Goal: Task Accomplishment & Management: Use online tool/utility

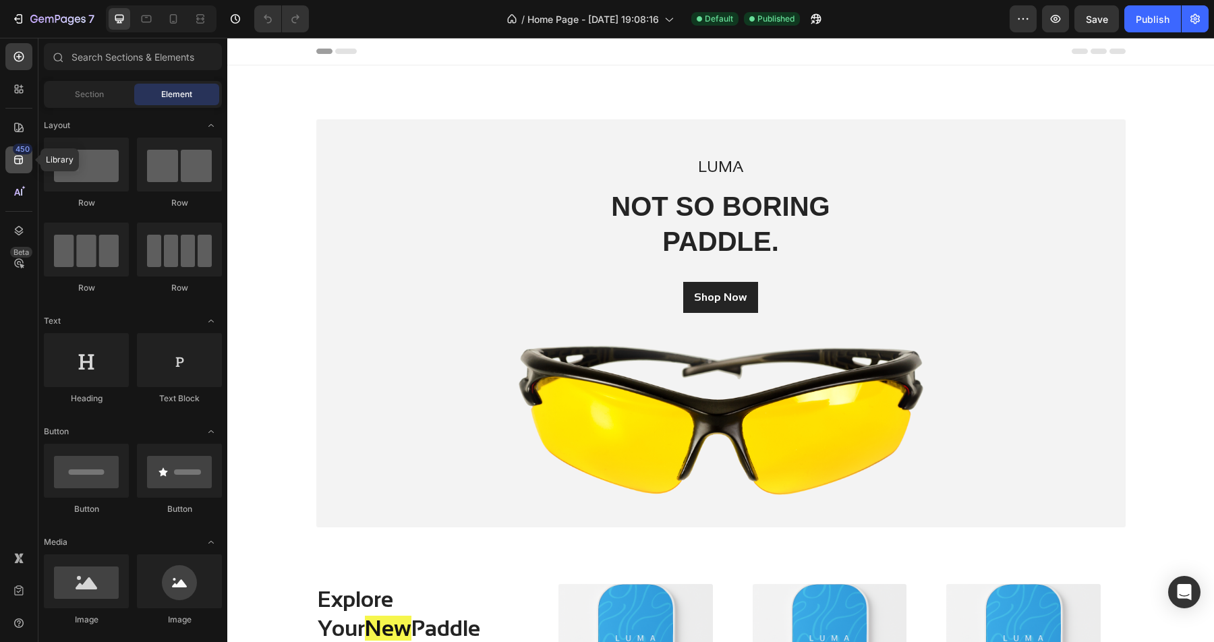
click at [26, 165] on div "450" at bounding box center [18, 159] width 27 height 27
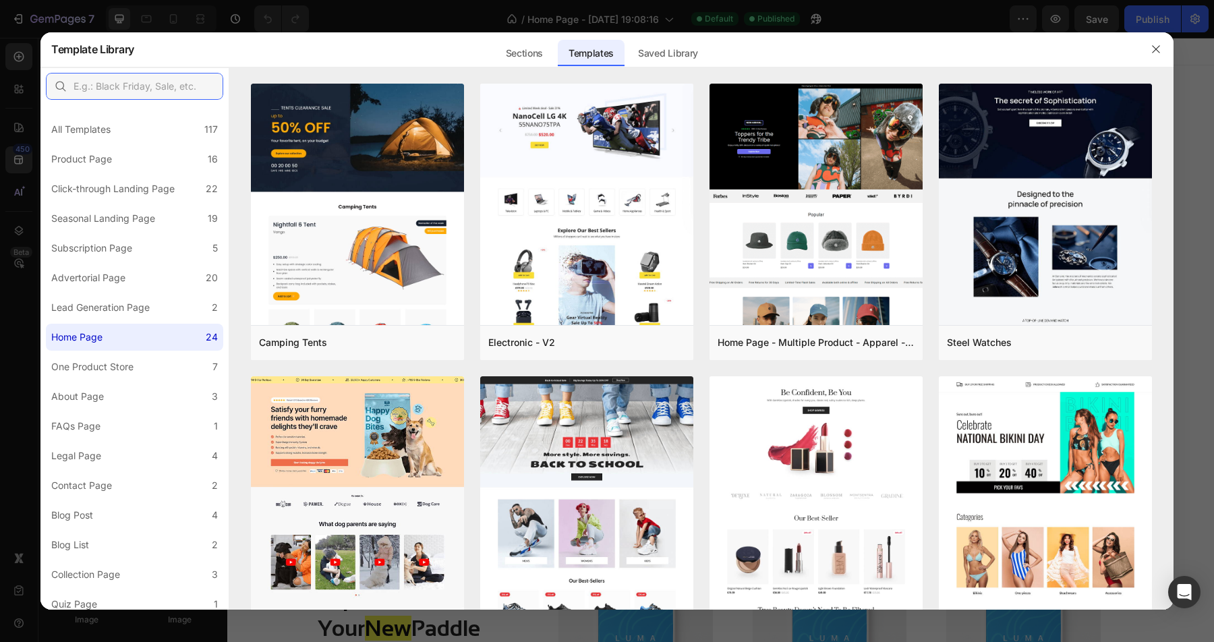
click at [157, 86] on input "text" at bounding box center [134, 86] width 177 height 27
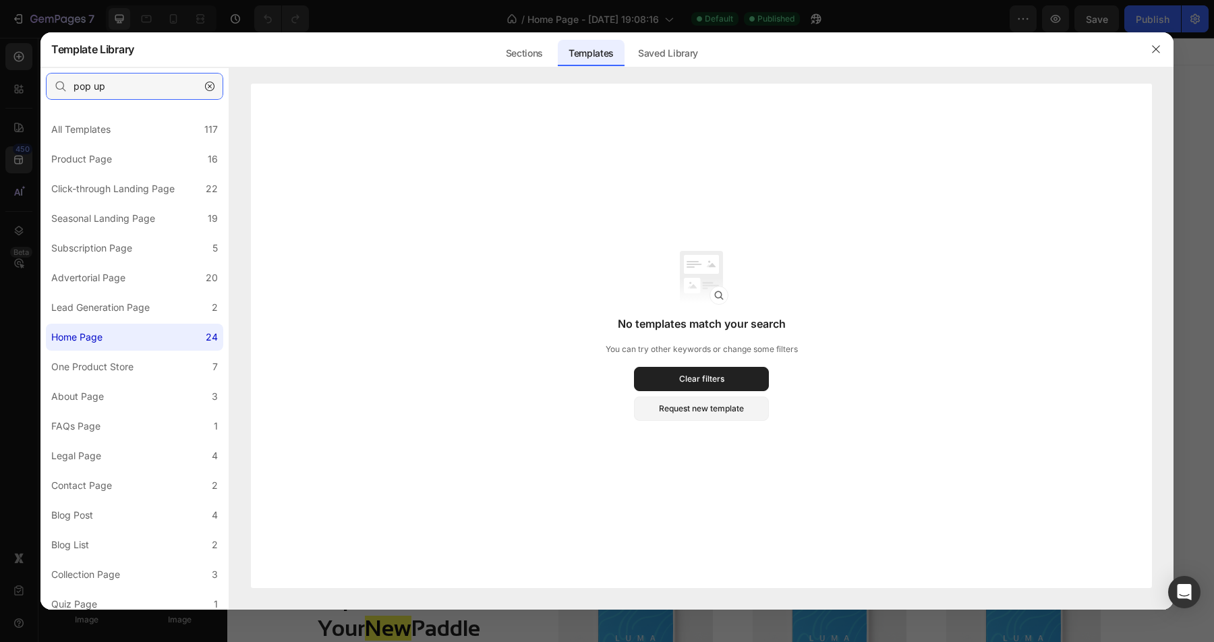
type input "pop up"
click at [57, 18] on div at bounding box center [607, 321] width 1214 height 642
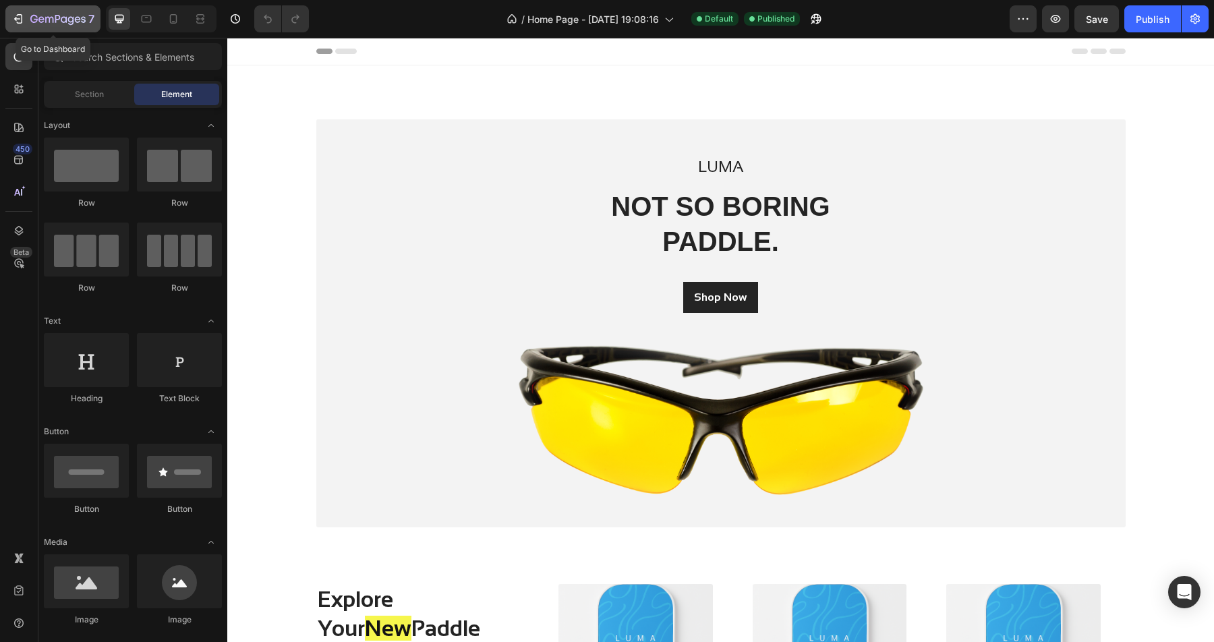
click at [63, 24] on icon "button" at bounding box center [57, 19] width 55 height 11
click at [84, 60] on input "text" at bounding box center [133, 56] width 178 height 27
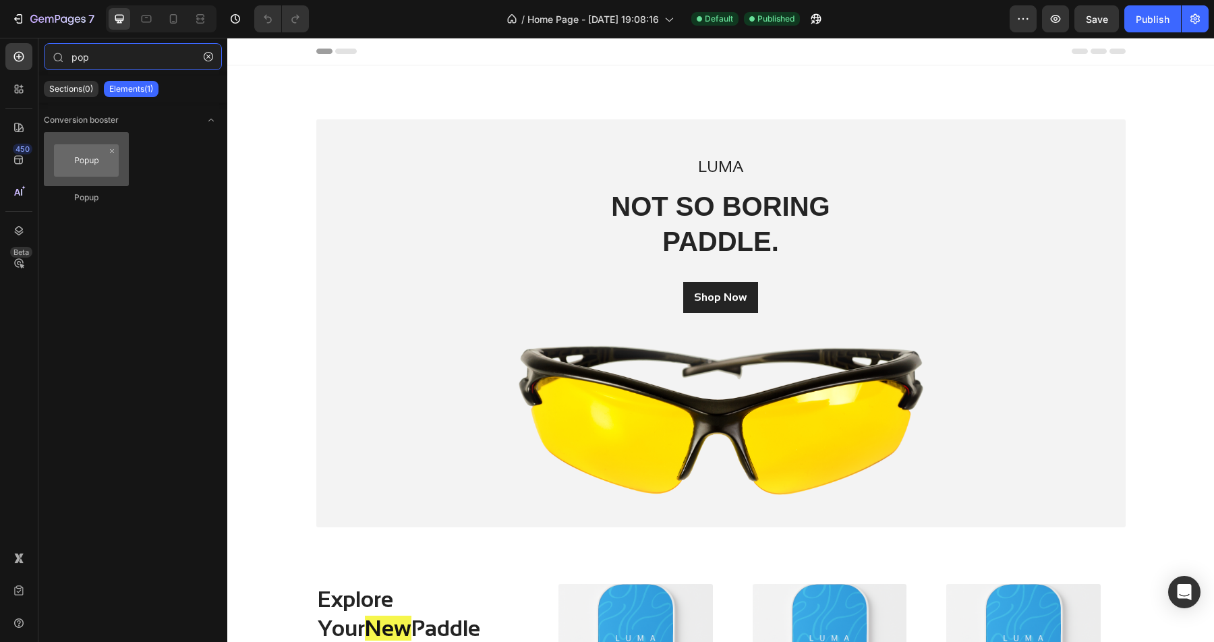
type input "pop"
click at [73, 173] on div at bounding box center [86, 159] width 85 height 54
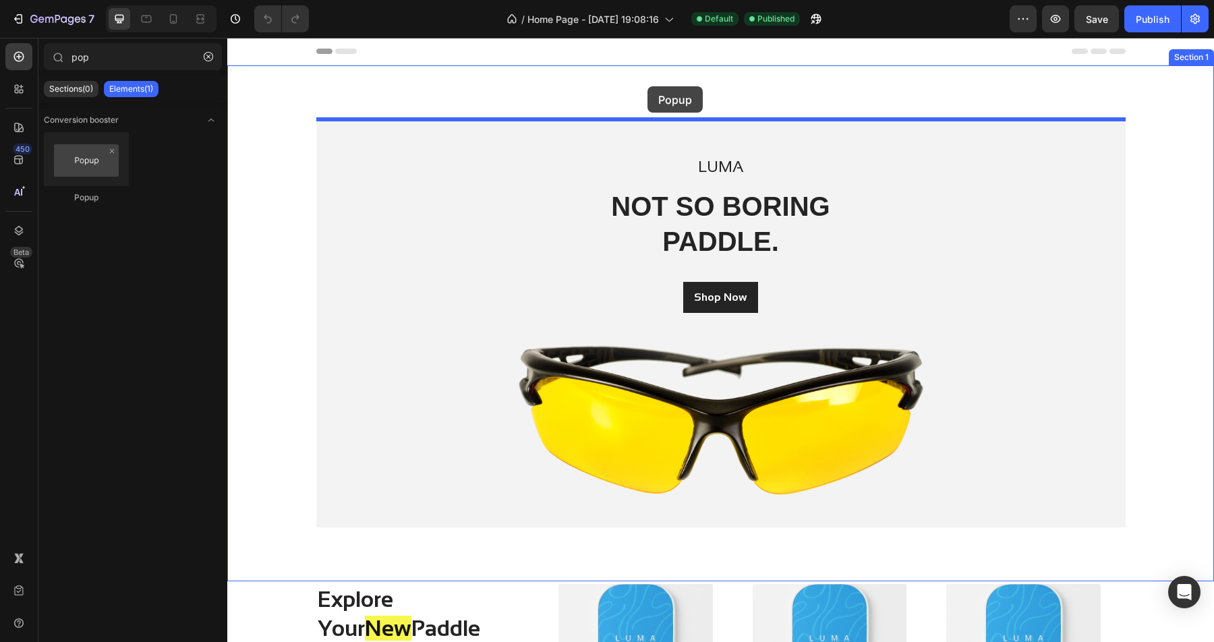
drag, startPoint x: 285, startPoint y: 206, endPoint x: 647, endPoint y: 86, distance: 381.3
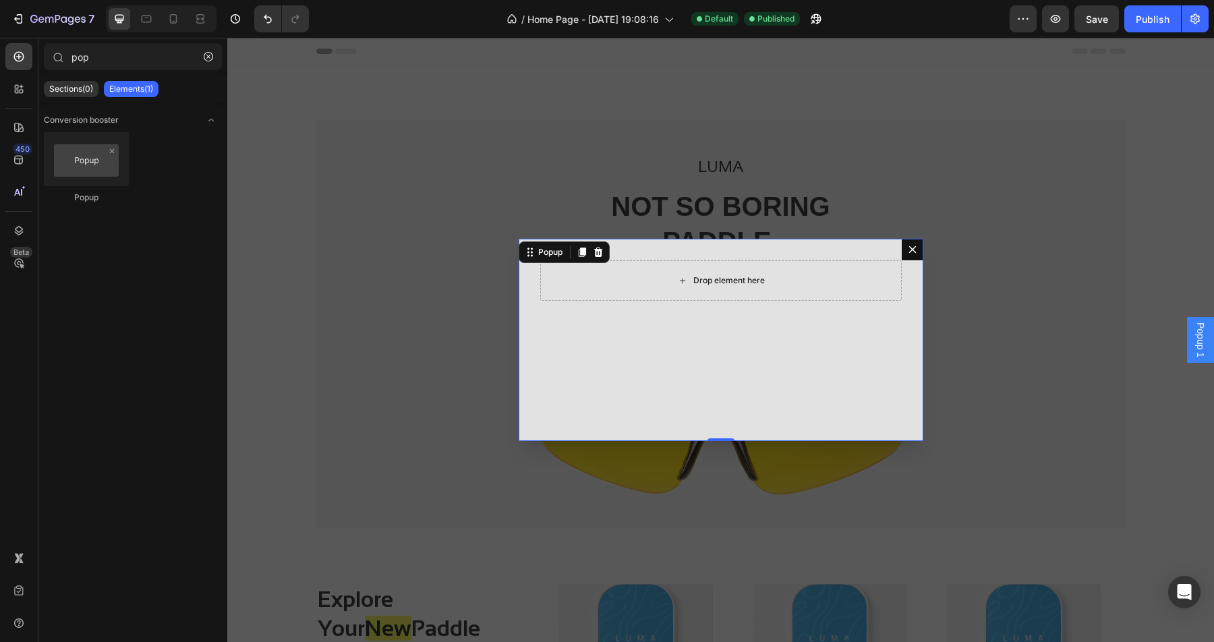
click at [701, 281] on div "Drop element here" at bounding box center [728, 280] width 71 height 11
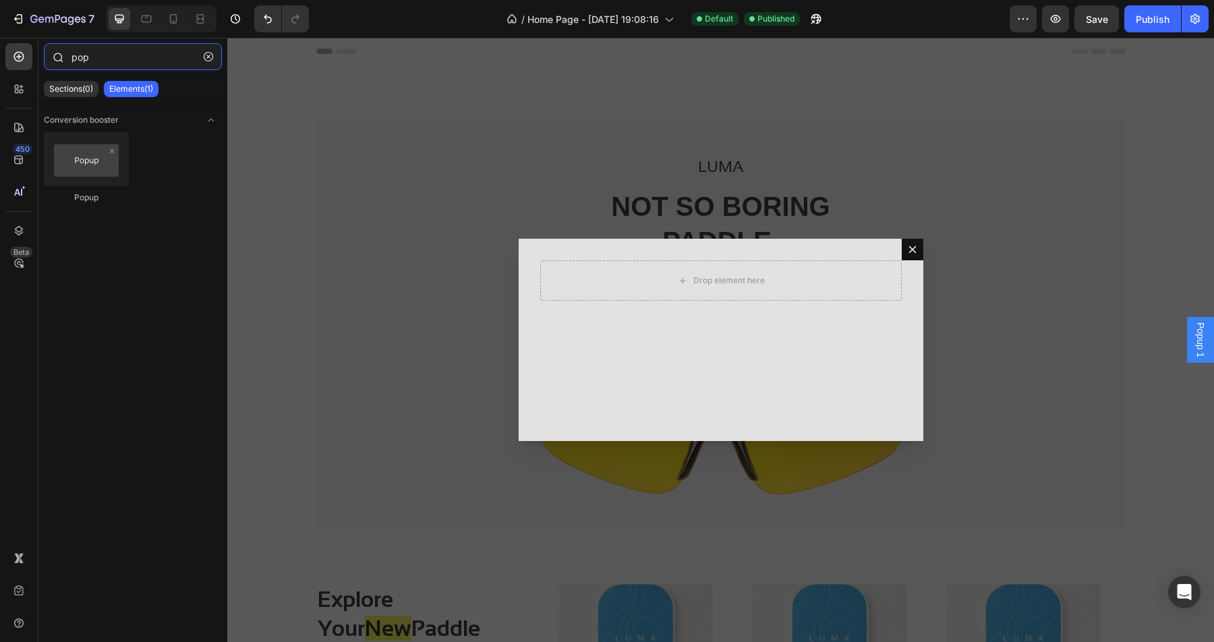
click at [106, 65] on input "pop" at bounding box center [133, 56] width 178 height 27
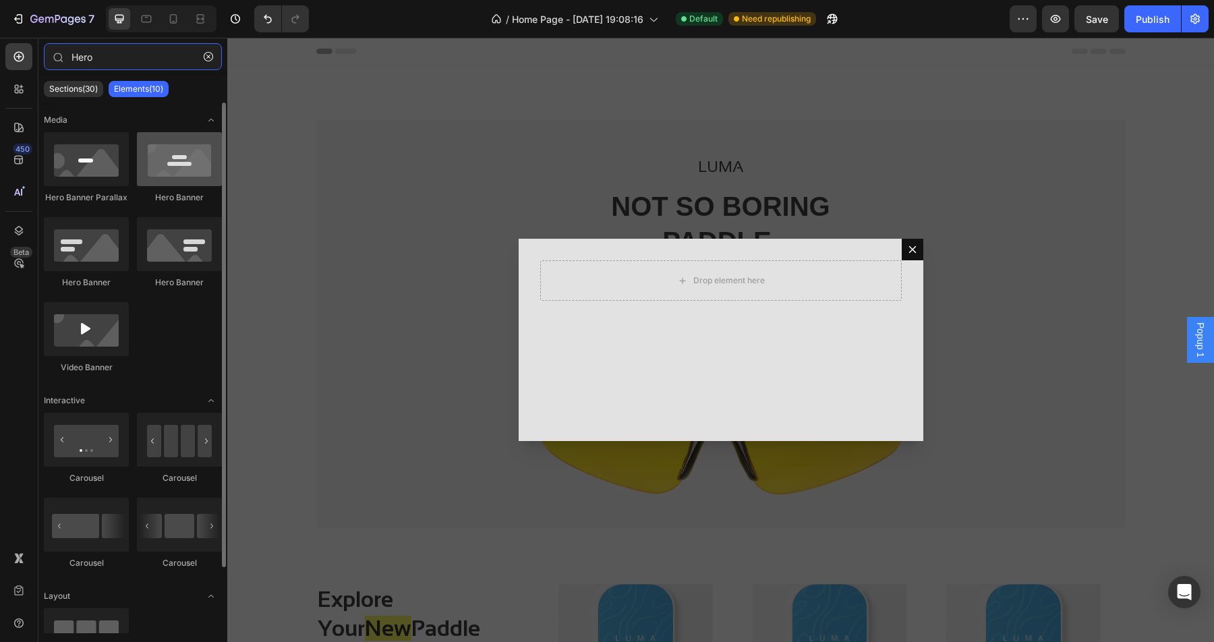
type input "Hero"
click at [177, 175] on div at bounding box center [179, 159] width 85 height 54
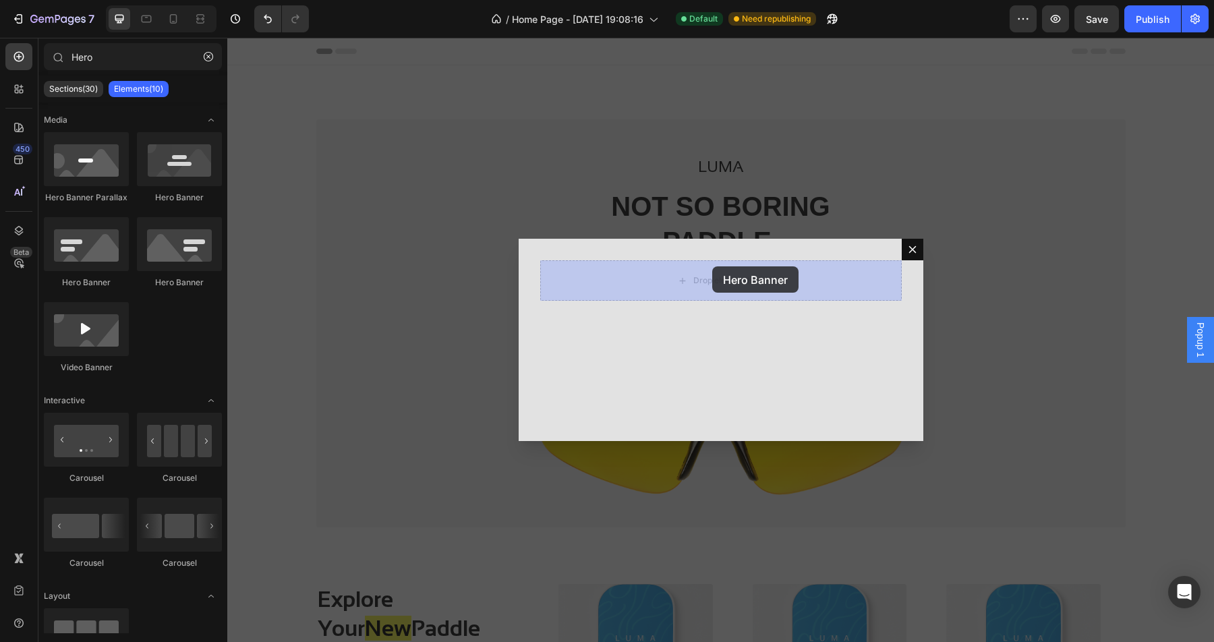
drag, startPoint x: 414, startPoint y: 206, endPoint x: 712, endPoint y: 266, distance: 304.0
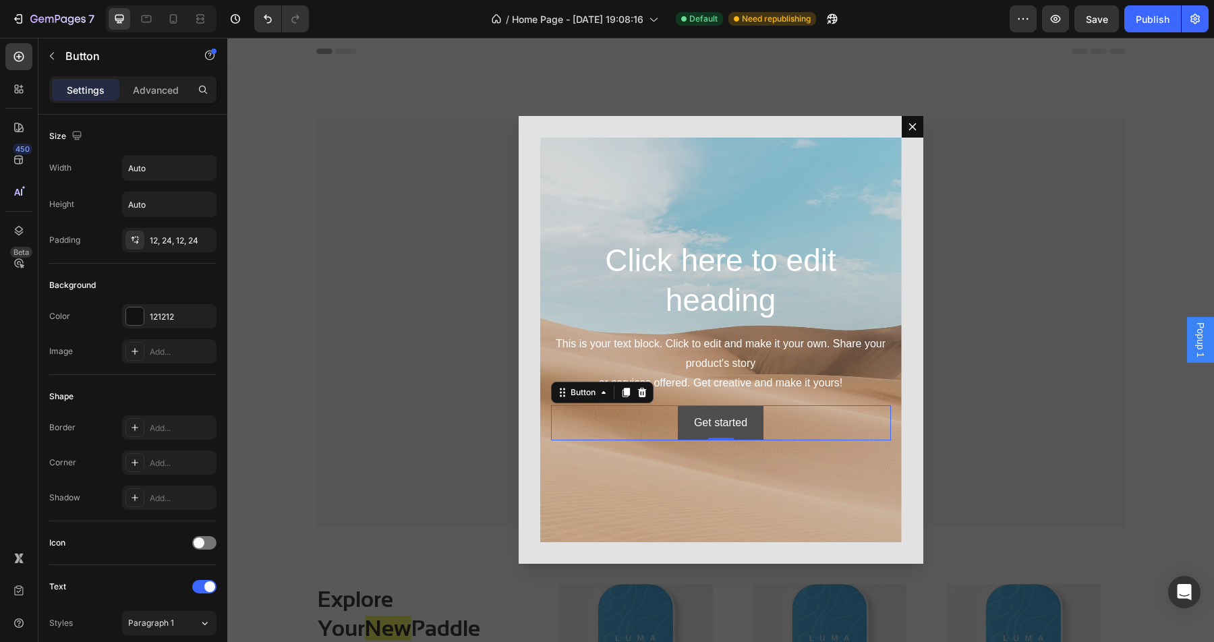
click at [751, 412] on button "Get started" at bounding box center [721, 423] width 86 height 36
click at [160, 98] on div "Advanced" at bounding box center [155, 90] width 67 height 22
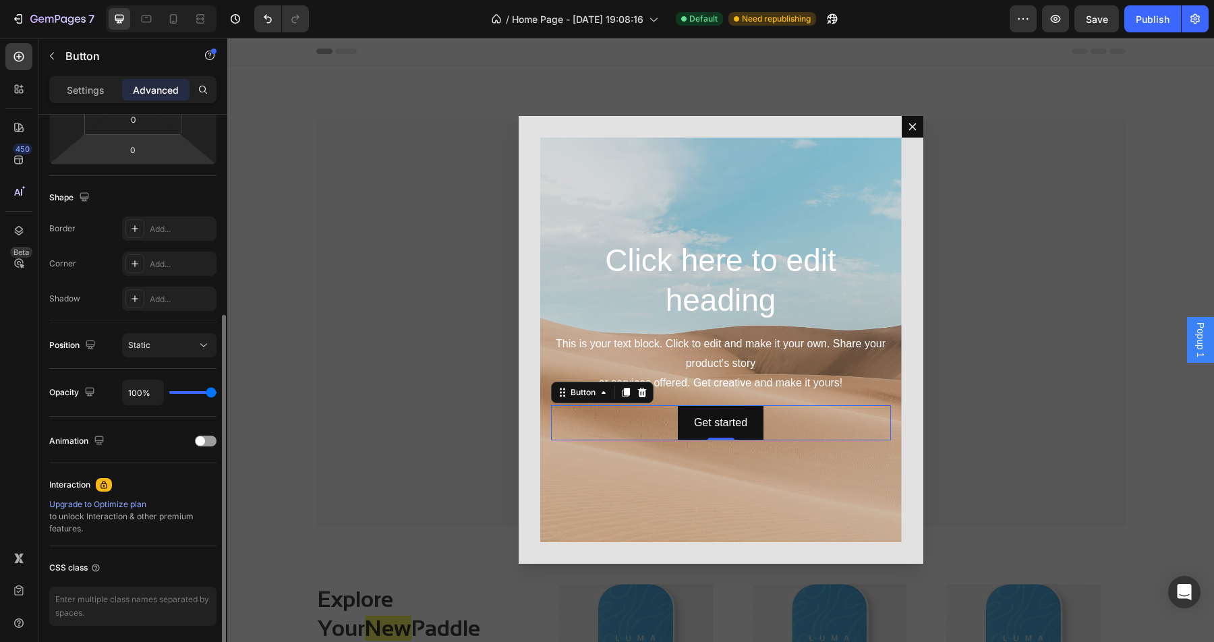
scroll to position [334, 0]
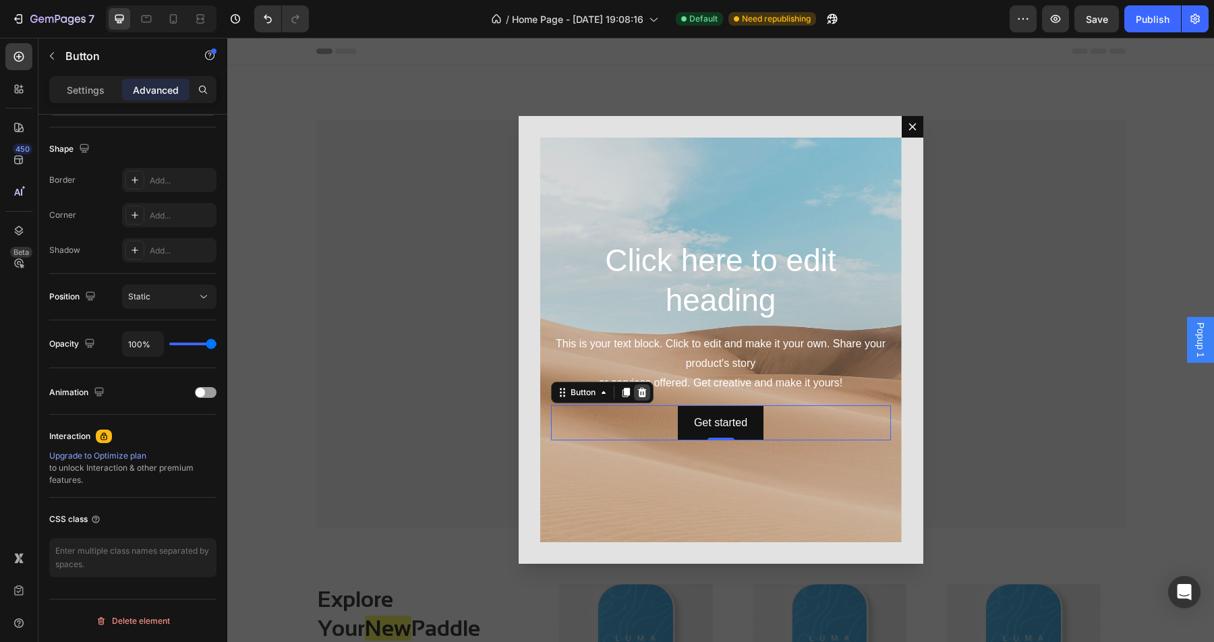
click at [641, 392] on icon "Dialog body" at bounding box center [642, 392] width 11 height 11
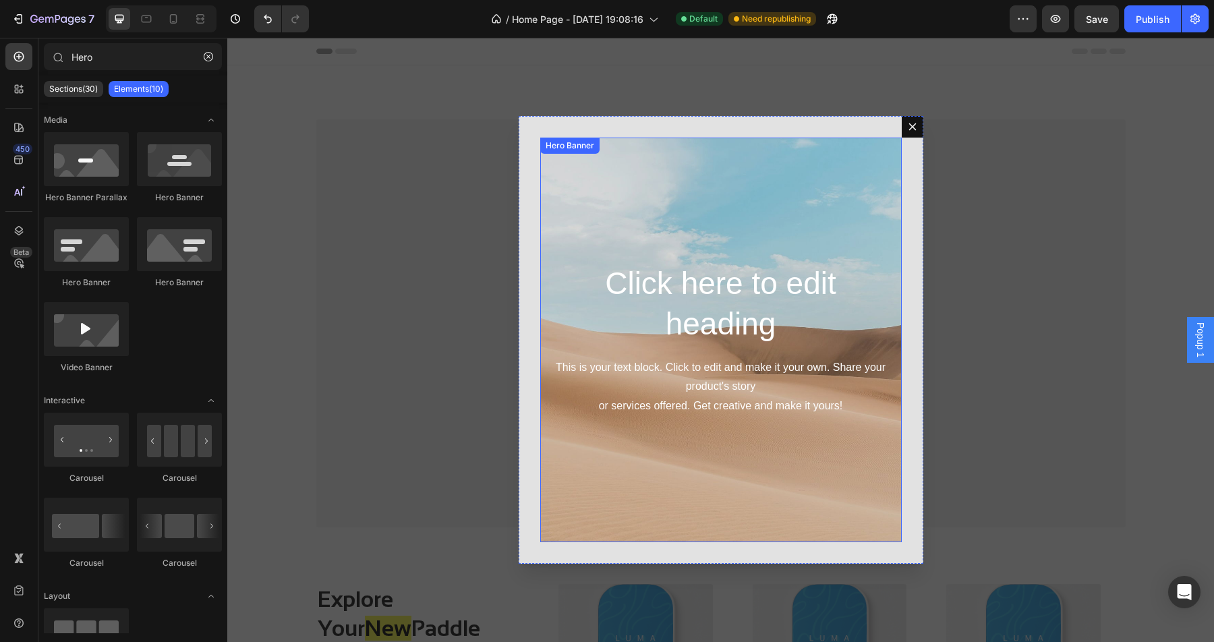
click at [708, 446] on div "Background Image" at bounding box center [720, 340] width 361 height 405
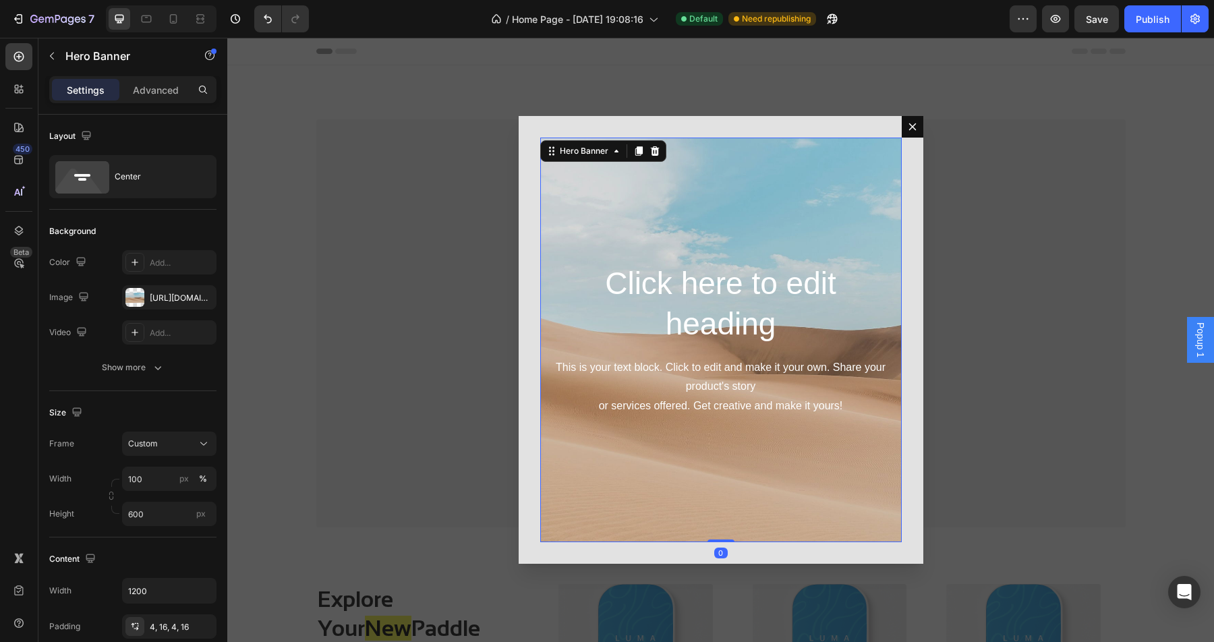
click at [734, 228] on div "Background Image" at bounding box center [720, 340] width 361 height 405
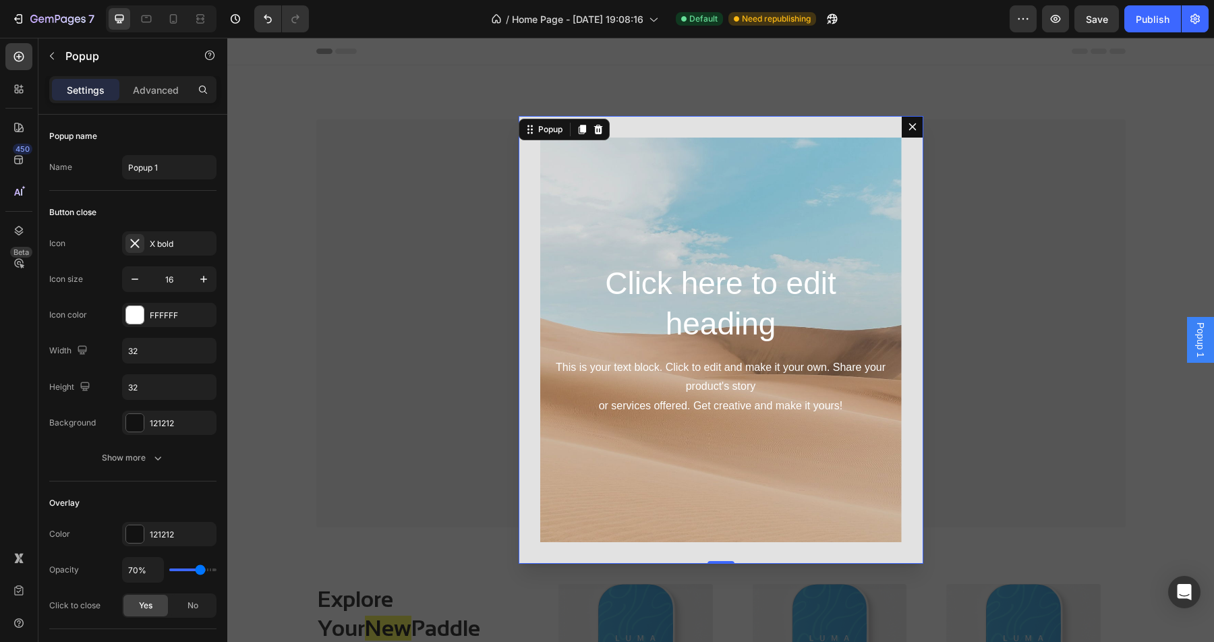
click at [691, 119] on div "Click here to edit heading Heading This is your text block. Click to edit and m…" at bounding box center [721, 340] width 405 height 448
click at [556, 127] on div "Popup" at bounding box center [550, 129] width 30 height 12
click at [725, 300] on h2 "Click here to edit heading" at bounding box center [721, 304] width 340 height 84
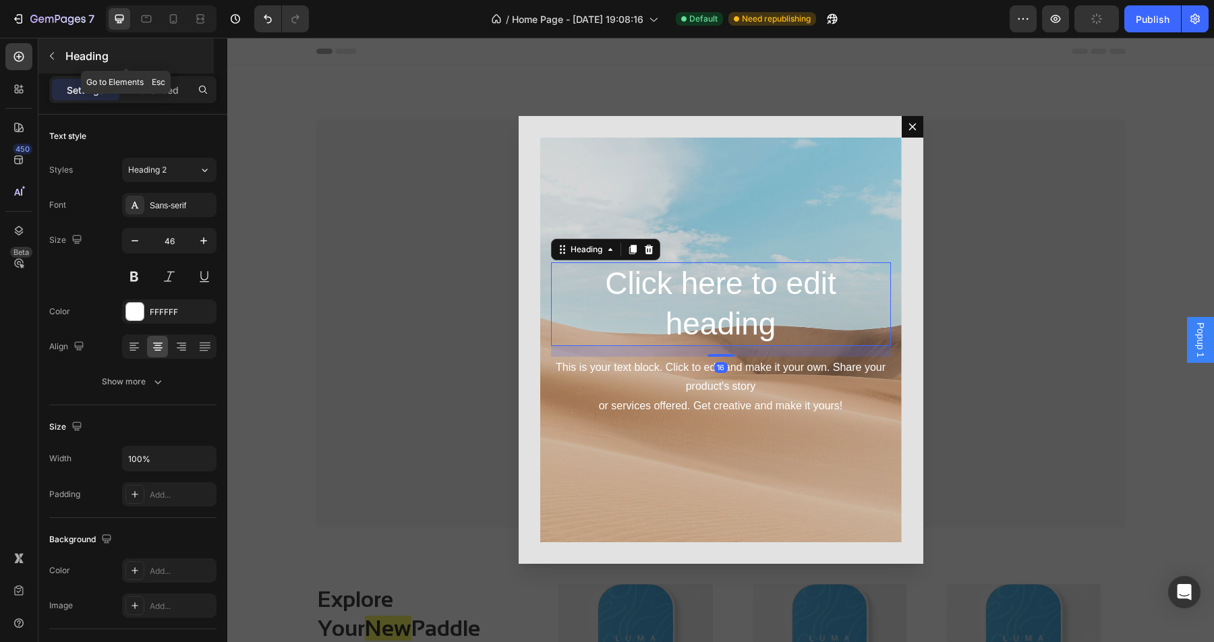
click at [47, 57] on icon "button" at bounding box center [52, 56] width 11 height 11
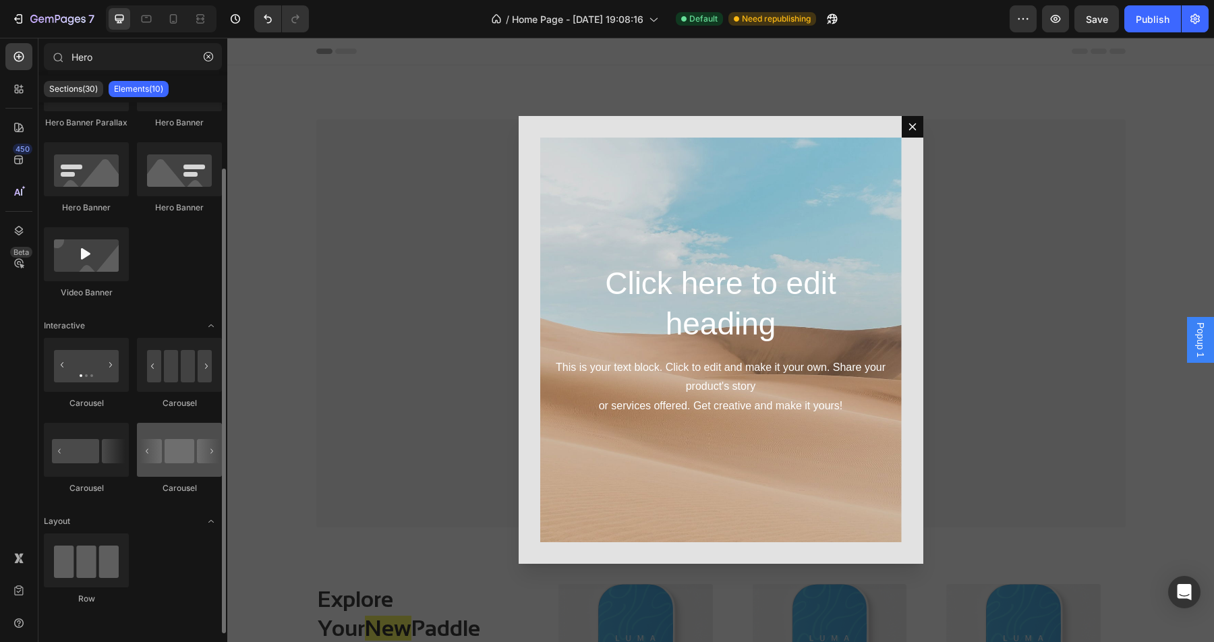
scroll to position [0, 0]
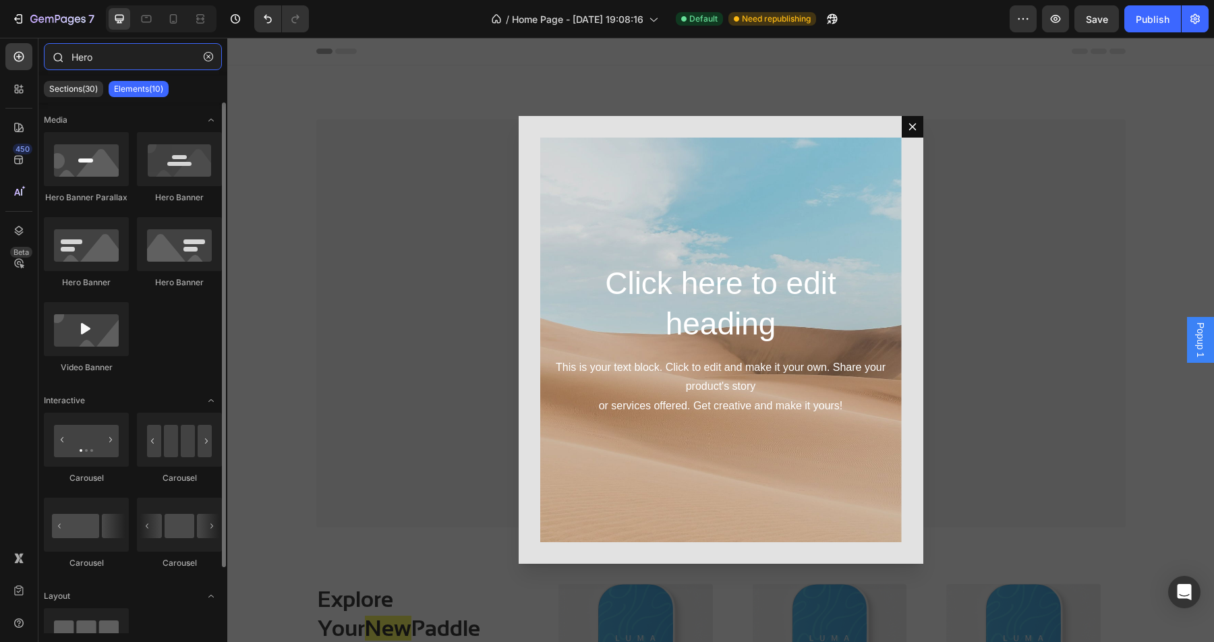
click at [156, 59] on input "Hero" at bounding box center [133, 56] width 178 height 27
click at [209, 56] on icon "button" at bounding box center [208, 56] width 9 height 9
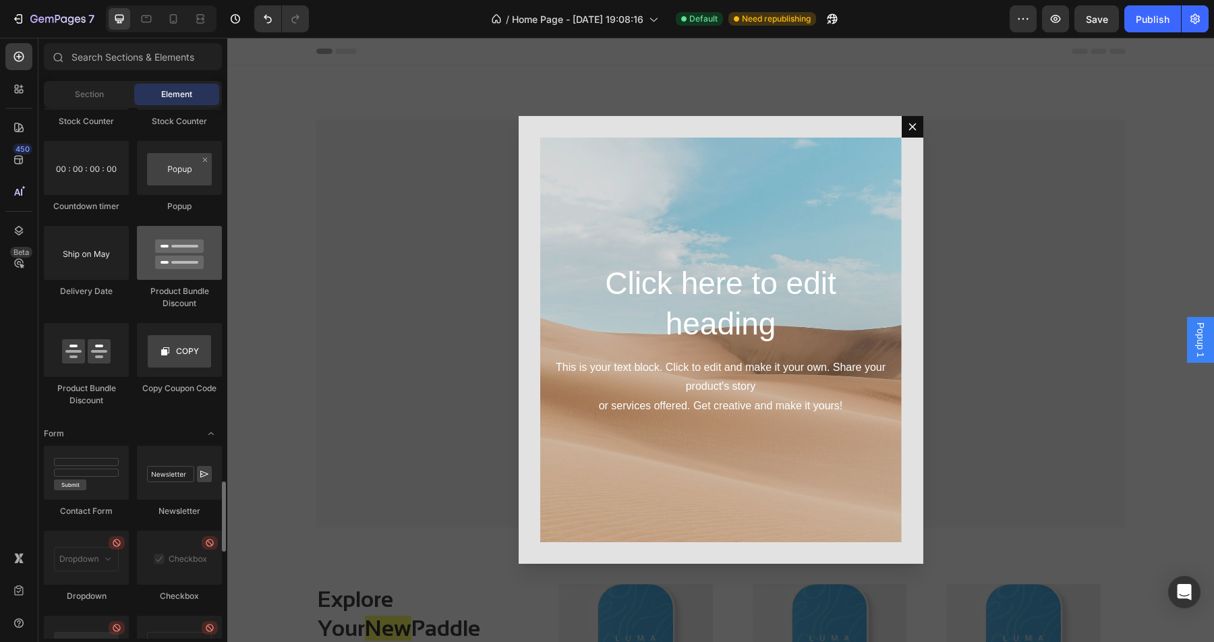
scroll to position [2767, 0]
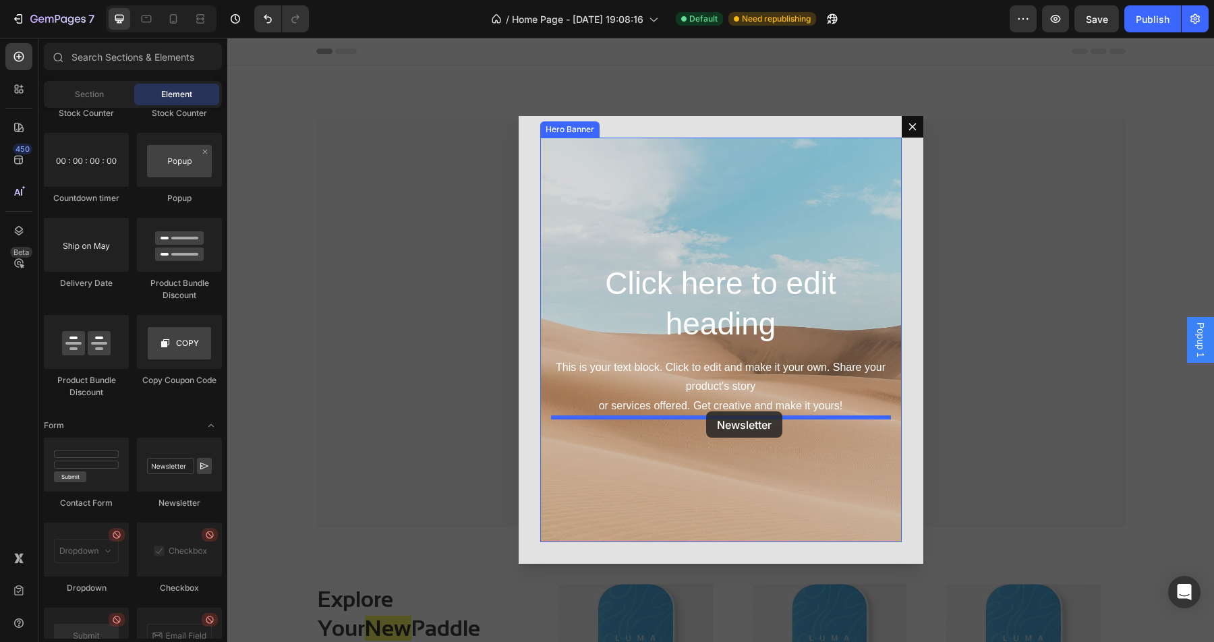
drag, startPoint x: 397, startPoint y: 513, endPoint x: 706, endPoint y: 411, distance: 325.2
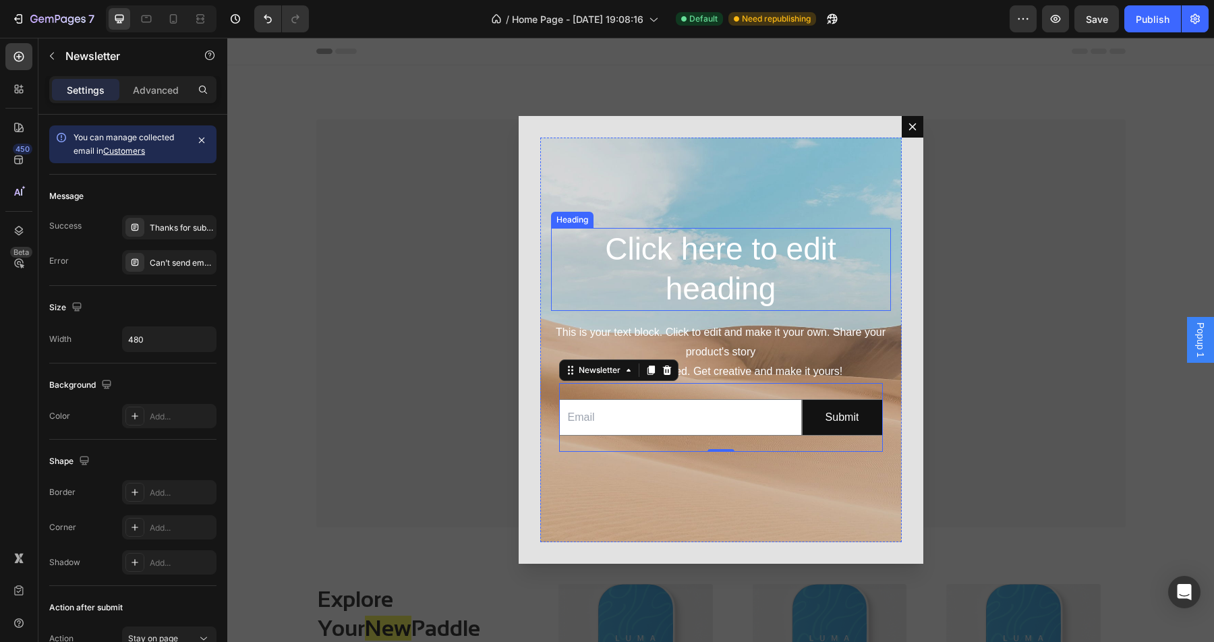
click at [736, 270] on h2 "Click here to edit heading" at bounding box center [721, 270] width 340 height 84
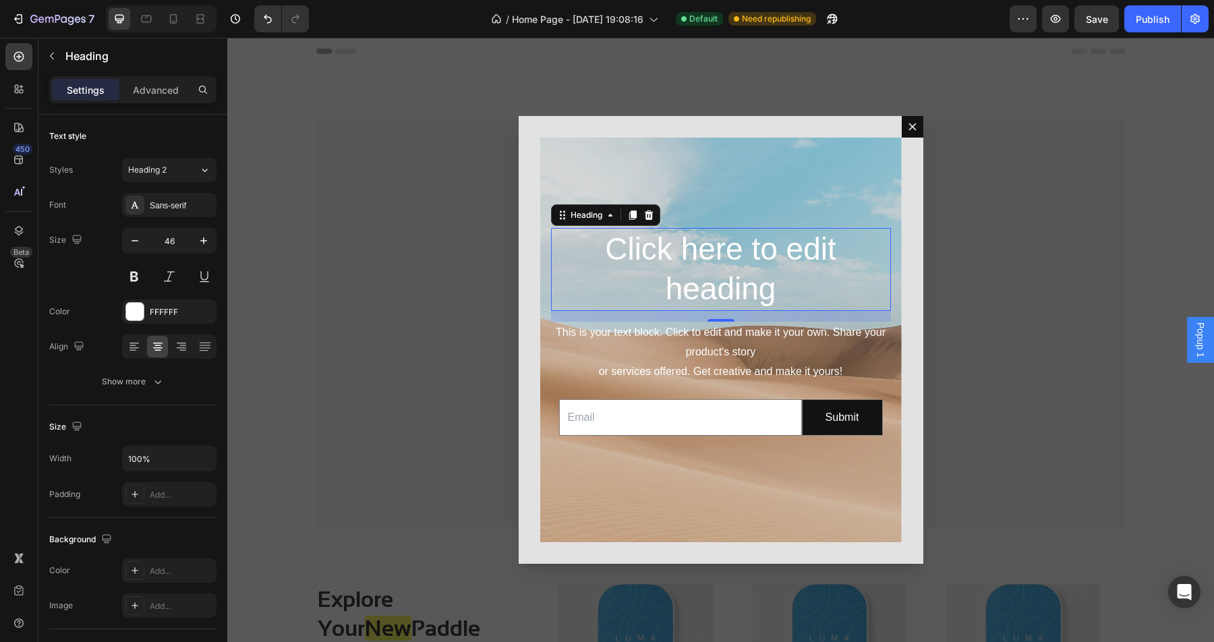
click at [725, 267] on h2 "Click here to edit heading" at bounding box center [721, 270] width 340 height 84
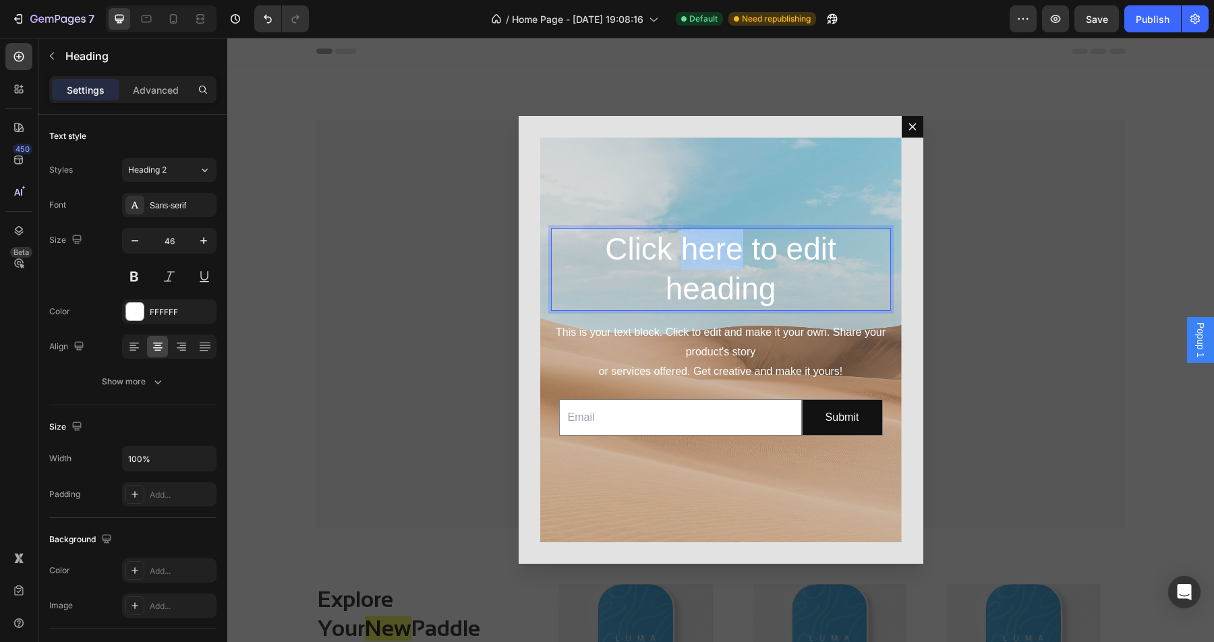
click at [725, 267] on p "Click here to edit heading" at bounding box center [720, 269] width 337 height 81
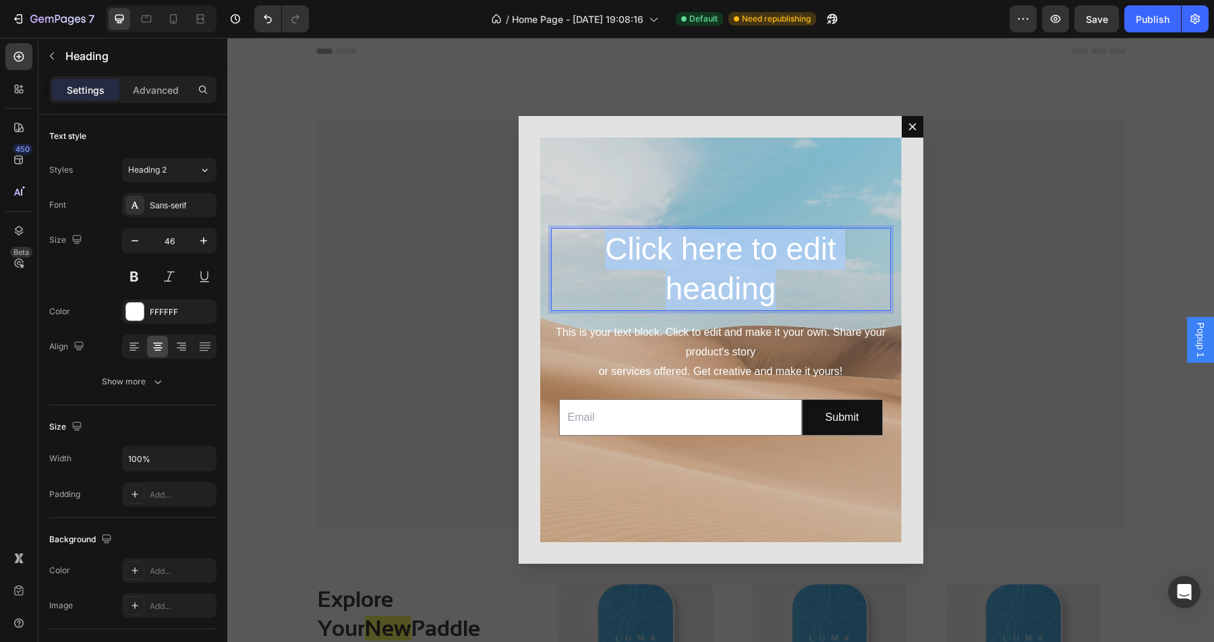
click at [725, 267] on p "Click here to edit heading" at bounding box center [720, 269] width 337 height 81
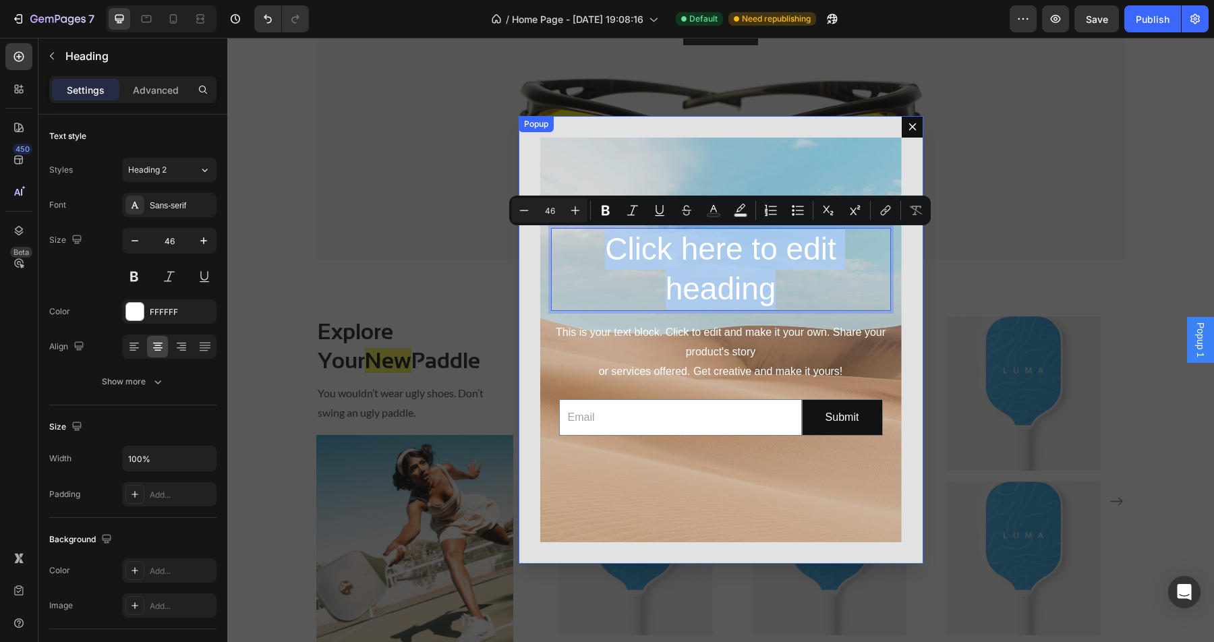
scroll to position [121, 0]
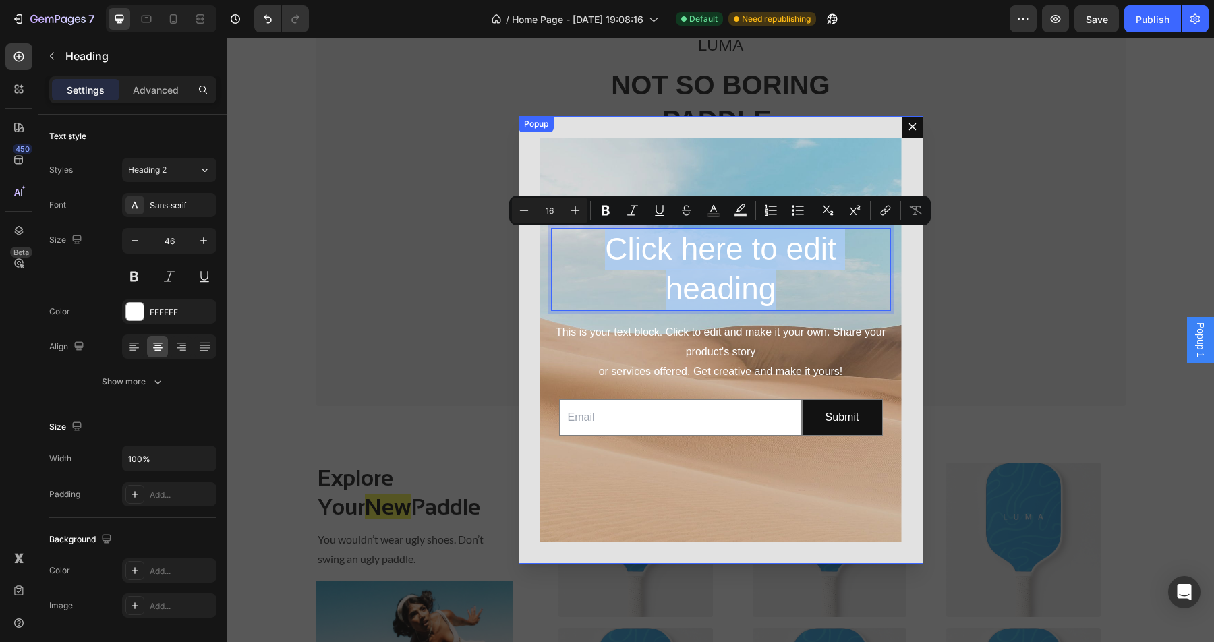
click at [914, 125] on icon "Dialog content" at bounding box center [911, 126] width 7 height 7
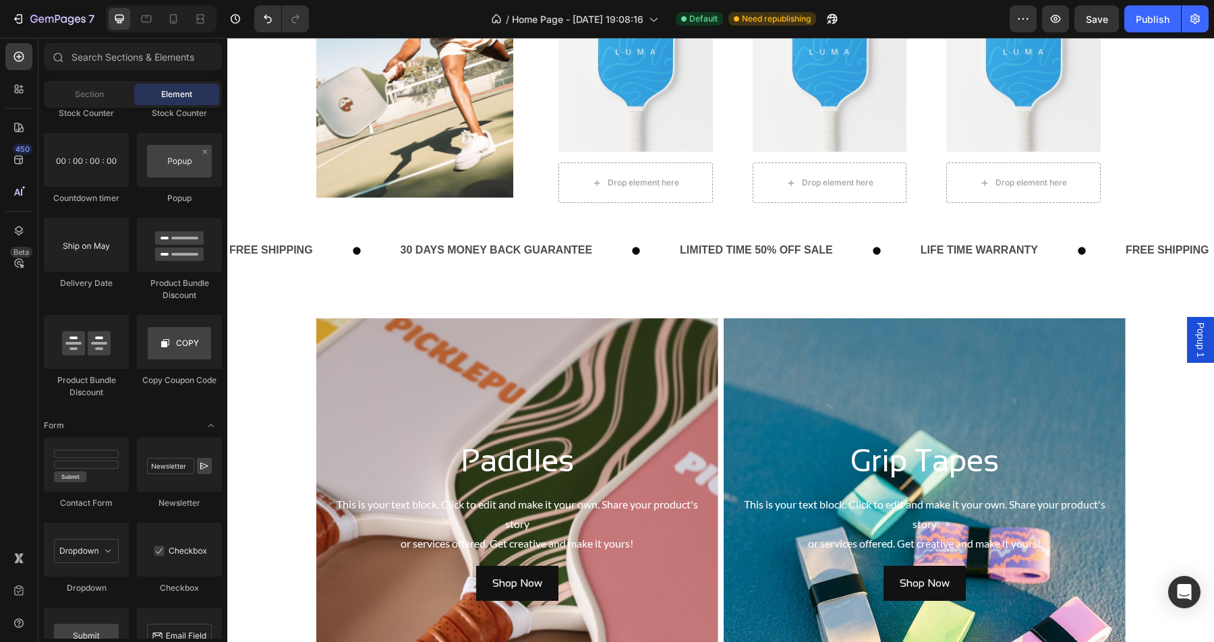
scroll to position [748, 0]
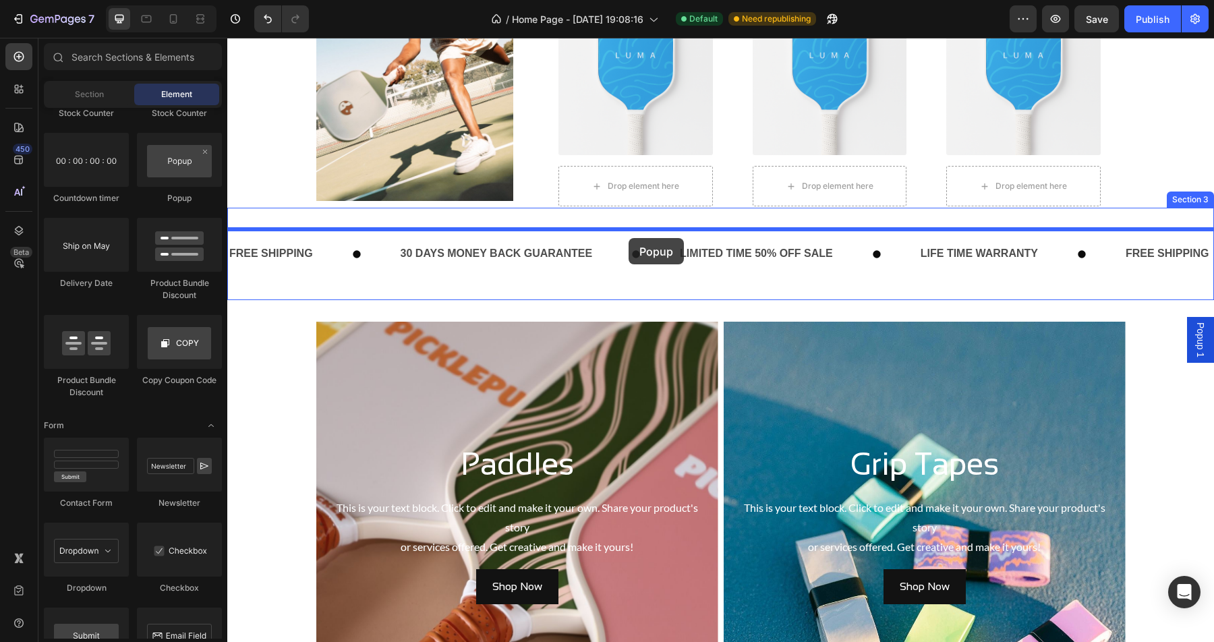
drag, startPoint x: 410, startPoint y: 219, endPoint x: 627, endPoint y: 238, distance: 218.0
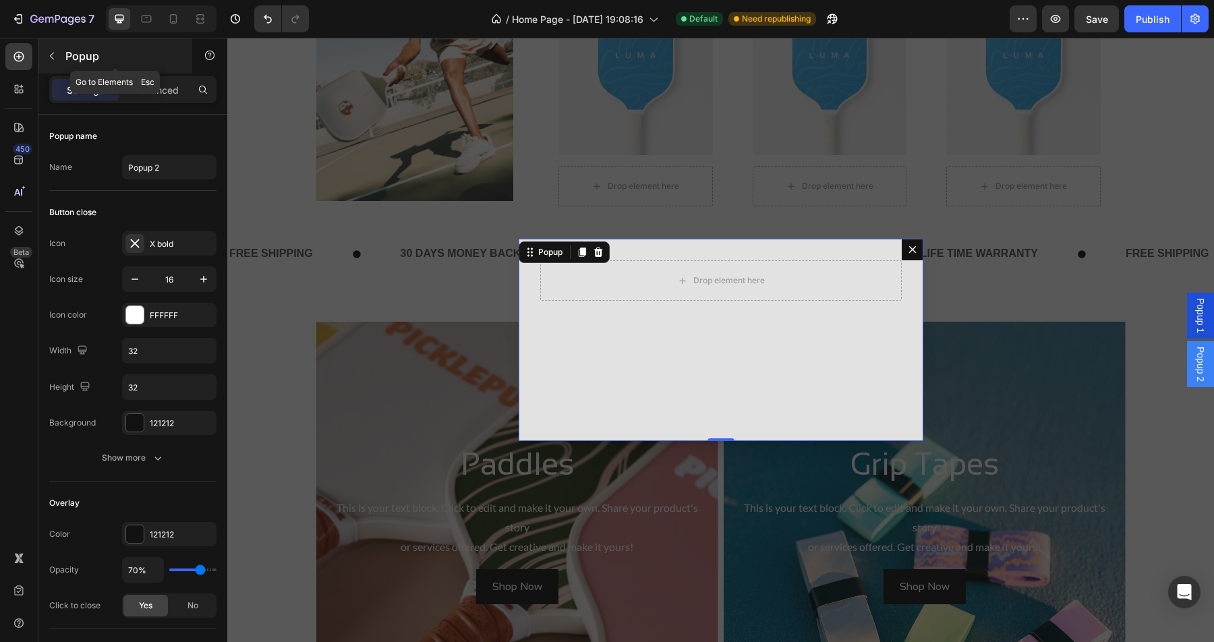
click at [50, 64] on button "button" at bounding box center [52, 56] width 22 height 22
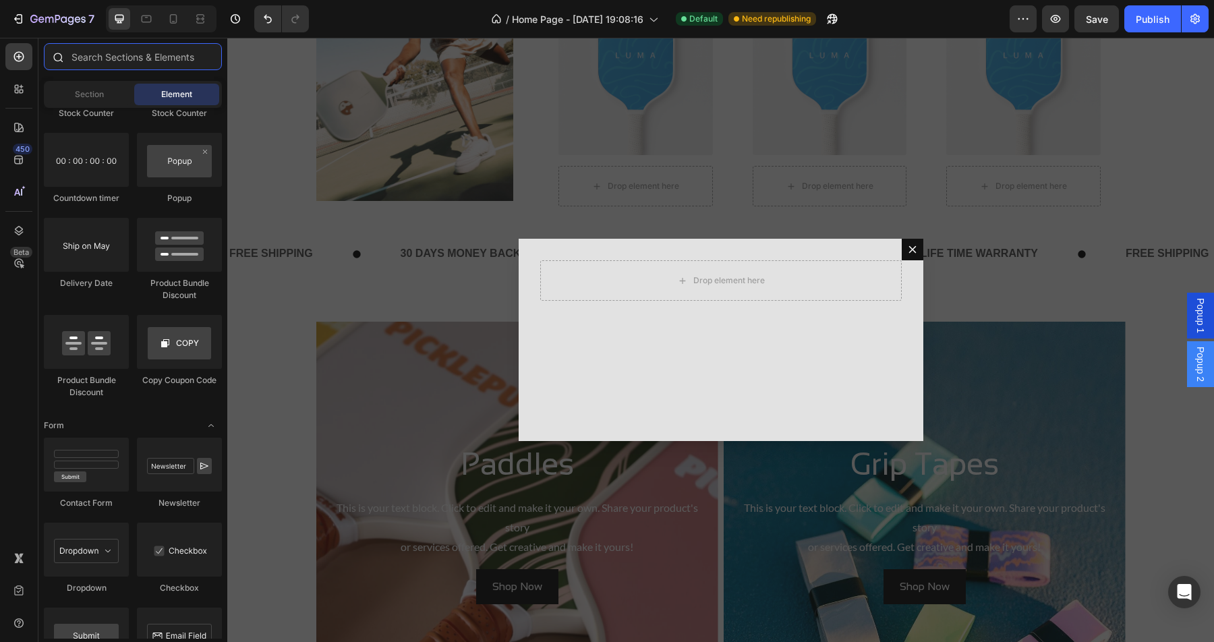
click at [119, 67] on input "text" at bounding box center [133, 56] width 178 height 27
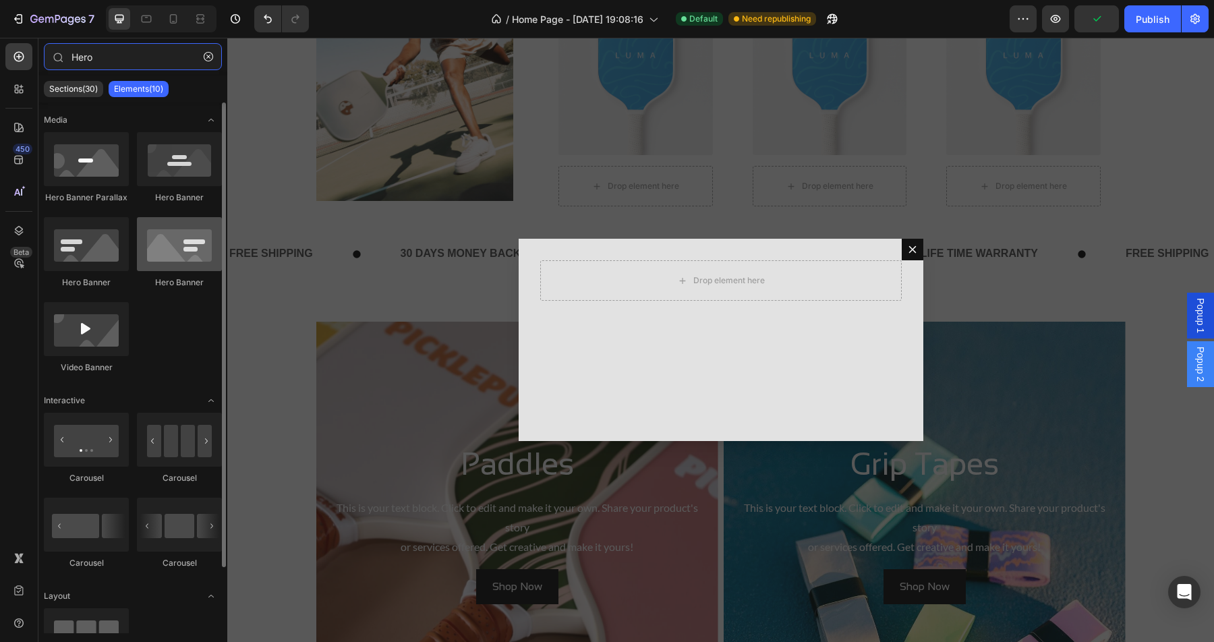
type input "Hero"
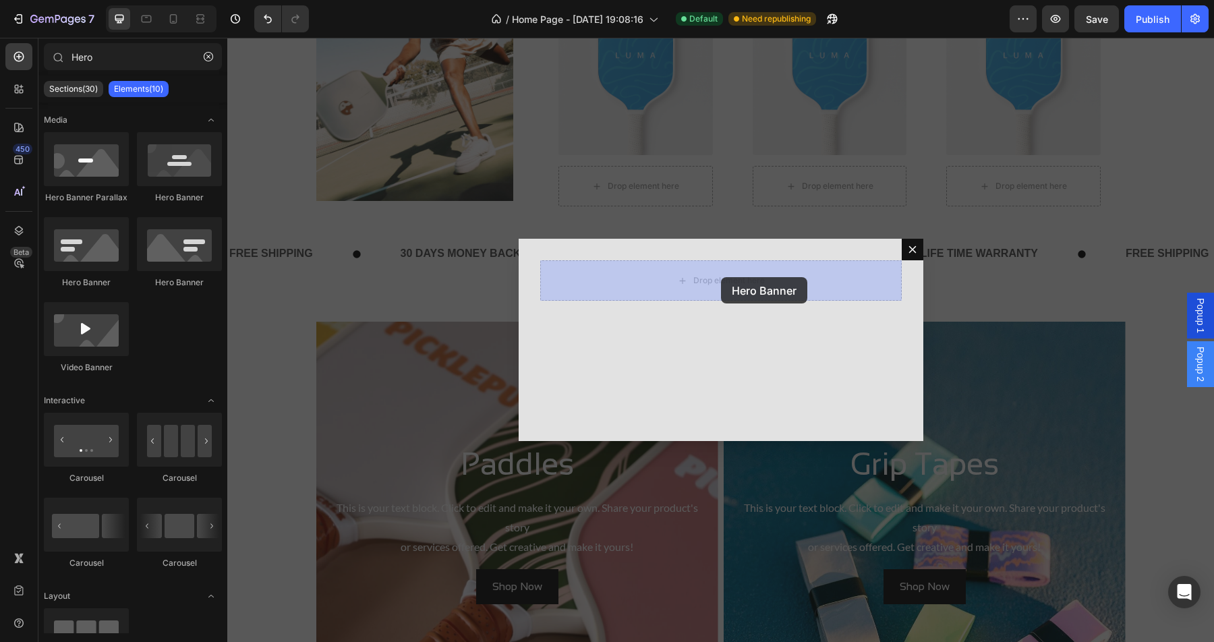
drag, startPoint x: 388, startPoint y: 287, endPoint x: 721, endPoint y: 277, distance: 333.3
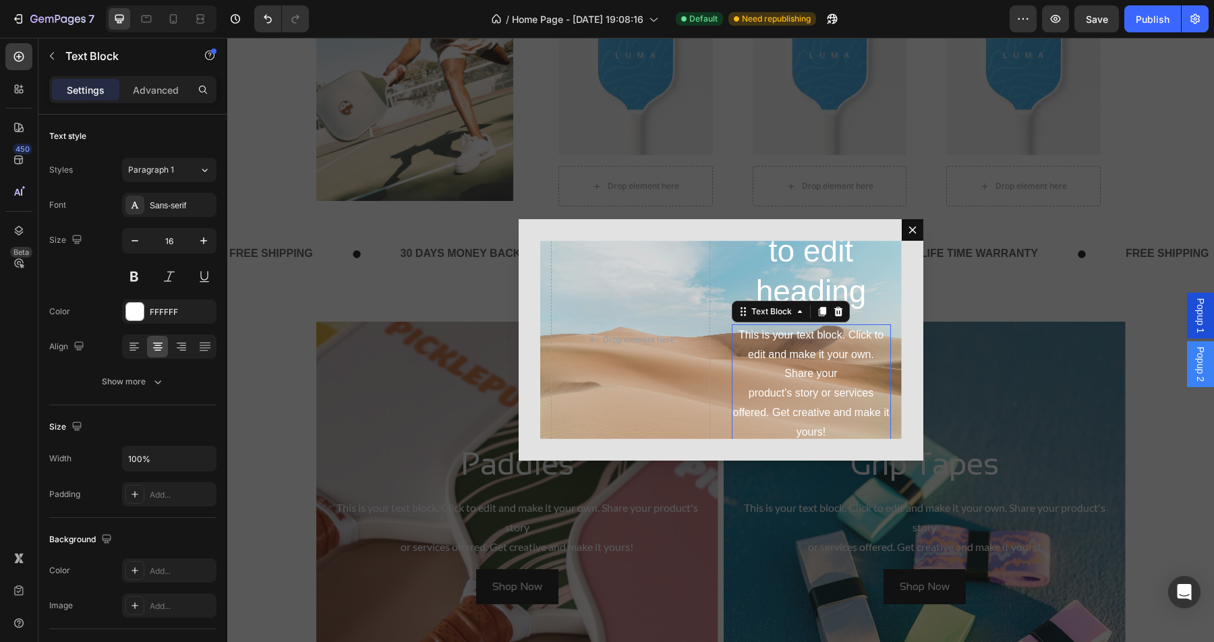
click at [749, 355] on div "This is your text block. Click to edit and make it your own. Share your product…" at bounding box center [811, 383] width 159 height 119
click at [818, 310] on icon "Dialog body" at bounding box center [821, 311] width 7 height 9
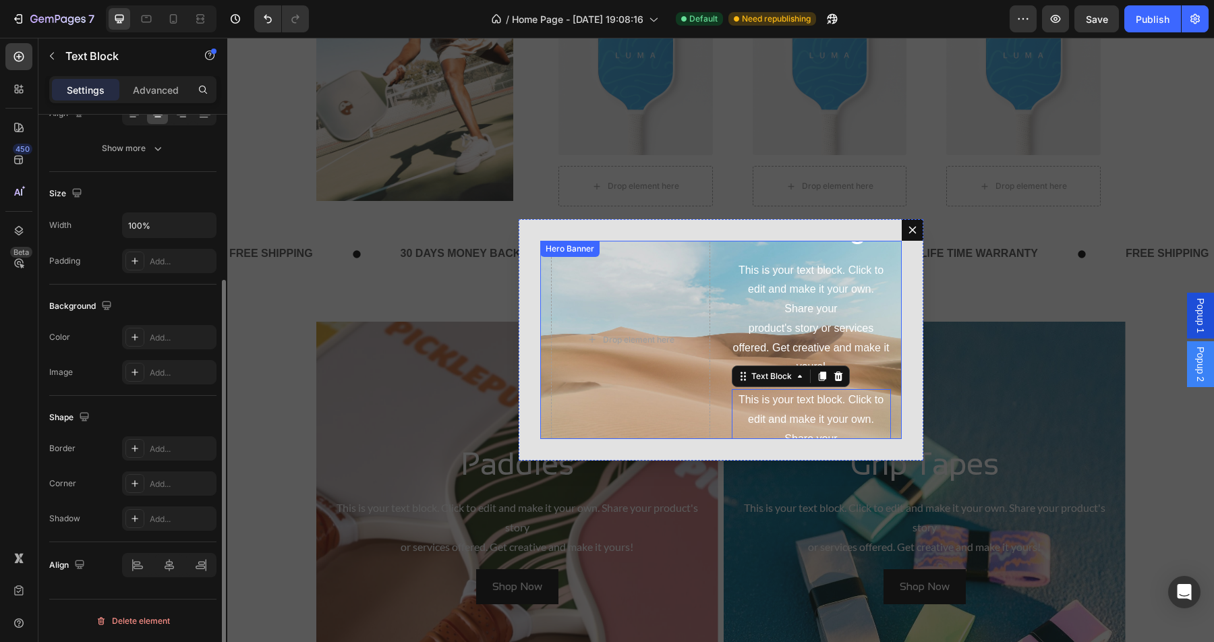
click at [744, 251] on div "Click here to edit heading Heading This is your text block. Click to edit and m…" at bounding box center [811, 340] width 159 height 430
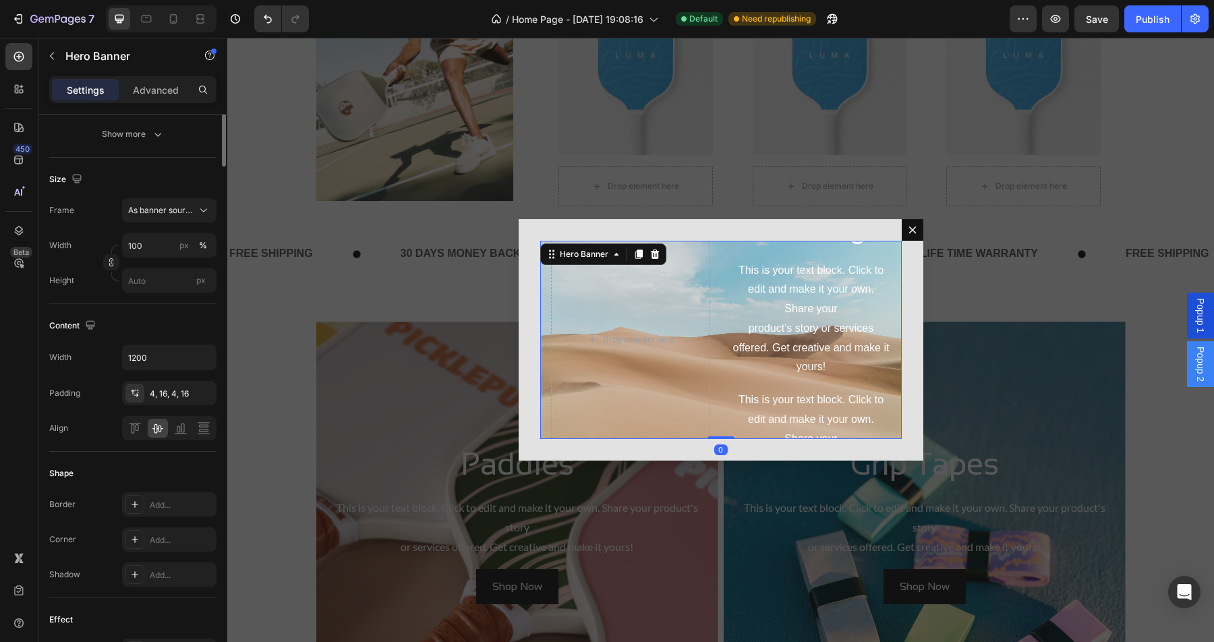
scroll to position [0, 0]
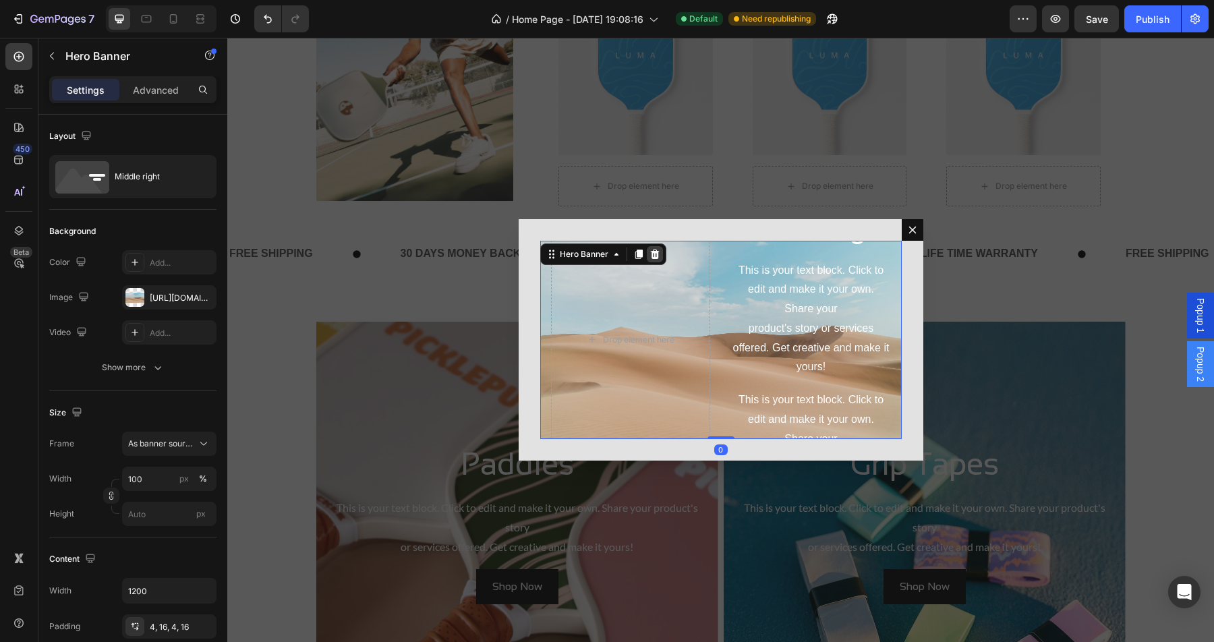
click at [653, 258] on icon "Dialog body" at bounding box center [654, 254] width 9 height 9
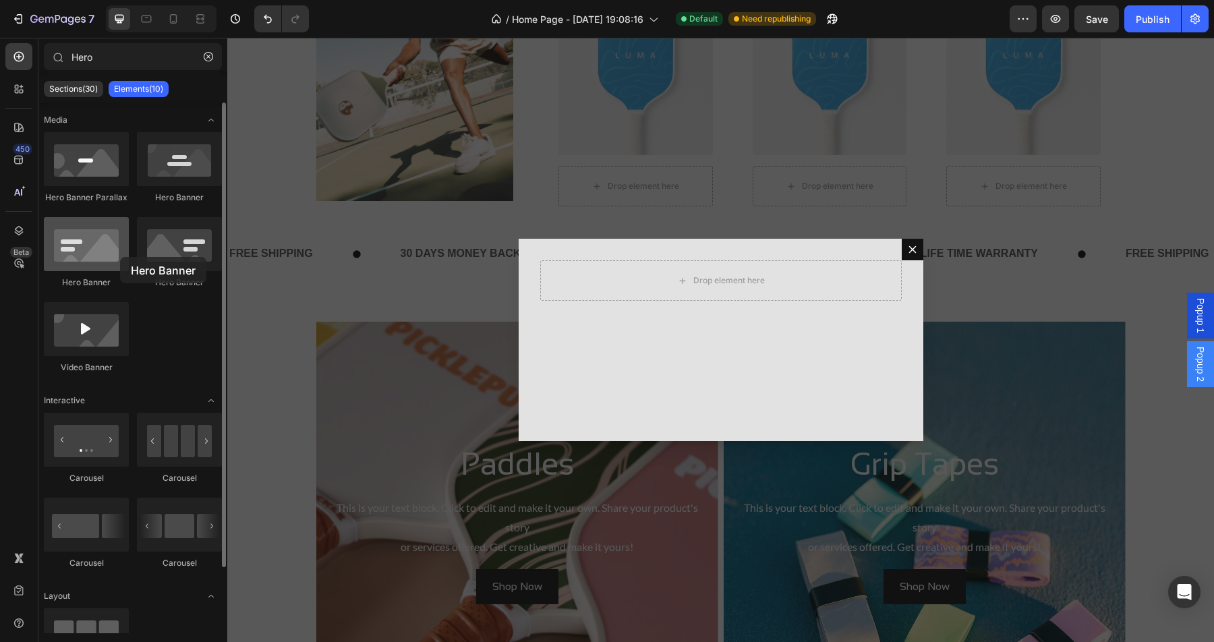
drag, startPoint x: 86, startPoint y: 257, endPoint x: 98, endPoint y: 252, distance: 13.3
click at [98, 252] on div at bounding box center [86, 244] width 85 height 54
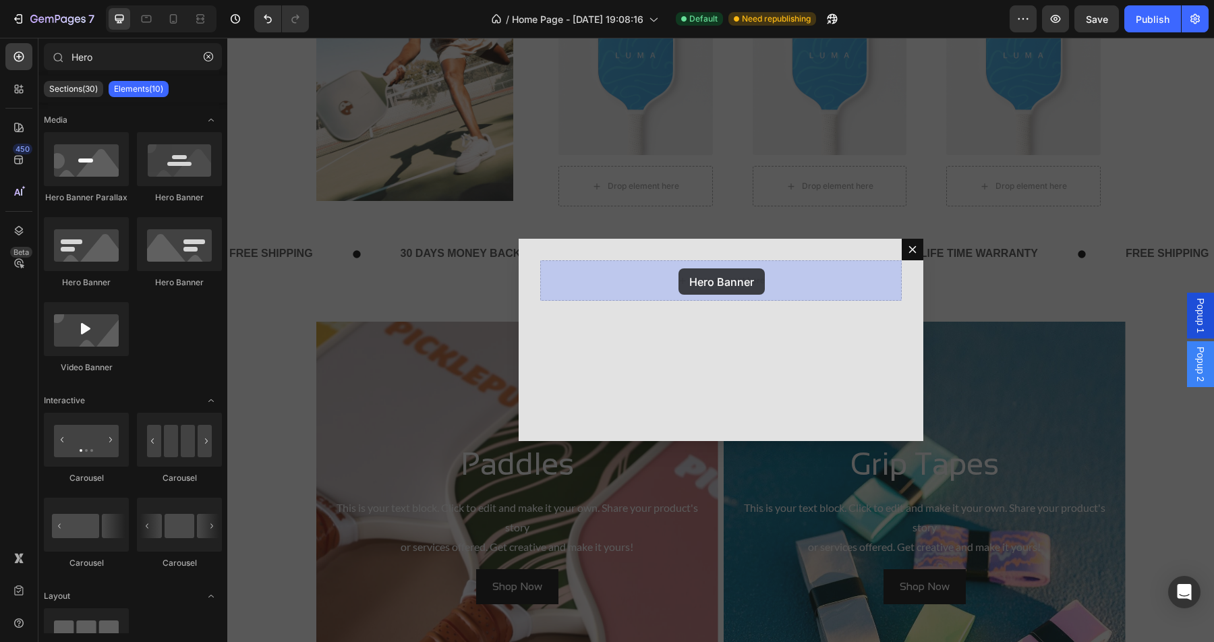
drag, startPoint x: 394, startPoint y: 202, endPoint x: 678, endPoint y: 268, distance: 292.1
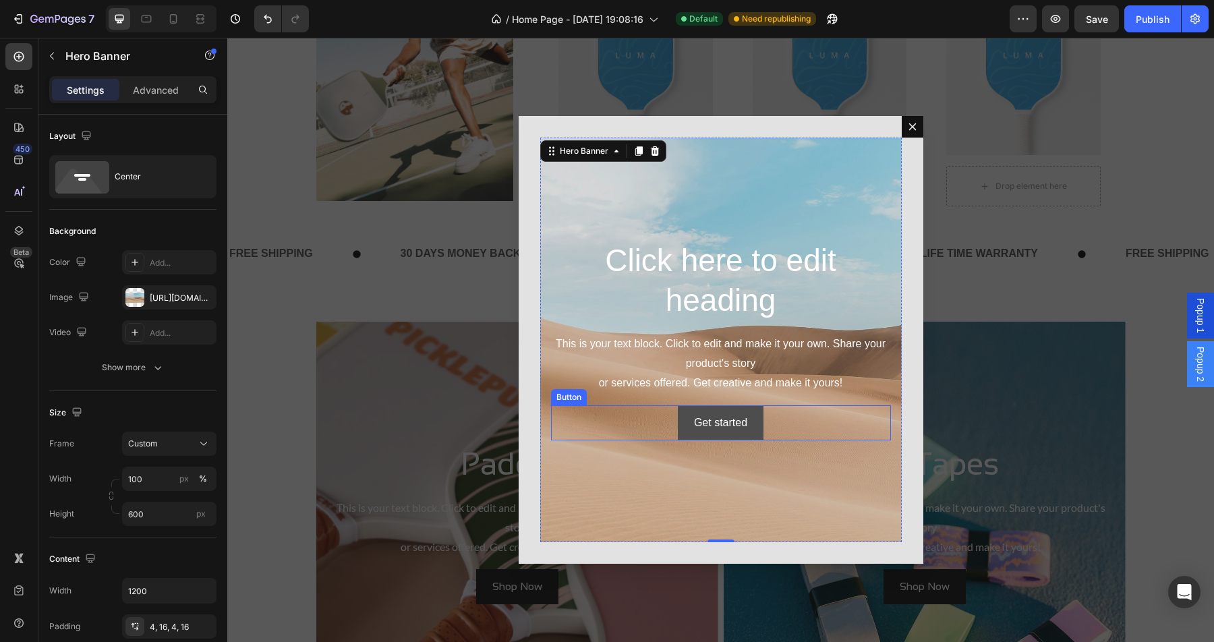
click at [748, 411] on button "Get started" at bounding box center [721, 423] width 86 height 36
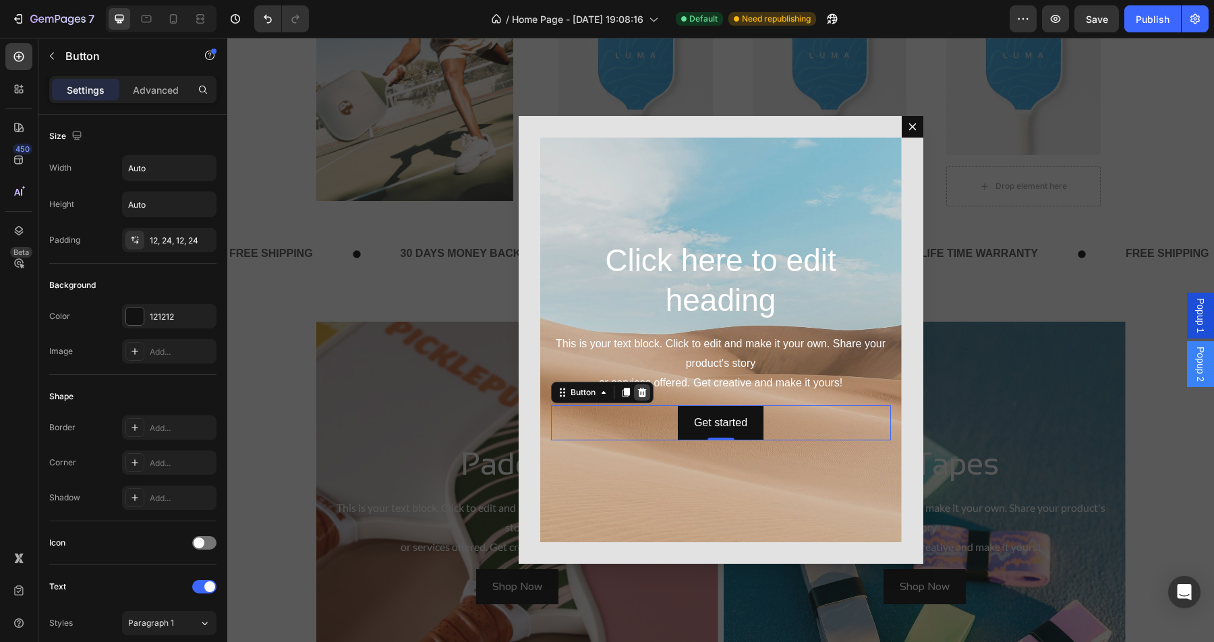
click at [644, 391] on icon "Dialog body" at bounding box center [641, 391] width 9 height 9
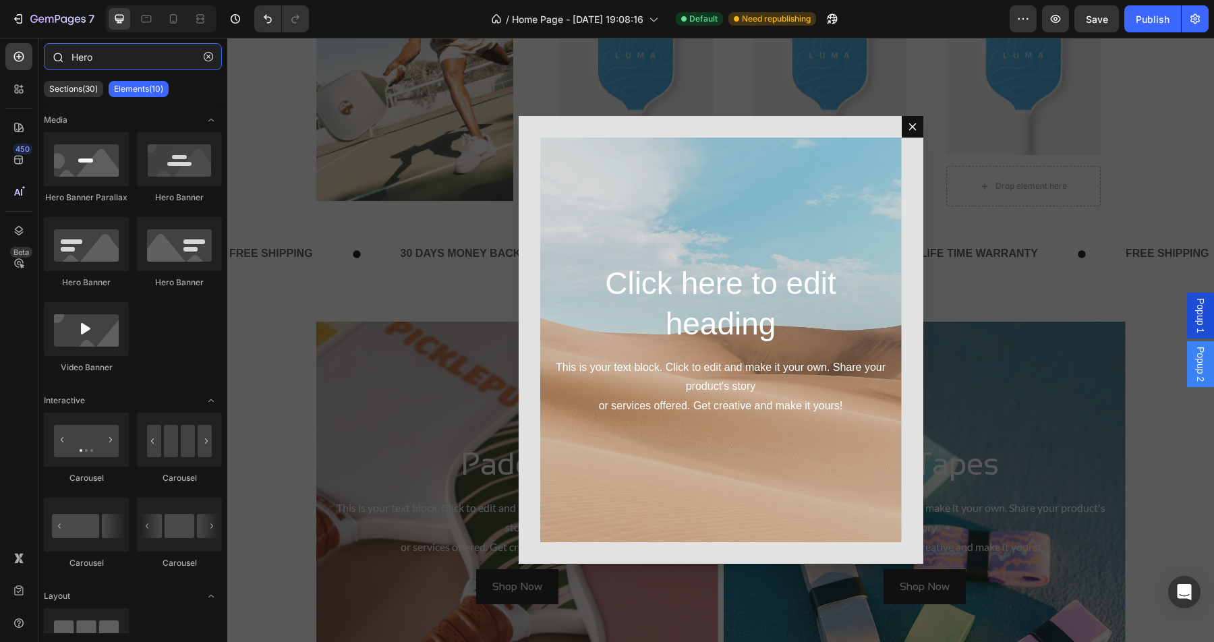
click at [146, 56] on input "Hero" at bounding box center [133, 56] width 178 height 27
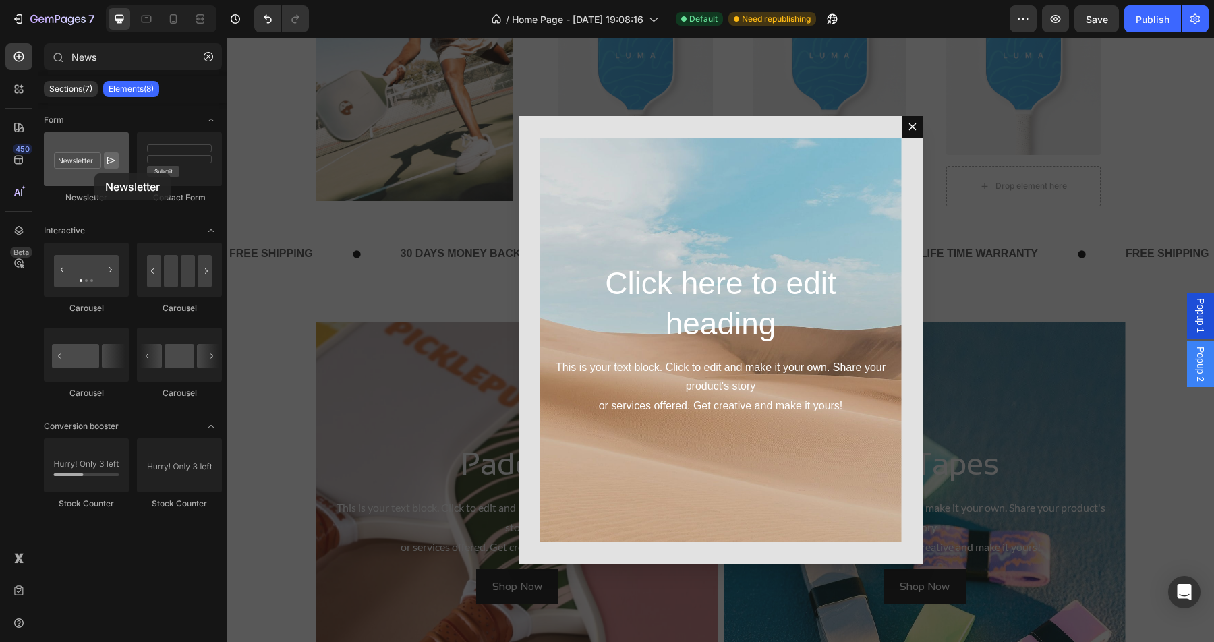
click at [94, 173] on div at bounding box center [86, 159] width 85 height 54
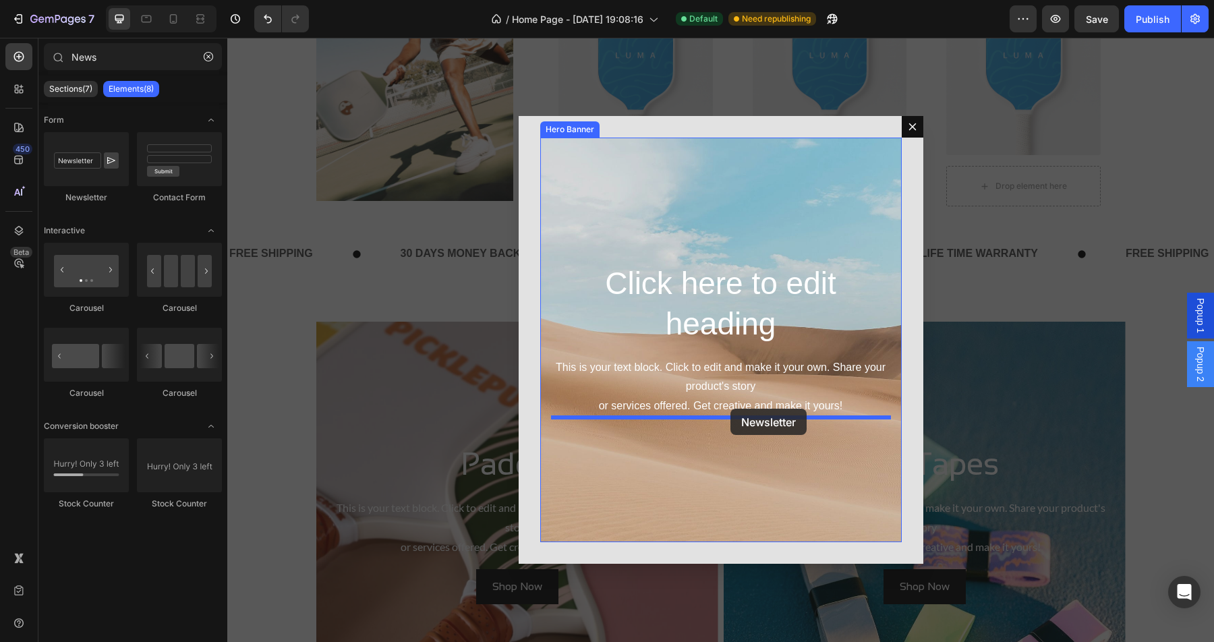
drag, startPoint x: 320, startPoint y: 217, endPoint x: 730, endPoint y: 409, distance: 452.5
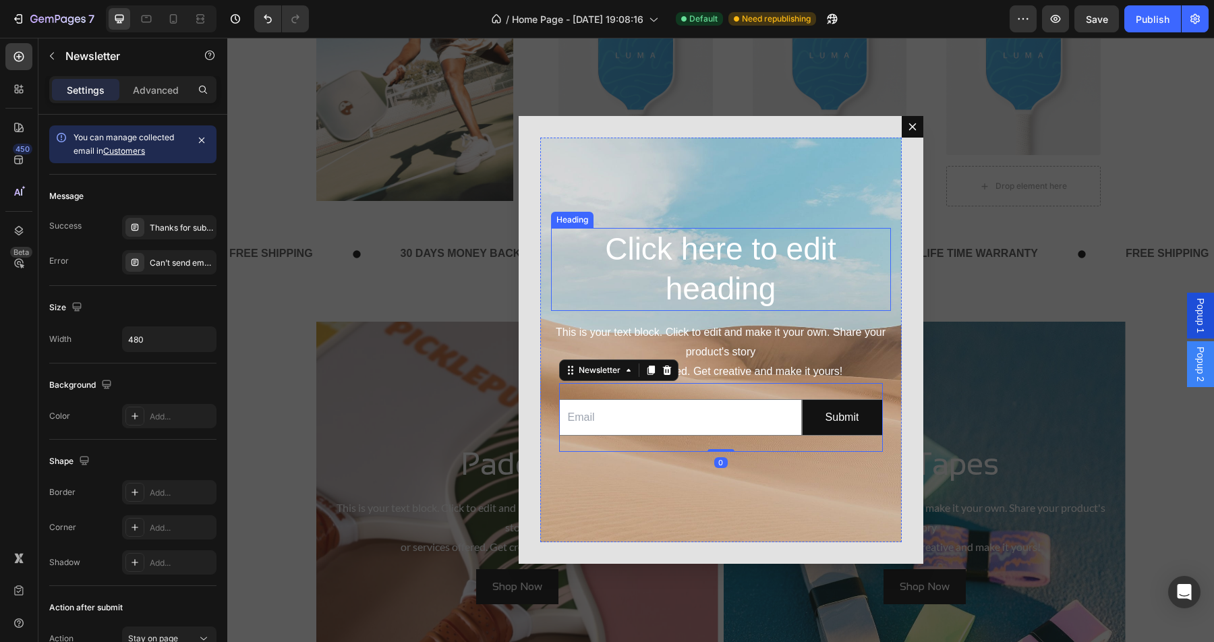
click at [731, 272] on h2 "Click here to edit heading" at bounding box center [721, 270] width 340 height 84
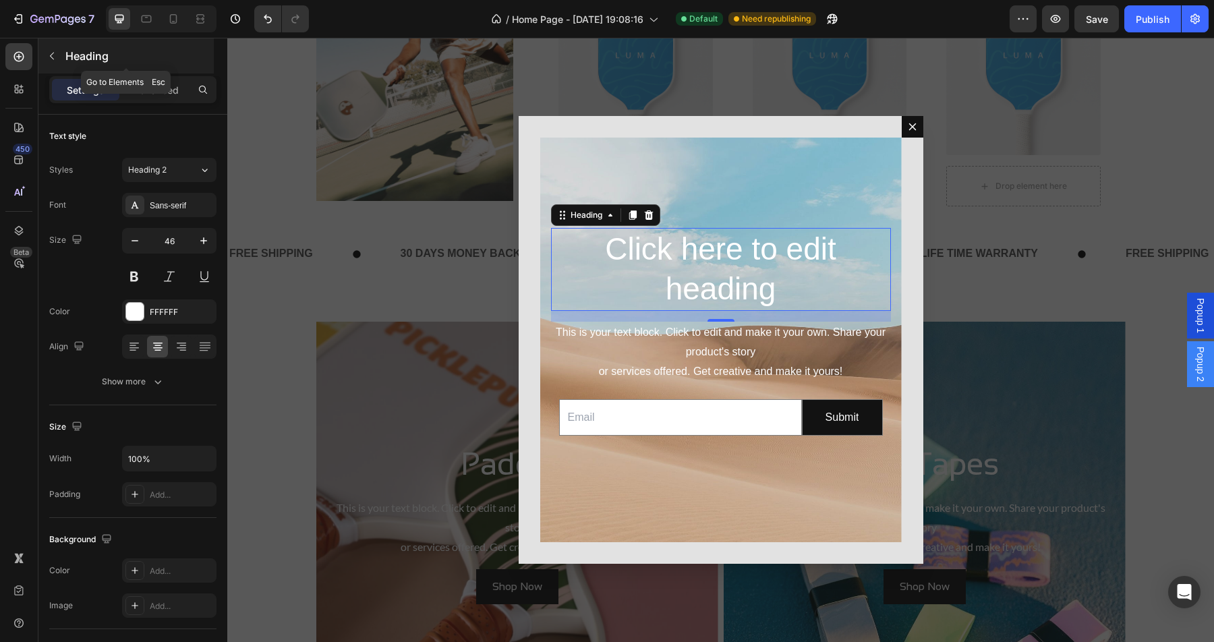
click at [49, 57] on icon "button" at bounding box center [52, 56] width 11 height 11
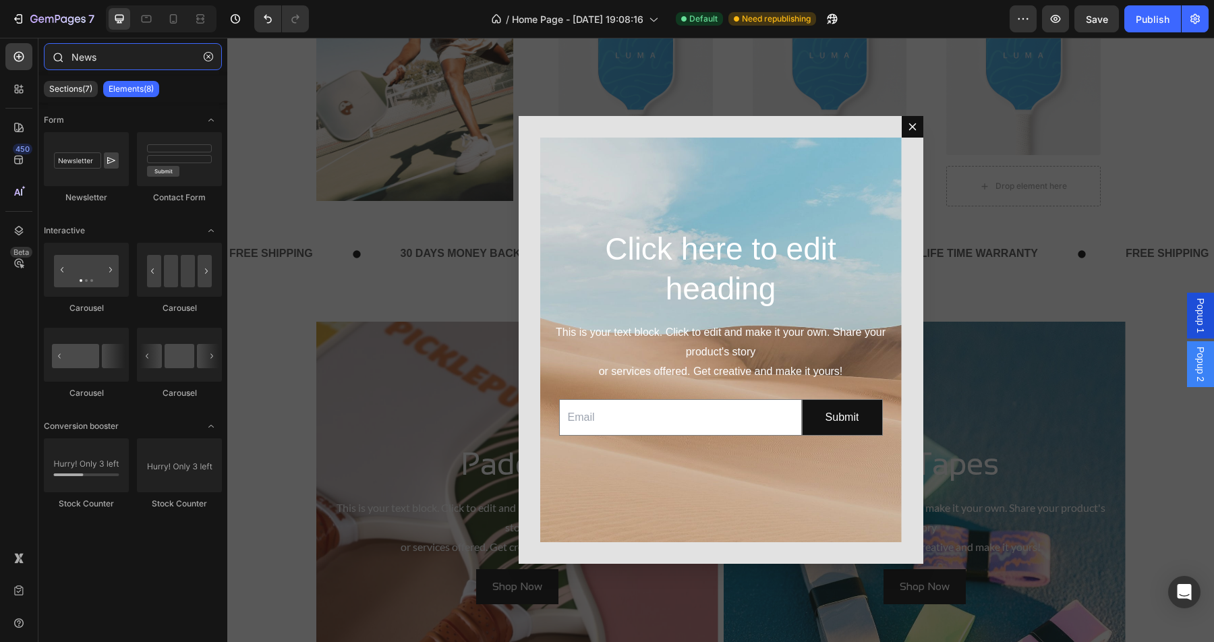
click at [115, 61] on input "News" at bounding box center [133, 56] width 178 height 27
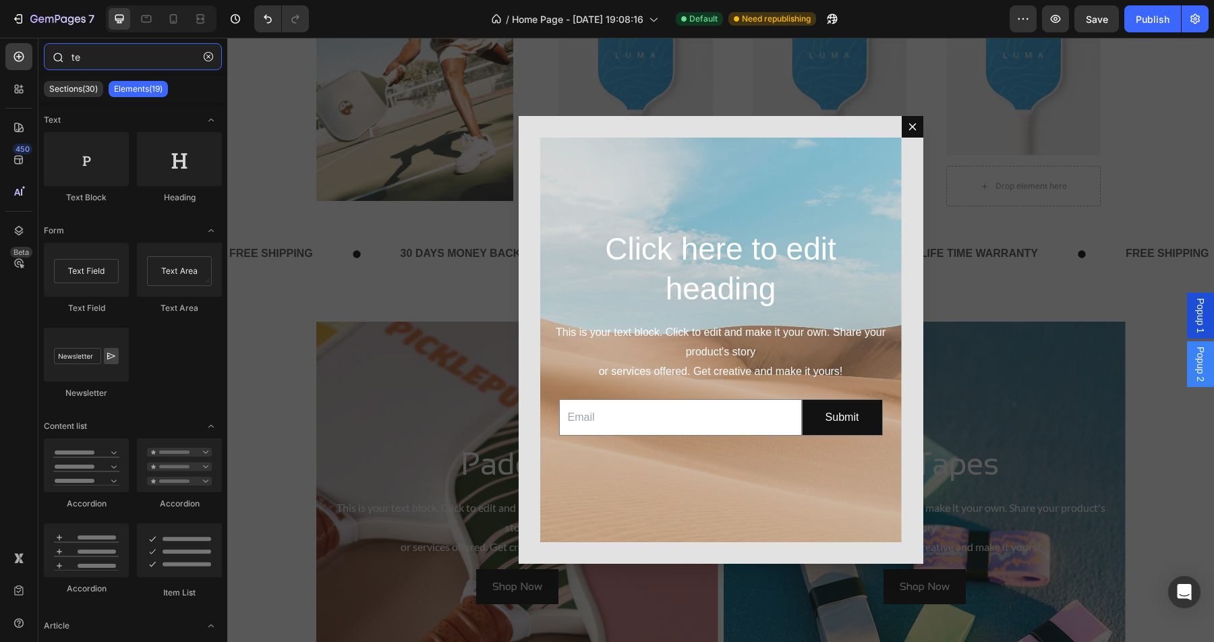
type input "t"
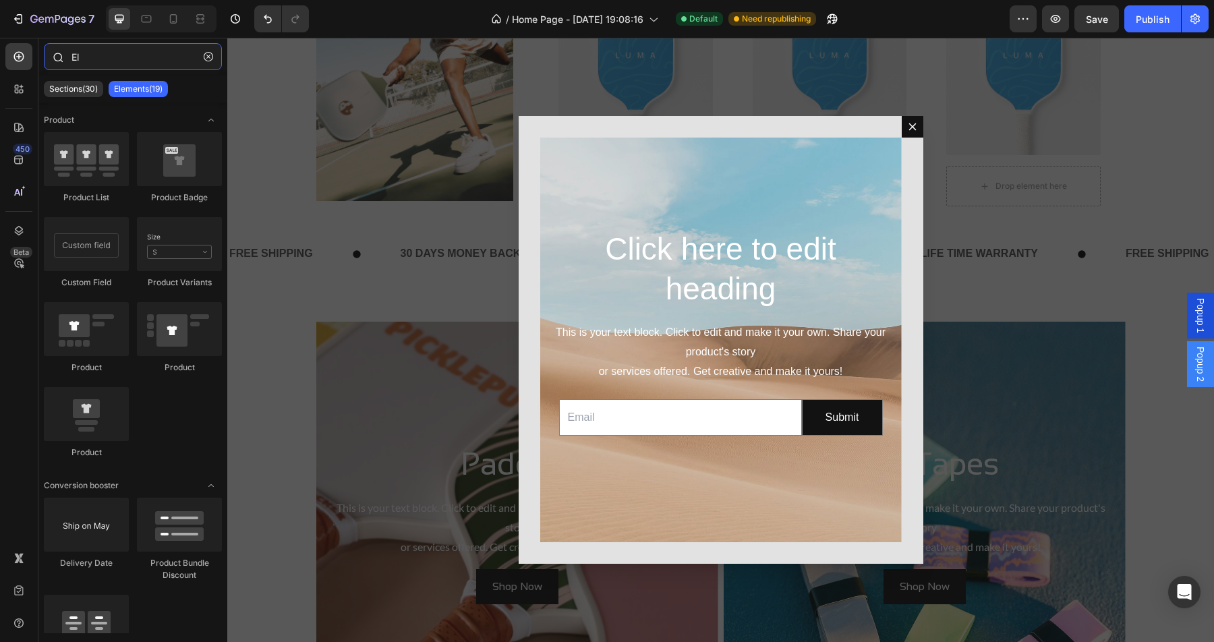
type input "E"
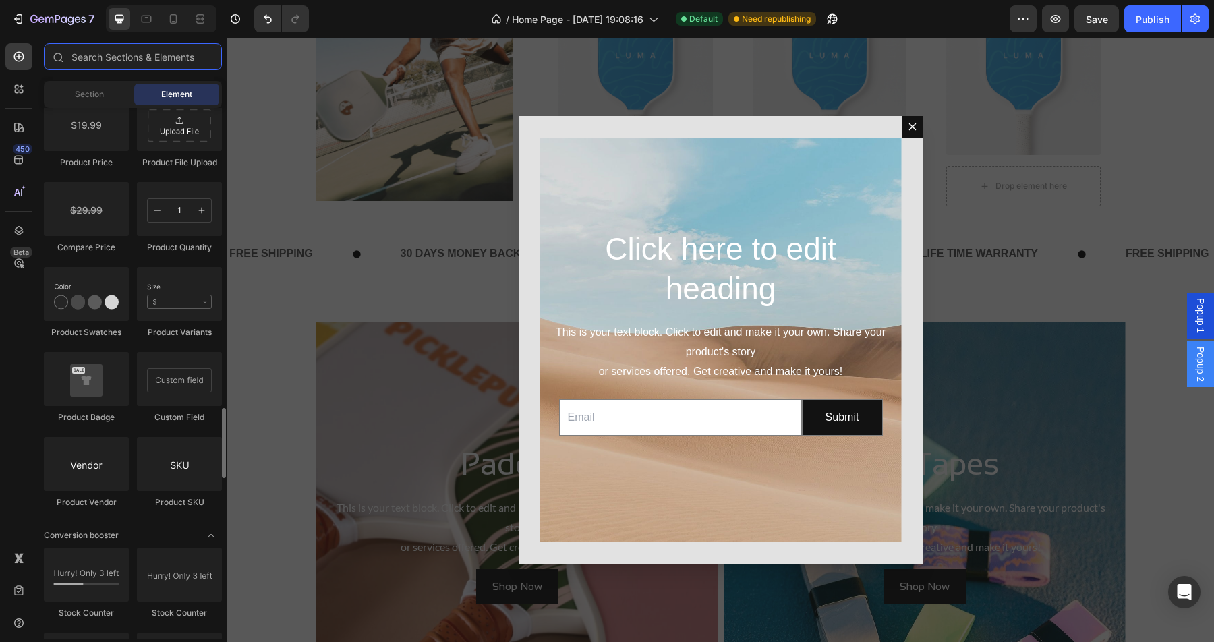
scroll to position [2266, 0]
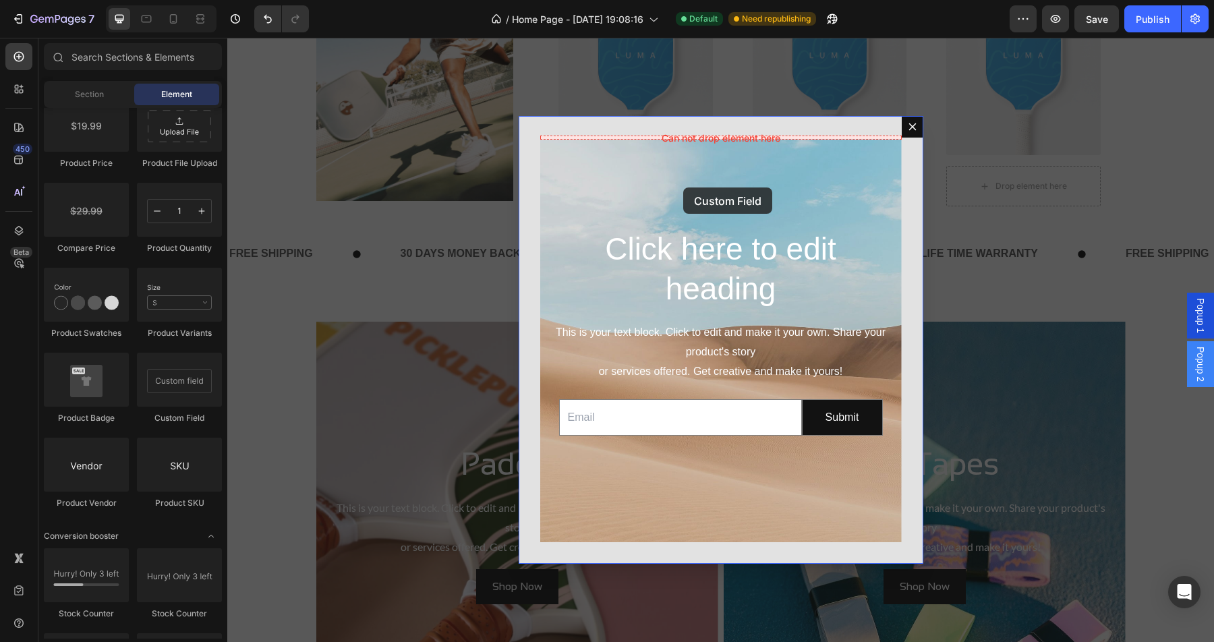
drag, startPoint x: 403, startPoint y: 421, endPoint x: 683, endPoint y: 187, distance: 365.2
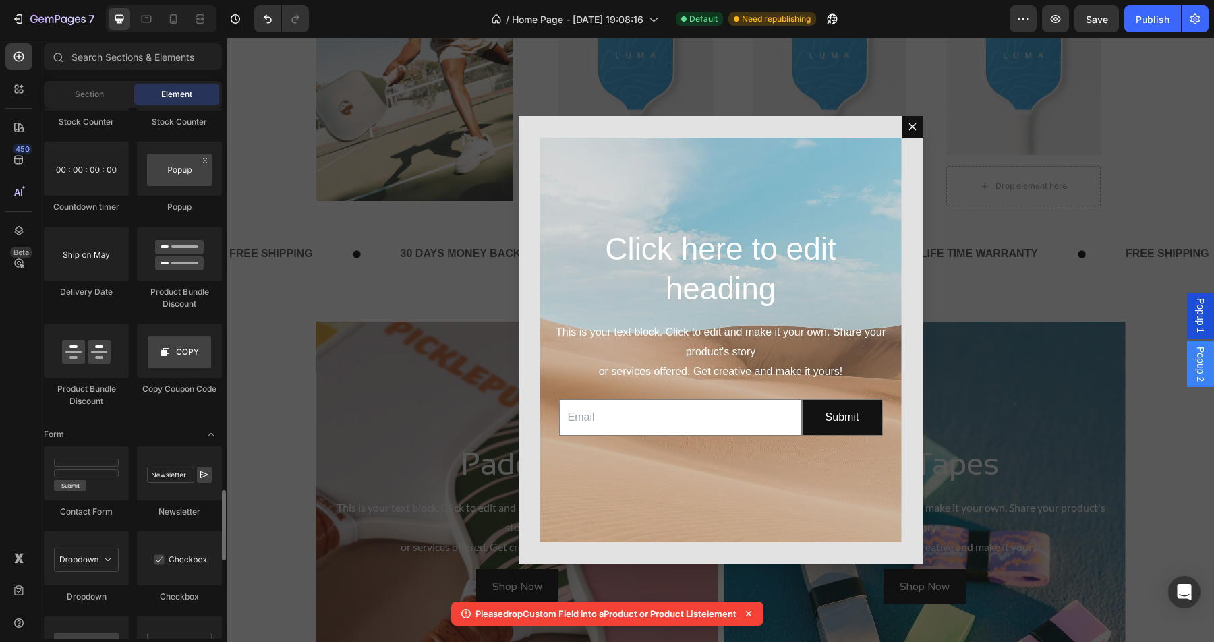
scroll to position [2781, 0]
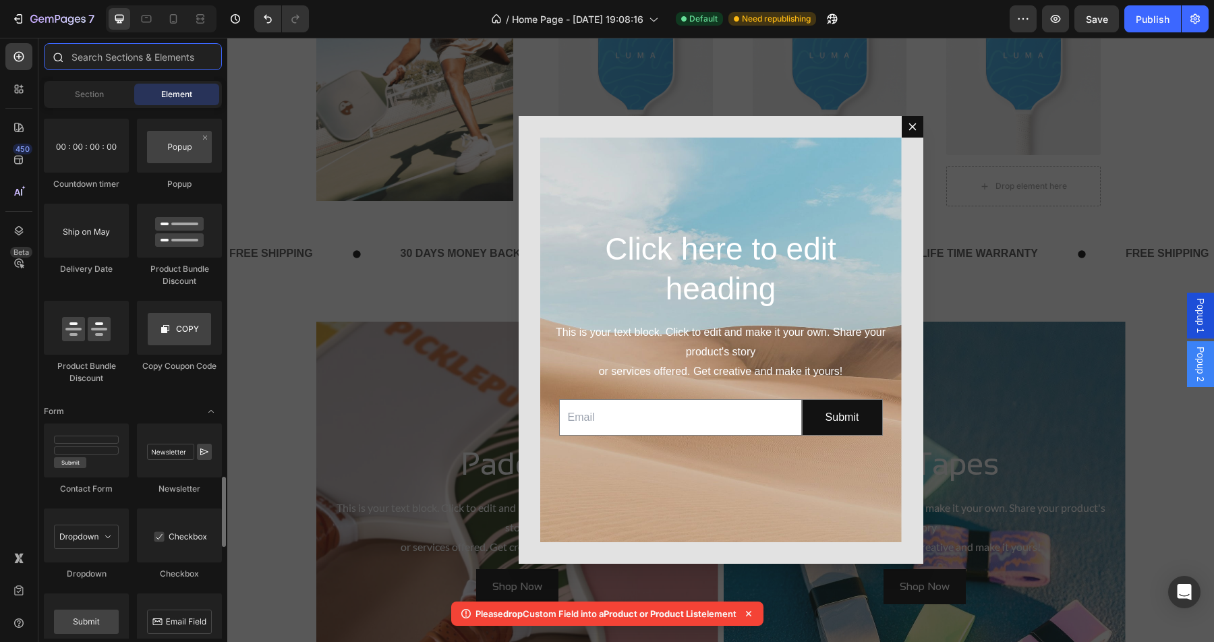
click at [126, 45] on input "text" at bounding box center [133, 56] width 178 height 27
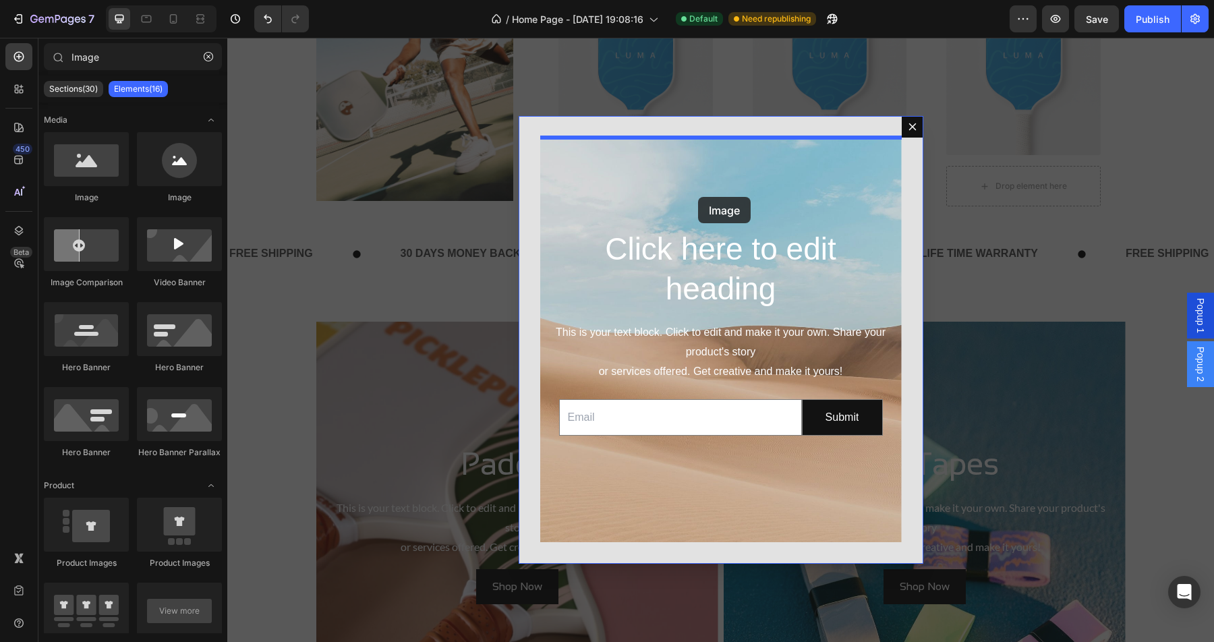
drag, startPoint x: 316, startPoint y: 199, endPoint x: 698, endPoint y: 198, distance: 381.7
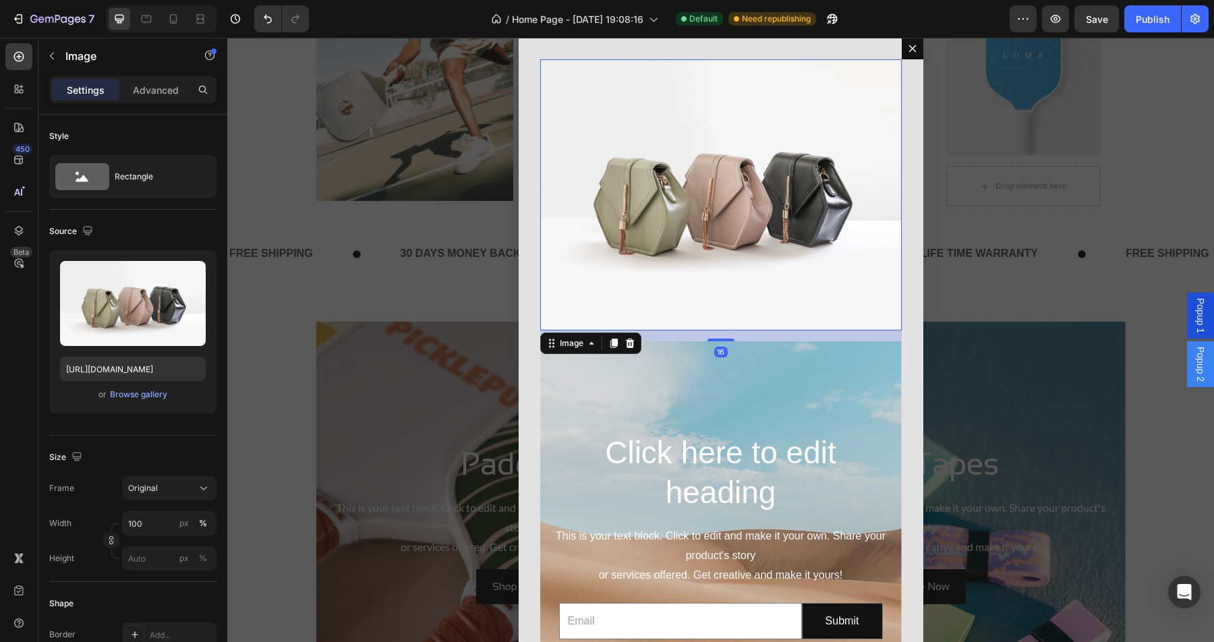
type input "Imag"
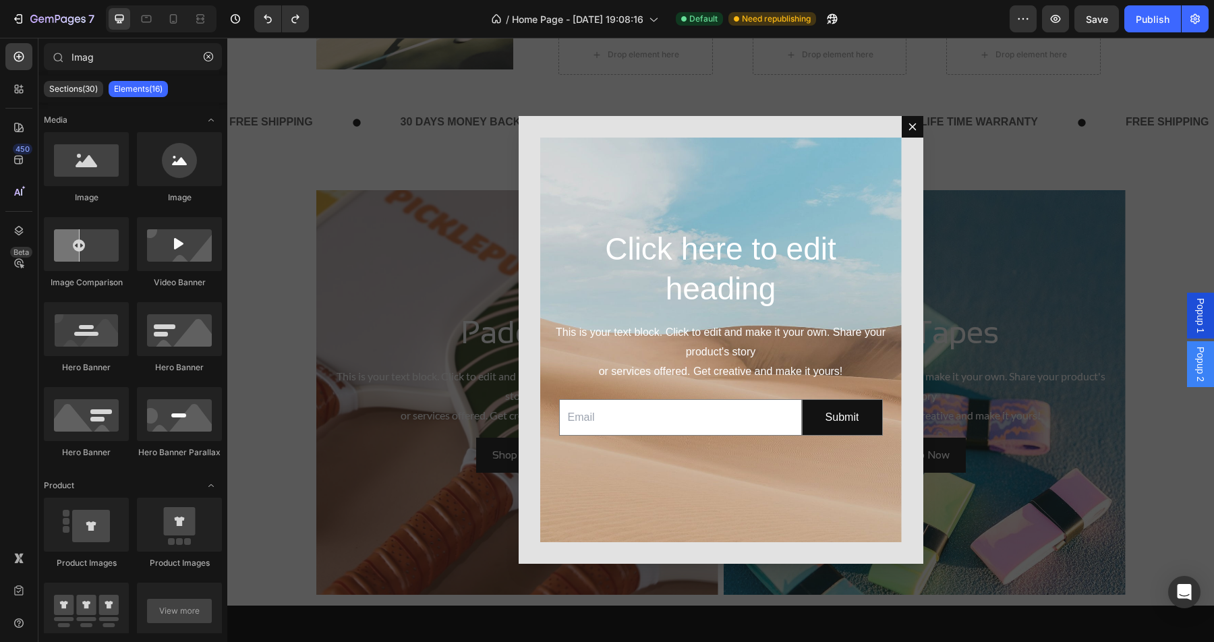
scroll to position [899, 0]
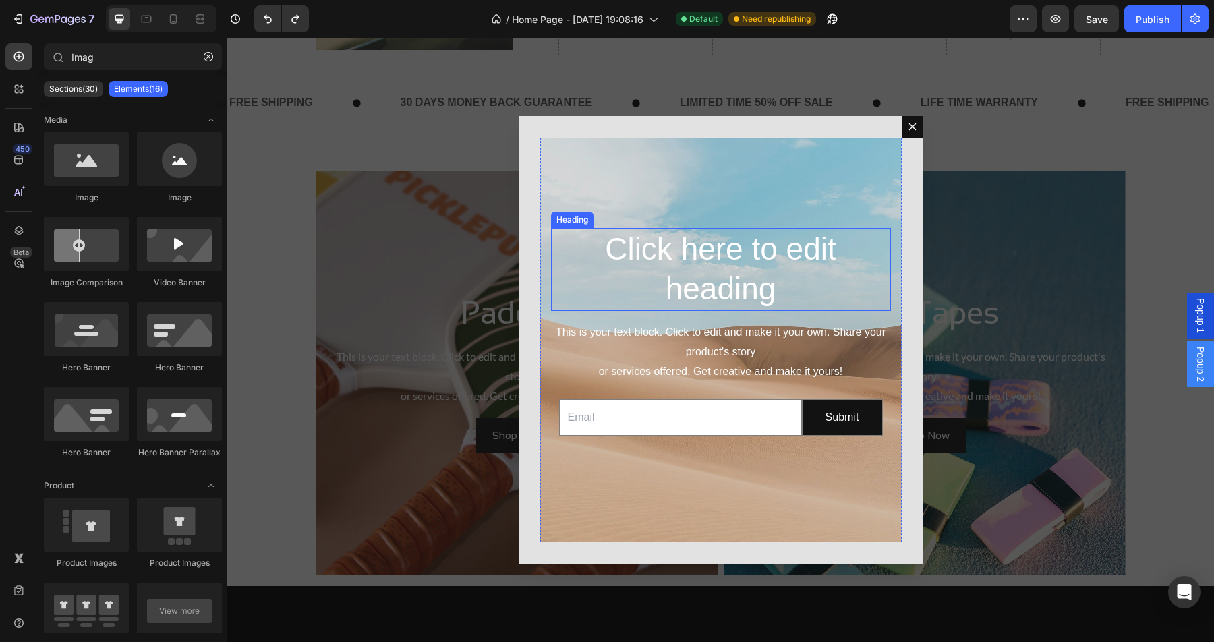
click at [682, 262] on h2 "Click here to edit heading" at bounding box center [721, 270] width 340 height 84
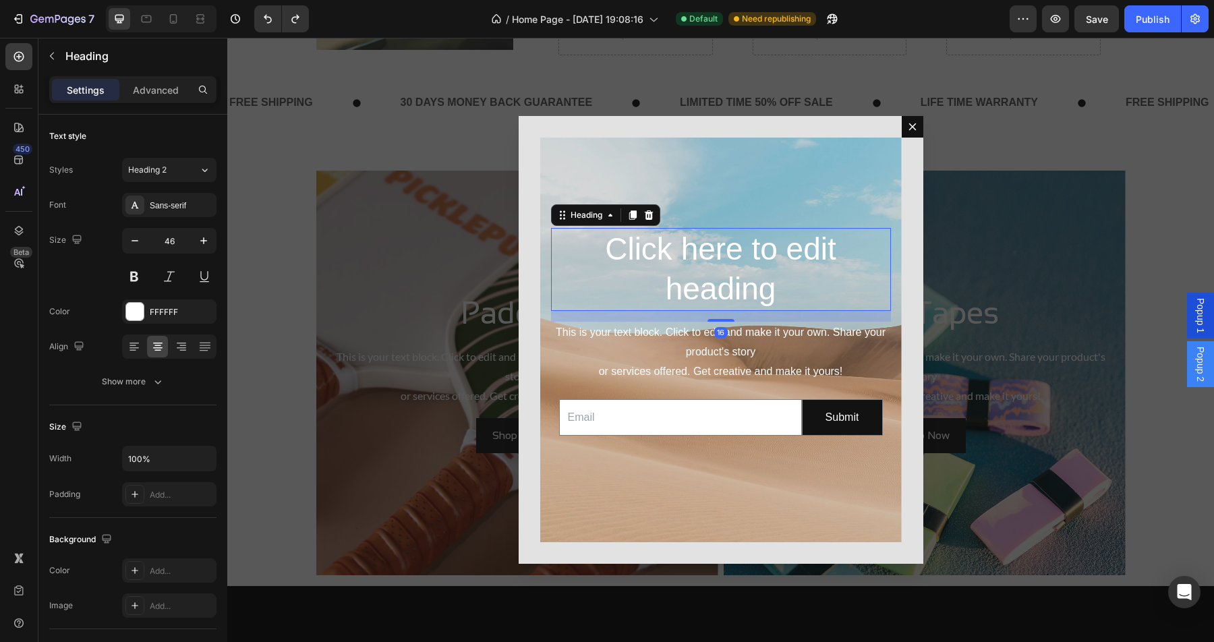
click at [682, 262] on h2 "Click here to edit heading" at bounding box center [721, 270] width 340 height 84
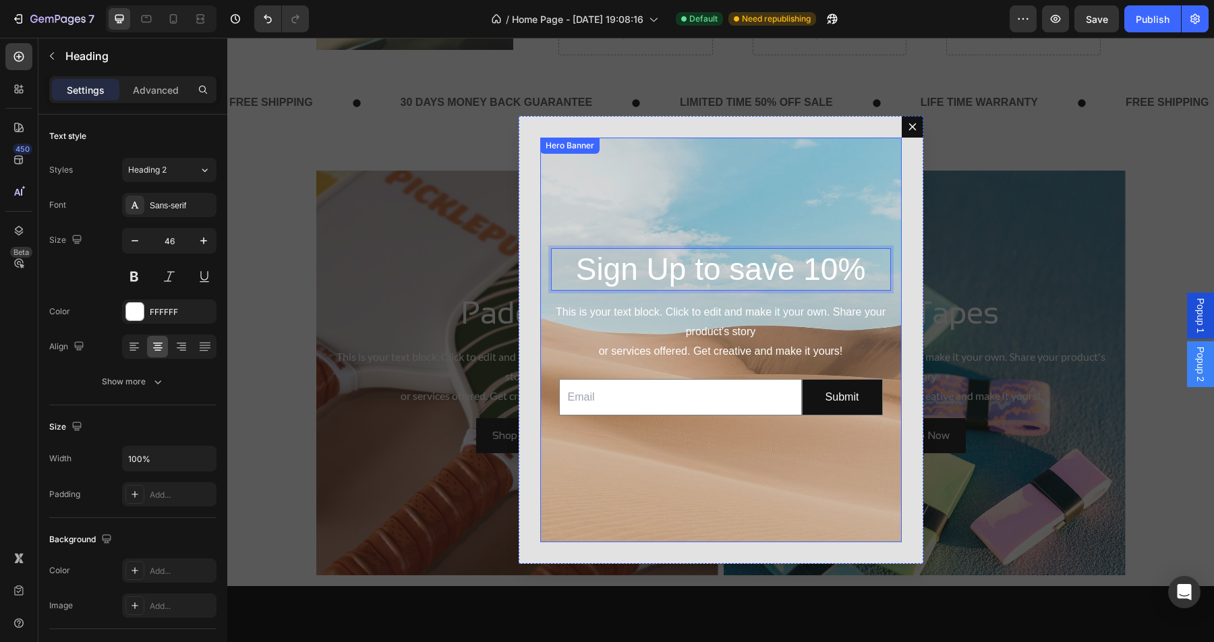
click at [763, 214] on div "Background Image" at bounding box center [720, 340] width 361 height 405
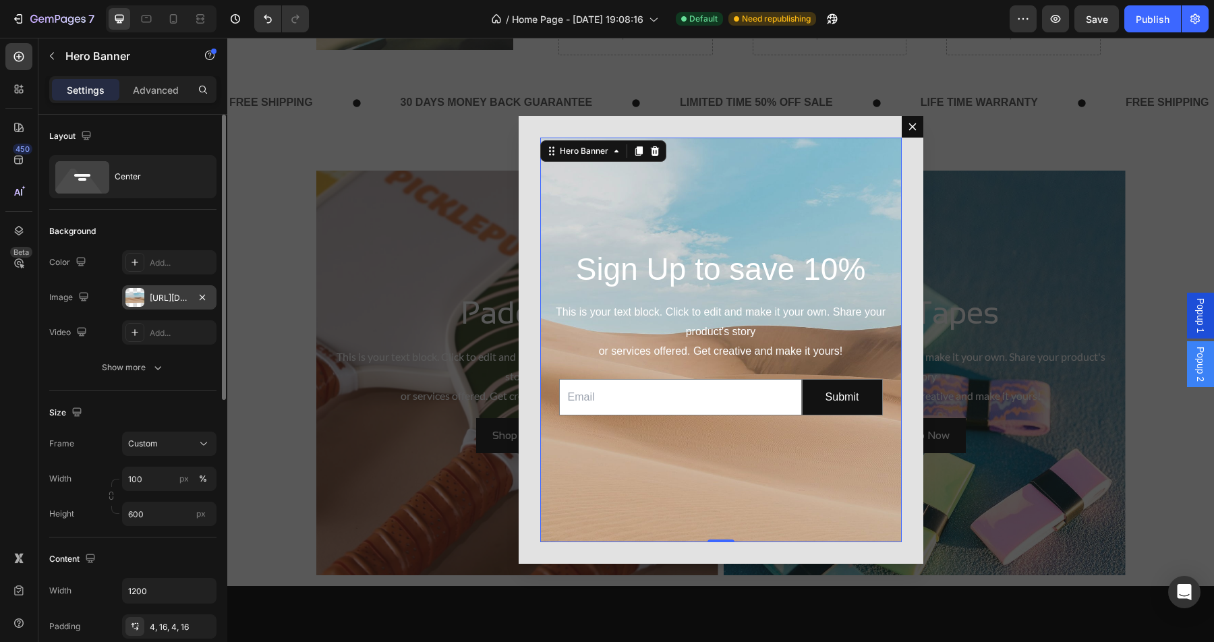
click at [136, 297] on div at bounding box center [134, 297] width 19 height 19
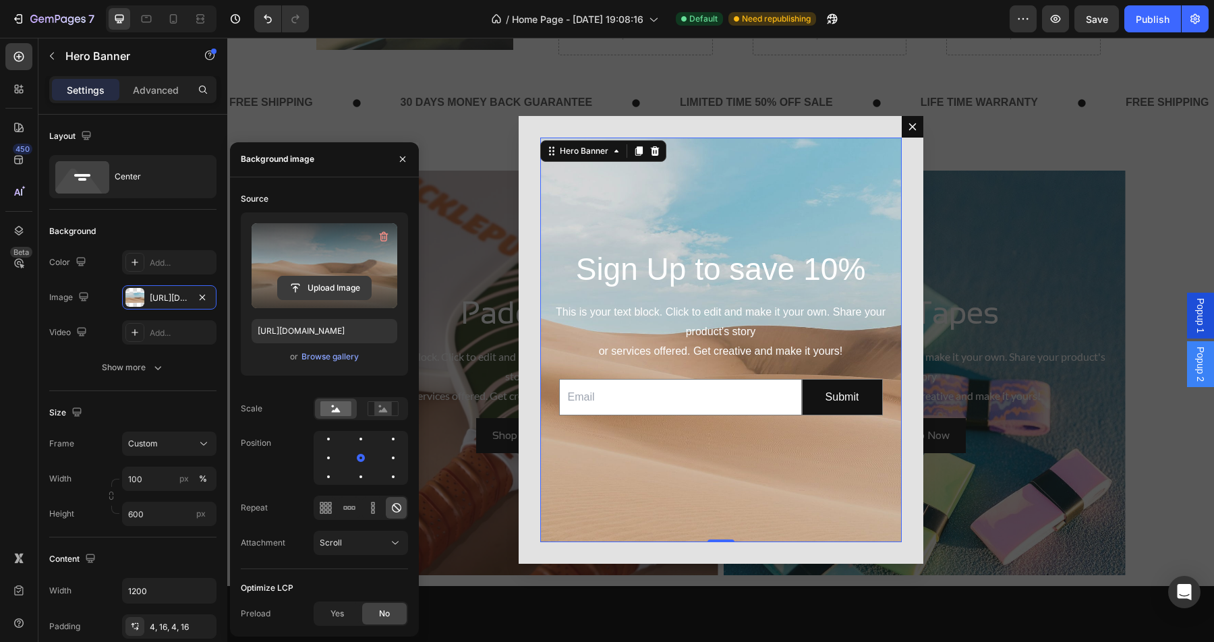
click at [341, 285] on input "file" at bounding box center [324, 287] width 93 height 23
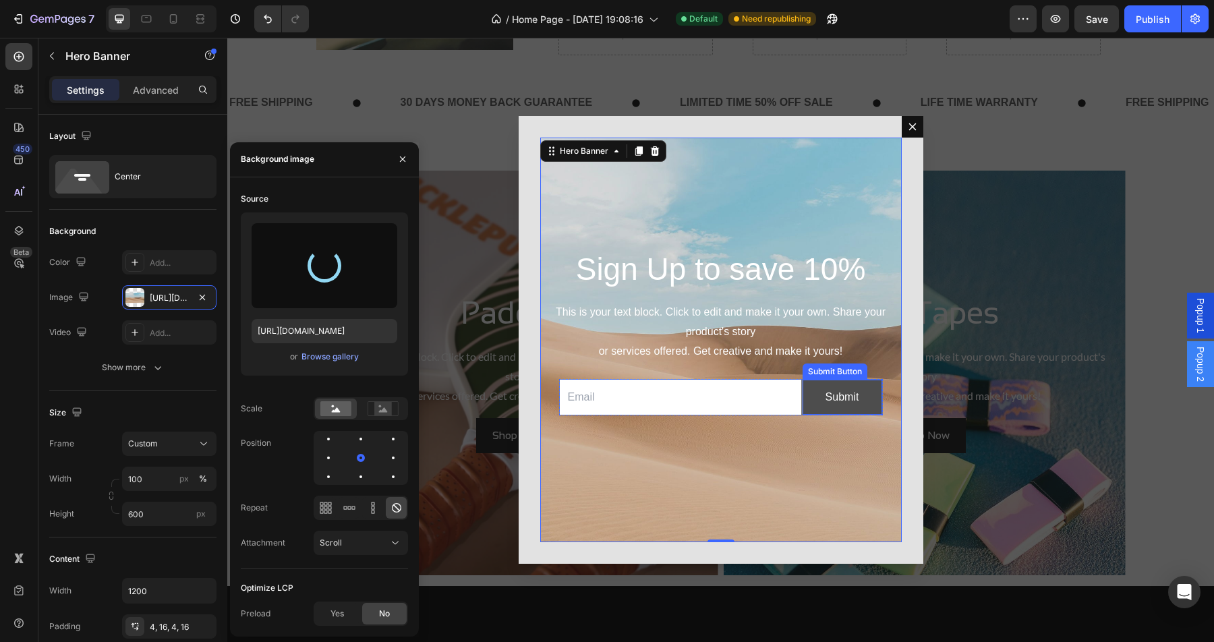
type input "https://cdn.shopify.com/s/files/1/0611/9315/8723/files/gempages_562989280004146…"
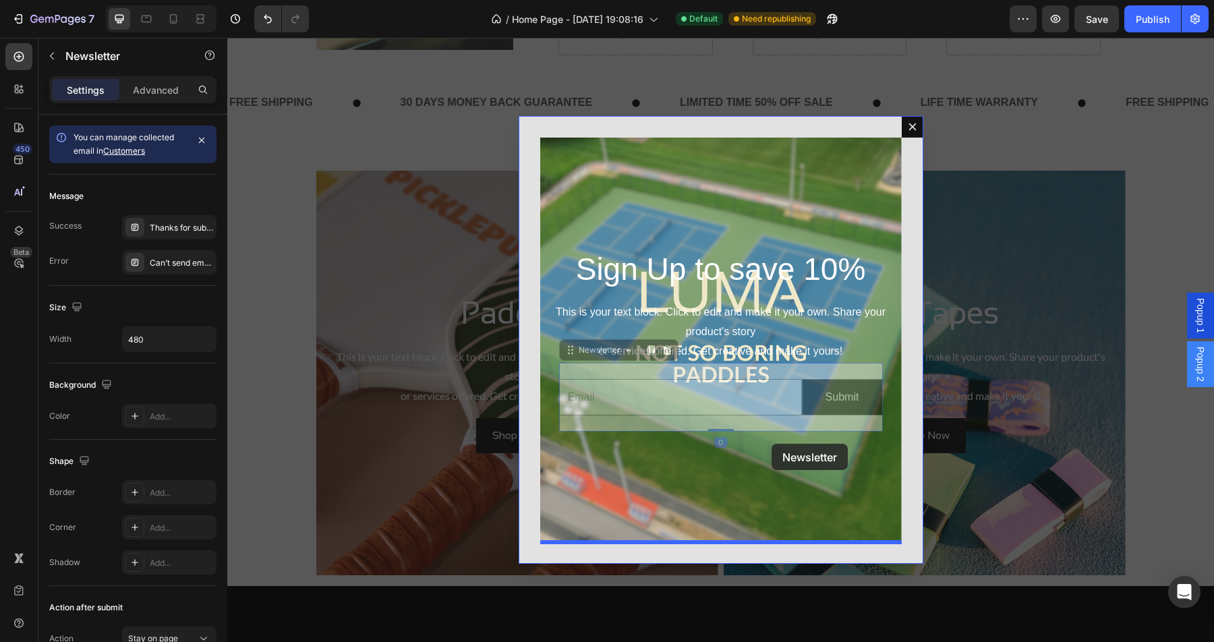
drag, startPoint x: 767, startPoint y: 424, endPoint x: 771, endPoint y: 444, distance: 20.0
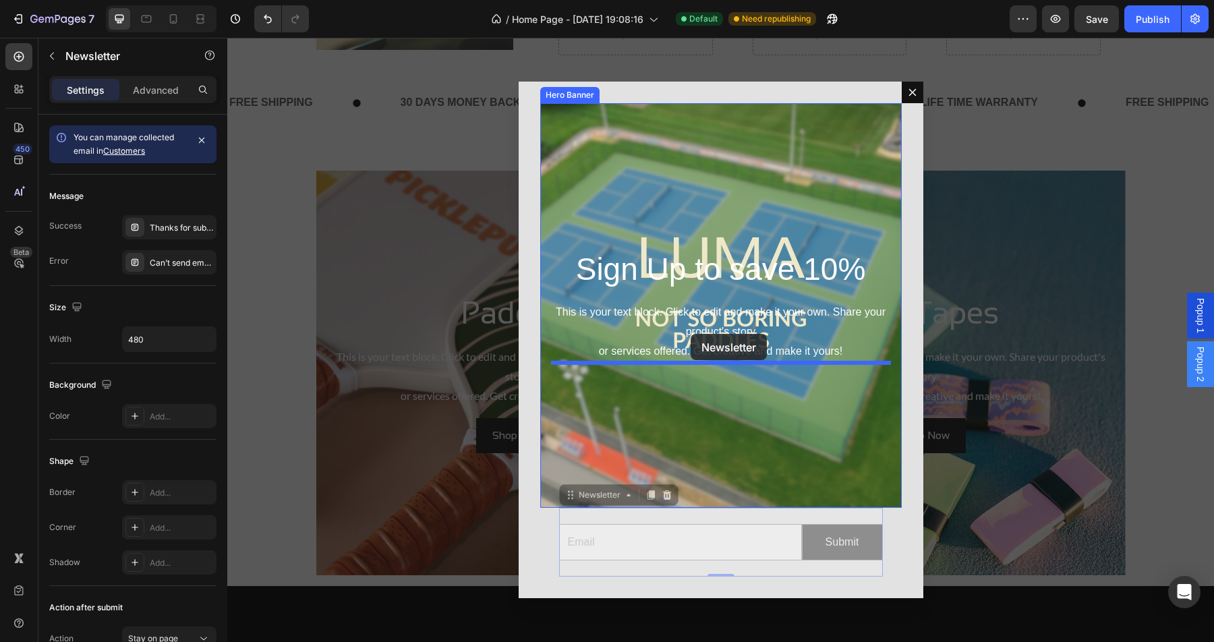
drag, startPoint x: 570, startPoint y: 496, endPoint x: 691, endPoint y: 334, distance: 202.4
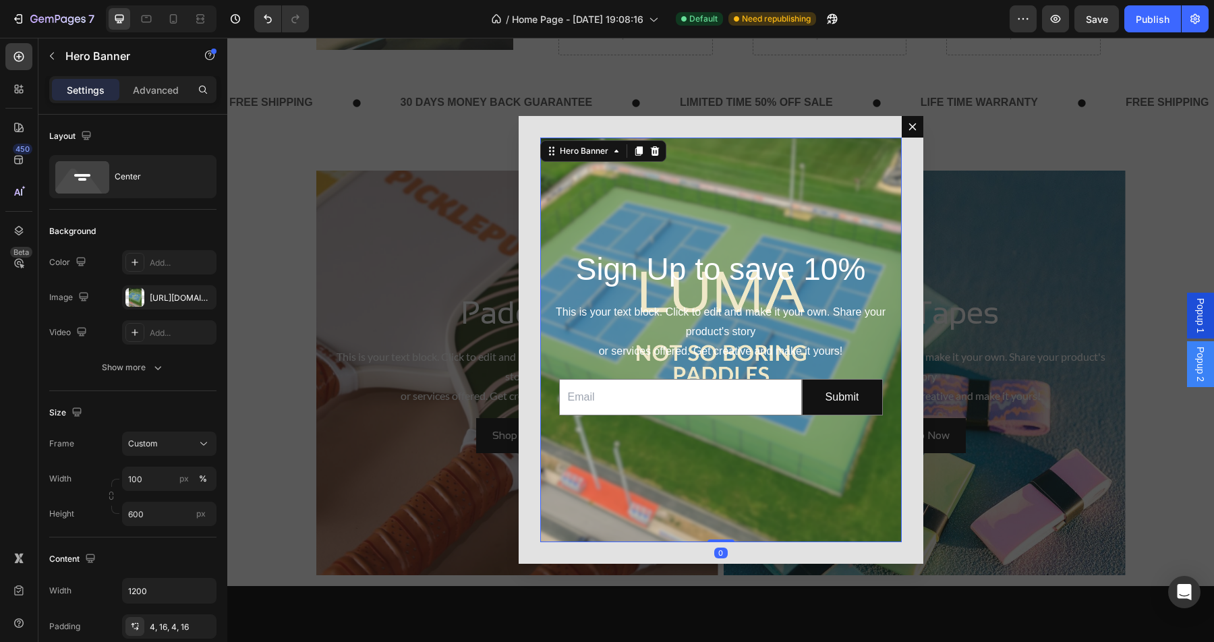
click at [719, 196] on div "Background Image" at bounding box center [720, 340] width 361 height 405
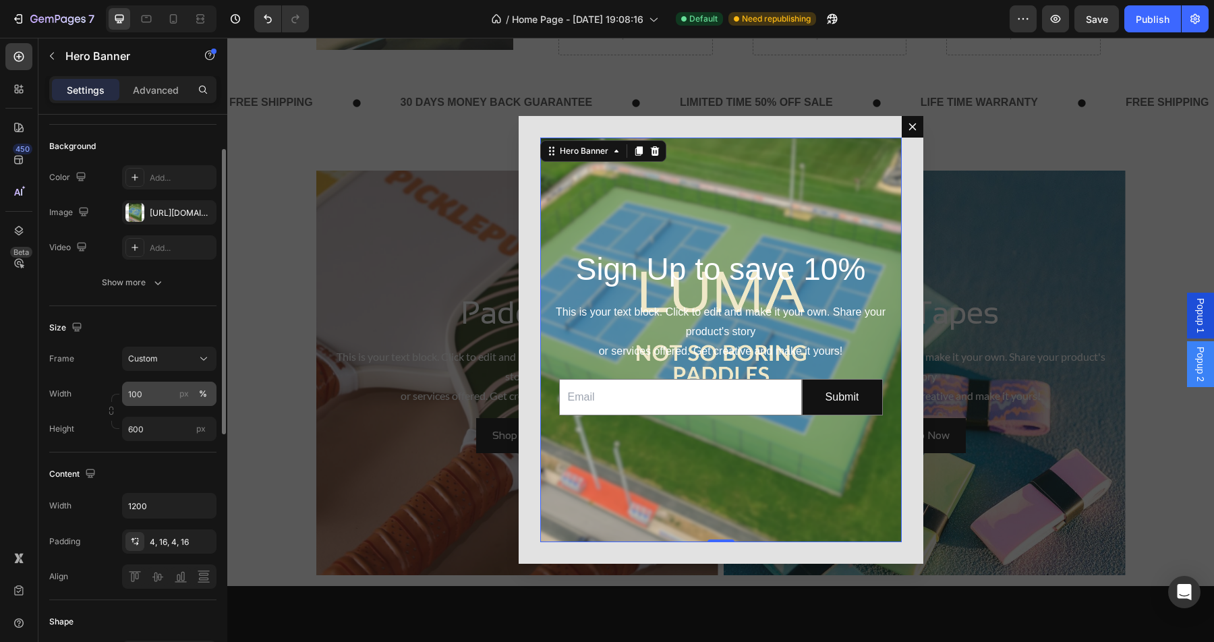
scroll to position [73, 0]
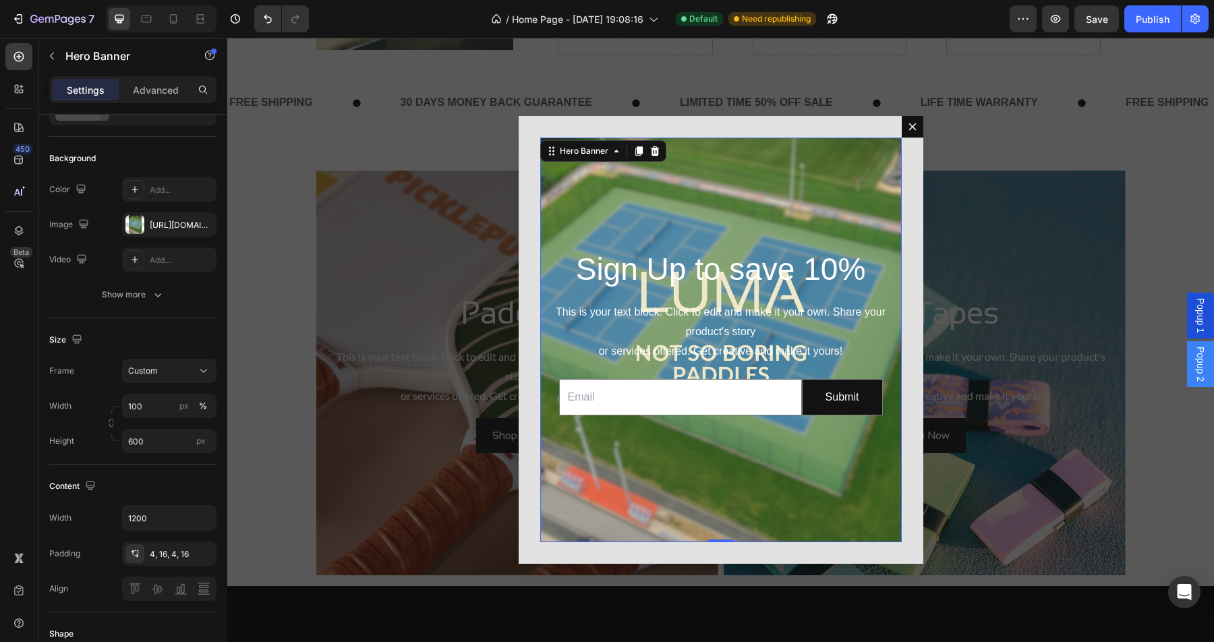
click at [670, 198] on div "Background Image" at bounding box center [720, 340] width 361 height 405
click at [869, 149] on div "Background Image" at bounding box center [720, 340] width 361 height 405
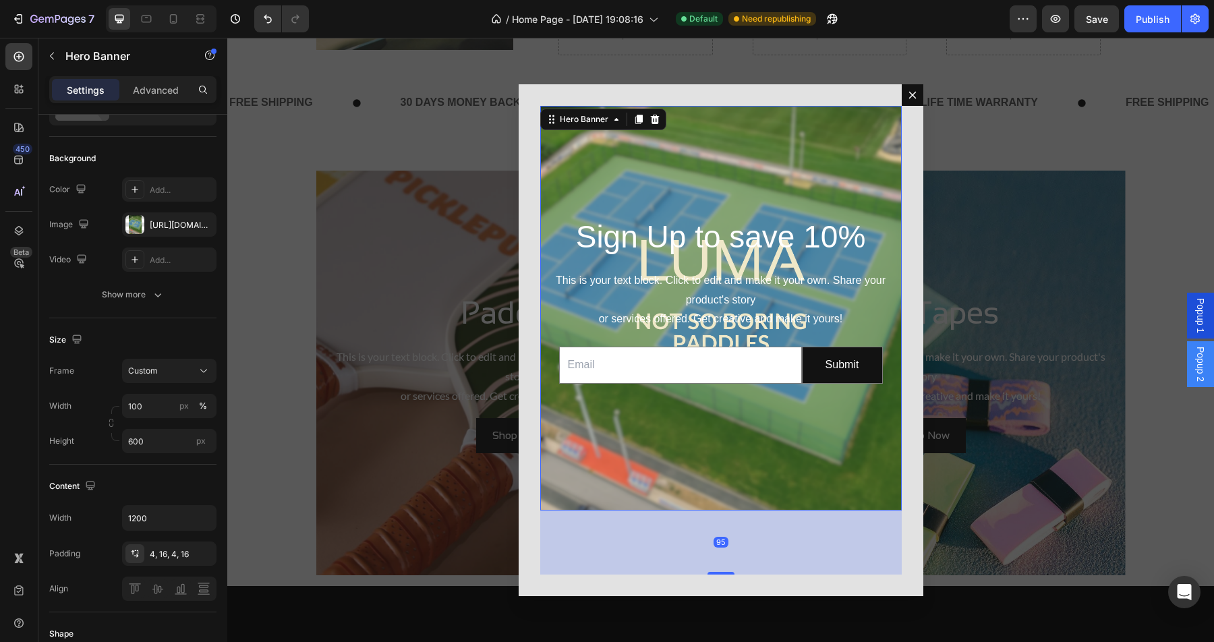
drag, startPoint x: 720, startPoint y: 539, endPoint x: 716, endPoint y: 602, distance: 62.1
click at [716, 602] on div "Sign Up to save 10% Heading This is your text block. Click to edit and make it …" at bounding box center [720, 340] width 987 height 604
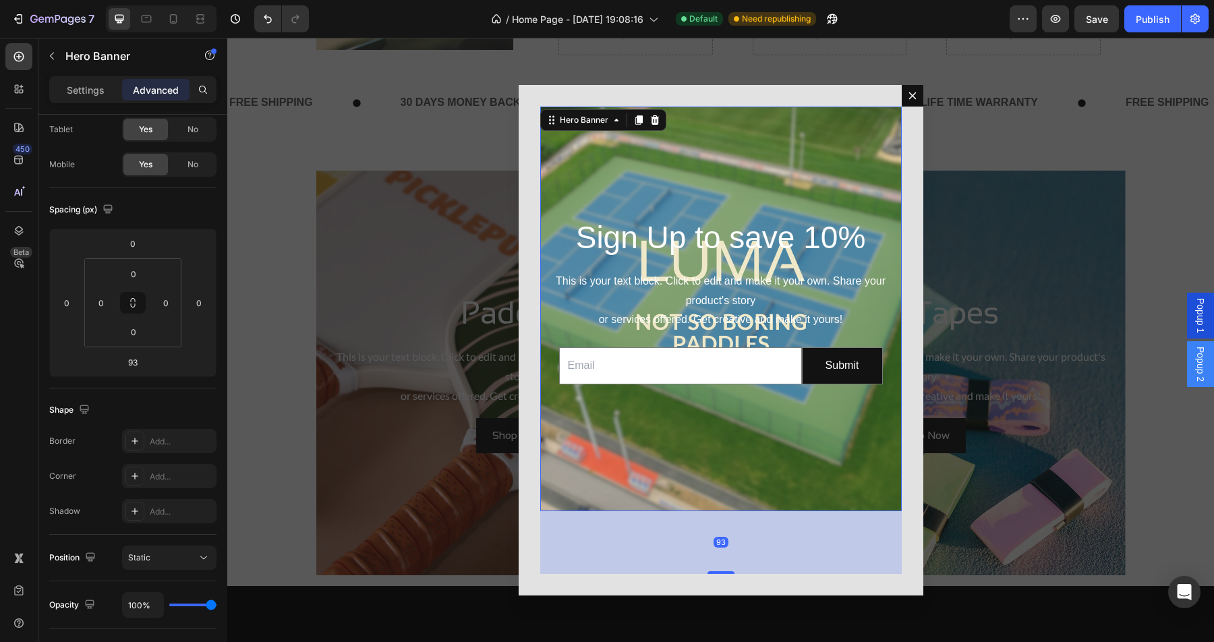
type input "0"
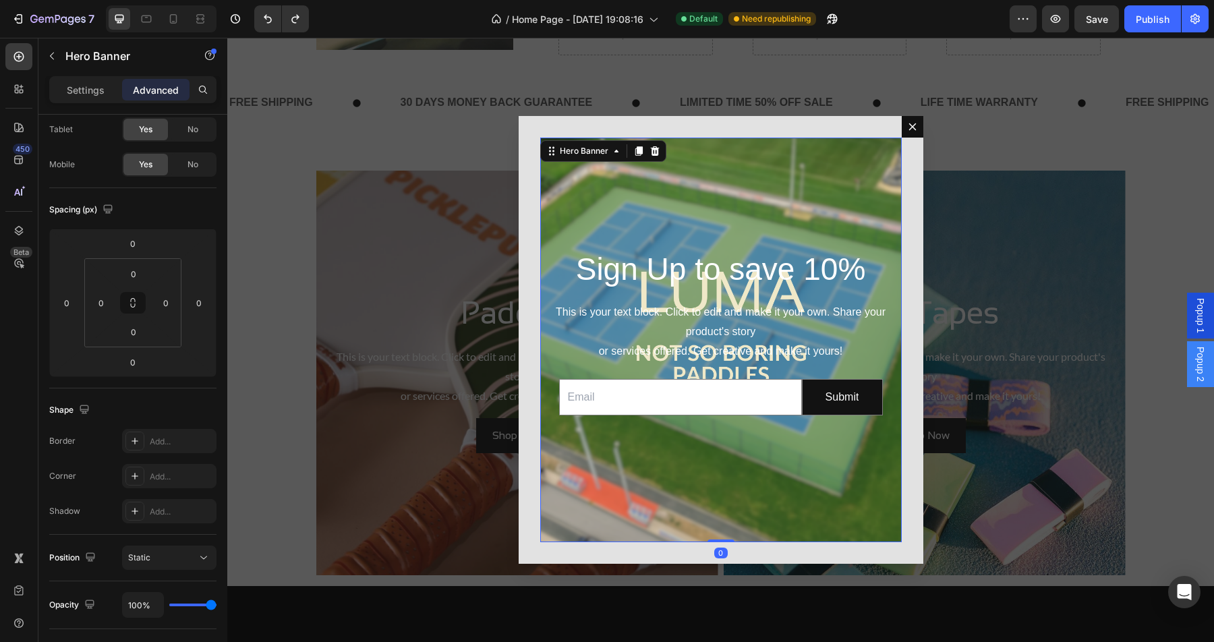
click at [757, 450] on div "Background Image" at bounding box center [720, 340] width 361 height 405
click at [760, 270] on p "Sign Up to save 10%" at bounding box center [720, 270] width 337 height 40
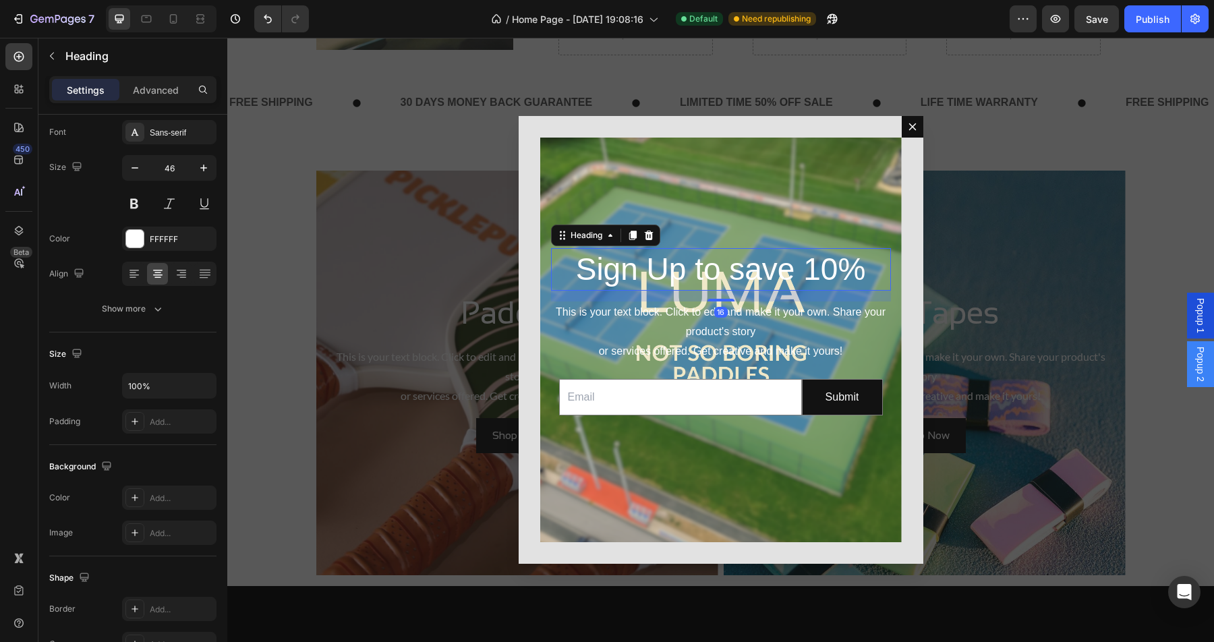
scroll to position [0, 0]
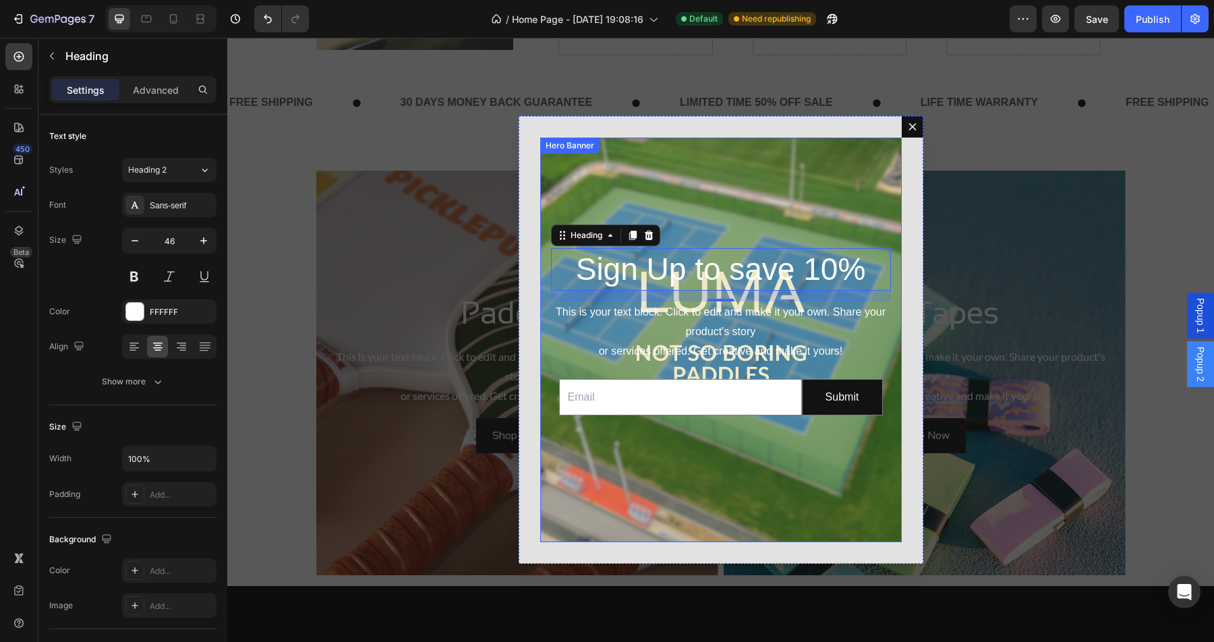
click at [751, 200] on div "Background Image" at bounding box center [720, 340] width 361 height 405
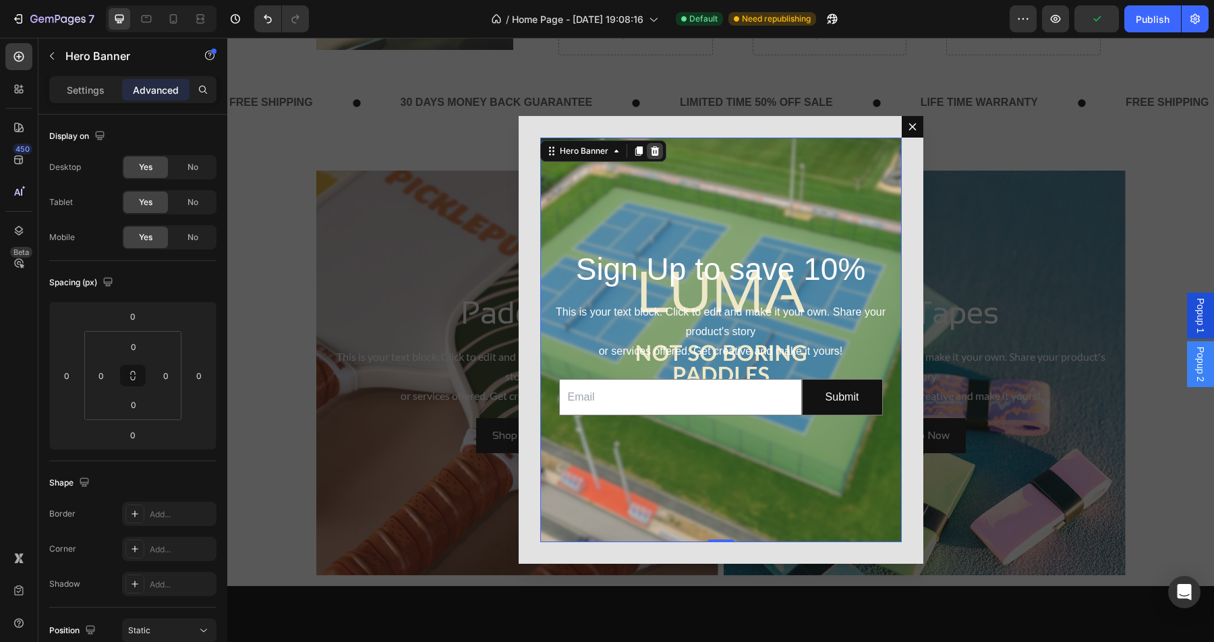
click at [652, 146] on icon "Dialog body" at bounding box center [654, 151] width 11 height 11
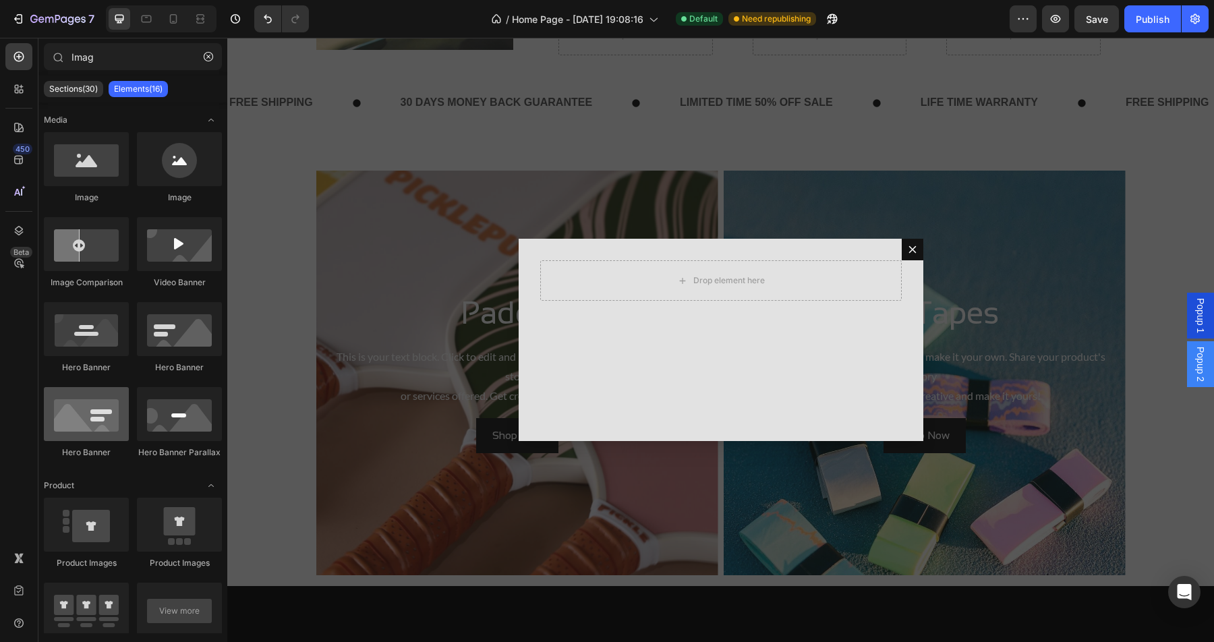
click at [94, 422] on div at bounding box center [86, 414] width 85 height 54
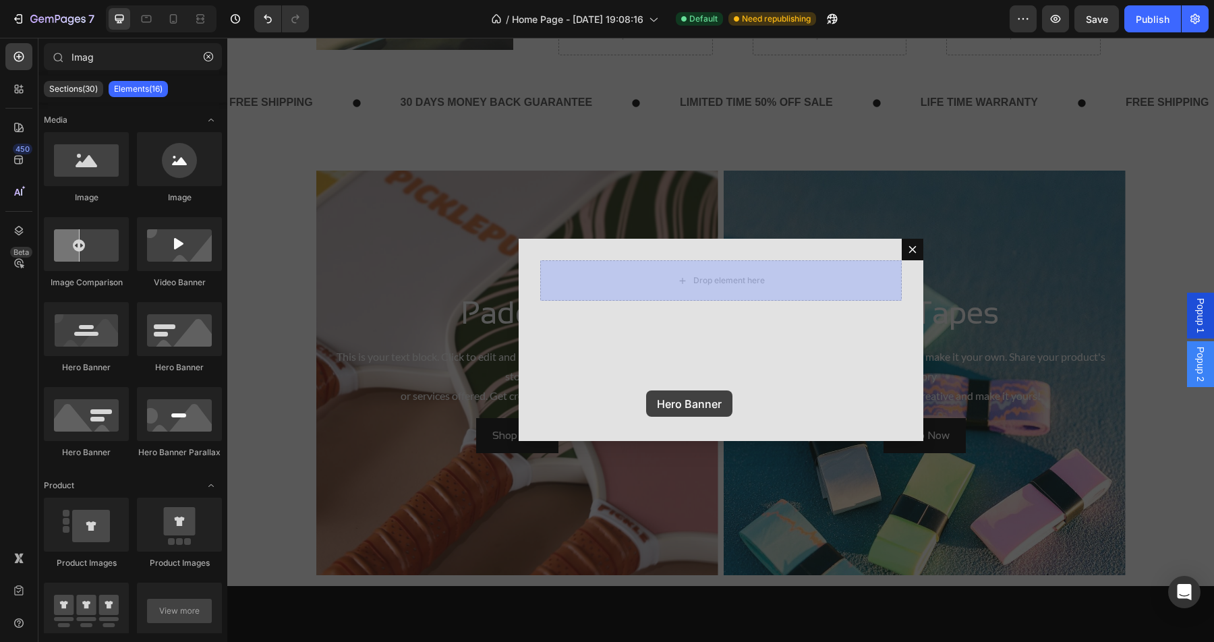
drag, startPoint x: 315, startPoint y: 456, endPoint x: 646, endPoint y: 390, distance: 337.5
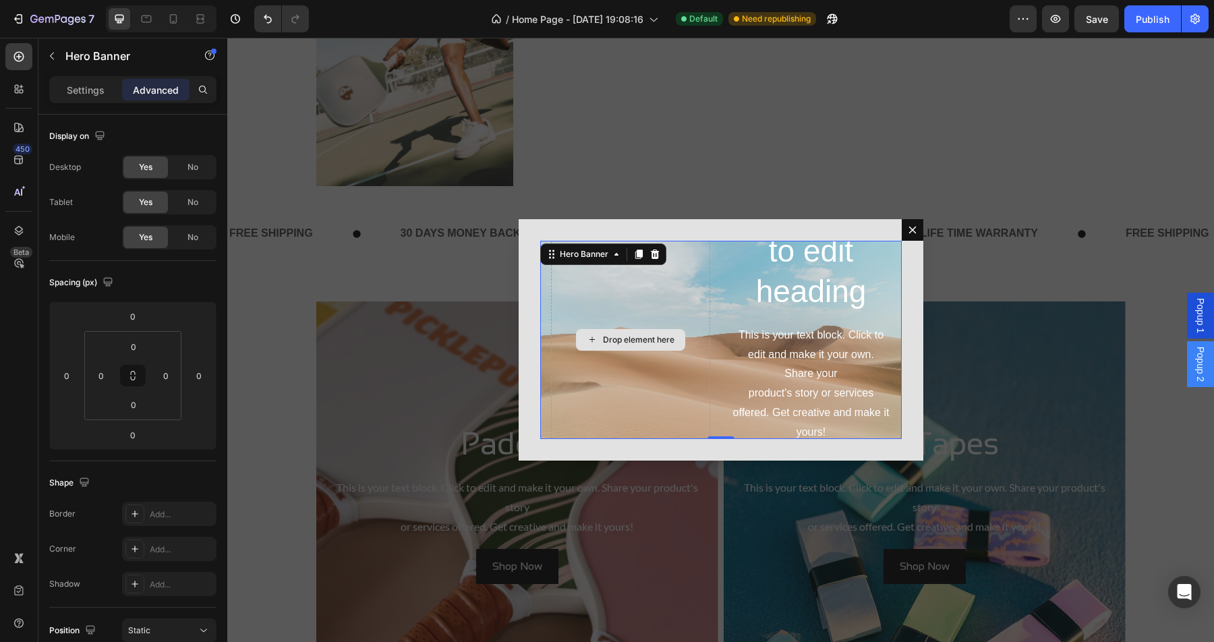
scroll to position [719, 0]
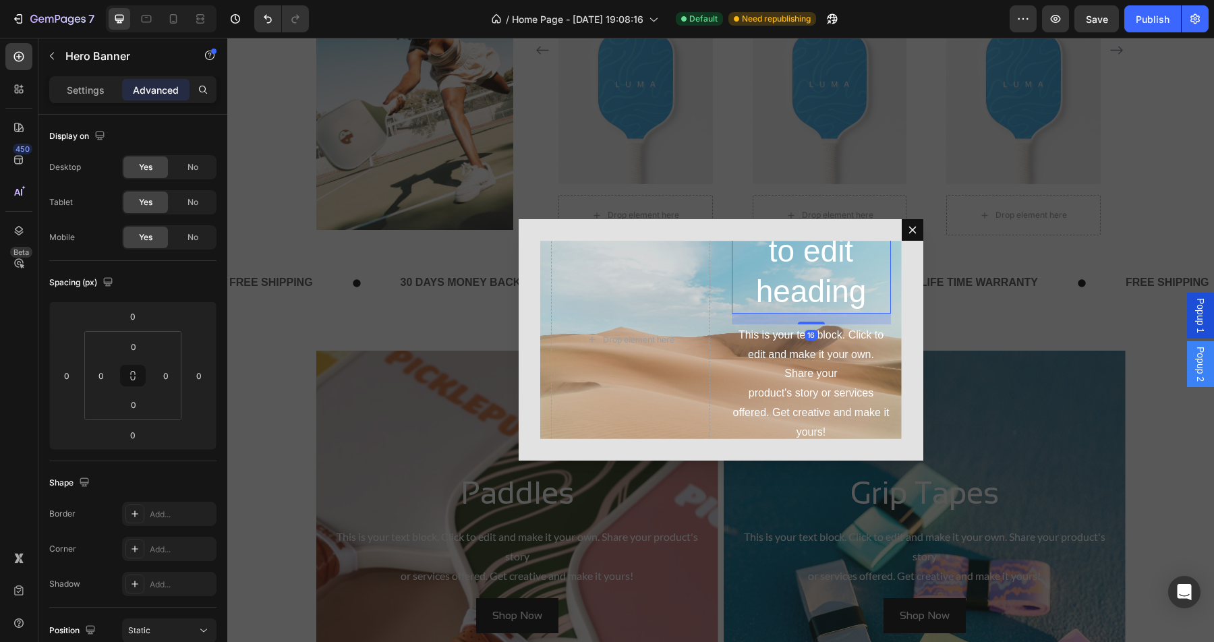
click at [818, 274] on h2 "Click here to edit heading" at bounding box center [811, 251] width 159 height 123
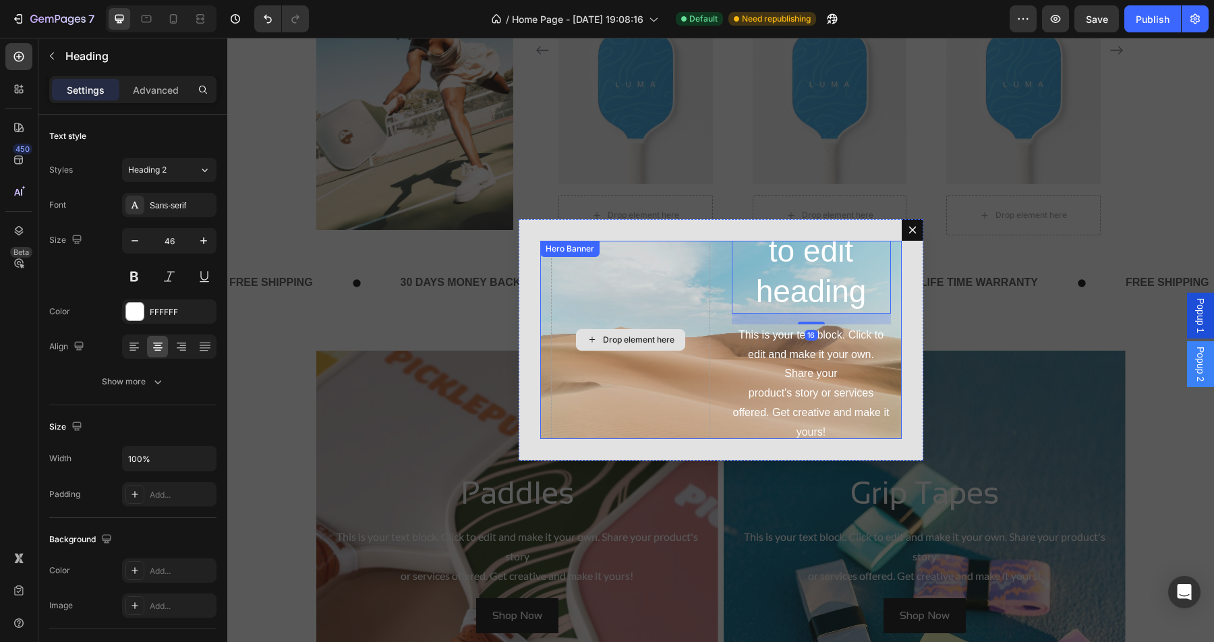
click at [686, 340] on div "Drop element here" at bounding box center [630, 340] width 159 height 300
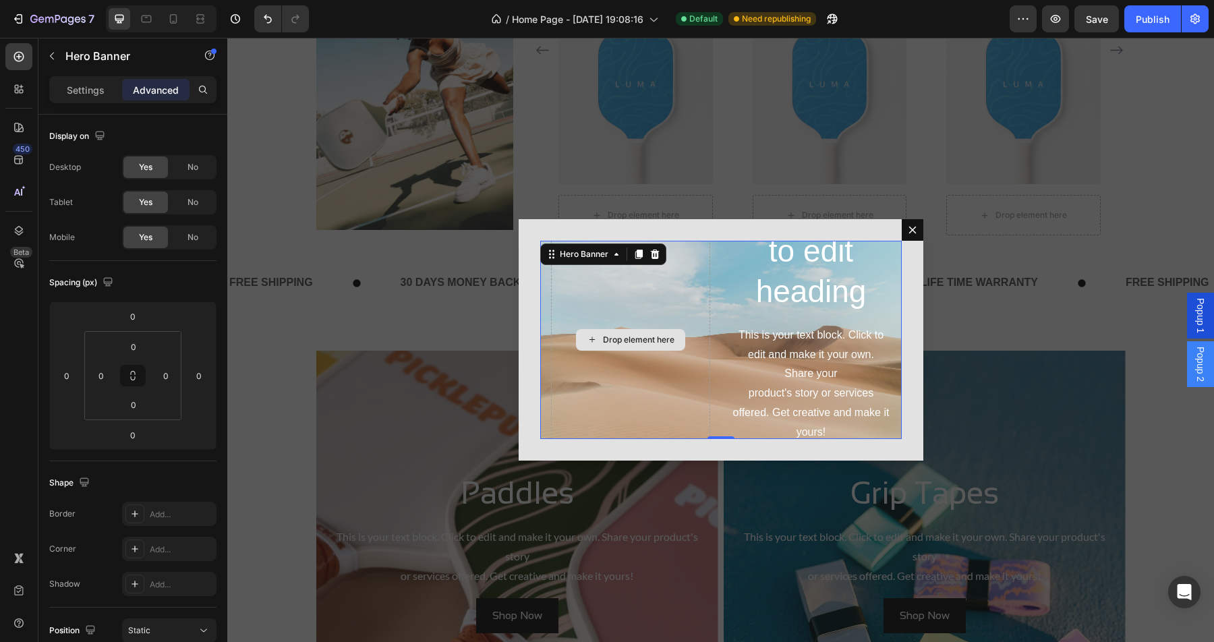
click at [639, 334] on div "Drop element here" at bounding box center [638, 339] width 71 height 11
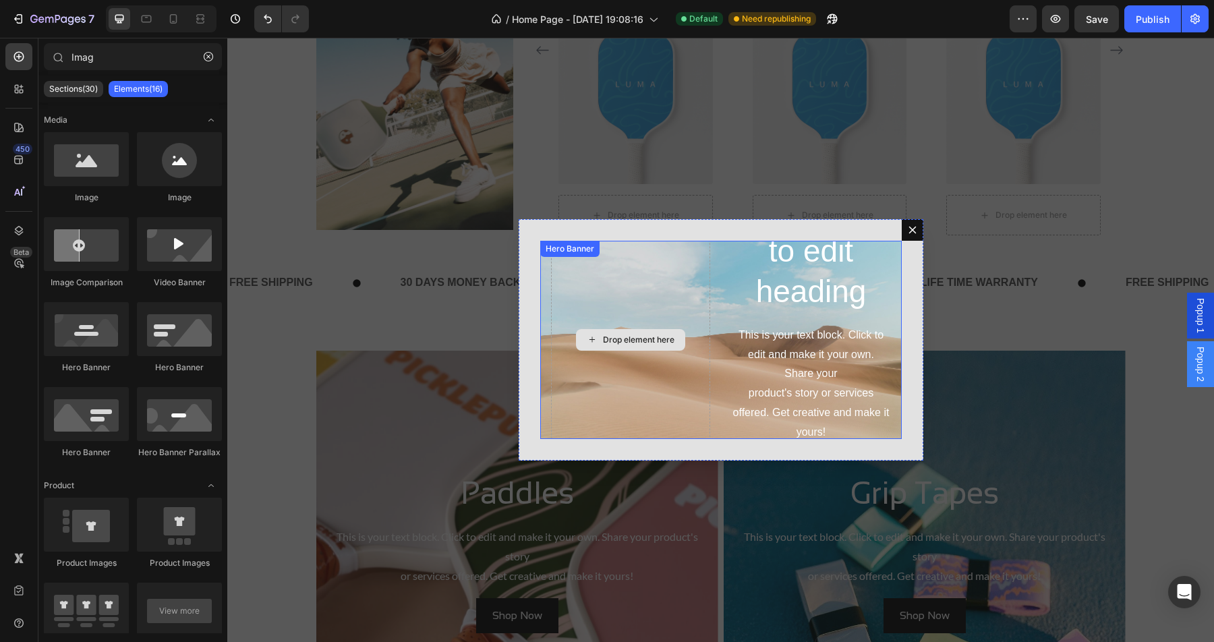
click at [631, 250] on div "Click here to edit heading Heading This is your text block. Click to edit and m…" at bounding box center [720, 340] width 361 height 198
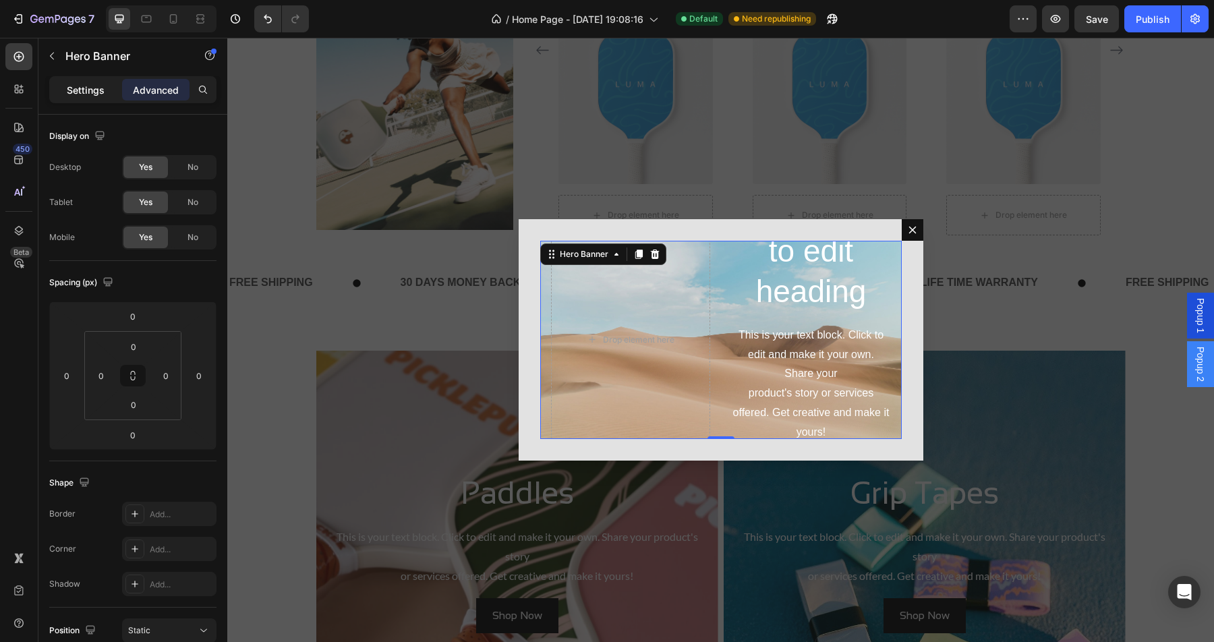
click at [84, 84] on p "Settings" at bounding box center [86, 90] width 38 height 14
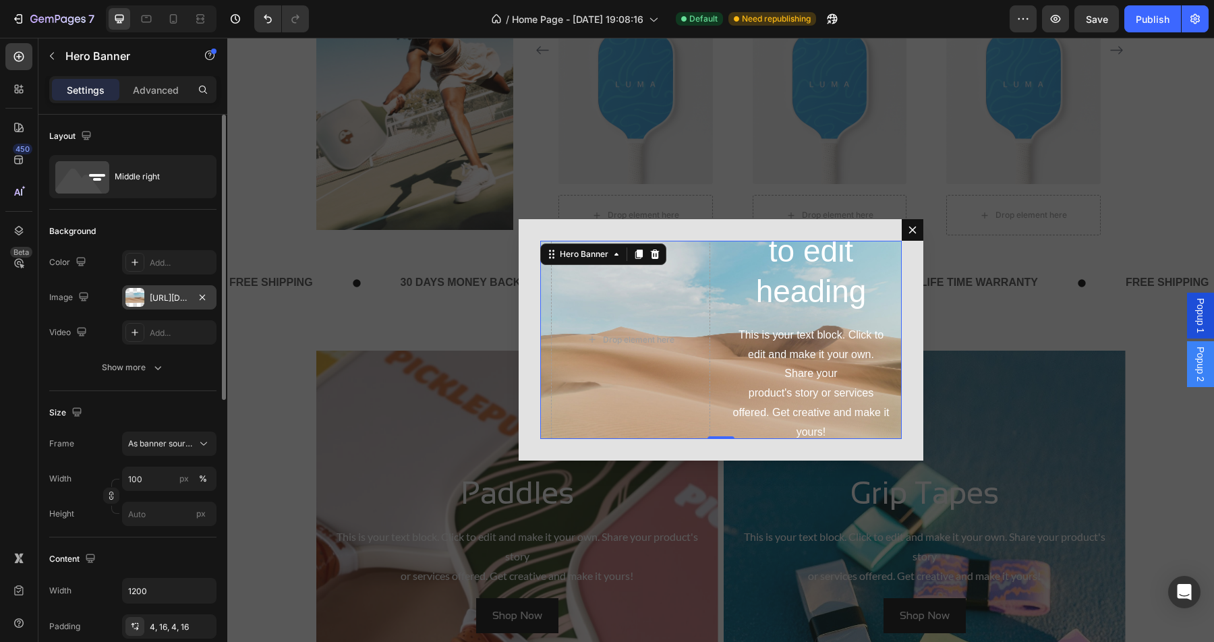
click at [155, 298] on div "https://cdn.shopify.com/s/files/1/2005/9307/files/background_settings.jpg" at bounding box center [169, 298] width 39 height 12
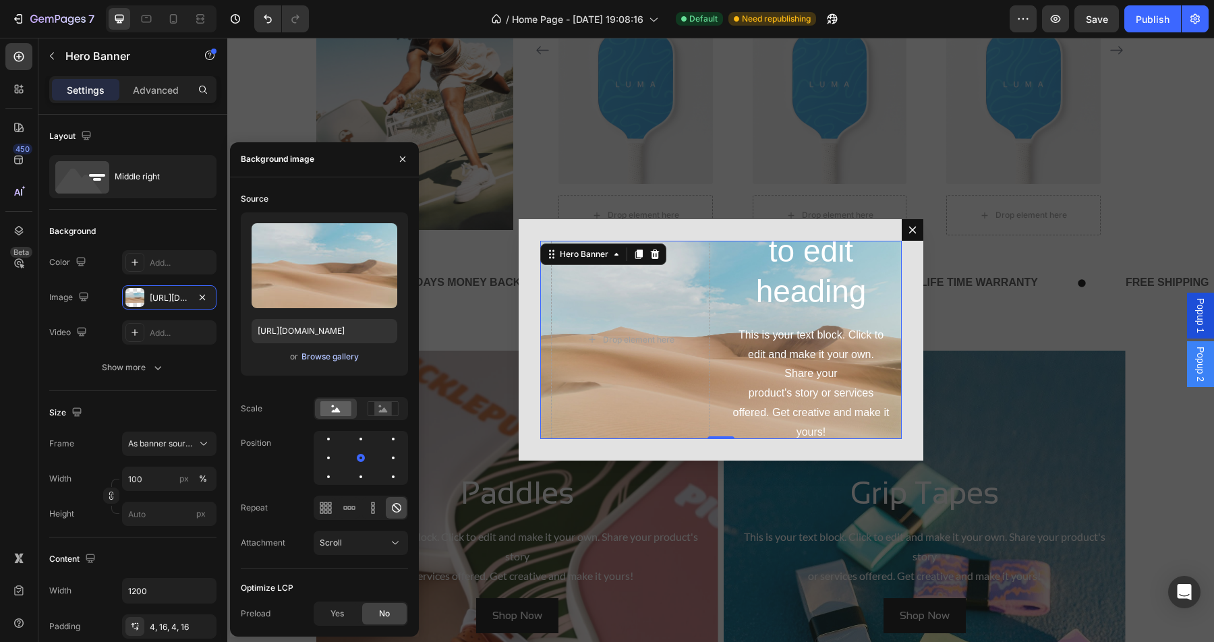
click at [334, 357] on div "Browse gallery" at bounding box center [329, 357] width 57 height 12
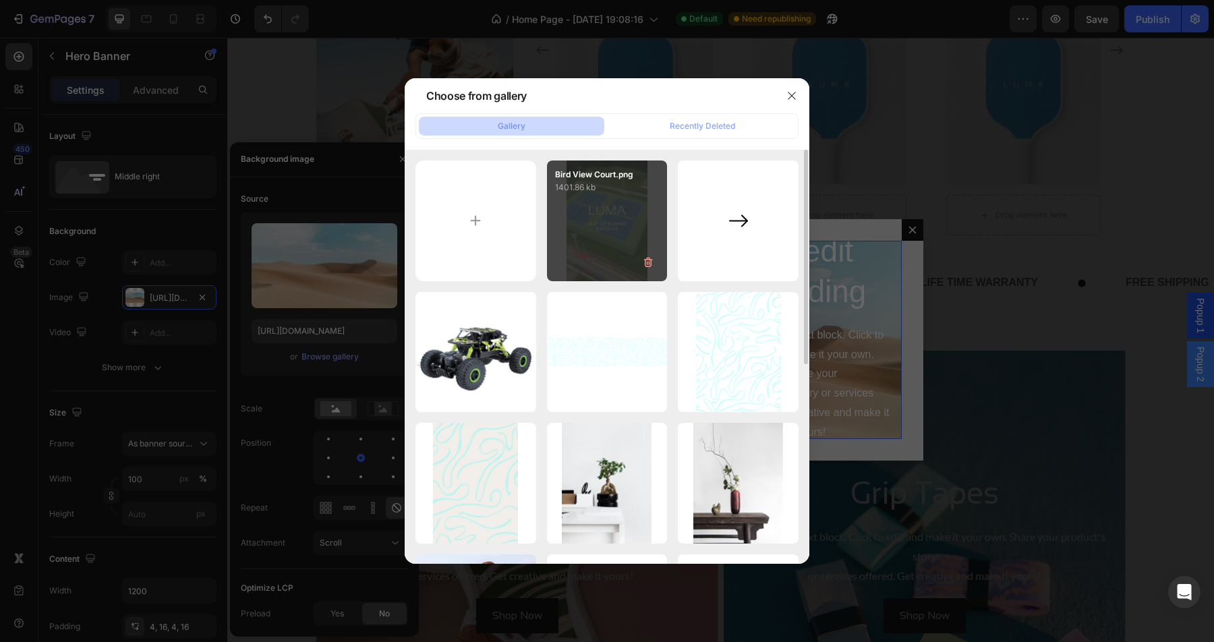
click at [604, 241] on div "Bird View Court.png 1401.86 kb" at bounding box center [607, 220] width 121 height 121
type input "https://cdn.shopify.com/s/files/1/0611/9315/8723/files/gempages_562989280004146…"
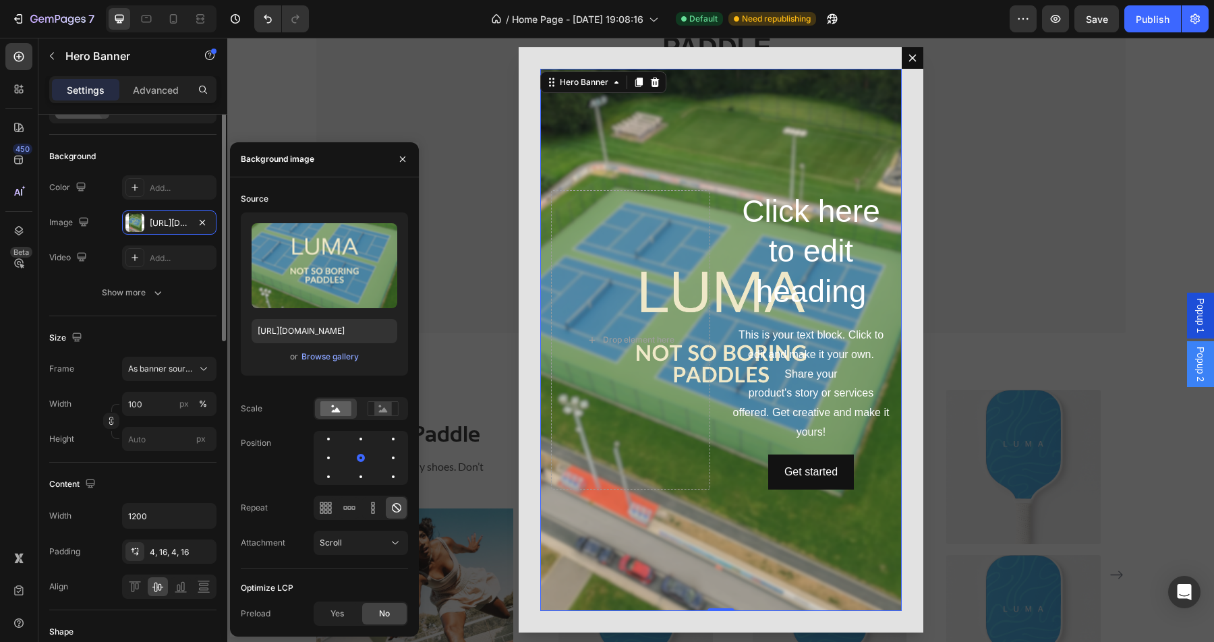
scroll to position [0, 0]
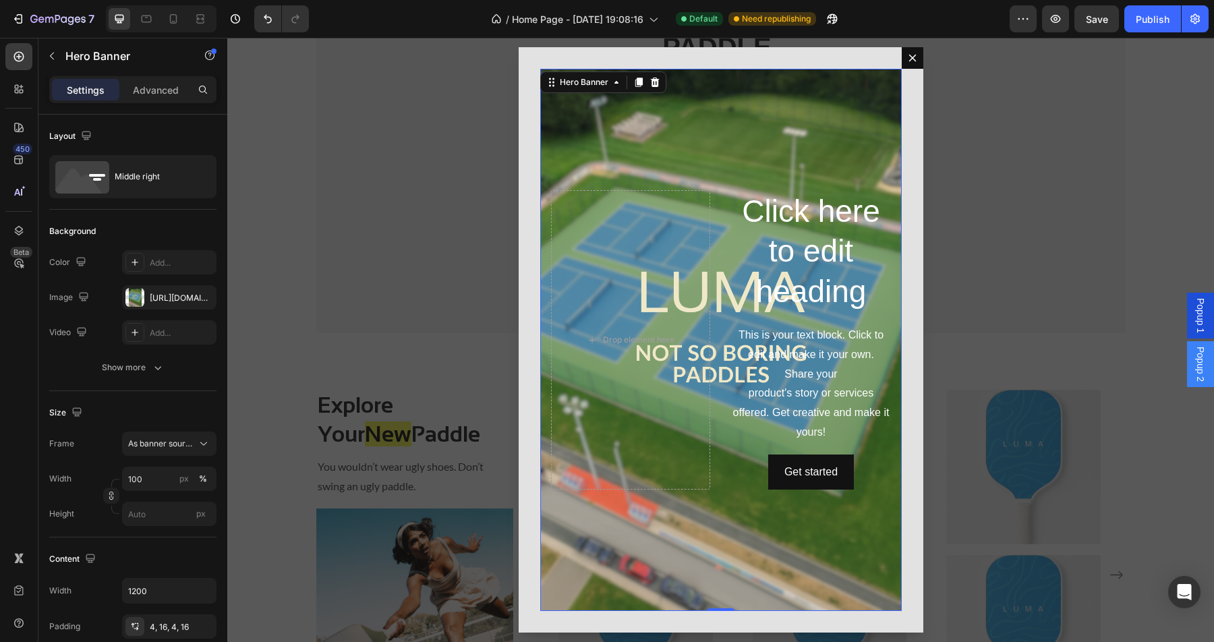
click at [819, 87] on div "Background Image" at bounding box center [720, 340] width 361 height 542
click at [655, 81] on icon "Dialog body" at bounding box center [654, 82] width 11 height 11
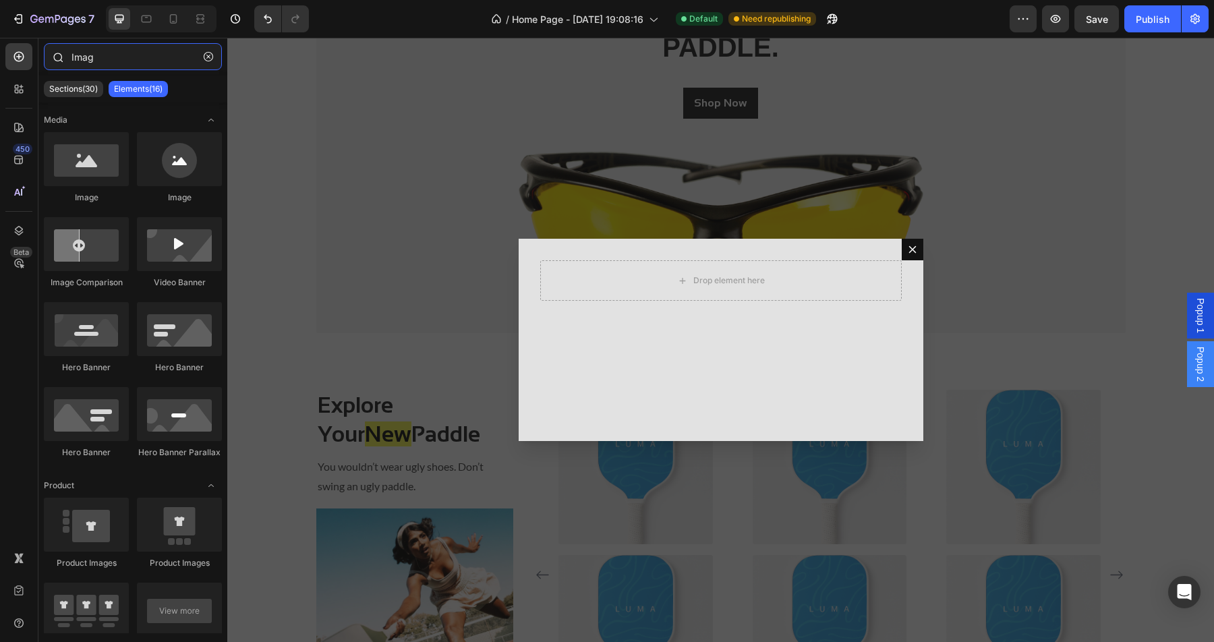
click at [148, 54] on input "Imag" at bounding box center [133, 56] width 178 height 27
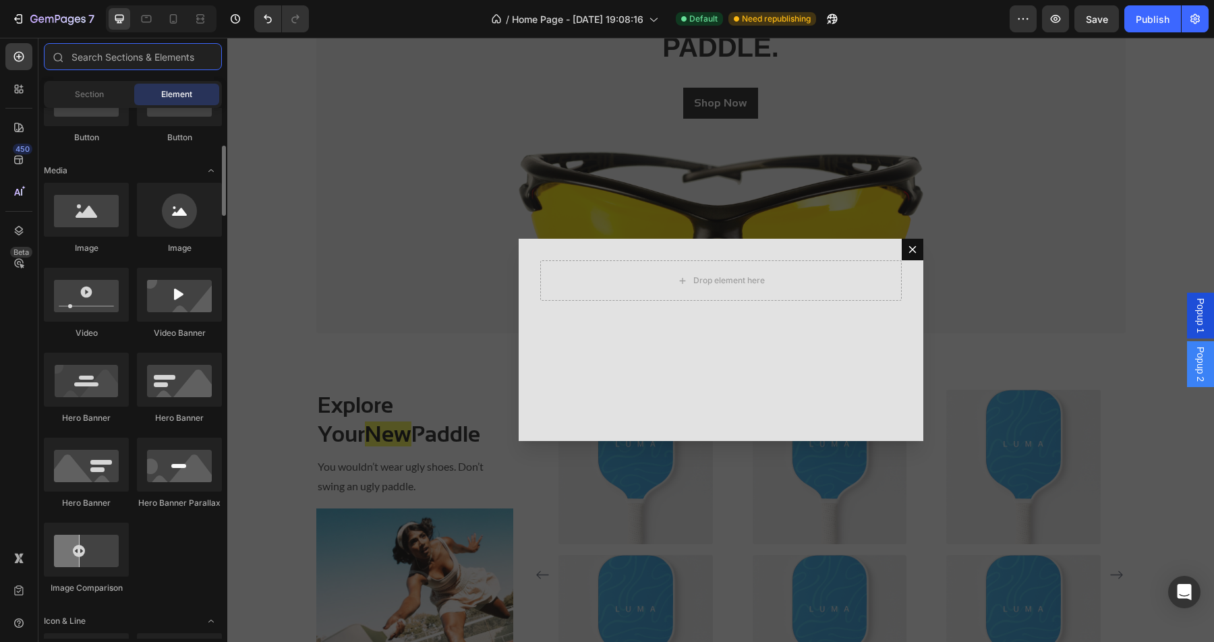
scroll to position [379, 0]
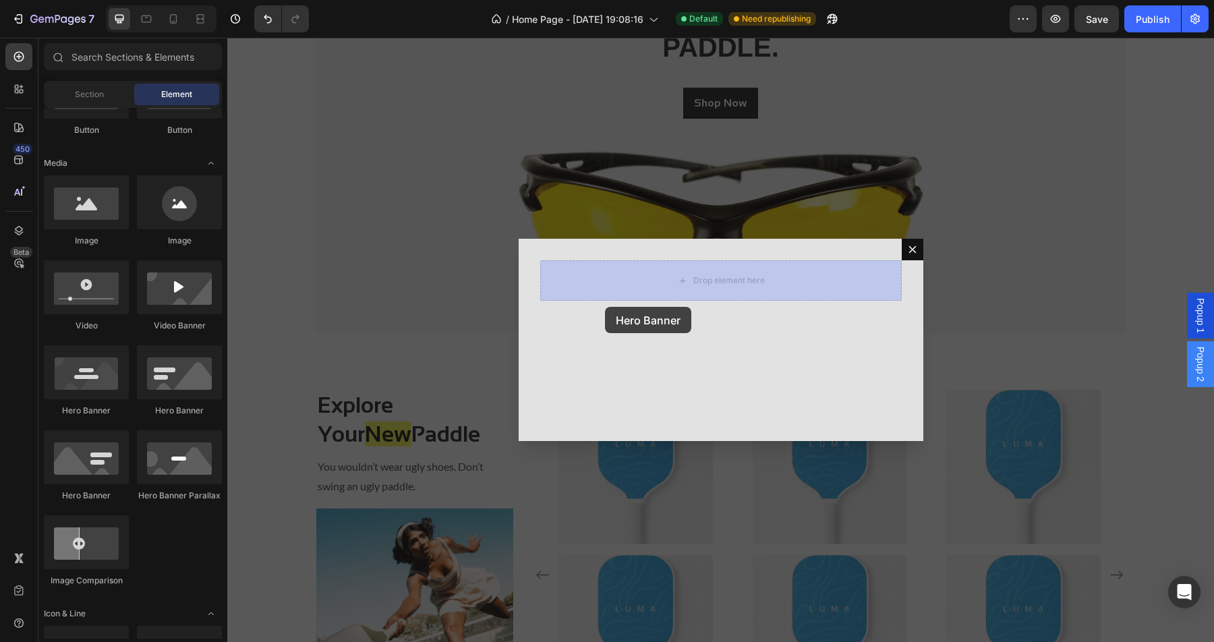
drag, startPoint x: 391, startPoint y: 411, endPoint x: 608, endPoint y: 305, distance: 241.0
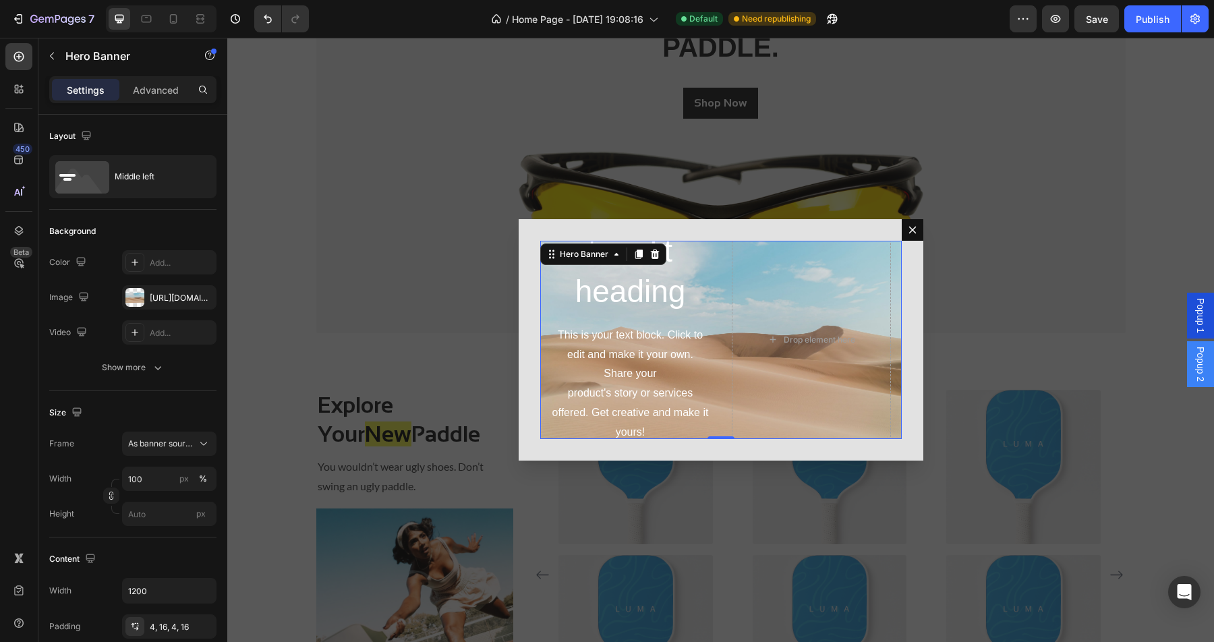
click at [611, 323] on div "Click here to edit heading Heading This is your text block. Click to edit and m…" at bounding box center [630, 340] width 159 height 300
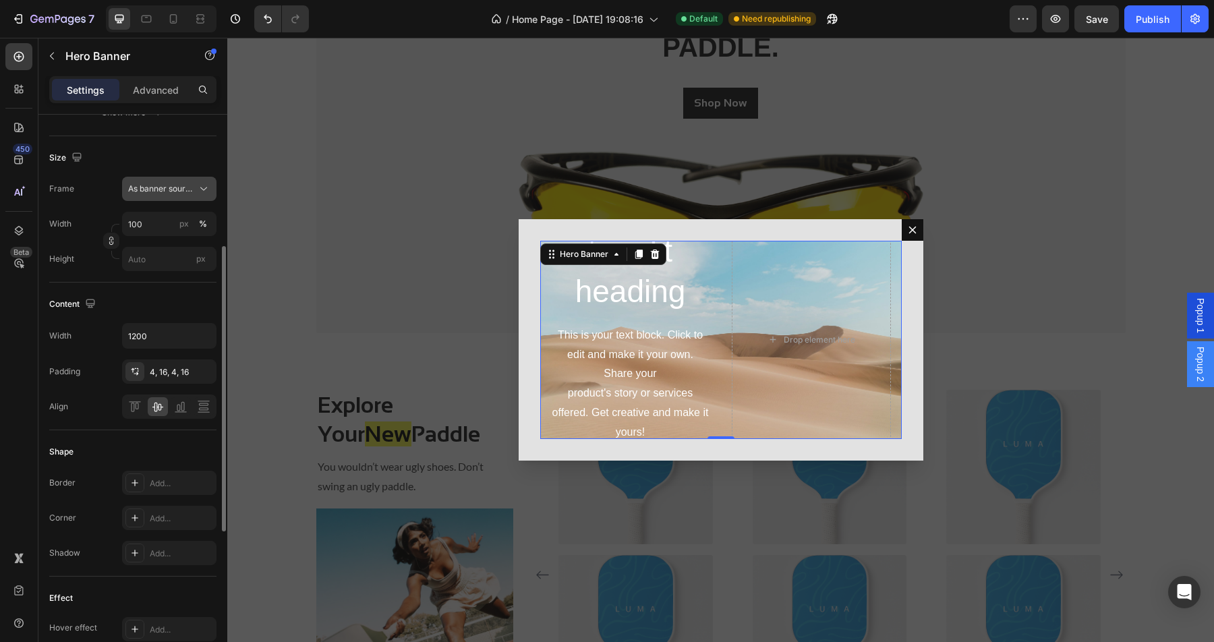
scroll to position [257, 0]
click at [152, 372] on div "4, 16, 4, 16" at bounding box center [169, 370] width 39 height 12
click at [835, 269] on div "Drop element here" at bounding box center [811, 340] width 159 height 300
click at [651, 254] on icon "Dialog body" at bounding box center [654, 254] width 11 height 11
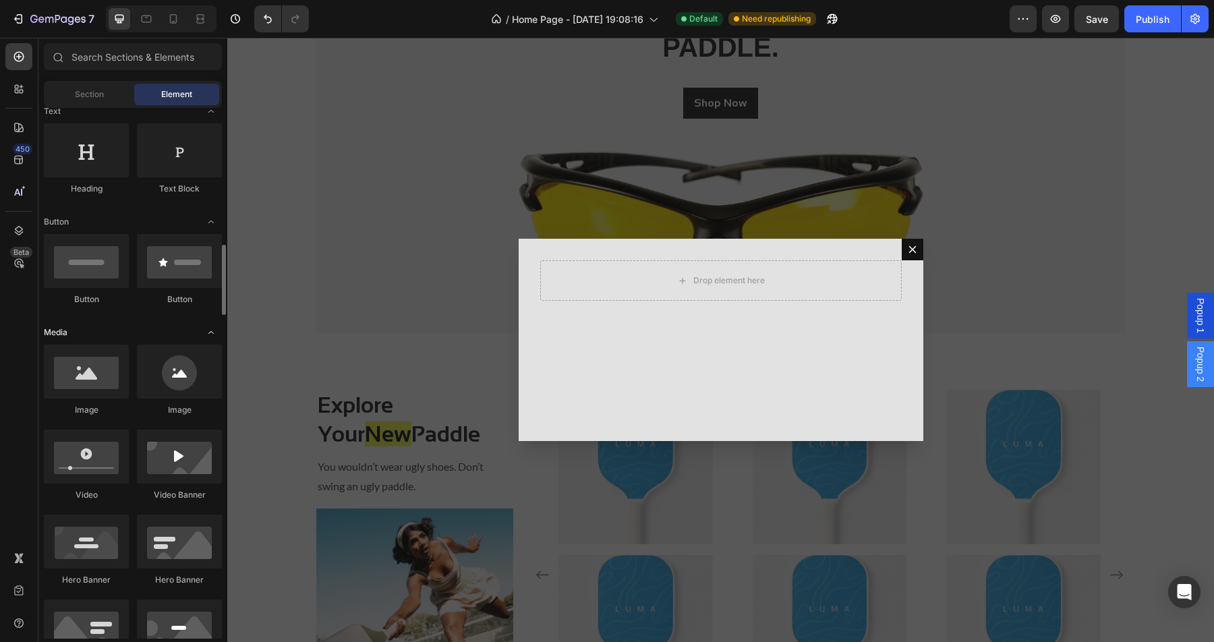
scroll to position [55, 0]
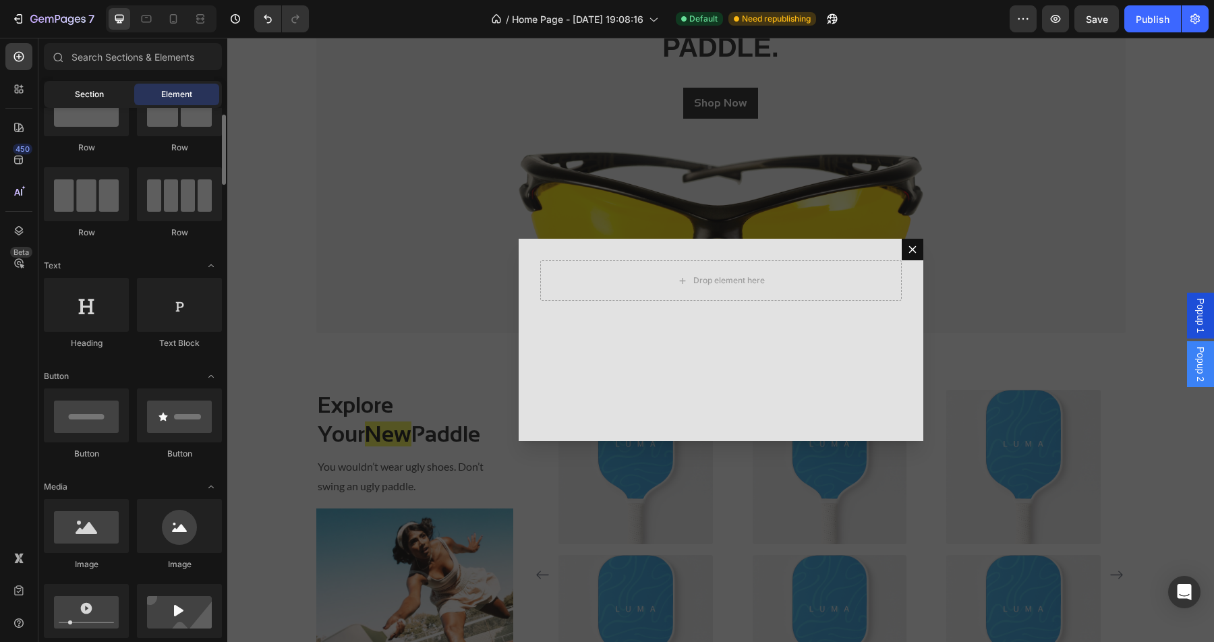
click at [99, 89] on span "Section" at bounding box center [89, 94] width 29 height 12
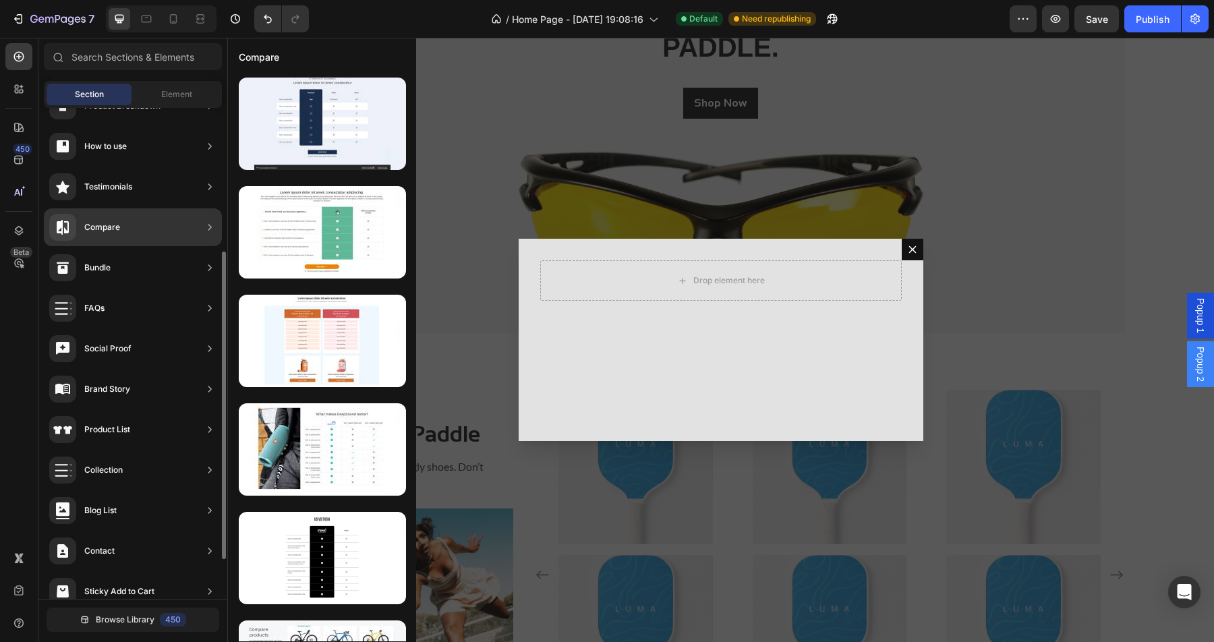
scroll to position [0, 0]
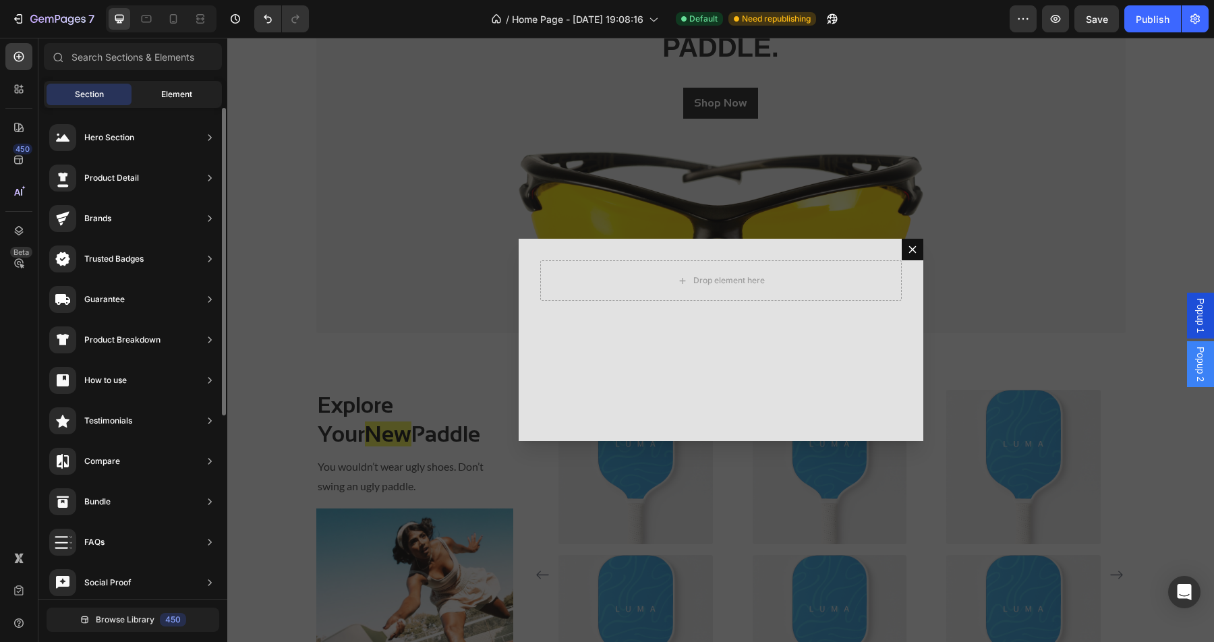
click at [182, 96] on span "Element" at bounding box center [176, 94] width 31 height 12
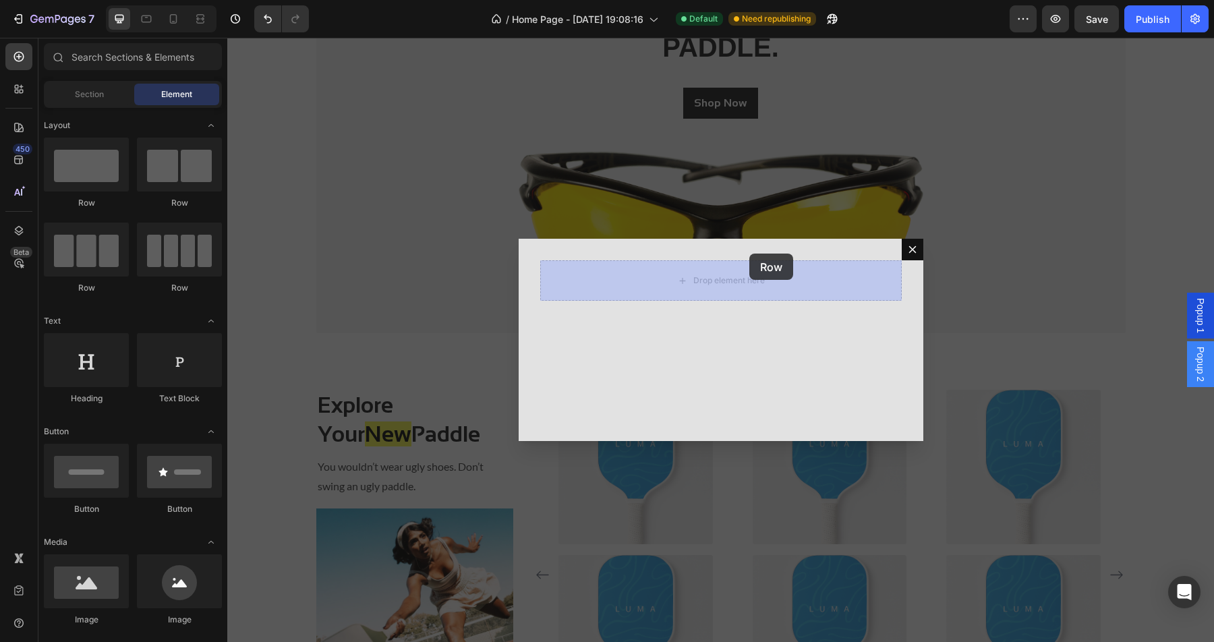
drag, startPoint x: 411, startPoint y: 203, endPoint x: 749, endPoint y: 252, distance: 340.7
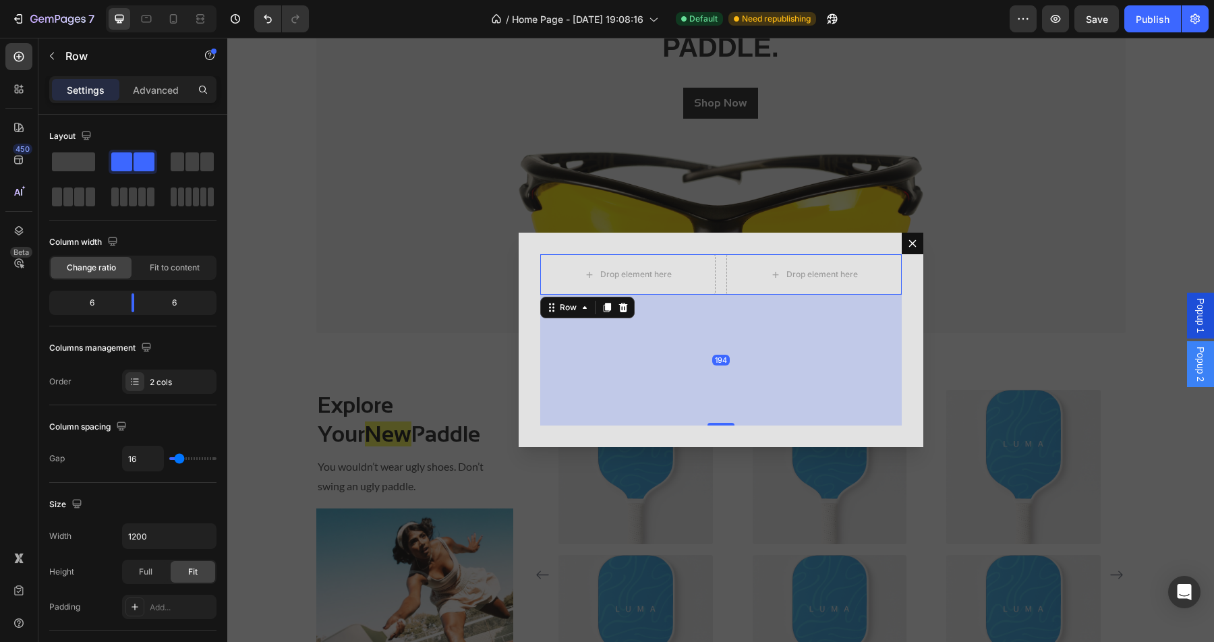
drag, startPoint x: 726, startPoint y: 299, endPoint x: 726, endPoint y: 430, distance: 130.8
click at [726, 430] on div "Drop element here Drop element here Row 194" at bounding box center [721, 340] width 405 height 214
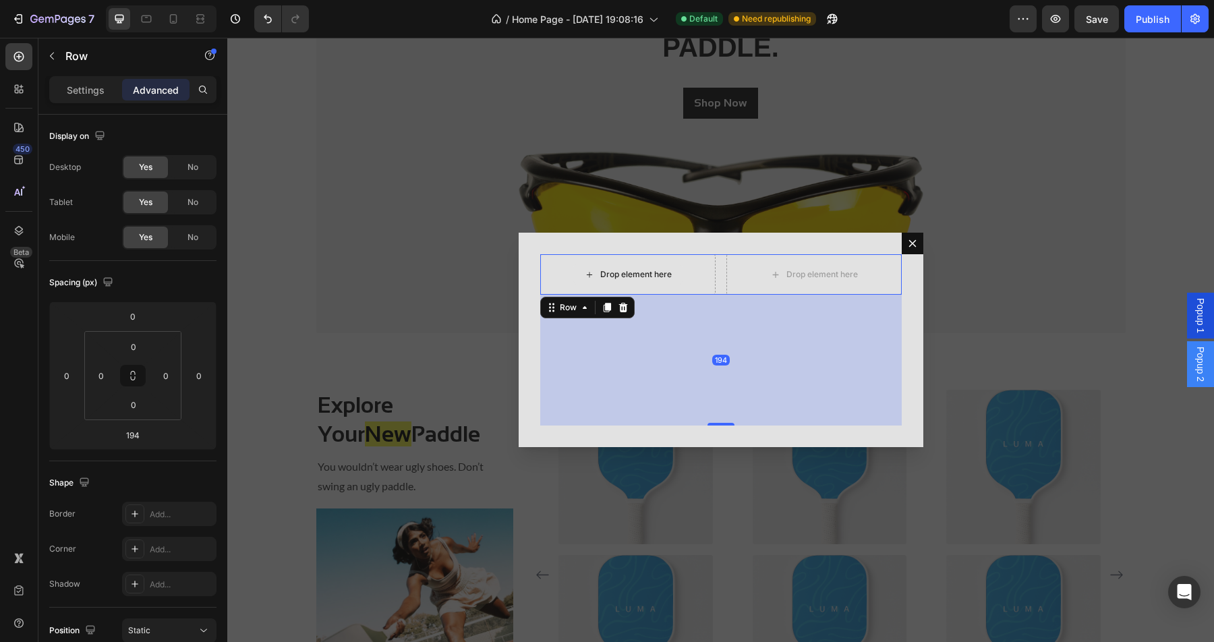
click at [652, 274] on div "Drop element here" at bounding box center [635, 274] width 71 height 11
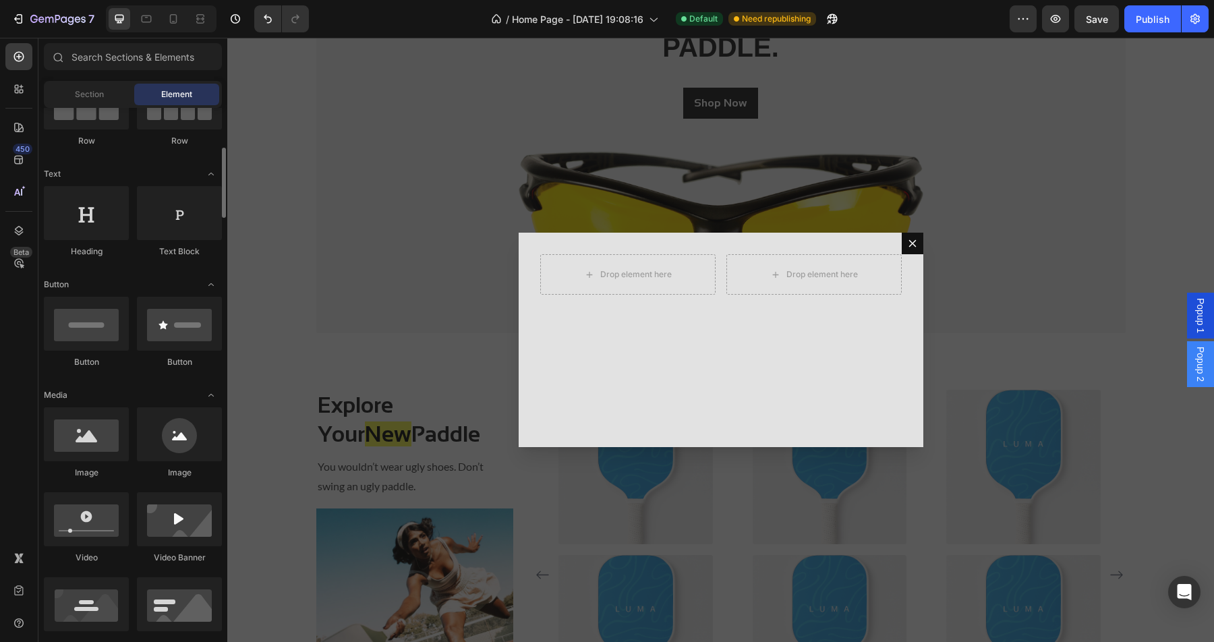
scroll to position [167, 0]
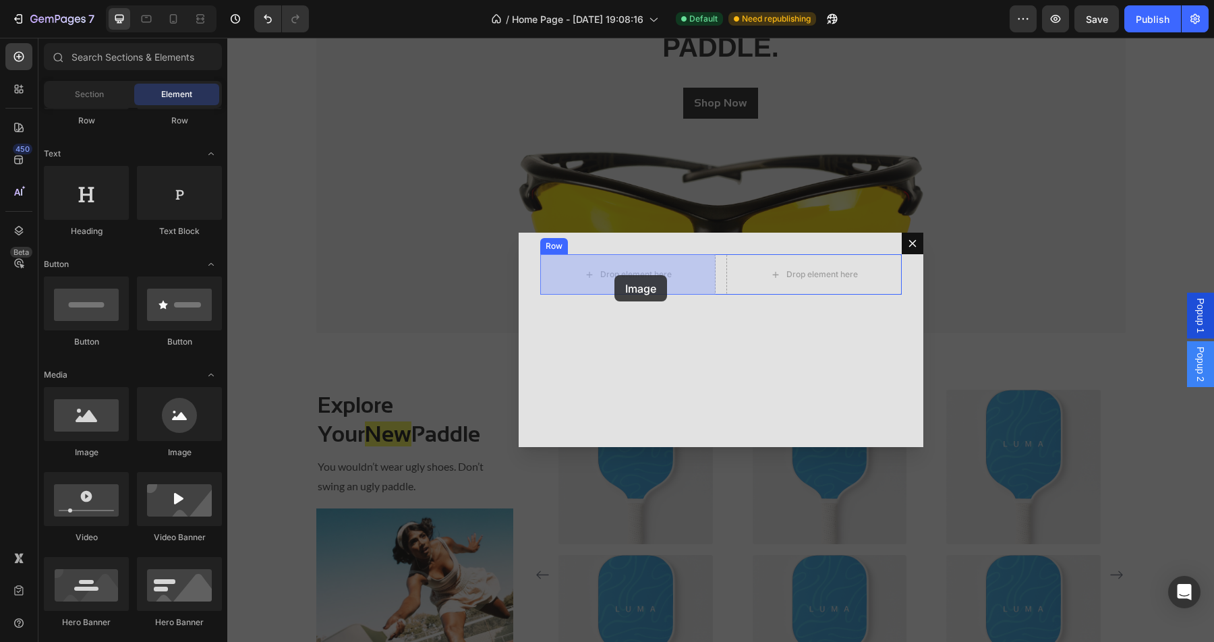
drag, startPoint x: 392, startPoint y: 455, endPoint x: 614, endPoint y: 275, distance: 285.3
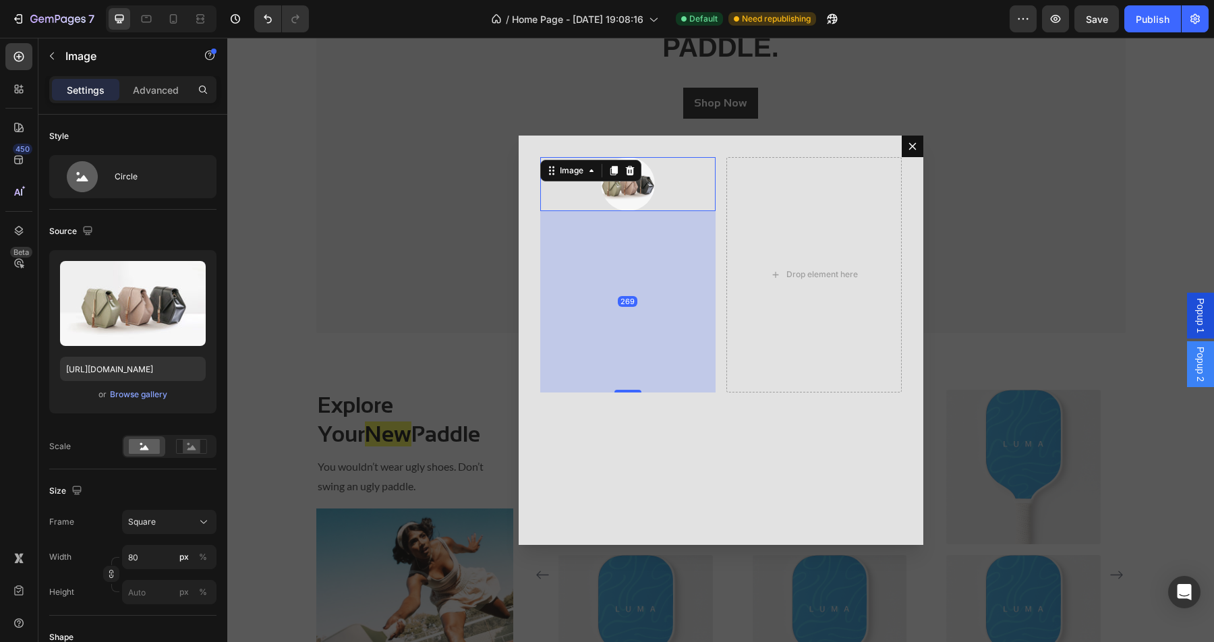
drag, startPoint x: 627, startPoint y: 301, endPoint x: 629, endPoint y: 482, distance: 181.4
click at [629, 482] on div "Image 269 Drop element here Row" at bounding box center [721, 340] width 405 height 409
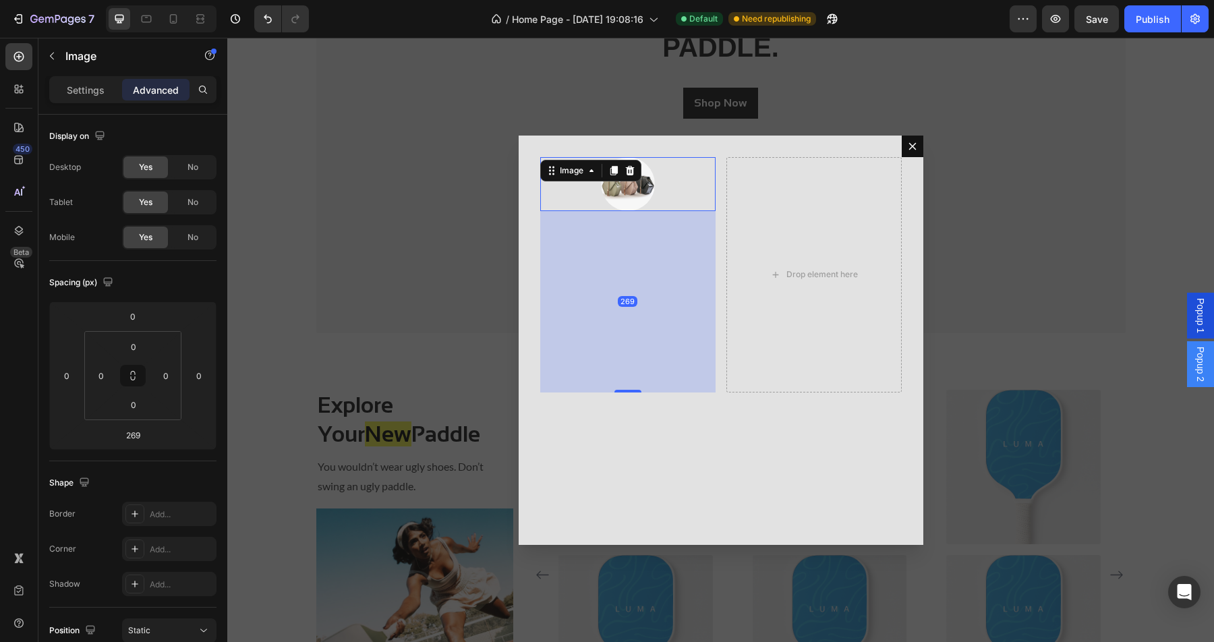
type input "0"
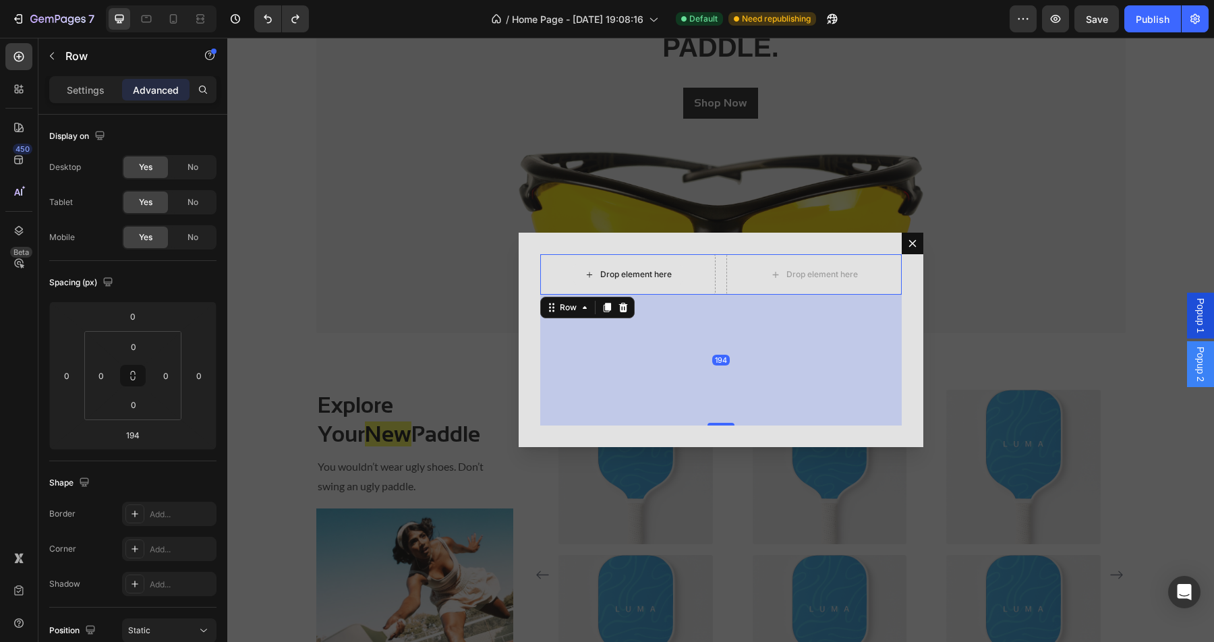
click at [629, 285] on div "Drop element here" at bounding box center [627, 274] width 175 height 40
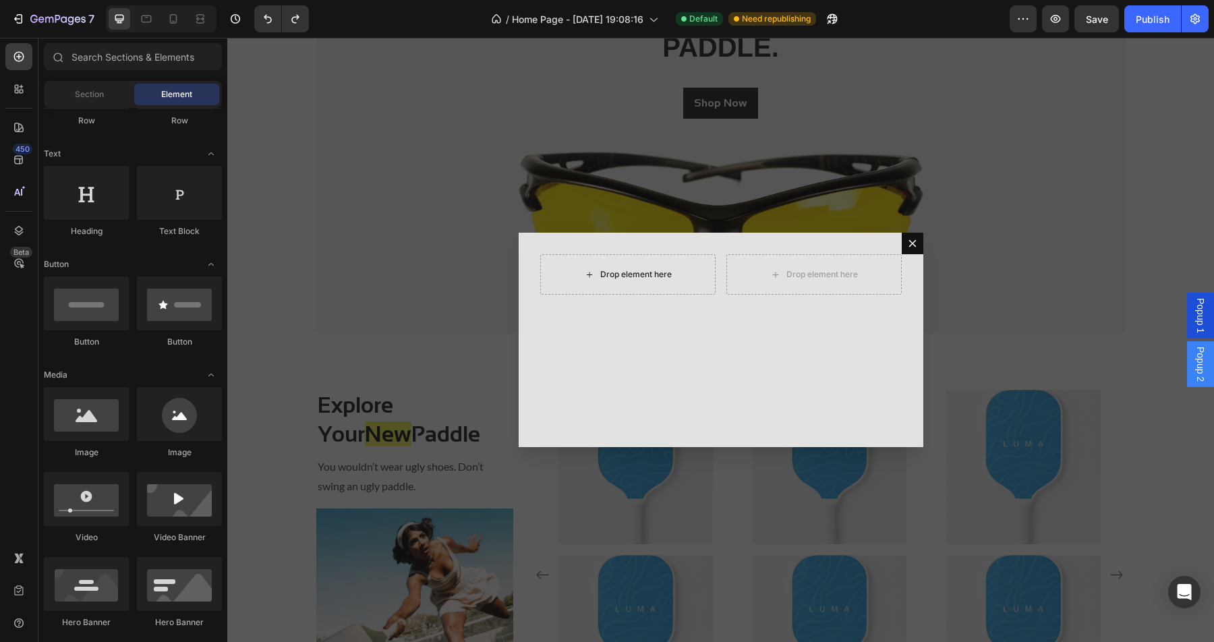
click at [655, 271] on div "Drop element here" at bounding box center [635, 274] width 71 height 11
click at [714, 274] on div "Drop element here" at bounding box center [627, 274] width 175 height 40
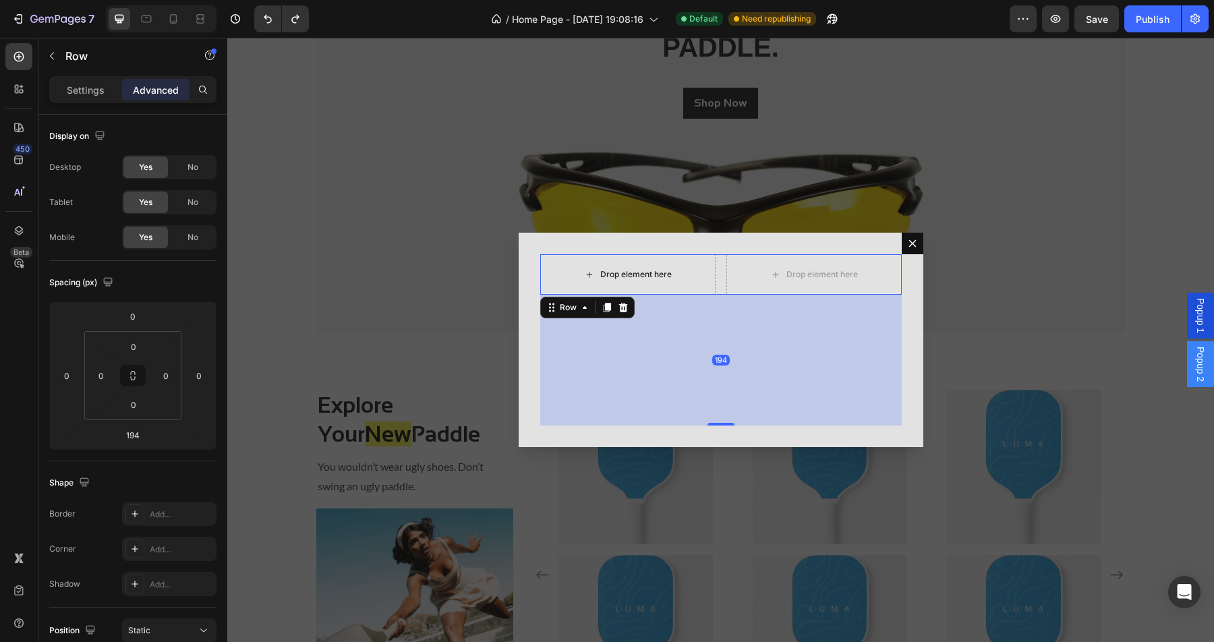
click at [656, 262] on div "Drop element here" at bounding box center [627, 274] width 175 height 40
click at [701, 254] on div "Drop element here" at bounding box center [627, 274] width 175 height 40
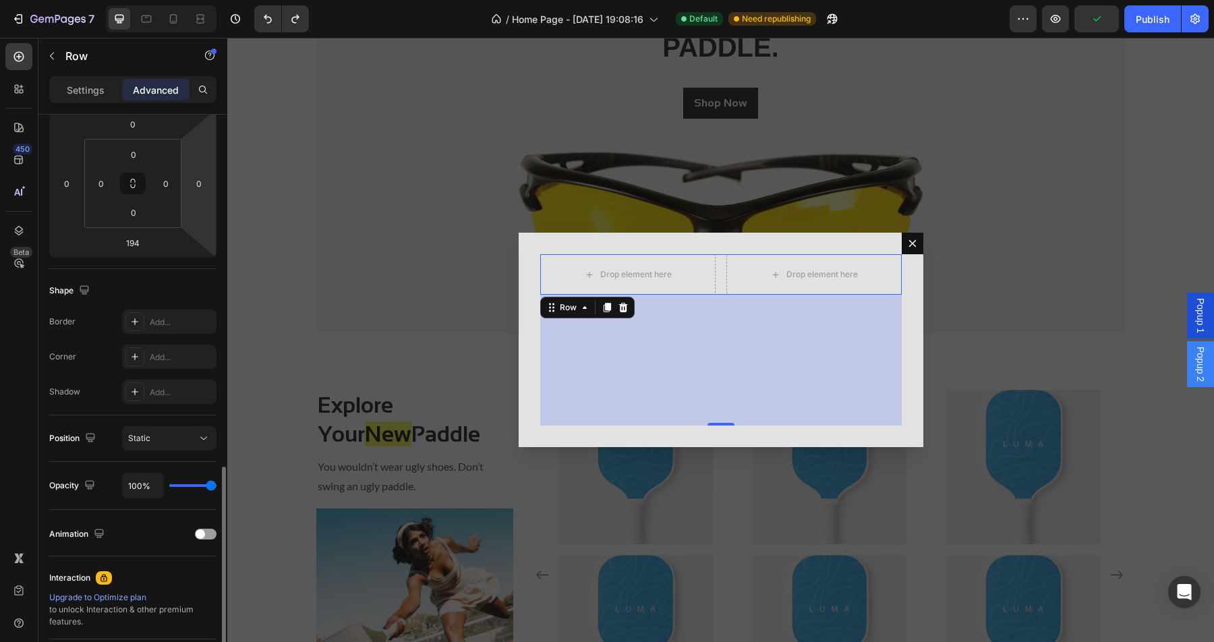
scroll to position [334, 0]
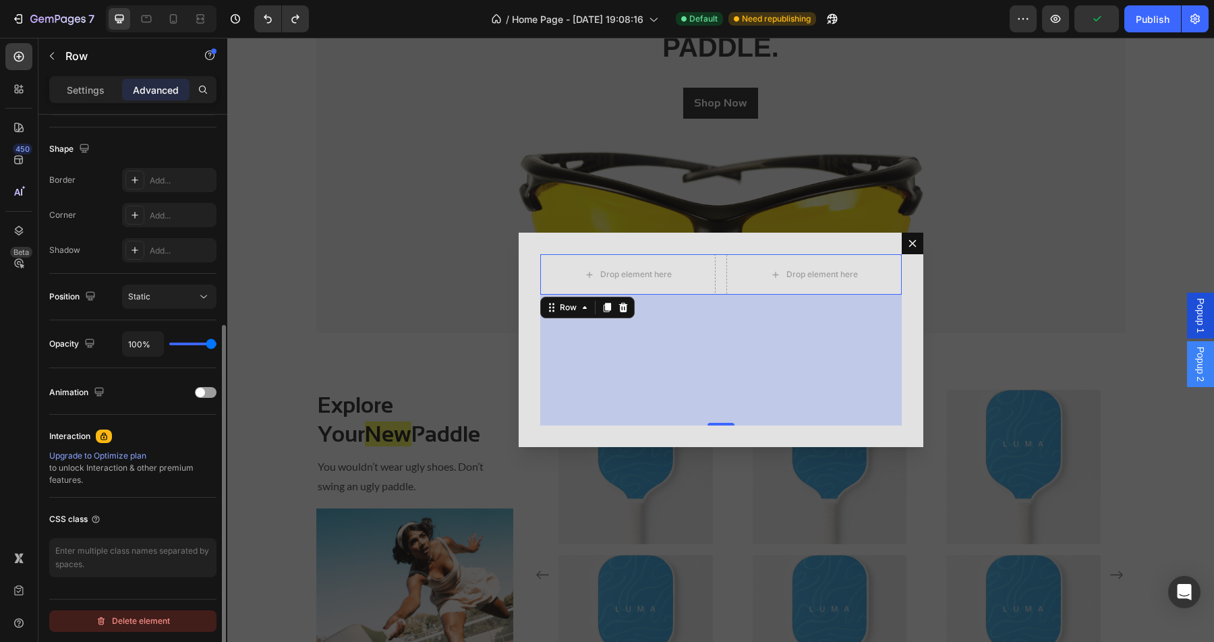
click at [138, 618] on div "Delete element" at bounding box center [133, 621] width 74 height 16
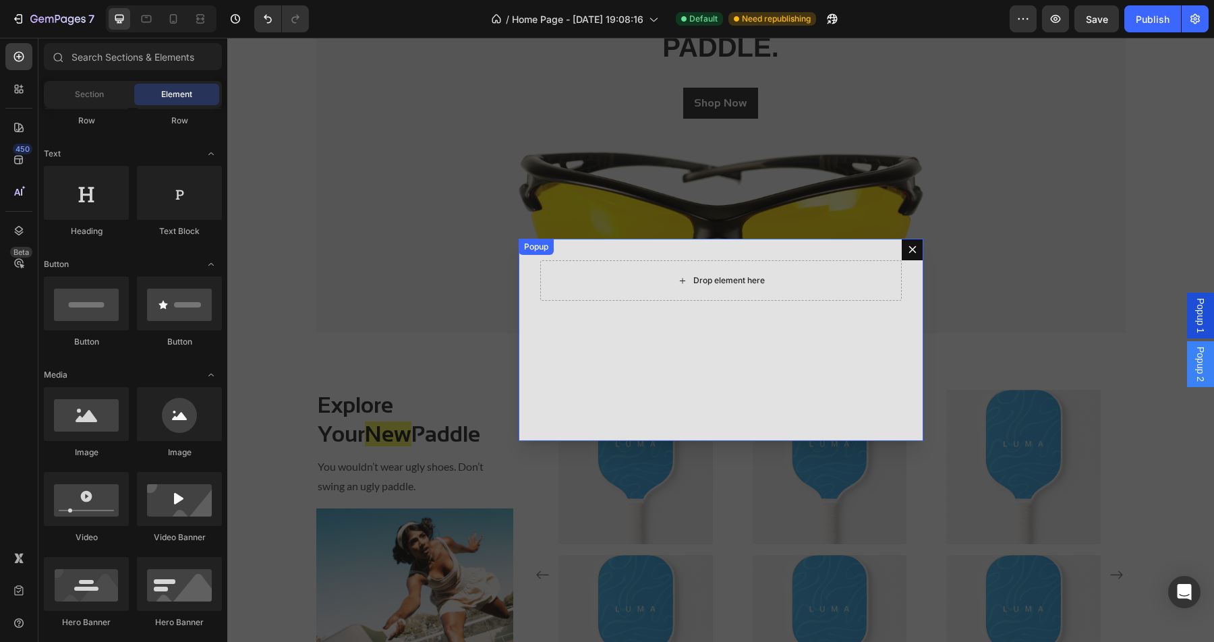
click at [724, 283] on div "Drop element here" at bounding box center [728, 280] width 71 height 11
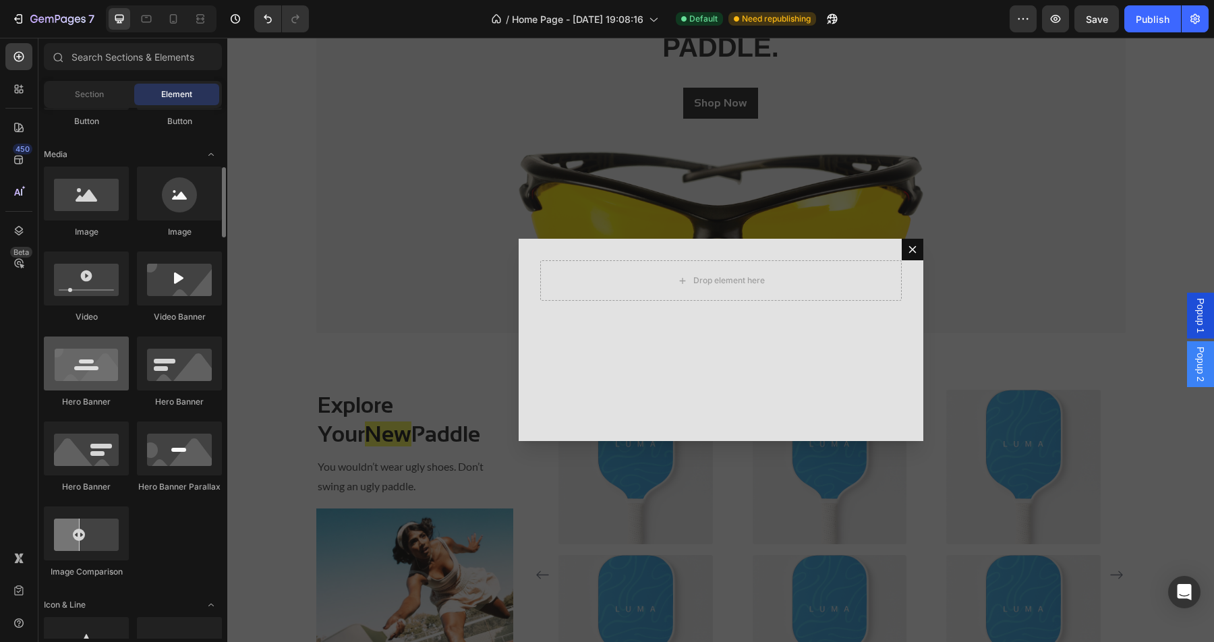
scroll to position [395, 0]
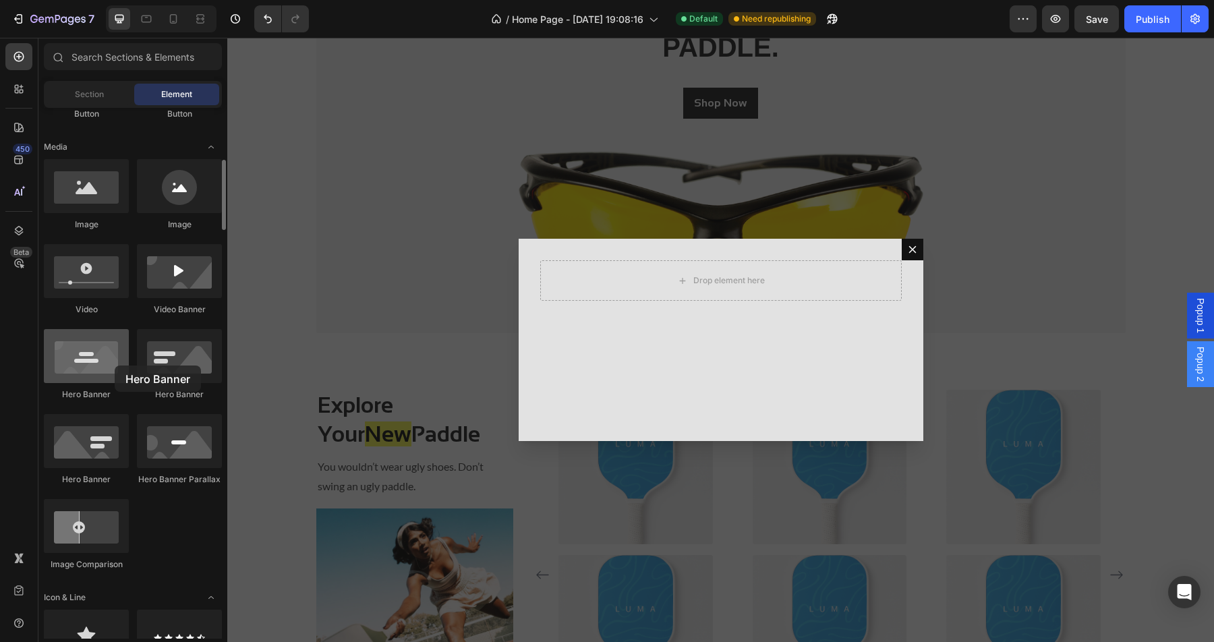
click at [115, 365] on div at bounding box center [86, 356] width 85 height 54
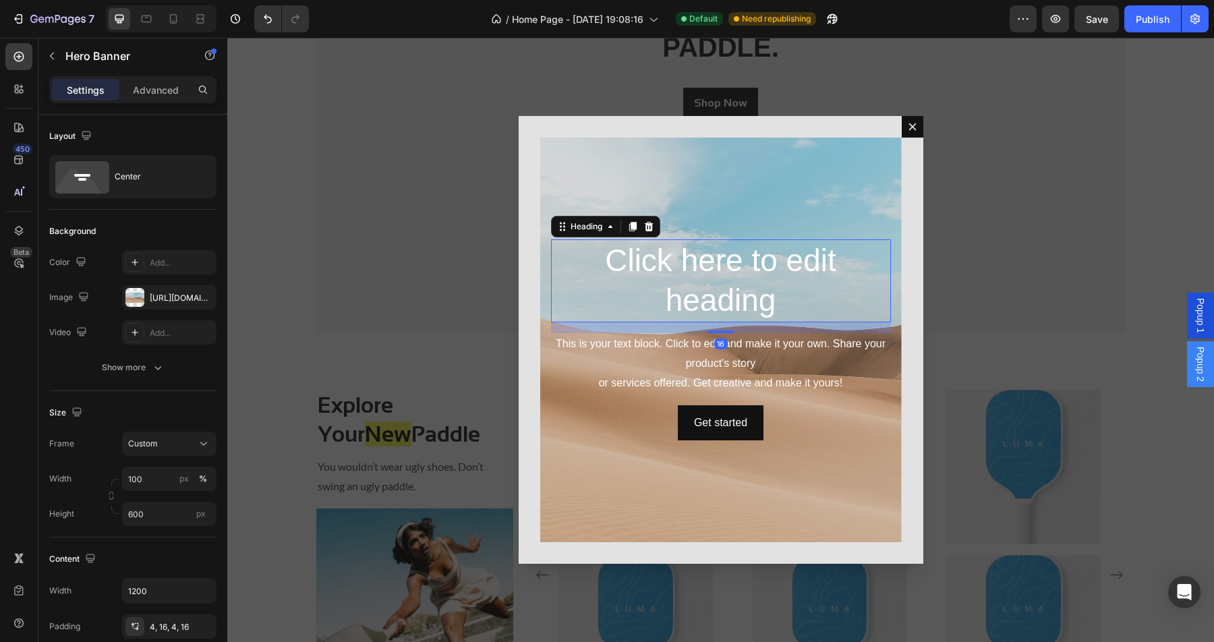
click at [699, 279] on h2 "Click here to edit heading" at bounding box center [721, 281] width 340 height 84
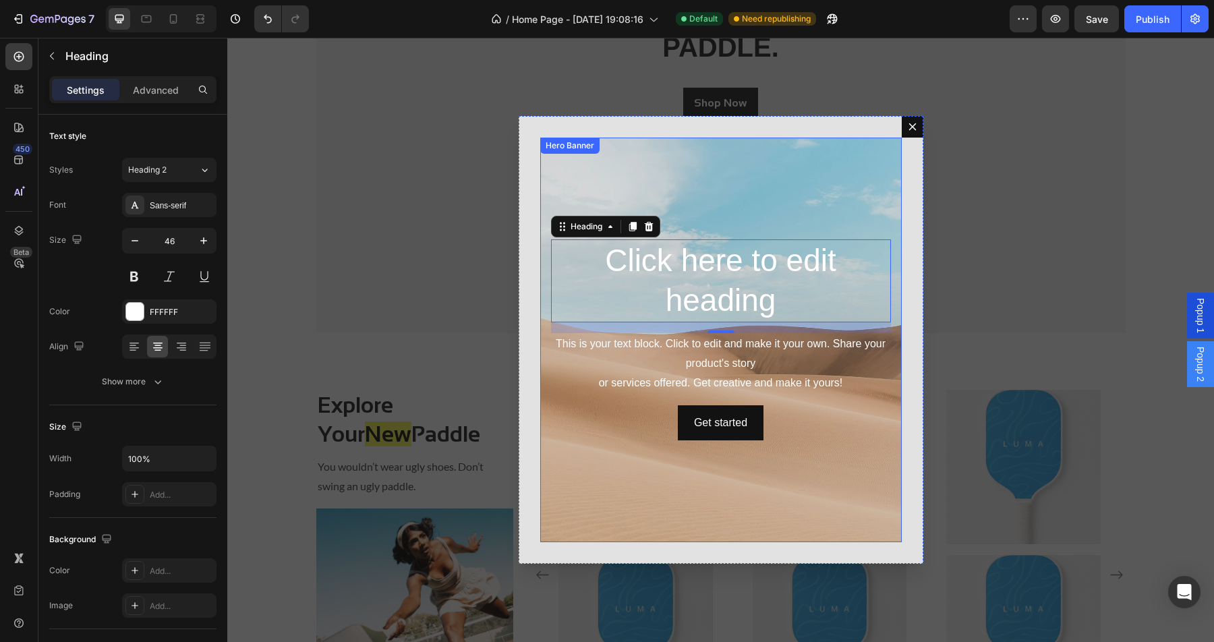
click at [748, 175] on div "Background Image" at bounding box center [720, 340] width 361 height 405
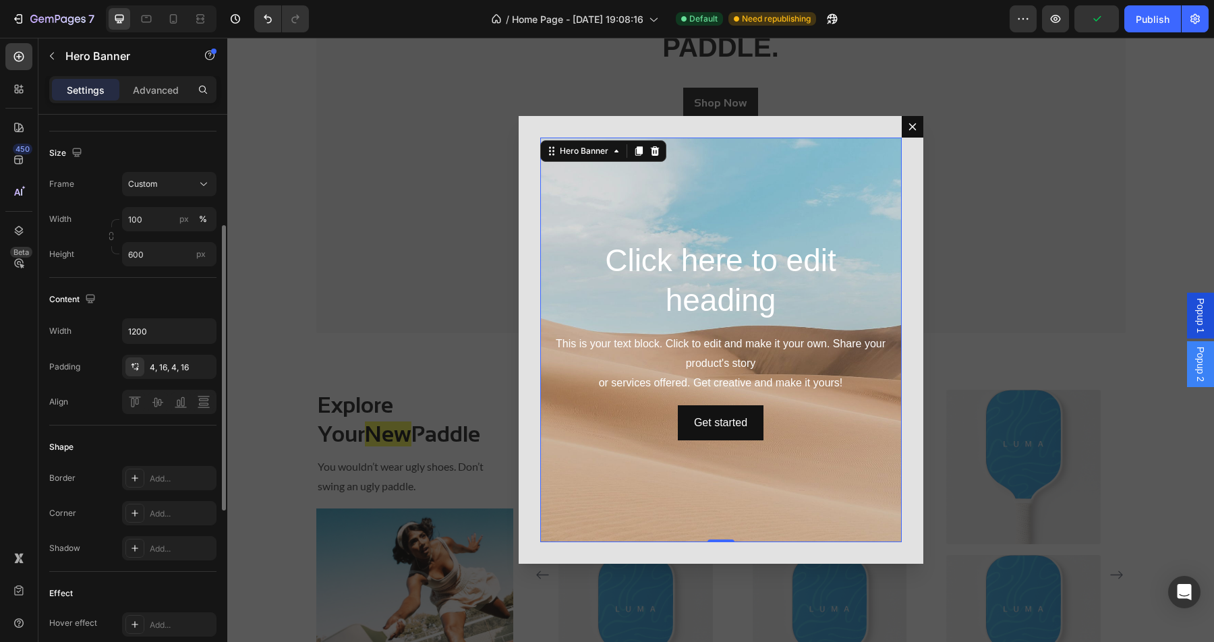
scroll to position [245, 0]
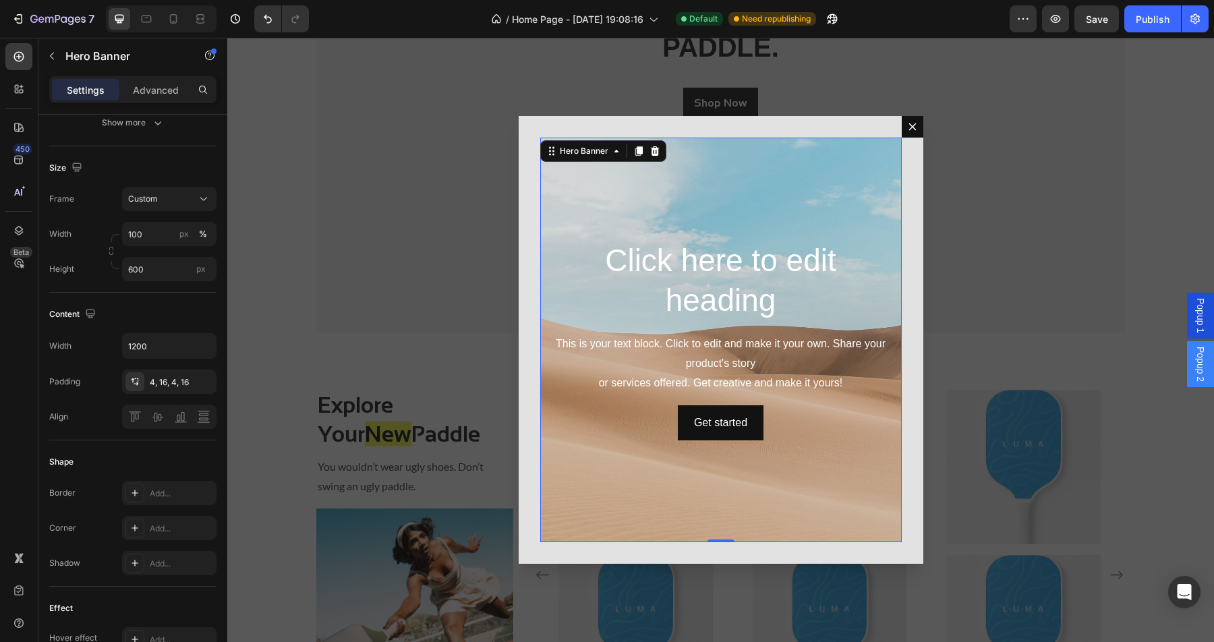
click at [750, 194] on div "Background Image" at bounding box center [720, 340] width 361 height 405
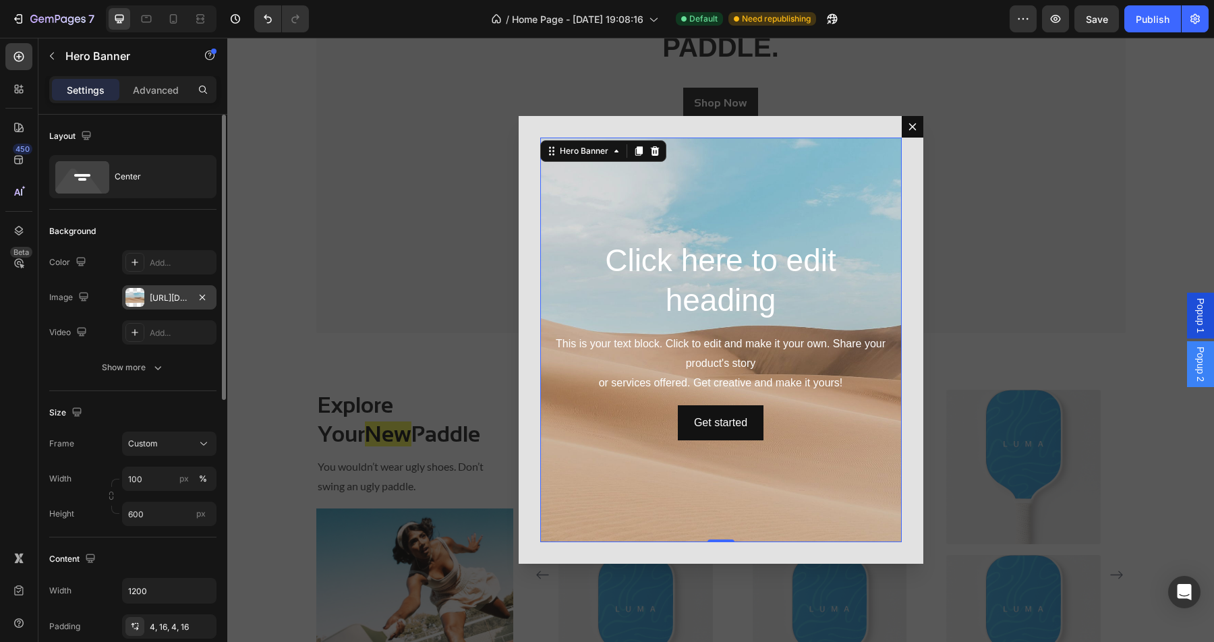
click at [166, 306] on div "https://cdn.shopify.com/s/files/1/2005/9307/files/background_settings.jpg" at bounding box center [169, 297] width 94 height 24
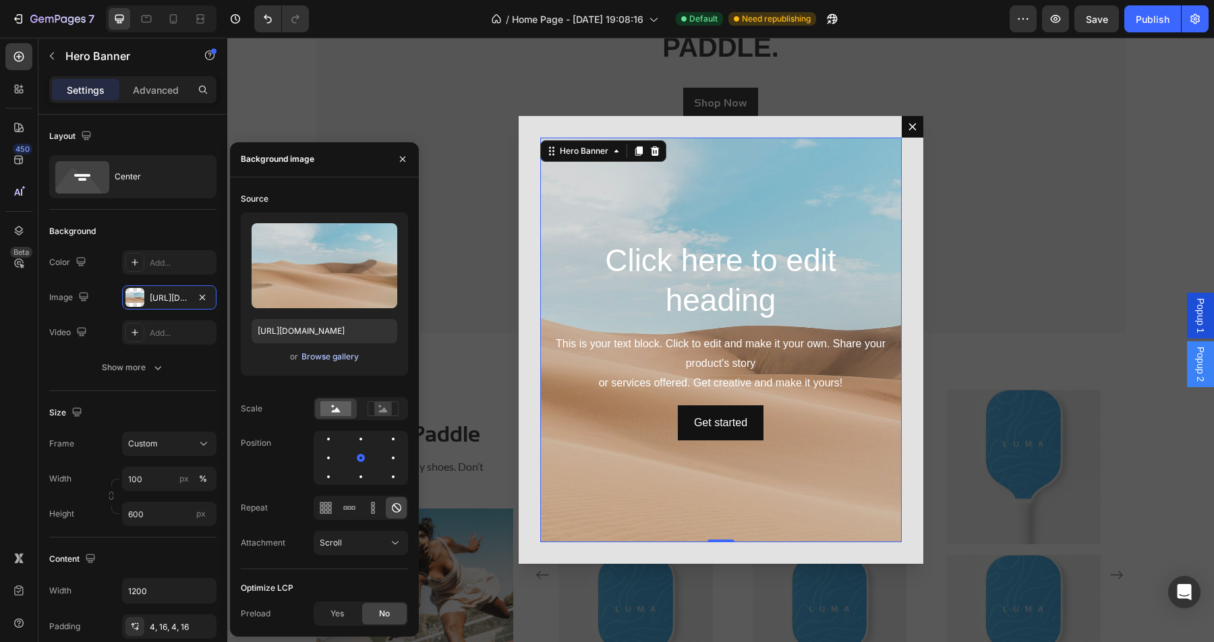
click at [325, 361] on div "Browse gallery" at bounding box center [329, 357] width 57 height 12
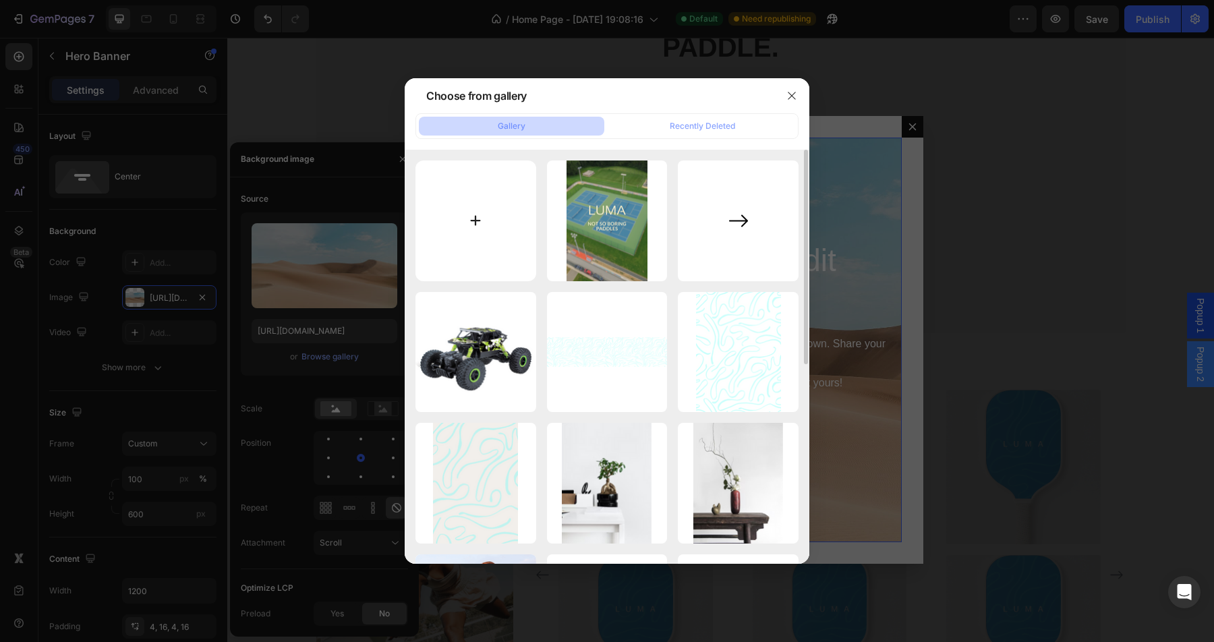
click at [490, 208] on input "file" at bounding box center [475, 220] width 121 height 121
type input "C:\fakepath\Popup.png"
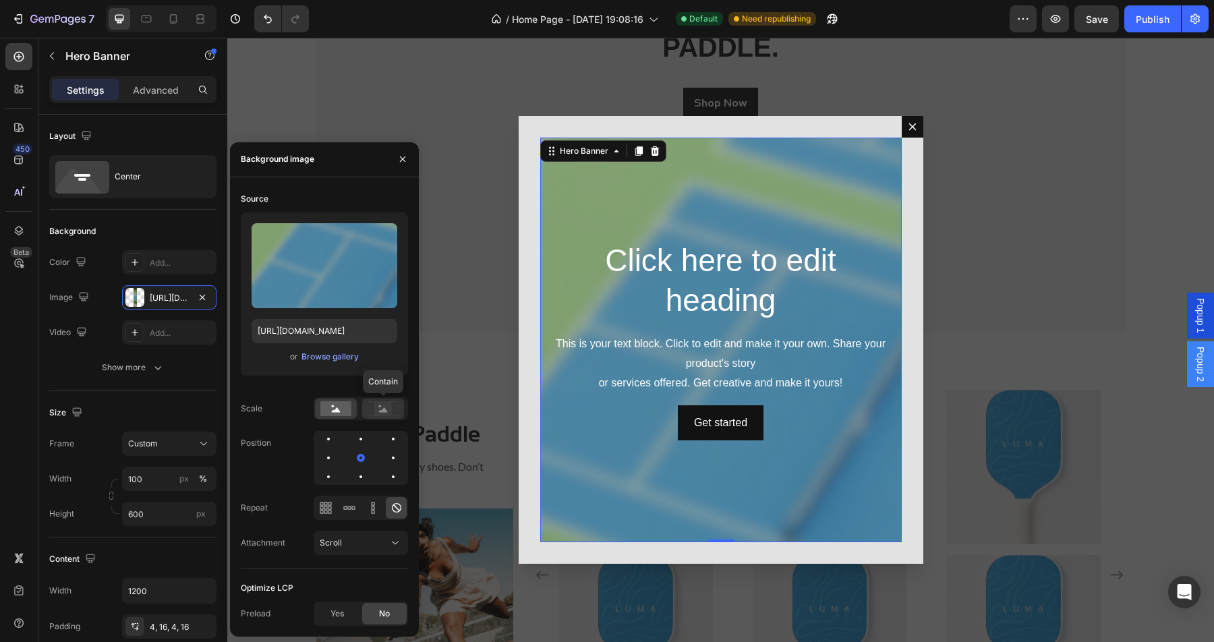
click at [388, 411] on rect at bounding box center [383, 408] width 18 height 13
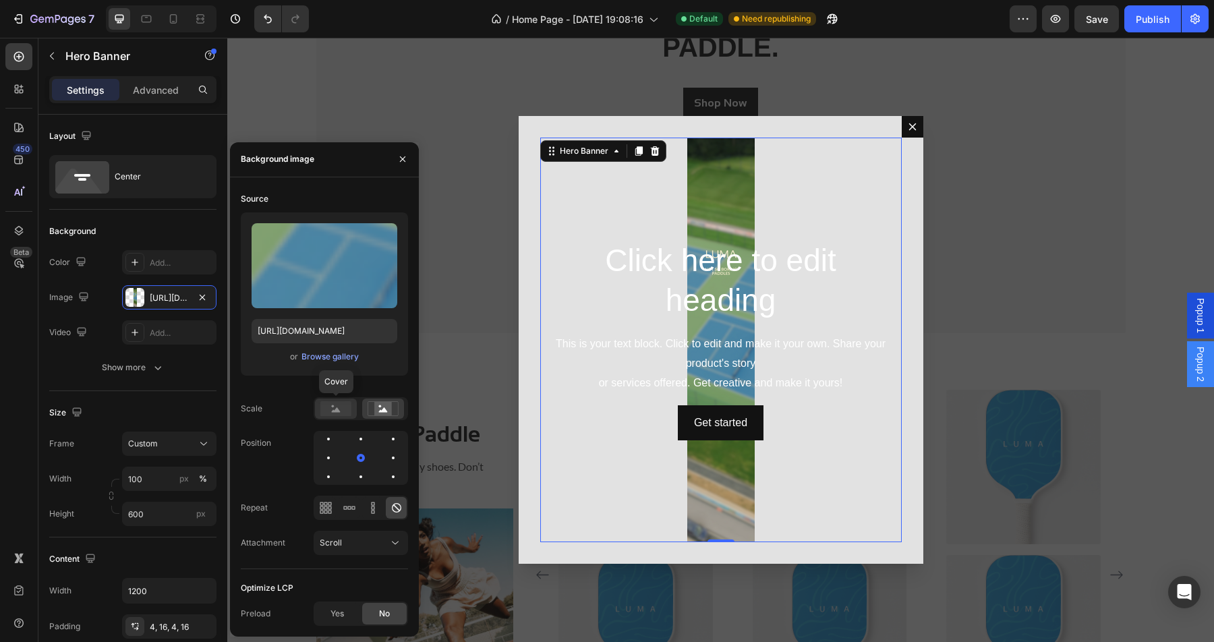
click at [341, 413] on rect at bounding box center [335, 408] width 31 height 15
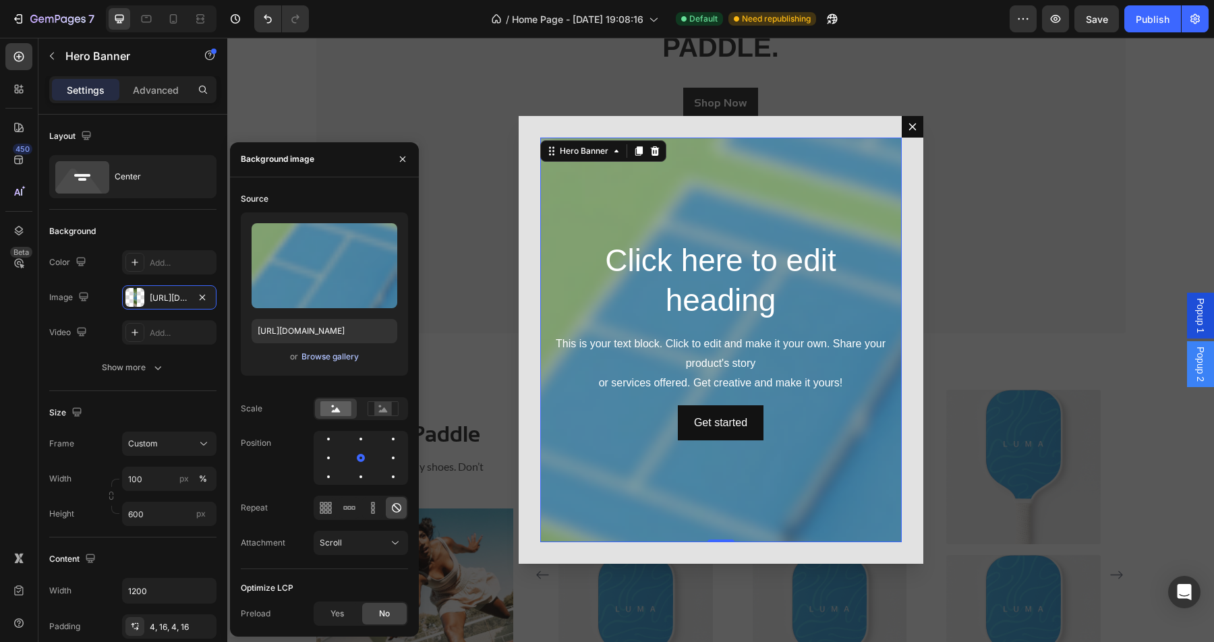
click at [330, 361] on div "Browse gallery" at bounding box center [329, 357] width 57 height 12
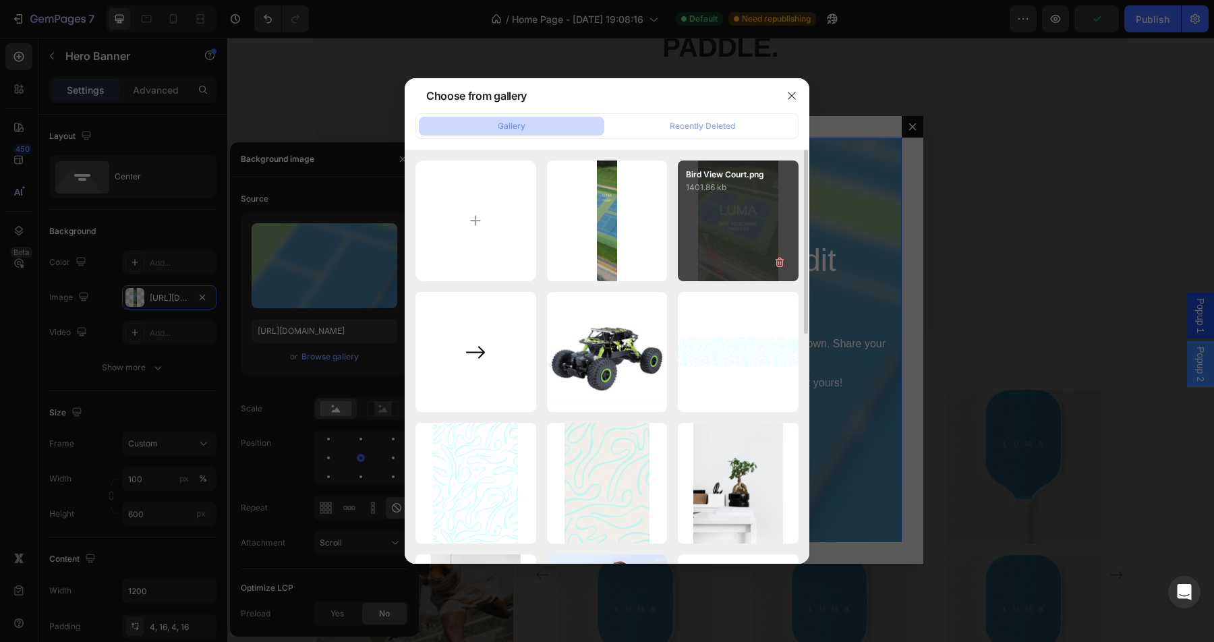
click at [728, 210] on div "Bird View Court.png 1401.86 kb" at bounding box center [738, 220] width 121 height 121
type input "https://cdn.shopify.com/s/files/1/0611/9315/8723/files/gempages_562989280004146…"
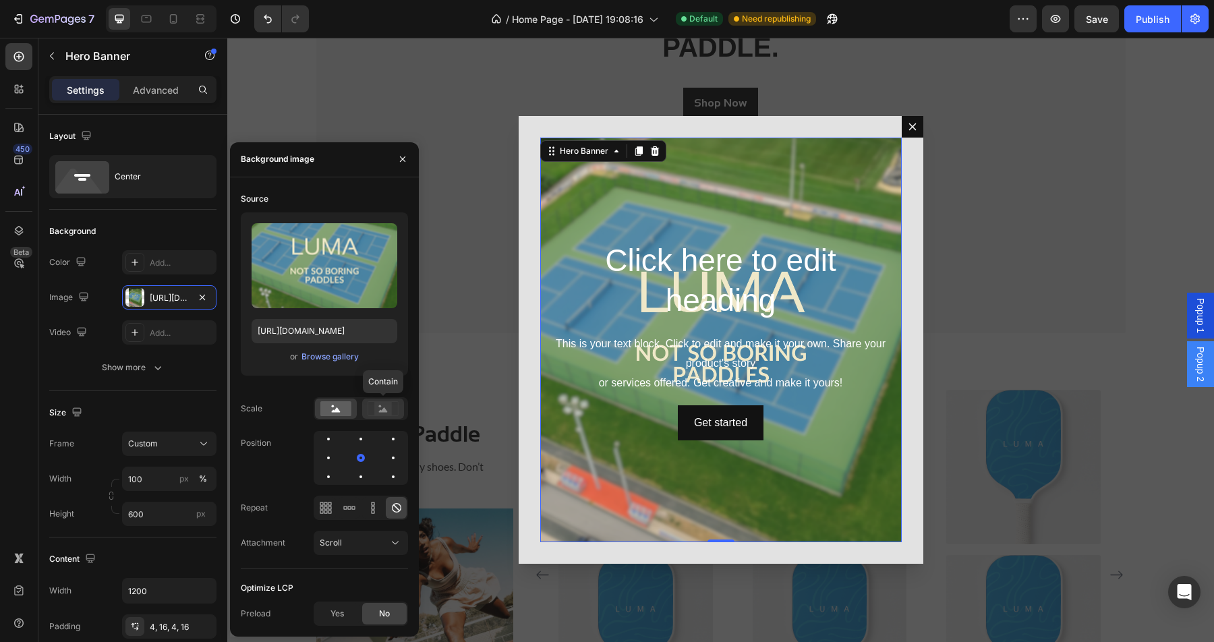
click at [386, 409] on rect at bounding box center [383, 408] width 18 height 13
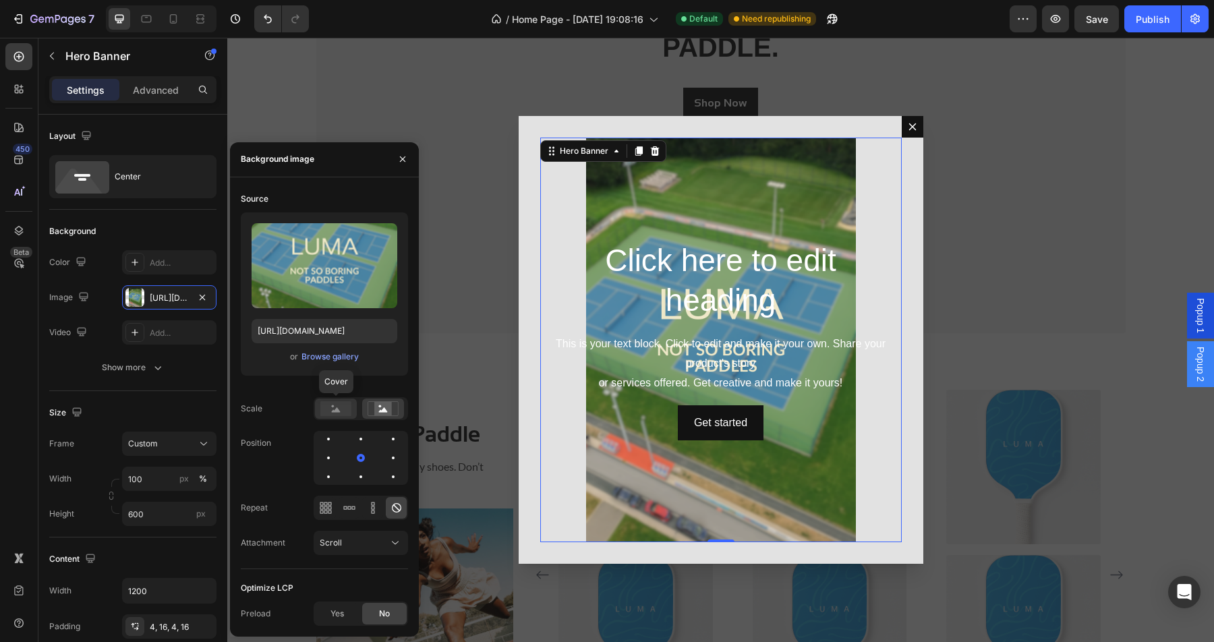
click at [349, 415] on rect at bounding box center [335, 408] width 31 height 15
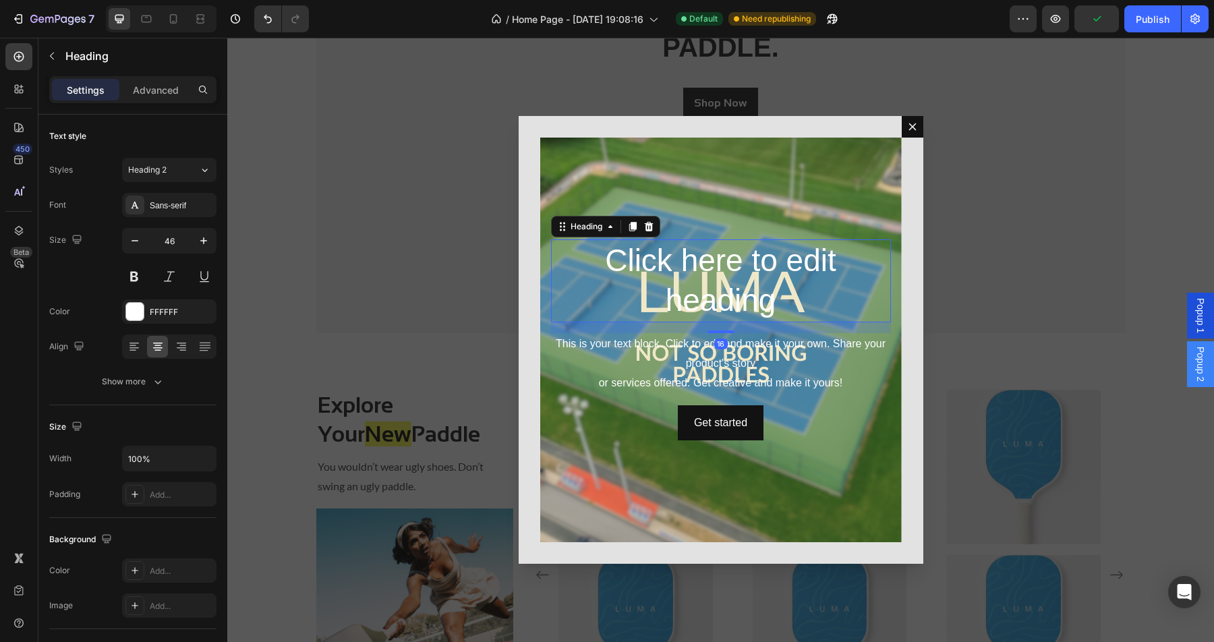
click at [761, 288] on h2 "Click here to edit heading" at bounding box center [721, 281] width 340 height 84
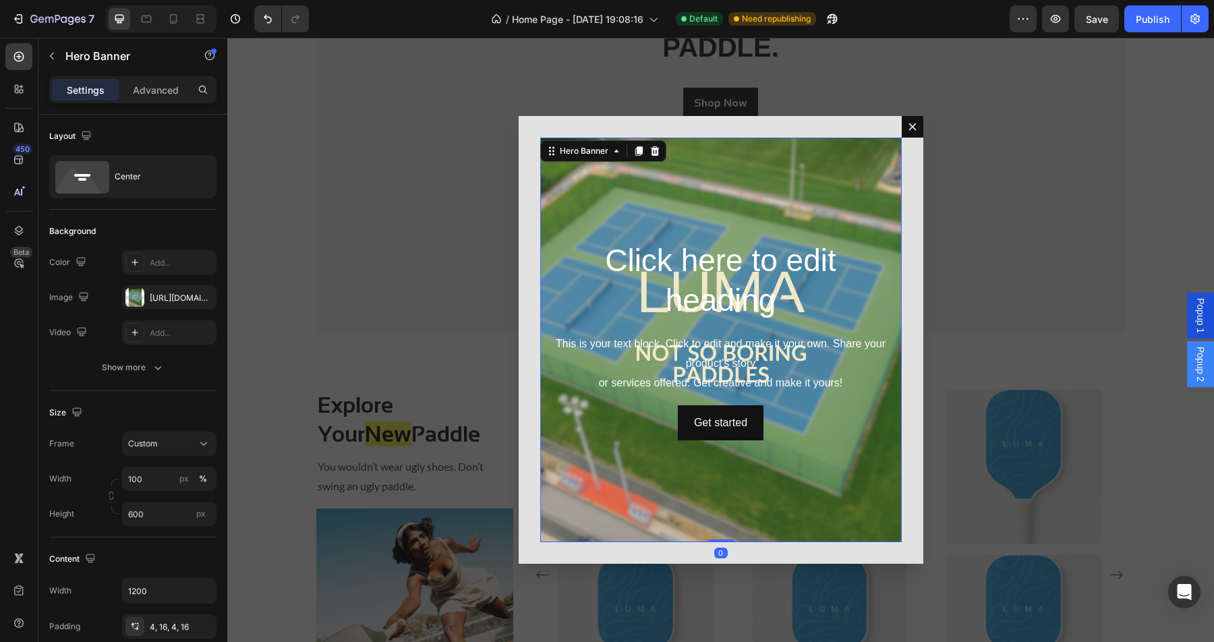
click at [617, 187] on div "Background Image" at bounding box center [720, 340] width 361 height 405
click at [167, 304] on div "https://cdn.shopify.com/s/files/1/0611/9315/8723/files/gempages_562989280004146…" at bounding box center [169, 297] width 94 height 24
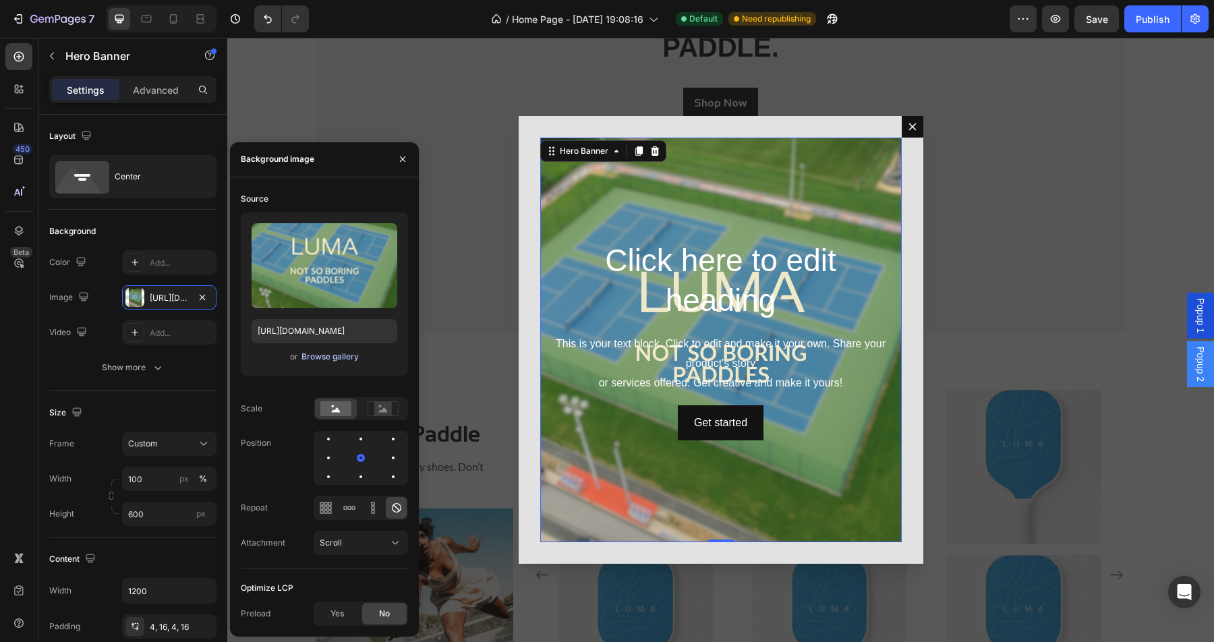
click at [346, 361] on div "Browse gallery" at bounding box center [329, 357] width 57 height 12
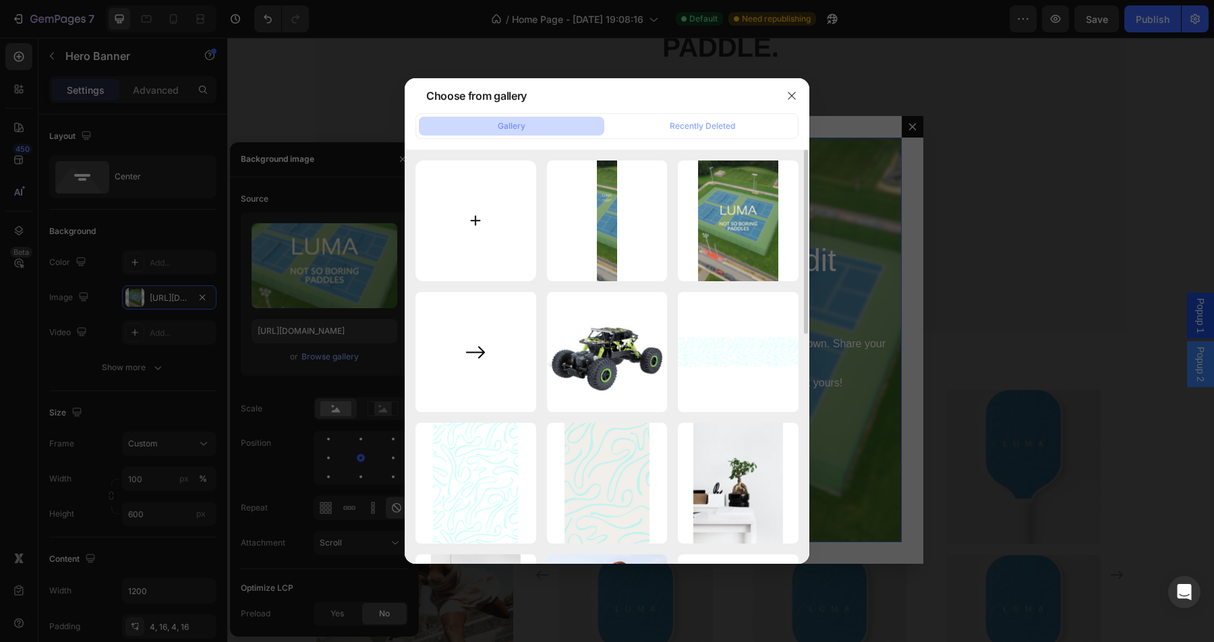
click at [477, 228] on input "file" at bounding box center [475, 220] width 121 height 121
click at [444, 209] on input "file" at bounding box center [475, 220] width 121 height 121
type input "C:\fakepath\Bird View Court.png"
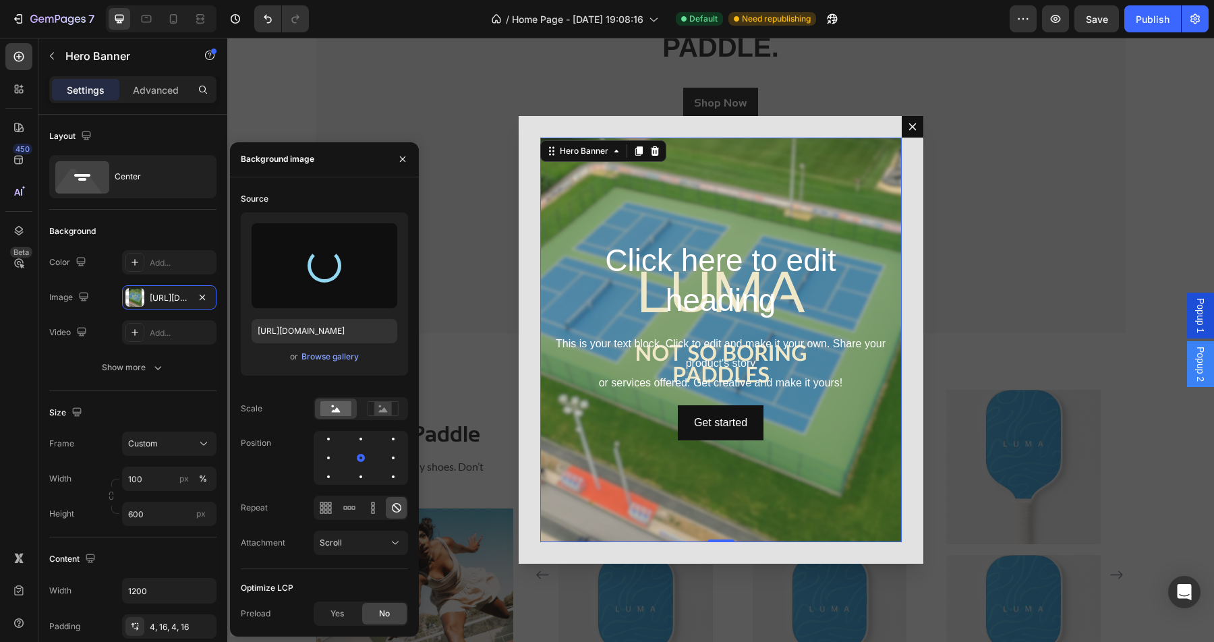
type input "https://cdn.shopify.com/s/files/1/0611/9315/8723/files/gempages_562989280004146…"
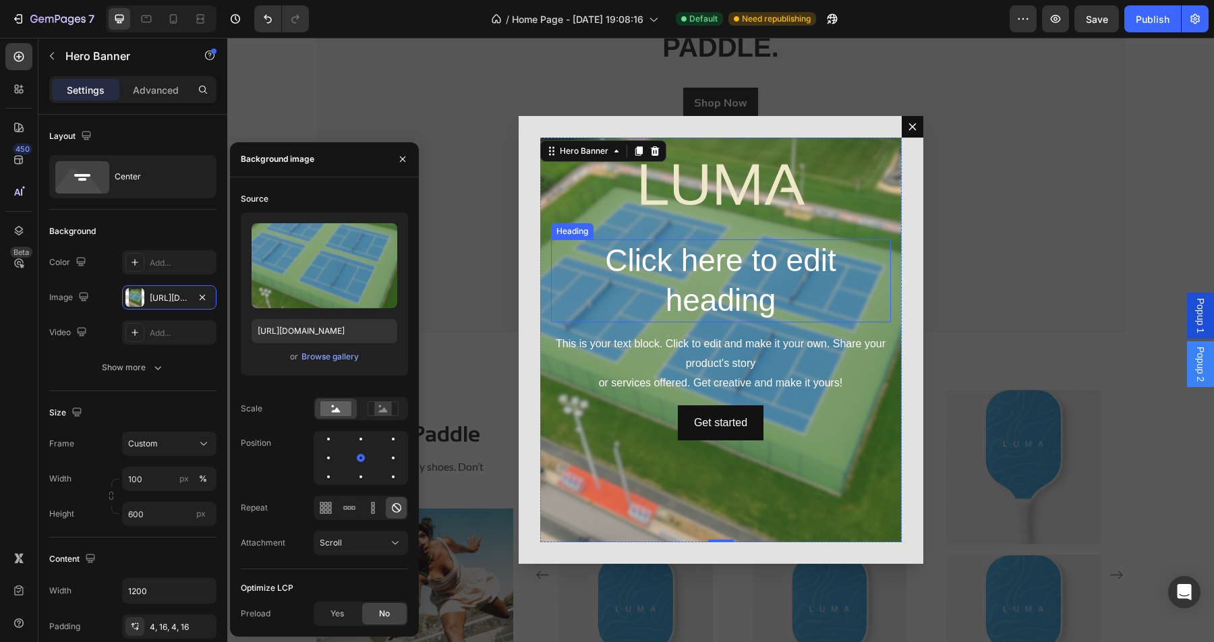
click at [769, 260] on h2 "Click here to edit heading" at bounding box center [721, 281] width 340 height 84
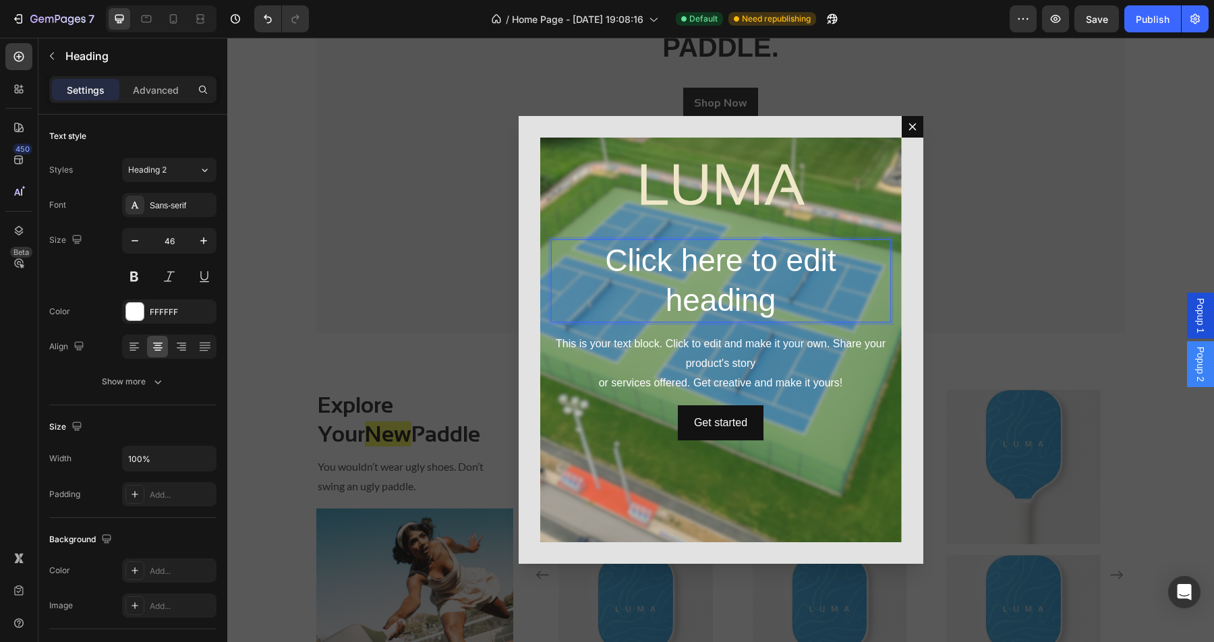
click at [738, 270] on h2 "Click here to edit heading" at bounding box center [721, 281] width 340 height 84
click at [738, 270] on p "Click here to edit heading" at bounding box center [720, 281] width 337 height 81
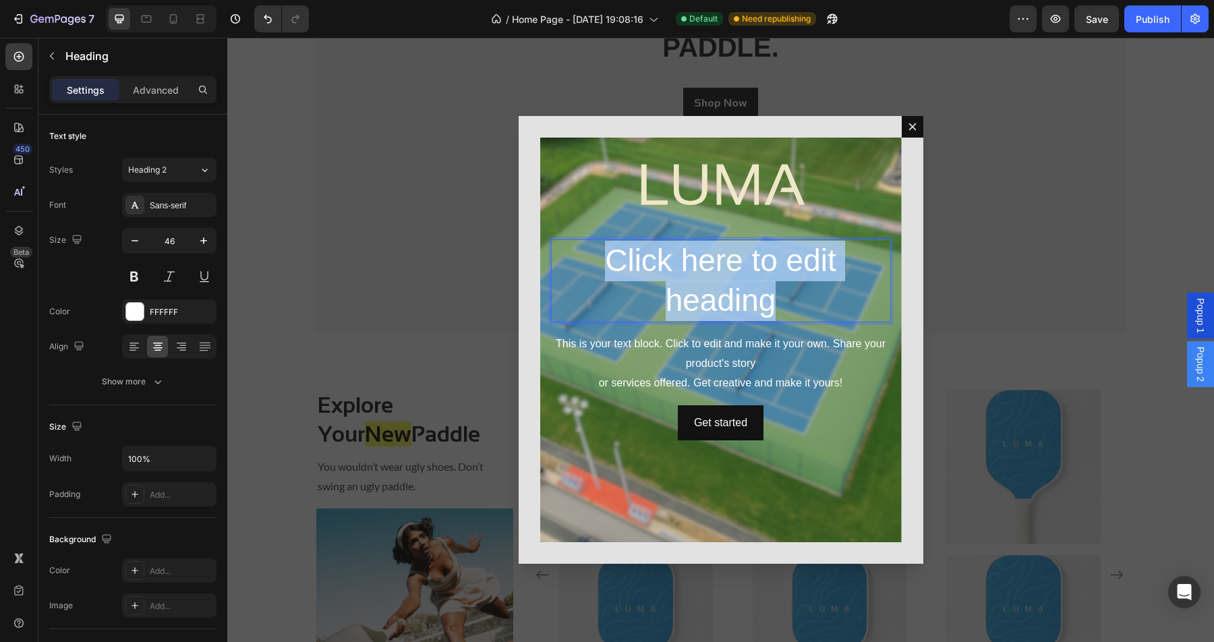
click at [738, 270] on p "Click here to edit heading" at bounding box center [720, 281] width 337 height 81
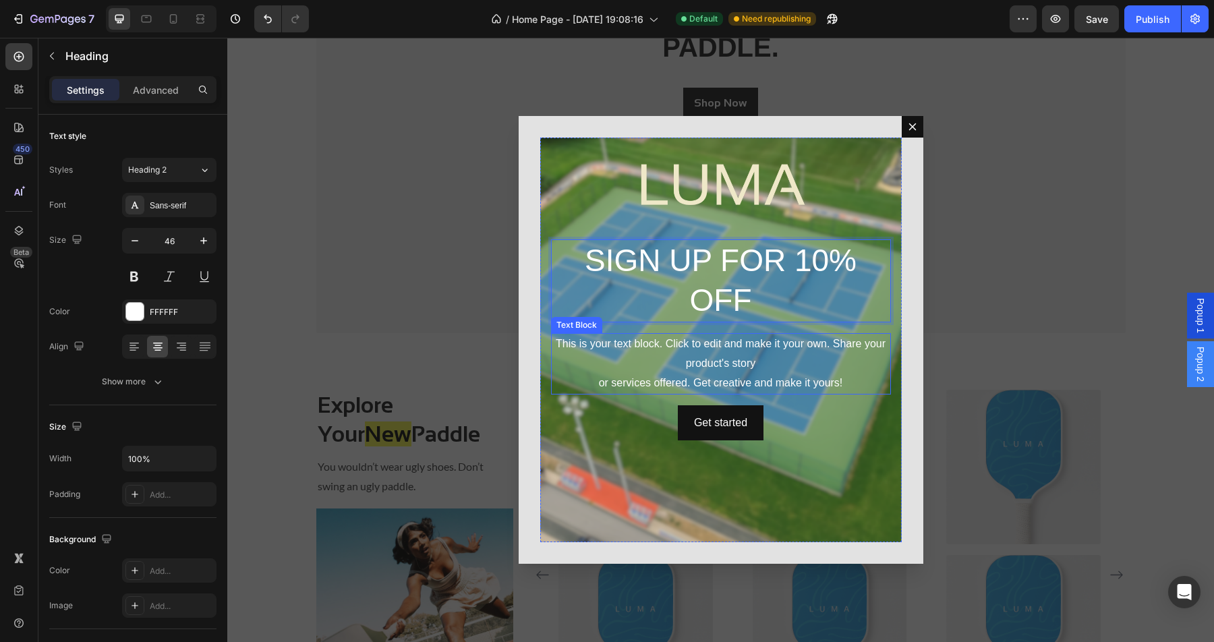
click at [761, 356] on div "This is your text block. Click to edit and make it your own. Share your product…" at bounding box center [721, 363] width 340 height 61
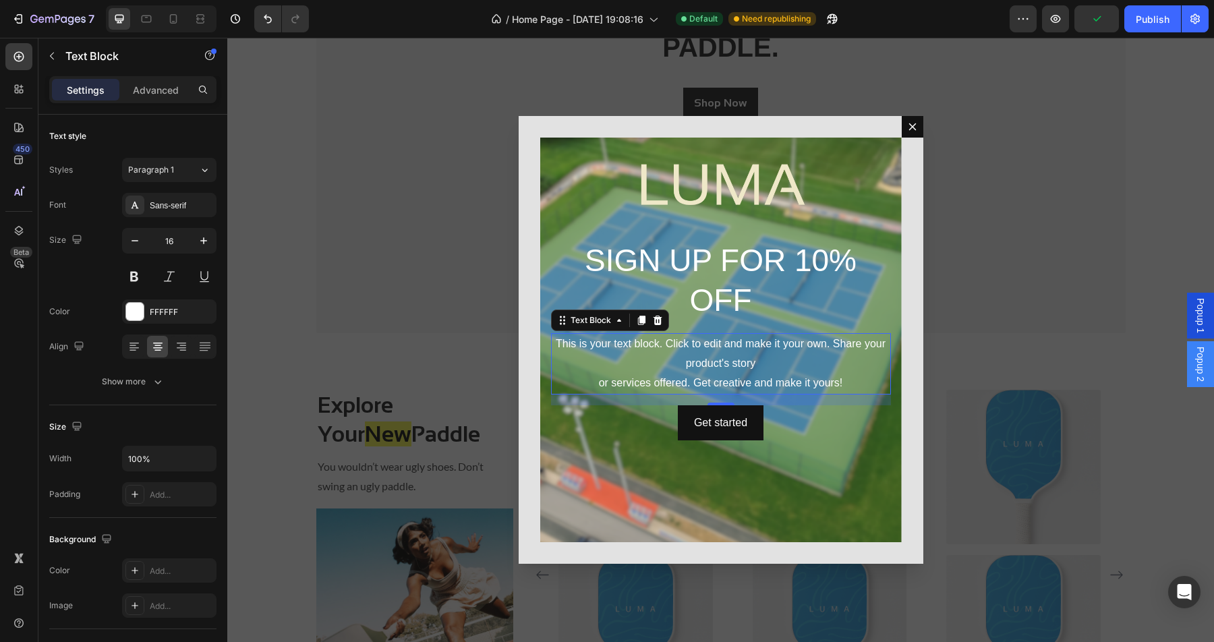
click at [744, 374] on div "This is your text block. Click to edit and make it your own. Share your product…" at bounding box center [721, 363] width 340 height 61
click at [744, 374] on p "This is your text block. Click to edit and make it your own. Share your product…" at bounding box center [720, 363] width 337 height 58
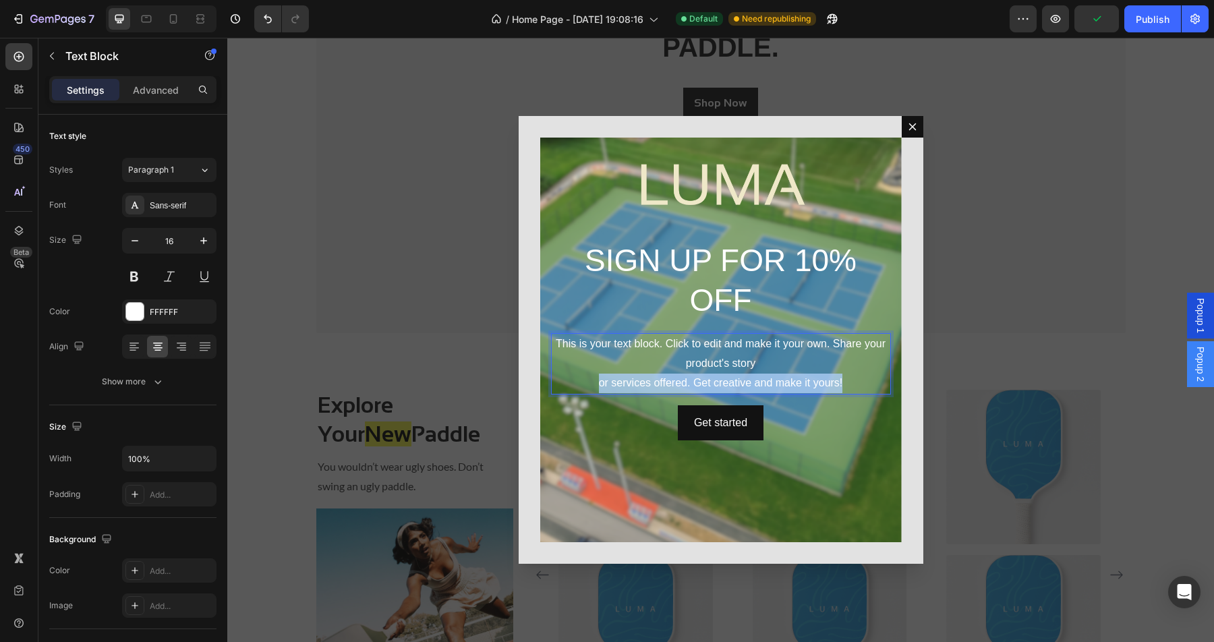
click at [744, 374] on p "This is your text block. Click to edit and make it your own. Share your product…" at bounding box center [720, 363] width 337 height 58
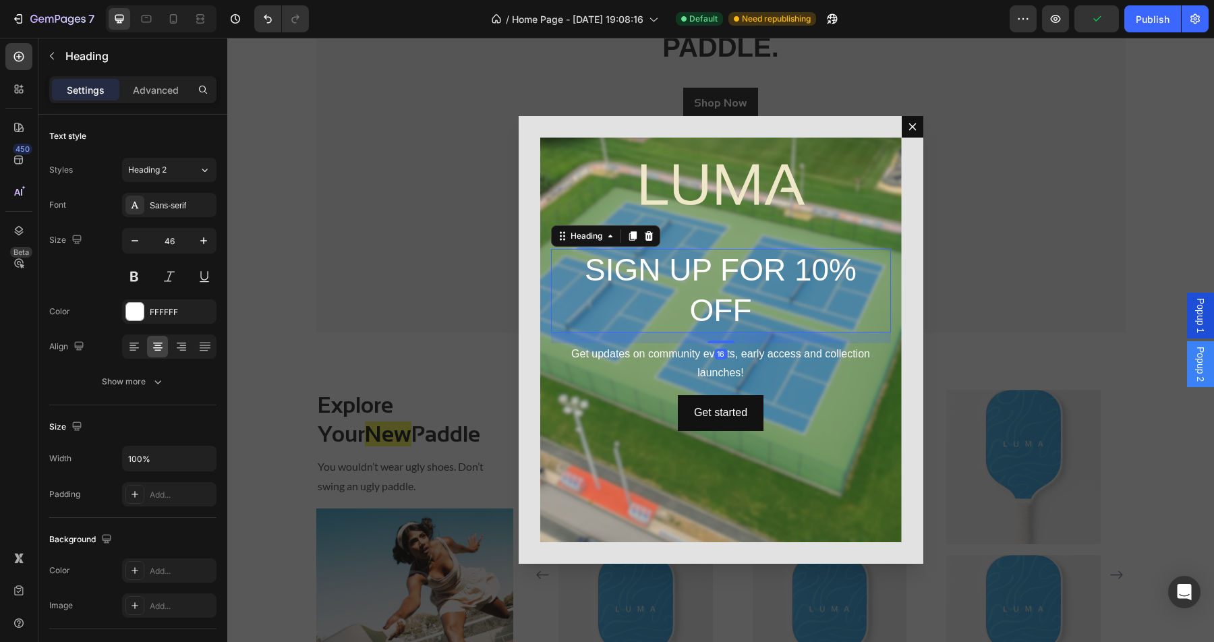
click at [733, 266] on p "SIGN UP FOR 10% OFF" at bounding box center [720, 290] width 337 height 81
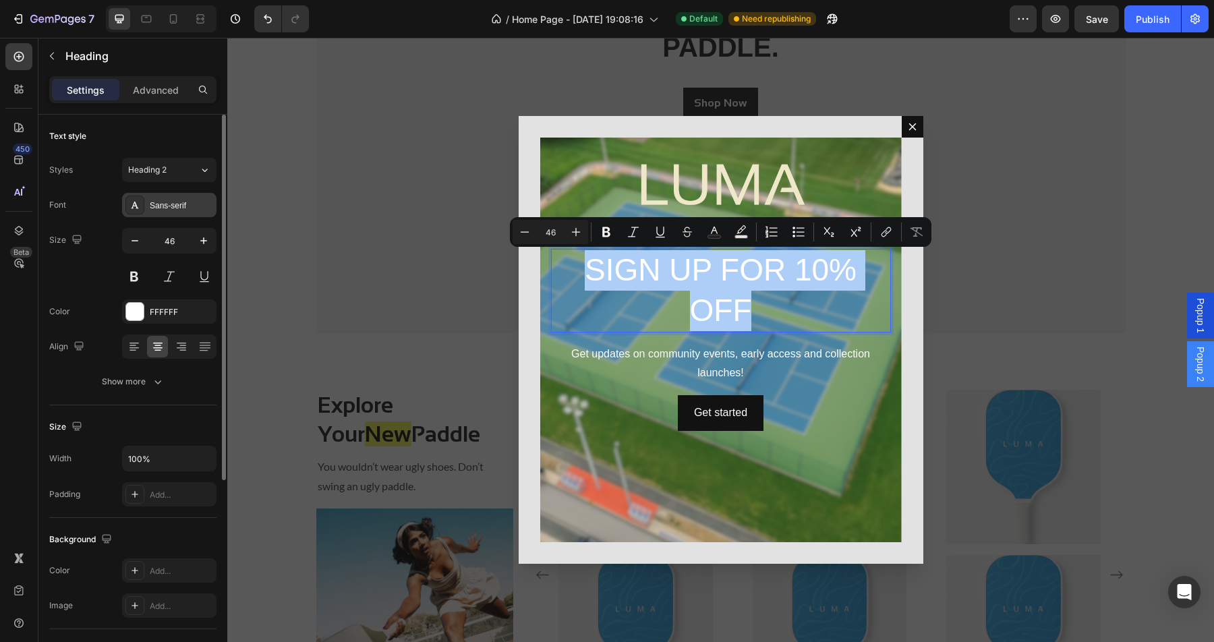
click at [177, 203] on div "Sans-serif" at bounding box center [181, 206] width 63 height 12
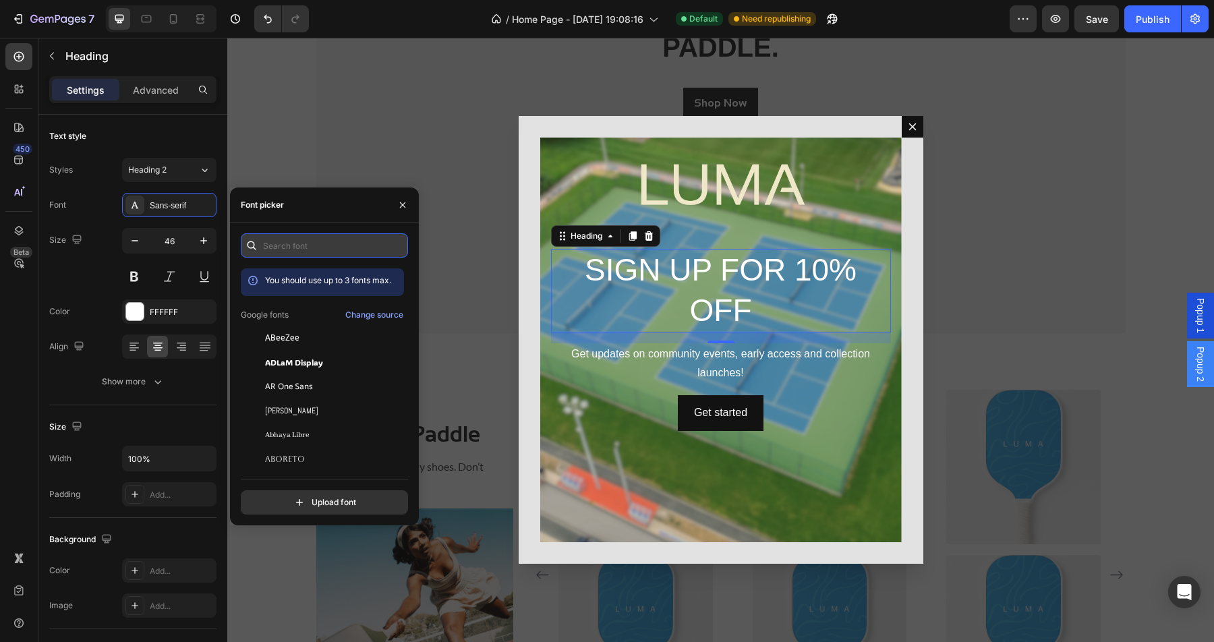
click at [314, 238] on input "text" at bounding box center [324, 245] width 167 height 24
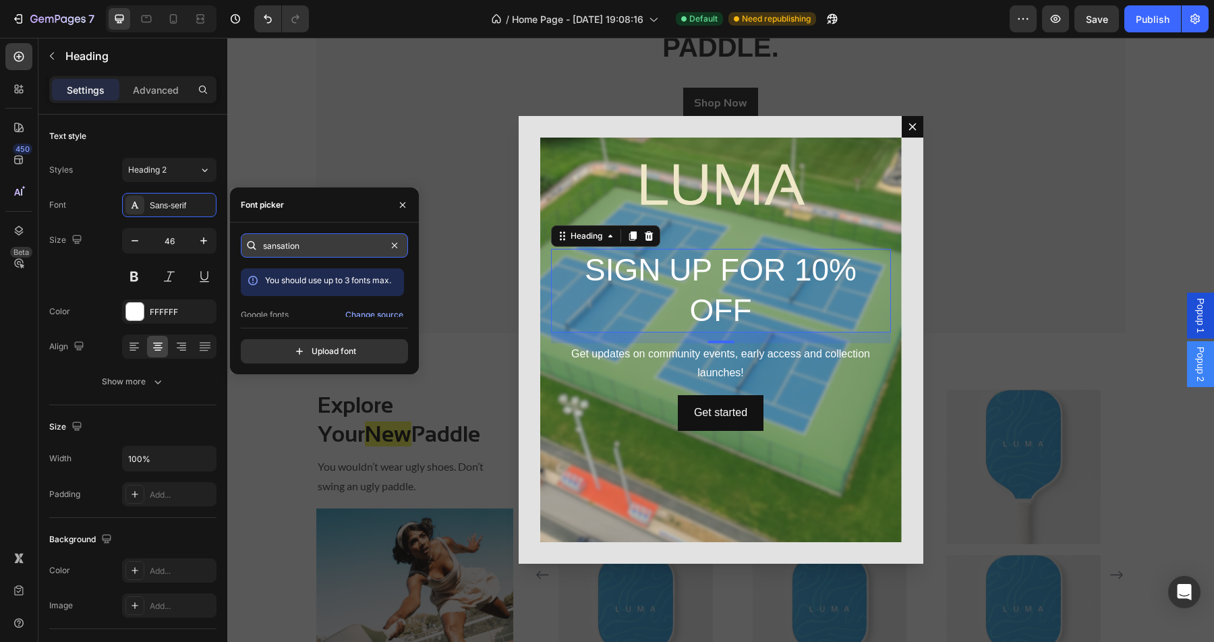
type input "sansation"
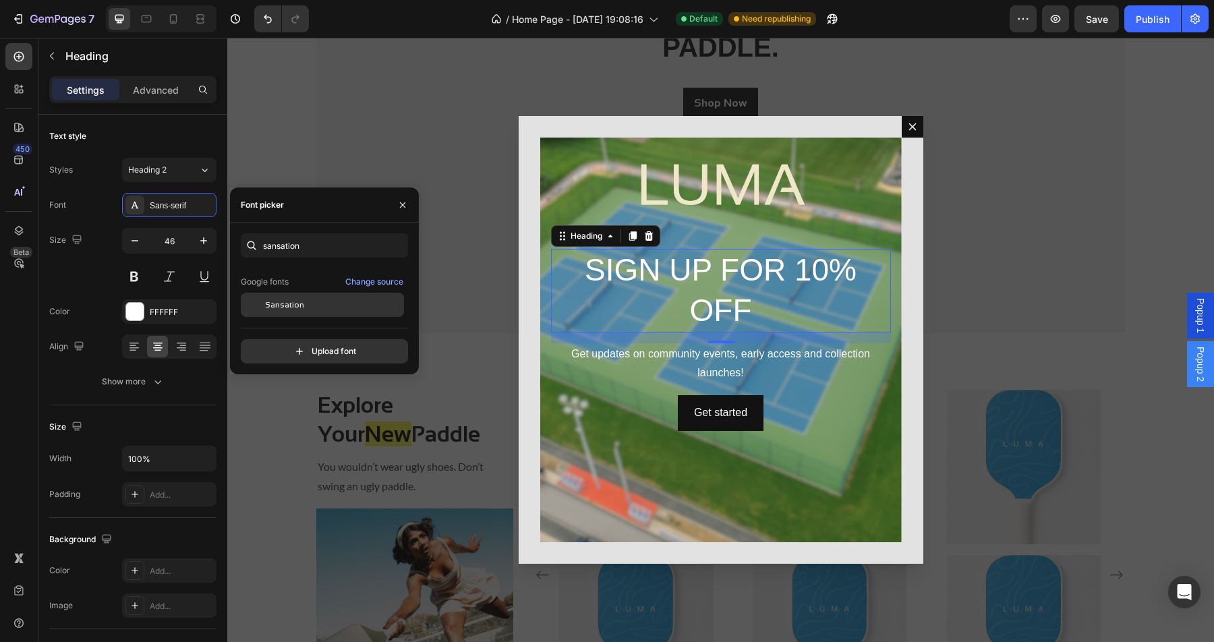
click at [288, 300] on span "Sansation" at bounding box center [284, 305] width 39 height 12
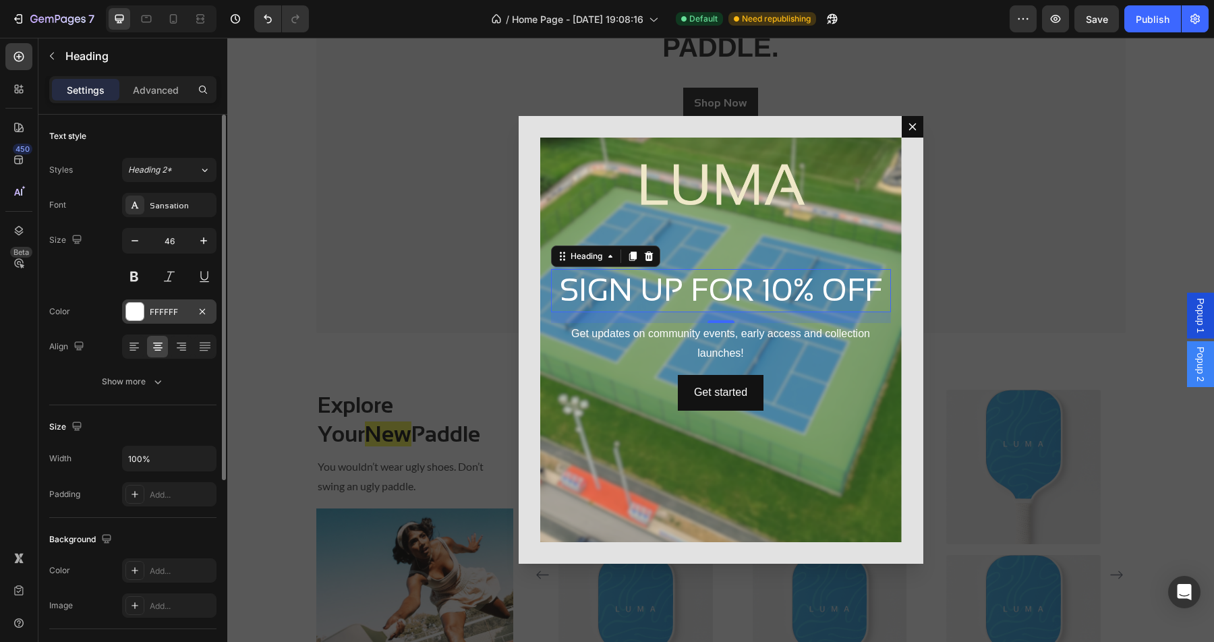
click at [168, 310] on div "FFFFFF" at bounding box center [169, 312] width 39 height 12
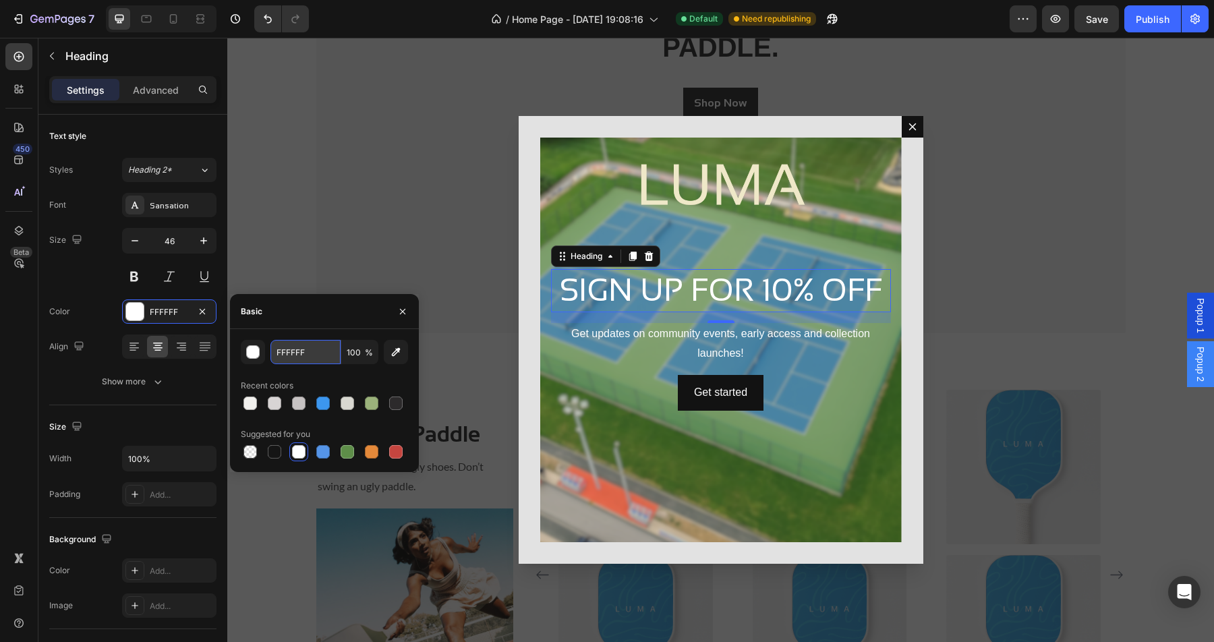
click at [311, 358] on input "FFFFFF" at bounding box center [305, 352] width 70 height 24
paste input "#efe8c8"
type input "EFE8C8"
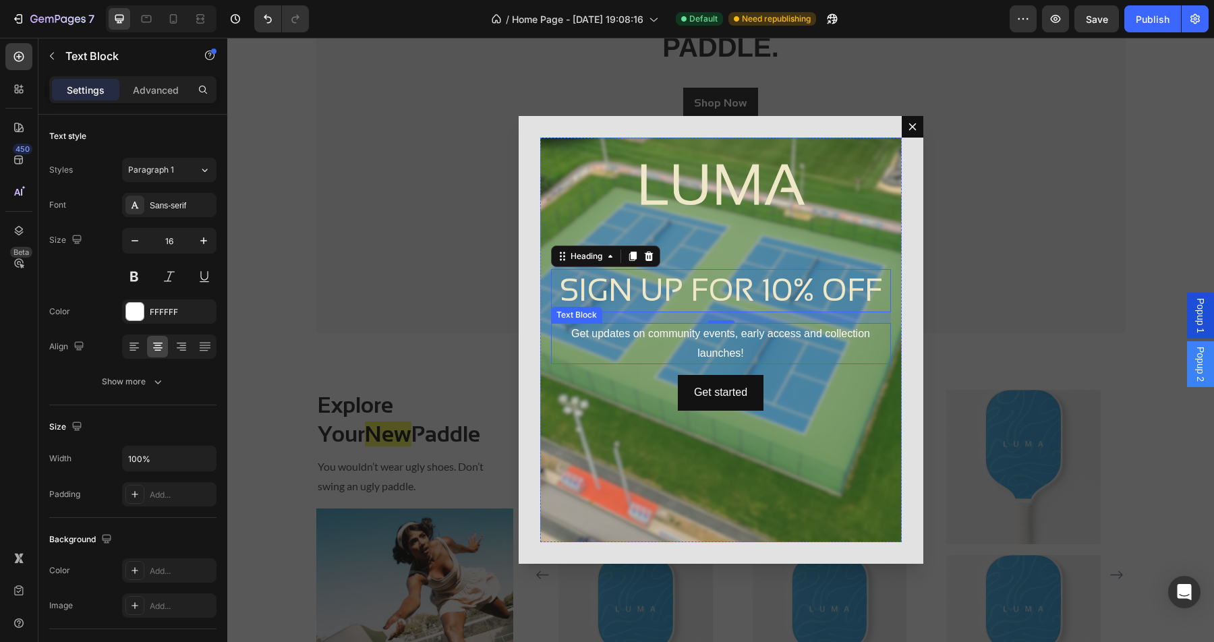
click at [721, 344] on p "Get updates on community events, early access and collection launches!" at bounding box center [720, 343] width 337 height 39
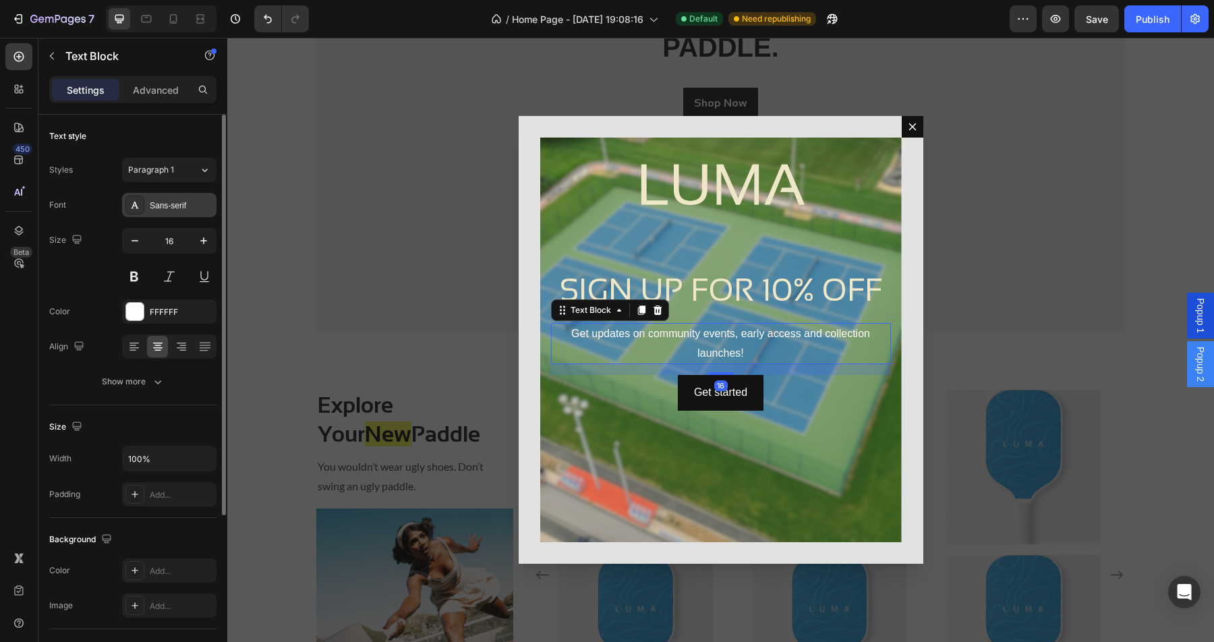
click at [179, 214] on div "Sans-serif" at bounding box center [169, 205] width 94 height 24
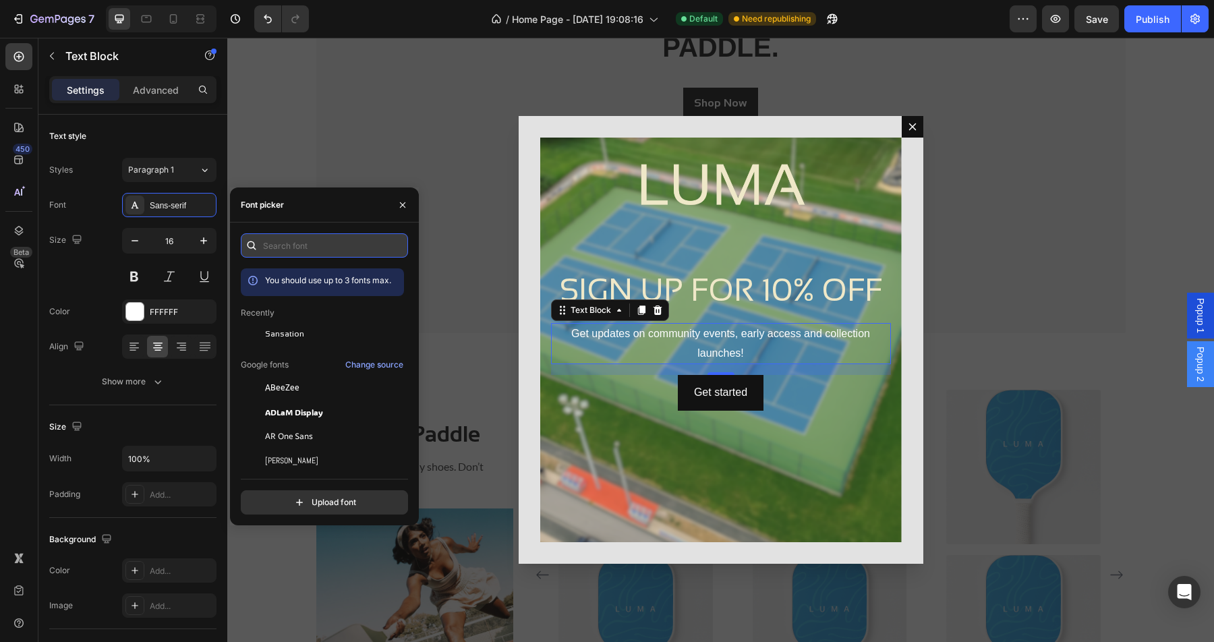
click at [312, 255] on input "text" at bounding box center [324, 245] width 167 height 24
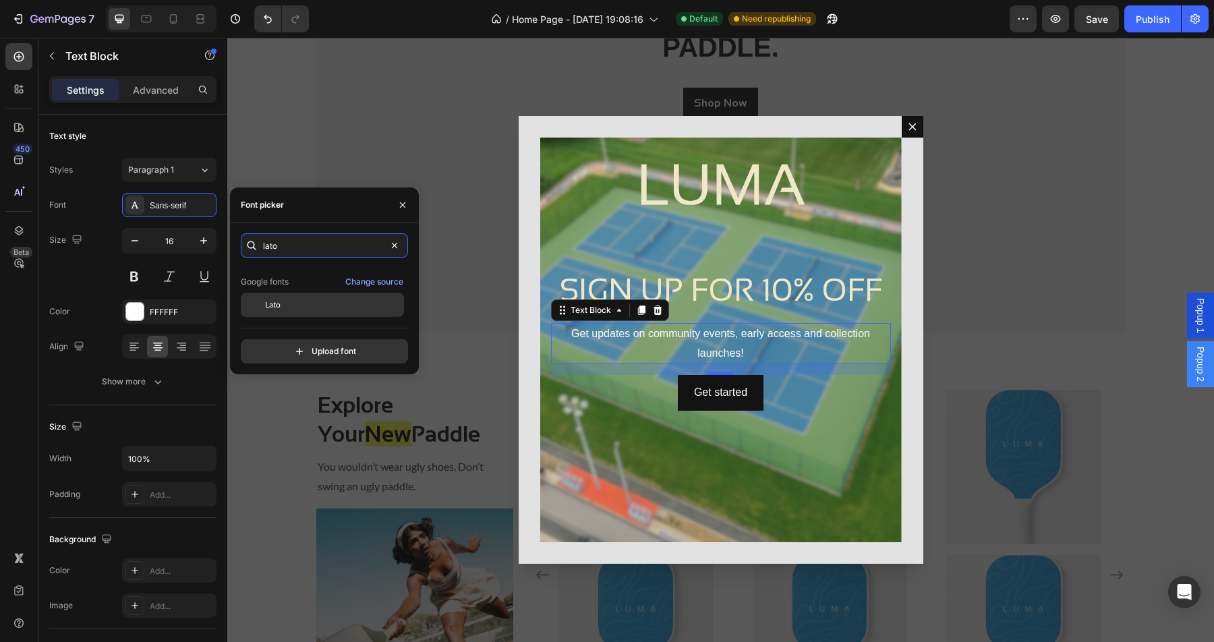
type input "lato"
click at [275, 305] on span "Lato" at bounding box center [273, 305] width 16 height 12
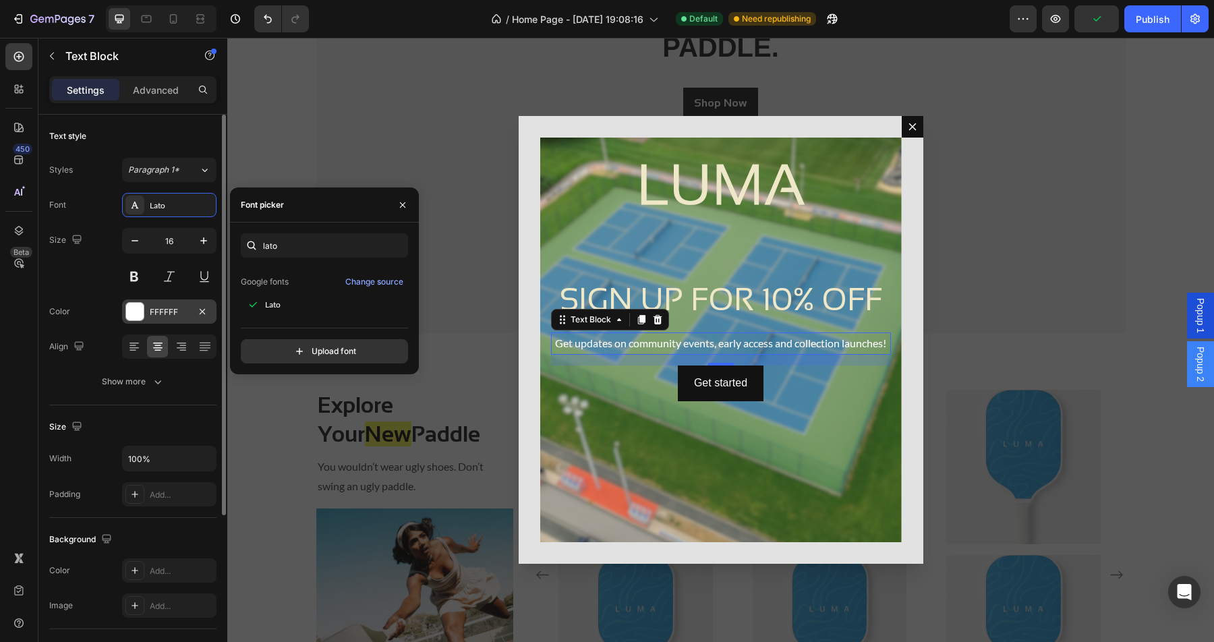
click at [185, 310] on div "FFFFFF" at bounding box center [169, 312] width 39 height 12
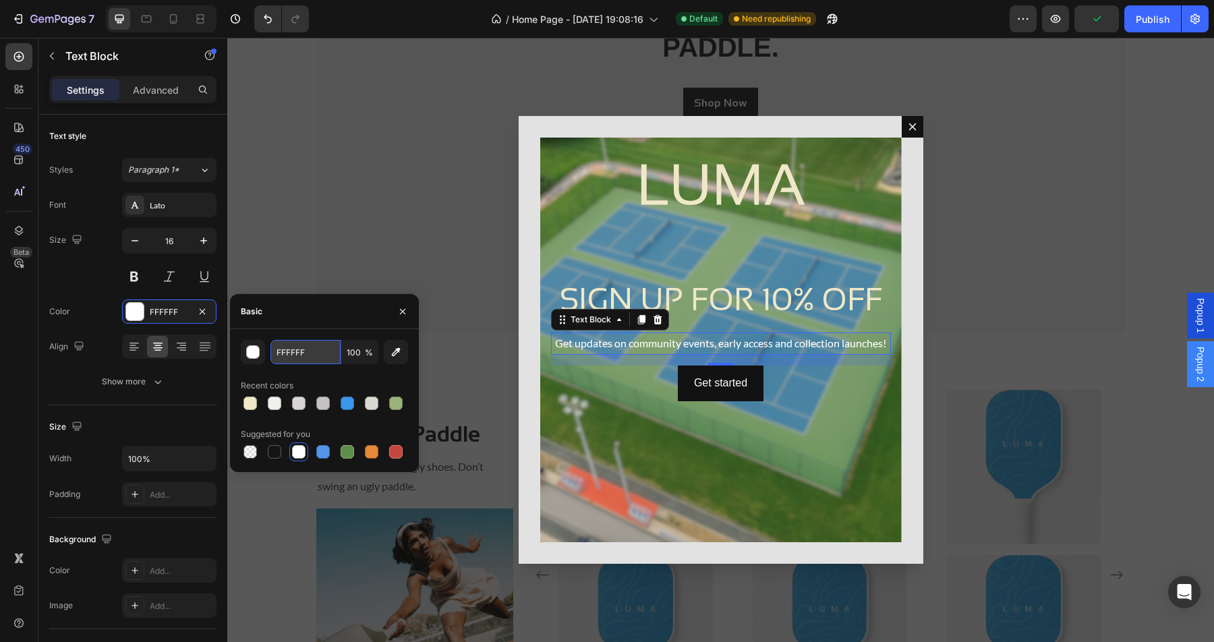
click at [326, 362] on input "FFFFFF" at bounding box center [305, 352] width 70 height 24
paste input "#efe8c8"
type input "#efe8c8"
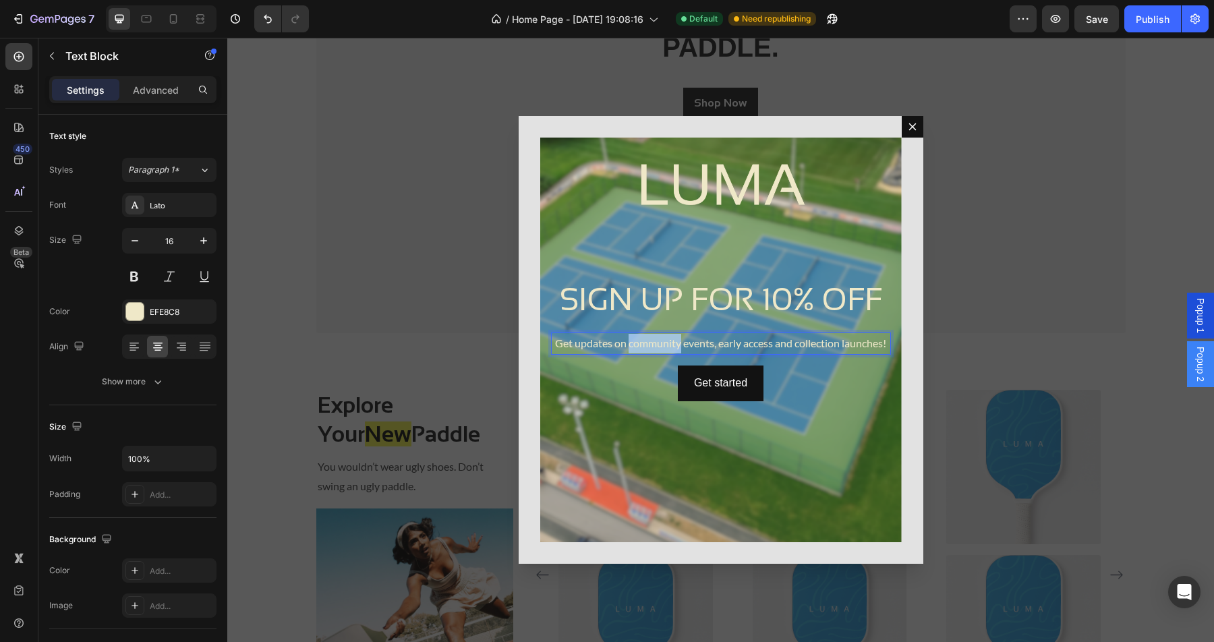
click at [651, 346] on p "Get updates on community events, early access and collection launches!" at bounding box center [720, 344] width 337 height 20
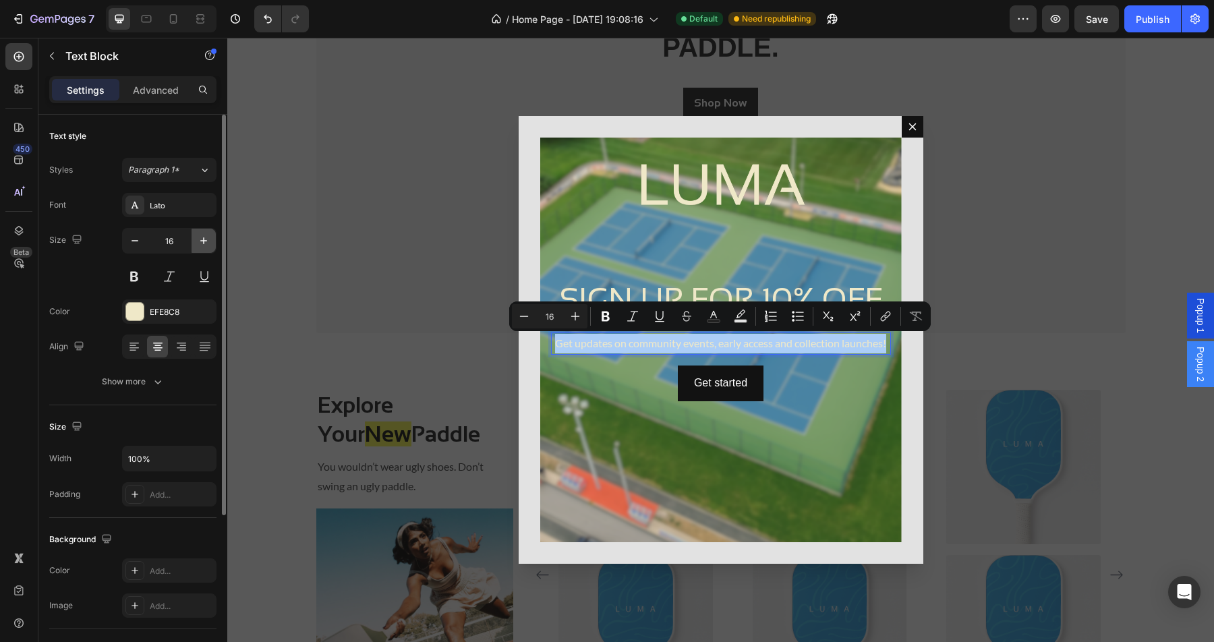
click at [204, 243] on icon "button" at bounding box center [203, 240] width 13 height 13
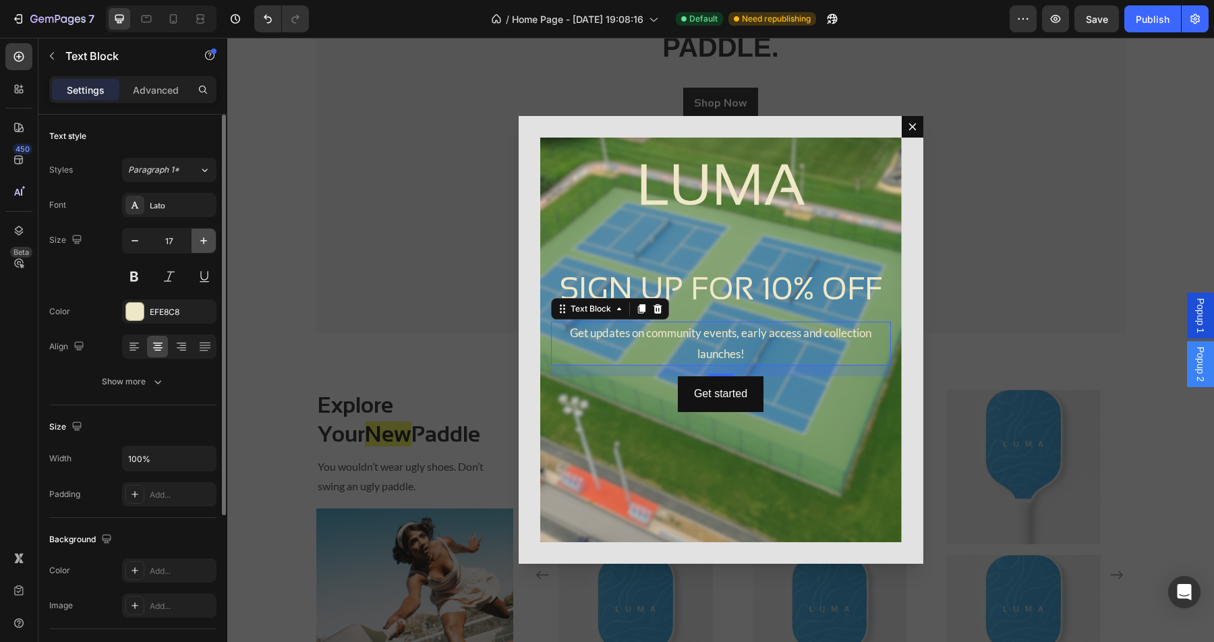
click at [204, 243] on icon "button" at bounding box center [203, 240] width 13 height 13
type input "19"
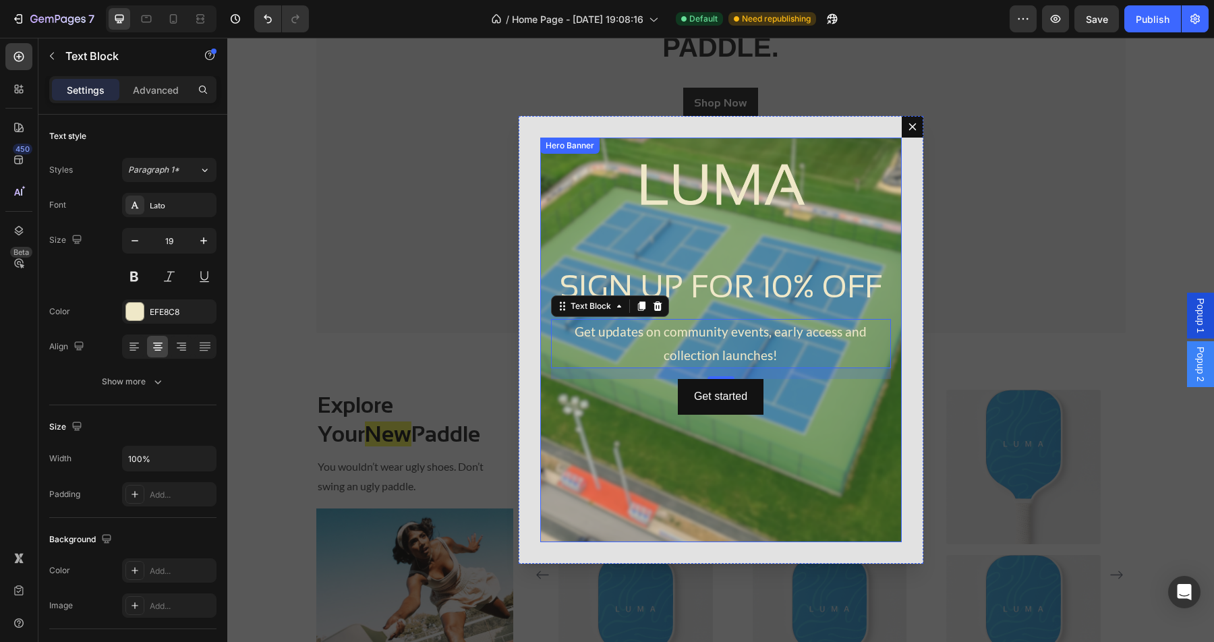
click at [879, 479] on div "Background Image" at bounding box center [720, 340] width 361 height 405
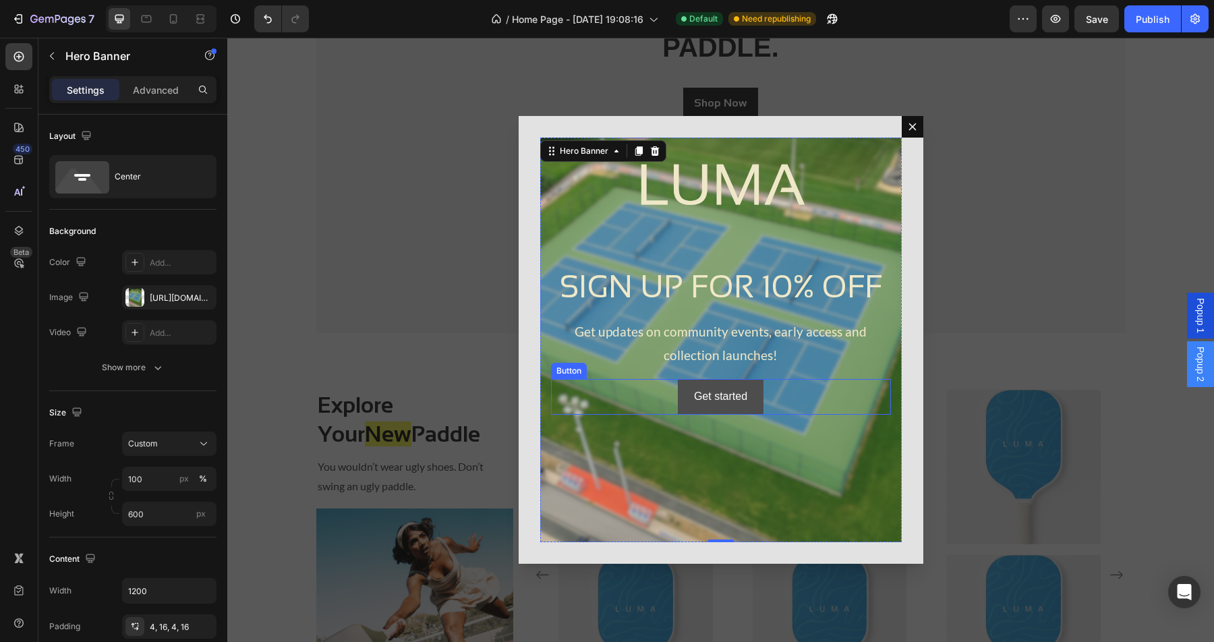
click at [753, 401] on button "Get started" at bounding box center [721, 397] width 86 height 36
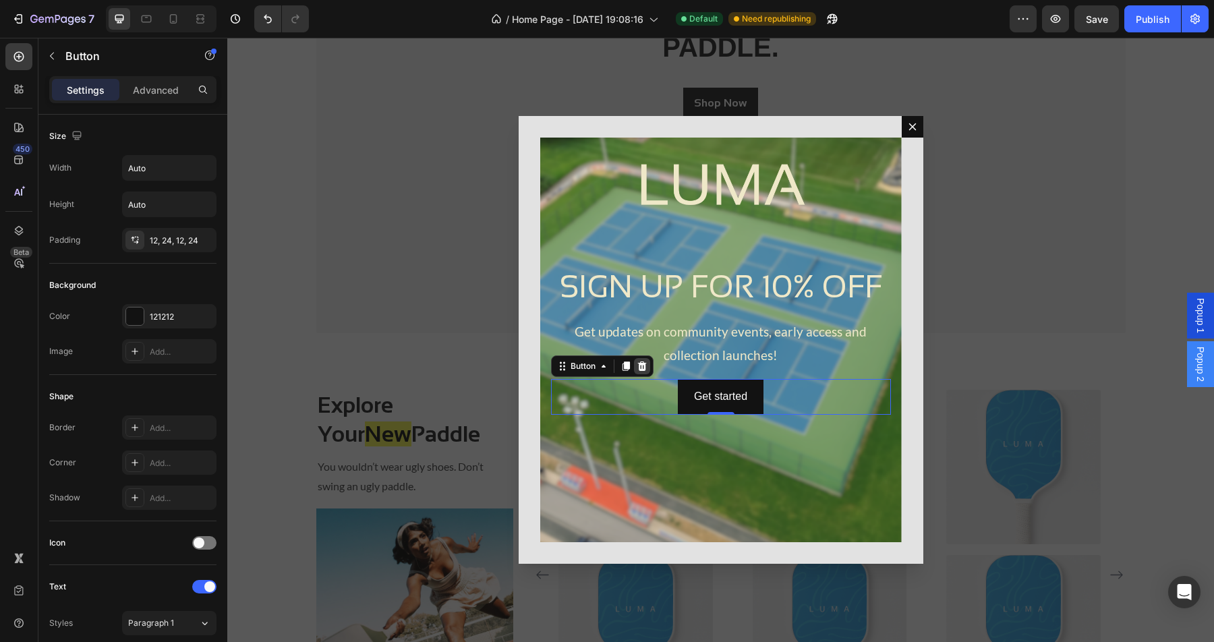
click at [640, 370] on icon "Dialog body" at bounding box center [641, 365] width 9 height 9
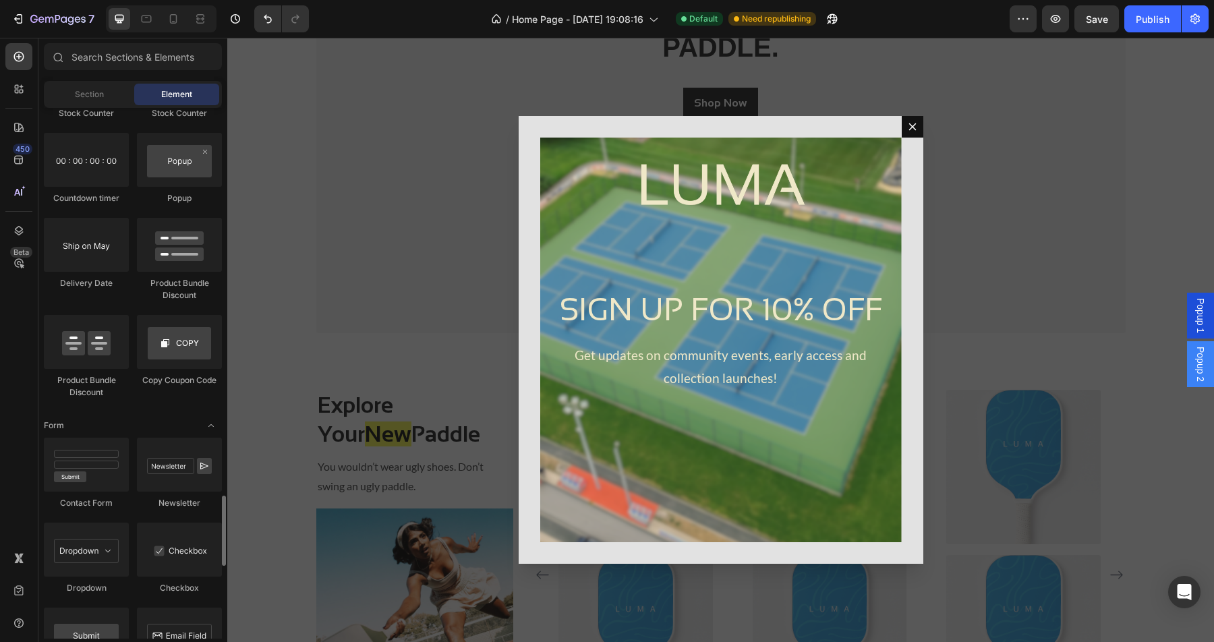
scroll to position [2736, 0]
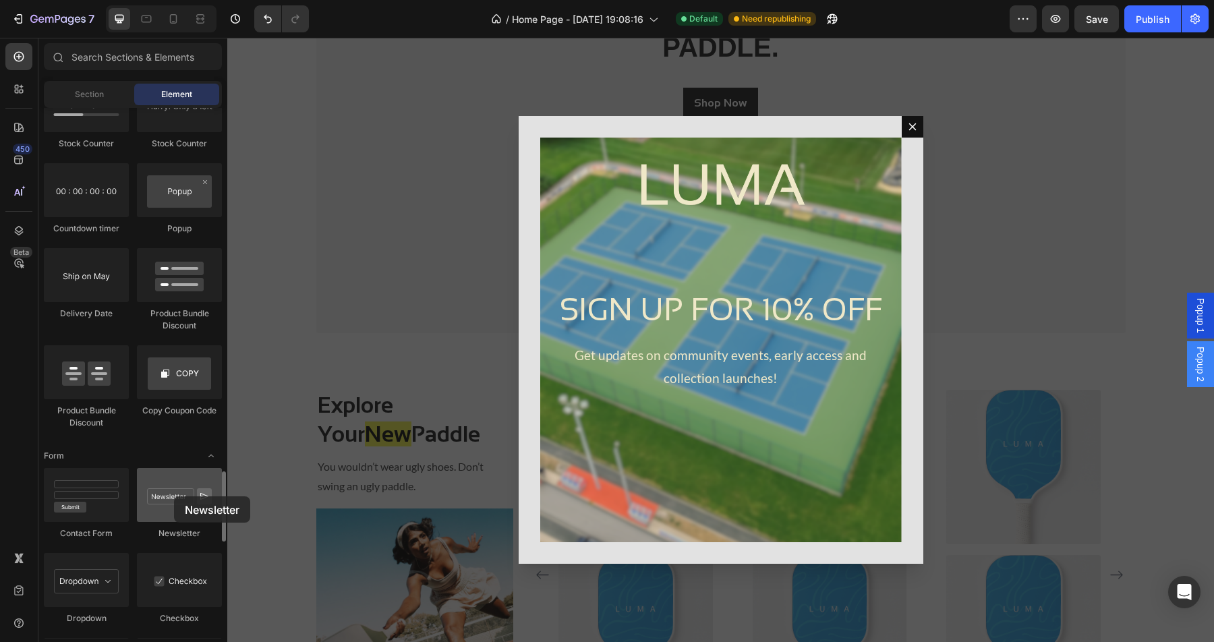
click at [174, 496] on div at bounding box center [179, 495] width 85 height 54
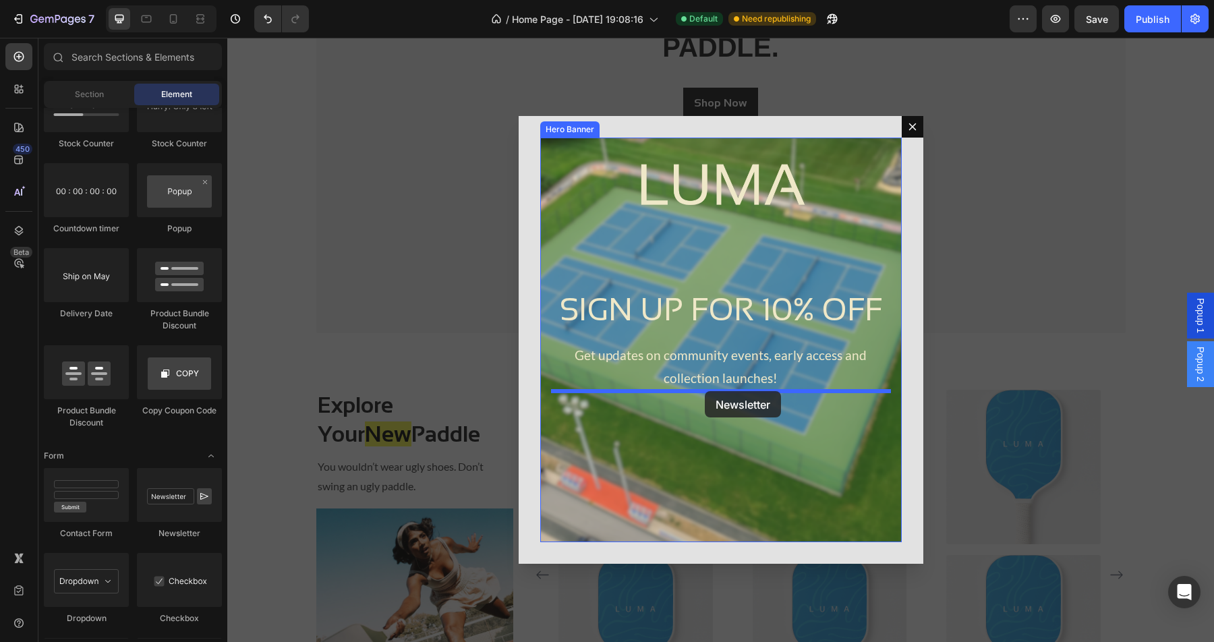
drag, startPoint x: 386, startPoint y: 539, endPoint x: 704, endPoint y: 391, distance: 350.6
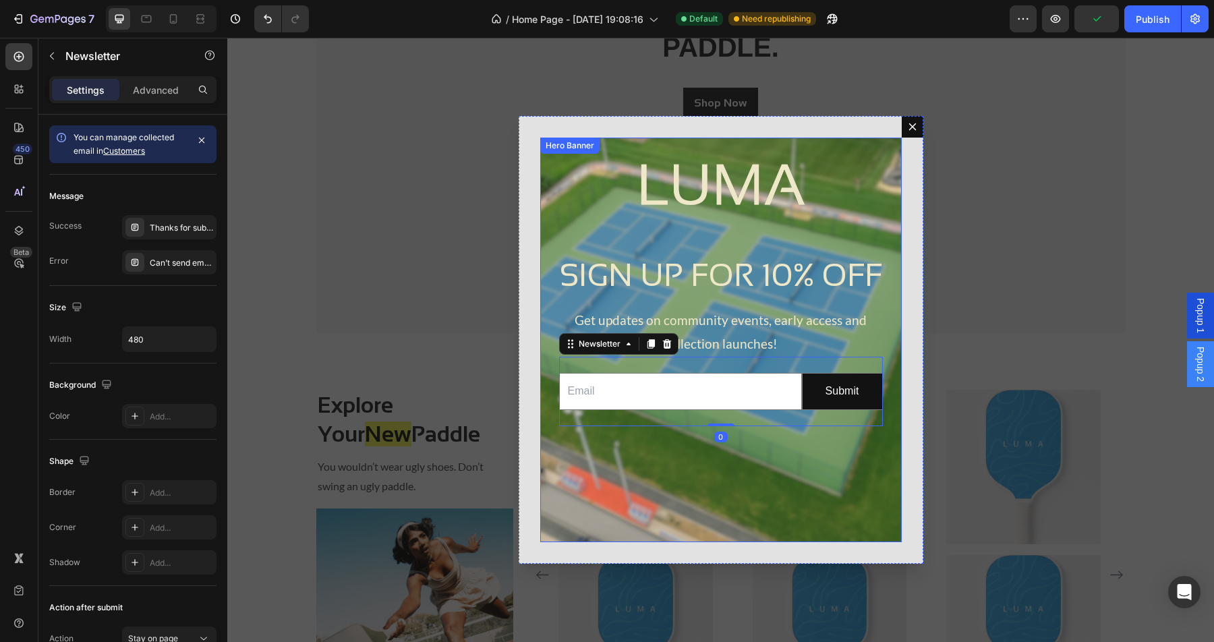
click at [732, 458] on div "Background Image" at bounding box center [720, 340] width 361 height 405
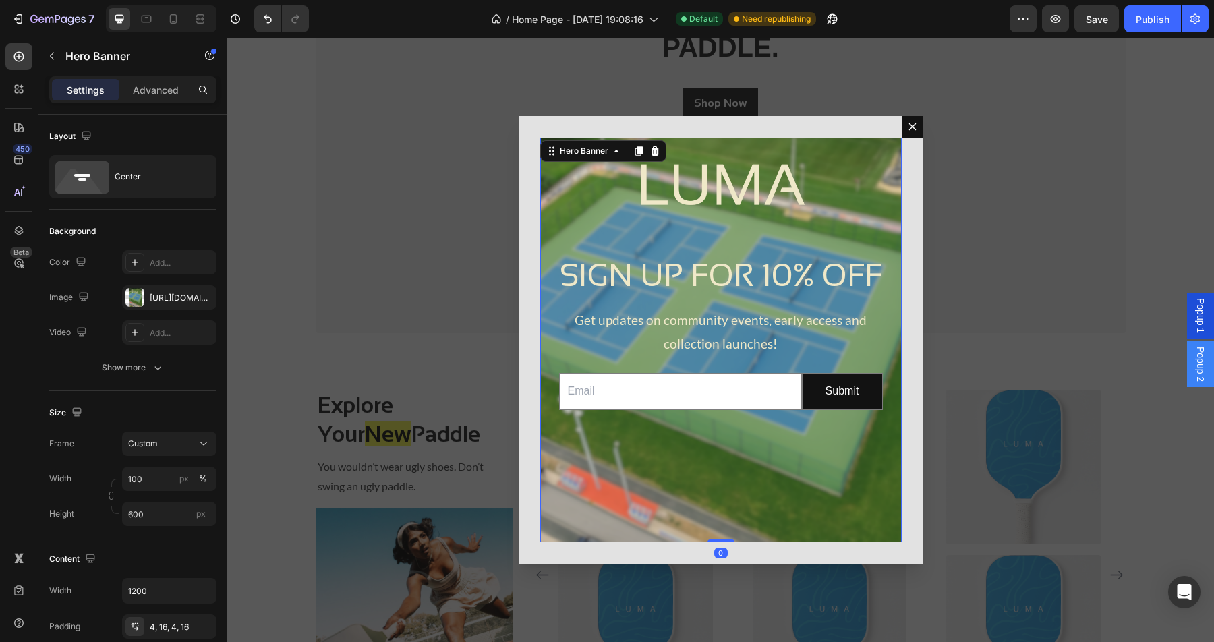
click at [849, 210] on div "Background Image" at bounding box center [720, 340] width 361 height 405
drag, startPoint x: 720, startPoint y: 541, endPoint x: 726, endPoint y: 419, distance: 121.5
click at [726, 419] on div "SIGN UP FOR 10% OFF Heading Get updates on community events, early access and c…" at bounding box center [720, 340] width 361 height 405
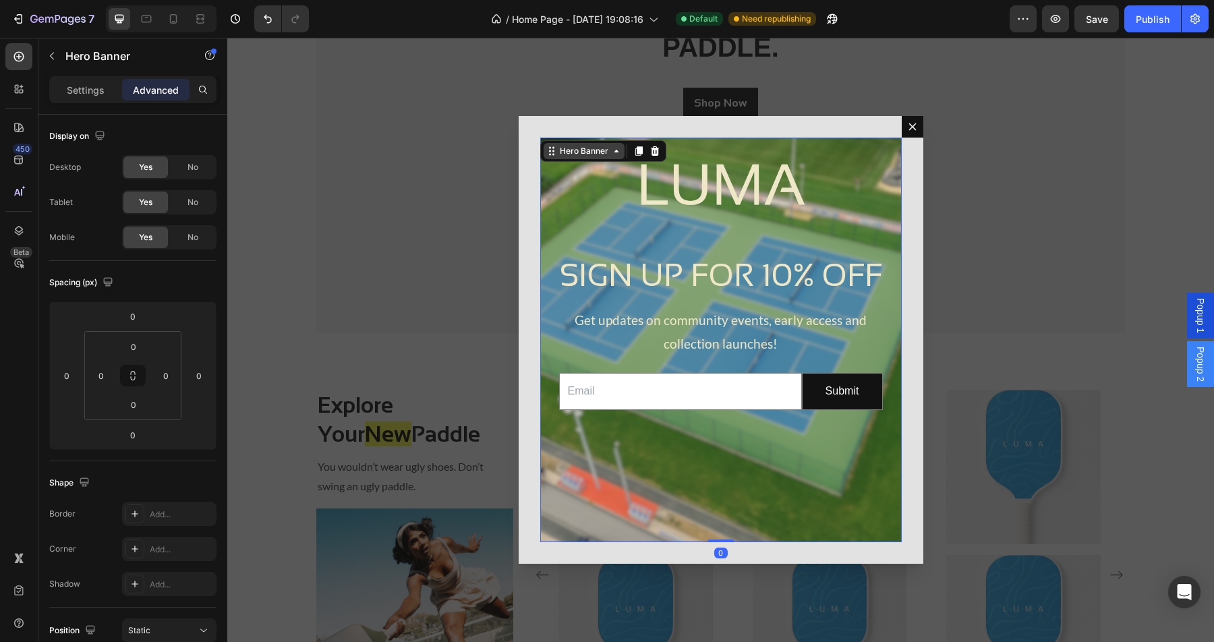
click at [613, 150] on icon "Dialog body" at bounding box center [616, 151] width 11 height 11
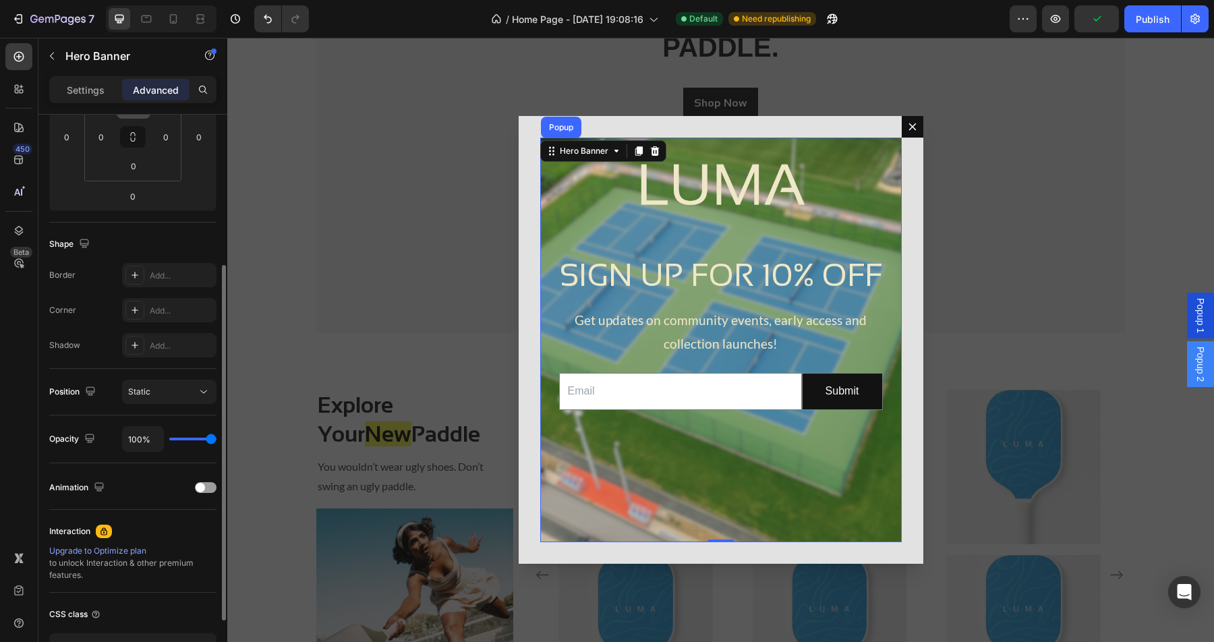
scroll to position [254, 0]
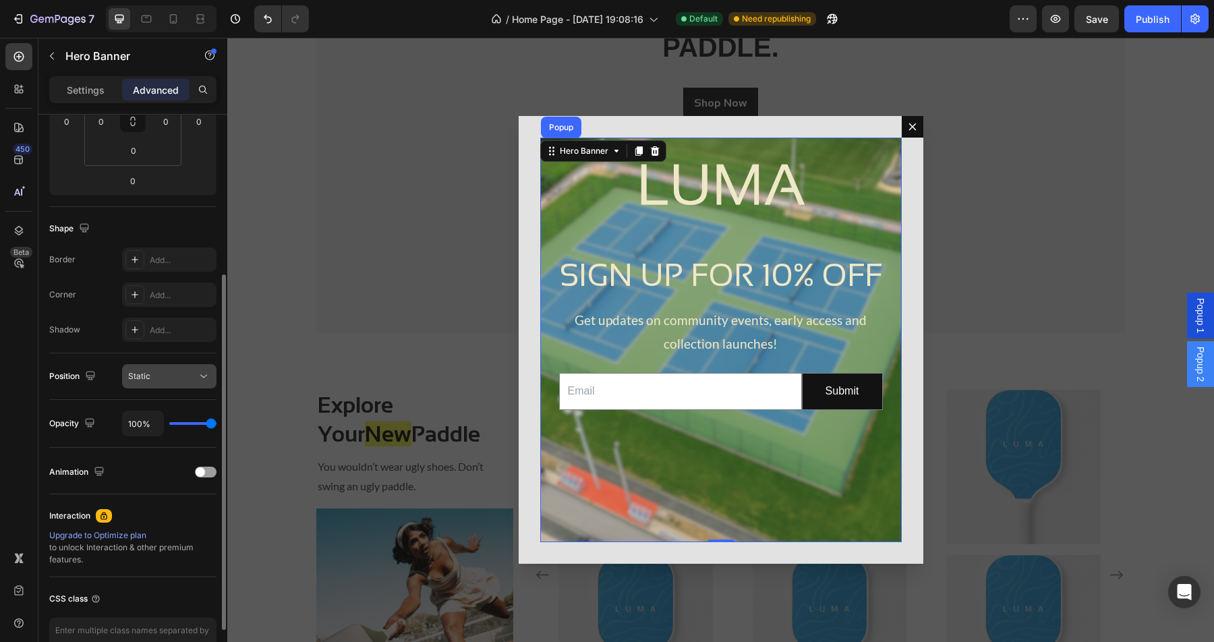
click at [173, 375] on div "Static" at bounding box center [162, 376] width 69 height 12
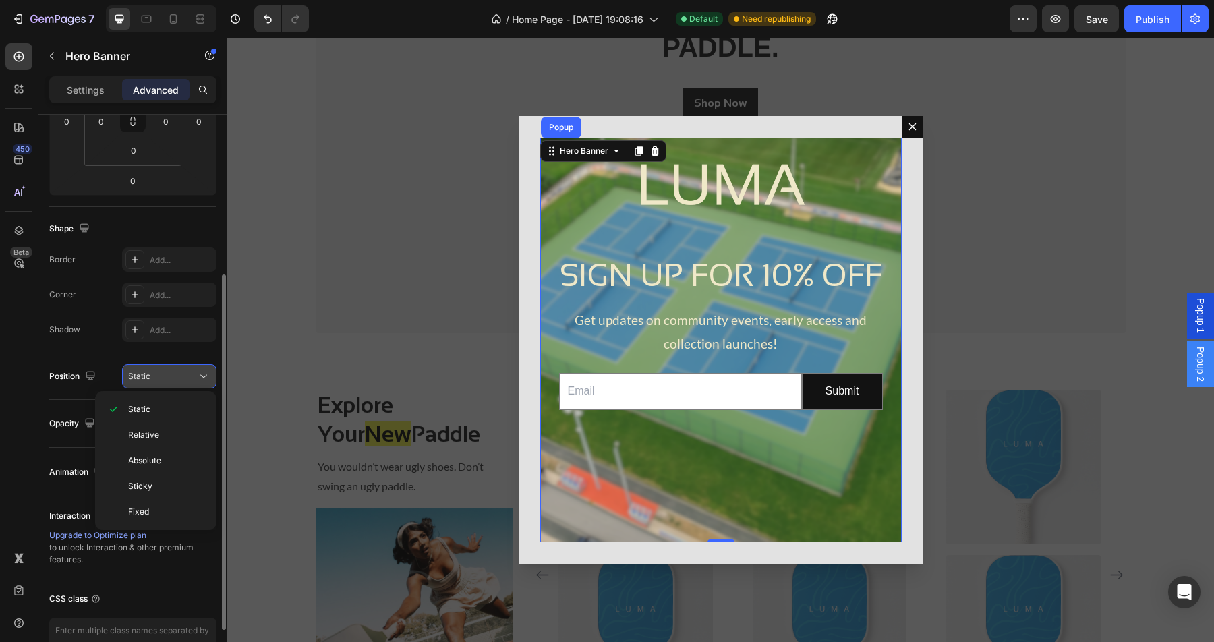
click at [173, 375] on div "Static" at bounding box center [162, 376] width 69 height 12
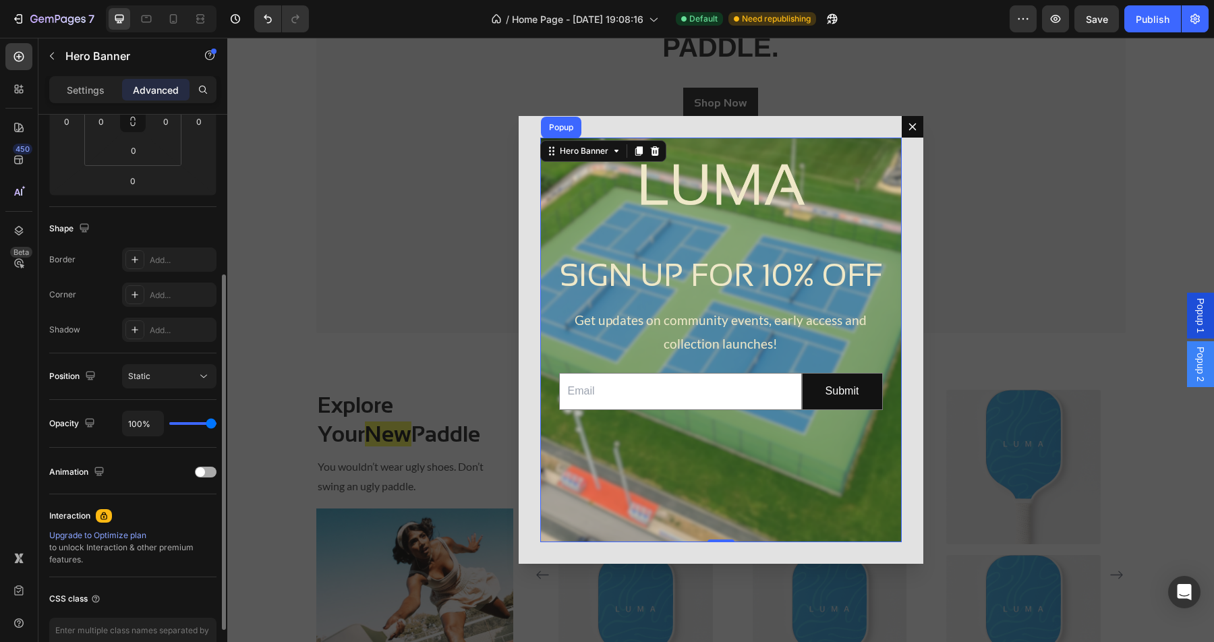
click at [202, 475] on span at bounding box center [200, 471] width 9 height 9
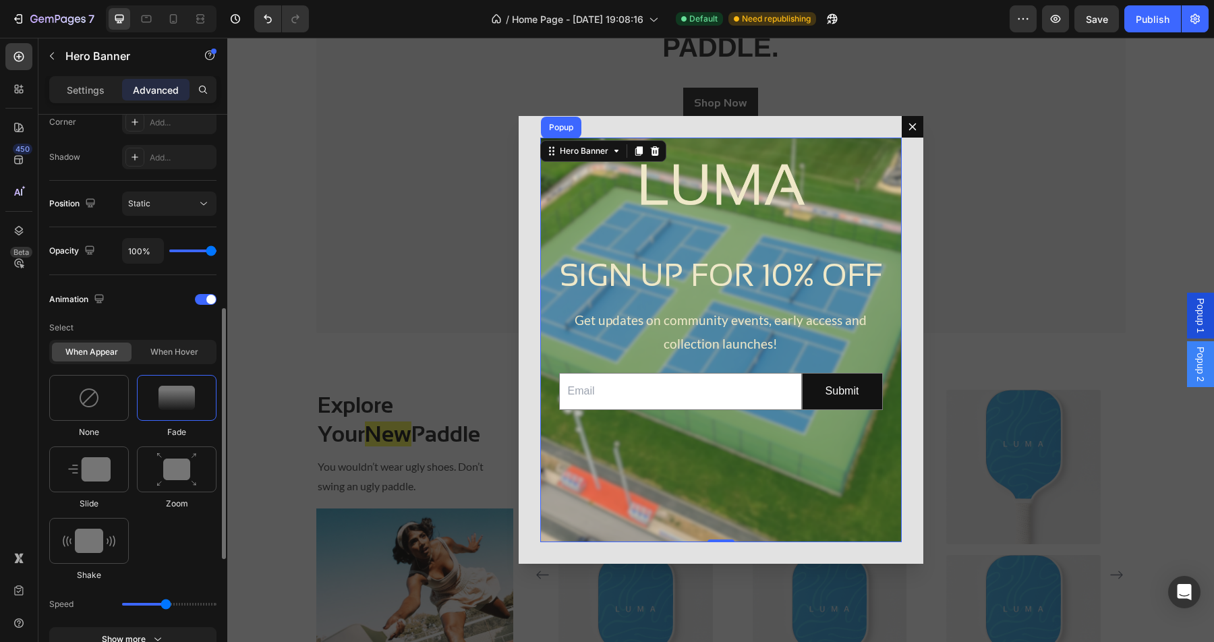
scroll to position [433, 0]
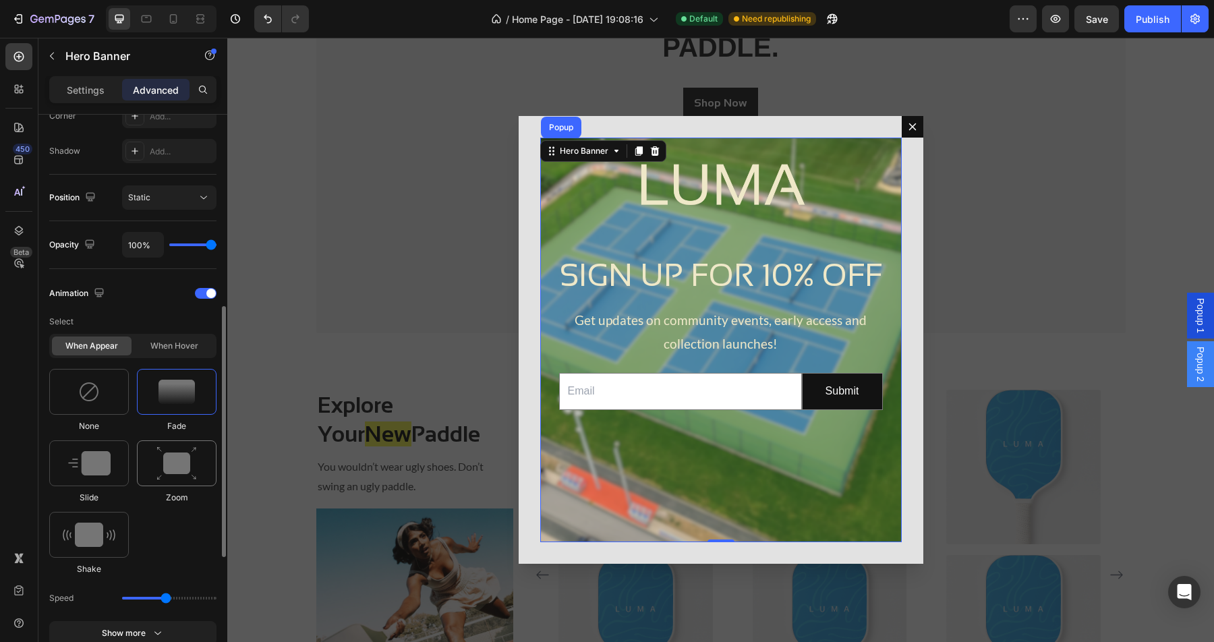
click at [166, 484] on div at bounding box center [177, 463] width 80 height 46
click at [98, 472] on img at bounding box center [89, 463] width 42 height 24
click at [94, 531] on img at bounding box center [89, 535] width 53 height 24
click at [176, 398] on img at bounding box center [176, 392] width 36 height 24
type input "1.7"
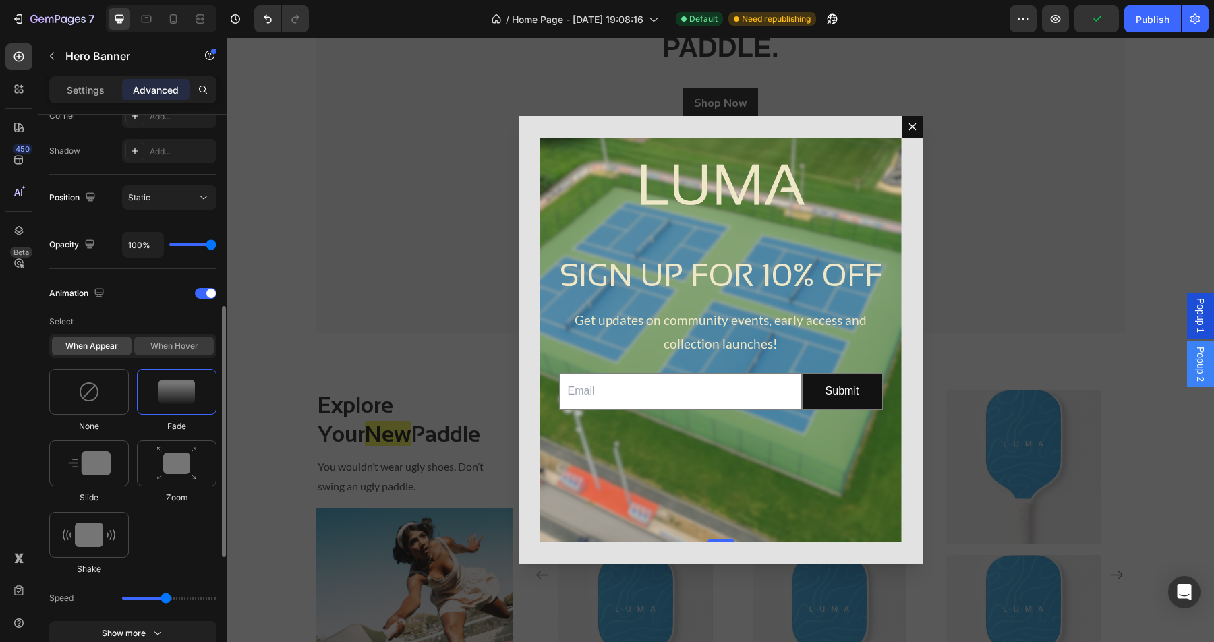
click at [177, 340] on div "When hover" at bounding box center [174, 345] width 80 height 19
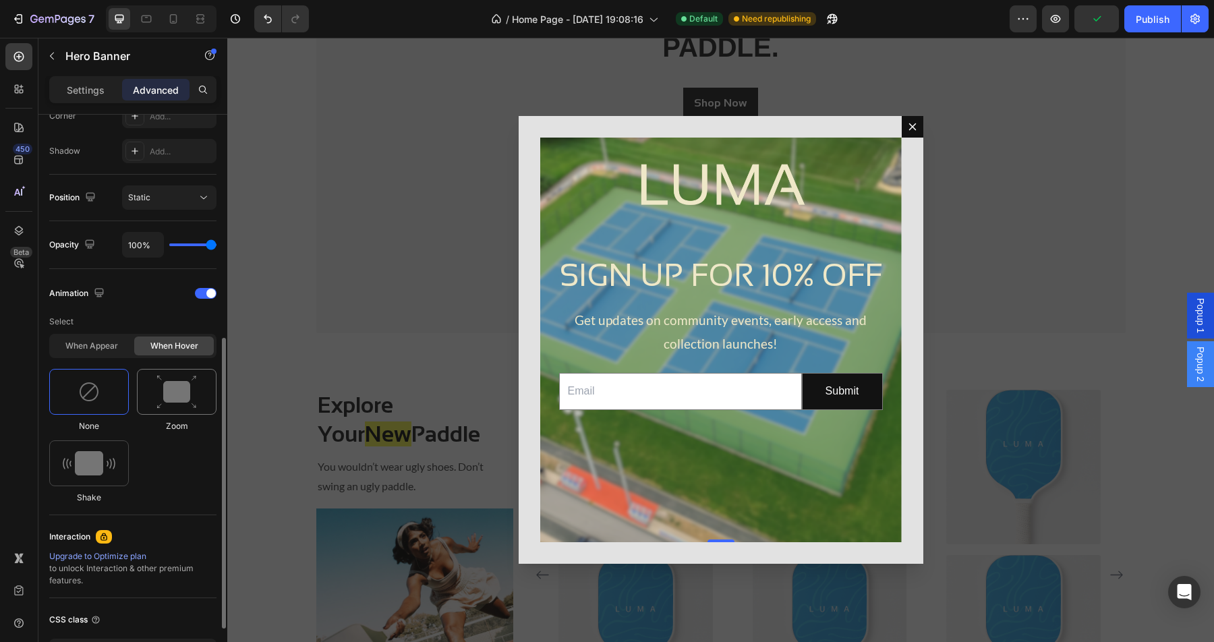
click at [170, 397] on img at bounding box center [176, 392] width 40 height 34
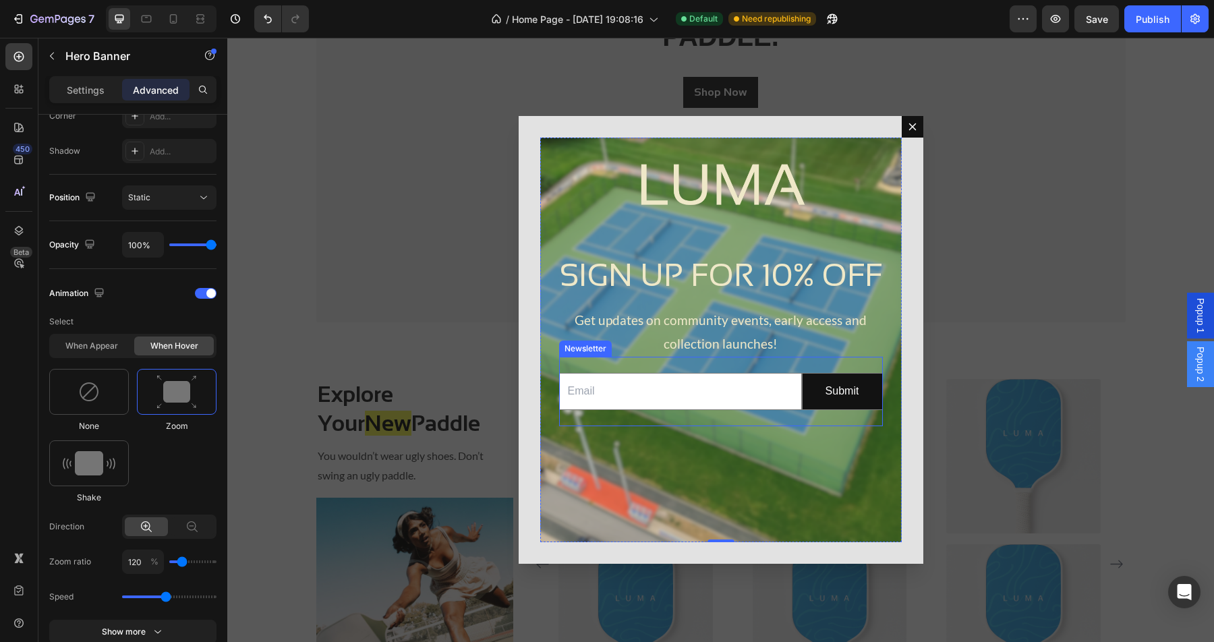
scroll to position [194, 0]
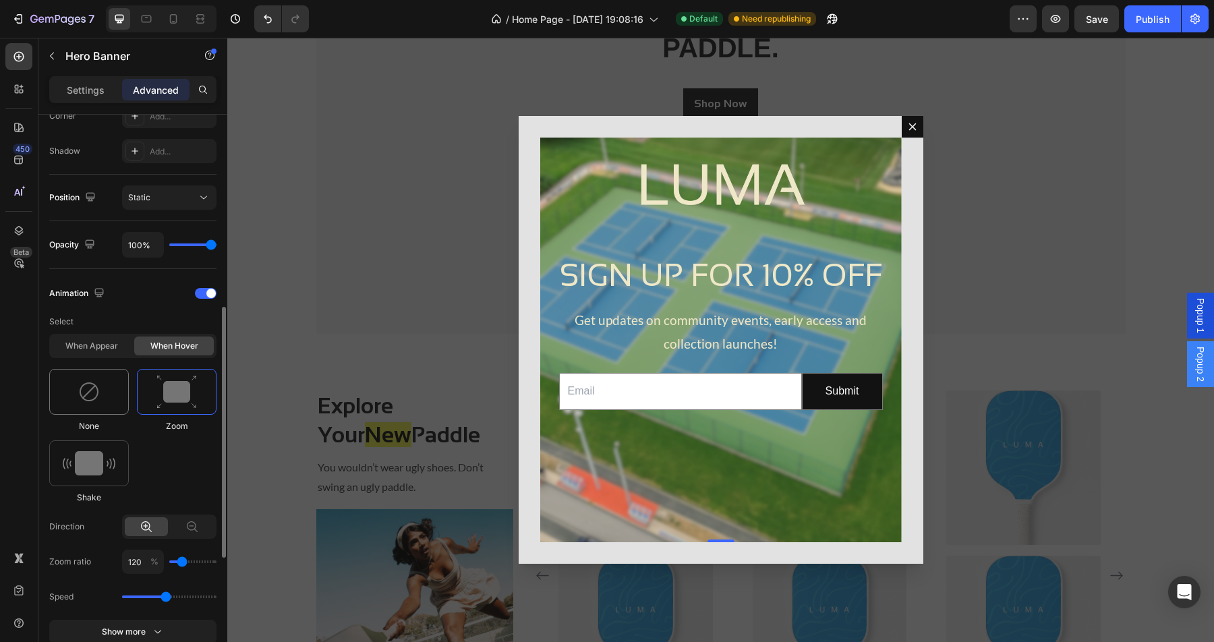
click at [105, 400] on div at bounding box center [89, 392] width 80 height 46
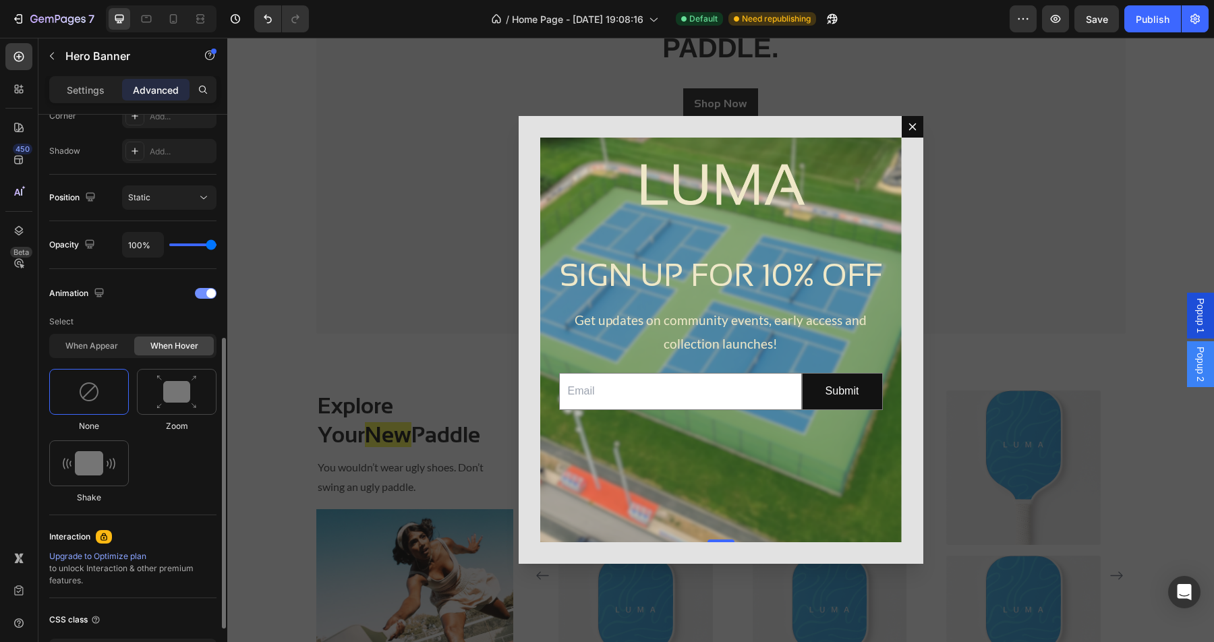
click at [208, 292] on span at bounding box center [210, 293] width 9 height 9
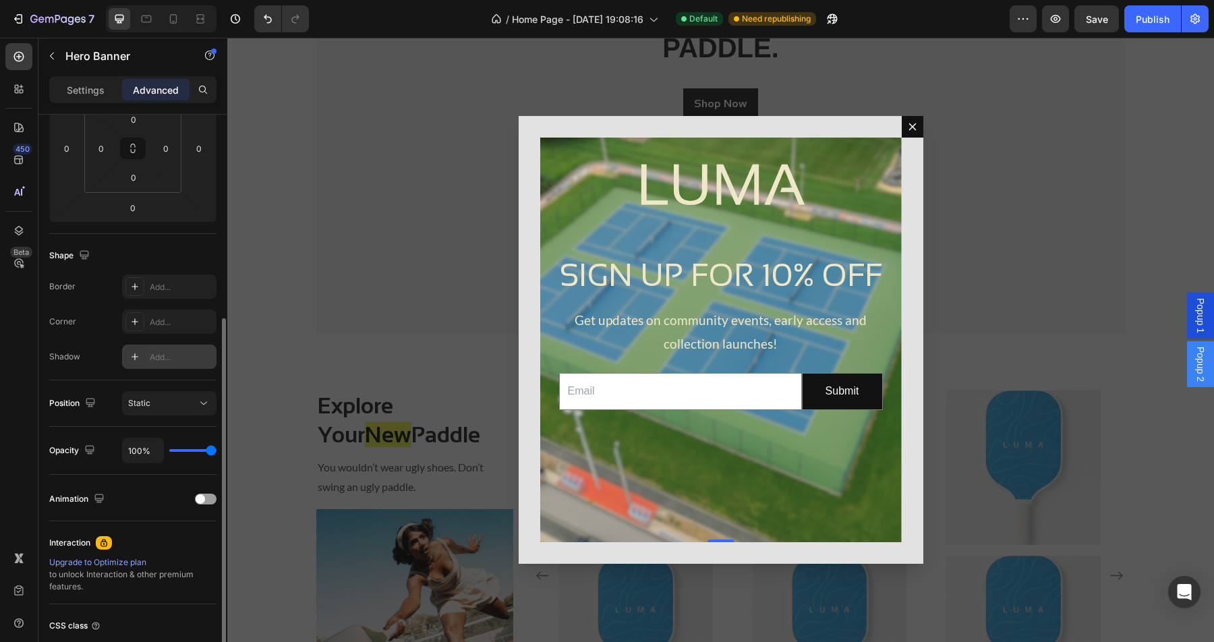
scroll to position [67, 0]
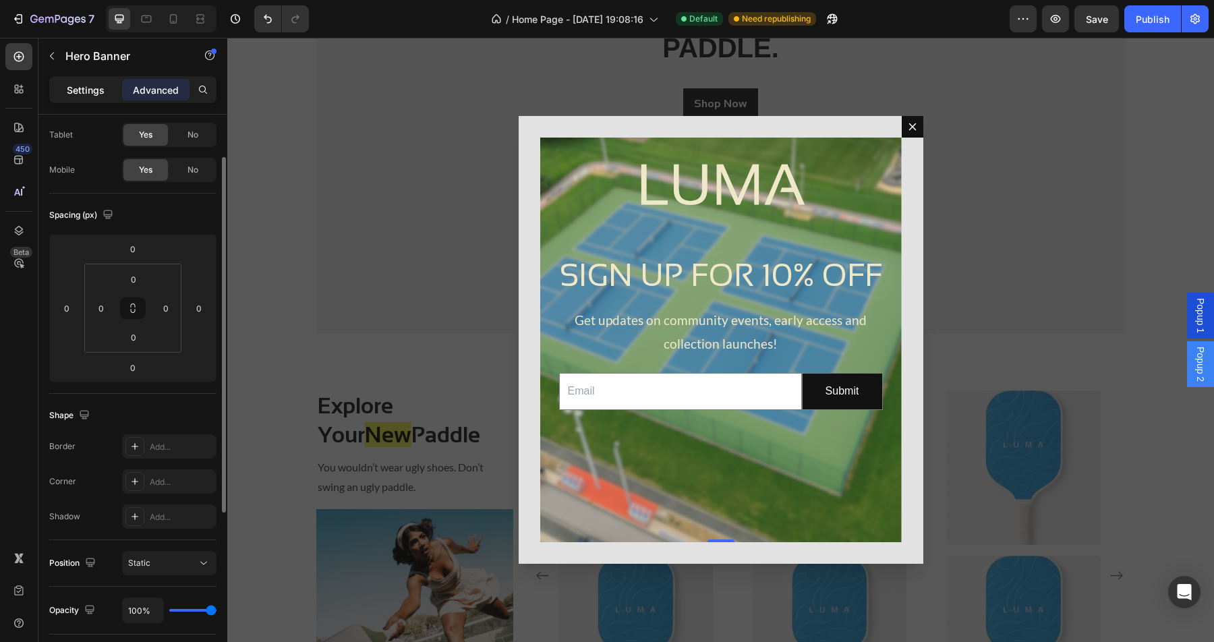
click at [90, 96] on p "Settings" at bounding box center [86, 90] width 38 height 14
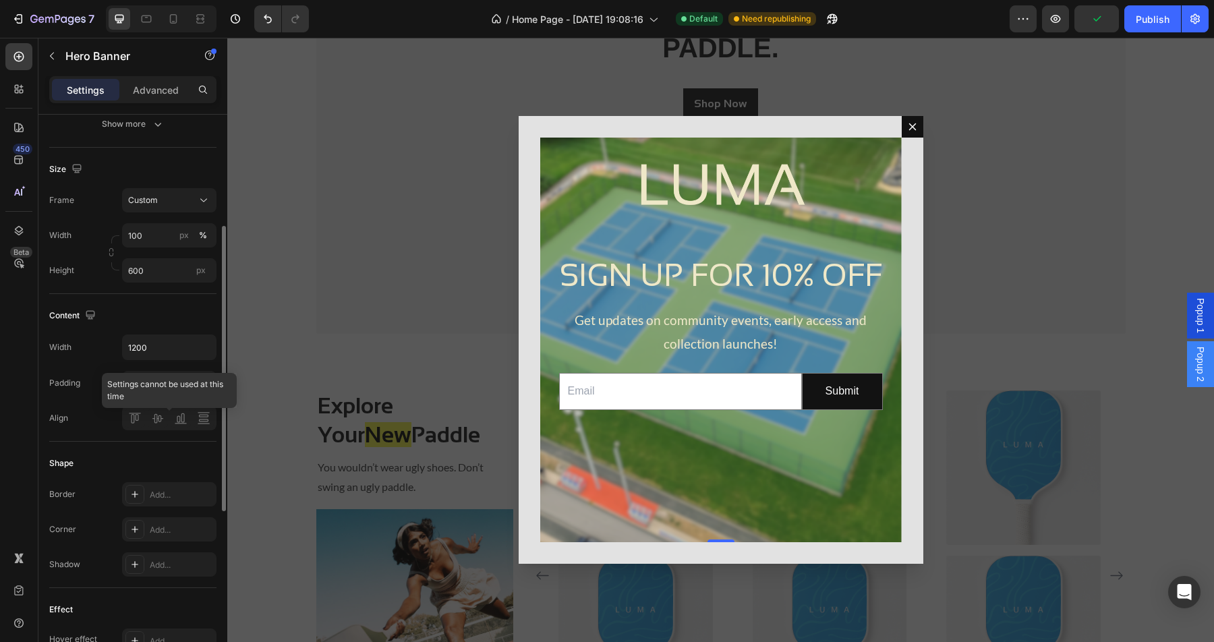
scroll to position [227, 0]
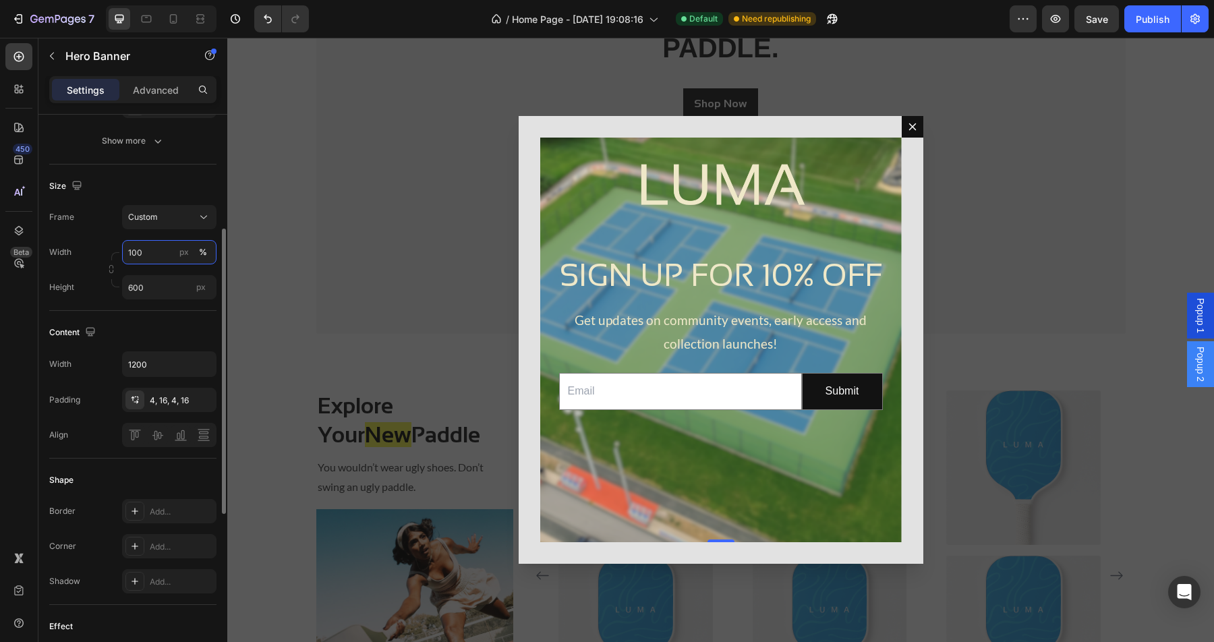
click at [150, 254] on input "100" at bounding box center [169, 252] width 94 height 24
click at [154, 311] on span "Default" at bounding box center [141, 309] width 28 height 12
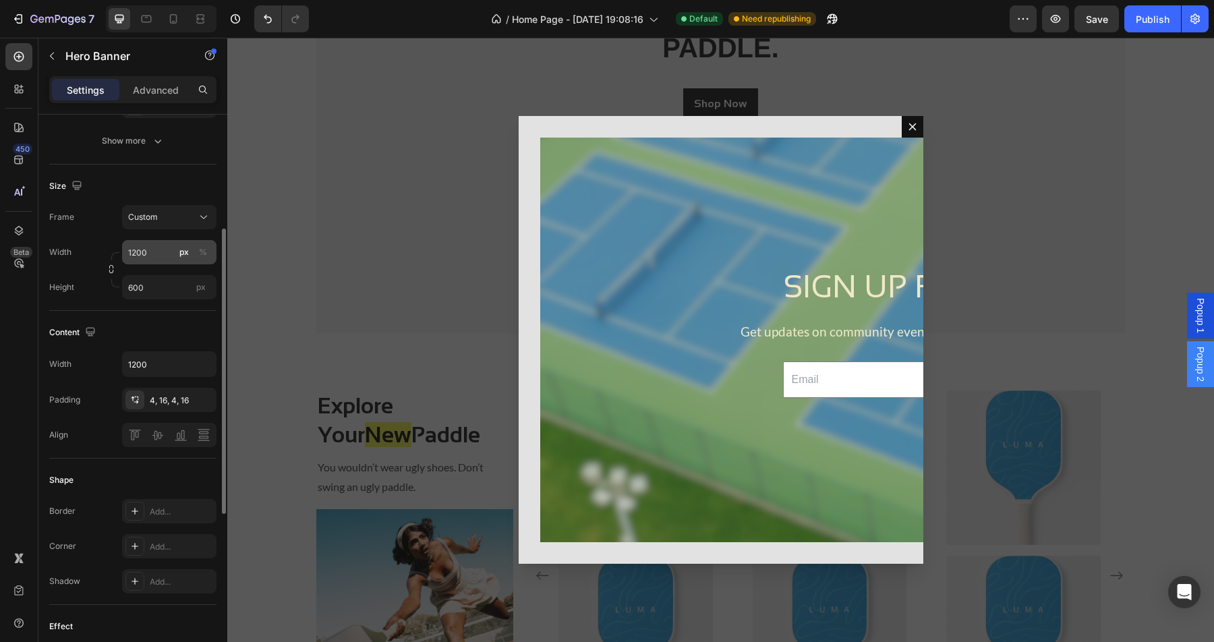
type input "100"
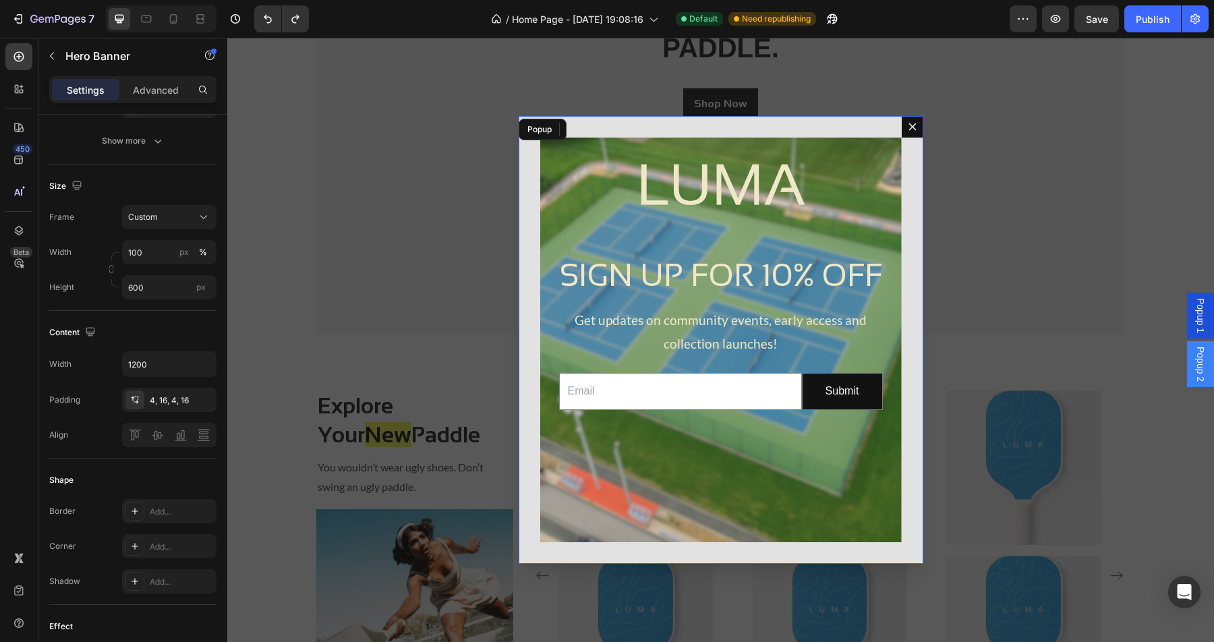
click at [590, 125] on div "SIGN UP FOR 10% OFF Heading Get updates on community events, early access and c…" at bounding box center [721, 340] width 405 height 448
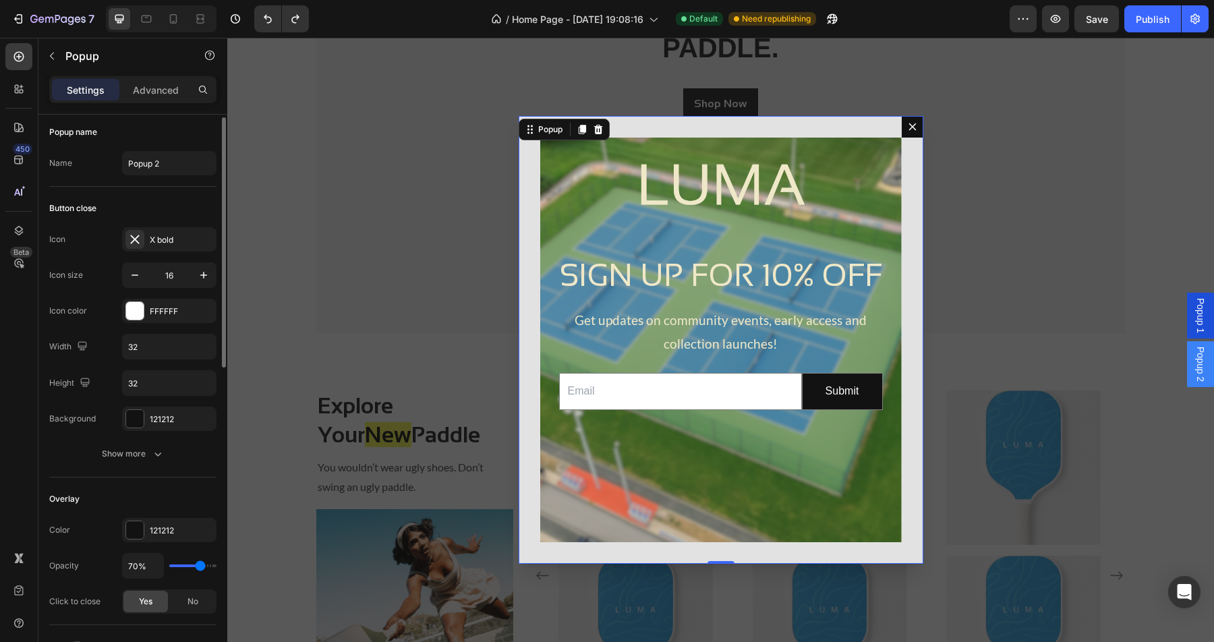
scroll to position [0, 0]
click at [140, 285] on icon "button" at bounding box center [134, 278] width 13 height 13
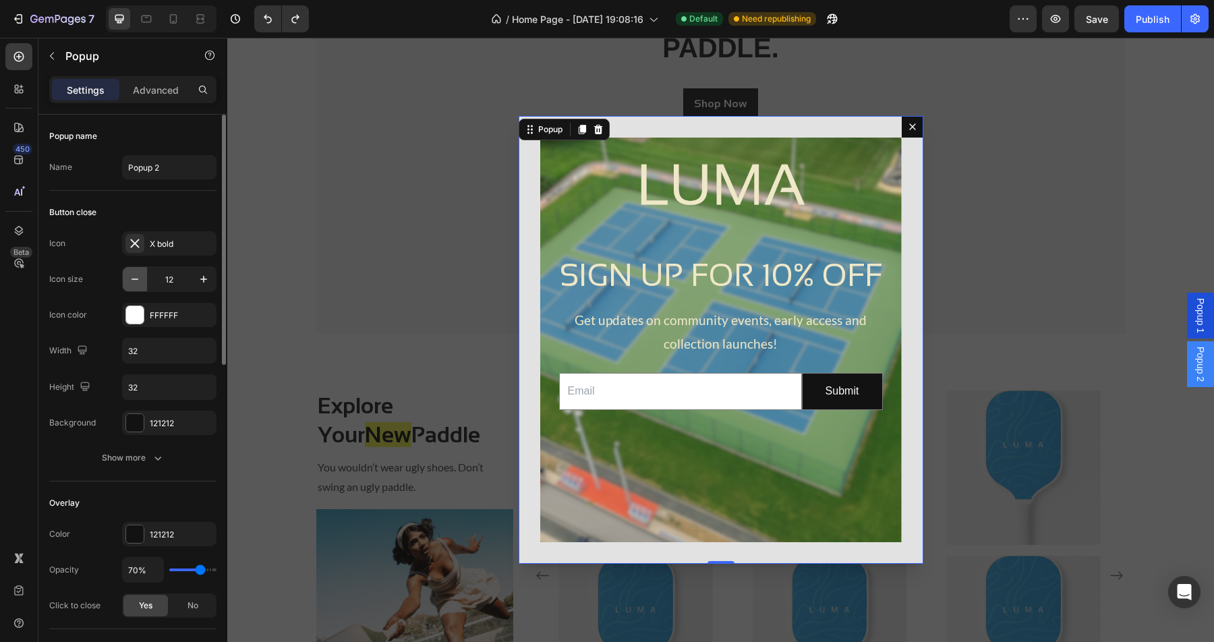
click at [140, 285] on icon "button" at bounding box center [134, 278] width 13 height 13
click at [197, 277] on icon "button" at bounding box center [203, 278] width 13 height 13
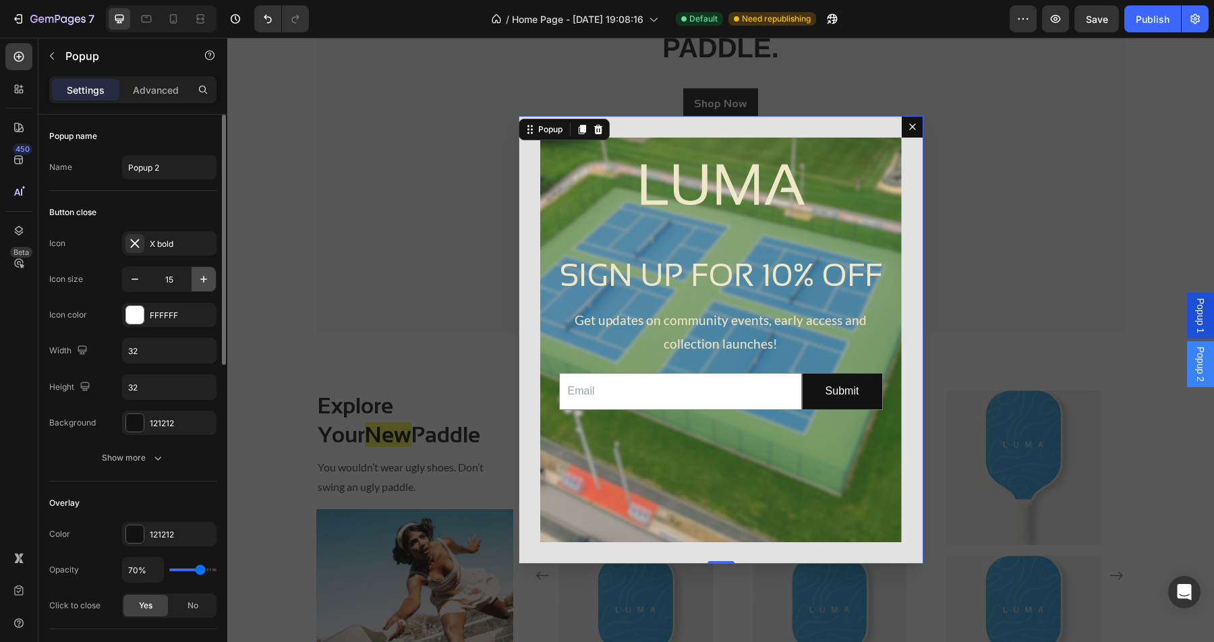
click at [197, 277] on icon "button" at bounding box center [203, 278] width 13 height 13
type input "17"
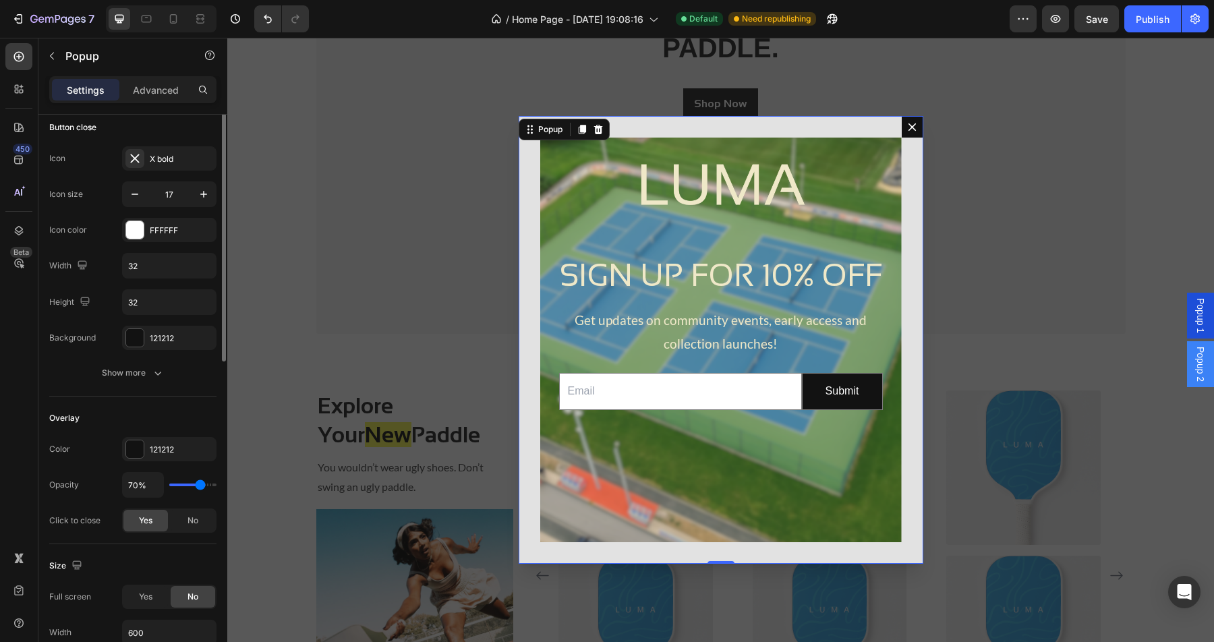
scroll to position [88, 0]
click at [153, 89] on p "Advanced" at bounding box center [156, 90] width 46 height 14
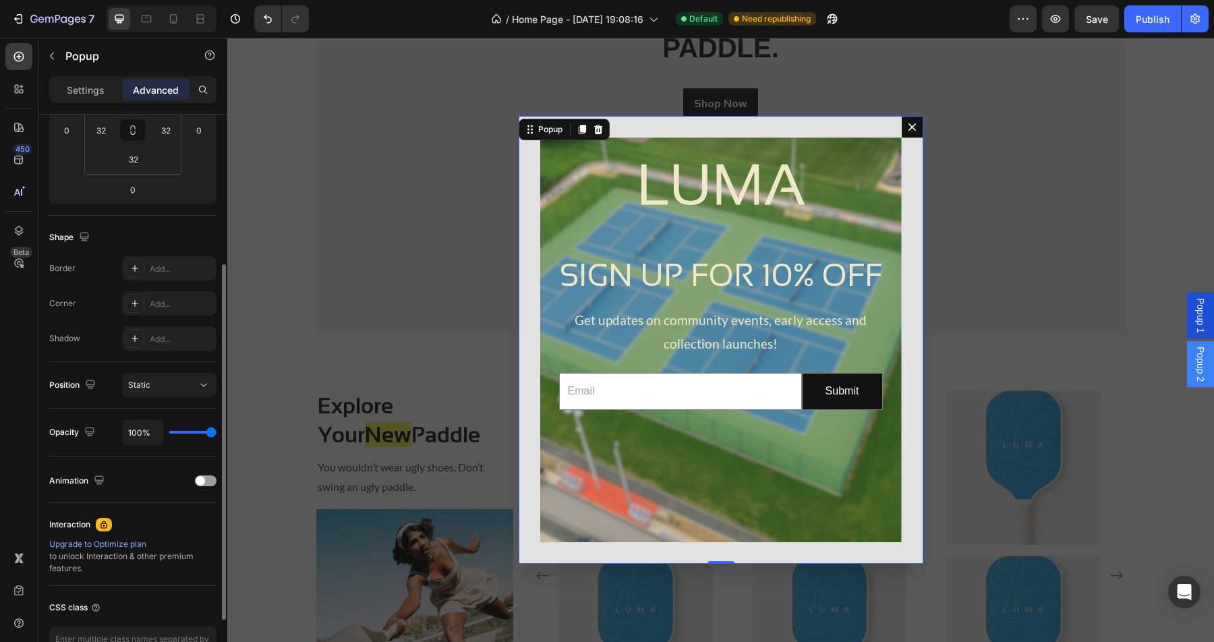
scroll to position [255, 0]
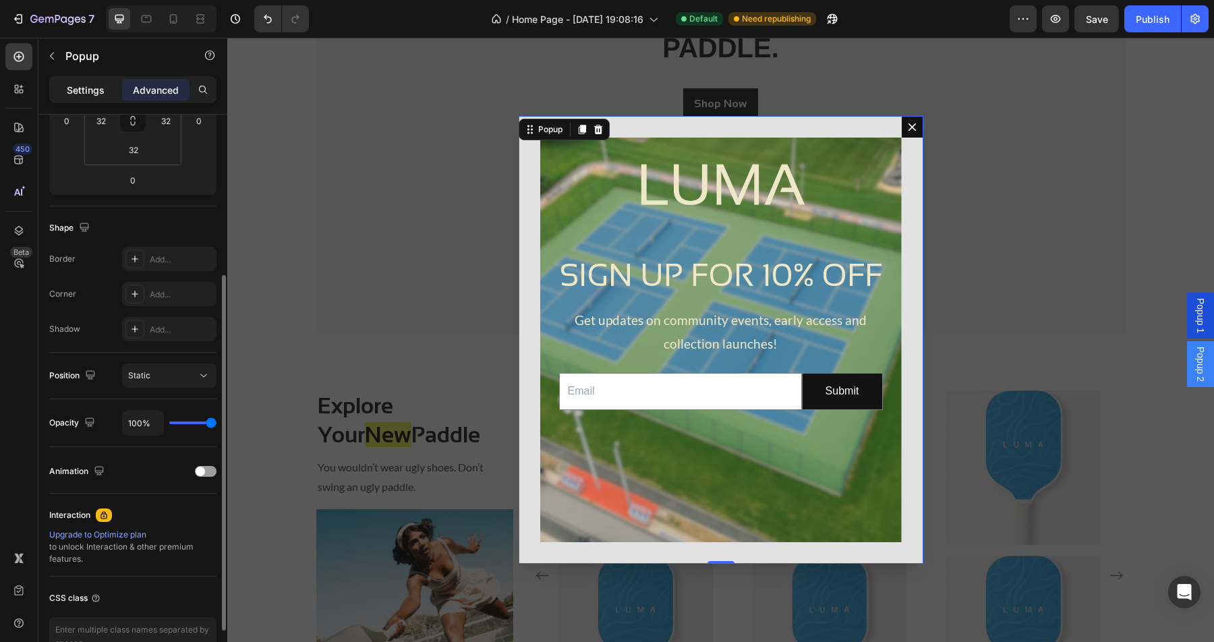
click at [82, 95] on p "Settings" at bounding box center [86, 90] width 38 height 14
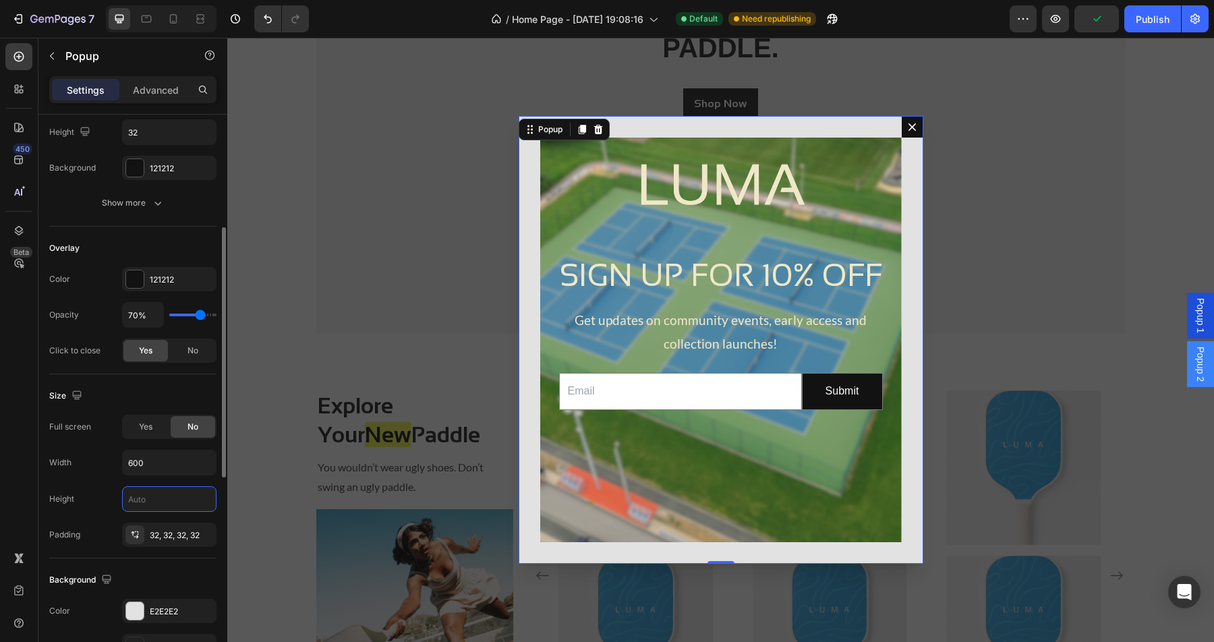
click at [157, 498] on input "text" at bounding box center [169, 499] width 93 height 24
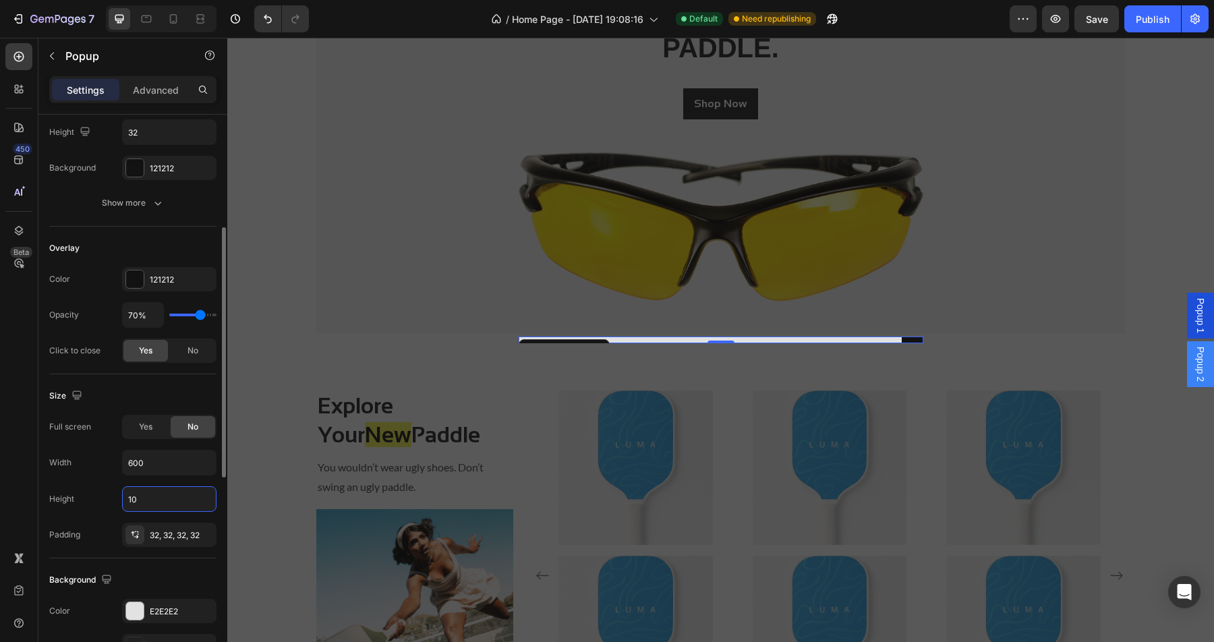
type input "1"
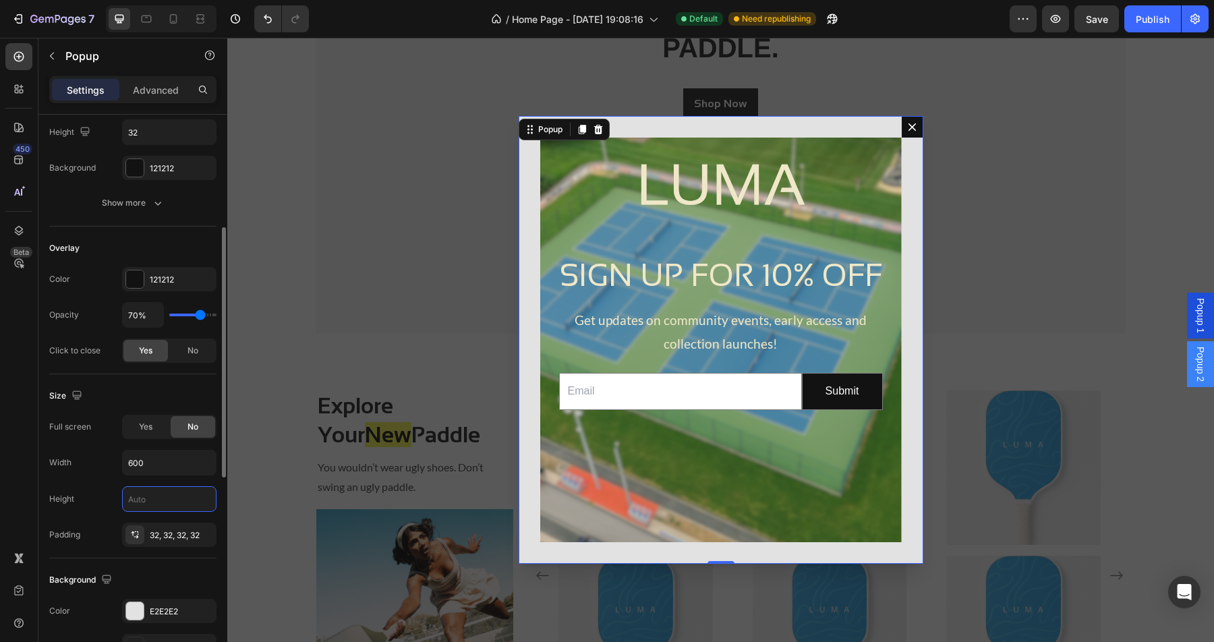
type input "5"
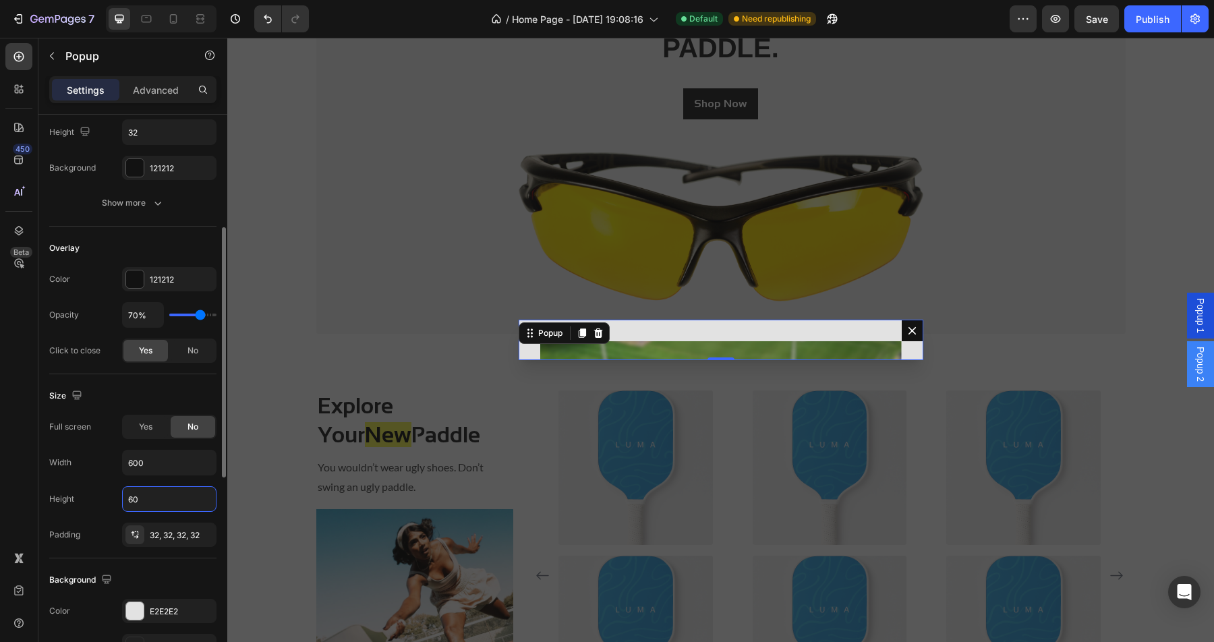
type input "6"
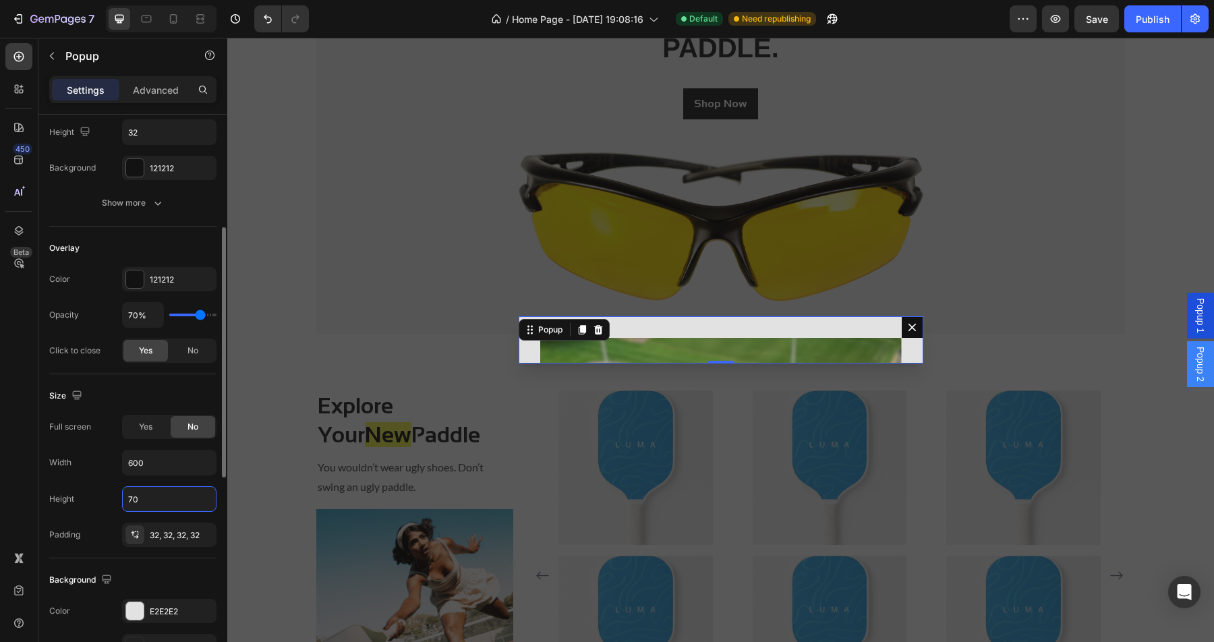
type input "7"
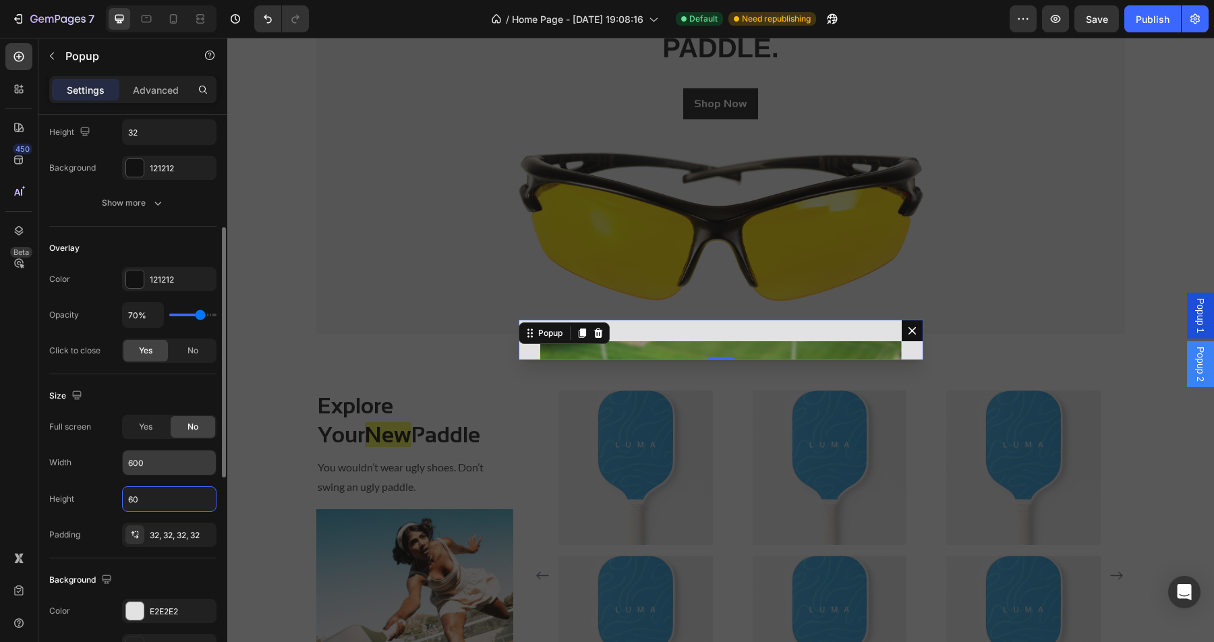
type input "6"
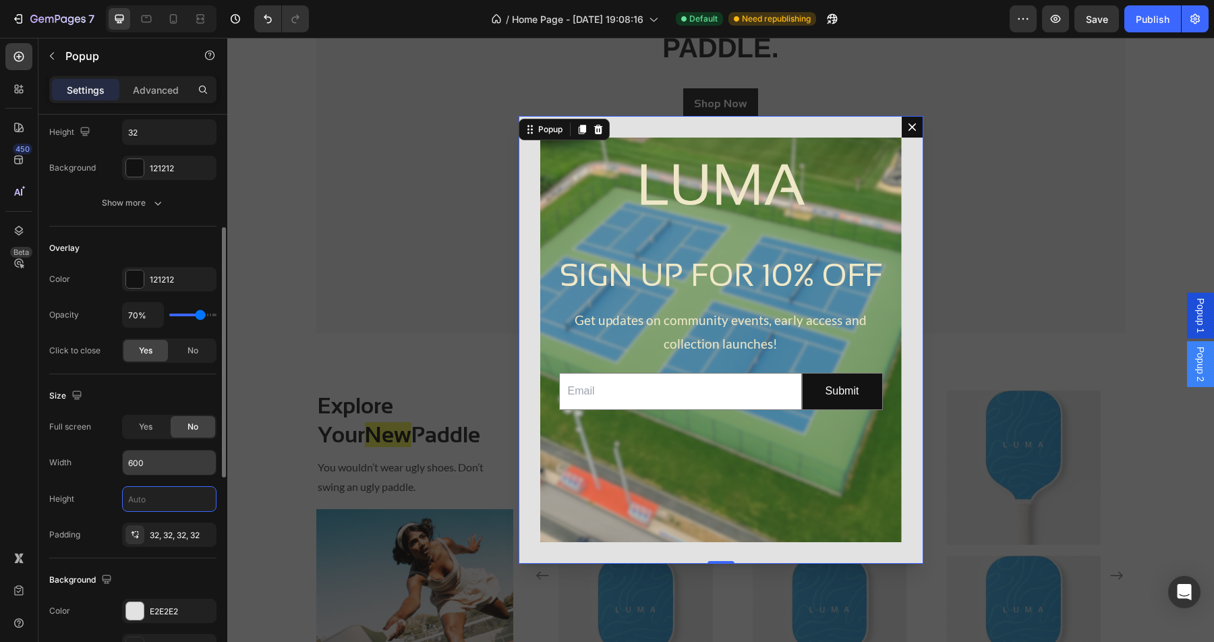
click at [167, 463] on input "600" at bounding box center [169, 462] width 93 height 24
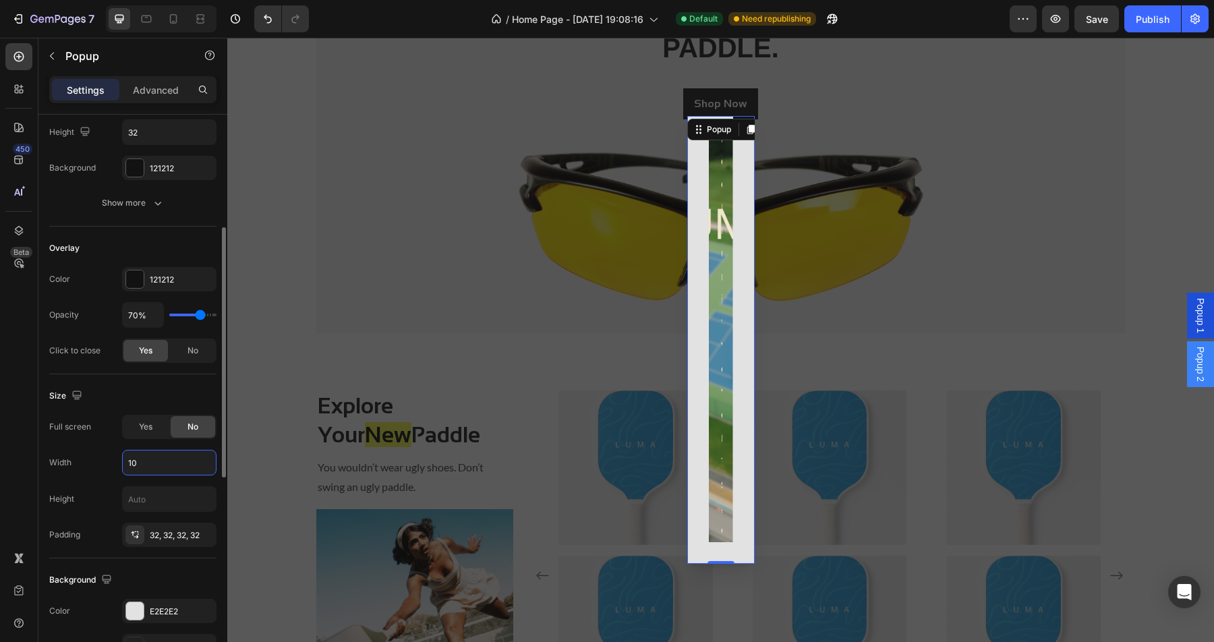
type input "1"
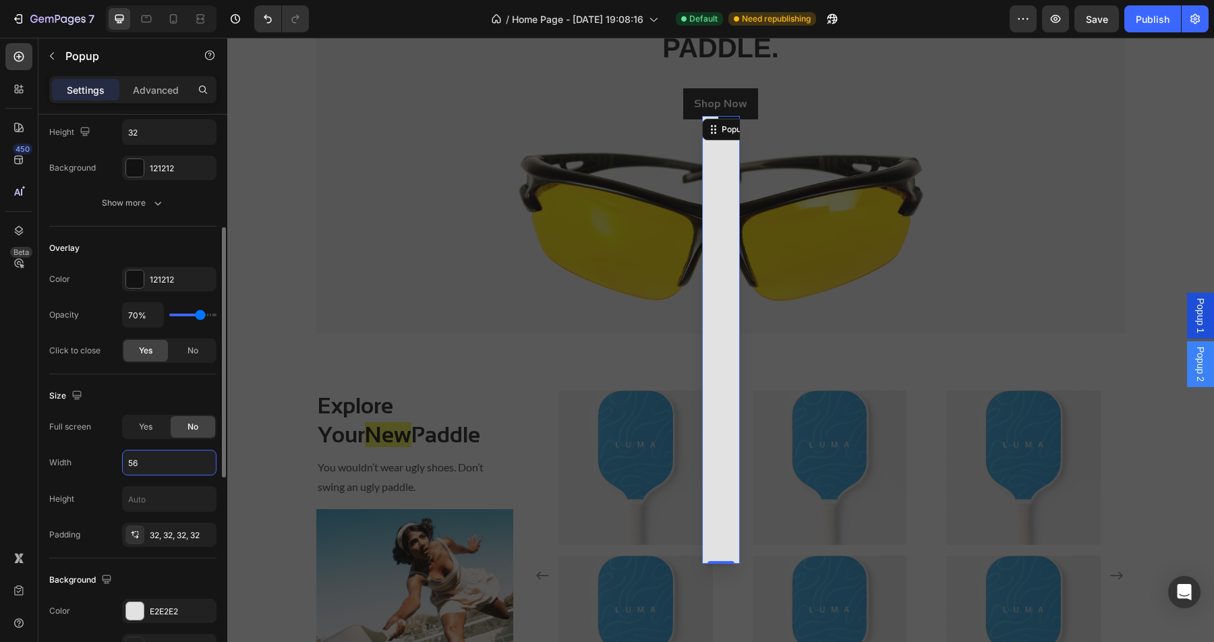
type input "5"
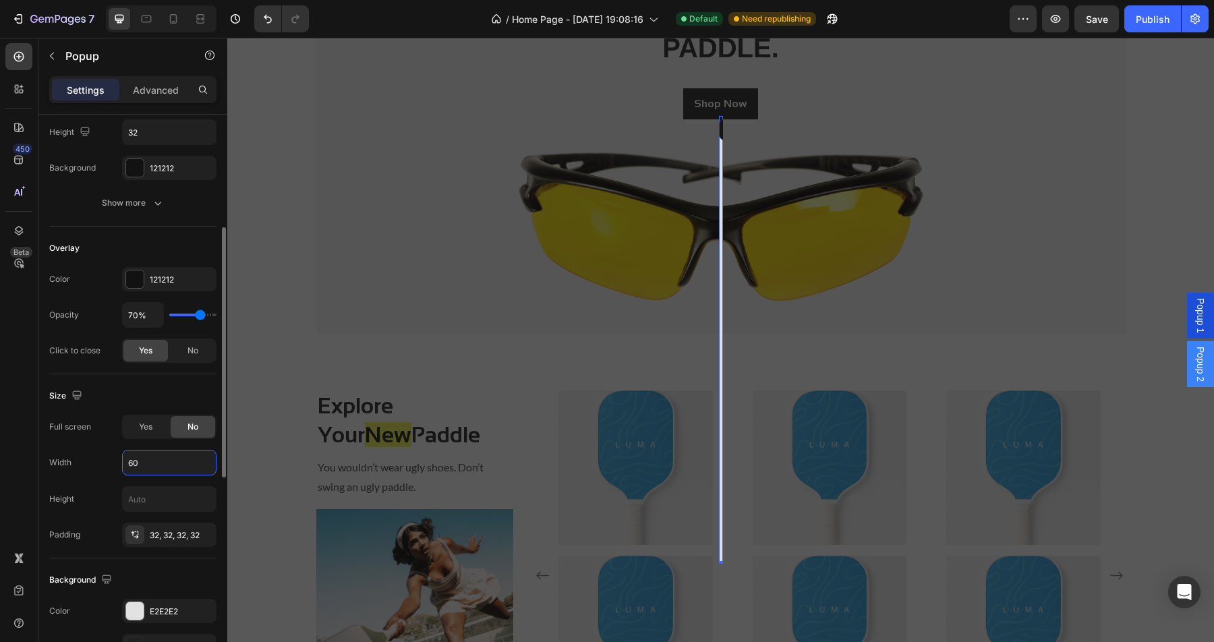
type input "600"
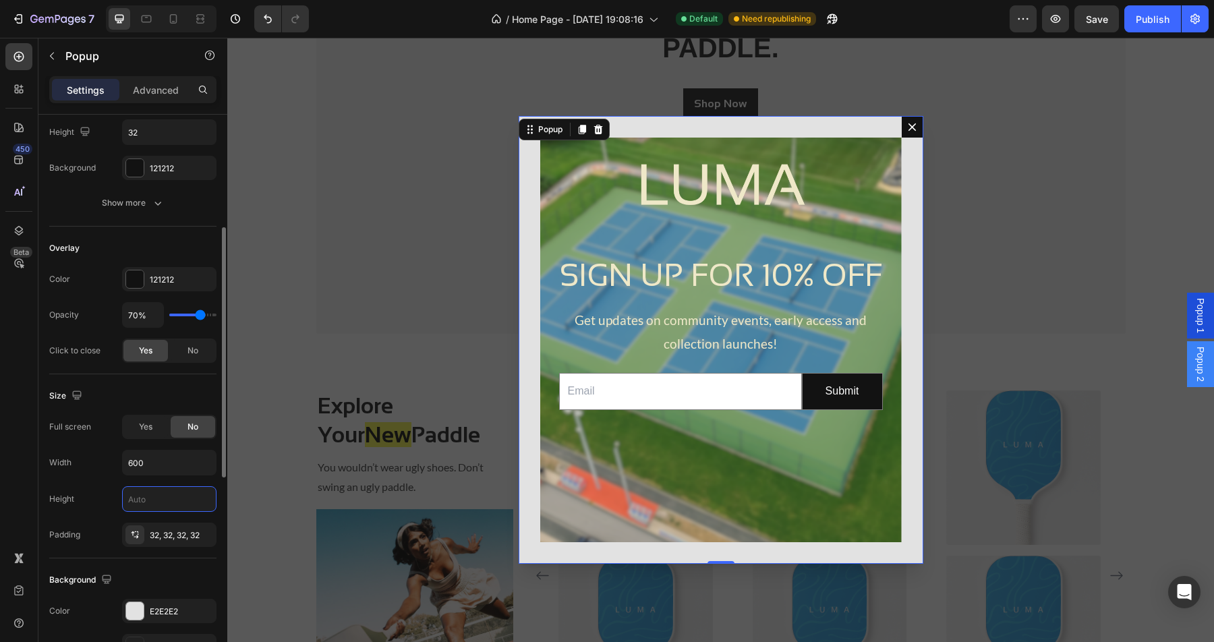
click at [167, 508] on input "text" at bounding box center [169, 499] width 93 height 24
click at [949, 247] on div "Backdrop" at bounding box center [720, 340] width 987 height 604
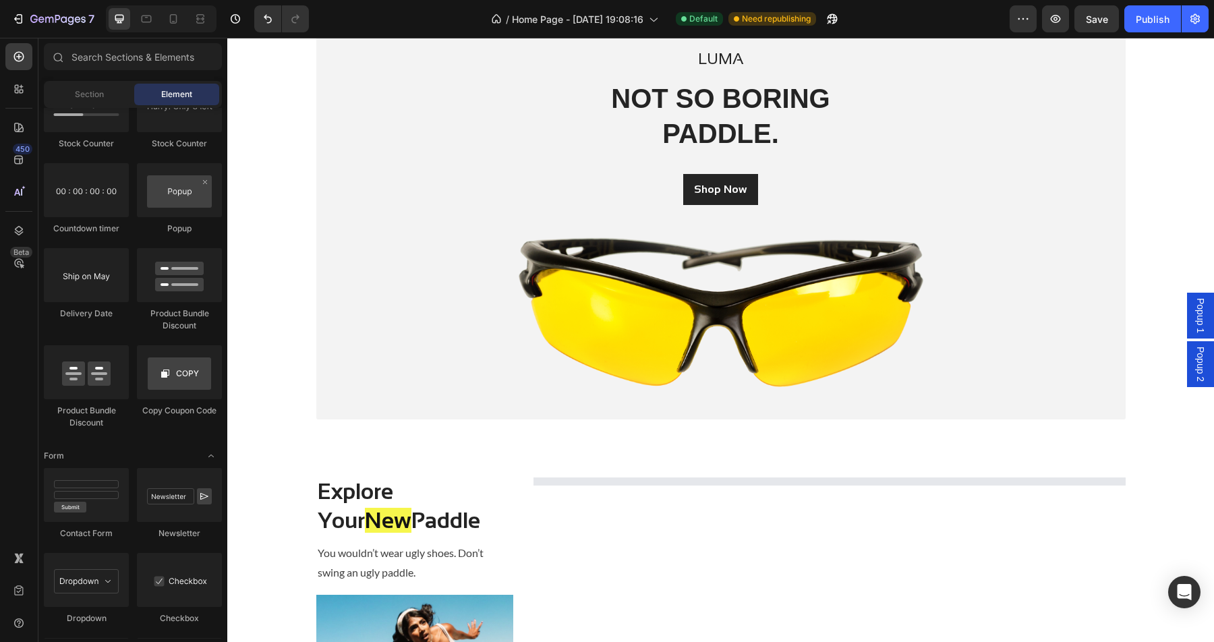
scroll to position [0, 0]
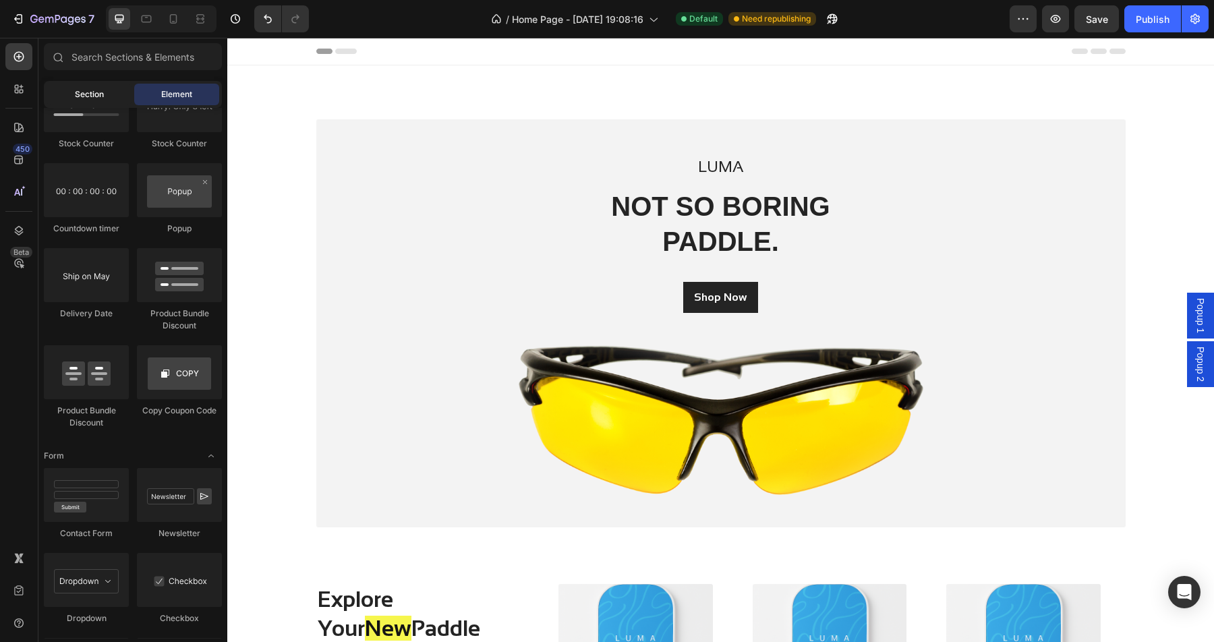
click at [107, 88] on div "Section" at bounding box center [89, 95] width 85 height 22
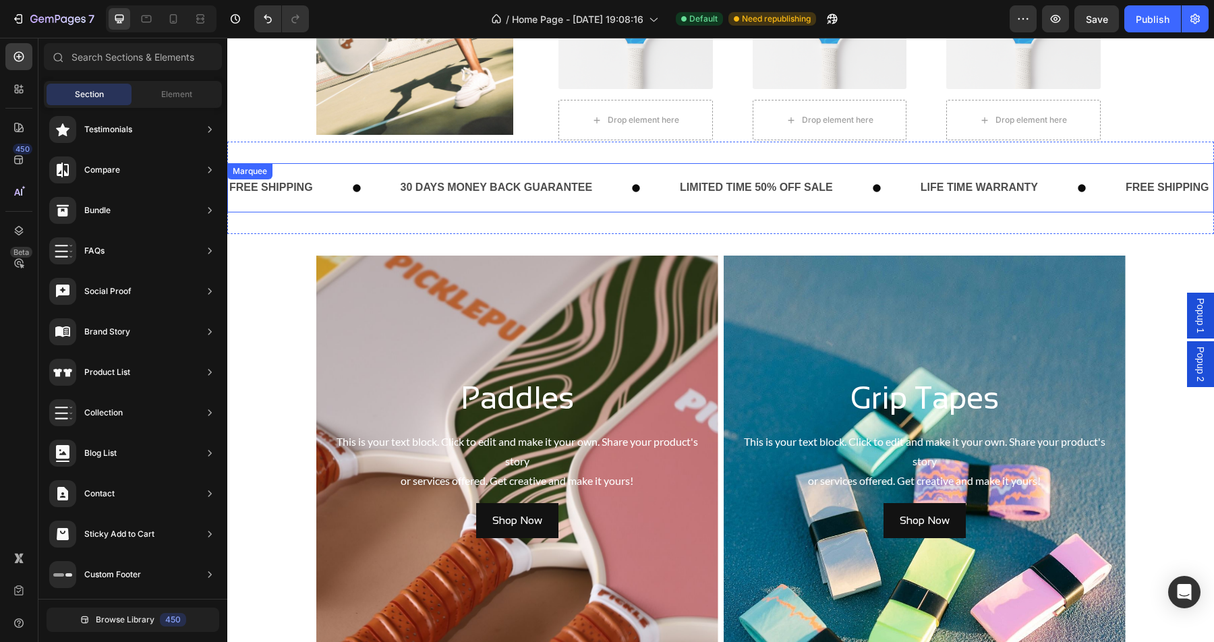
scroll to position [798, 0]
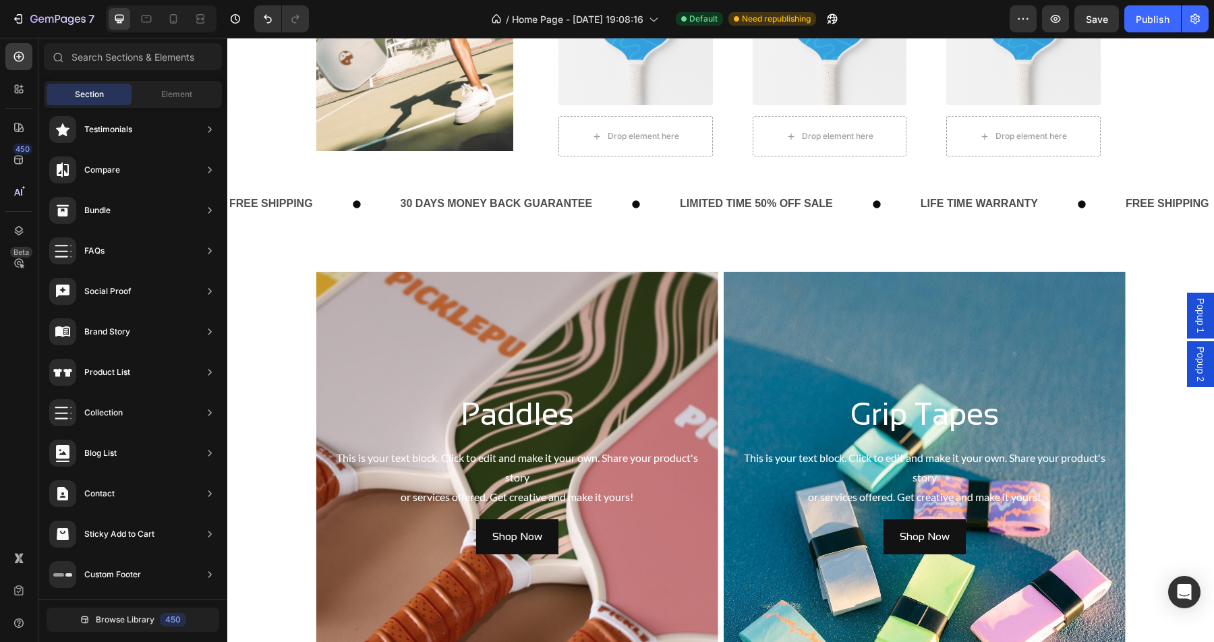
click at [1200, 311] on span "Popup 1" at bounding box center [1200, 315] width 13 height 35
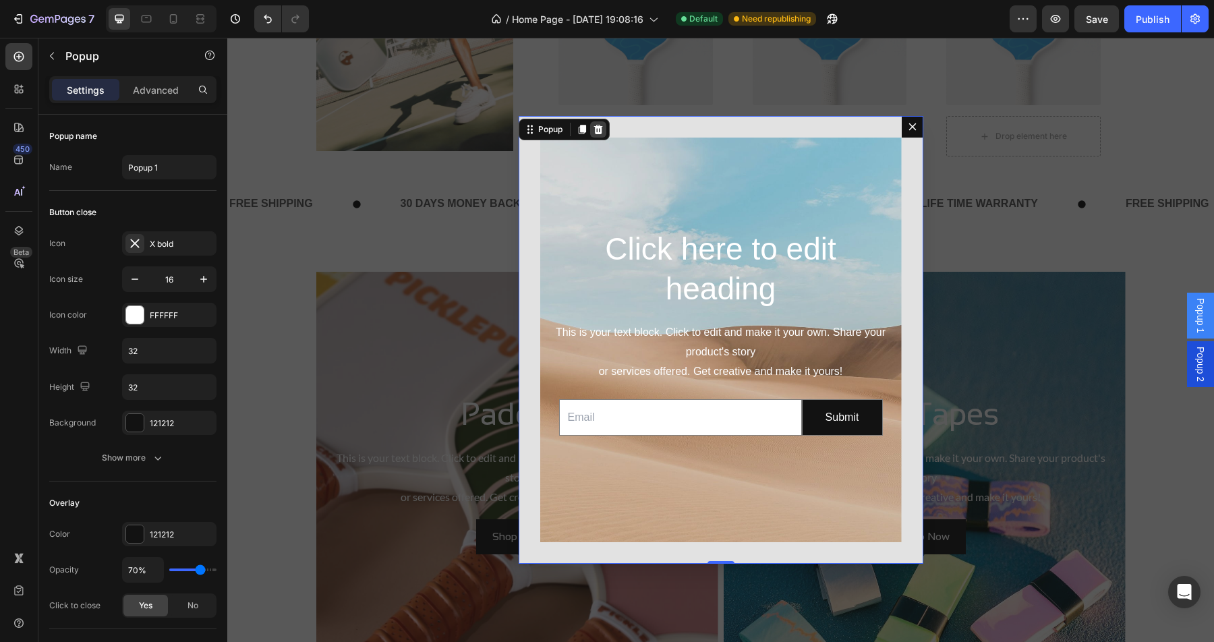
click at [604, 128] on div "Dialog content" at bounding box center [598, 129] width 16 height 16
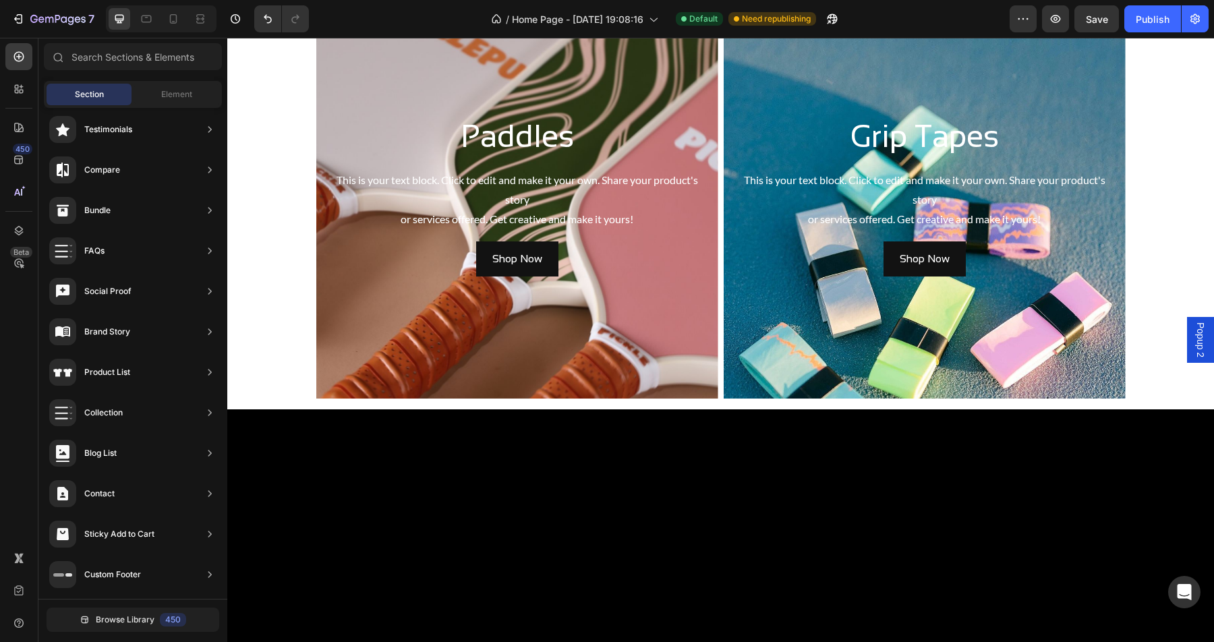
scroll to position [530, 0]
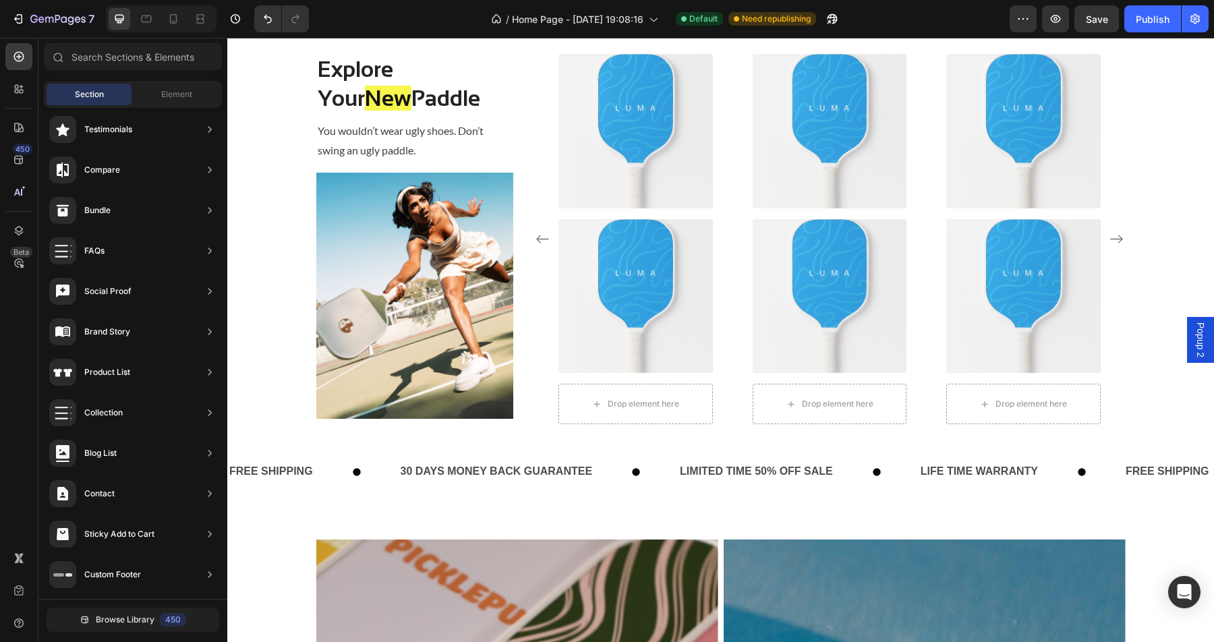
click at [1196, 342] on span "Popup 2" at bounding box center [1200, 339] width 13 height 35
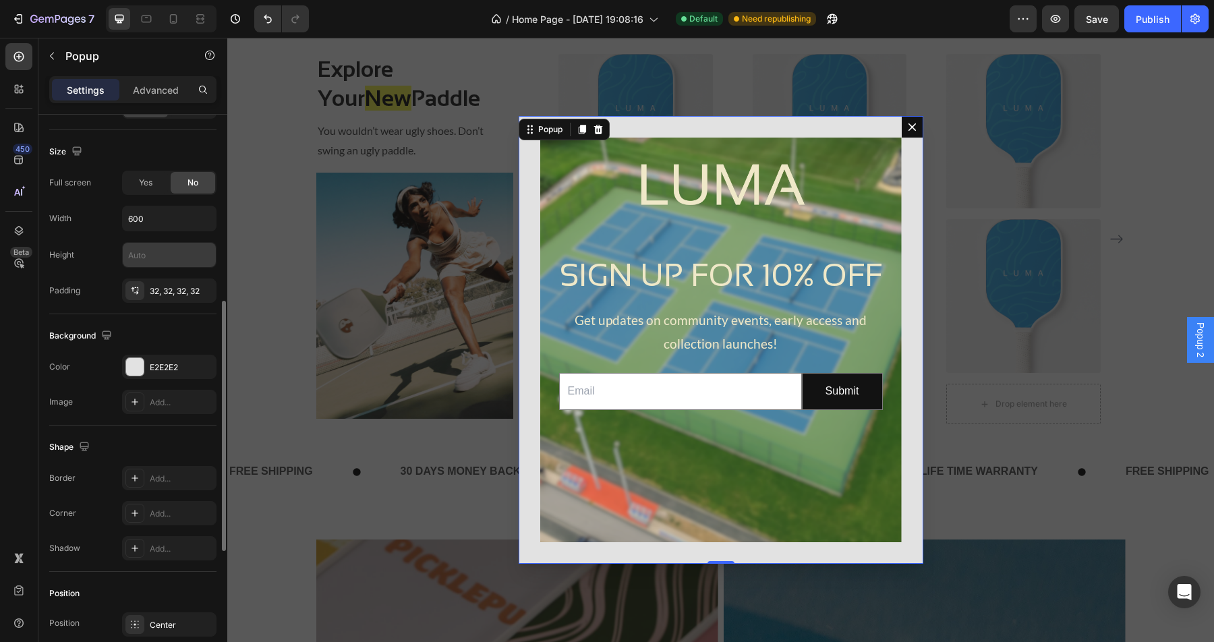
scroll to position [502, 0]
click at [138, 364] on div at bounding box center [135, 364] width 18 height 18
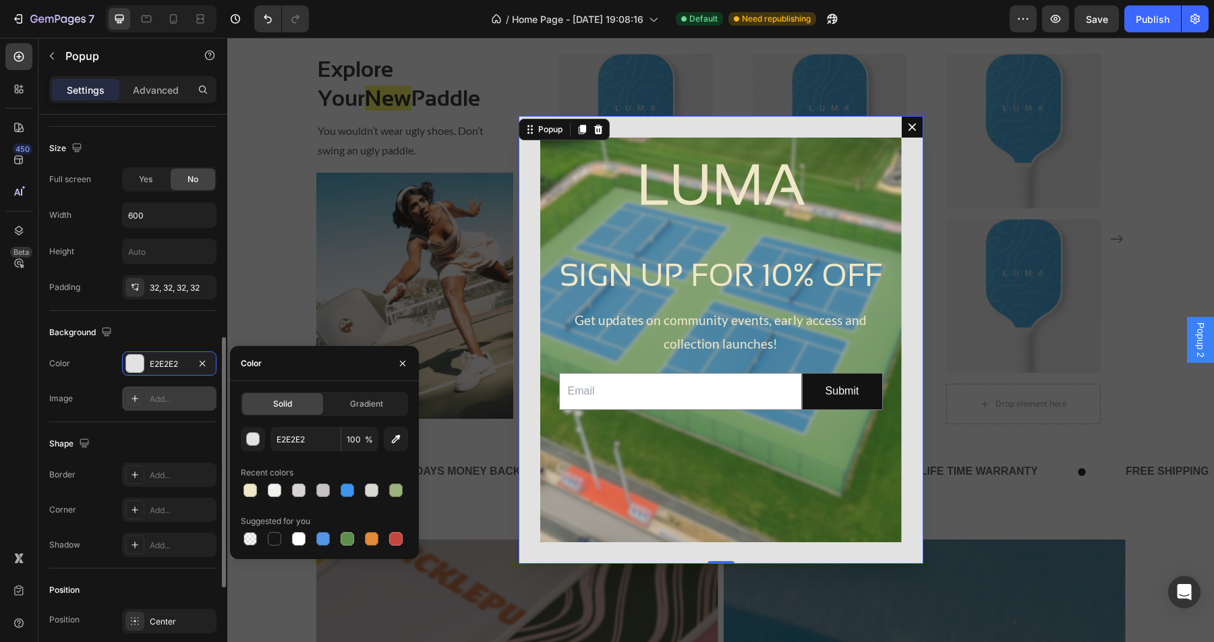
click at [131, 403] on icon at bounding box center [134, 398] width 11 height 11
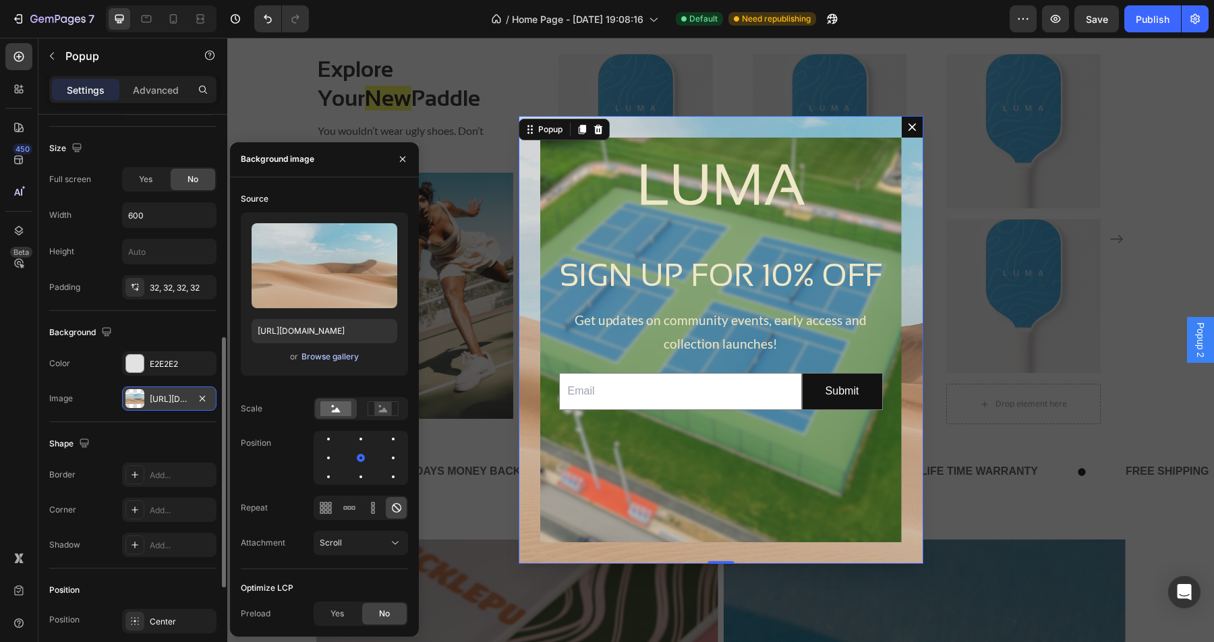
click at [319, 356] on div "Browse gallery" at bounding box center [329, 357] width 57 height 12
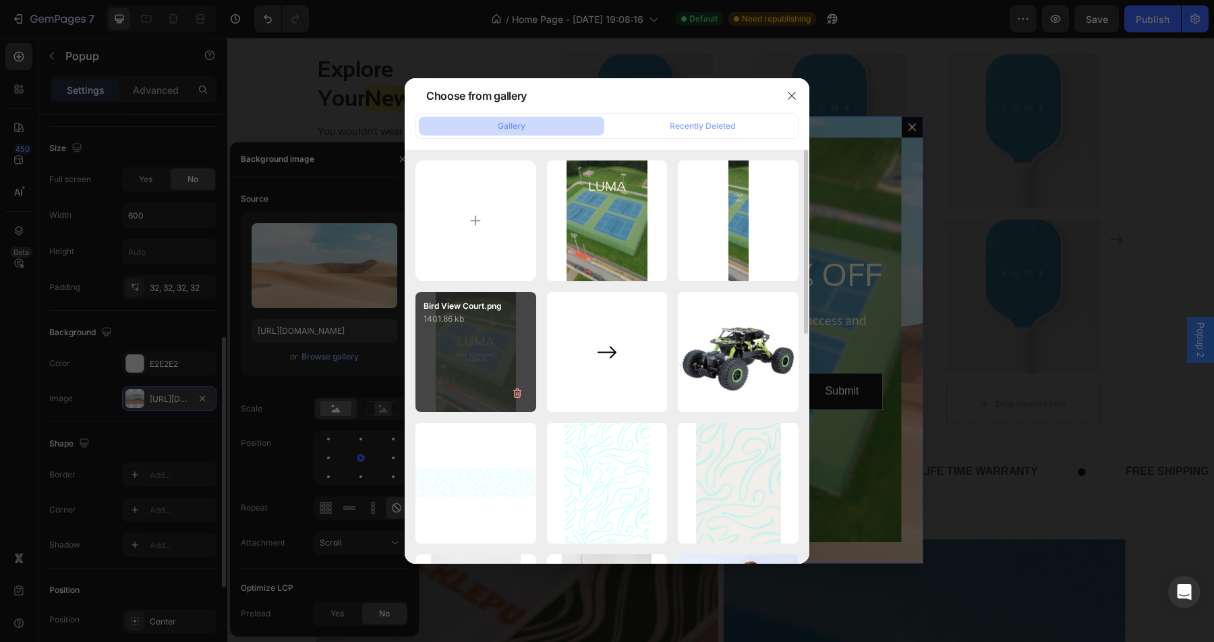
click at [483, 352] on div "Bird View Court.png 1401.86 kb" at bounding box center [475, 352] width 121 height 121
type input "https://cdn.shopify.com/s/files/1/0611/9315/8723/files/gempages_562989280004146…"
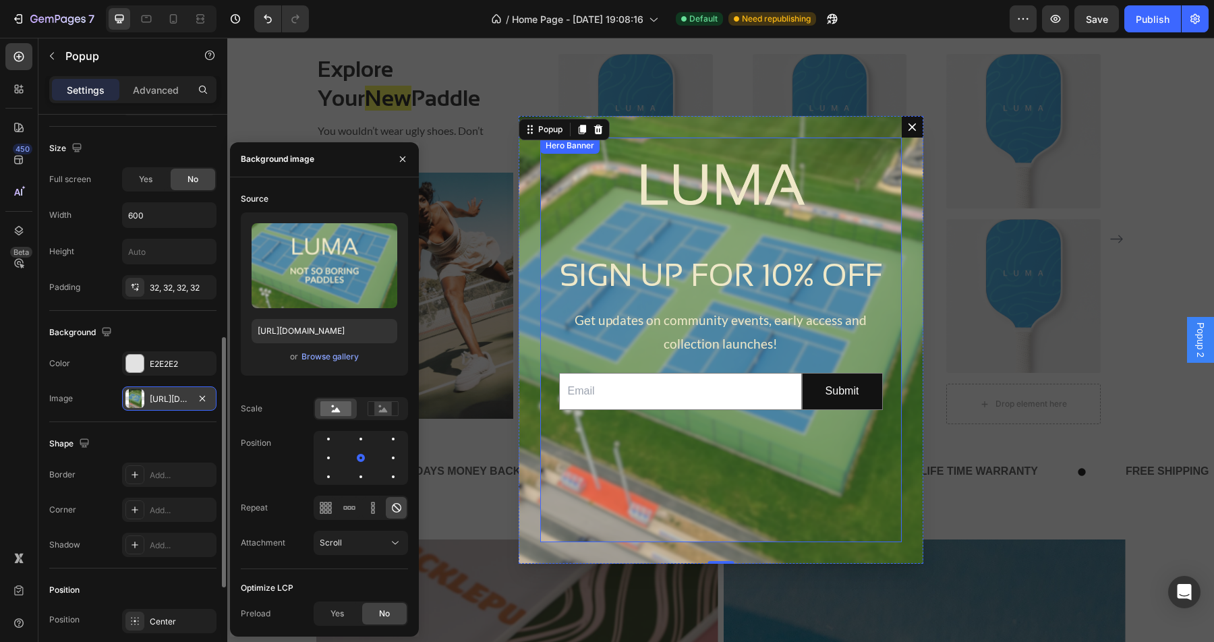
click at [834, 178] on div "Background Image" at bounding box center [720, 340] width 361 height 405
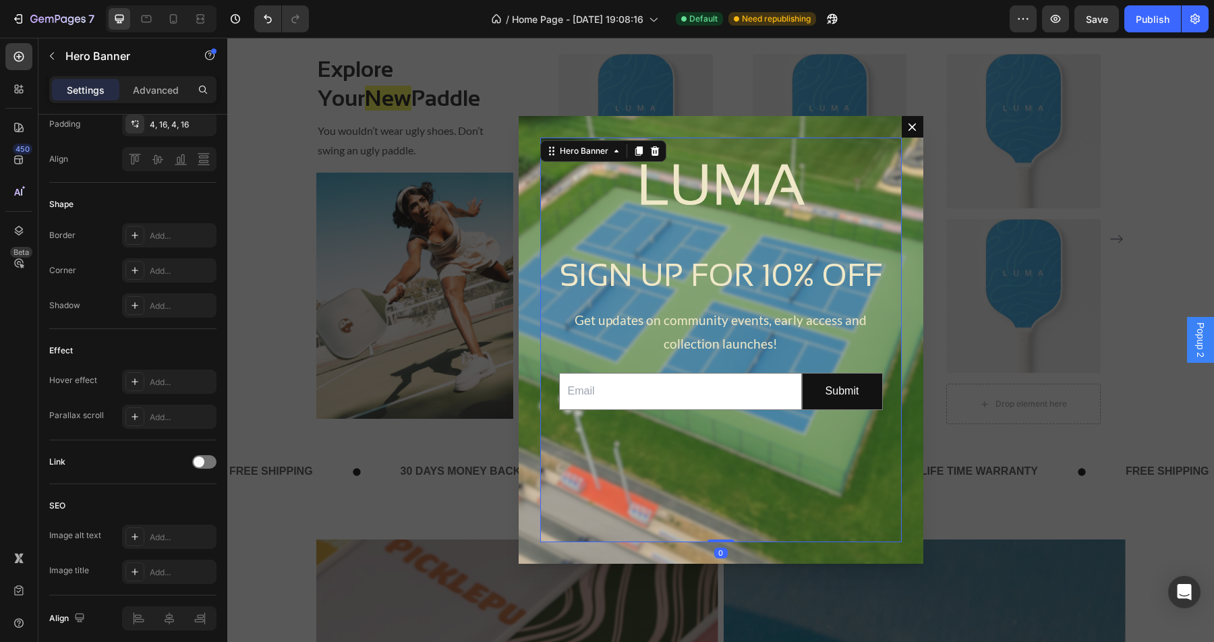
scroll to position [0, 0]
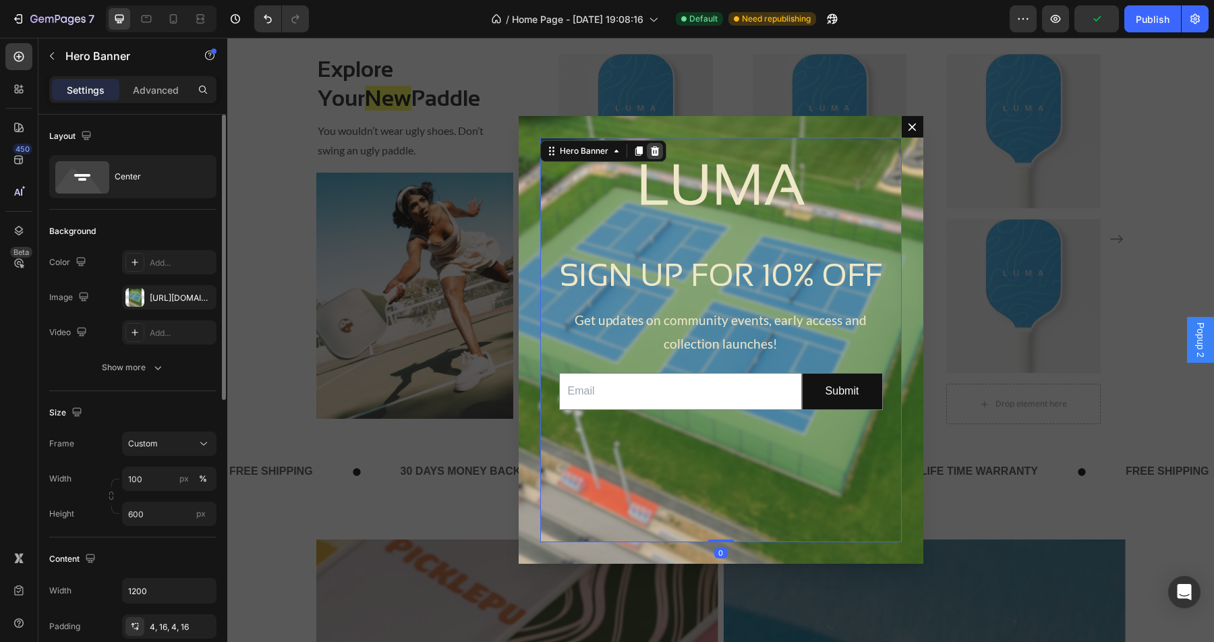
click at [655, 154] on icon "Dialog body" at bounding box center [654, 150] width 9 height 9
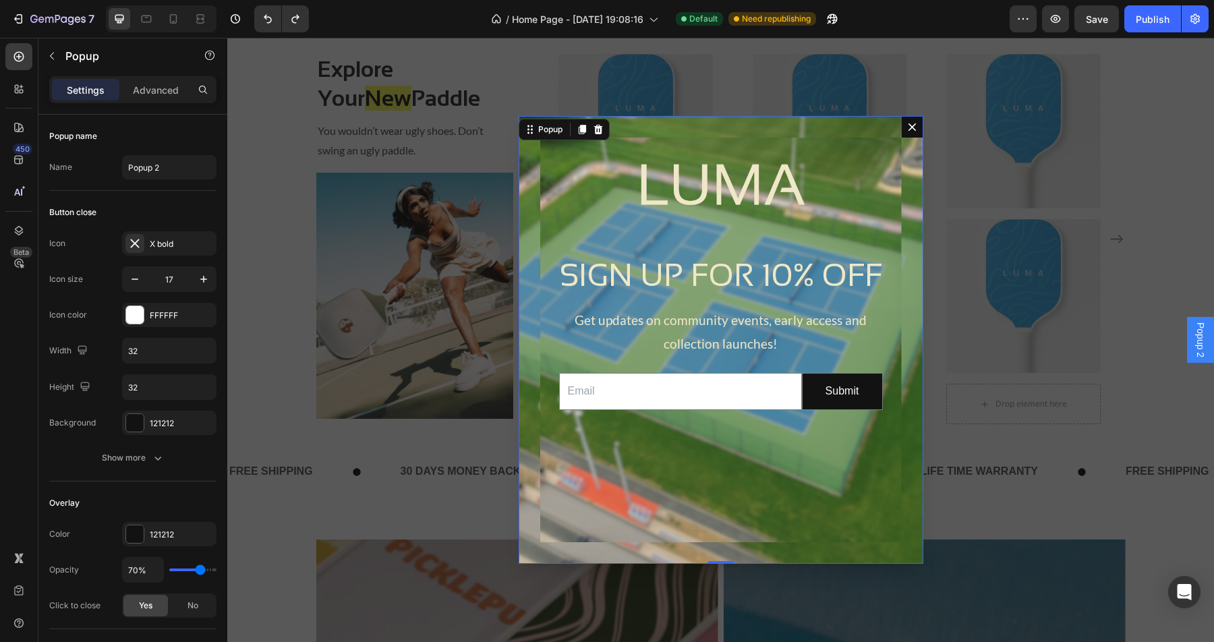
click at [637, 129] on div "SIGN UP FOR 10% OFF Heading Get updates on community events, early access and c…" at bounding box center [721, 340] width 405 height 448
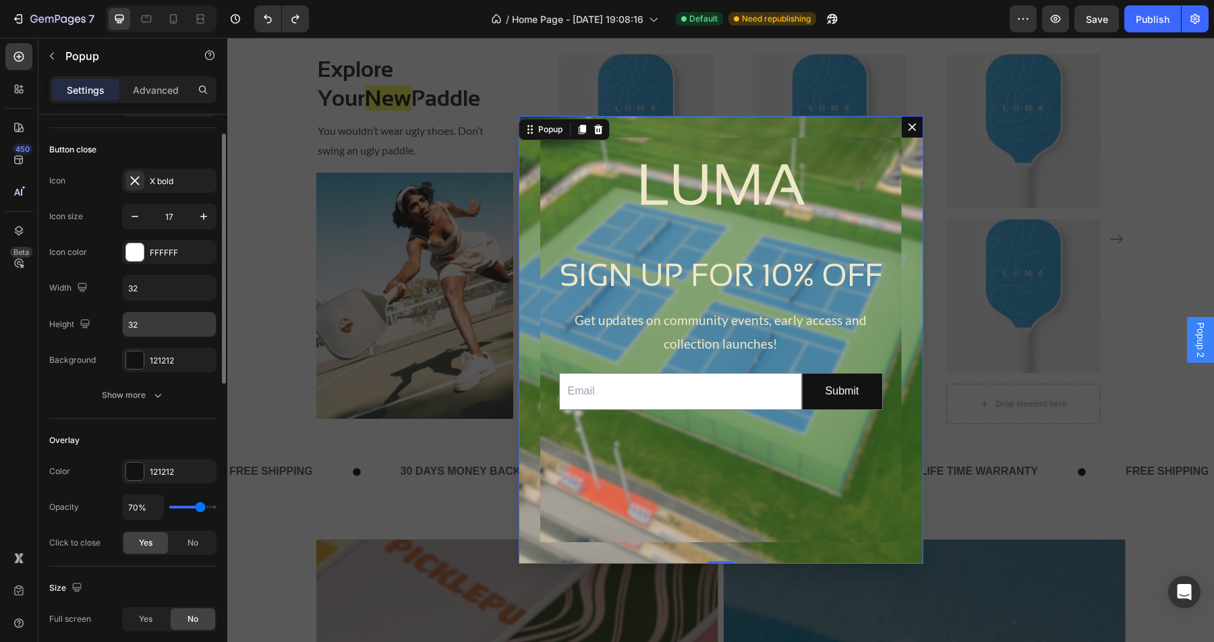
scroll to position [84, 0]
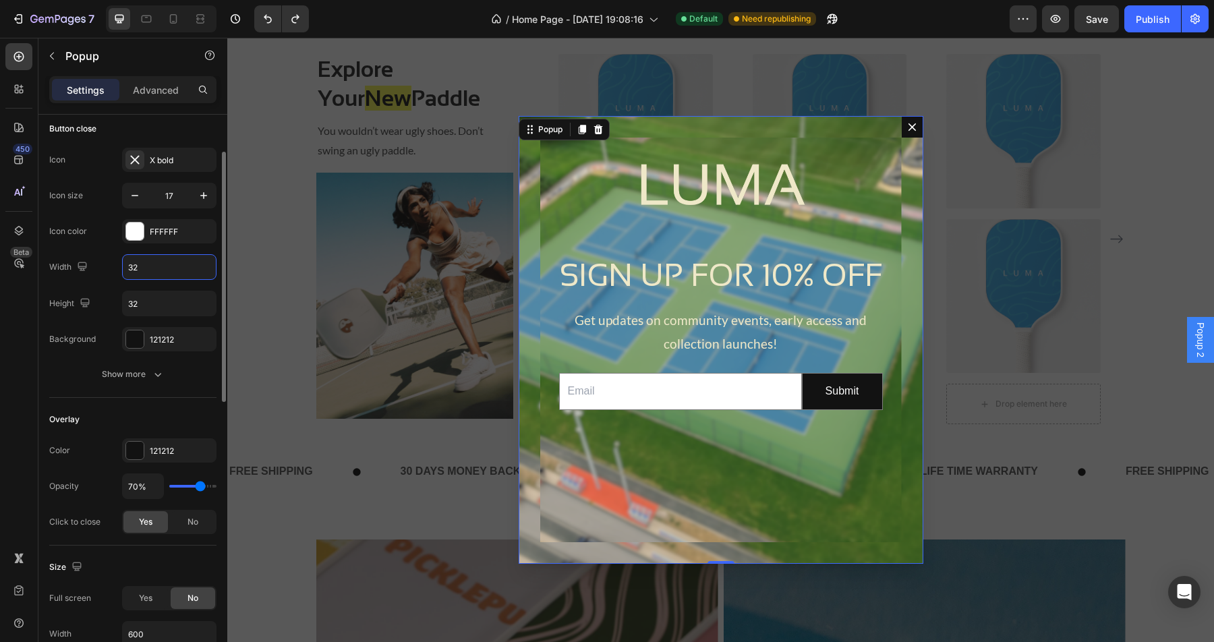
click at [148, 256] on input "32" at bounding box center [169, 267] width 93 height 24
type input "100"
click at [158, 313] on input "32" at bounding box center [169, 303] width 93 height 24
type input "600"
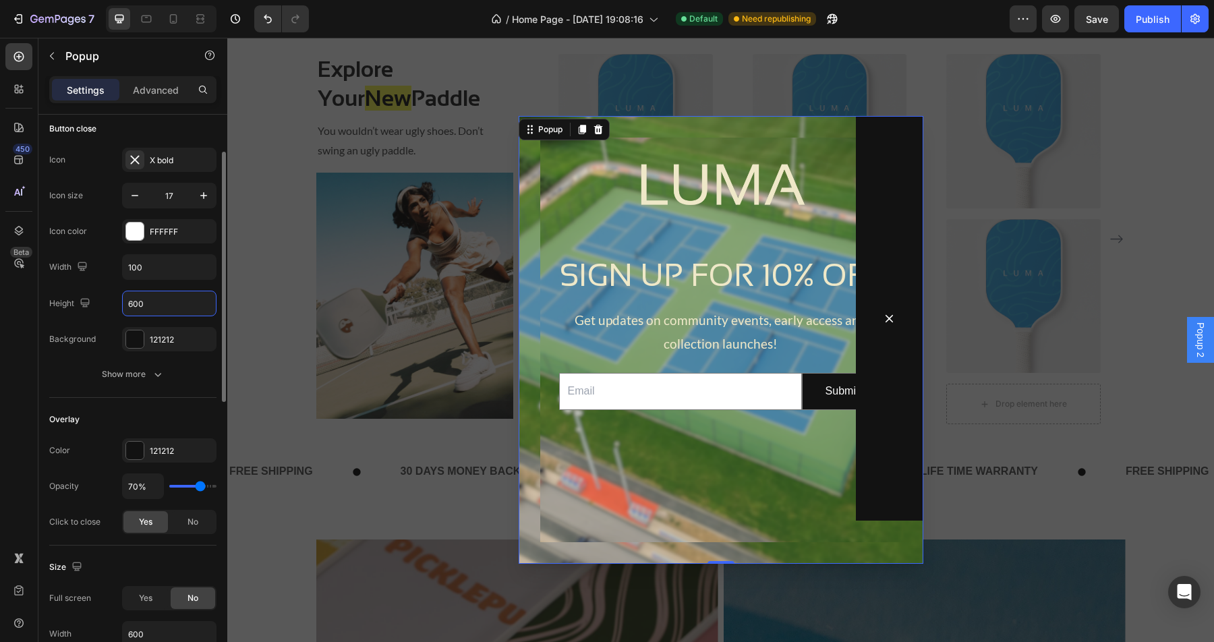
type input "32"
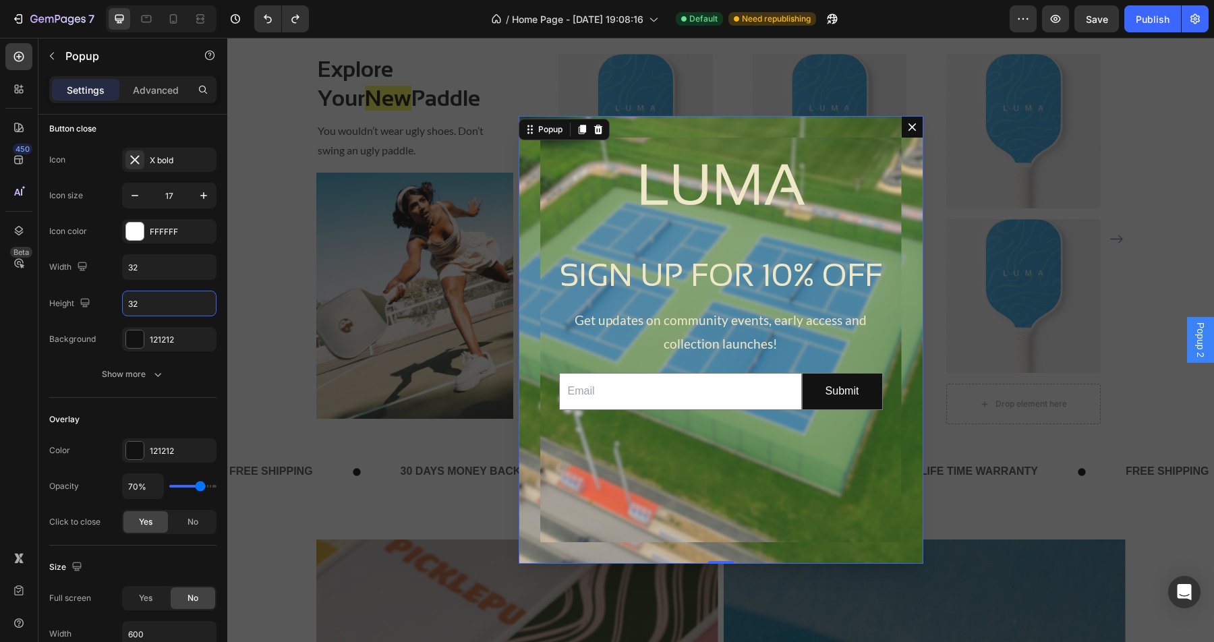
click at [530, 184] on div "SIGN UP FOR 10% OFF Heading Get updates on community events, early access and c…" at bounding box center [721, 340] width 405 height 448
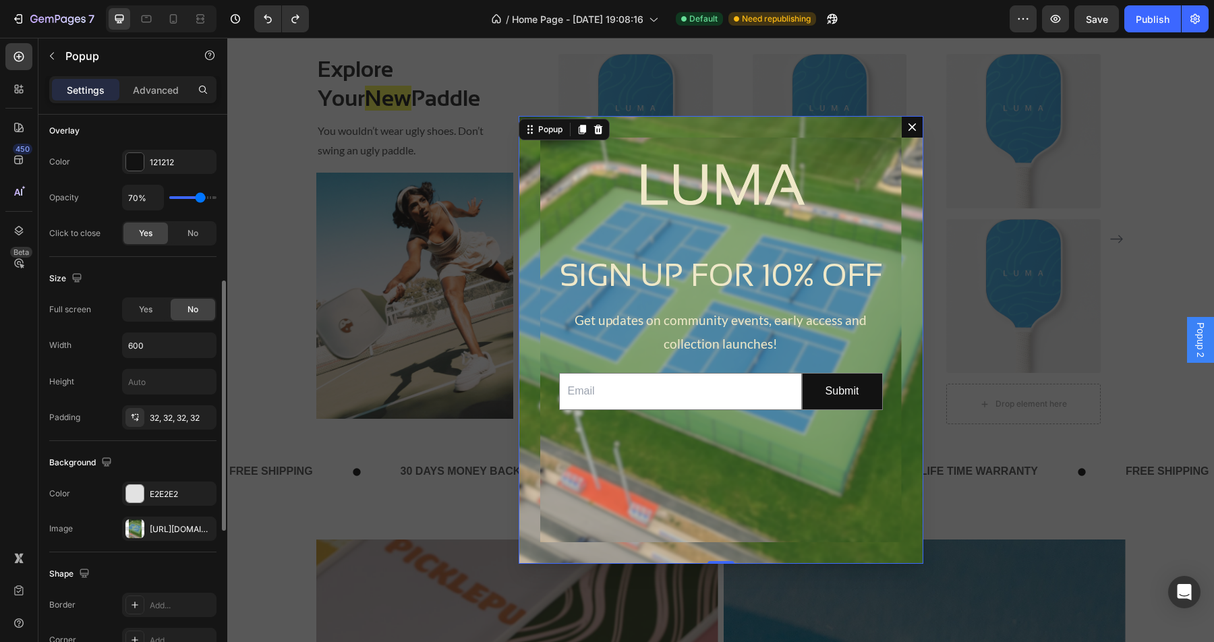
scroll to position [373, 0]
click at [167, 376] on input "text" at bounding box center [169, 381] width 93 height 24
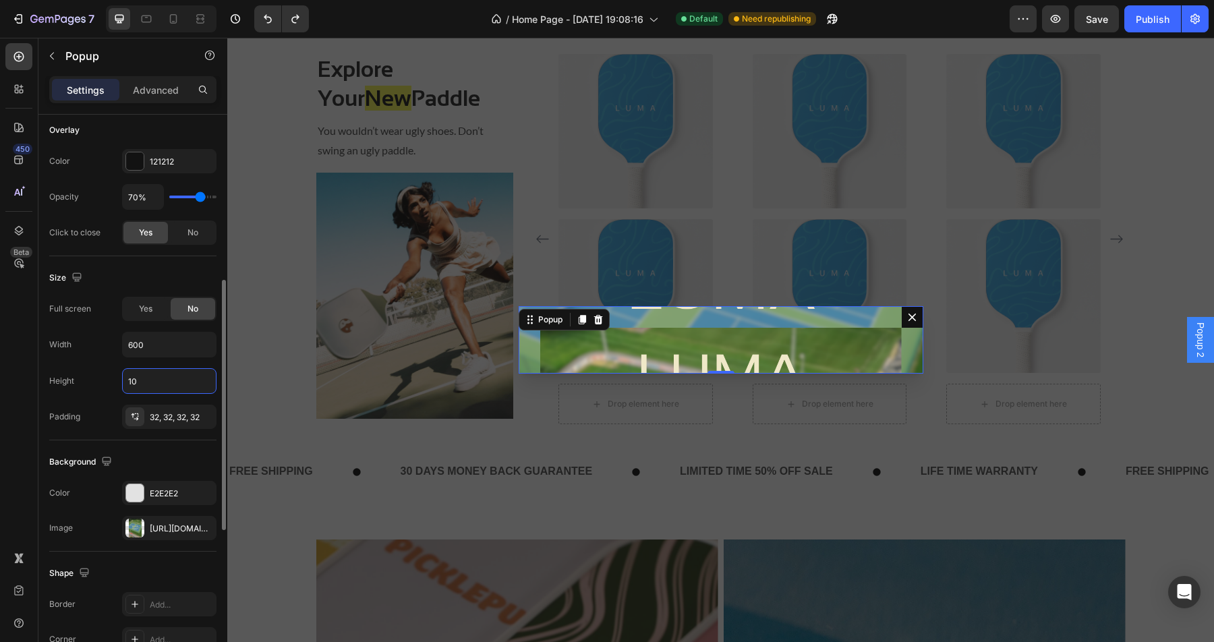
type input "1"
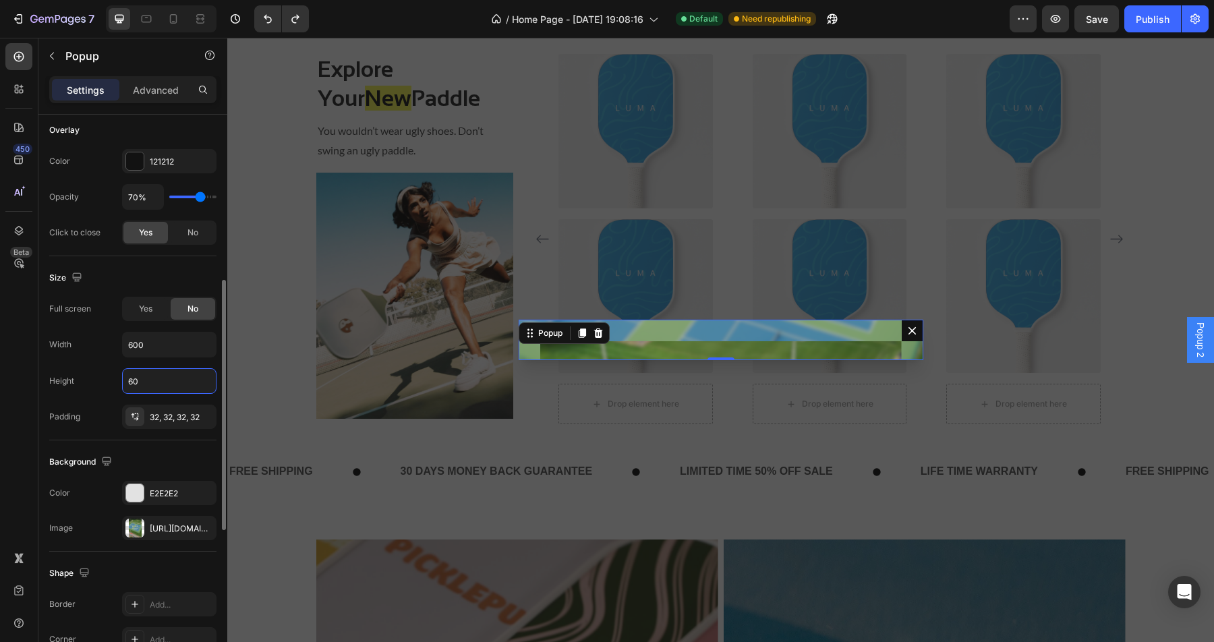
type input "6"
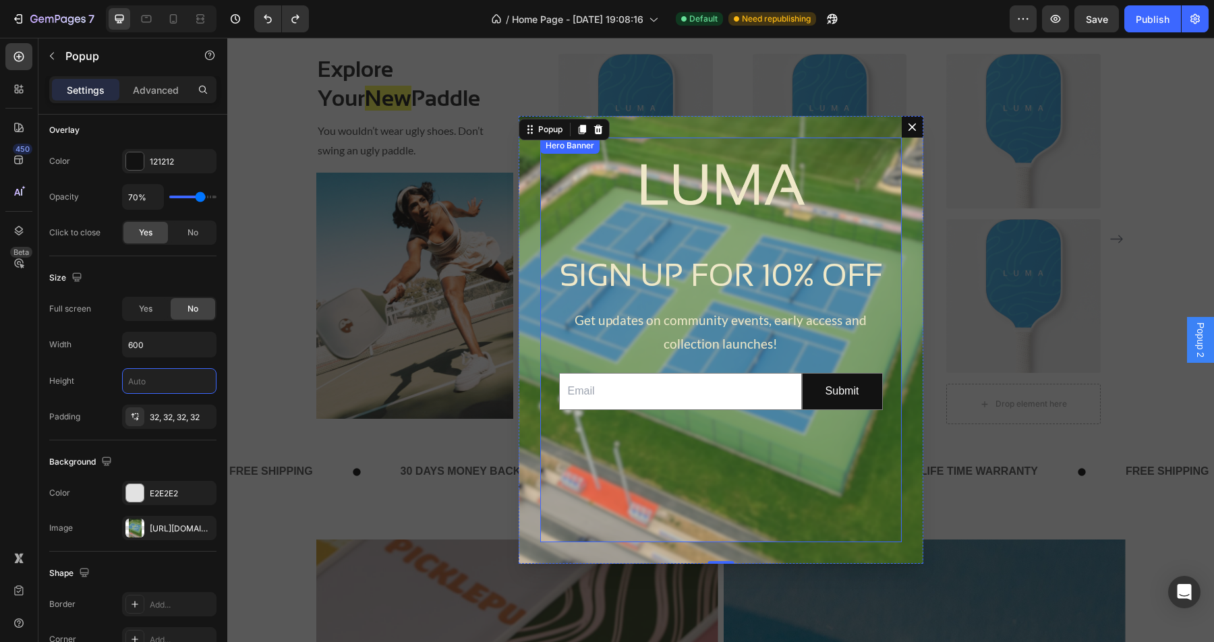
click at [606, 183] on div "Background Image" at bounding box center [720, 340] width 361 height 405
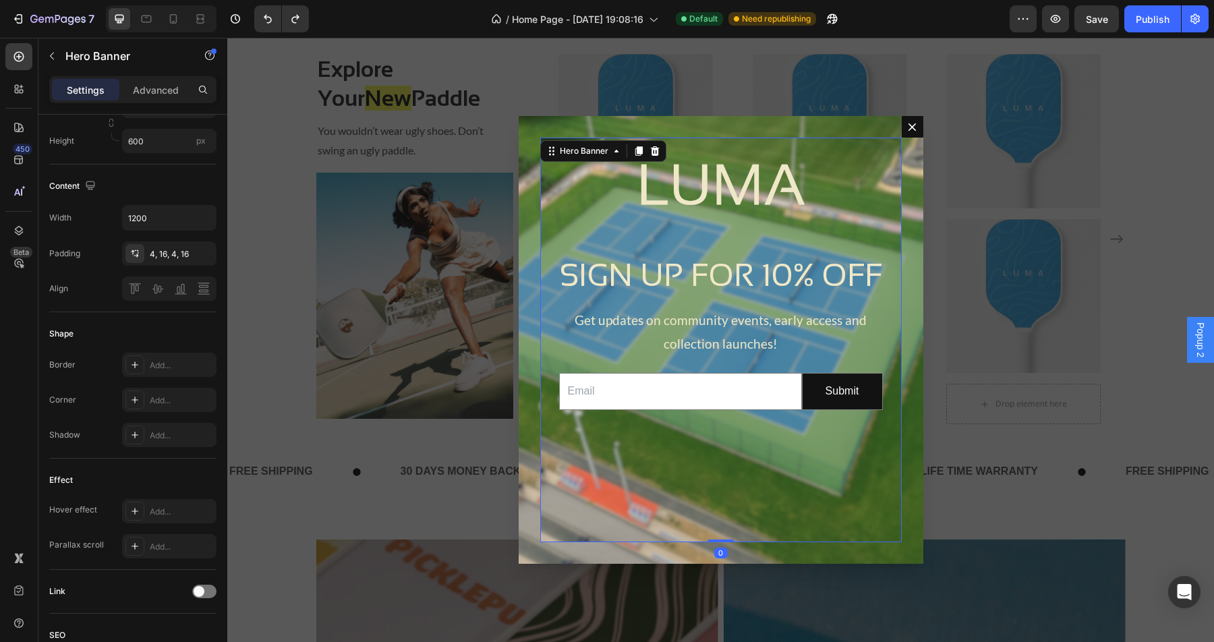
scroll to position [0, 0]
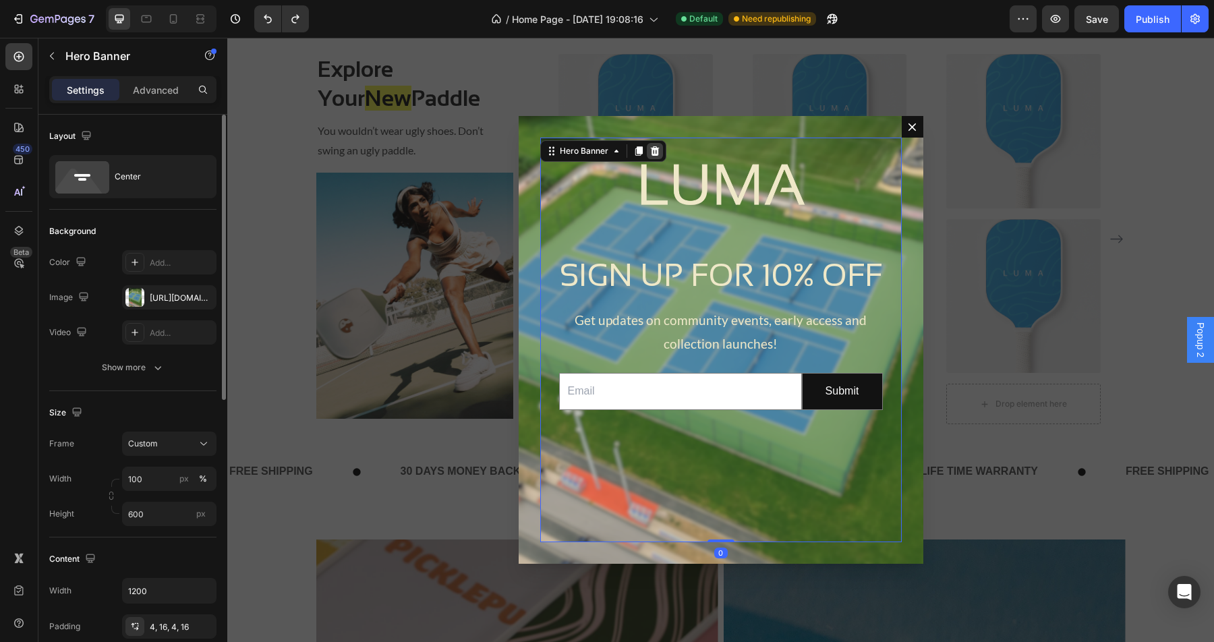
click at [653, 150] on icon "Dialog body" at bounding box center [654, 150] width 9 height 9
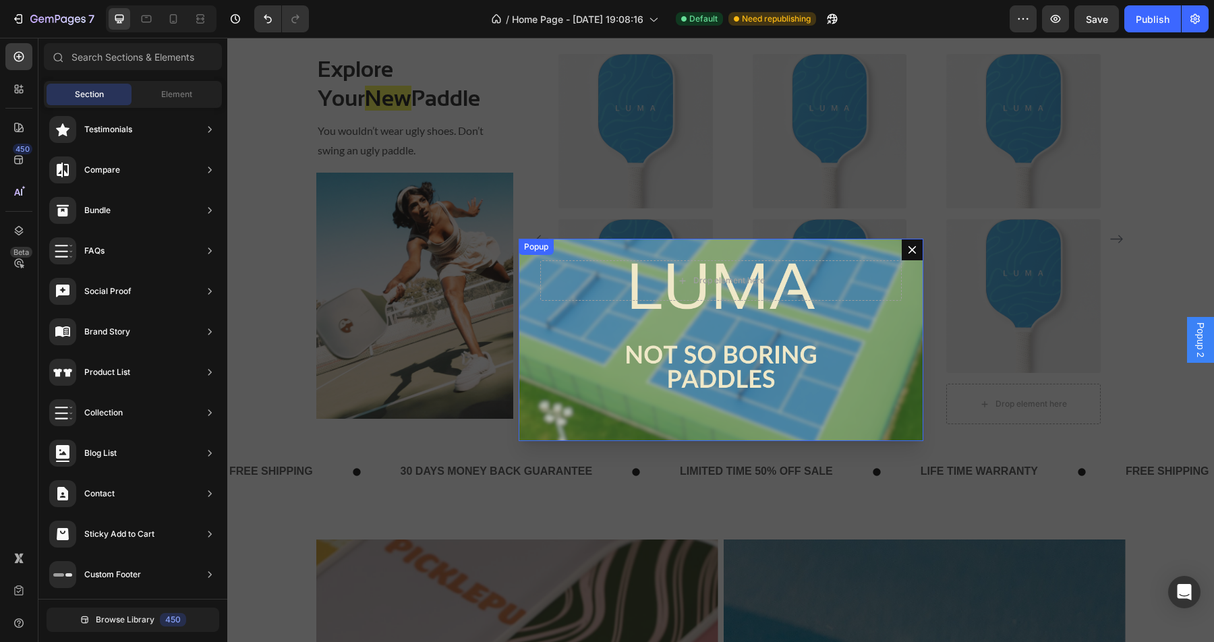
click at [576, 368] on div "Drop element here" at bounding box center [721, 340] width 405 height 202
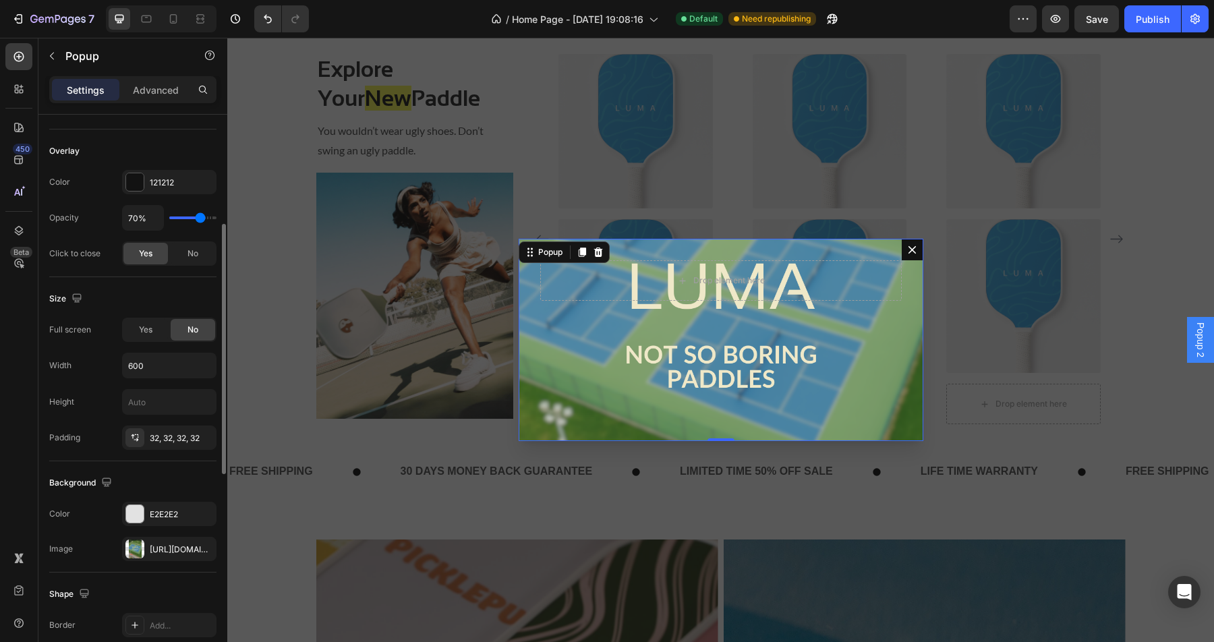
scroll to position [353, 0]
click at [166, 401] on input "text" at bounding box center [169, 401] width 93 height 24
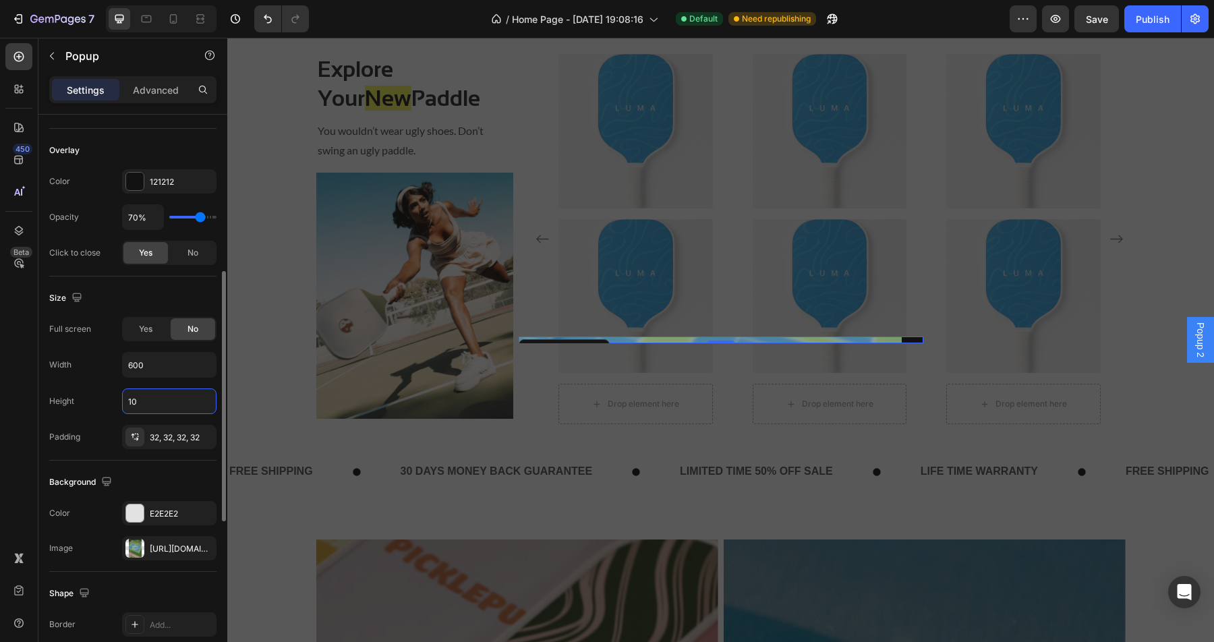
type input "1"
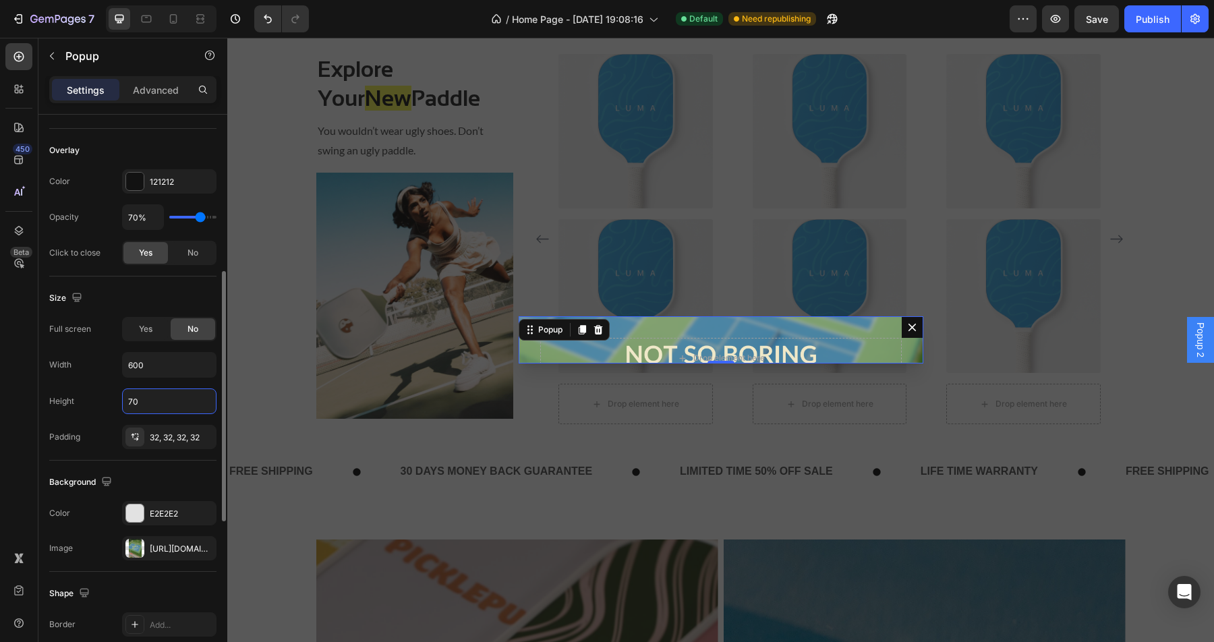
type input "7"
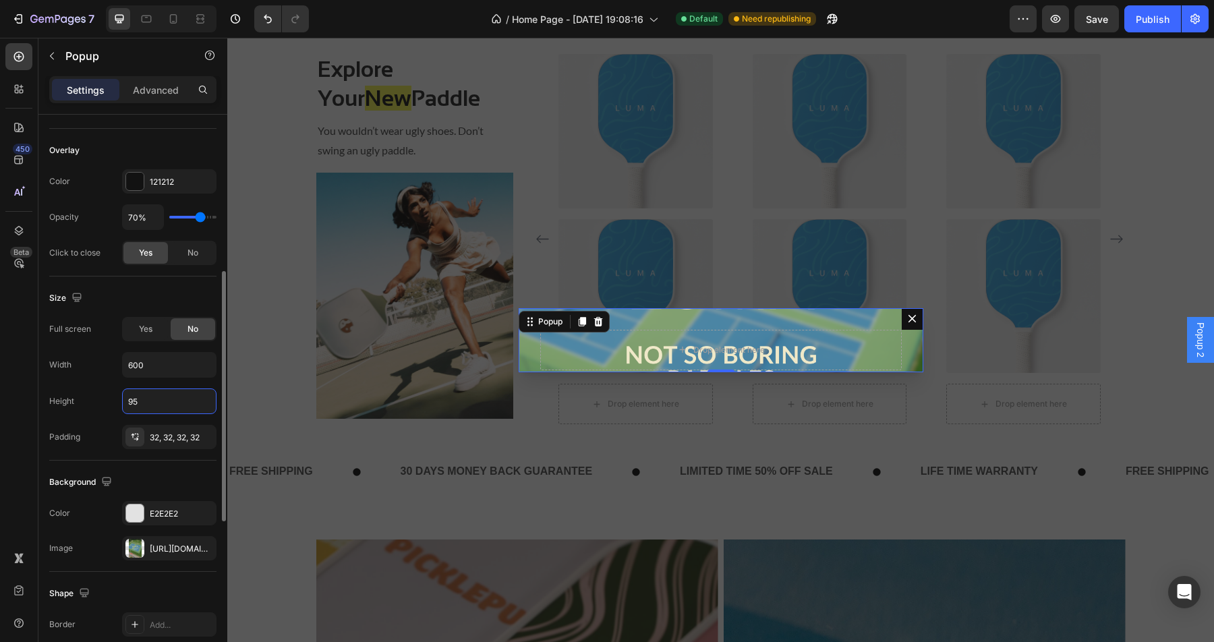
type input "9"
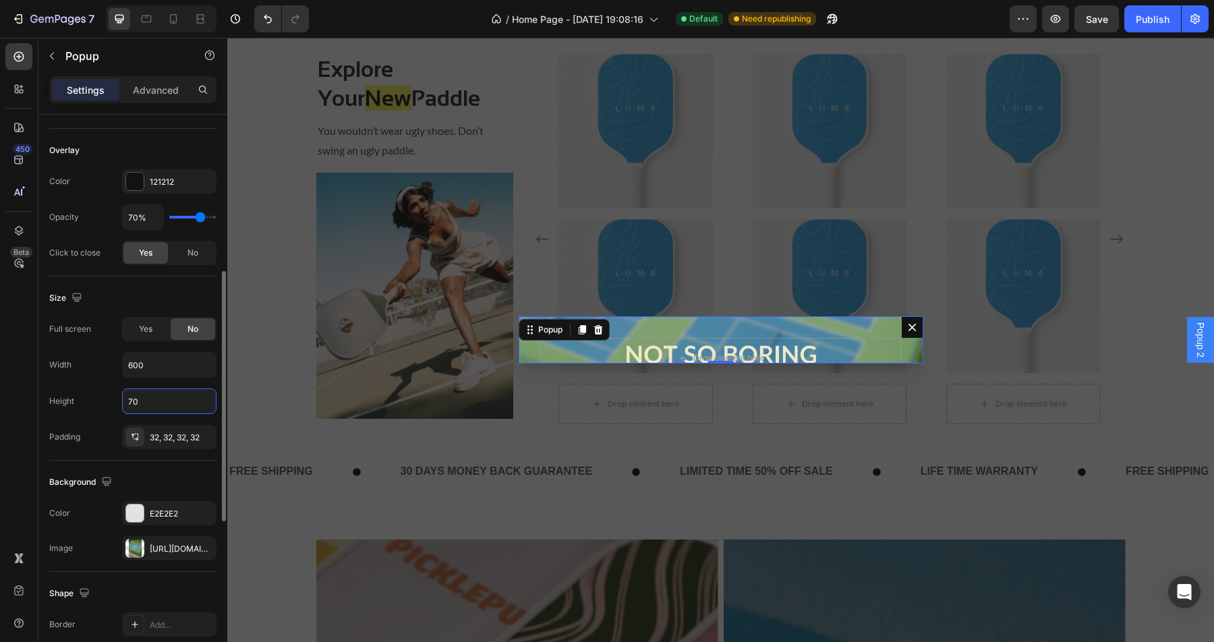
type input "7"
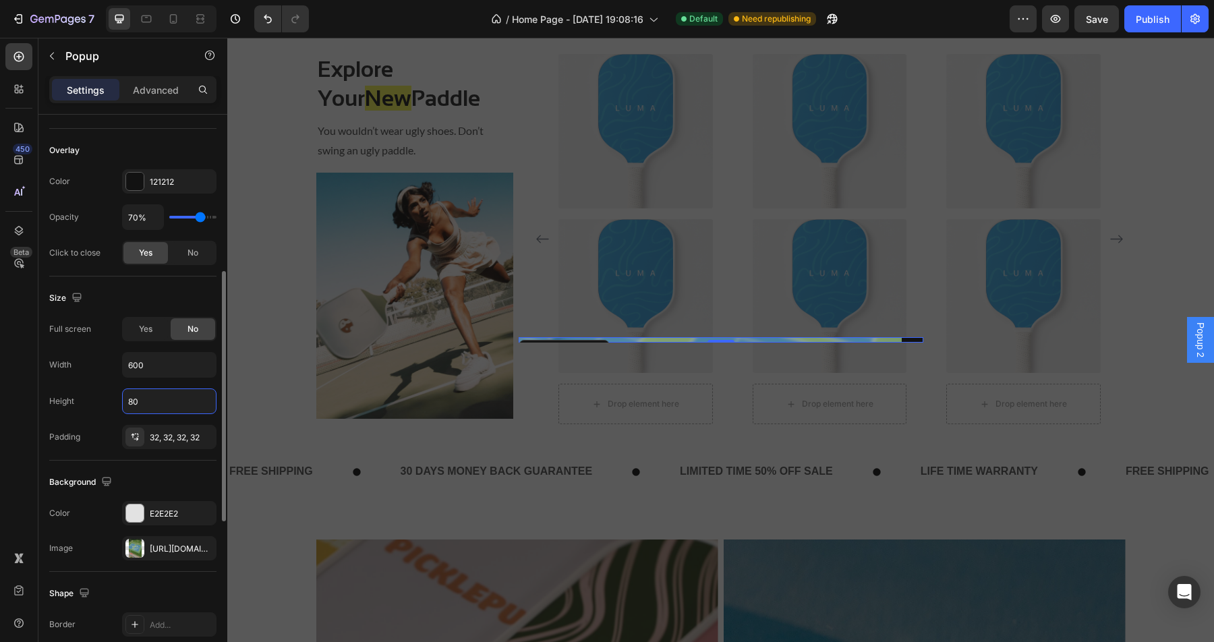
type input "800"
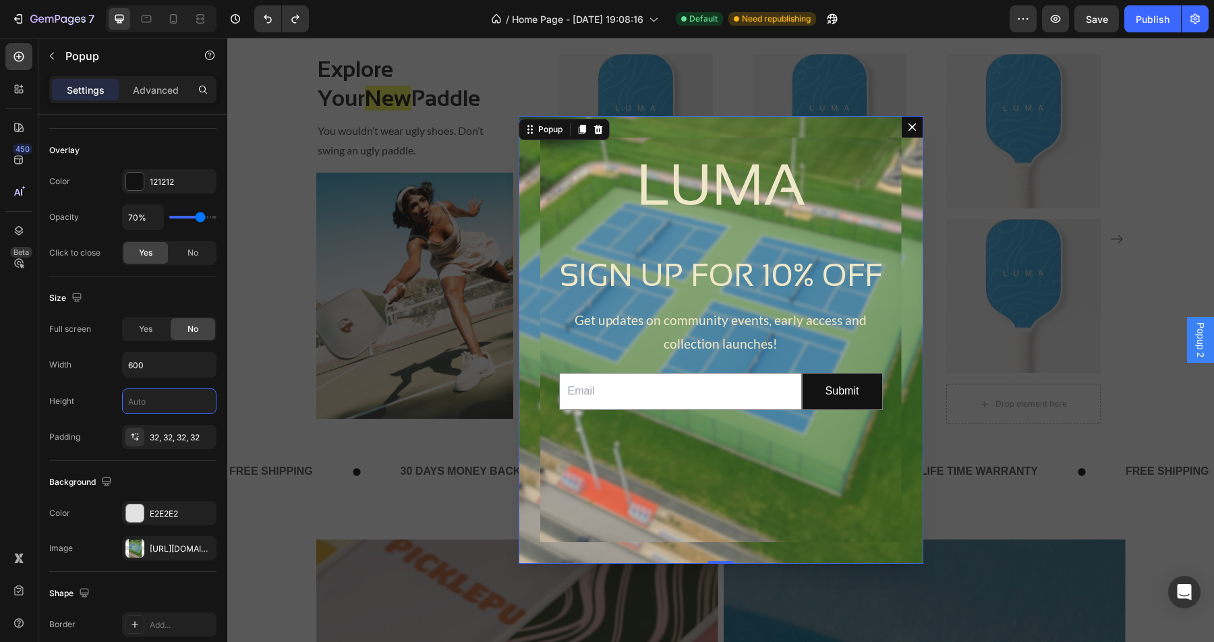
type input "700"
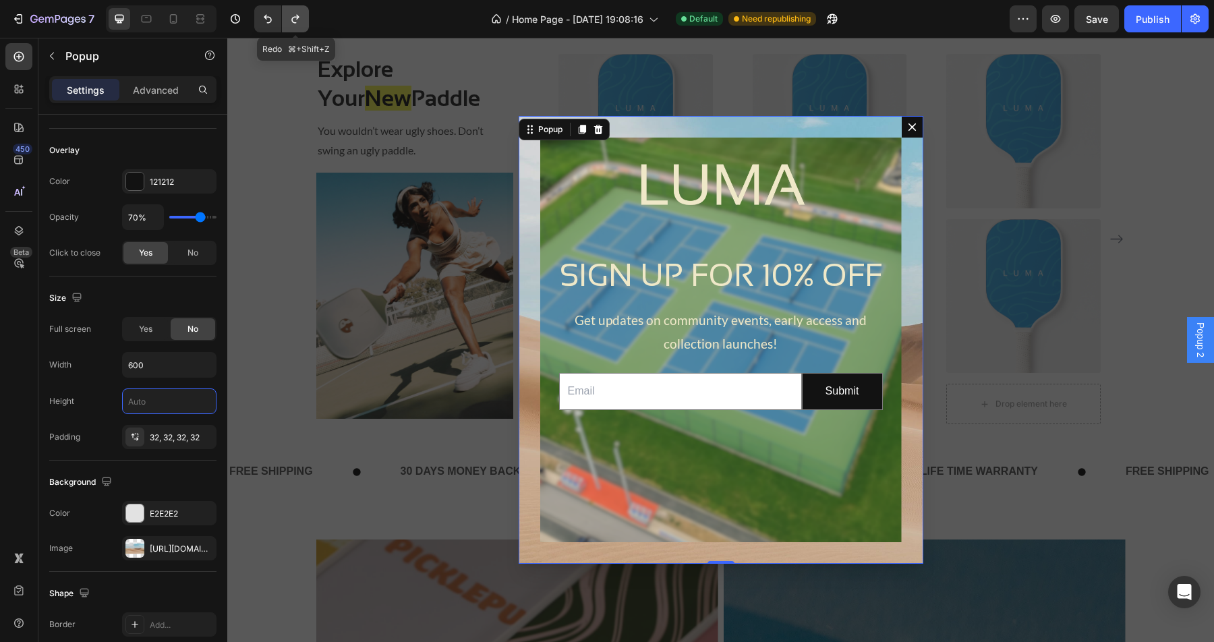
click at [297, 22] on icon "Undo/Redo" at bounding box center [295, 18] width 13 height 13
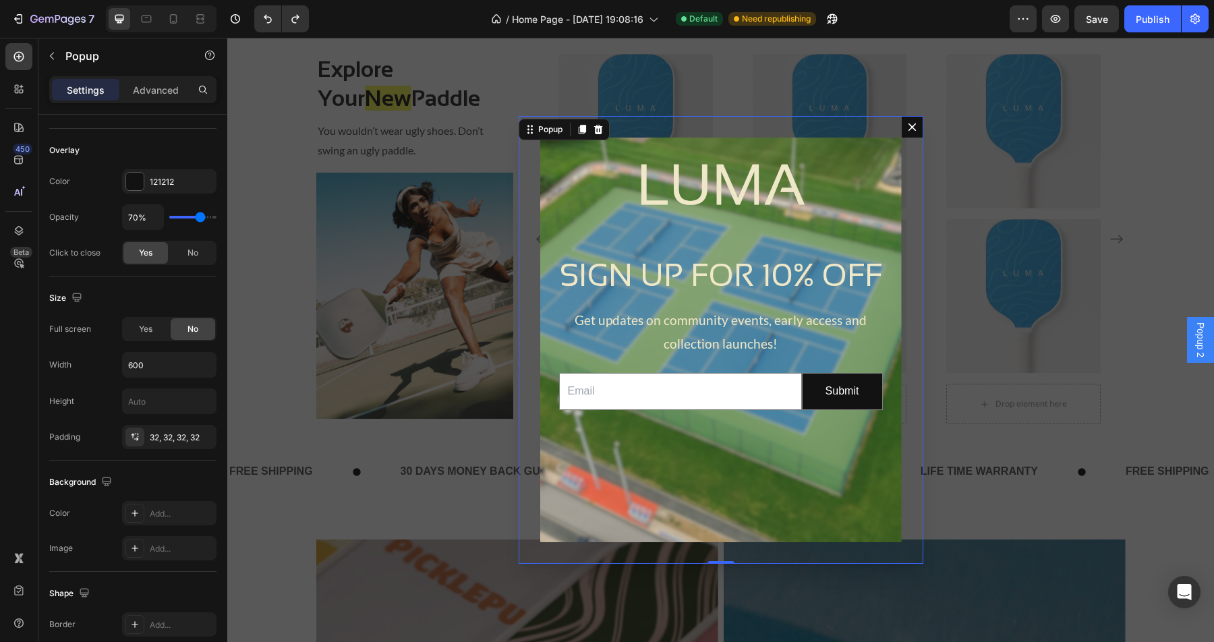
click at [1045, 346] on div "Backdrop" at bounding box center [720, 340] width 987 height 604
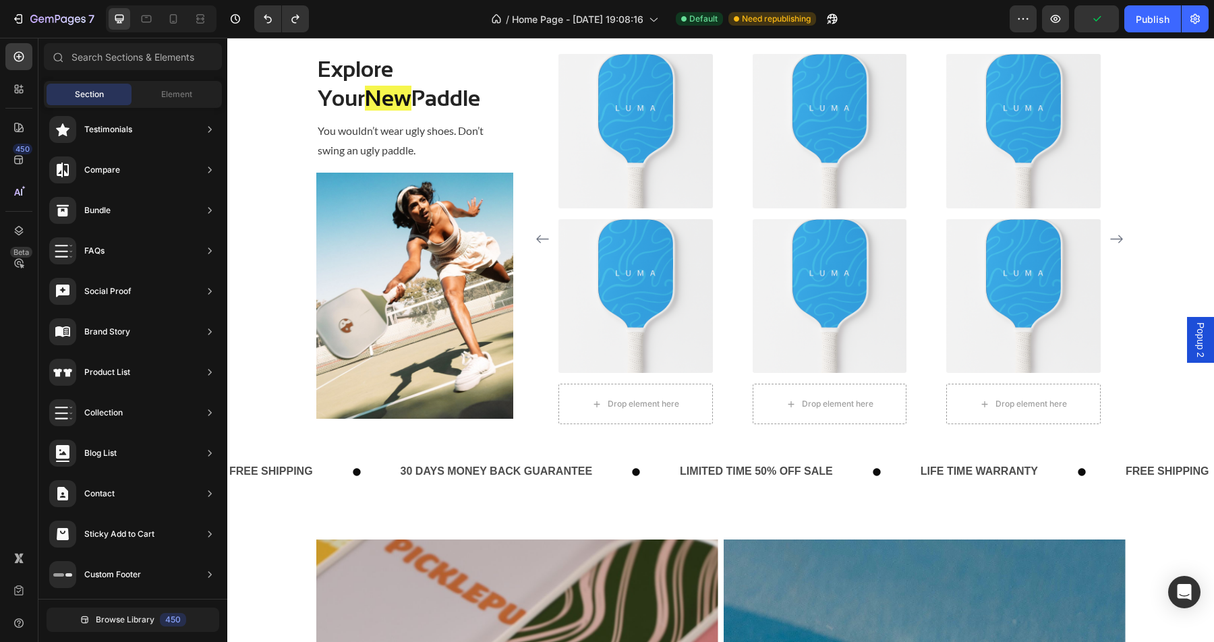
click at [1204, 344] on span "Popup 2" at bounding box center [1200, 339] width 13 height 35
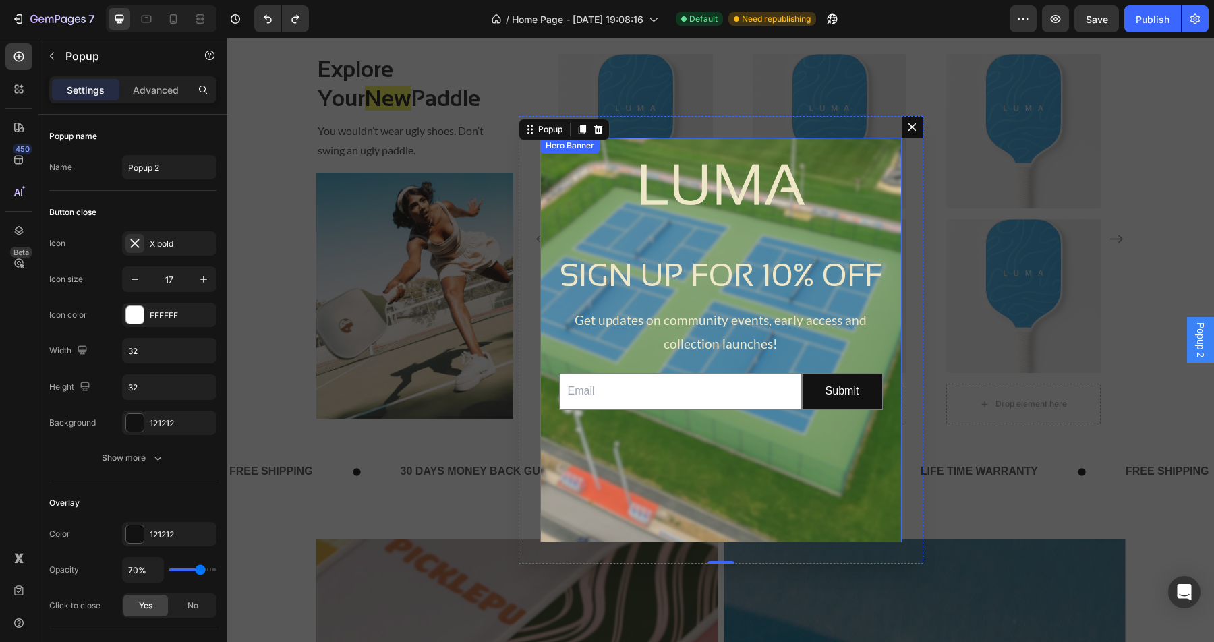
click at [595, 169] on div "Background Image" at bounding box center [720, 340] width 361 height 405
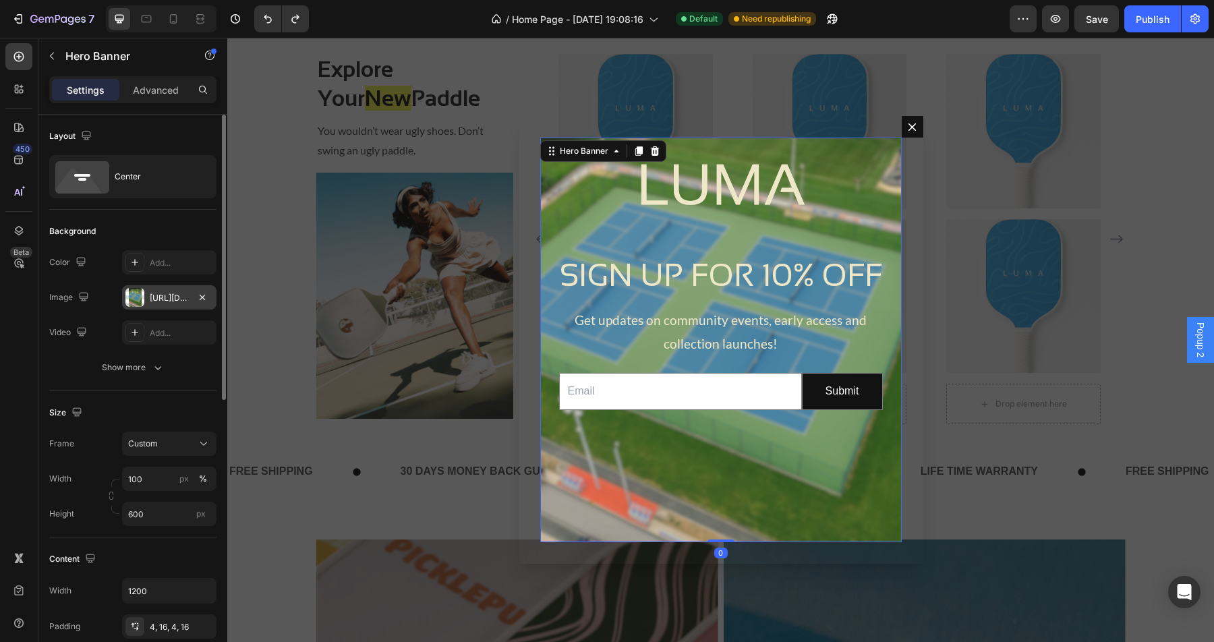
click at [171, 300] on div "https://cdn.shopify.com/s/files/1/0611/9315/8723/files/gempages_562989280004146…" at bounding box center [169, 298] width 39 height 12
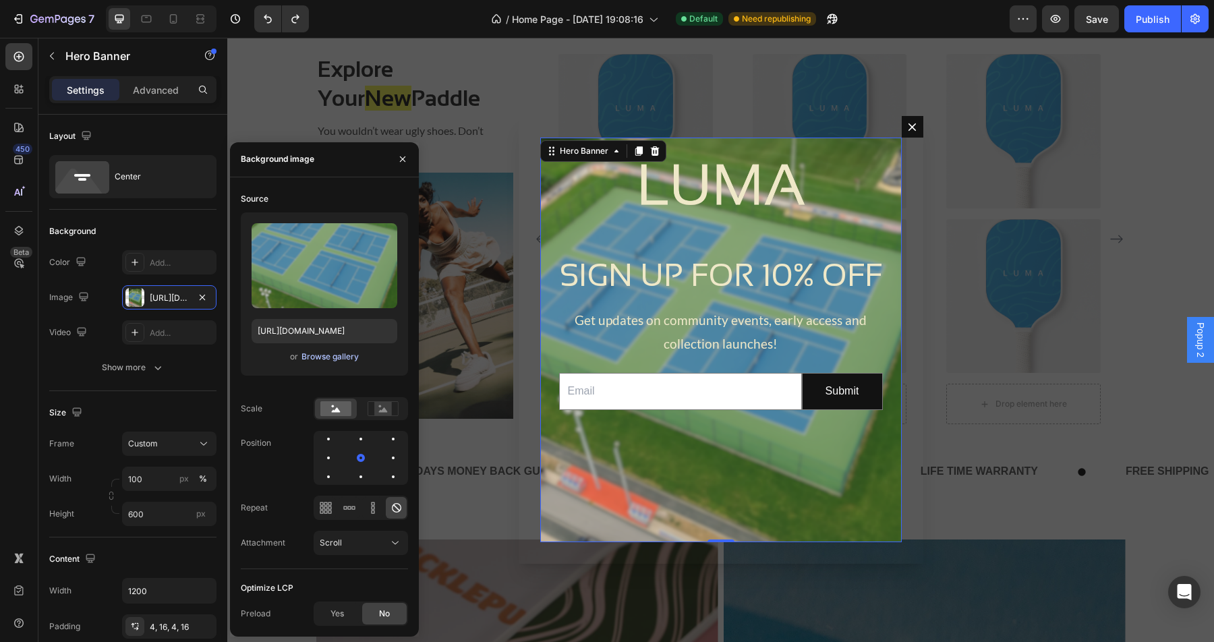
click at [348, 363] on button "Browse gallery" at bounding box center [330, 356] width 59 height 13
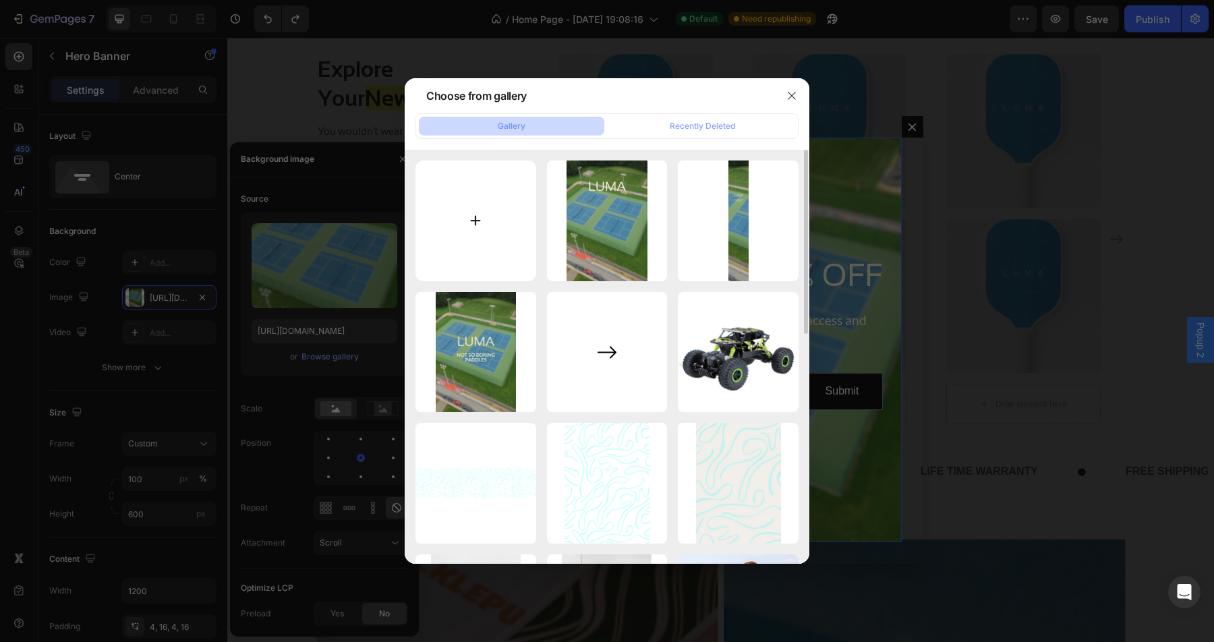
click at [480, 225] on input "file" at bounding box center [475, 220] width 121 height 121
click at [494, 215] on input "file" at bounding box center [475, 220] width 121 height 121
type input "C:\fakepath\Bird View Court.png"
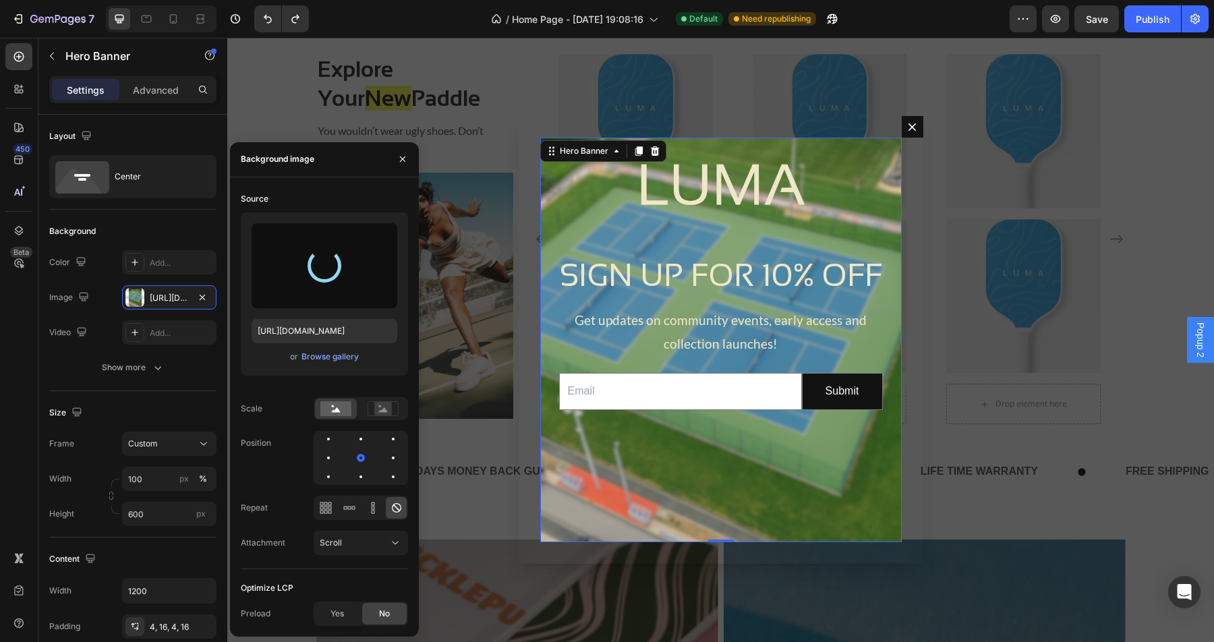
type input "https://cdn.shopify.com/s/files/1/0611/9315/8723/files/gempages_562989280004146…"
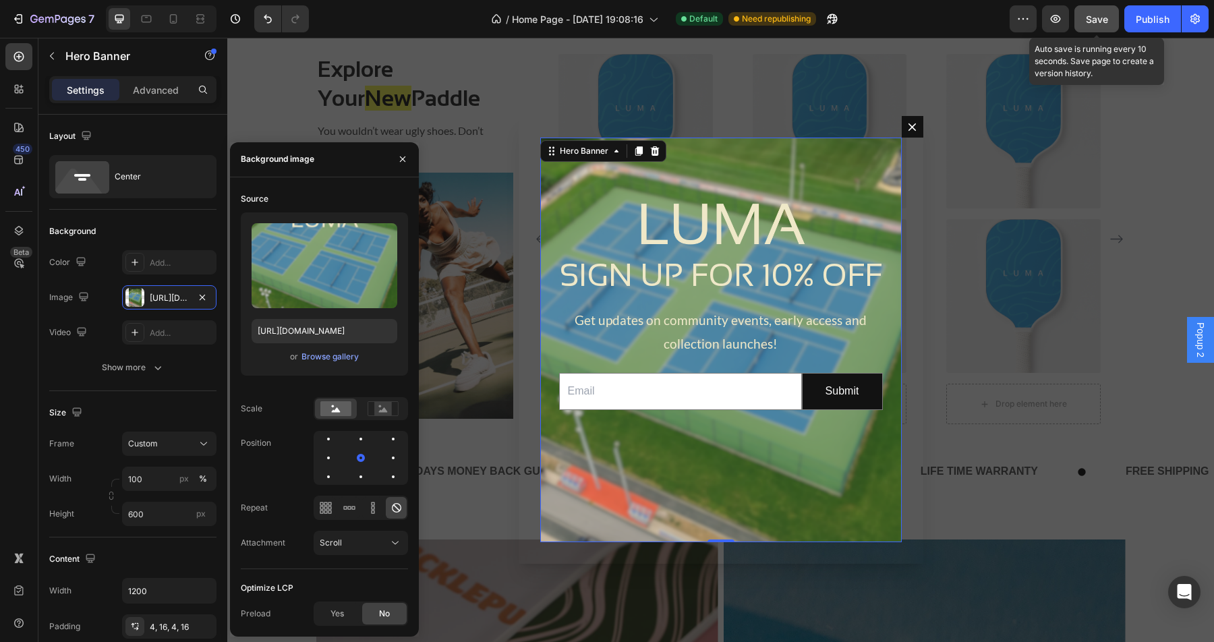
click at [1101, 24] on div "Save" at bounding box center [1097, 19] width 22 height 14
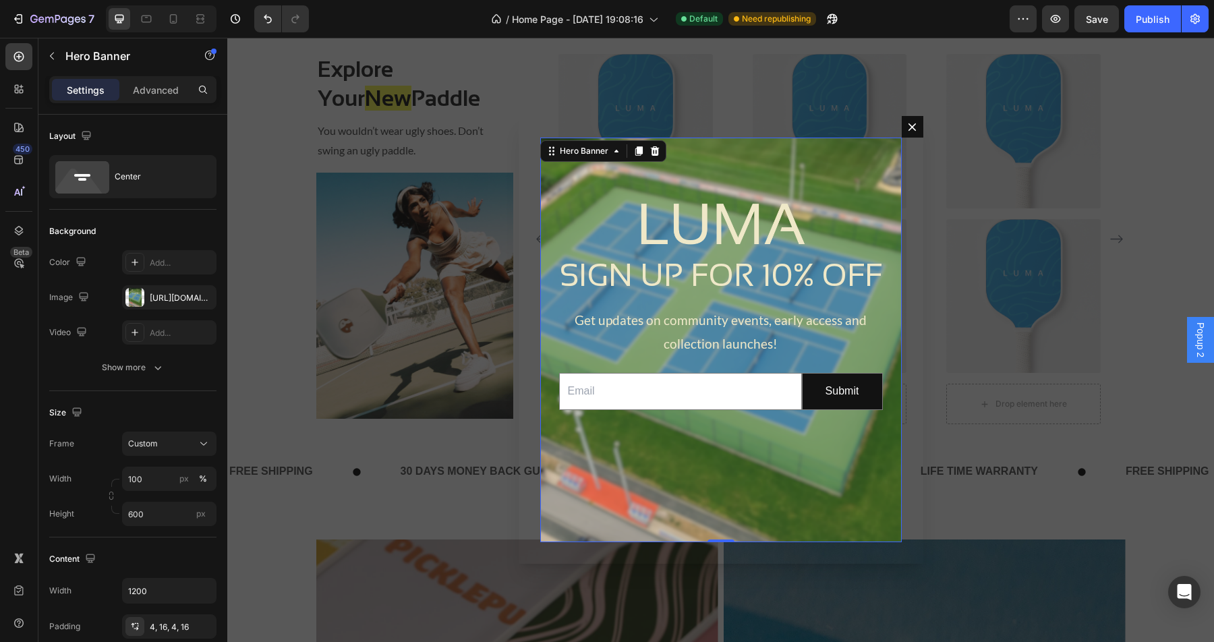
click at [1081, 165] on div "Backdrop" at bounding box center [720, 340] width 987 height 604
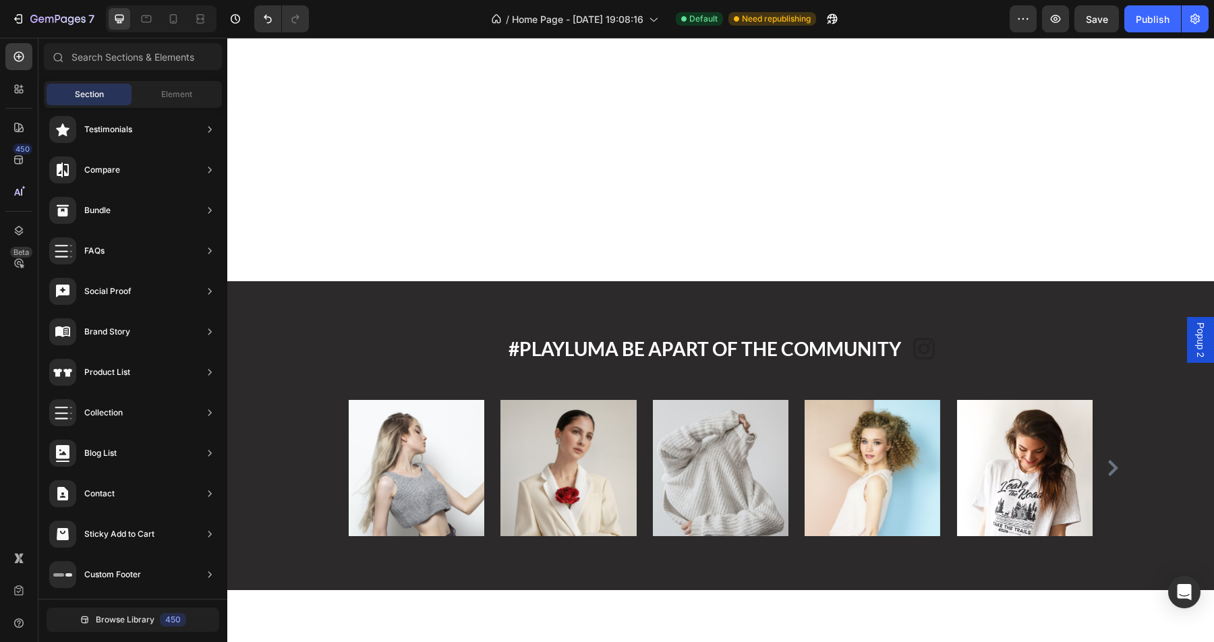
scroll to position [2225, 0]
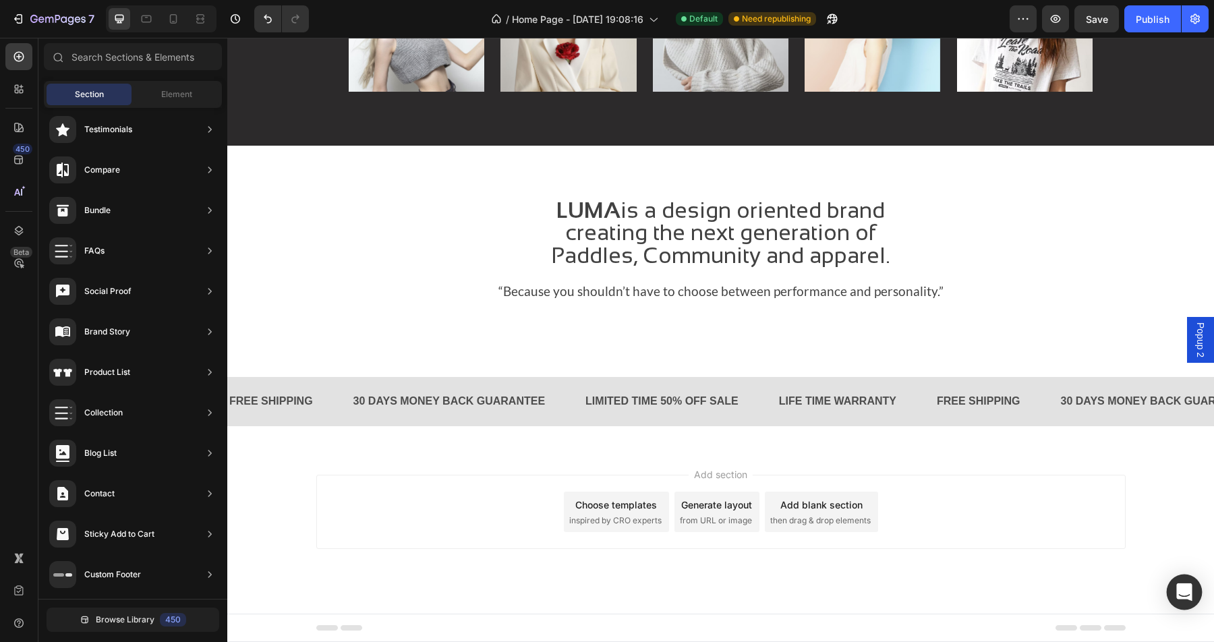
click at [1177, 593] on icon "Open Intercom Messenger" at bounding box center [1184, 592] width 18 height 18
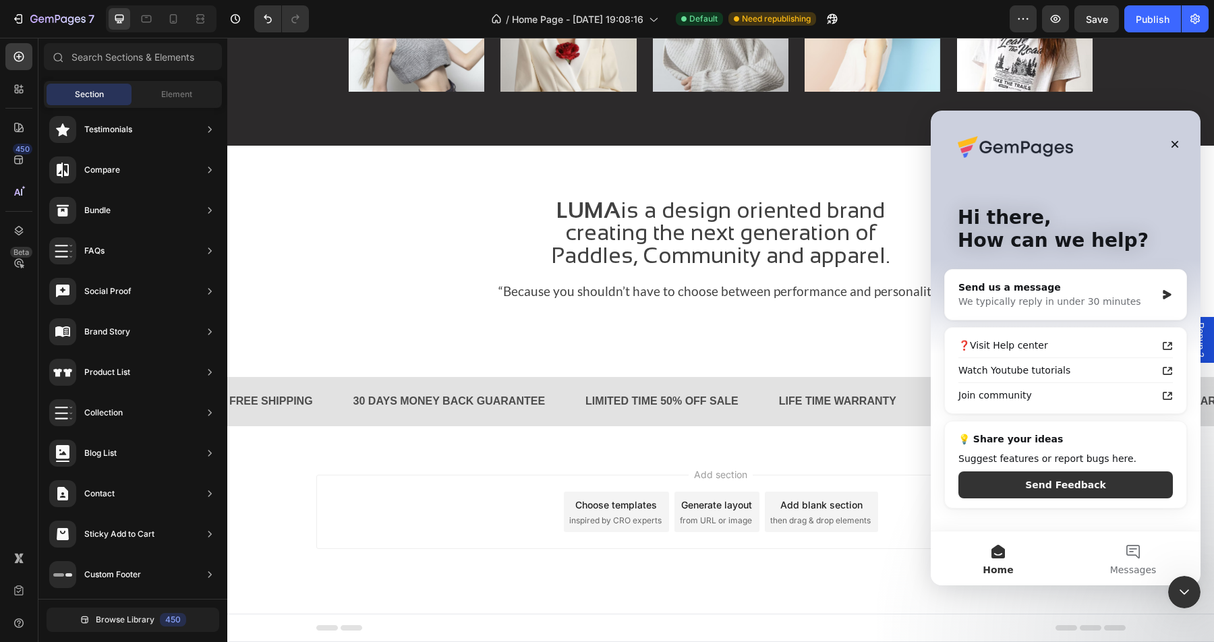
scroll to position [0, 0]
click at [1175, 144] on icon "Close" at bounding box center [1174, 144] width 7 height 7
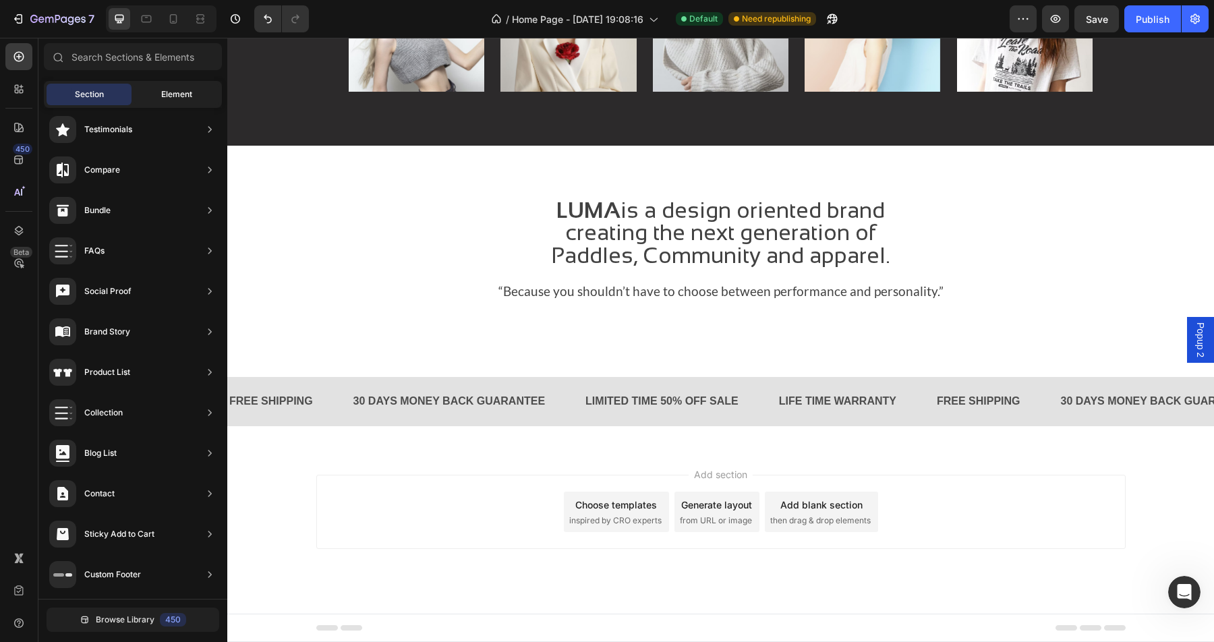
click at [179, 95] on span "Element" at bounding box center [176, 94] width 31 height 12
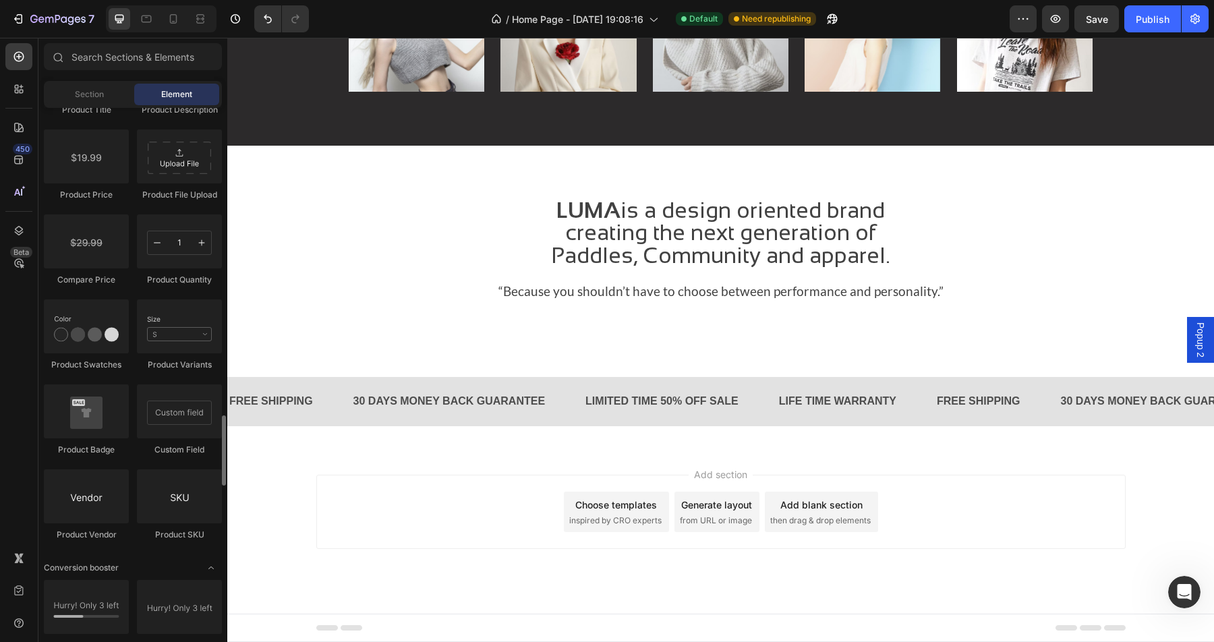
scroll to position [2233, 0]
click at [1057, 20] on icon "button" at bounding box center [1055, 18] width 13 height 13
click at [1090, 14] on span "Save" at bounding box center [1097, 18] width 22 height 11
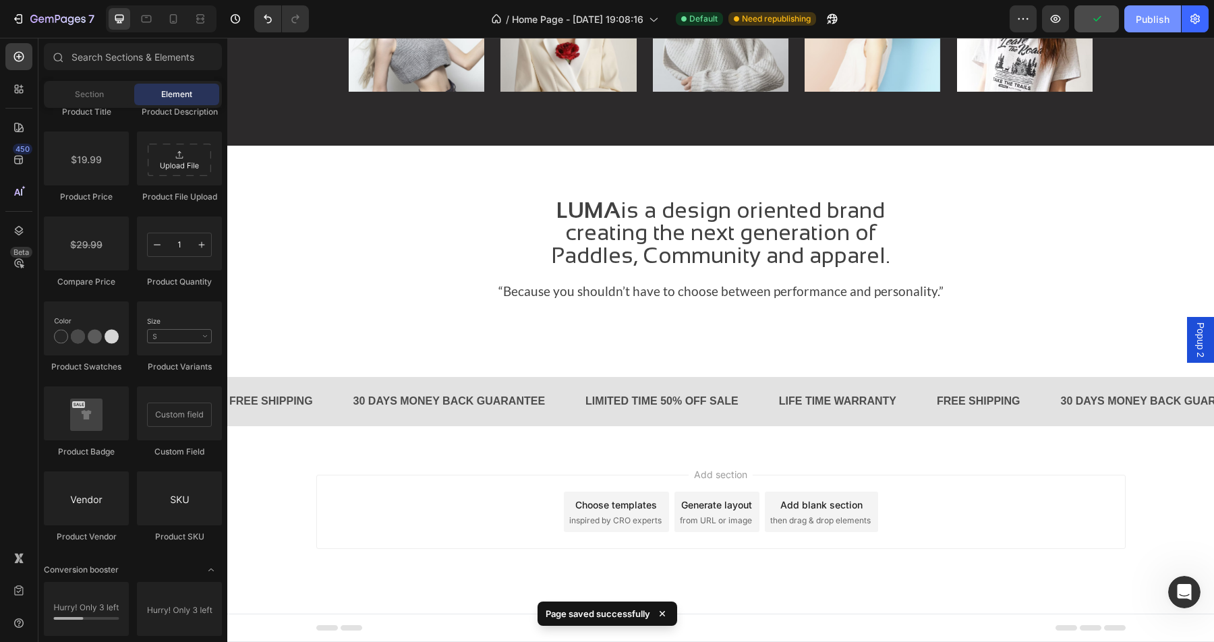
click at [1167, 27] on button "Publish" at bounding box center [1152, 18] width 57 height 27
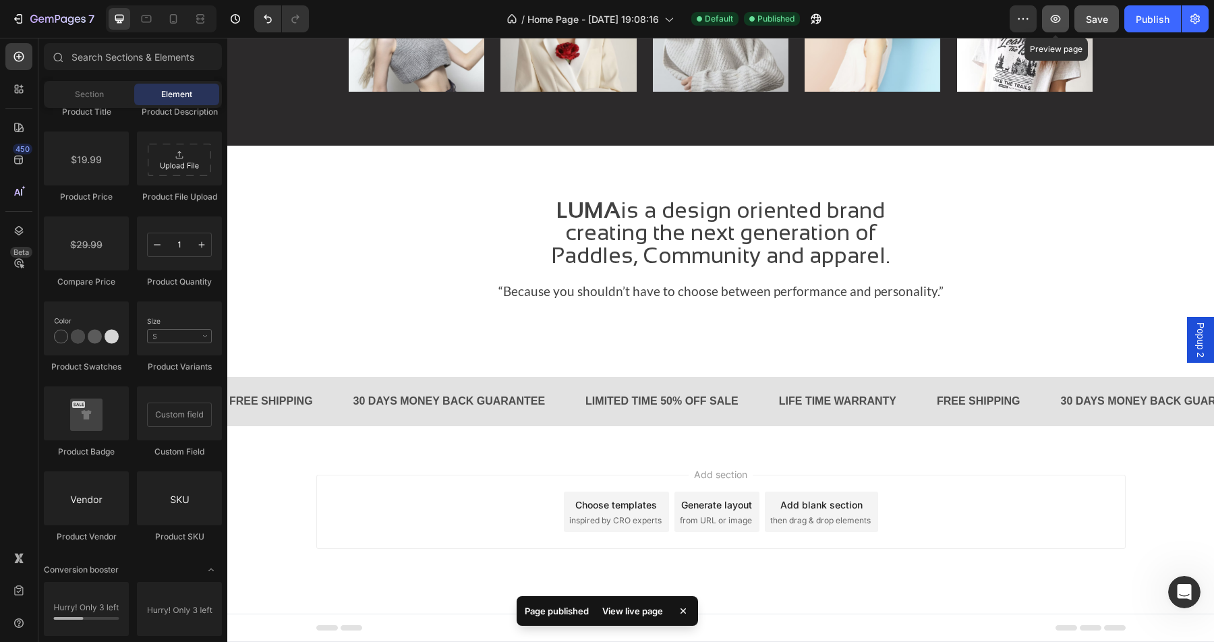
click at [1061, 23] on icon "button" at bounding box center [1055, 18] width 13 height 13
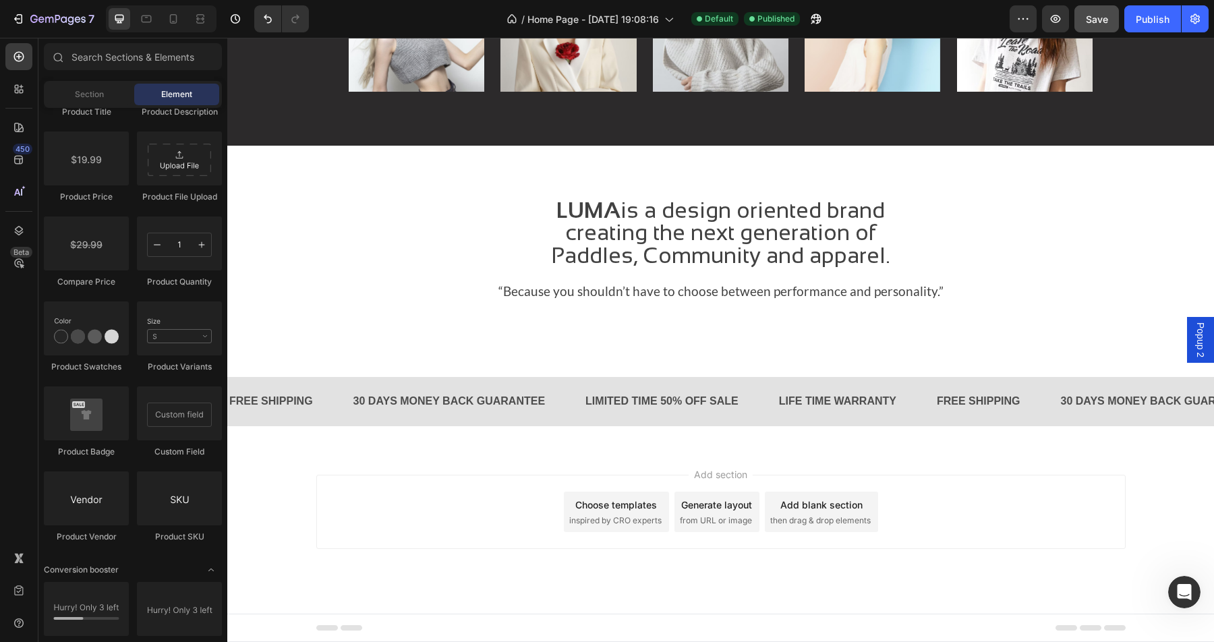
click at [1201, 336] on span "Popup 2" at bounding box center [1200, 339] width 13 height 35
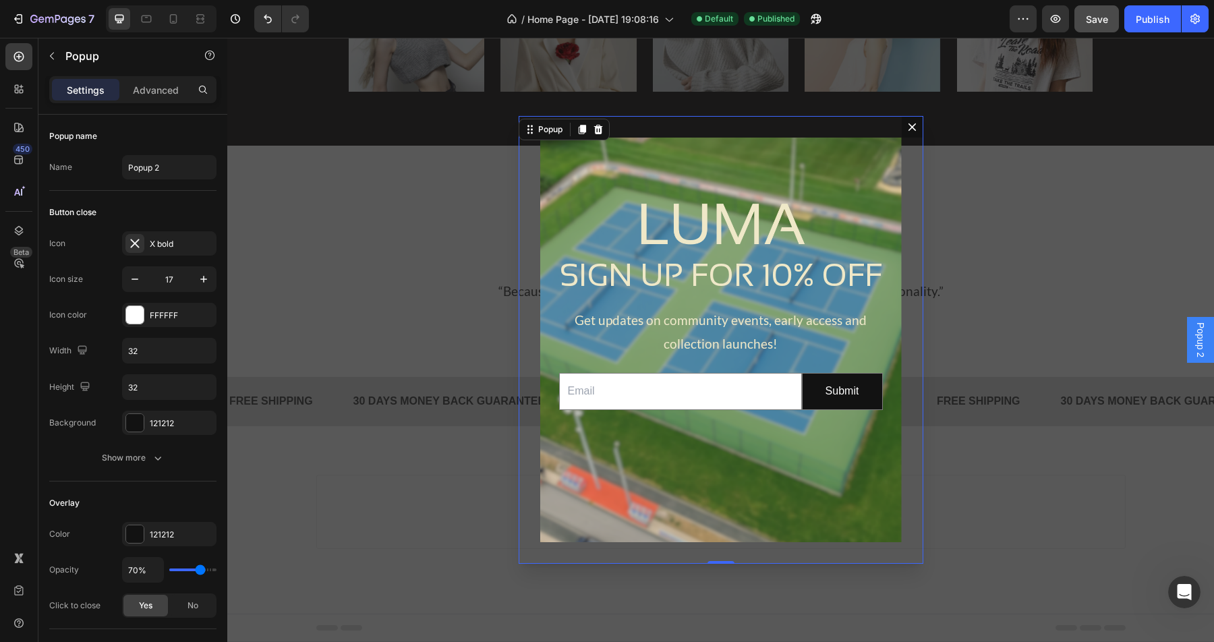
drag, startPoint x: 1201, startPoint y: 337, endPoint x: 1049, endPoint y: 502, distance: 224.3
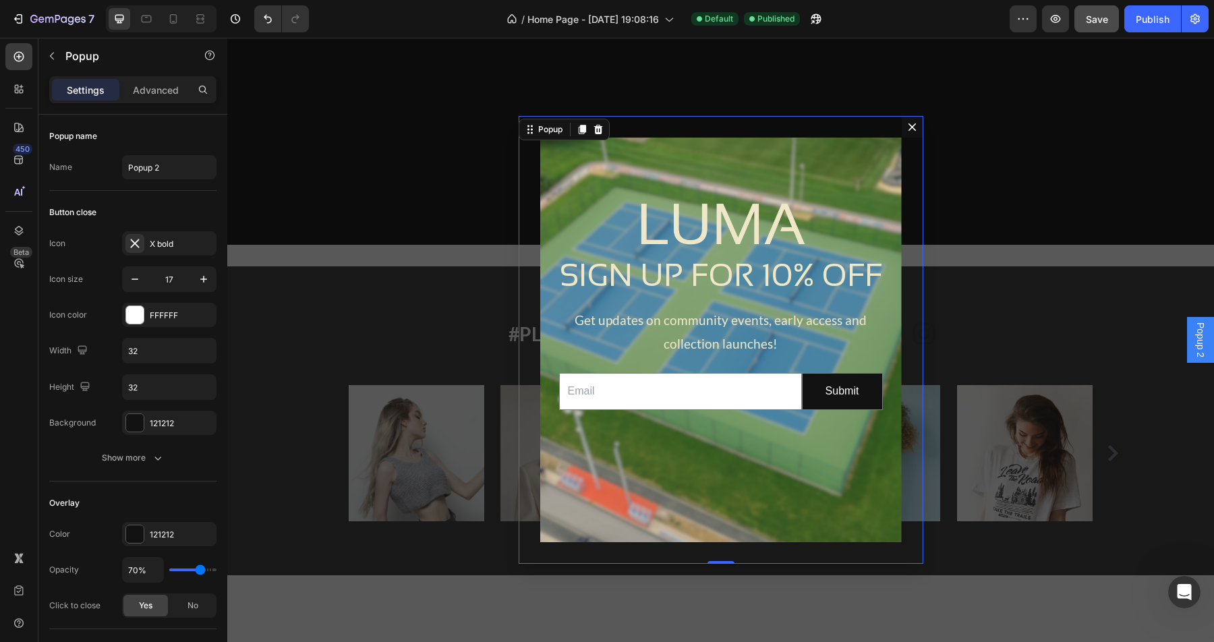
scroll to position [1634, 0]
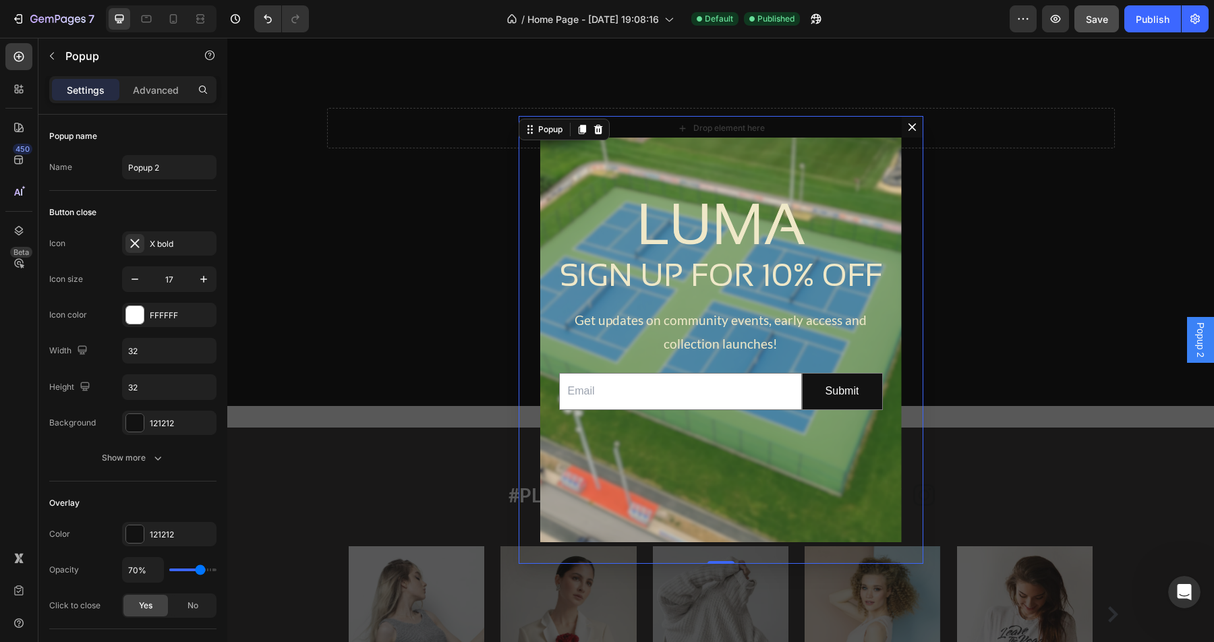
drag, startPoint x: 1200, startPoint y: 337, endPoint x: 1039, endPoint y: 216, distance: 201.8
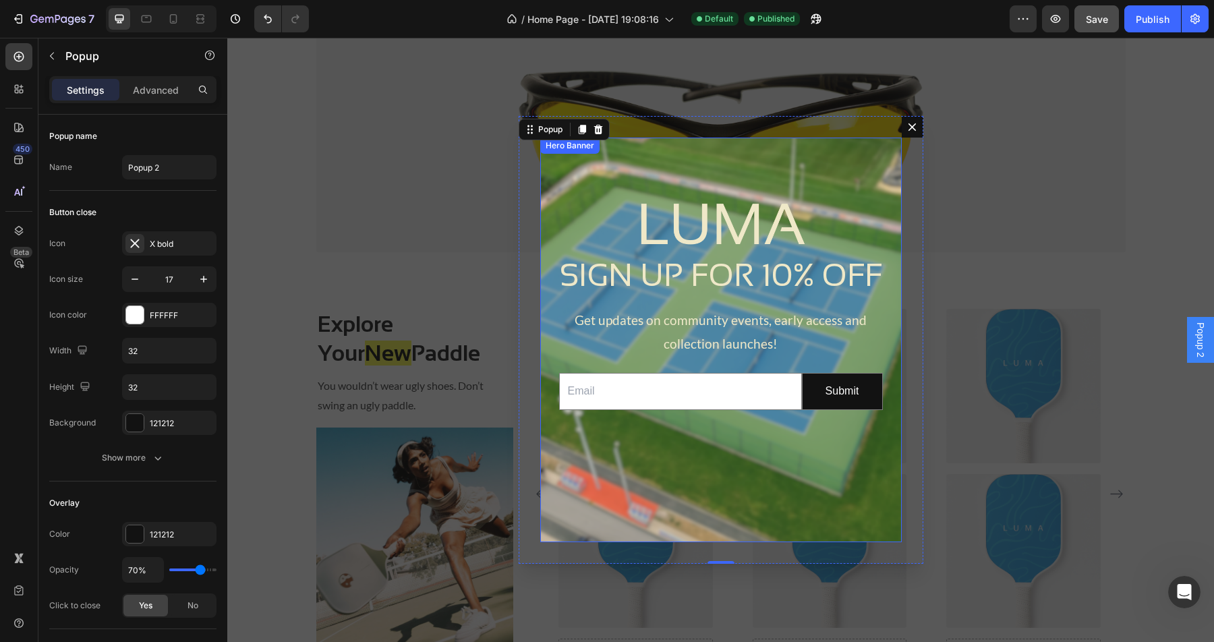
scroll to position [0, 0]
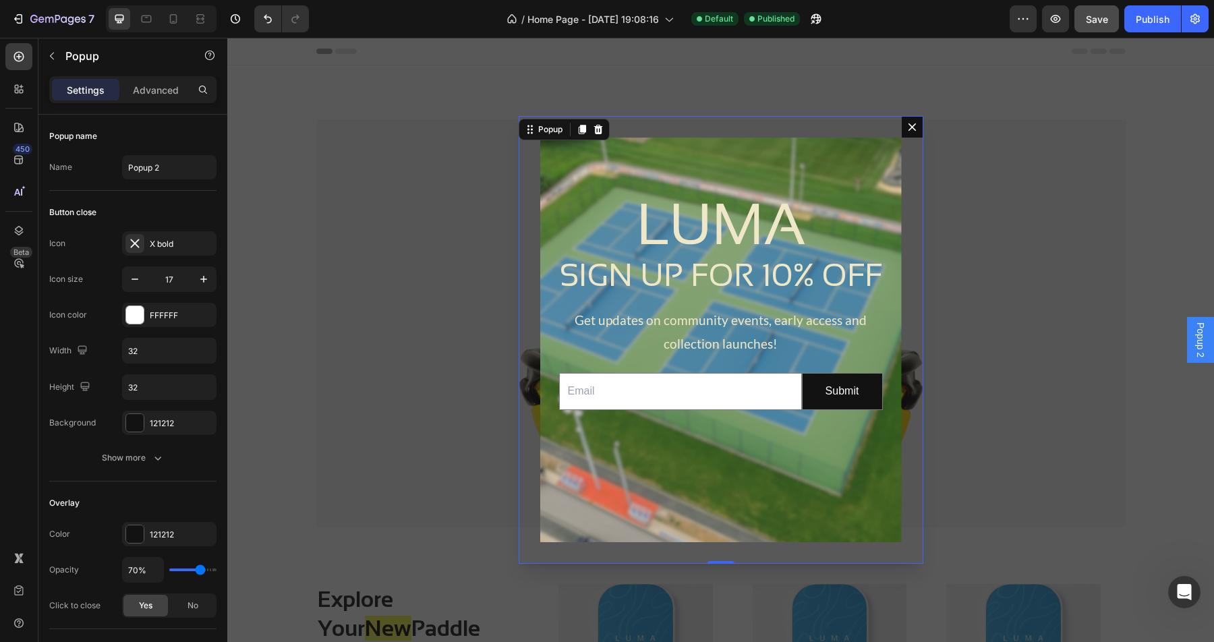
click at [908, 127] on icon "Dialog content" at bounding box center [911, 126] width 11 height 11
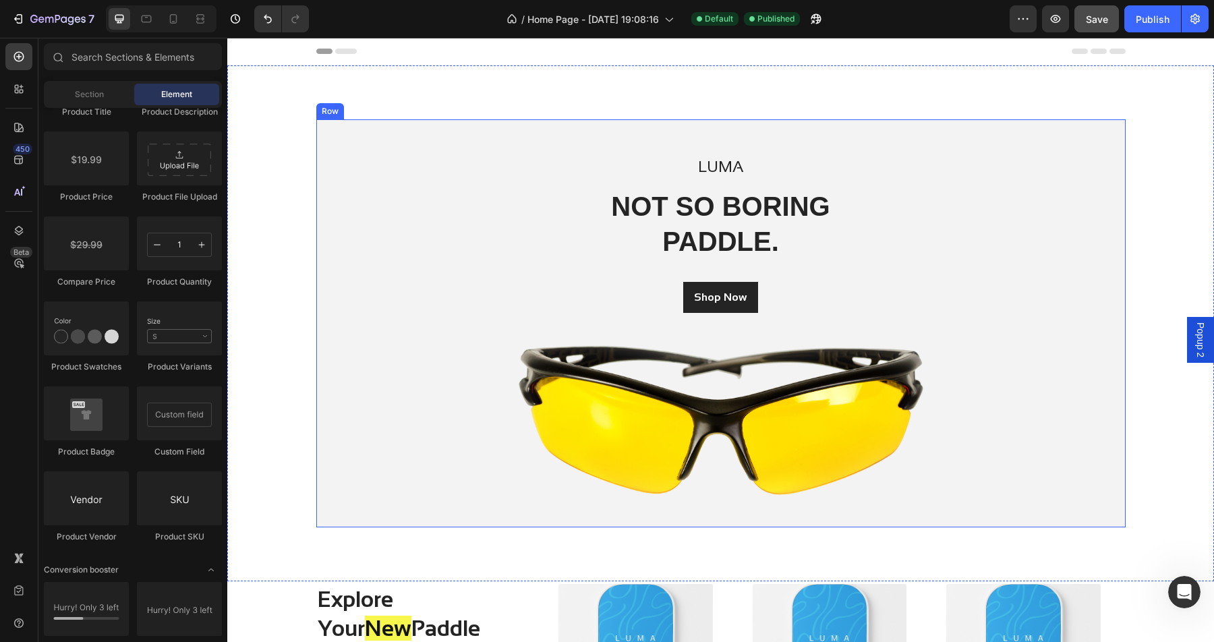
drag, startPoint x: 1195, startPoint y: 337, endPoint x: 1037, endPoint y: 341, distance: 157.8
click at [78, 98] on span "Section" at bounding box center [89, 94] width 29 height 12
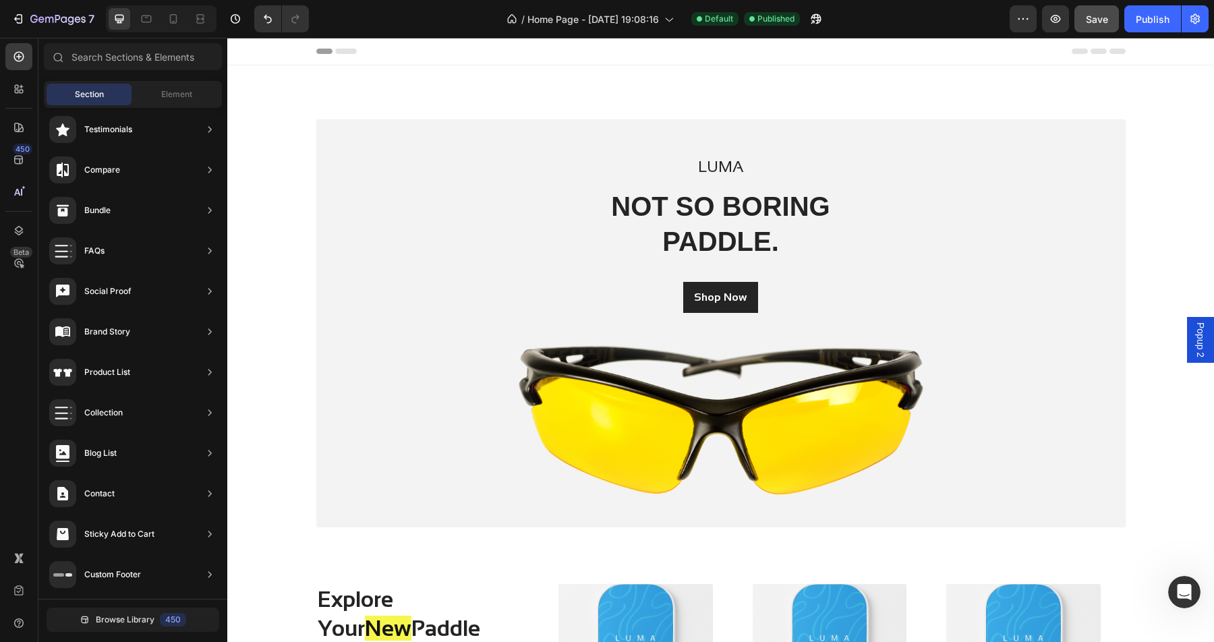
click at [1200, 345] on span "Popup 2" at bounding box center [1200, 339] width 13 height 35
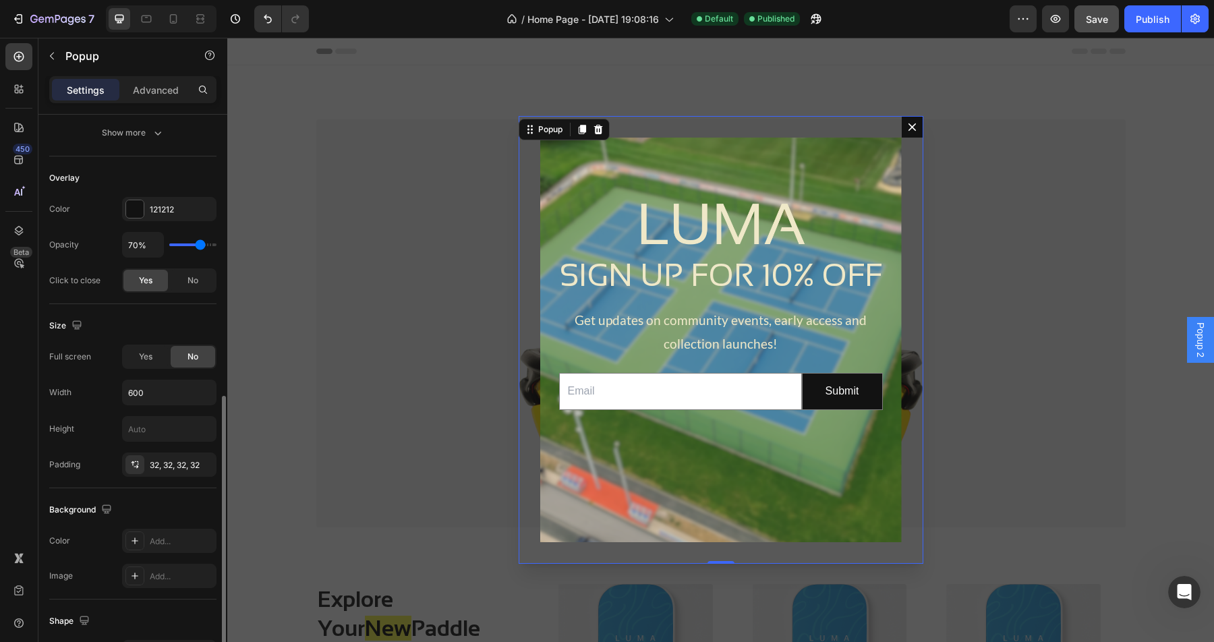
scroll to position [308, 0]
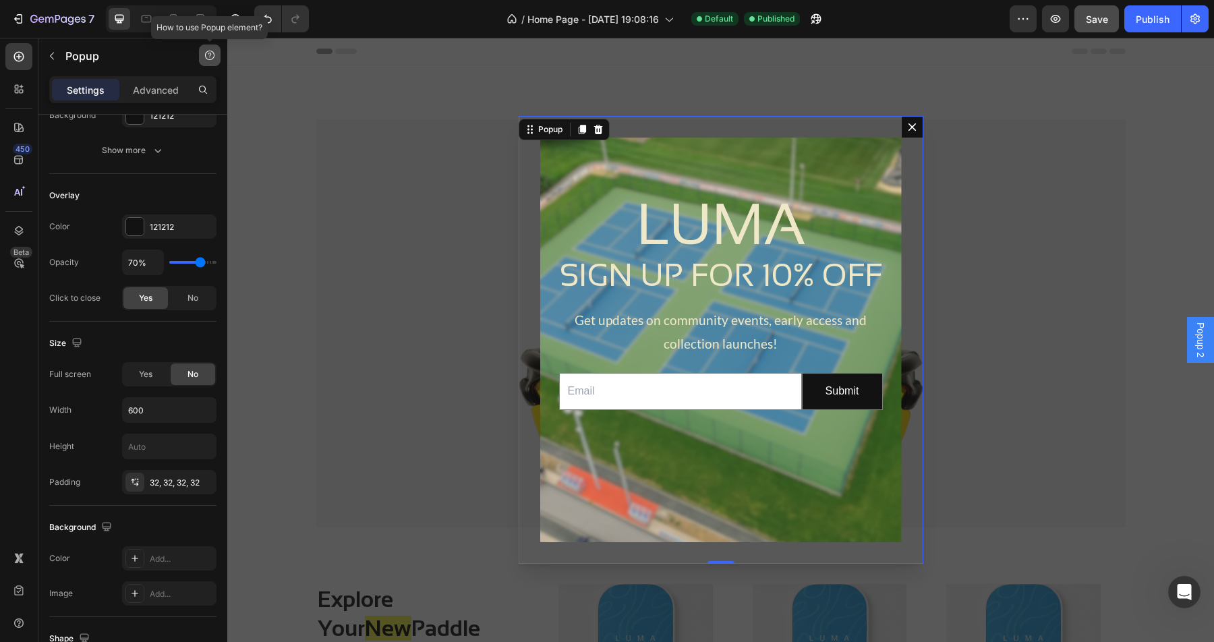
click at [210, 57] on icon "button" at bounding box center [210, 57] width 1 height 1
click at [188, 94] on button "Help center" at bounding box center [178, 86] width 76 height 24
click at [914, 129] on icon "Dialog content" at bounding box center [911, 126] width 7 height 7
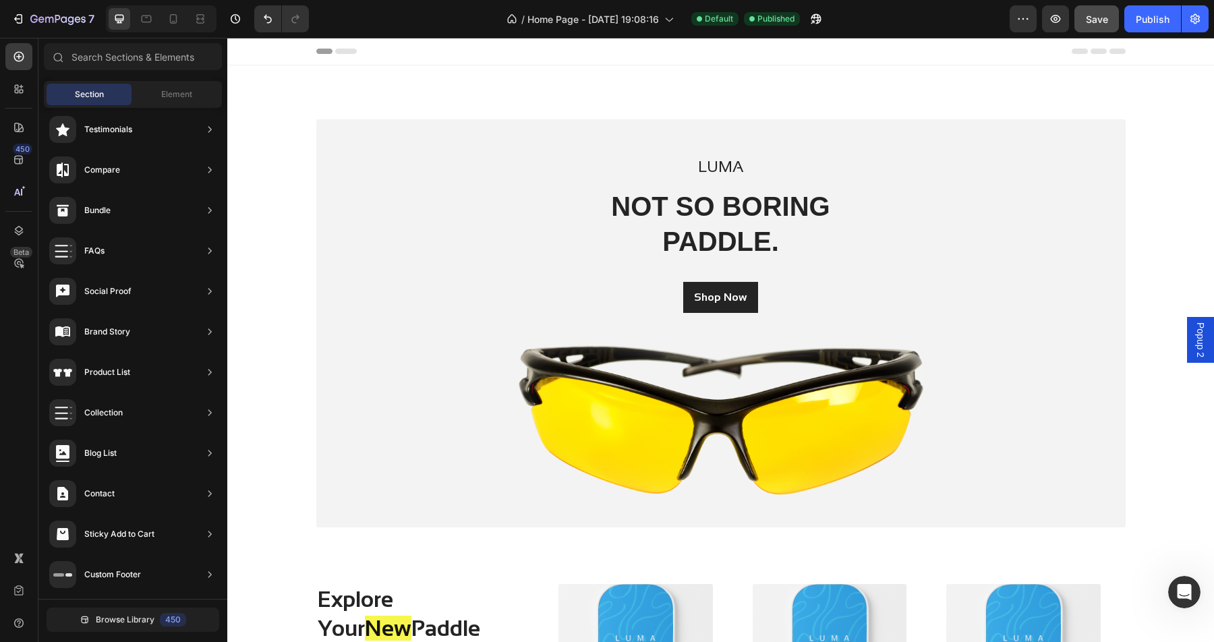
click at [1198, 333] on span "Popup 2" at bounding box center [1200, 339] width 13 height 35
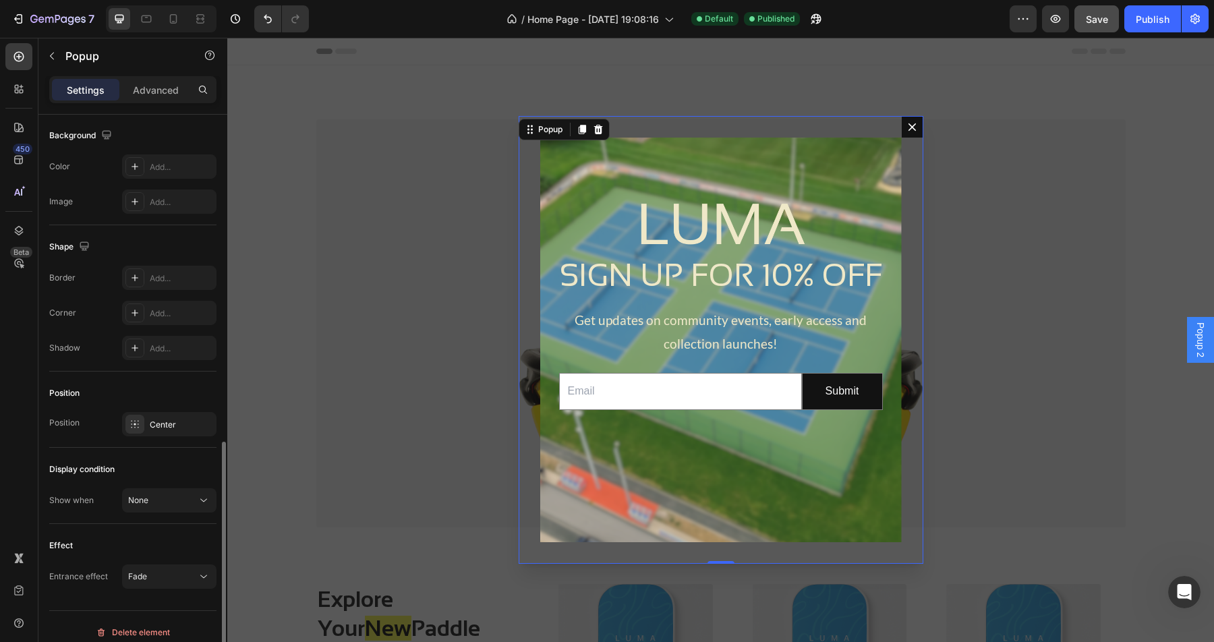
scroll to position [711, 0]
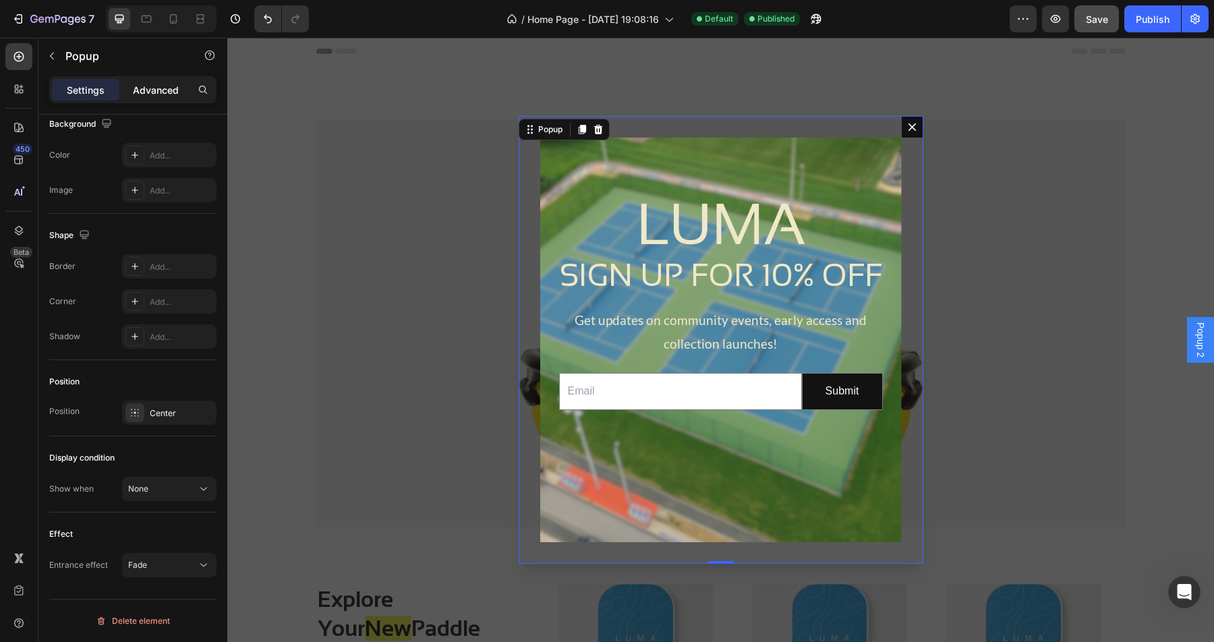
click at [150, 86] on p "Advanced" at bounding box center [156, 90] width 46 height 14
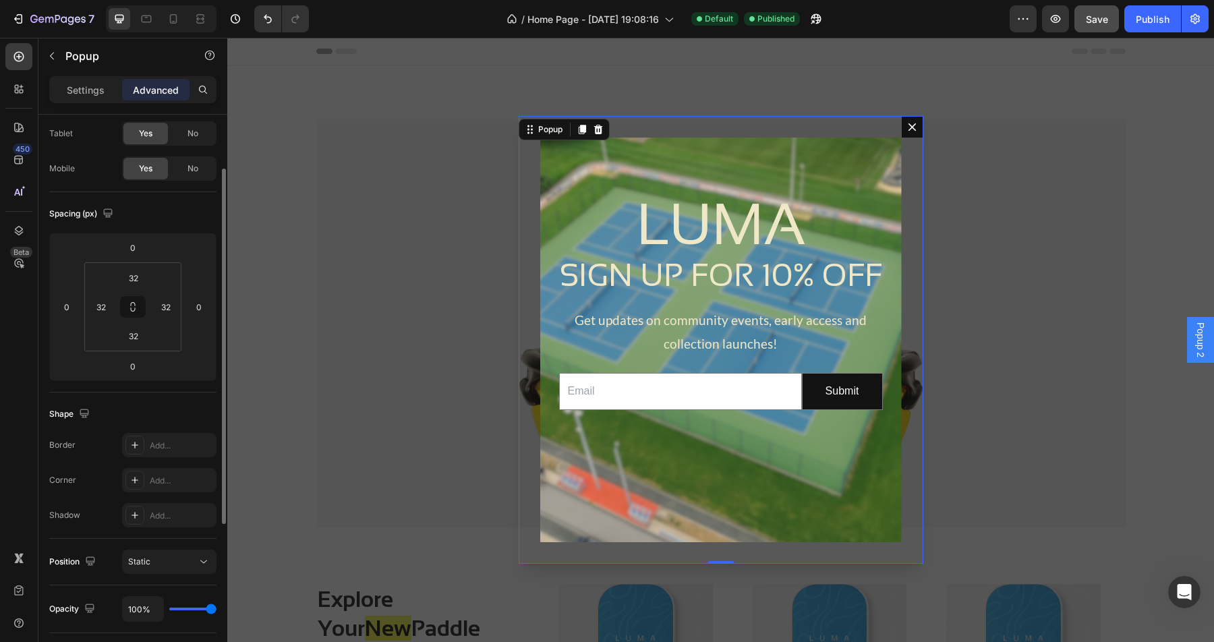
scroll to position [0, 0]
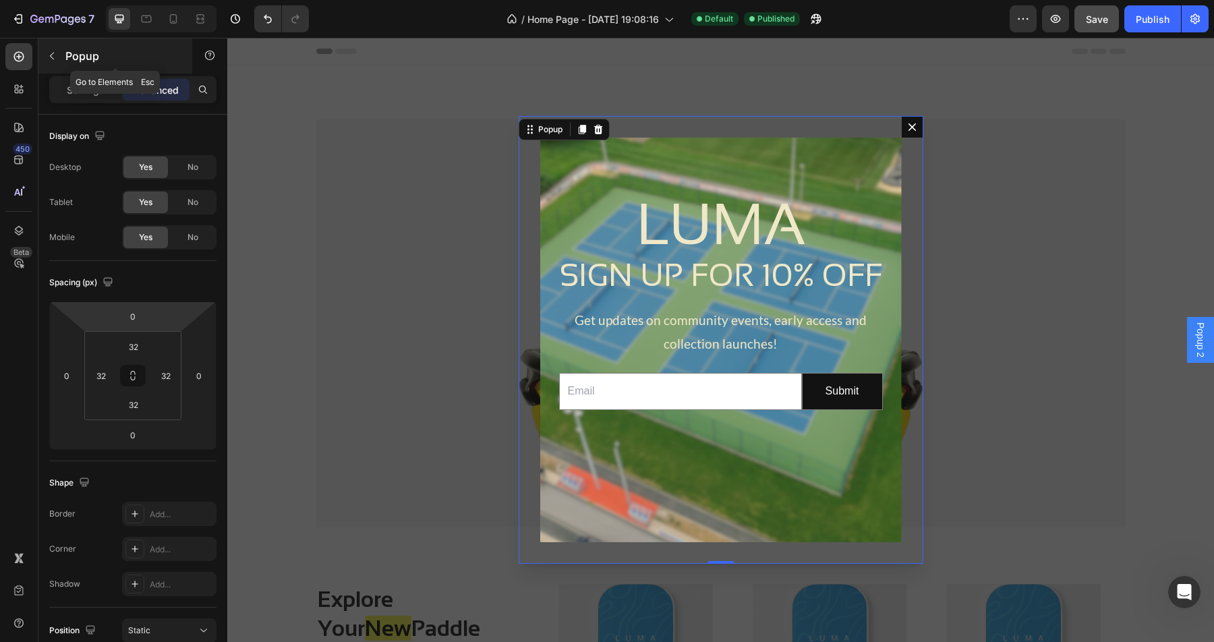
click at [48, 61] on icon "button" at bounding box center [52, 56] width 11 height 11
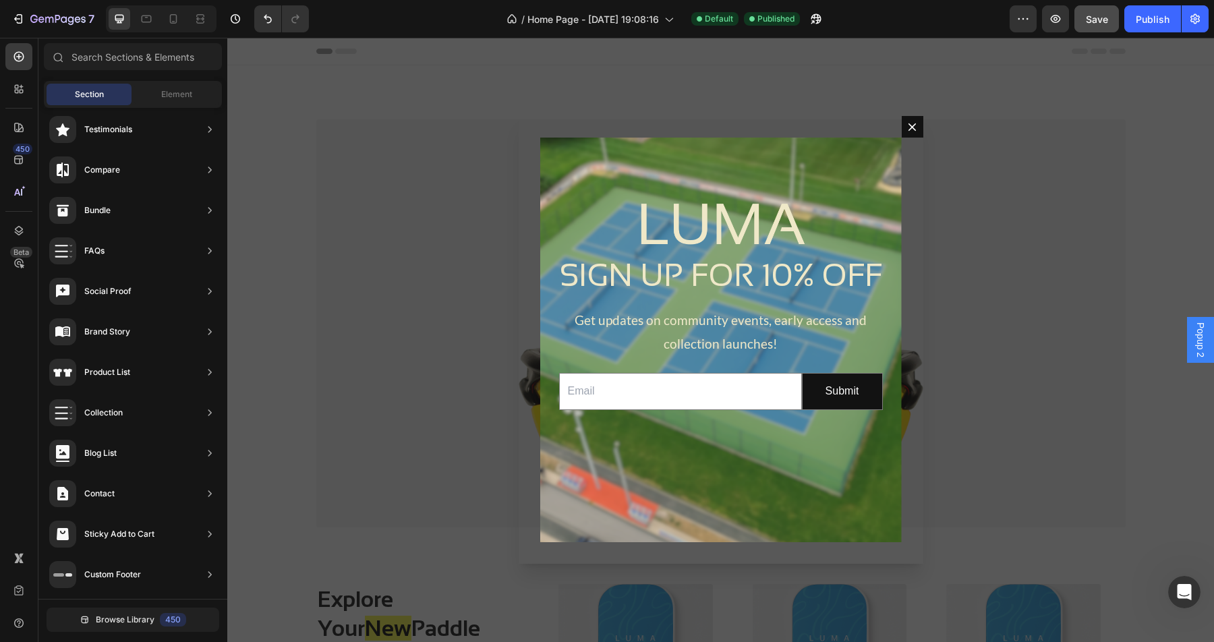
click at [1204, 339] on span "Popup 2" at bounding box center [1200, 339] width 13 height 35
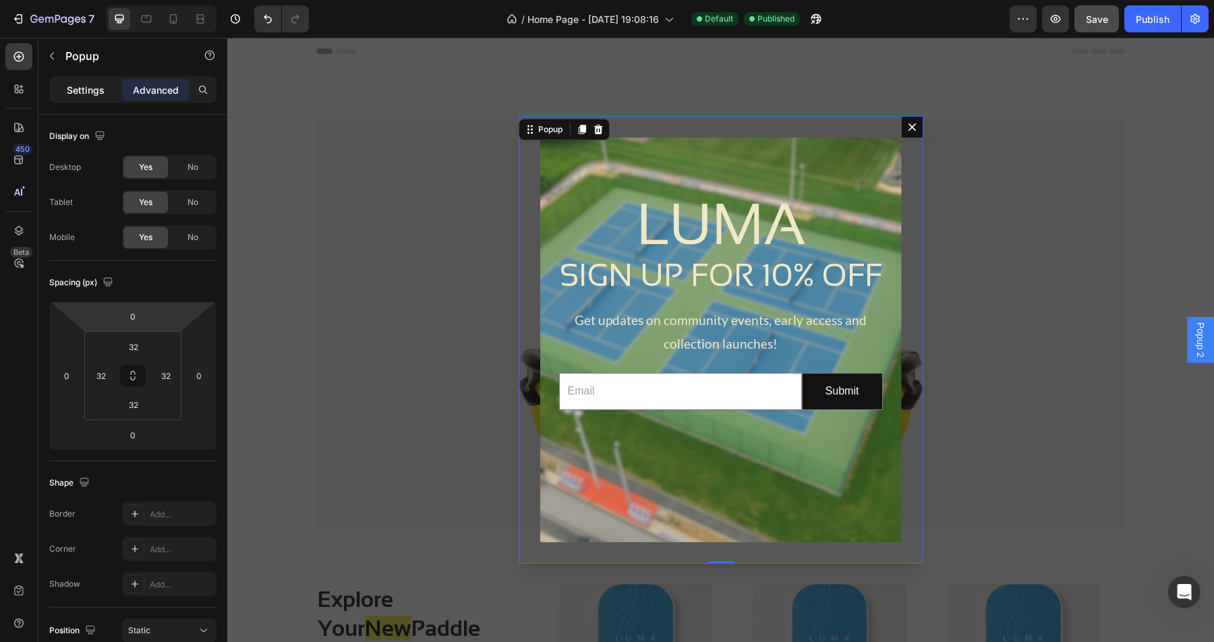
click at [94, 94] on p "Settings" at bounding box center [86, 90] width 38 height 14
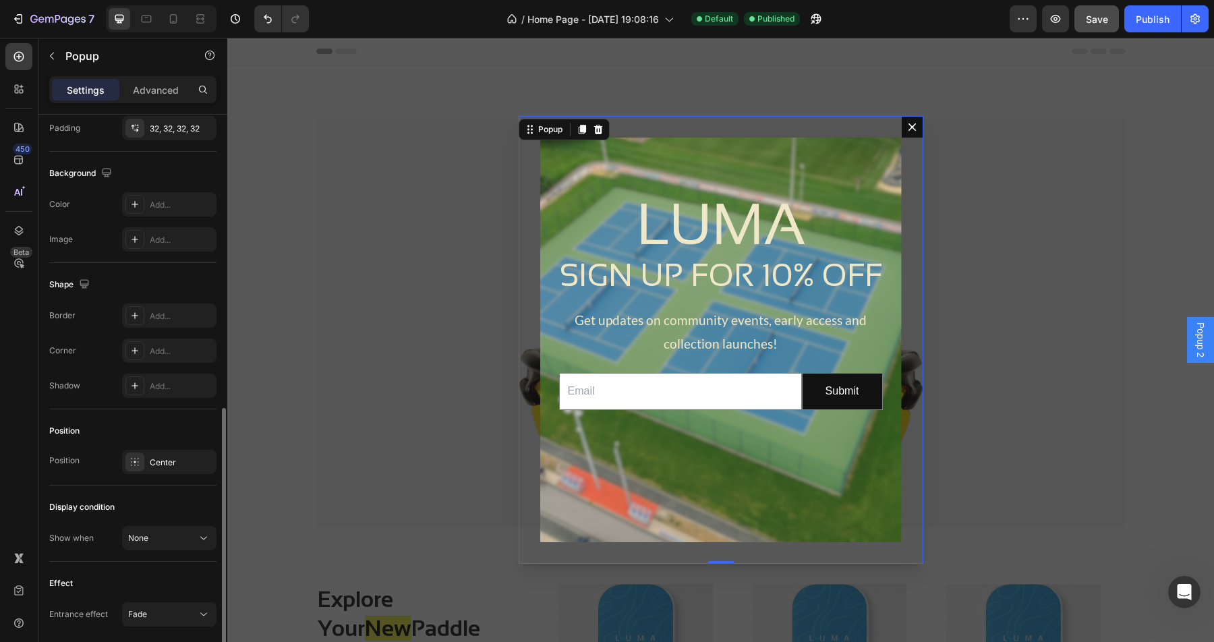
scroll to position [711, 0]
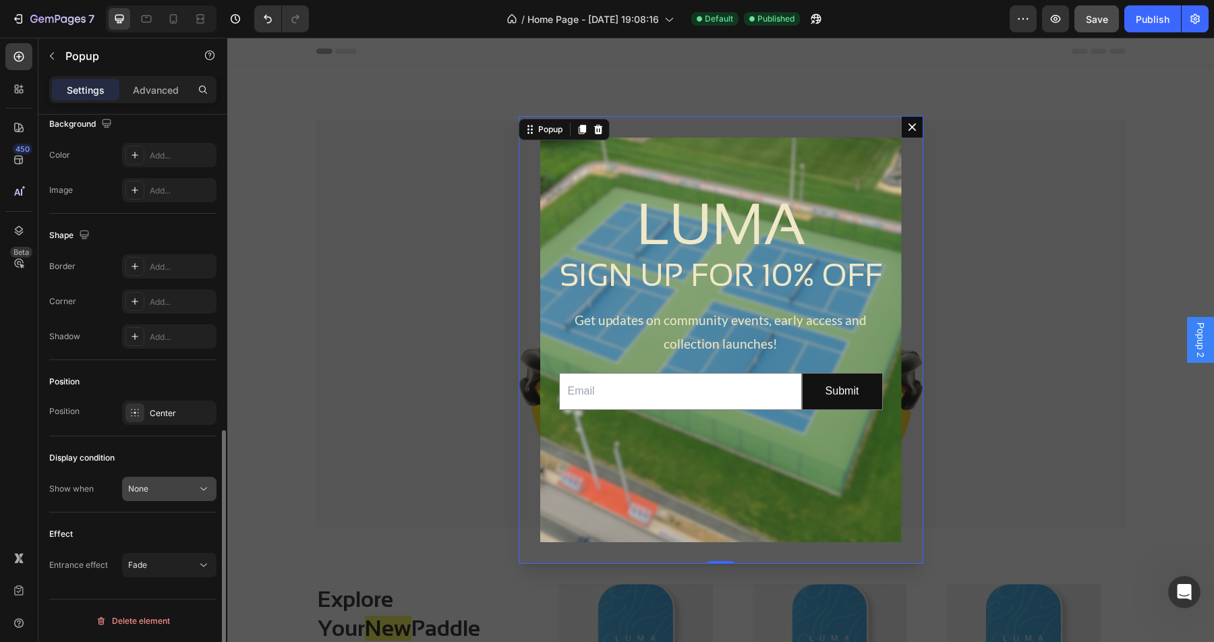
click at [183, 492] on div "None" at bounding box center [162, 489] width 69 height 12
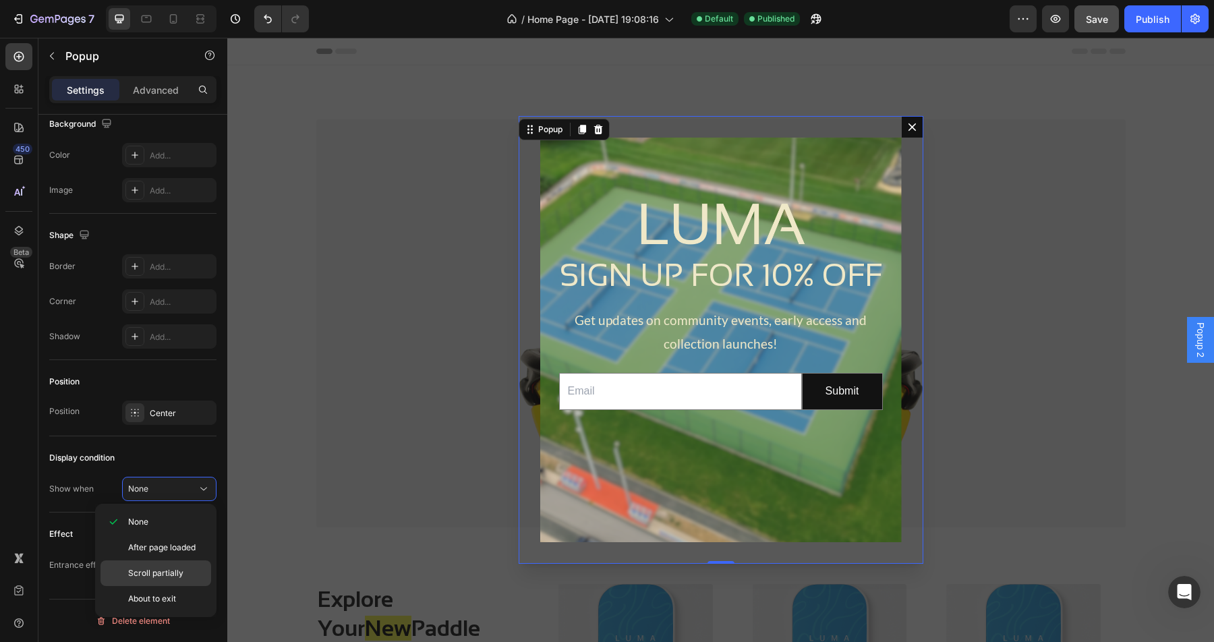
click at [171, 569] on span "Scroll partially" at bounding box center [155, 573] width 55 height 12
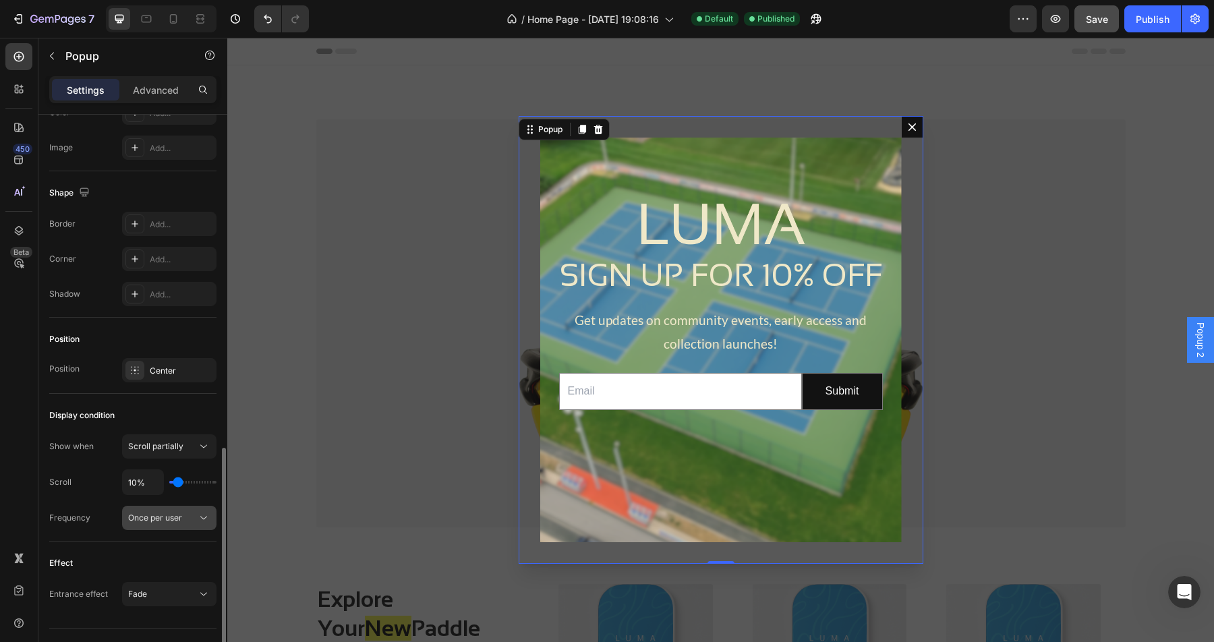
scroll to position [782, 0]
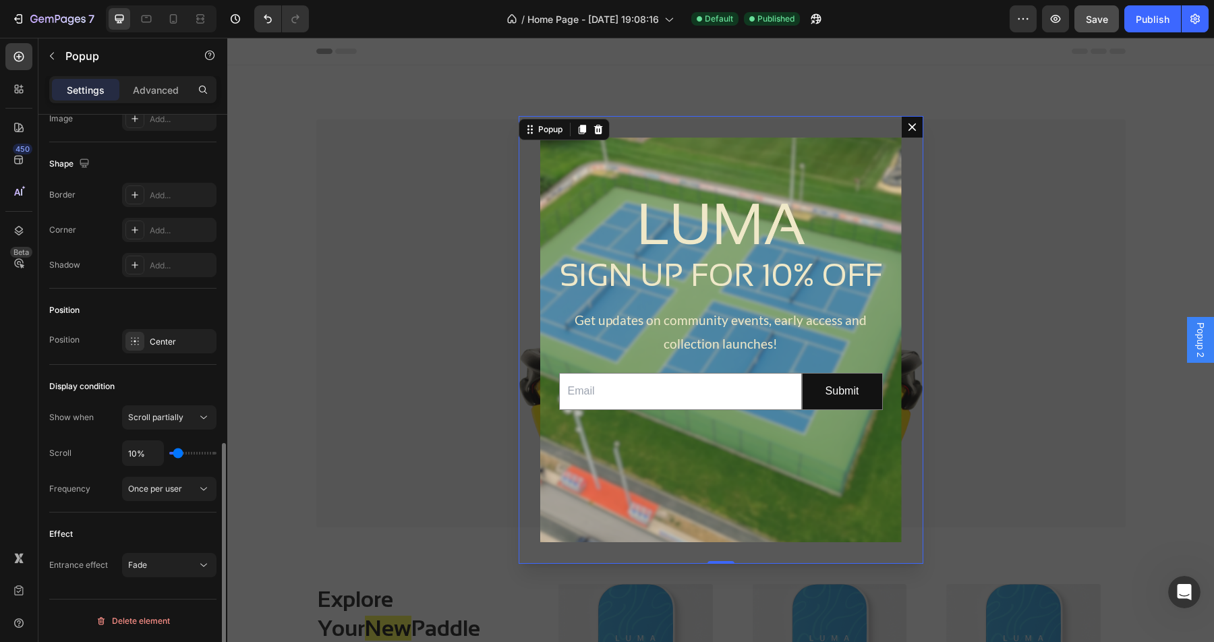
type input "8%"
type input "8"
type input "9%"
type input "9"
type input "10%"
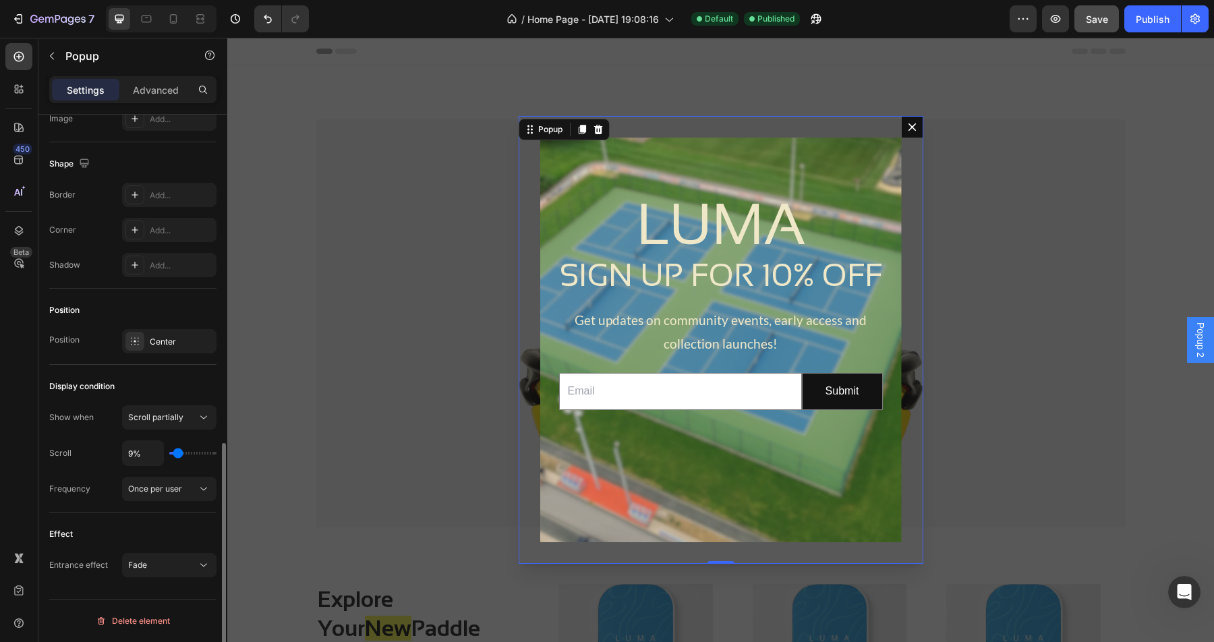
type input "10"
type input "11%"
type input "11"
type input "12%"
type input "12"
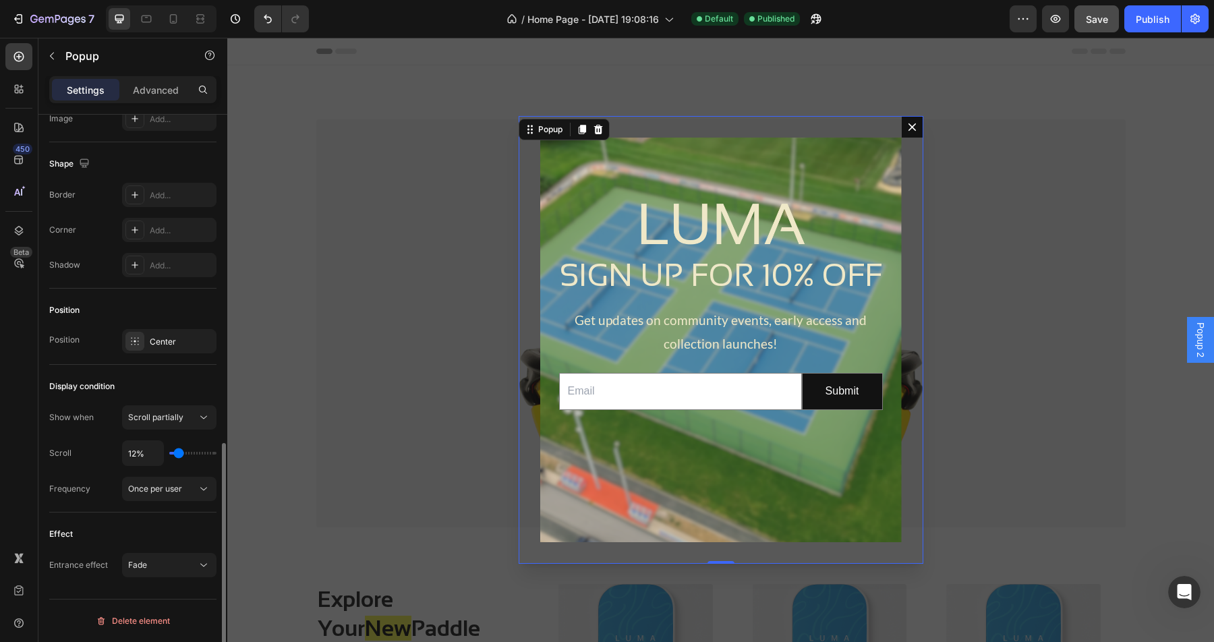
type input "13%"
type input "13"
type input "14%"
type input "14"
type input "15%"
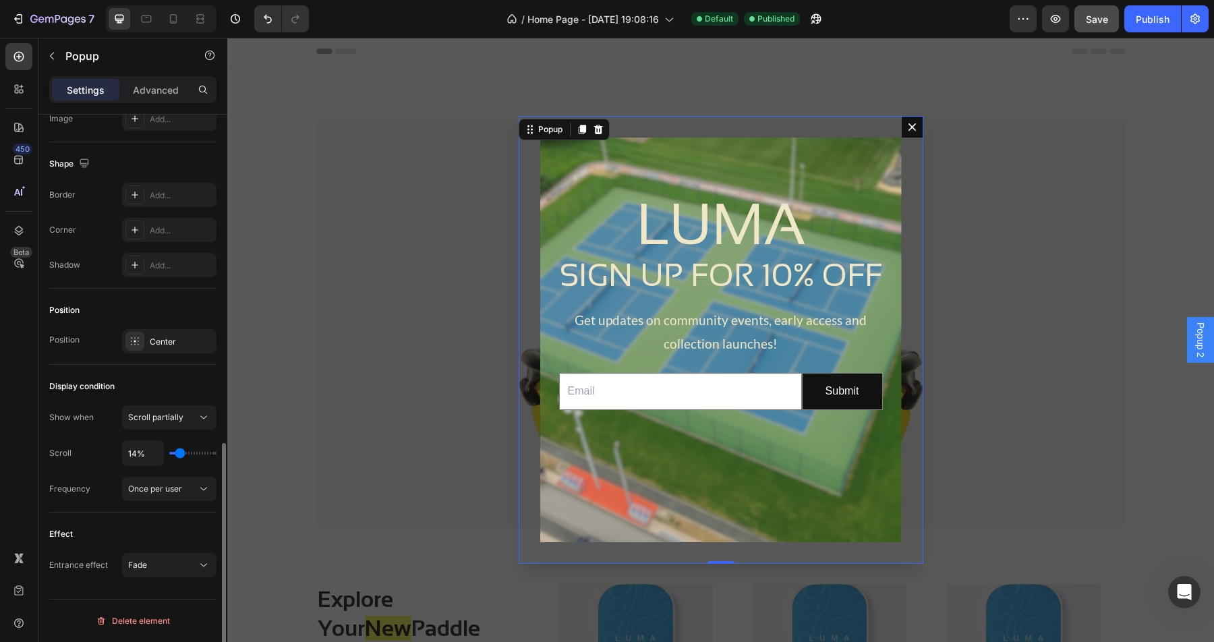
type input "15"
type input "16%"
type input "16"
type input "17%"
type input "17"
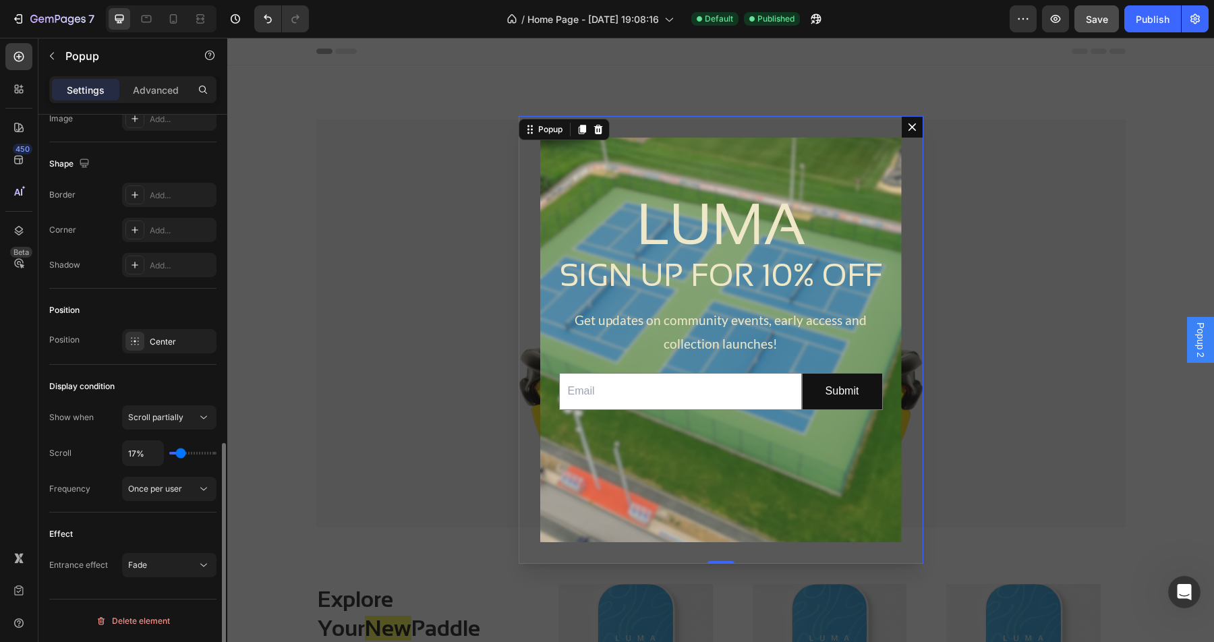
type input "18%"
type input "18"
type input "19%"
type input "19"
type input "20%"
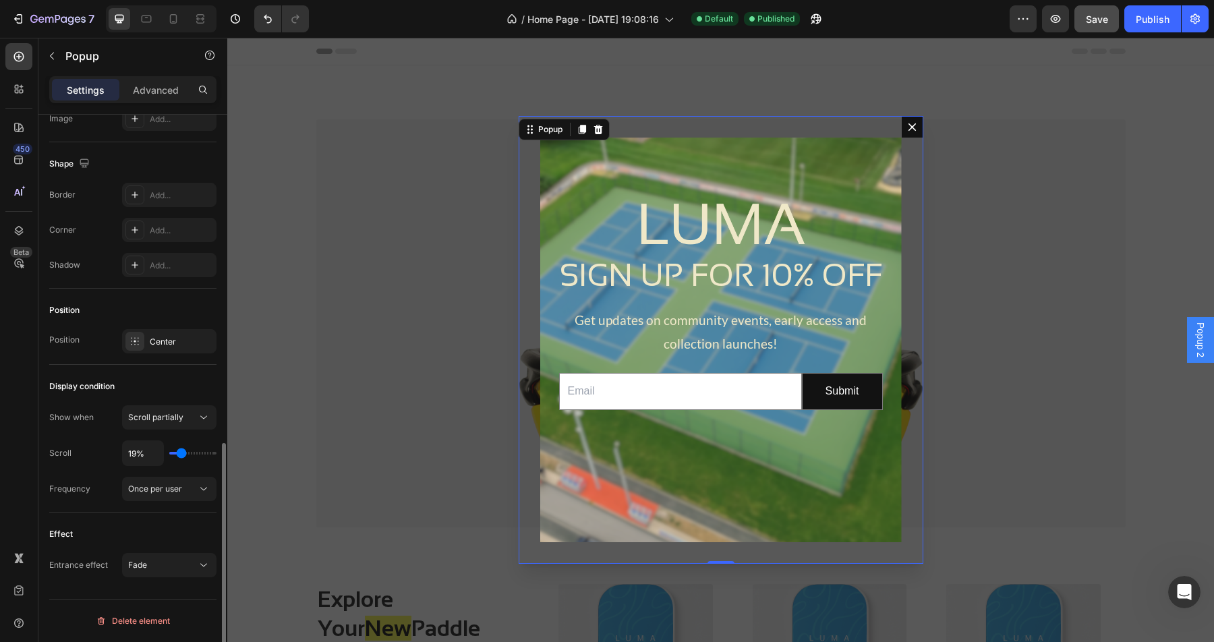
type input "20"
type input "21%"
type input "21"
type input "22%"
type input "22"
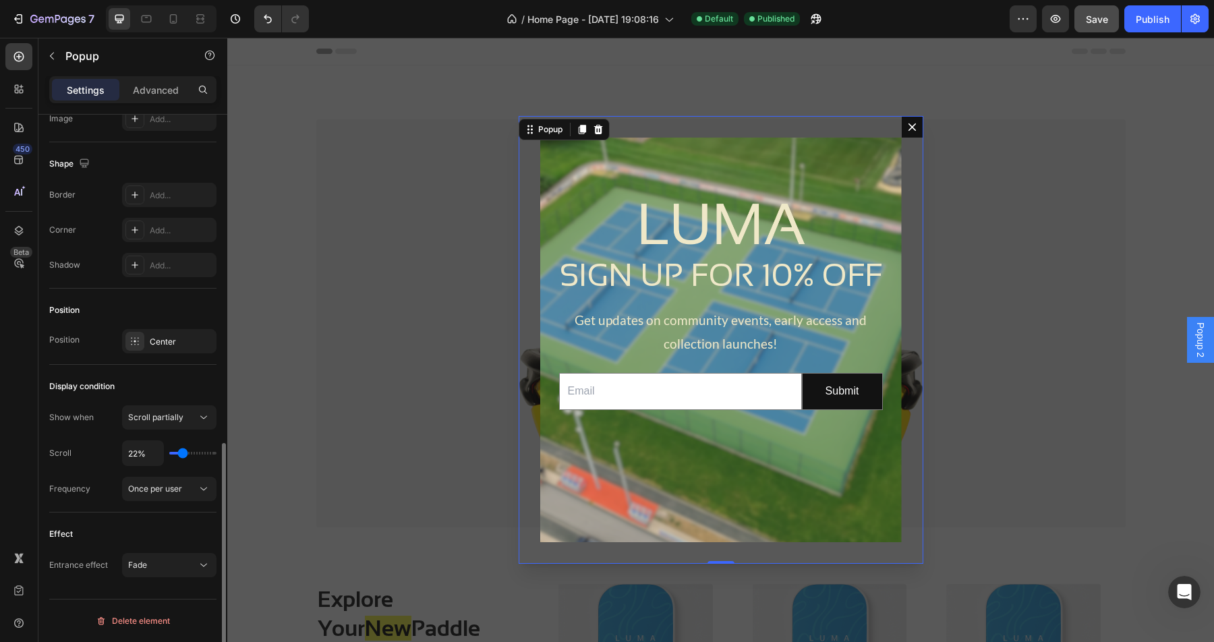
type input "23%"
type input "23"
type input "24%"
type input "24"
type input "25%"
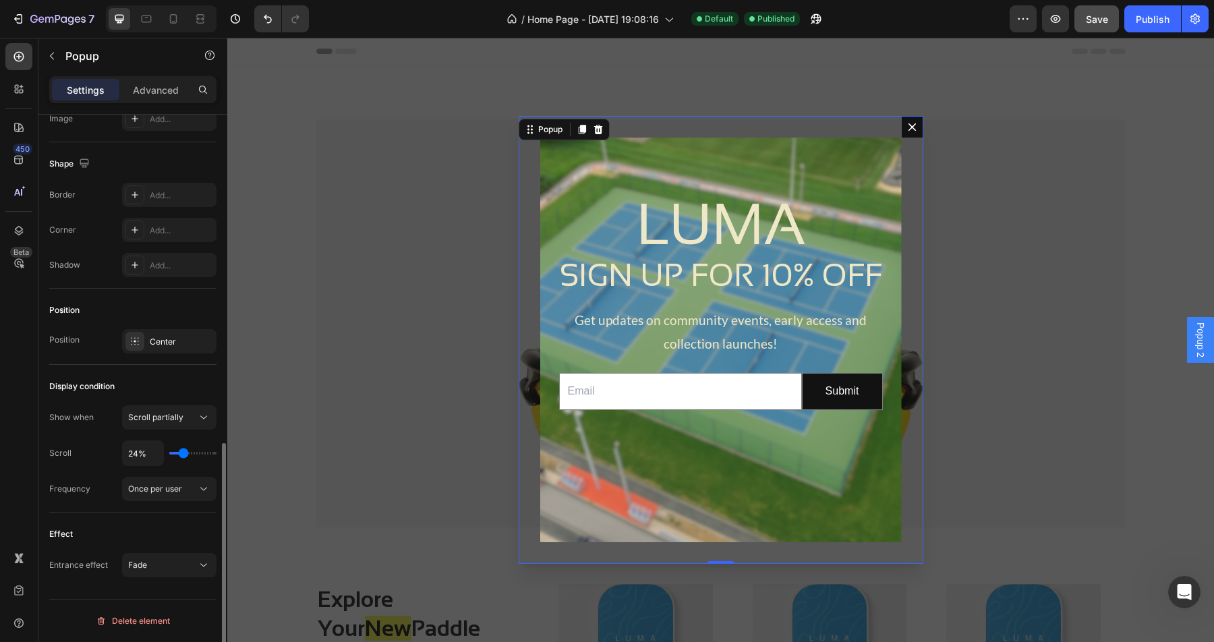
type input "25"
type input "26%"
type input "26"
type input "25%"
type input "25"
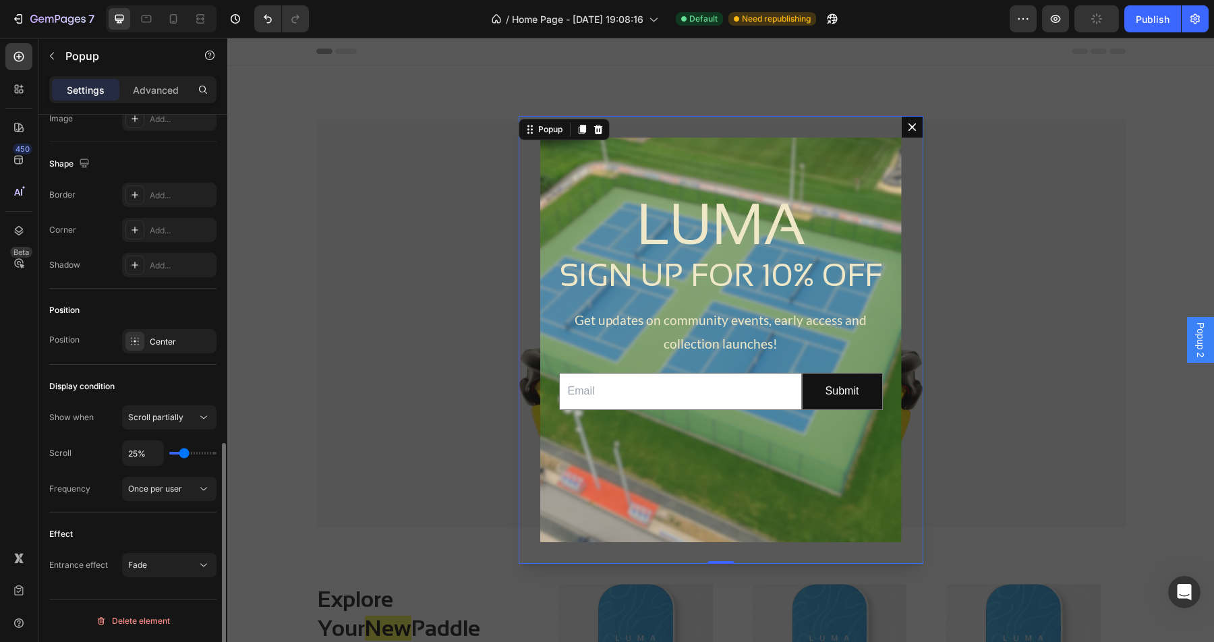
type input "24%"
type input "24"
type input "23%"
type input "23"
type input "22%"
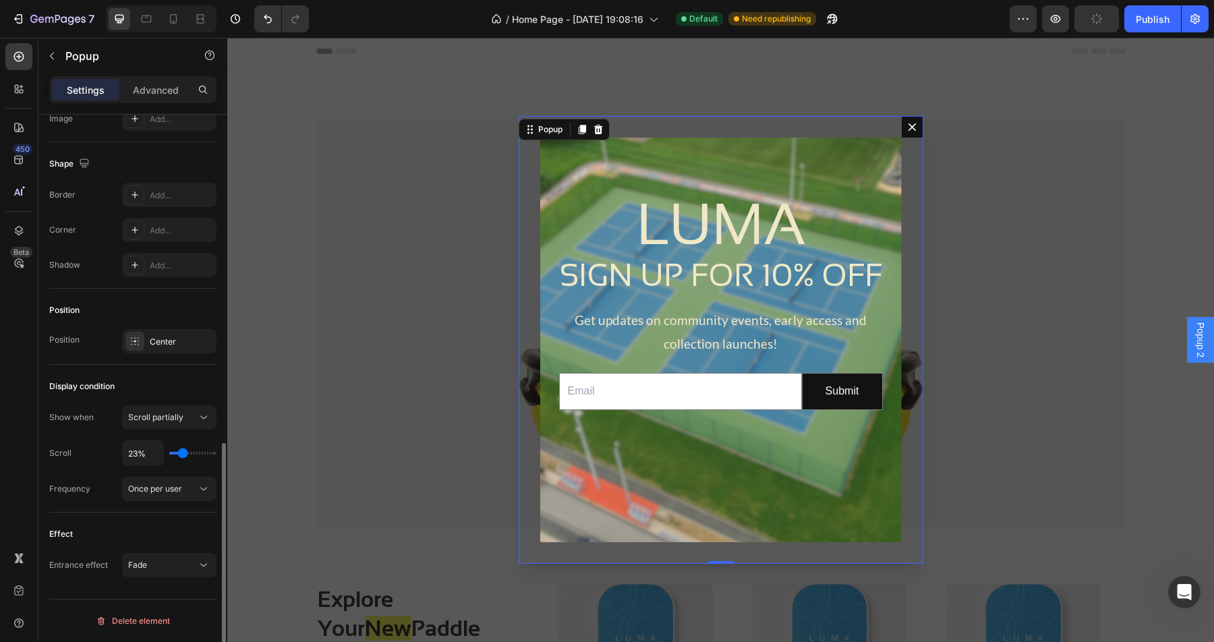
type input "22"
type input "21%"
type input "21"
type input "20%"
type input "20"
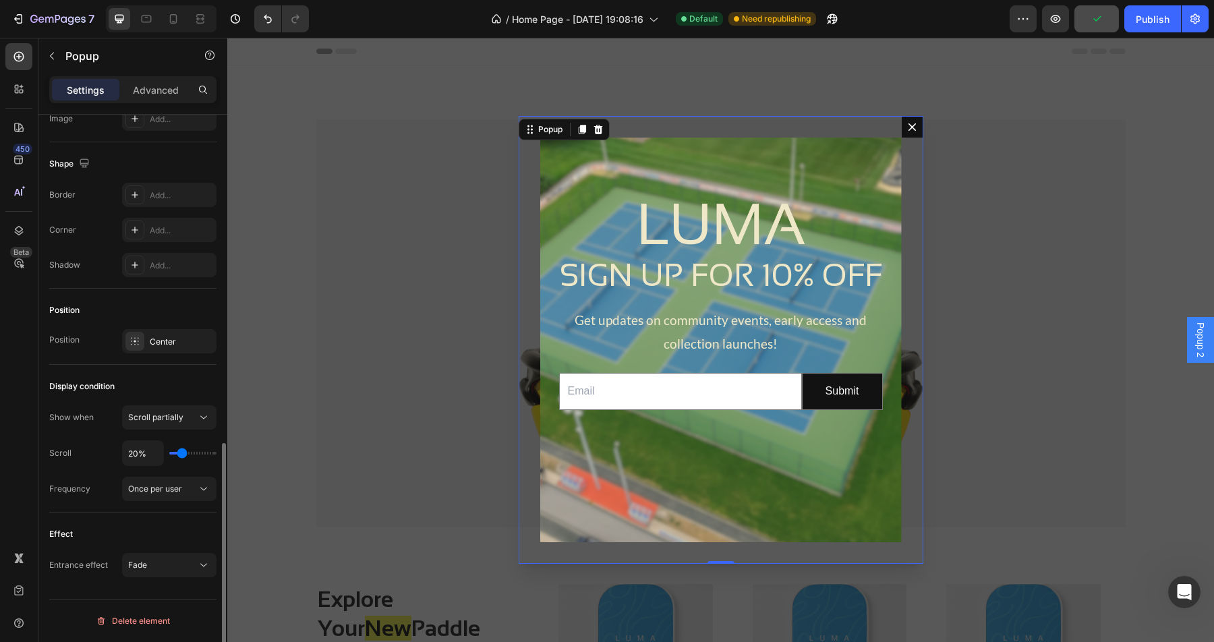
type input "19%"
type input "19"
type input "18%"
type input "18"
type input "17%"
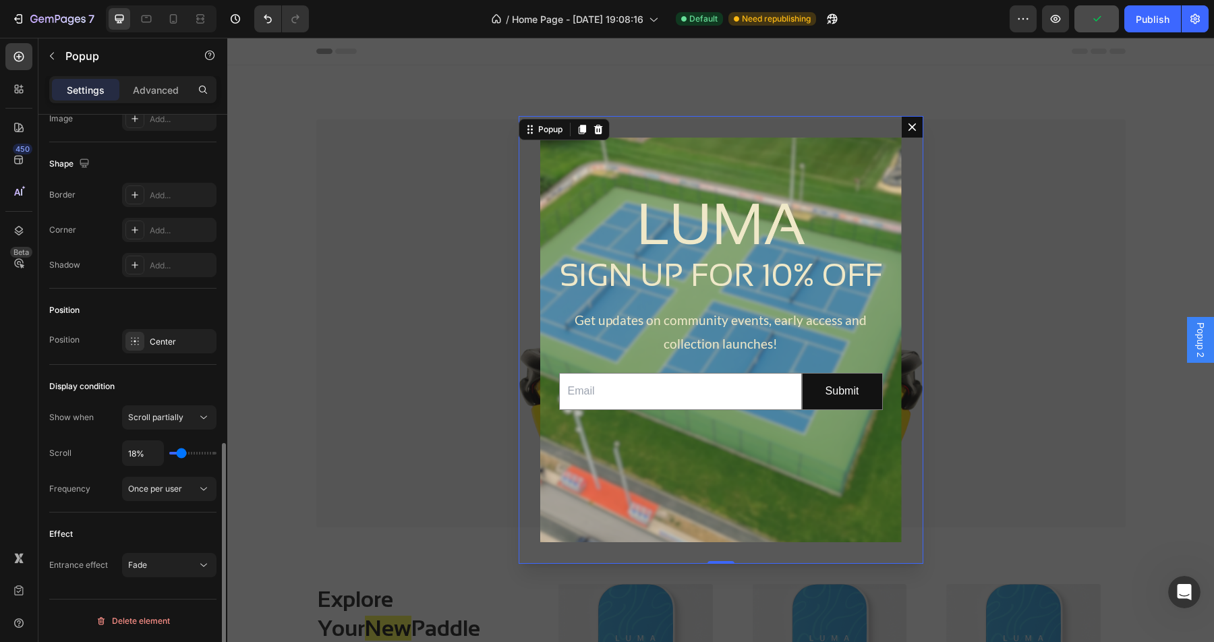
type input "17"
type input "16%"
type input "16"
type input "15%"
type input "15"
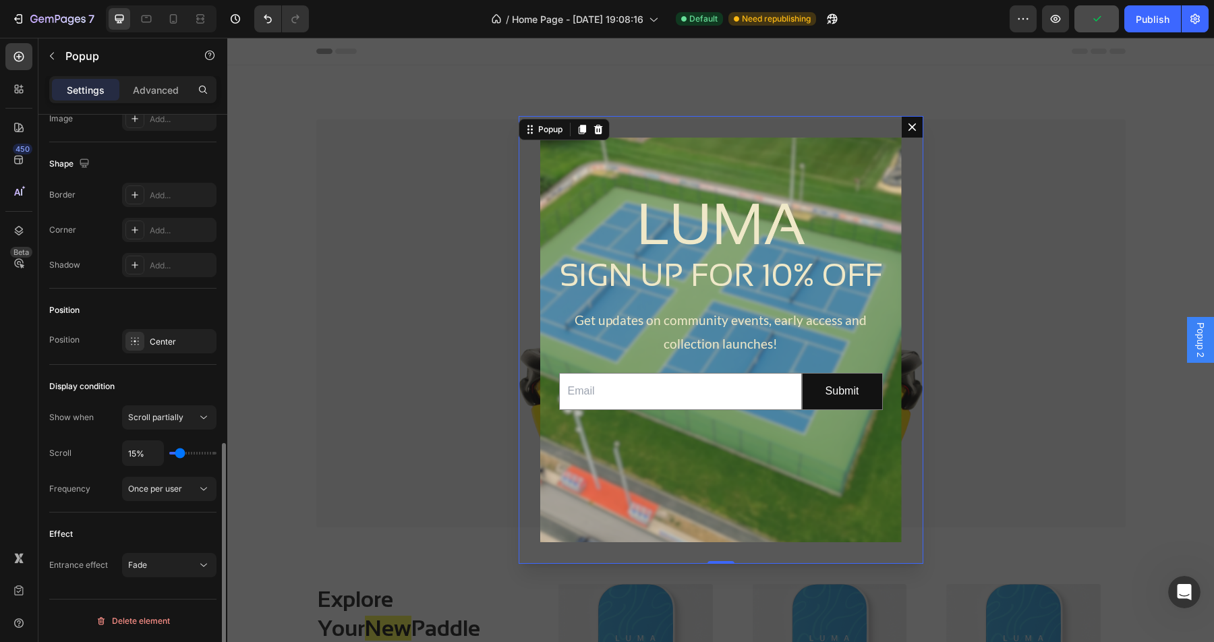
type input "14%"
type input "14"
type input "13%"
type input "13"
type input "14%"
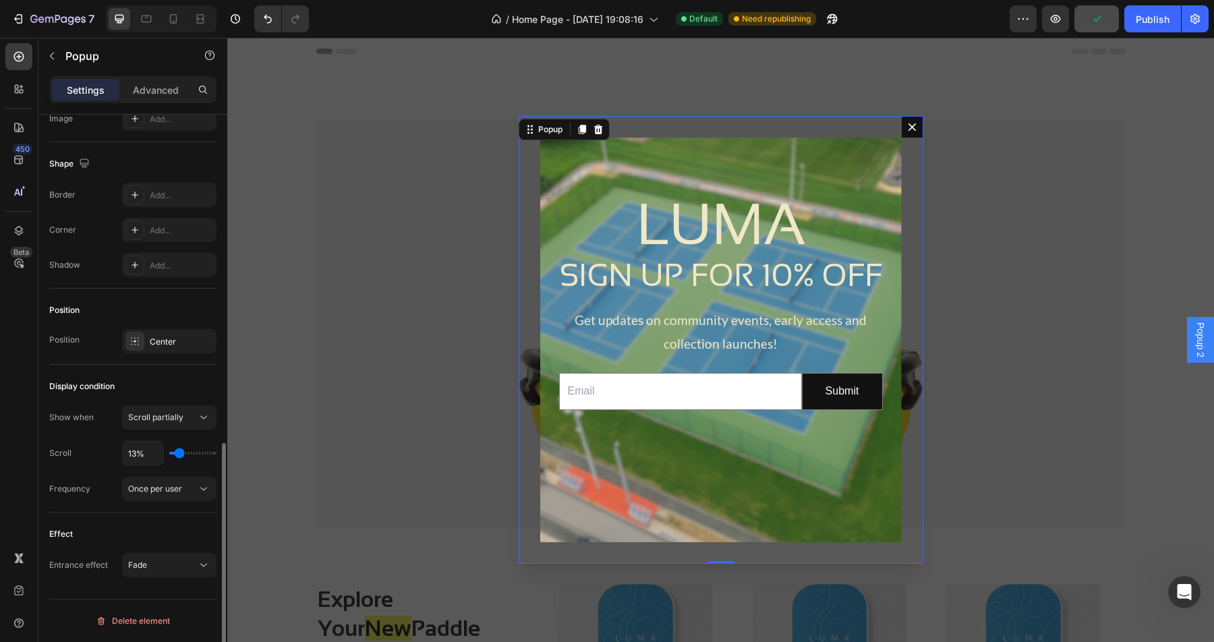
type input "14"
type input "15%"
type input "15"
click at [179, 455] on input "range" at bounding box center [192, 453] width 47 height 3
click at [194, 484] on div "Once per user" at bounding box center [162, 489] width 69 height 12
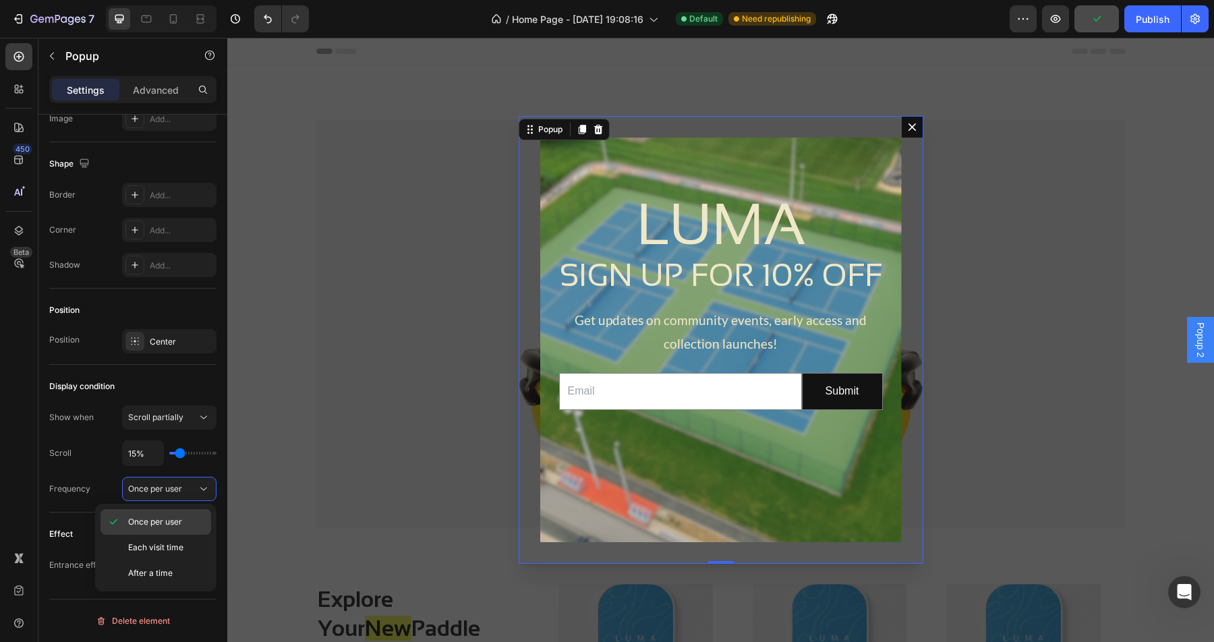
click at [188, 517] on p "Once per user" at bounding box center [166, 522] width 77 height 12
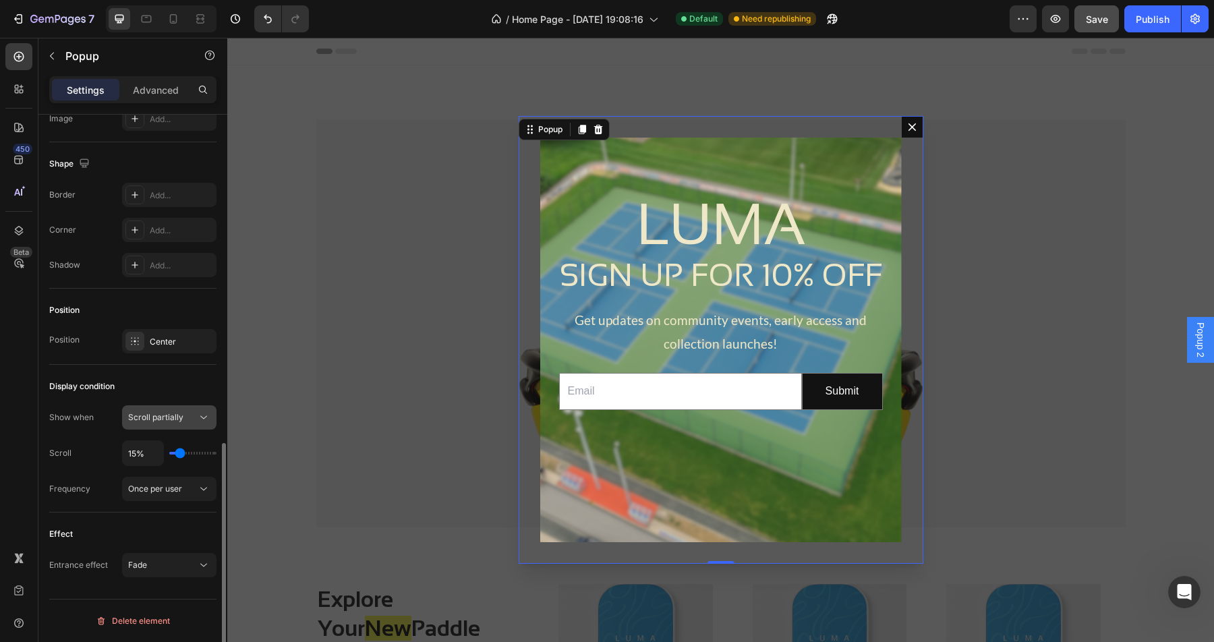
click at [183, 412] on div "Scroll partially" at bounding box center [162, 417] width 69 height 12
click at [1105, 22] on span "Save" at bounding box center [1097, 18] width 22 height 11
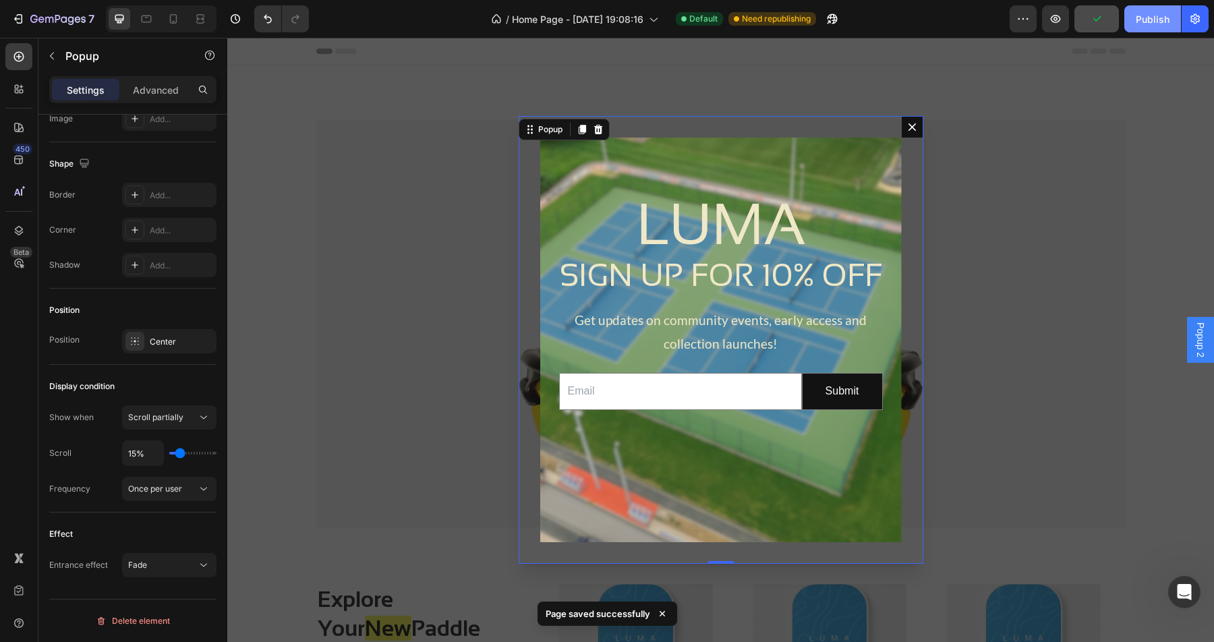
click at [1140, 22] on div "Publish" at bounding box center [1153, 19] width 34 height 14
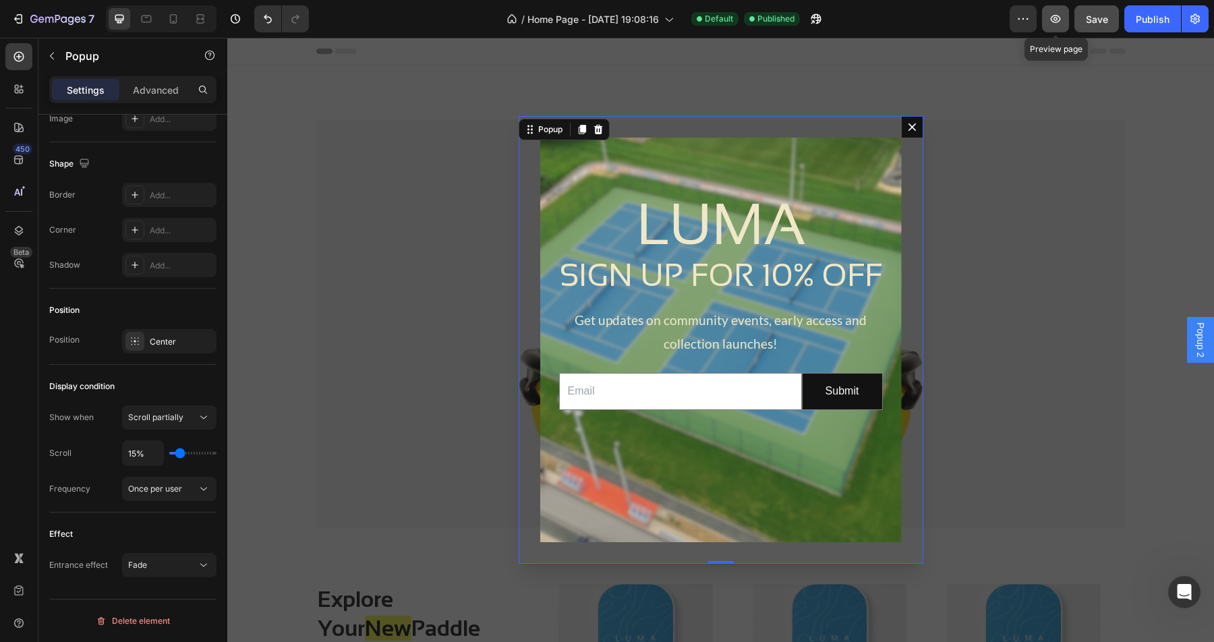
click at [1061, 26] on button "button" at bounding box center [1055, 18] width 27 height 27
click at [1051, 26] on button "button" at bounding box center [1055, 18] width 27 height 27
click at [1152, 27] on button "Publish" at bounding box center [1152, 18] width 57 height 27
click at [626, 614] on div "View live page" at bounding box center [632, 611] width 77 height 19
click at [1096, 22] on span "Save" at bounding box center [1097, 18] width 22 height 11
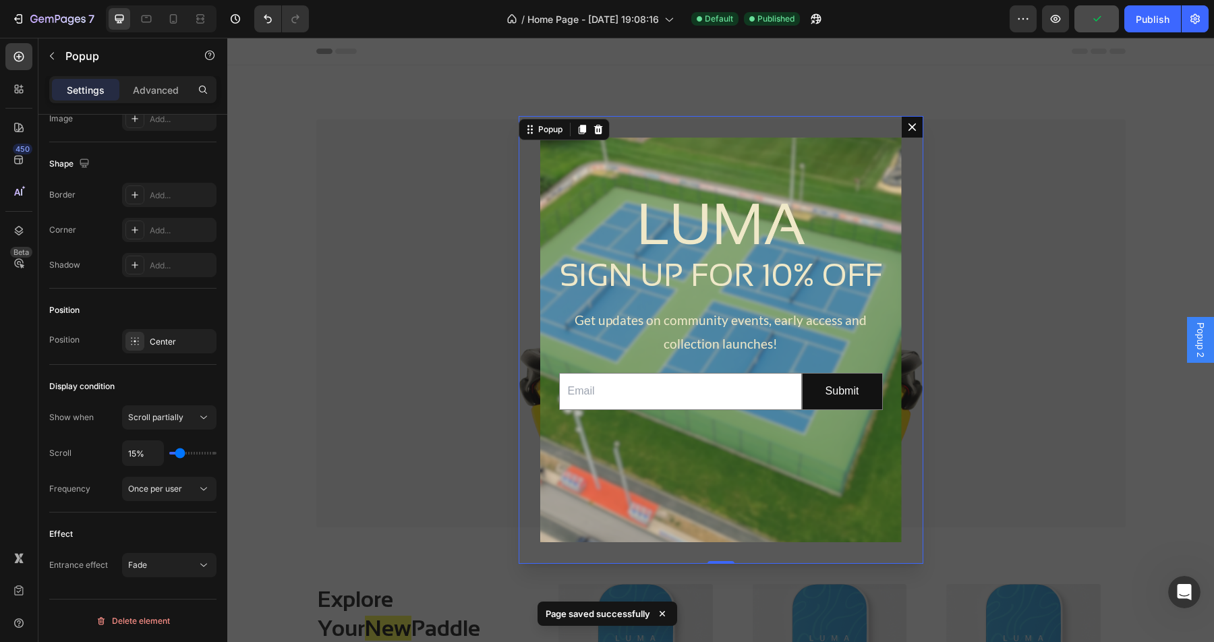
click at [1140, 272] on div "Backdrop" at bounding box center [720, 340] width 987 height 604
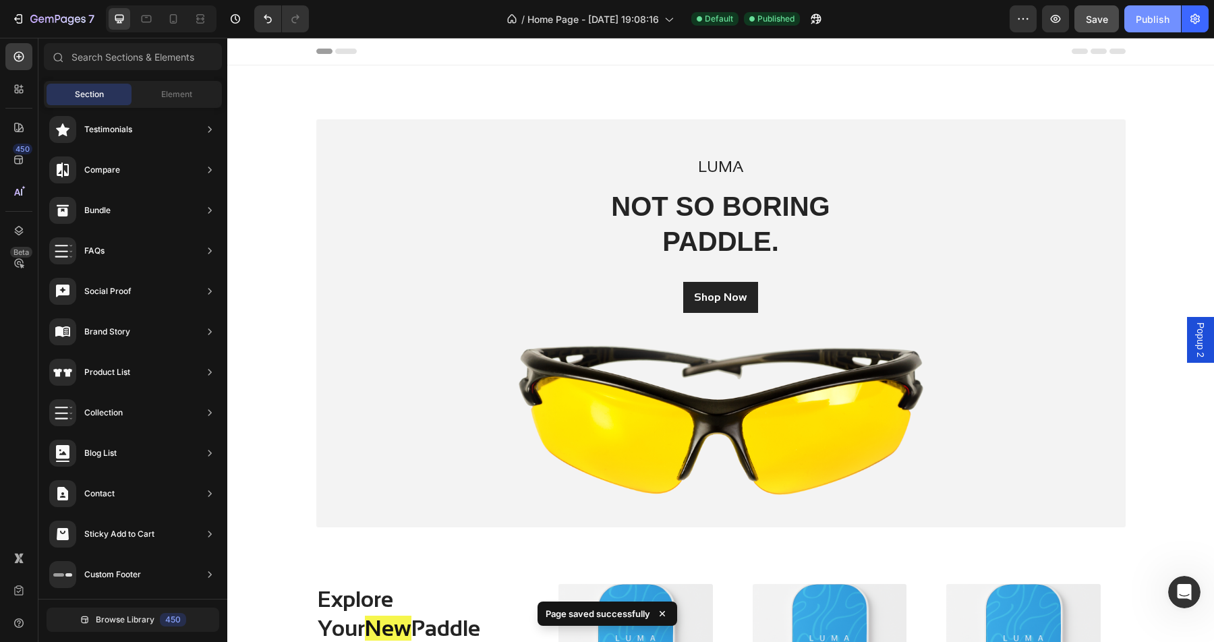
click at [1142, 12] on div "Publish" at bounding box center [1153, 19] width 34 height 14
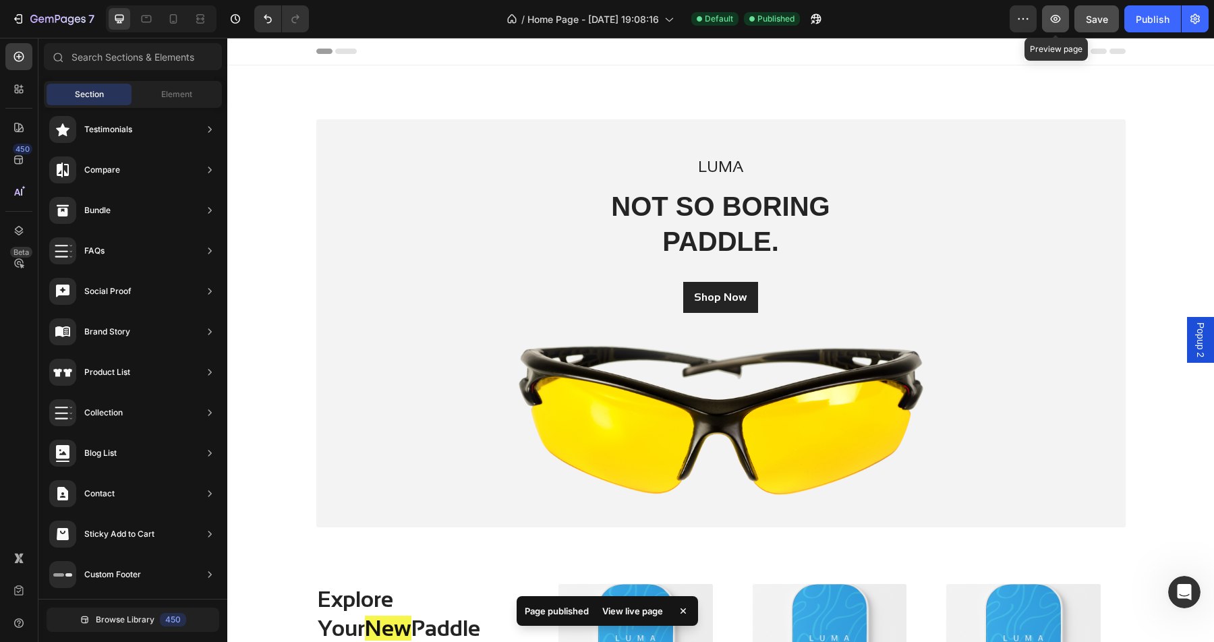
click at [1062, 24] on button "button" at bounding box center [1055, 18] width 27 height 27
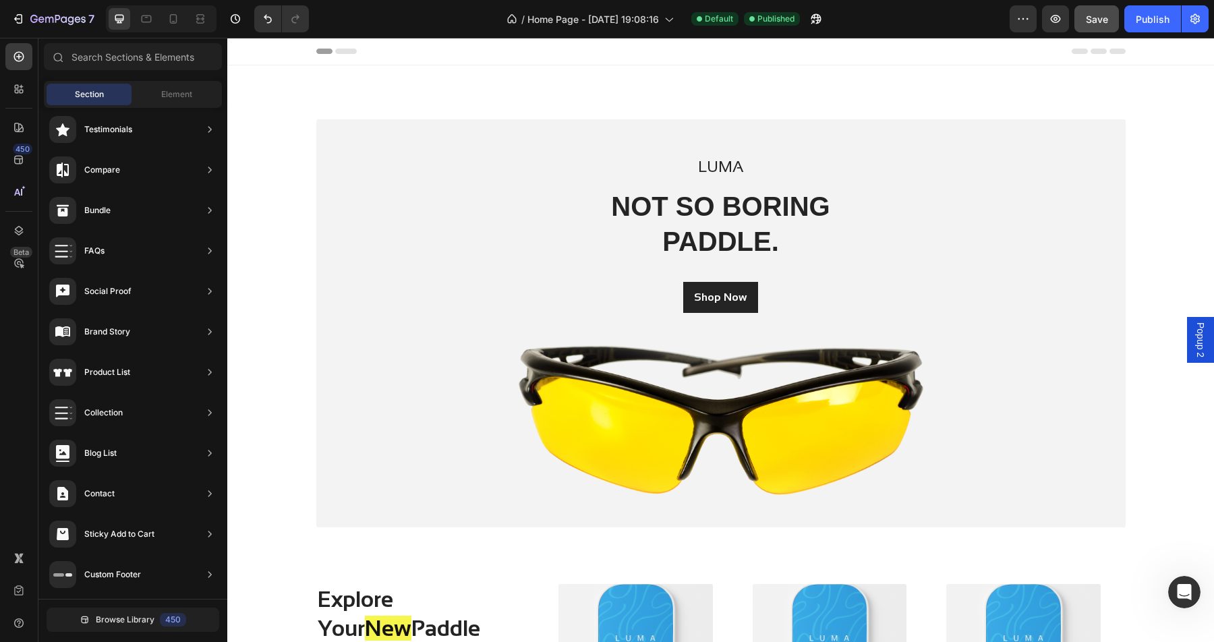
click at [1202, 342] on span "Popup 2" at bounding box center [1200, 339] width 13 height 35
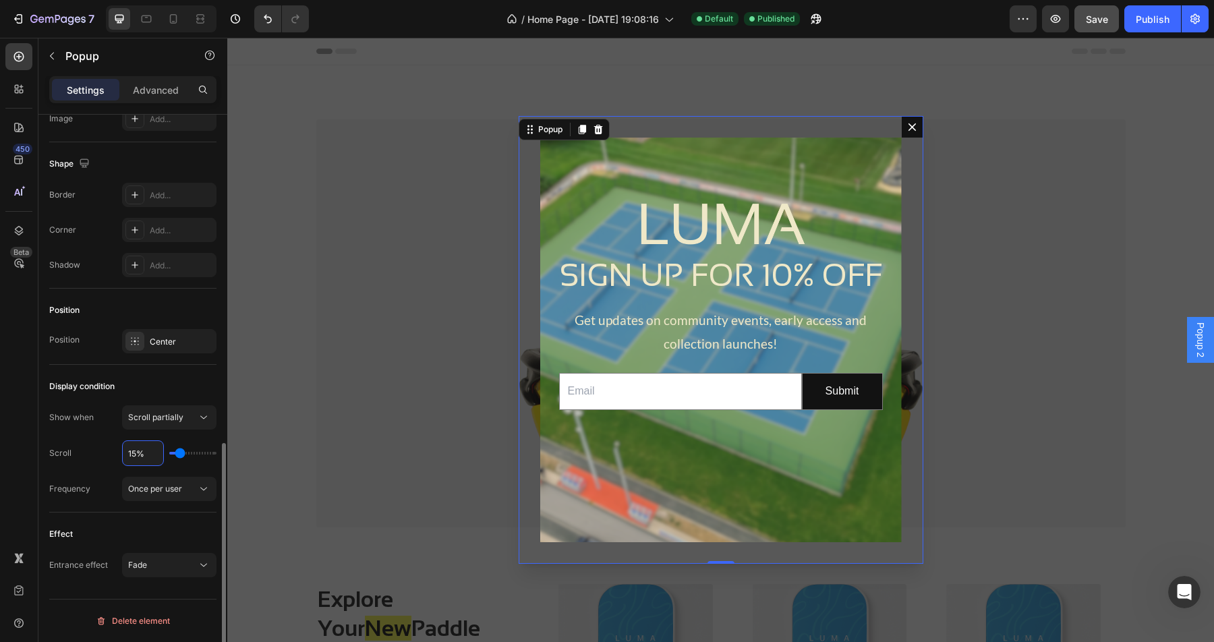
click at [133, 456] on input "15%" at bounding box center [143, 453] width 40 height 24
type input "2%"
type input "2"
type input "20%"
type input "20"
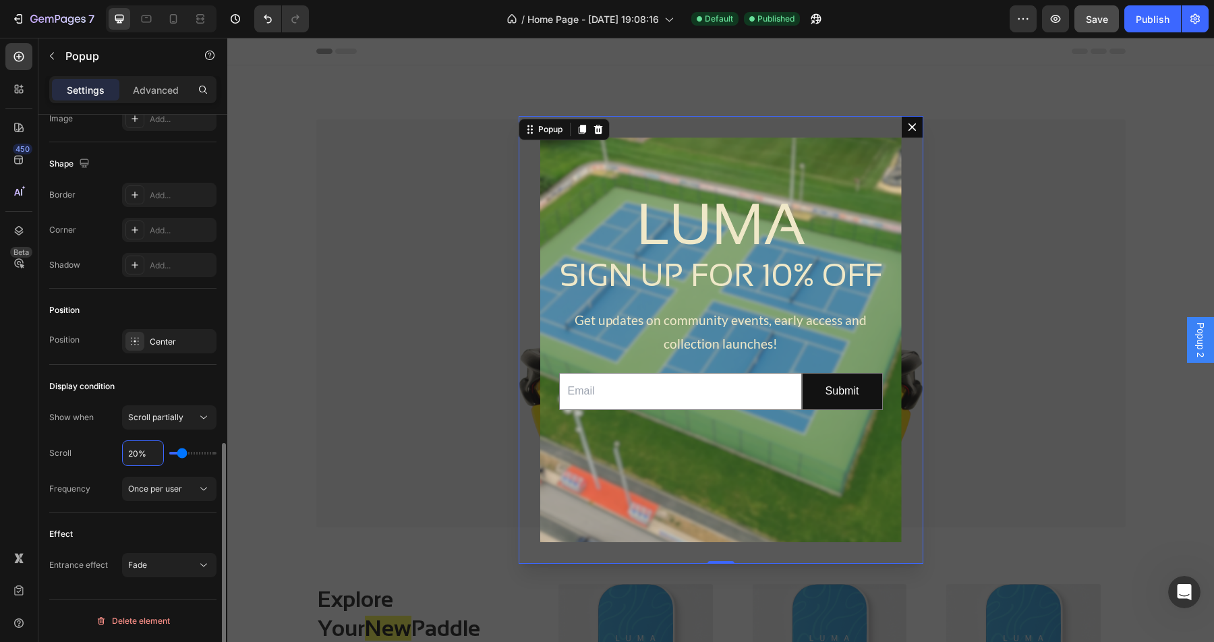
type input "20%"
click at [162, 524] on div "Effect" at bounding box center [132, 534] width 167 height 22
click at [189, 495] on div "Once per user" at bounding box center [169, 488] width 82 height 13
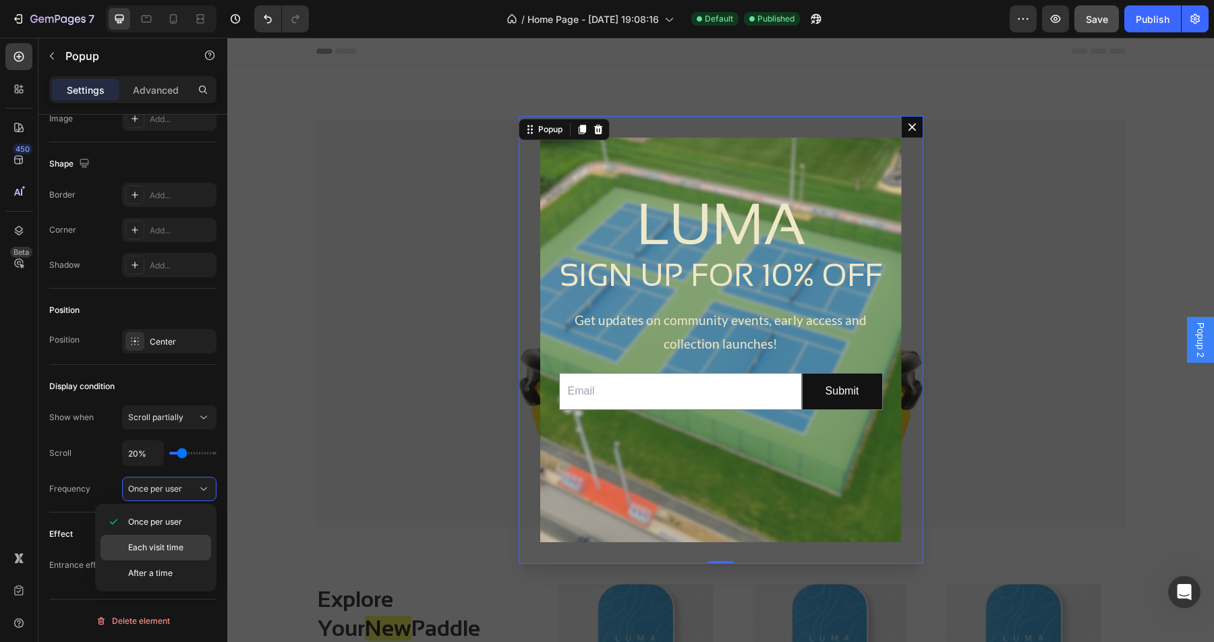
click at [177, 543] on span "Each visit time" at bounding box center [155, 547] width 55 height 12
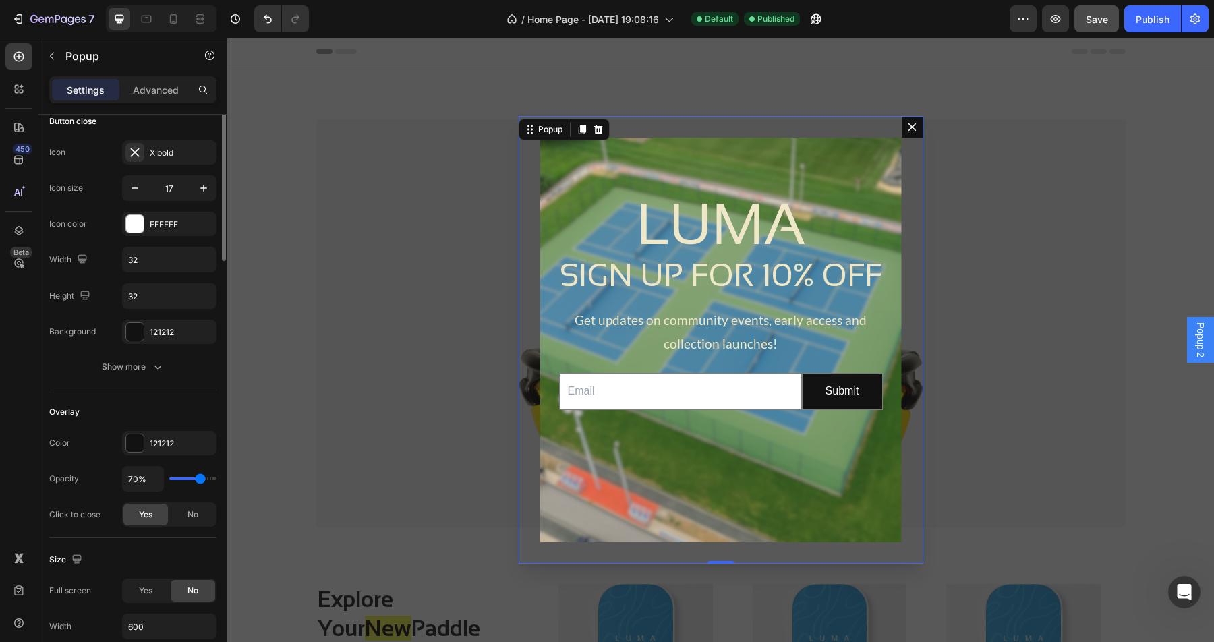
scroll to position [0, 0]
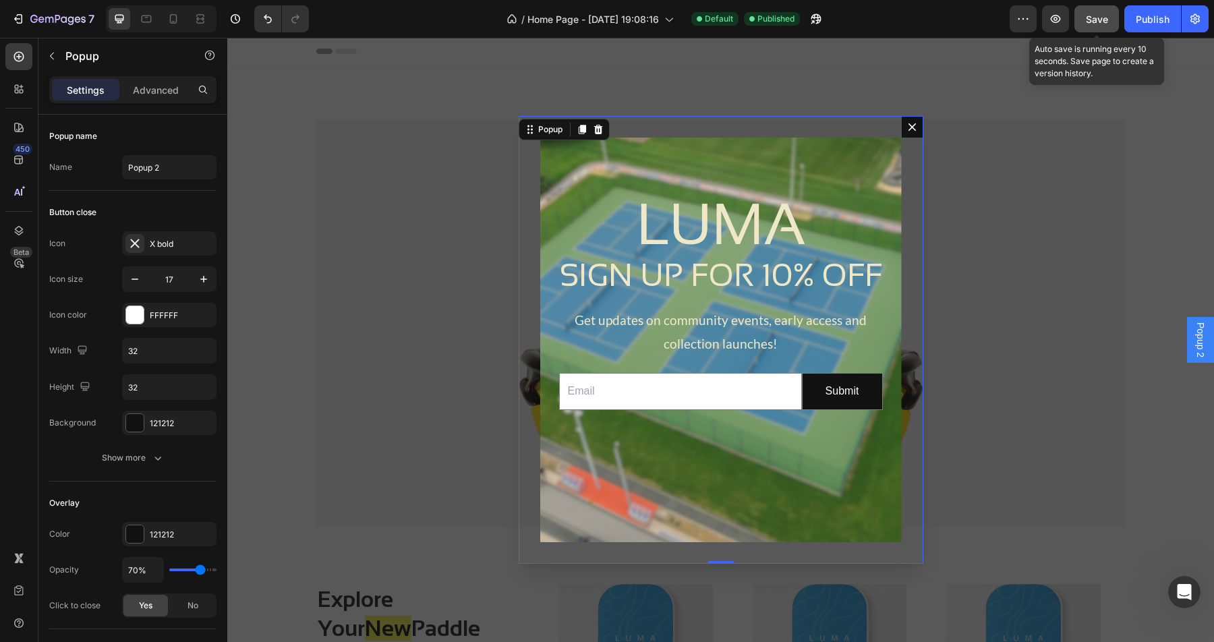
click at [1096, 26] on button "Save" at bounding box center [1096, 18] width 45 height 27
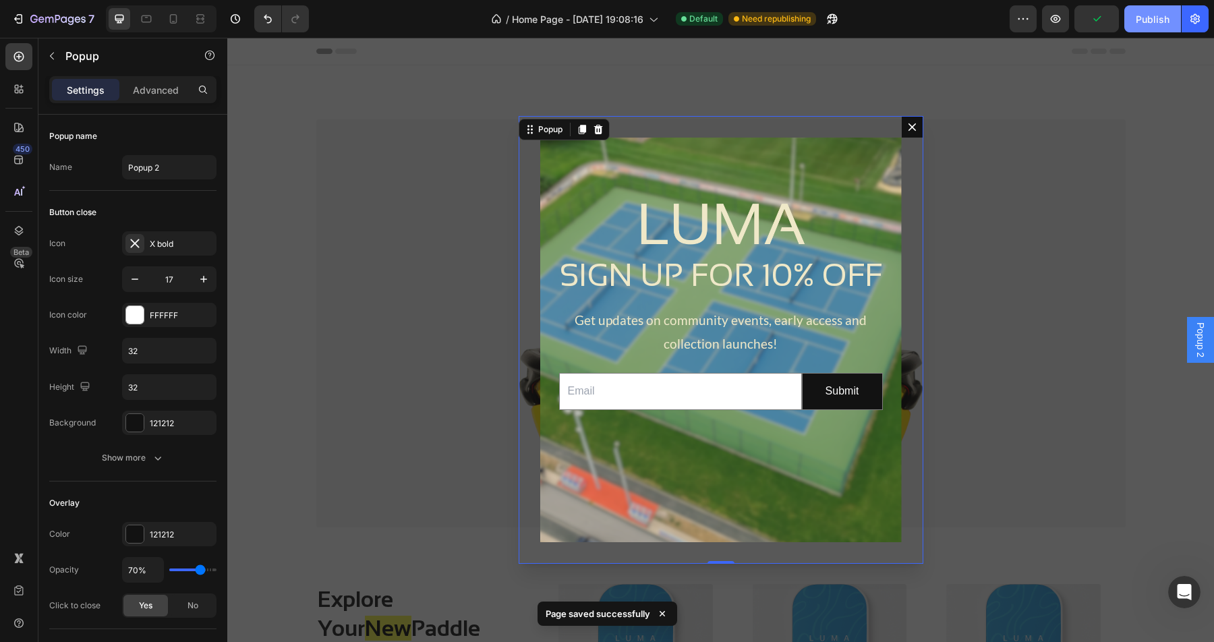
click at [1171, 26] on button "Publish" at bounding box center [1152, 18] width 57 height 27
click at [1192, 19] on icon "button" at bounding box center [1194, 18] width 13 height 13
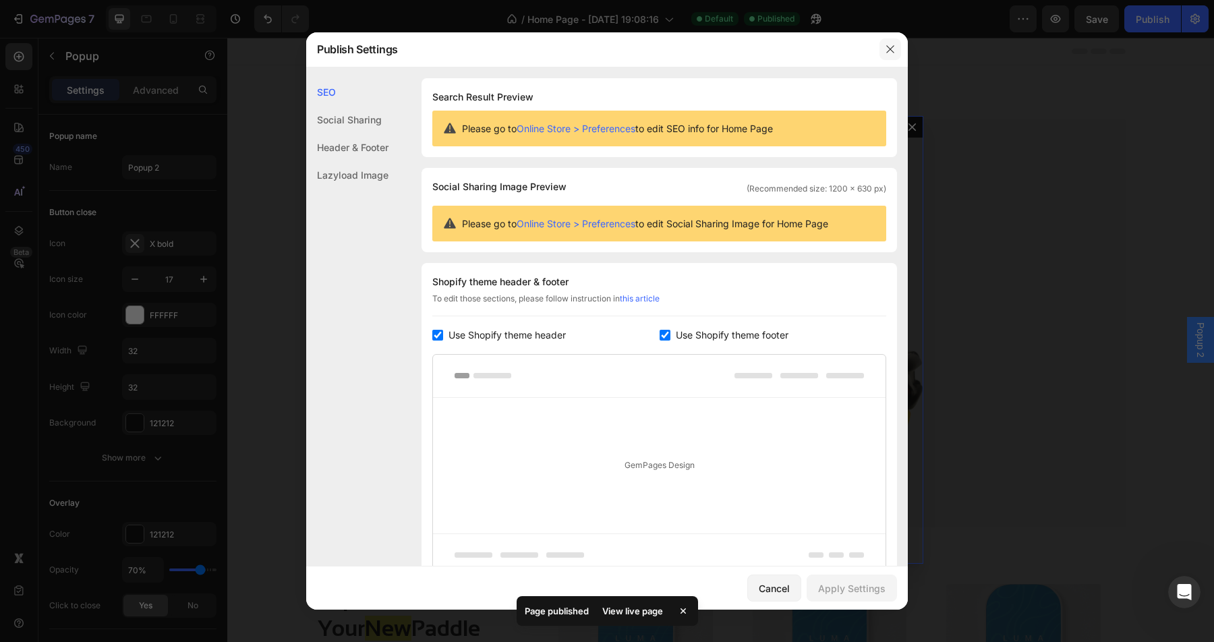
click at [895, 48] on icon "button" at bounding box center [890, 49] width 11 height 11
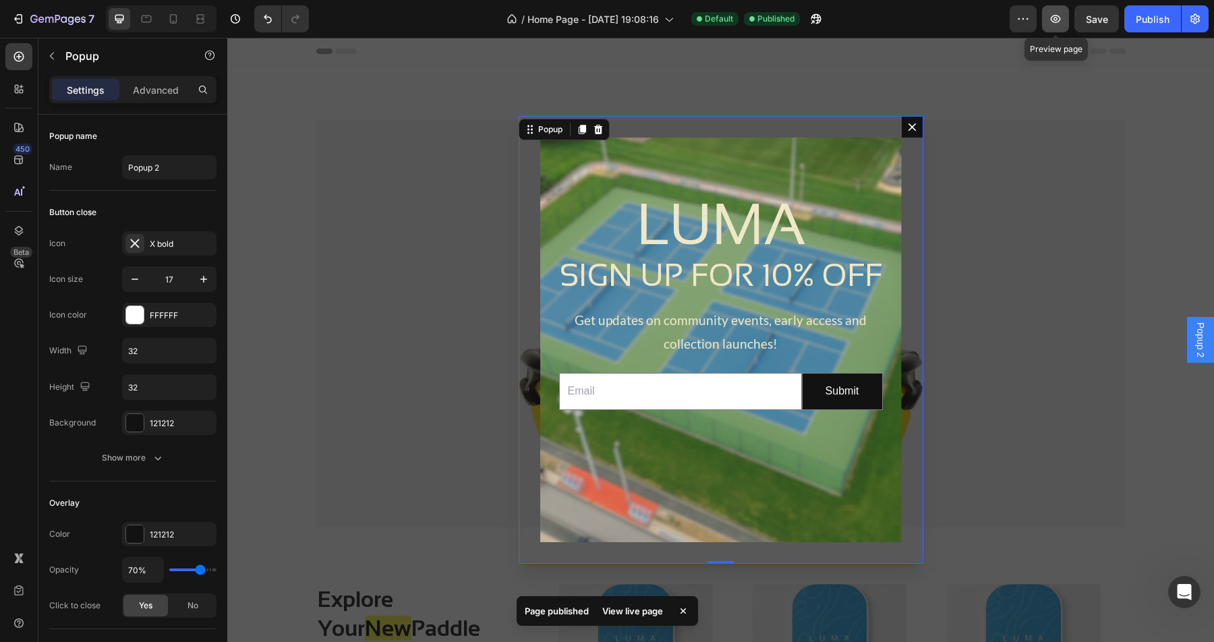
click at [1061, 18] on icon "button" at bounding box center [1055, 18] width 13 height 13
click at [1167, 228] on div "Backdrop" at bounding box center [720, 340] width 987 height 604
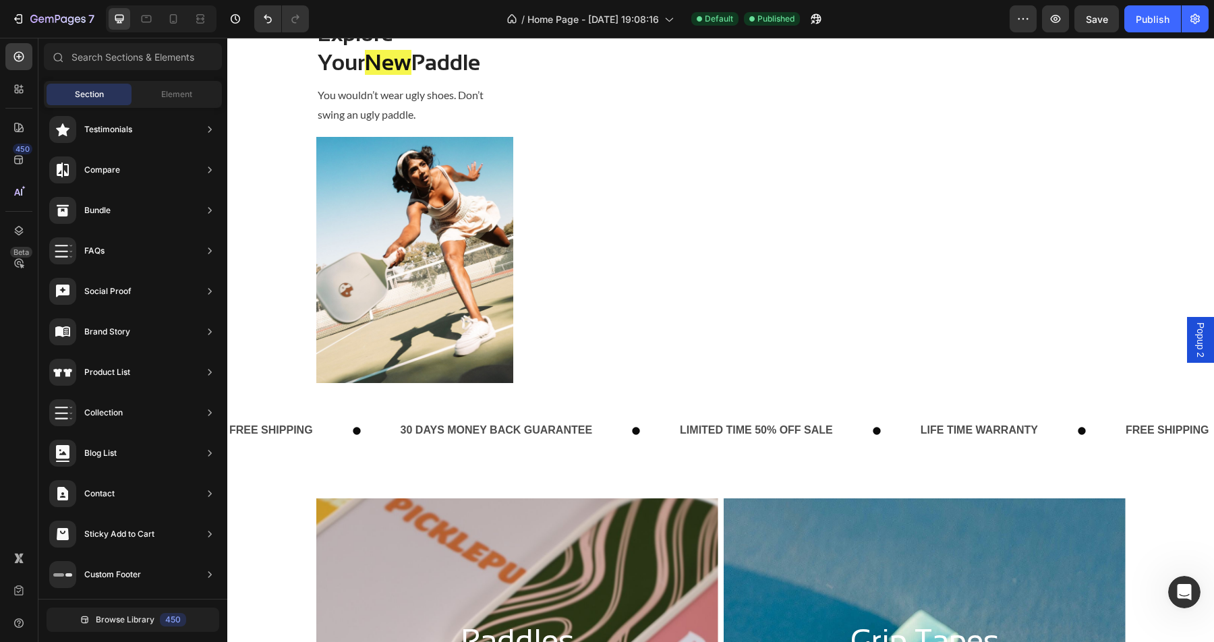
scroll to position [374, 0]
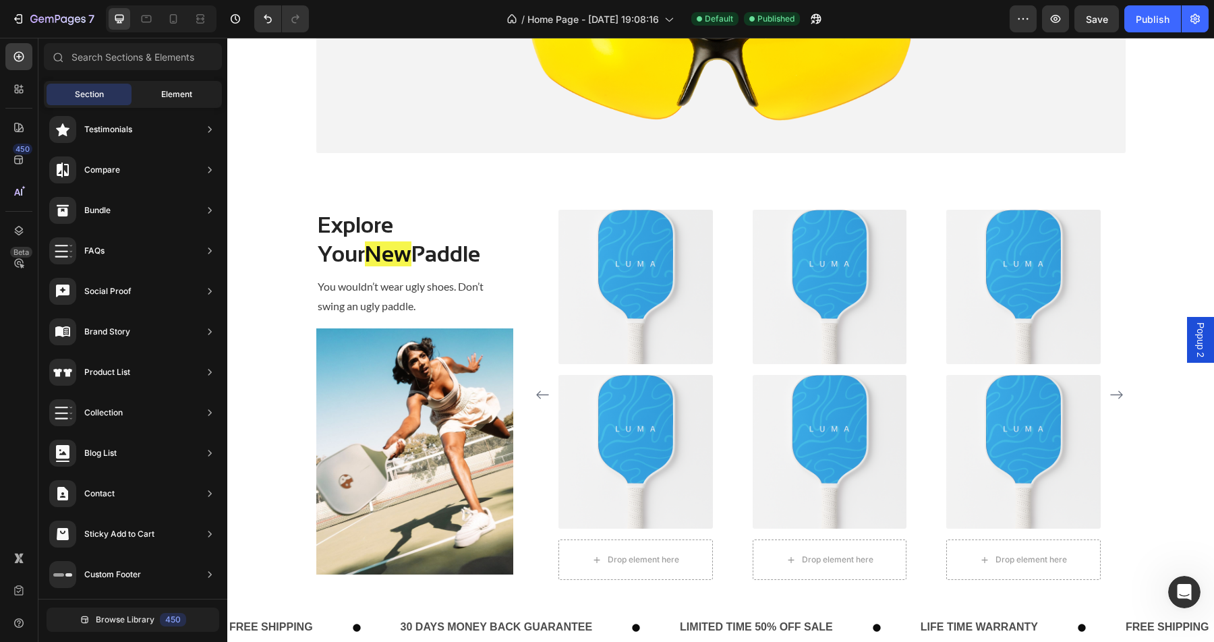
click at [167, 96] on span "Element" at bounding box center [176, 94] width 31 height 12
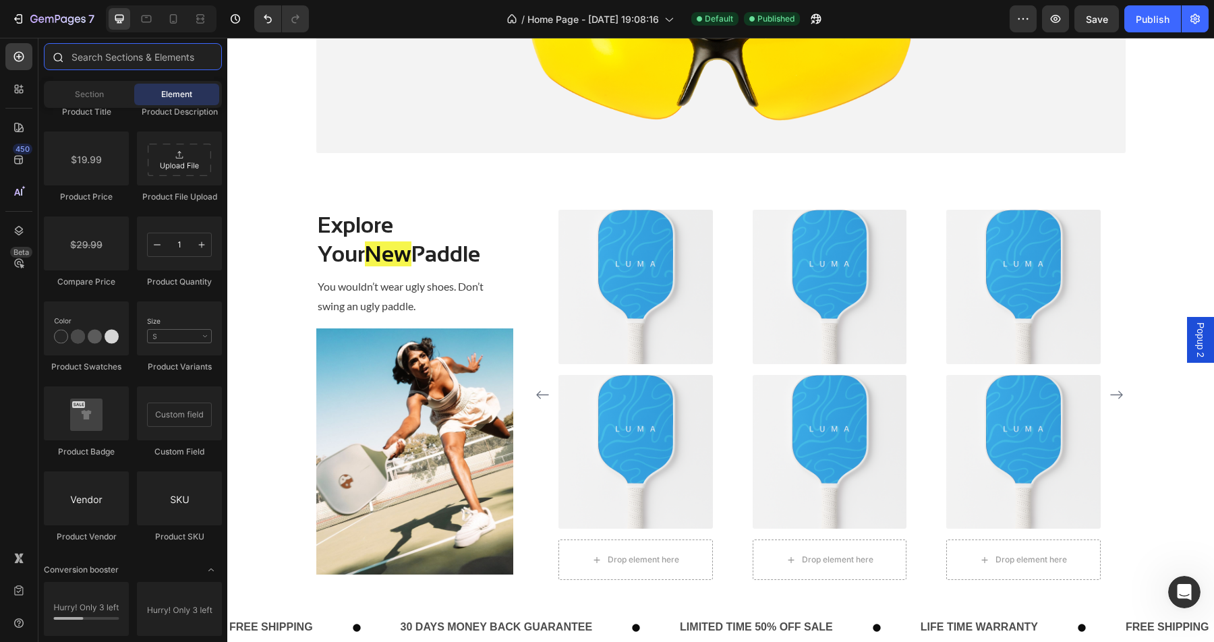
click at [116, 52] on input "text" at bounding box center [133, 56] width 178 height 27
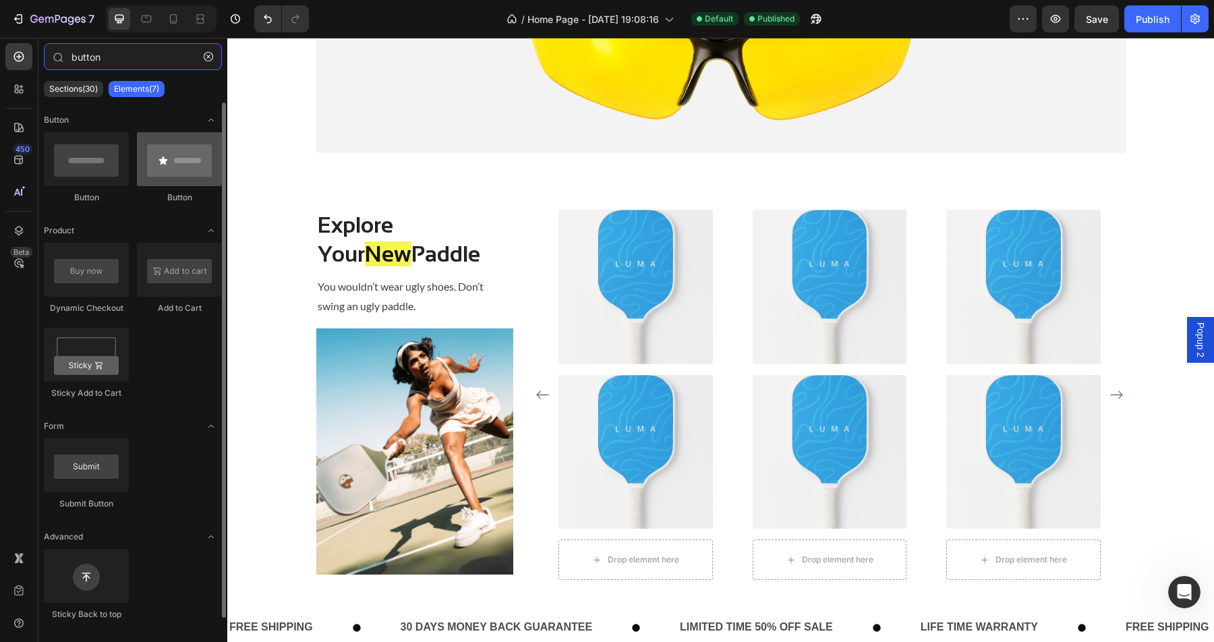
type input "button"
click at [171, 176] on div at bounding box center [179, 159] width 85 height 54
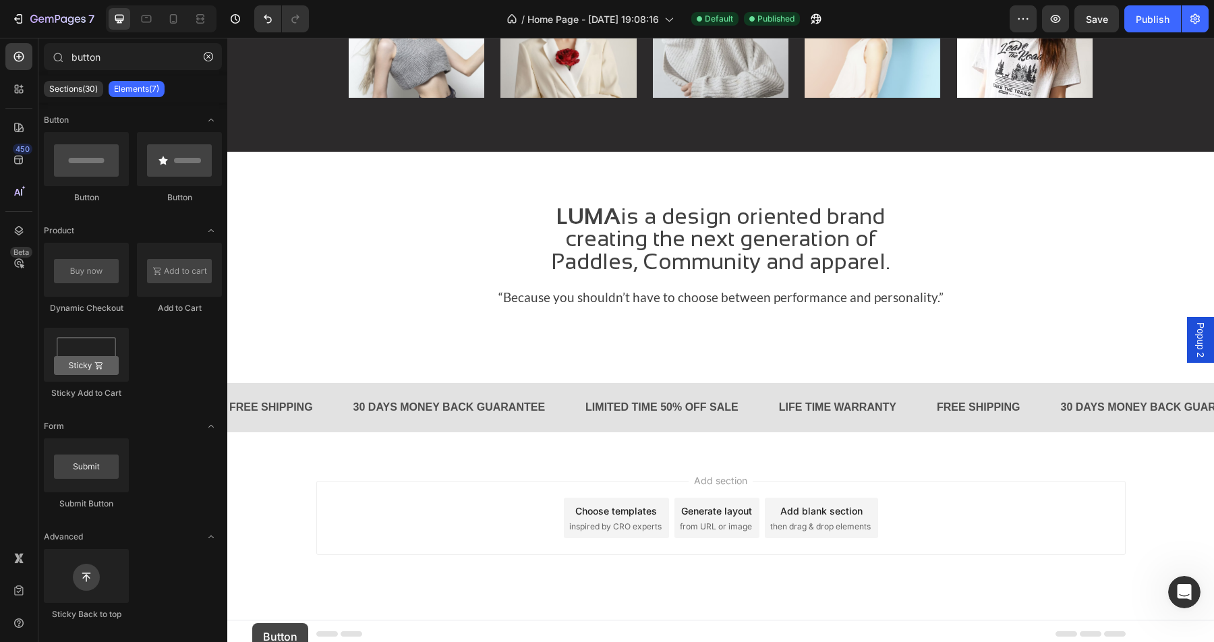
scroll to position [2225, 0]
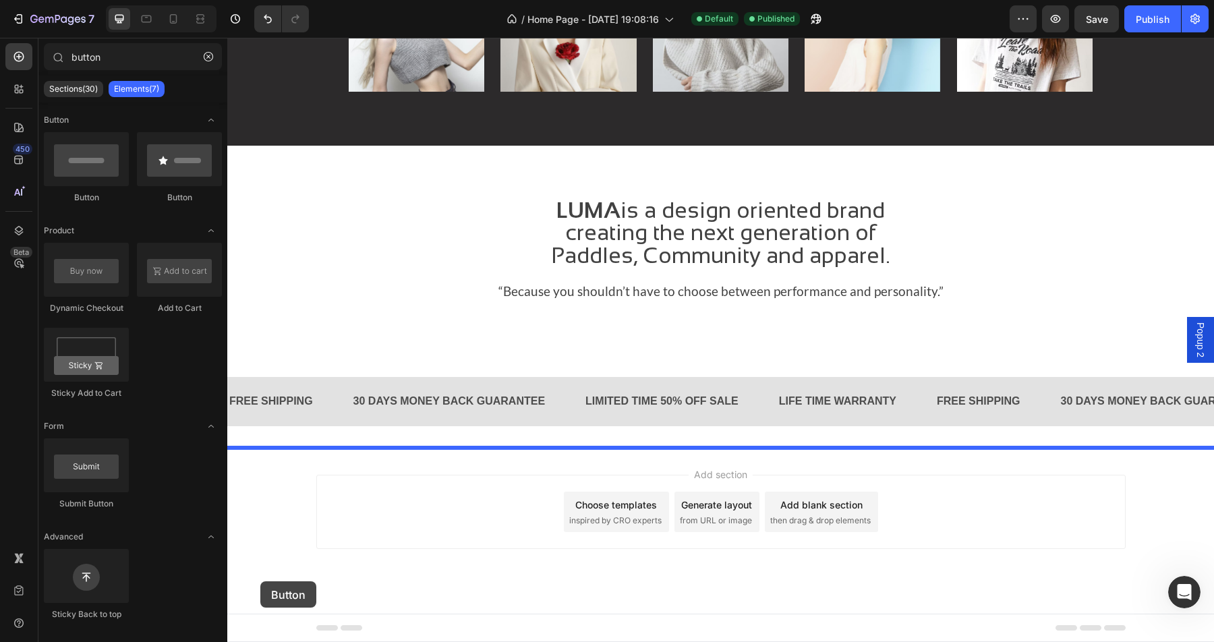
drag, startPoint x: 405, startPoint y: 203, endPoint x: 260, endPoint y: 581, distance: 405.1
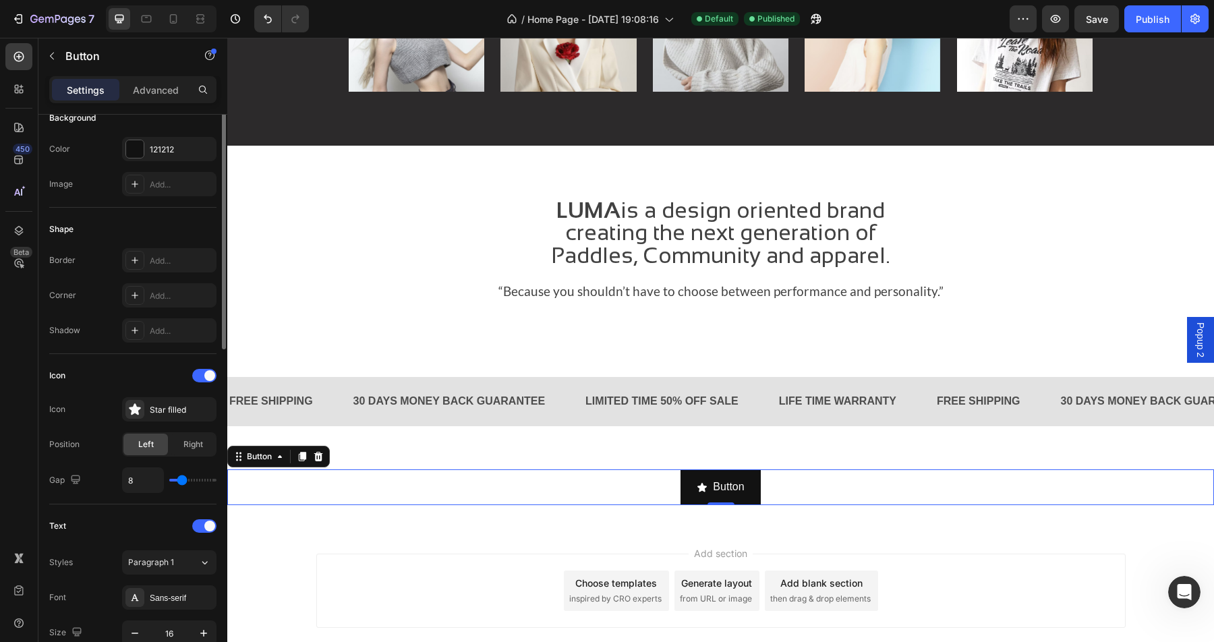
scroll to position [183, 0]
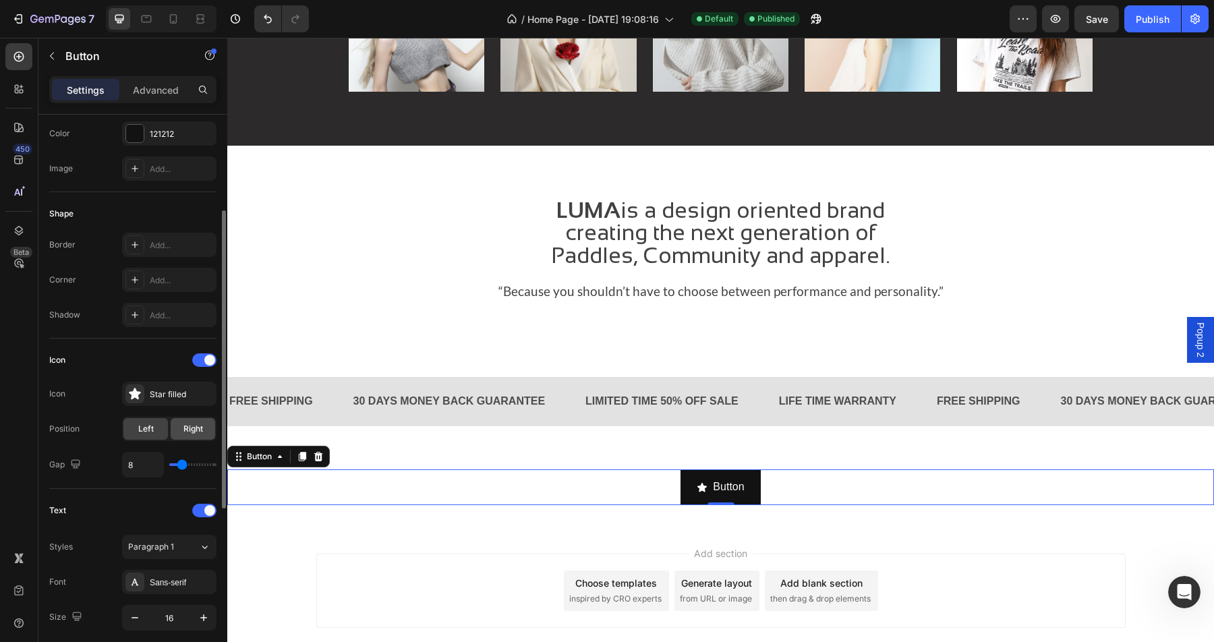
click at [194, 425] on span "Right" at bounding box center [193, 429] width 20 height 12
click at [147, 425] on span "Left" at bounding box center [146, 429] width 16 height 12
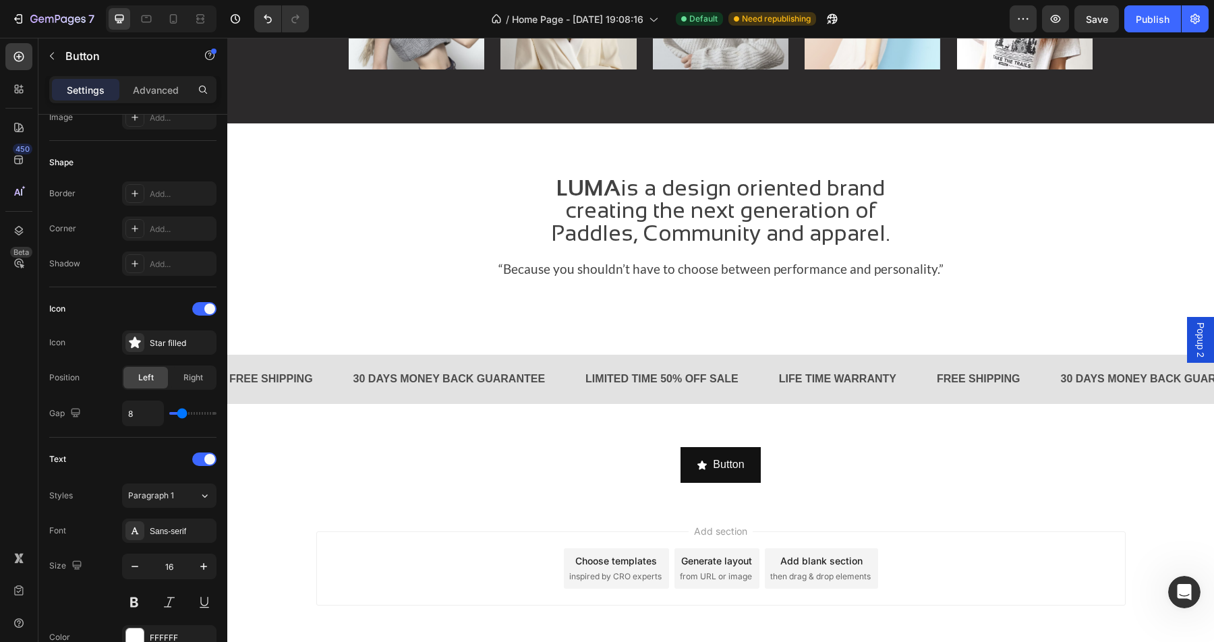
scroll to position [2304, 0]
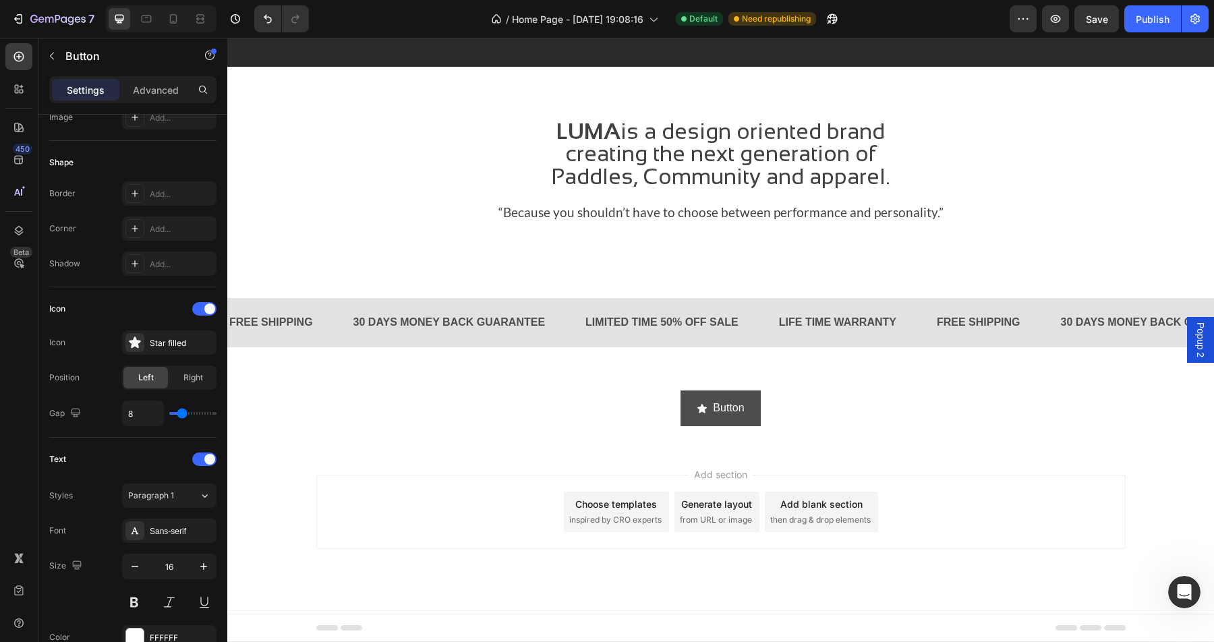
click at [746, 416] on button "Button" at bounding box center [720, 408] width 80 height 36
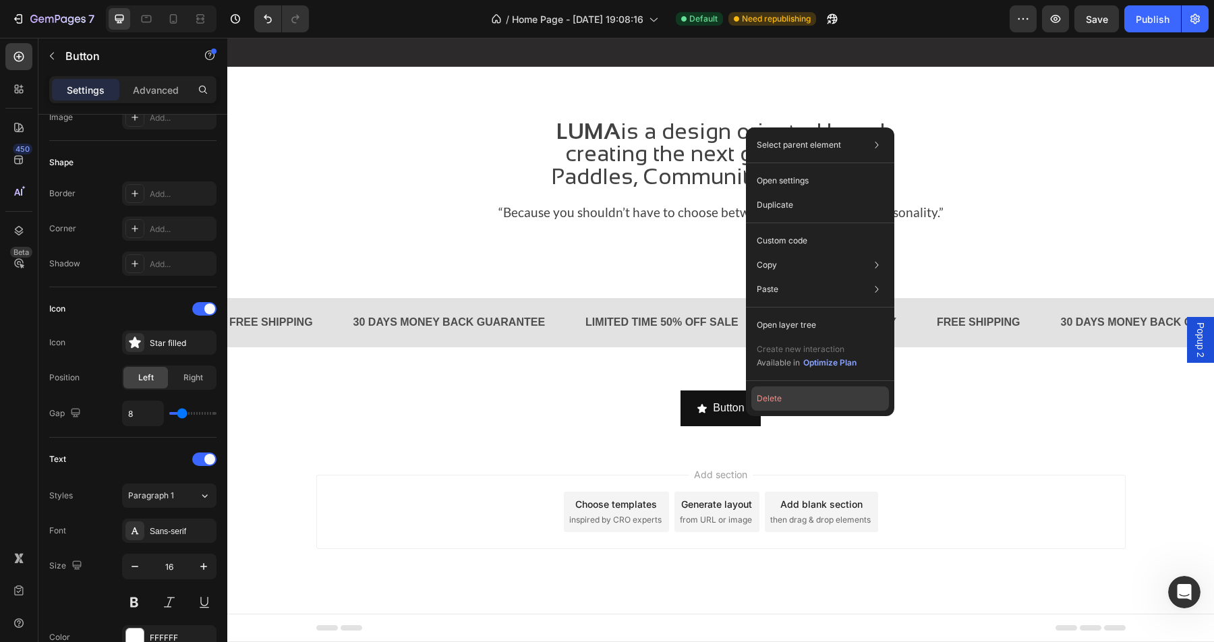
click at [772, 397] on button "Delete" at bounding box center [820, 398] width 138 height 24
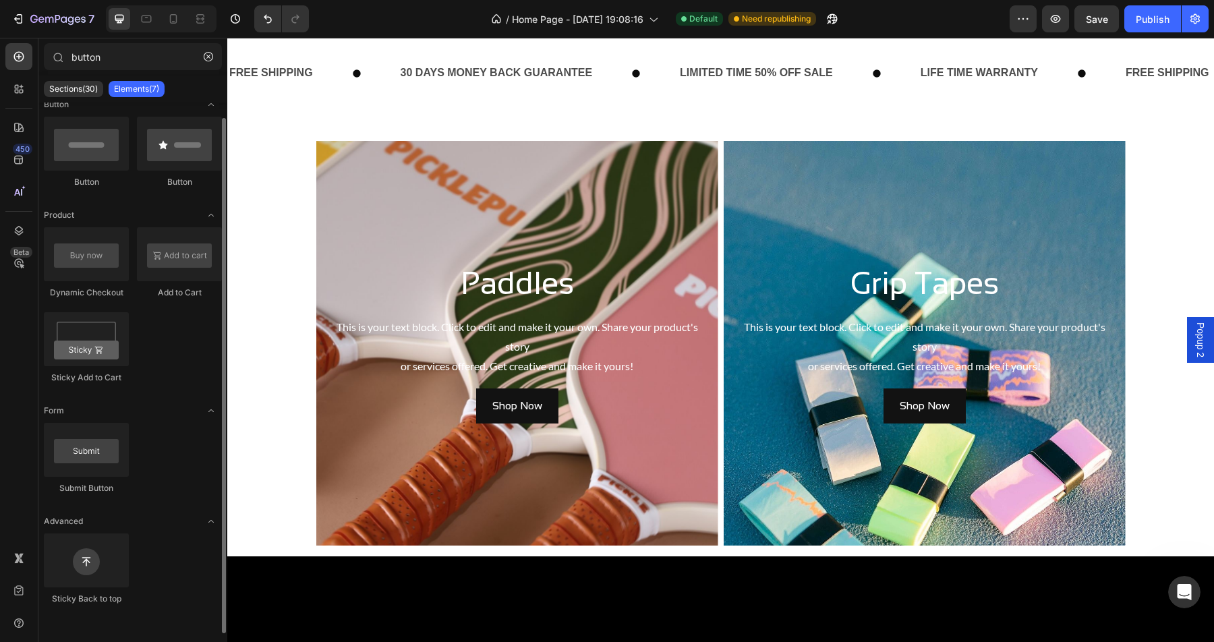
scroll to position [0, 0]
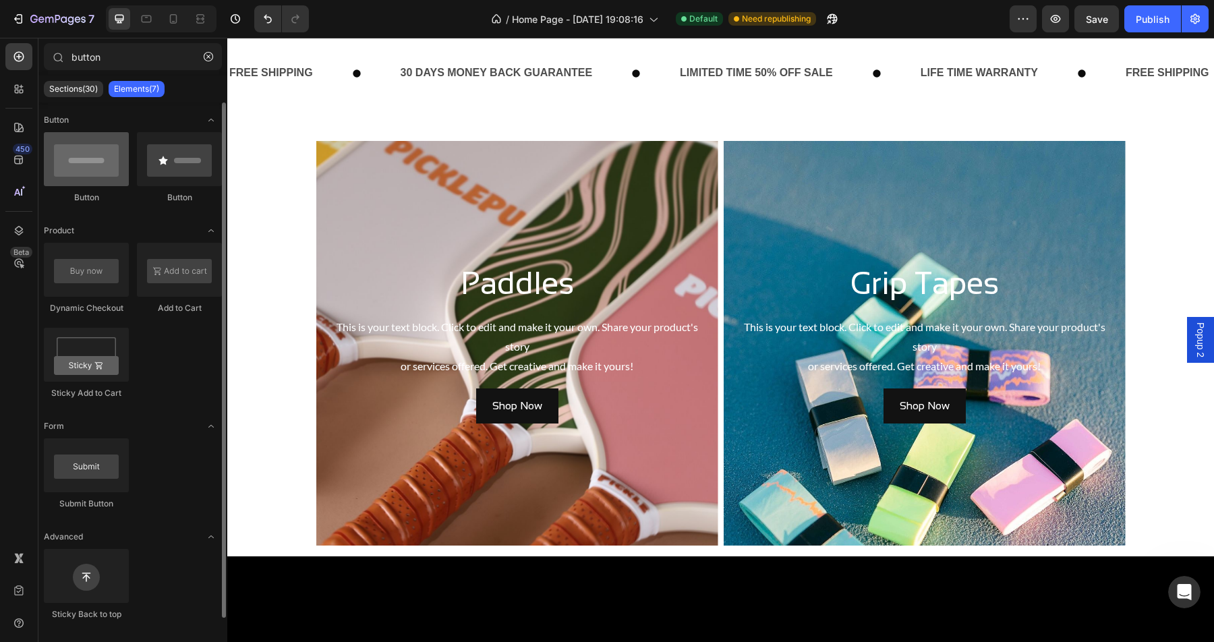
click at [95, 175] on div at bounding box center [86, 159] width 85 height 54
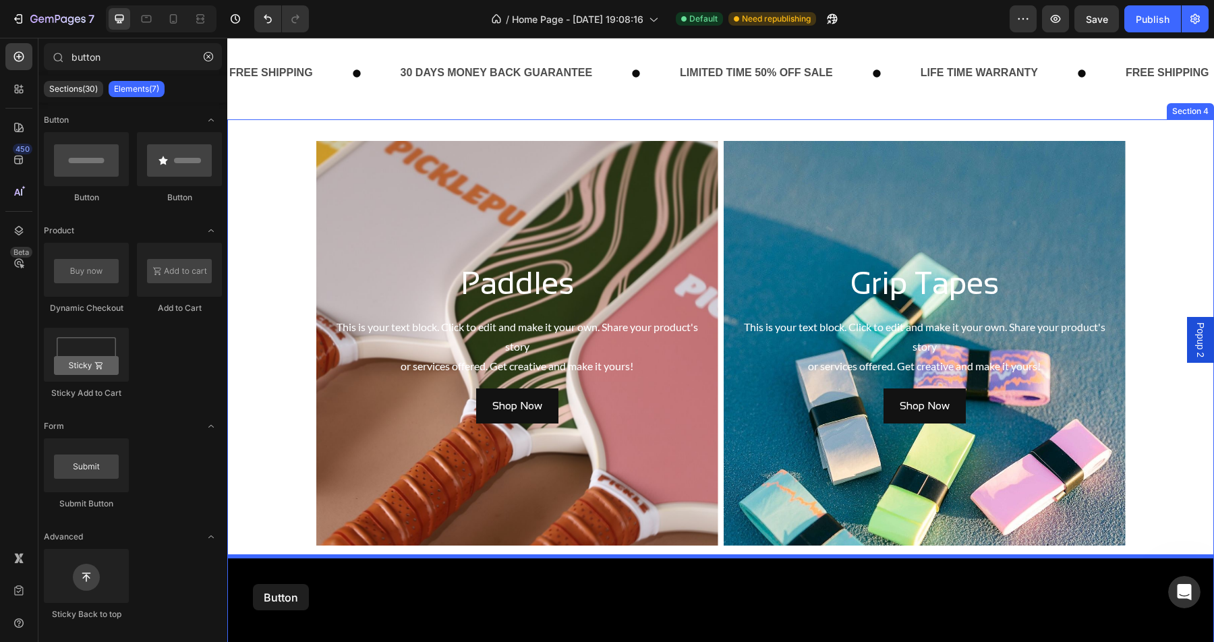
drag, startPoint x: 318, startPoint y: 210, endPoint x: 252, endPoint y: 583, distance: 379.5
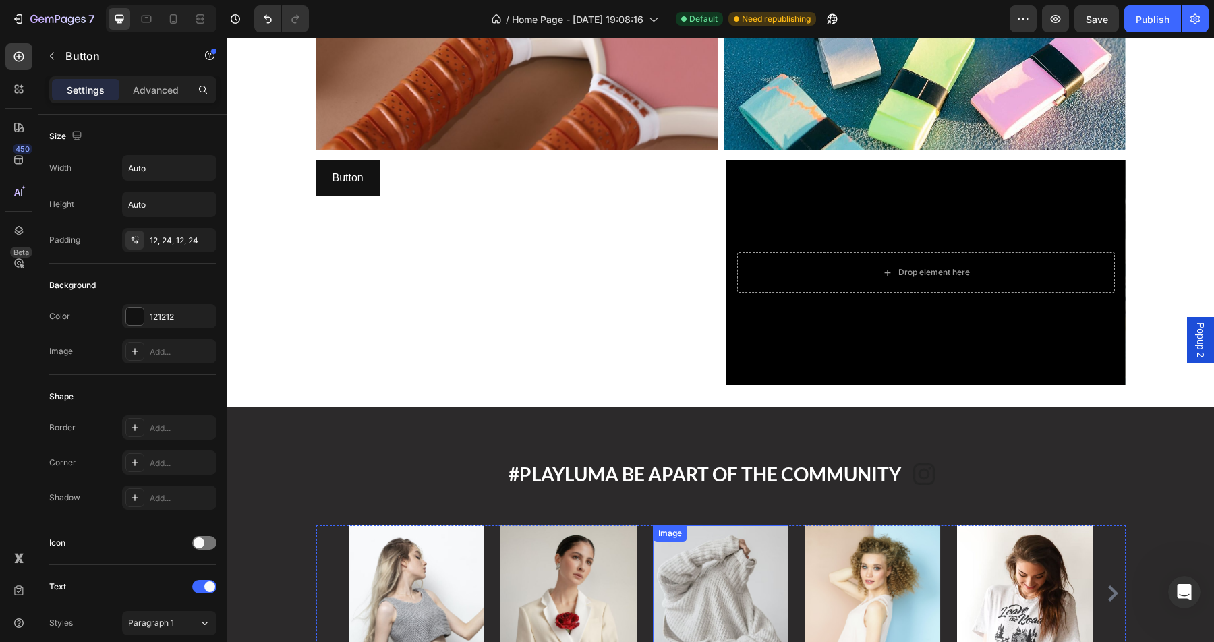
scroll to position [1242, 0]
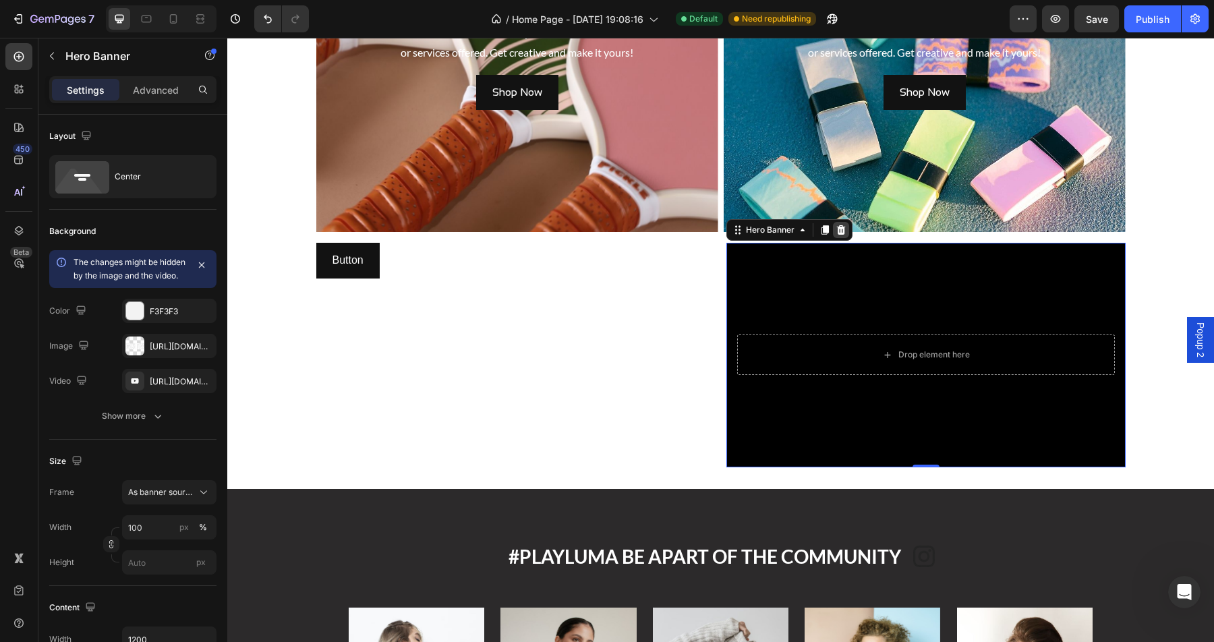
click at [840, 233] on icon at bounding box center [840, 229] width 9 height 9
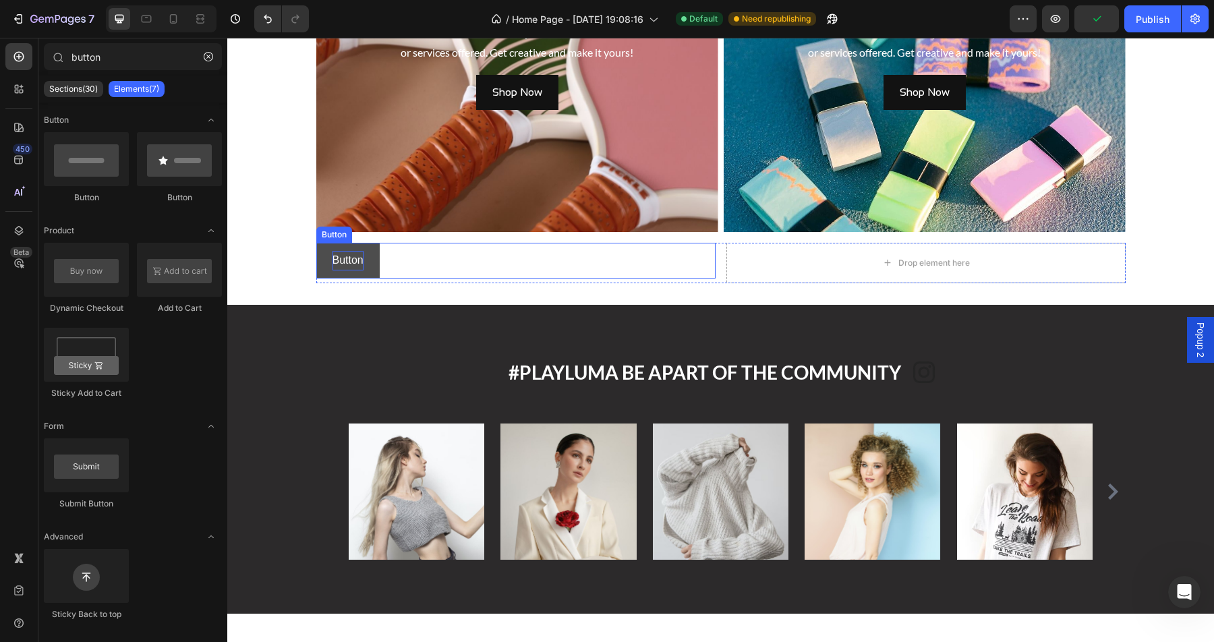
click at [363, 255] on p "Button" at bounding box center [347, 261] width 31 height 20
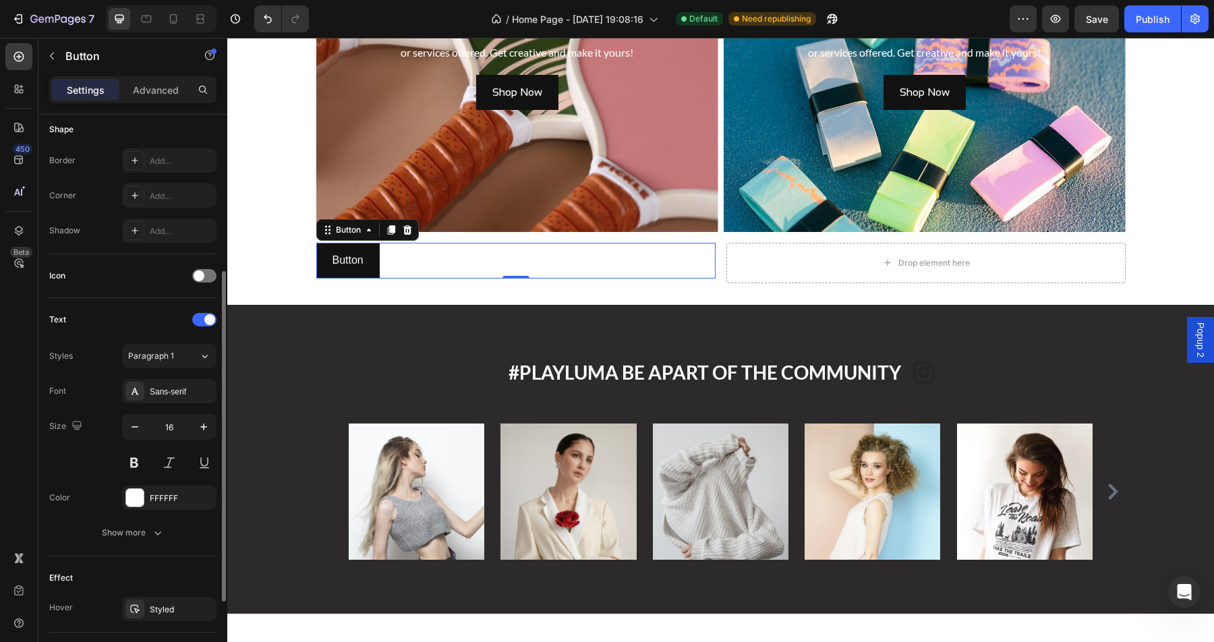
scroll to position [401, 0]
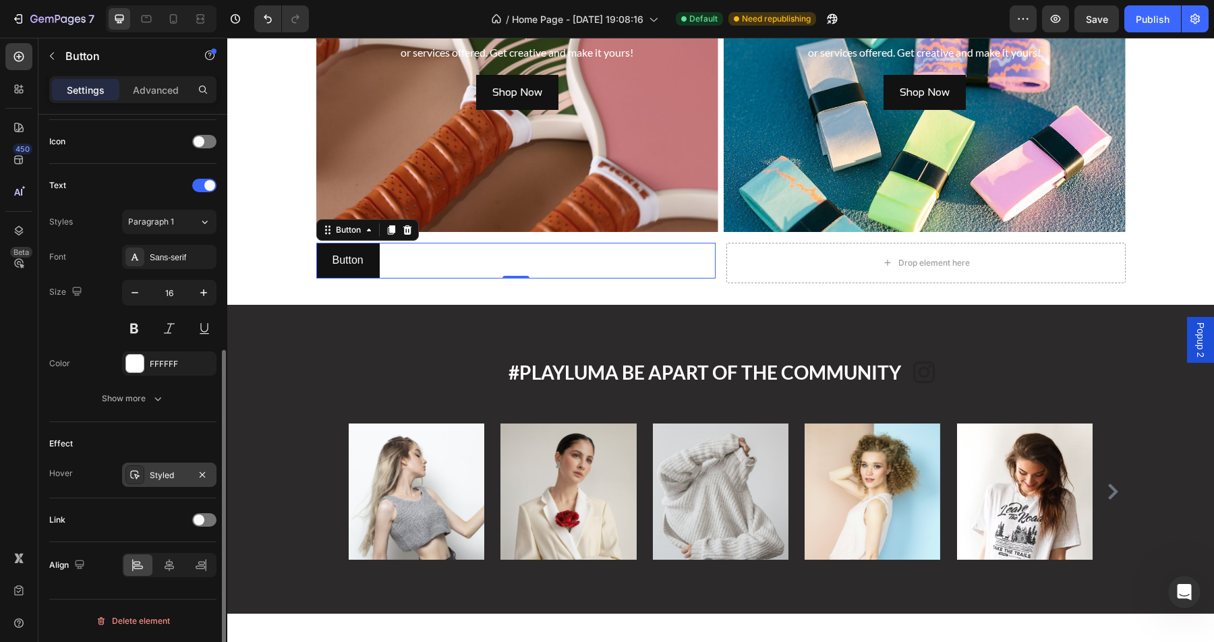
click at [148, 477] on div "Styled" at bounding box center [169, 475] width 94 height 24
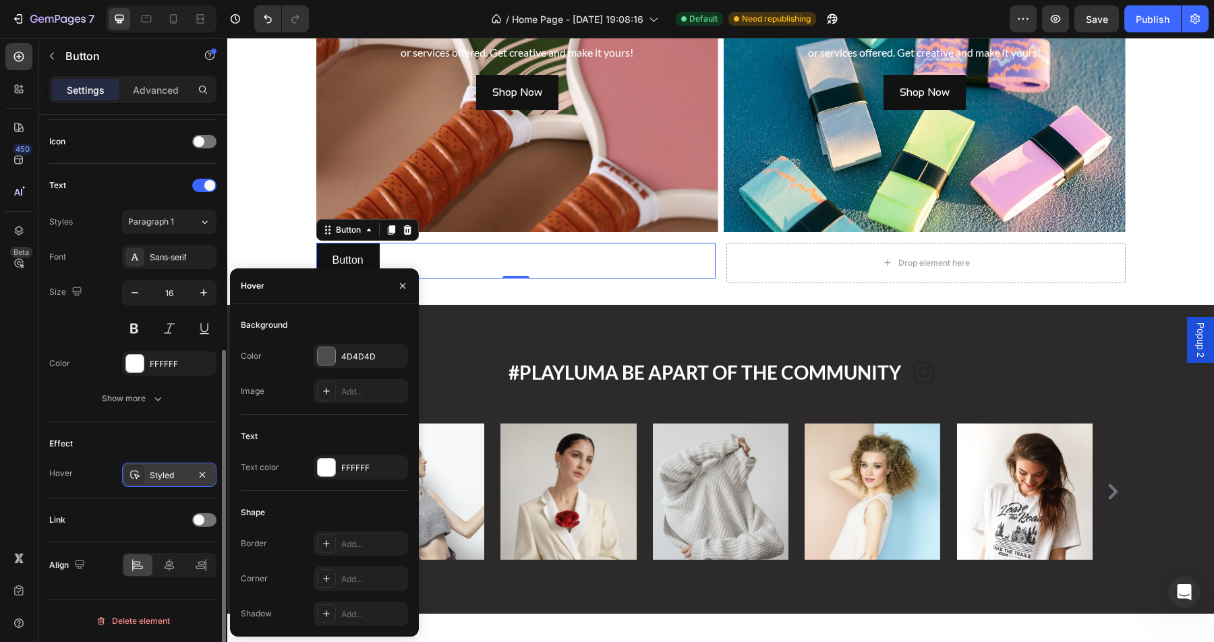
click at [148, 477] on div "Styled" at bounding box center [169, 475] width 94 height 24
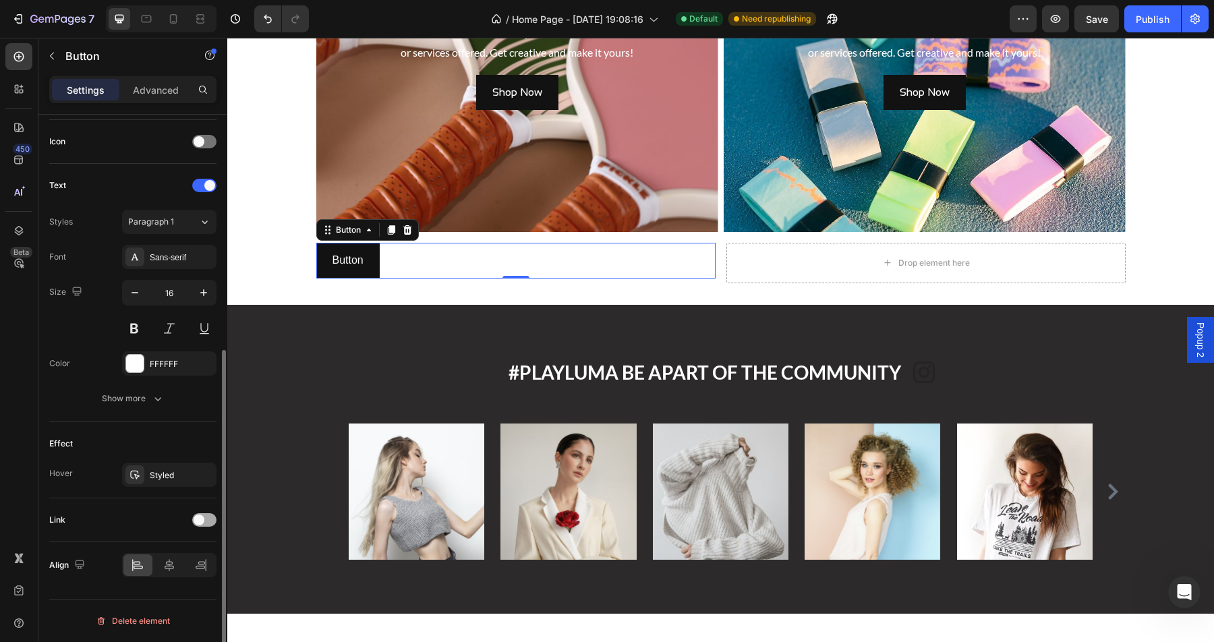
click at [203, 521] on span at bounding box center [199, 520] width 11 height 11
click at [203, 521] on div at bounding box center [204, 519] width 24 height 13
click at [203, 521] on span at bounding box center [199, 520] width 11 height 11
click at [134, 592] on icon at bounding box center [134, 588] width 11 height 11
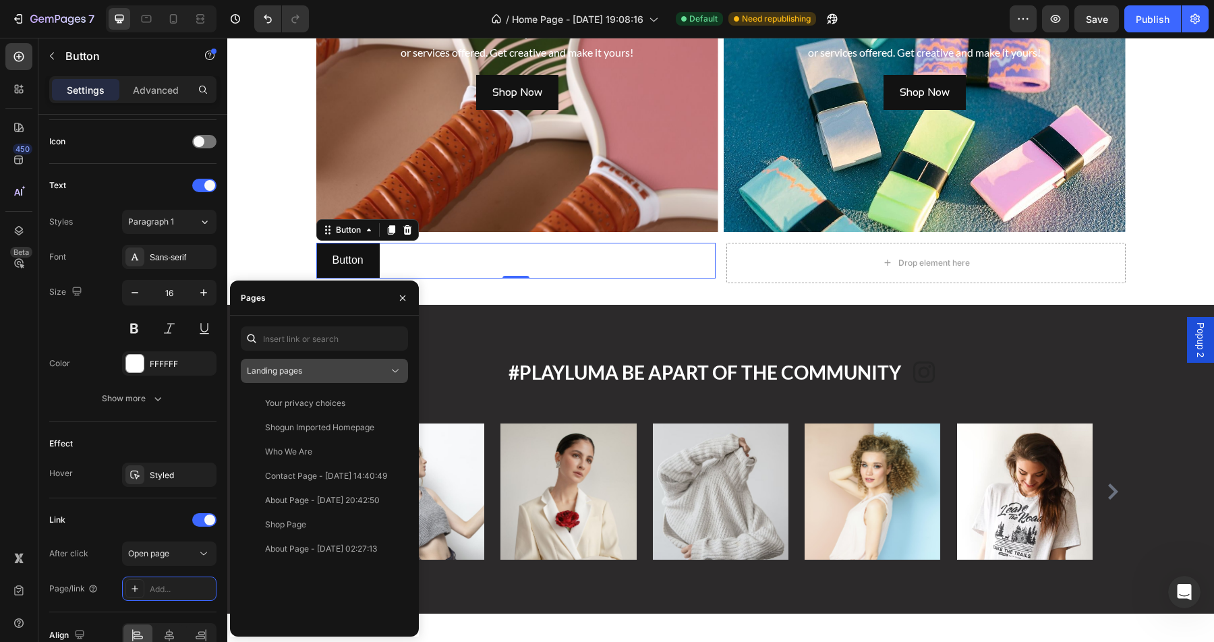
click at [330, 366] on div "Landing pages" at bounding box center [318, 371] width 142 height 12
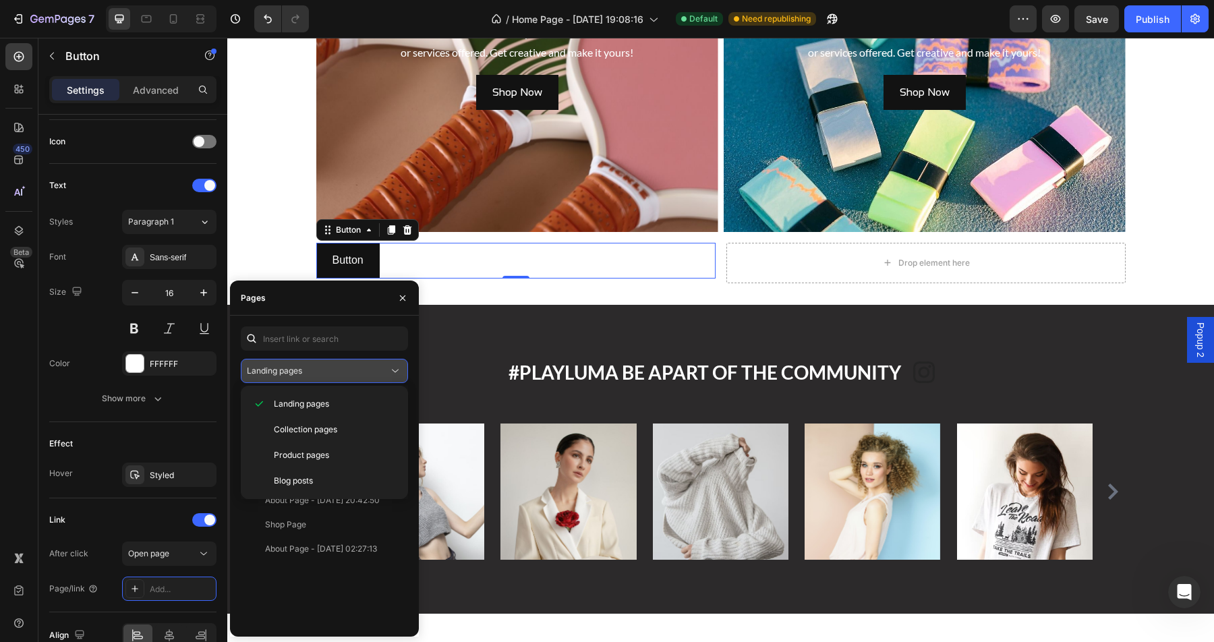
click at [330, 360] on button "Landing pages" at bounding box center [324, 371] width 167 height 24
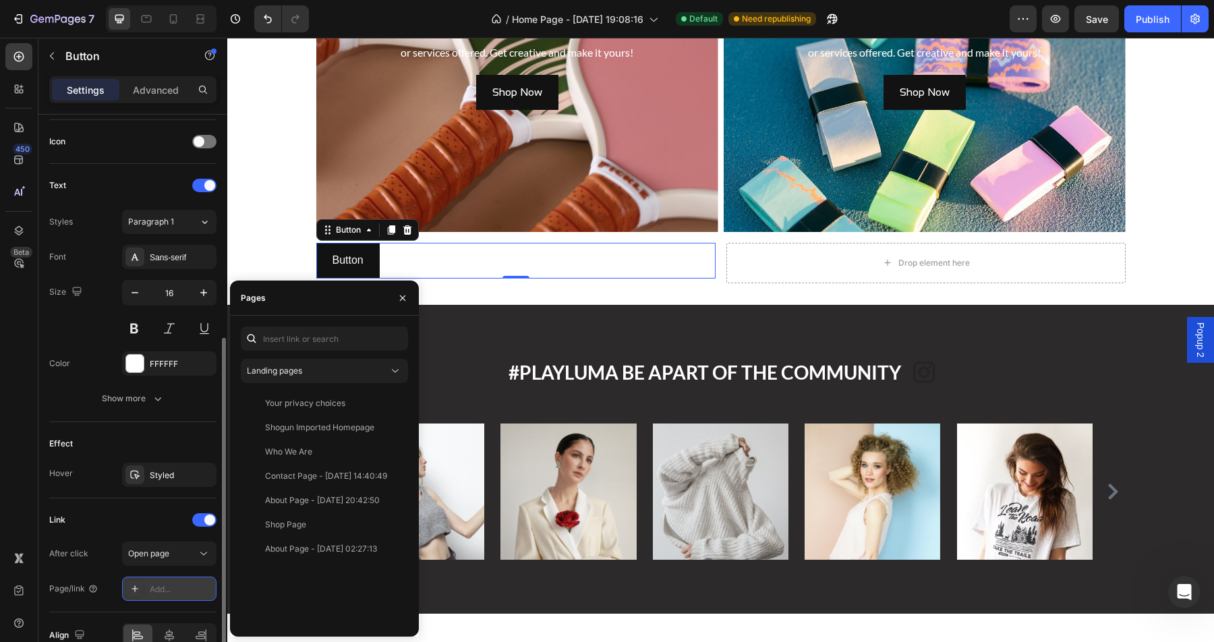
scroll to position [471, 0]
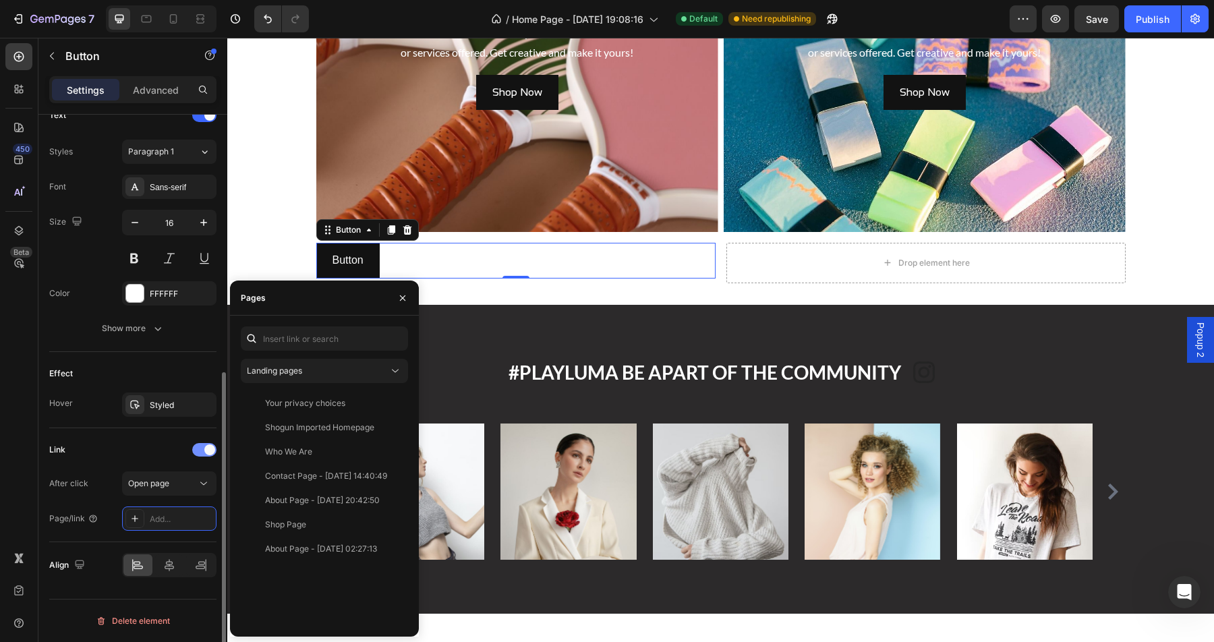
click at [208, 451] on span at bounding box center [209, 449] width 11 height 11
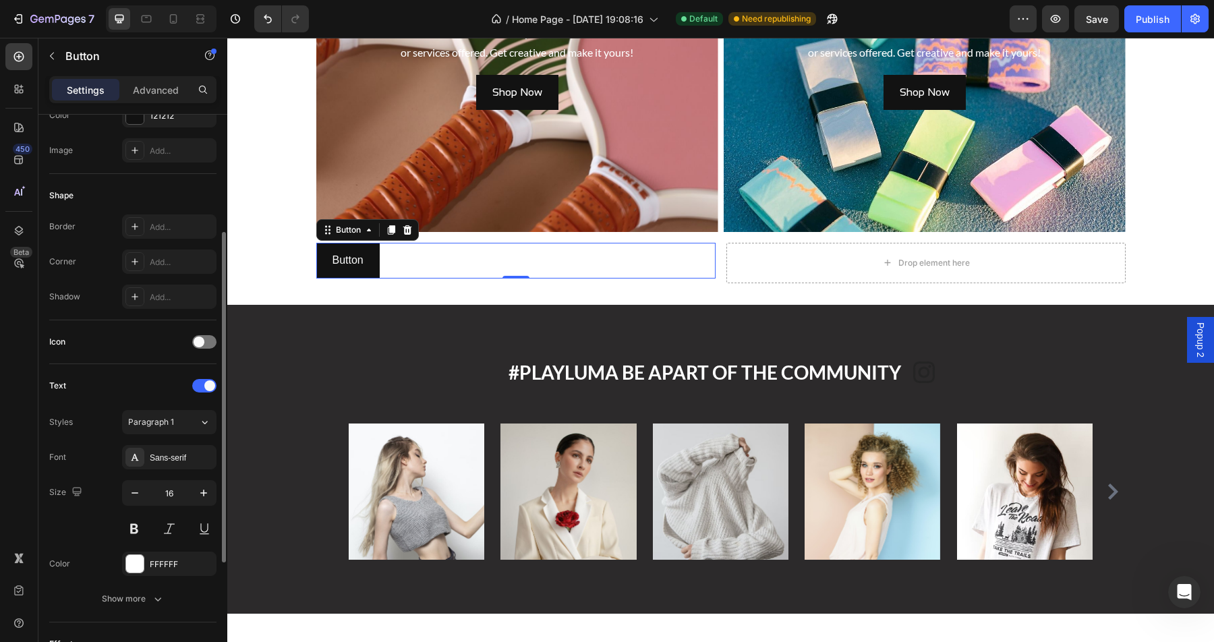
scroll to position [167, 0]
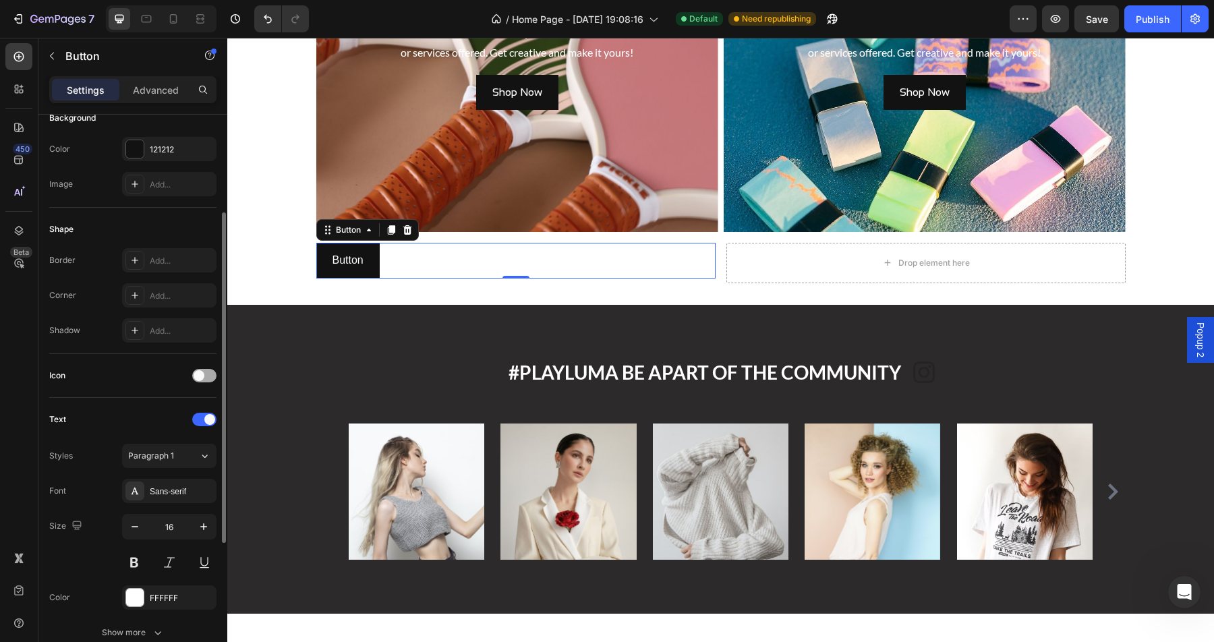
click at [207, 379] on div at bounding box center [204, 375] width 24 height 13
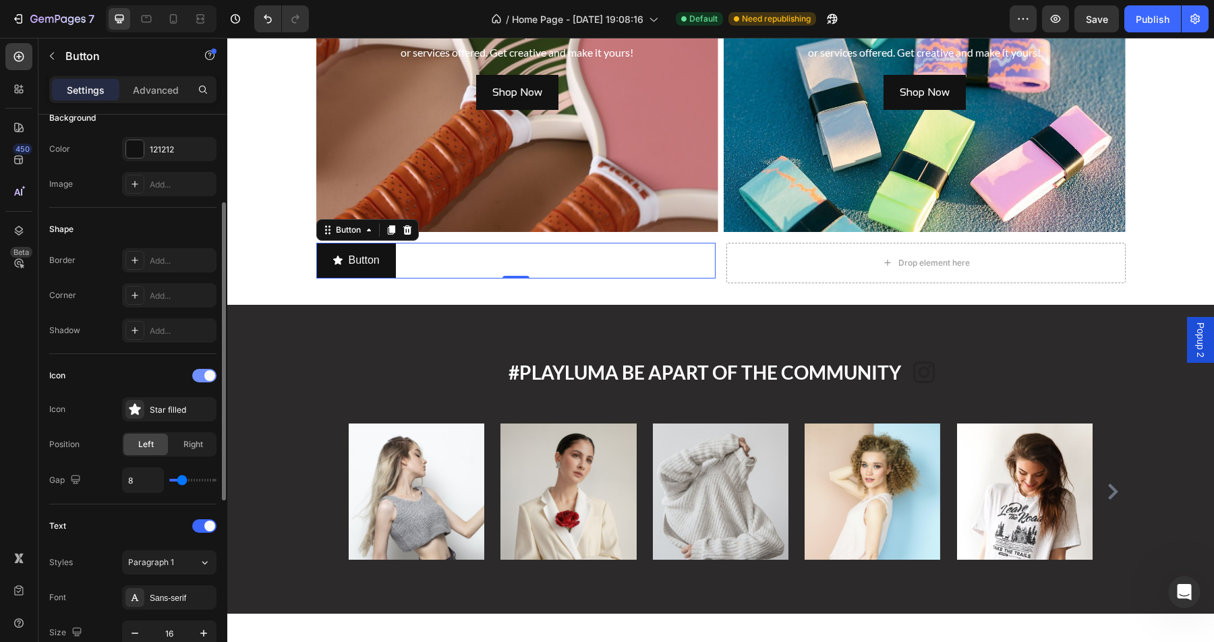
click at [204, 382] on div at bounding box center [204, 375] width 24 height 13
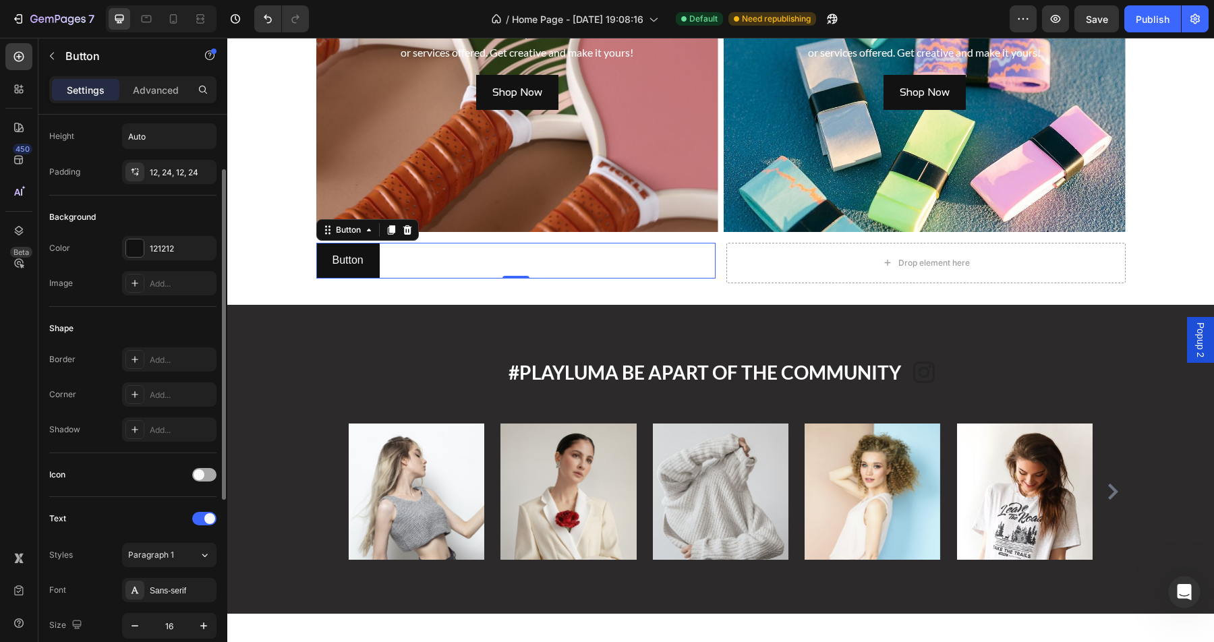
scroll to position [0, 0]
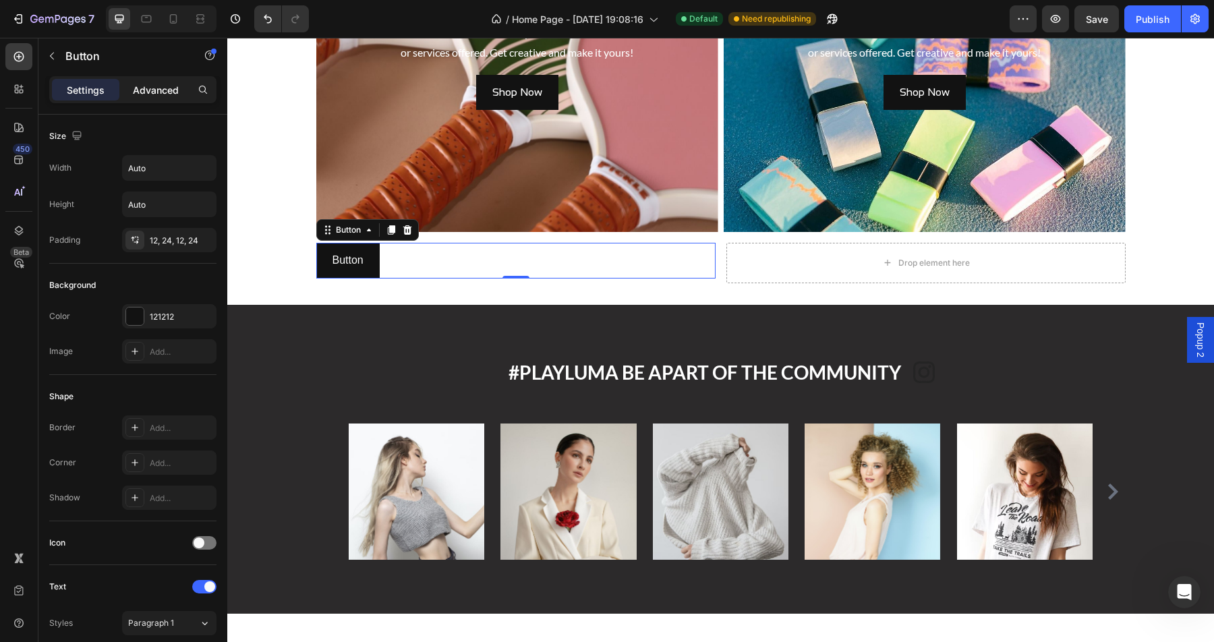
click at [148, 96] on p "Advanced" at bounding box center [156, 90] width 46 height 14
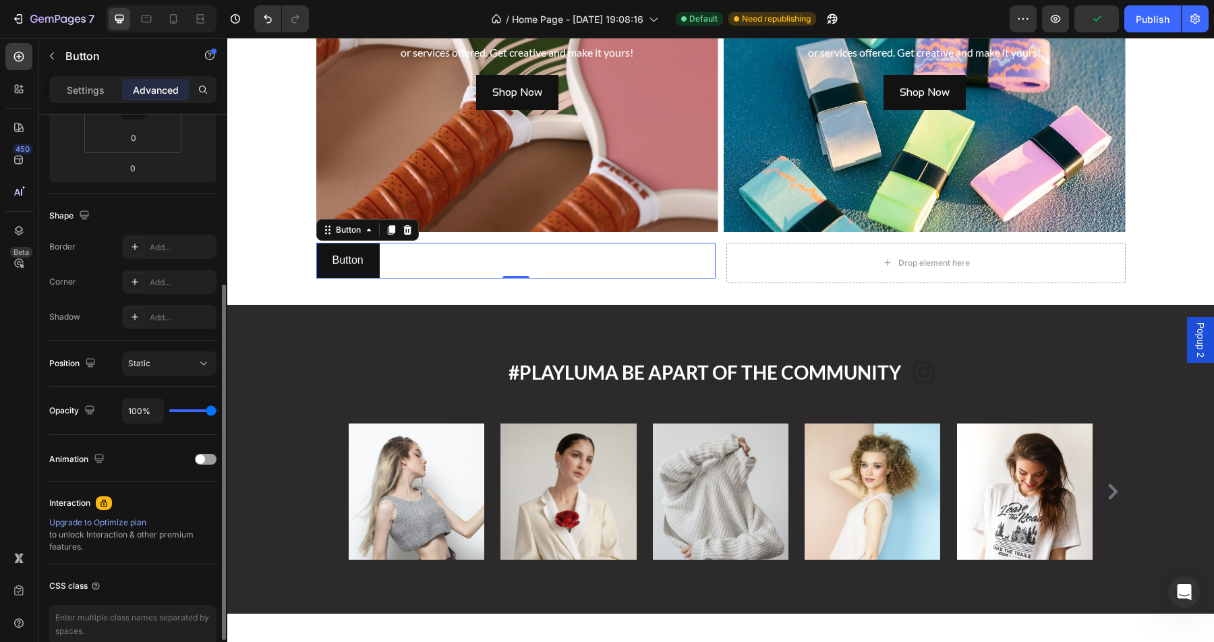
scroll to position [268, 0]
click at [185, 360] on div "Static" at bounding box center [162, 362] width 69 height 12
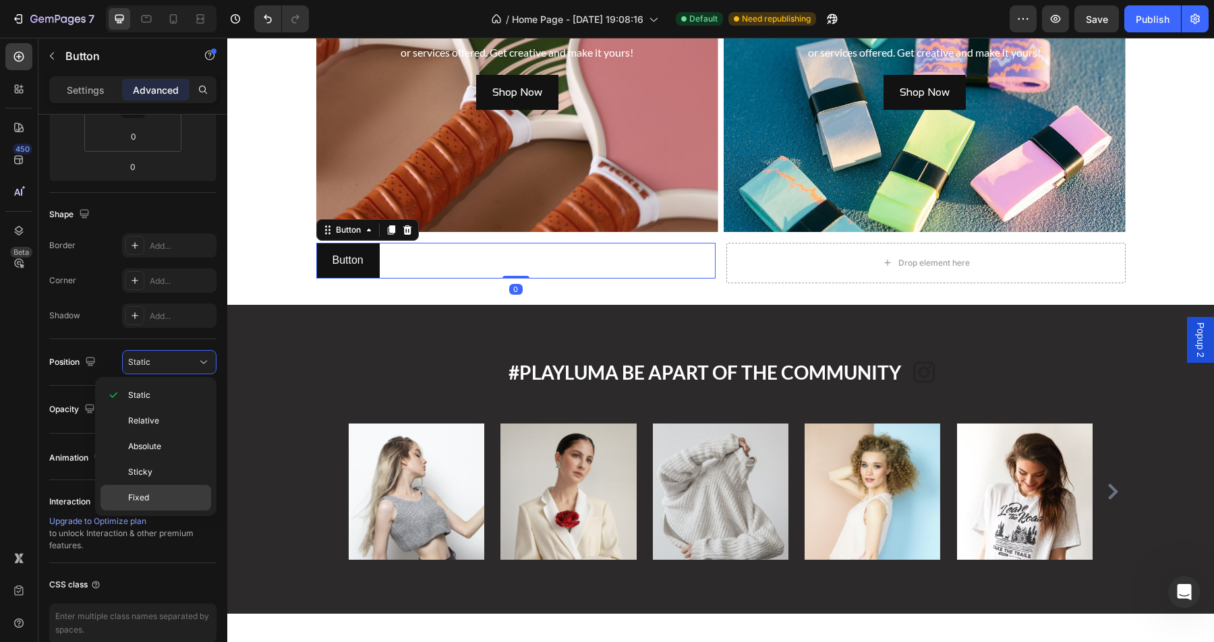
click at [164, 496] on p "Fixed" at bounding box center [166, 498] width 77 height 12
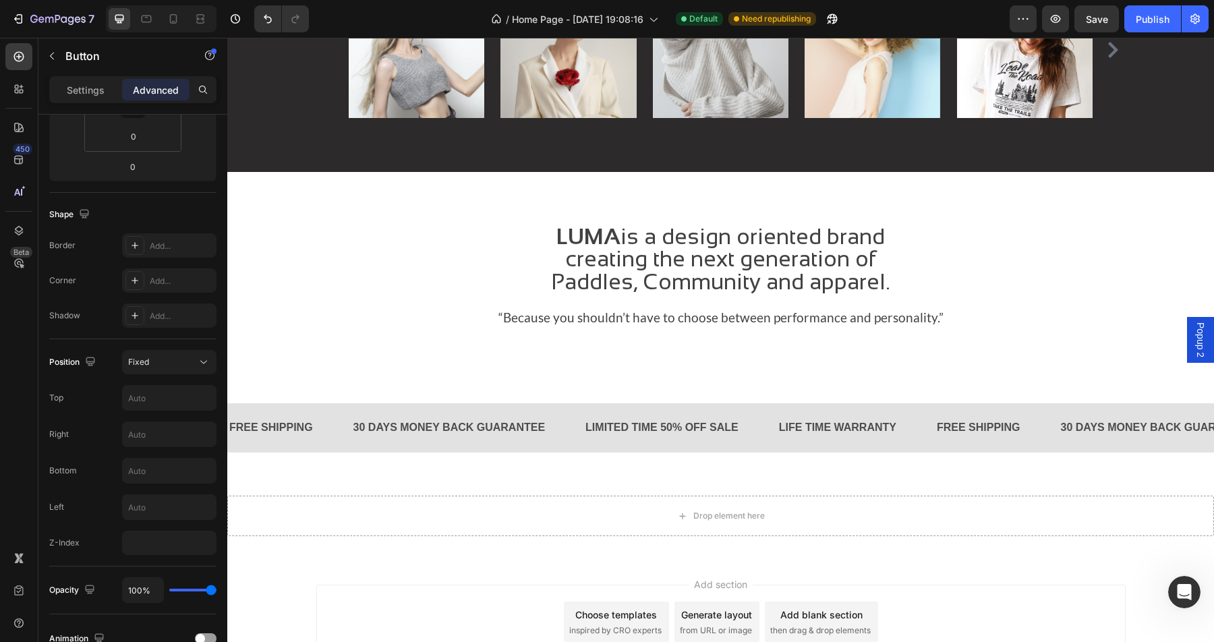
scroll to position [1794, 0]
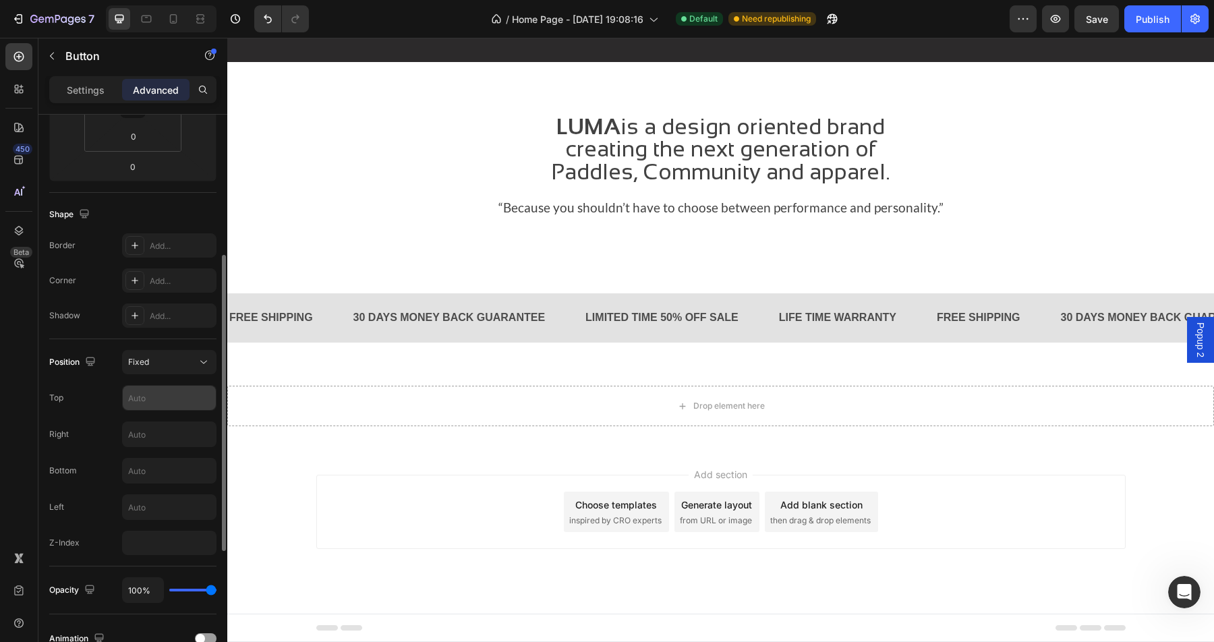
click at [163, 397] on input "text" at bounding box center [169, 398] width 93 height 24
click at [183, 370] on button "Fixed" at bounding box center [169, 362] width 94 height 24
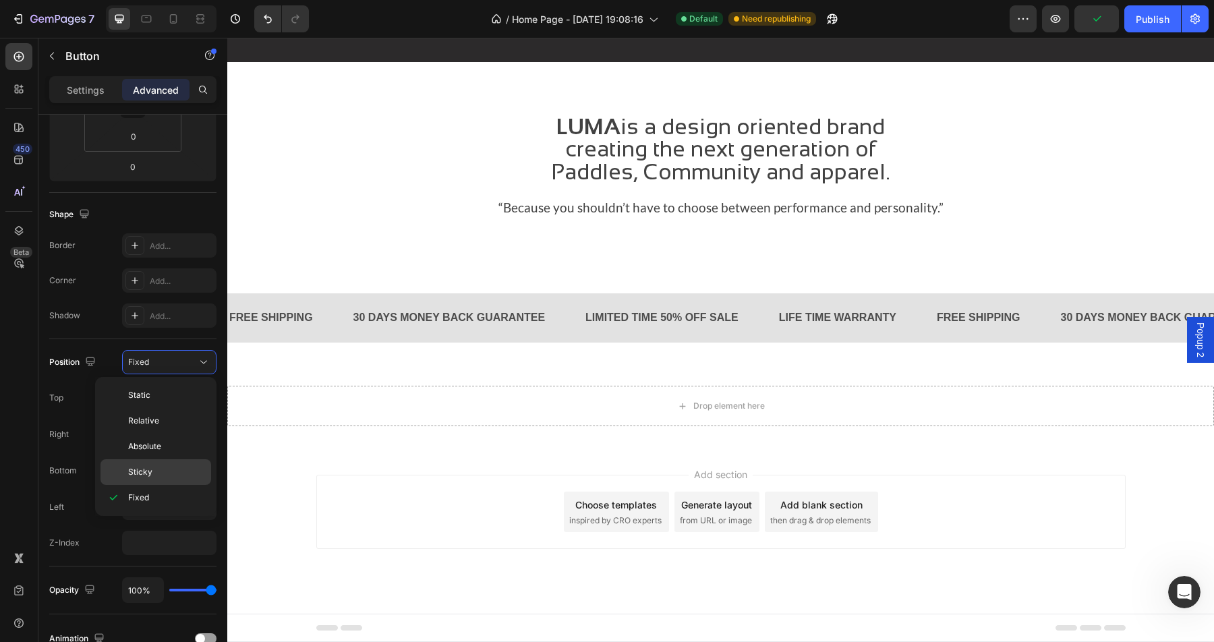
click at [160, 474] on p "Sticky" at bounding box center [166, 472] width 77 height 12
type input "0"
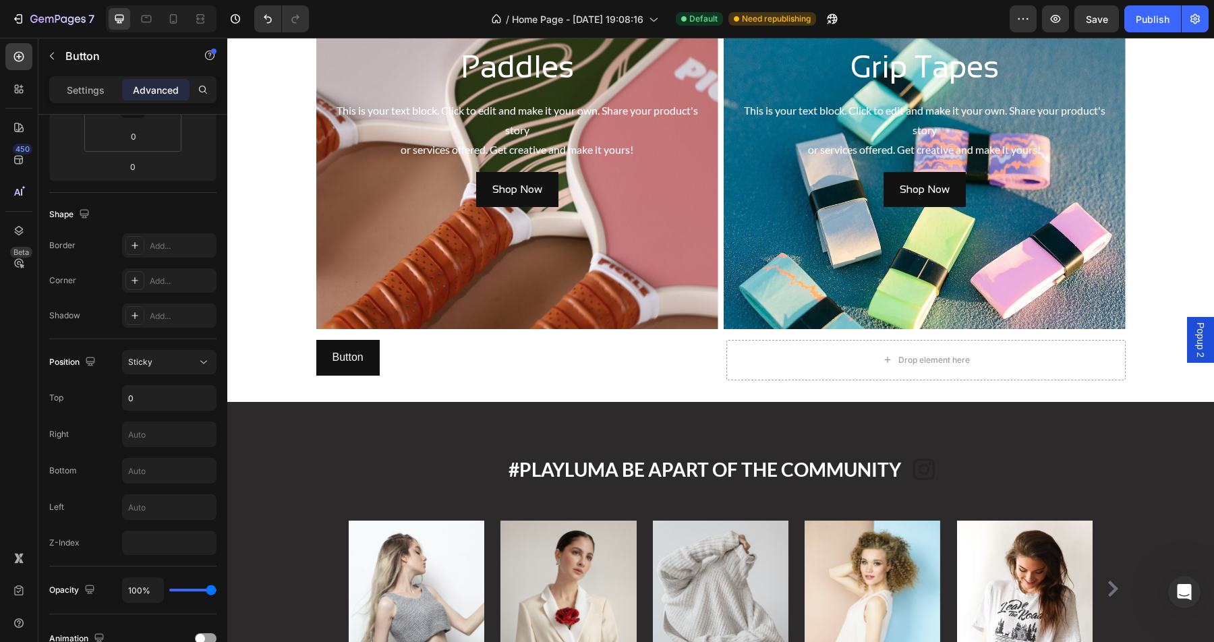
scroll to position [1206, 0]
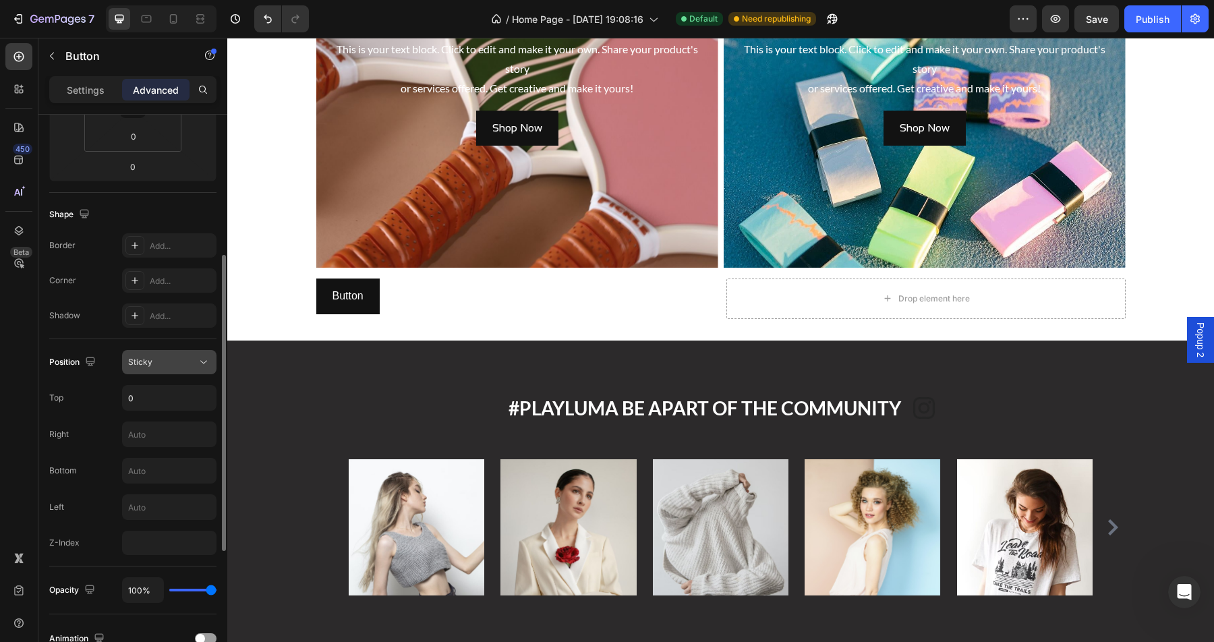
click at [192, 355] on button "Sticky" at bounding box center [169, 362] width 94 height 24
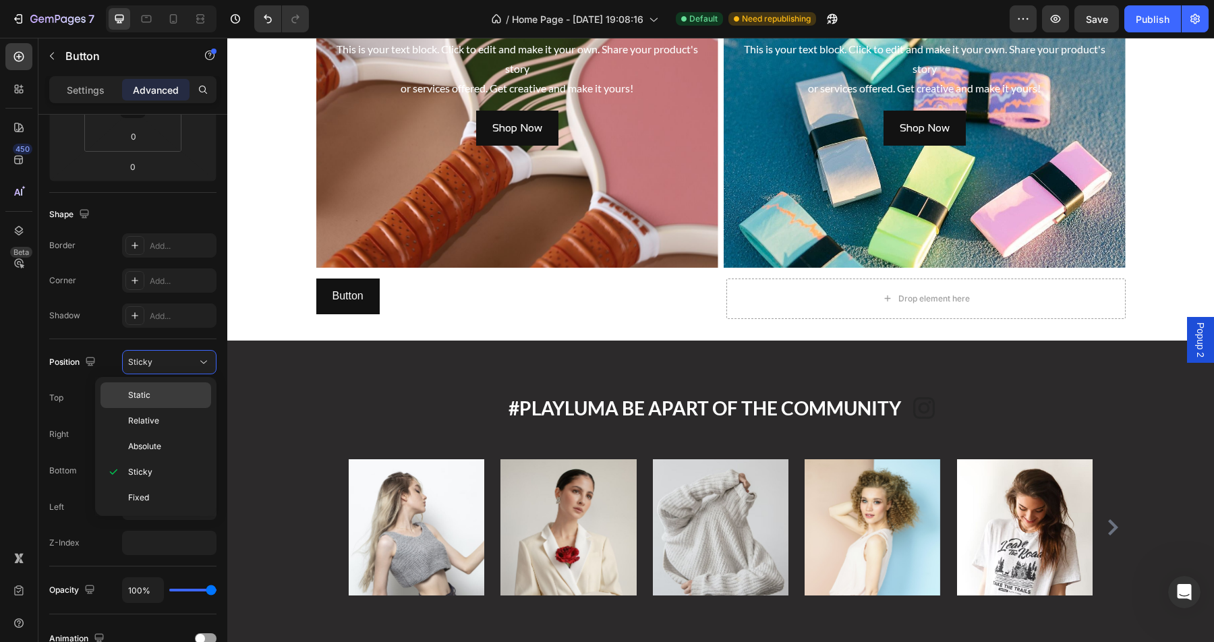
click at [179, 390] on p "Static" at bounding box center [166, 395] width 77 height 12
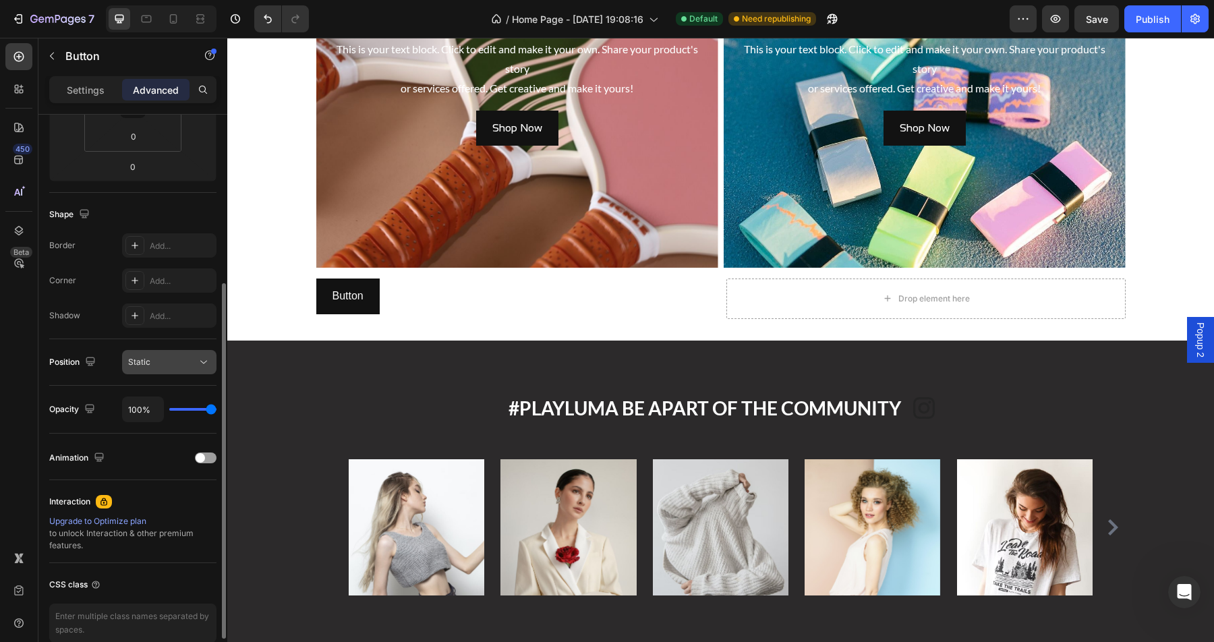
click at [185, 356] on div "Static" at bounding box center [162, 362] width 69 height 12
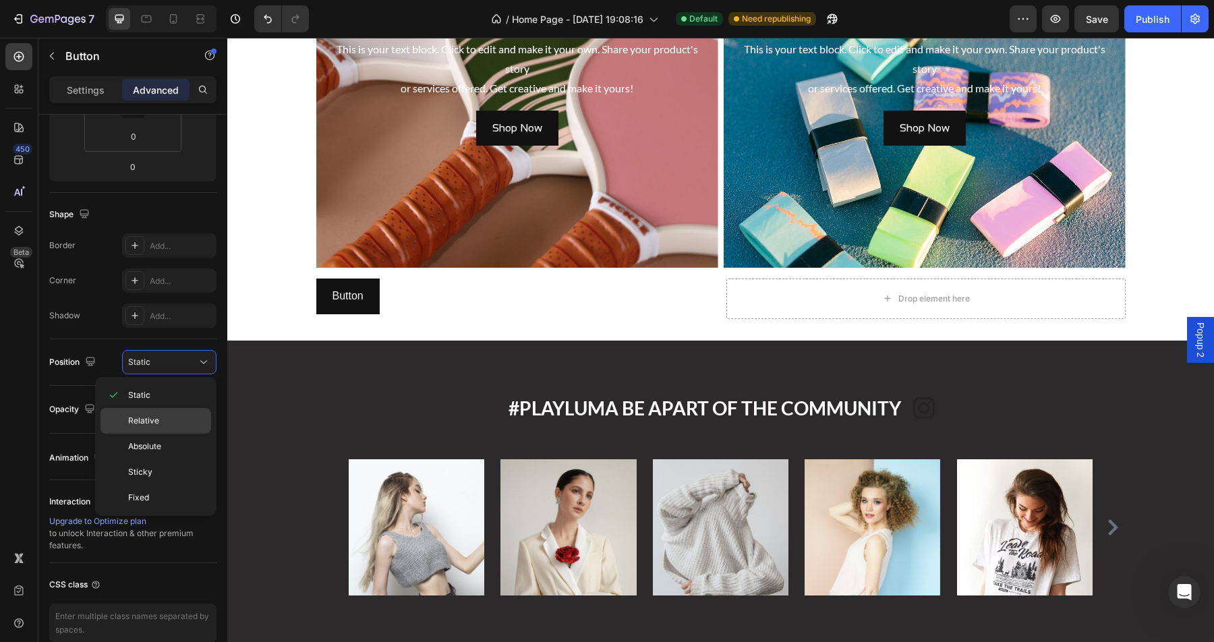
click at [167, 419] on p "Relative" at bounding box center [166, 421] width 77 height 12
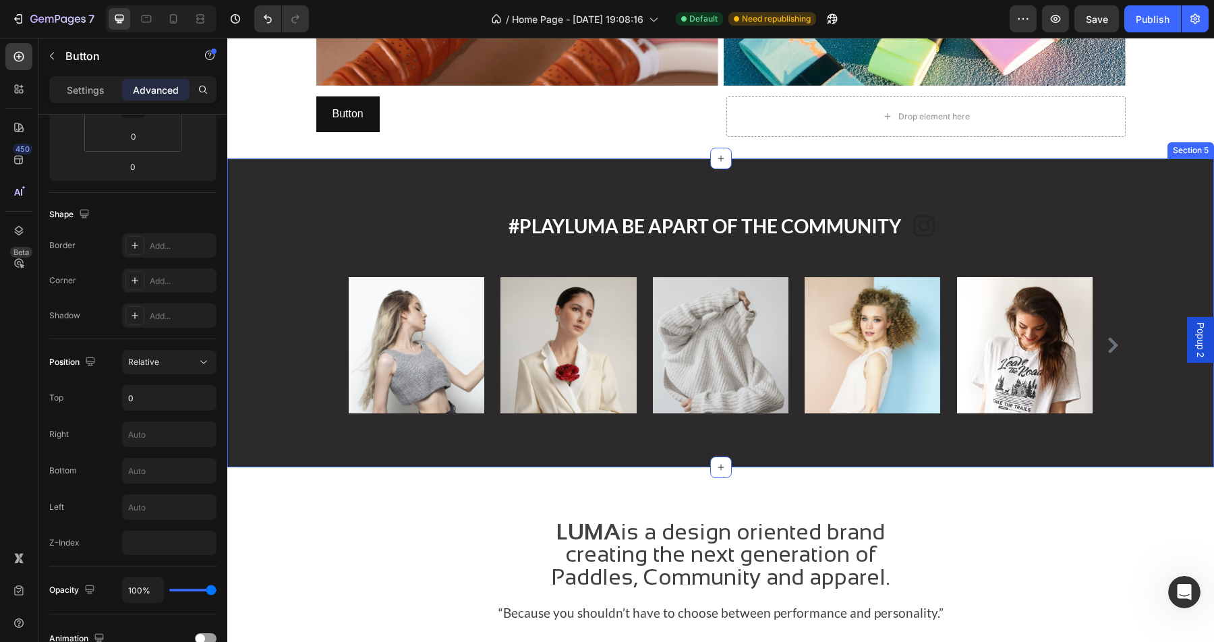
scroll to position [1397, 0]
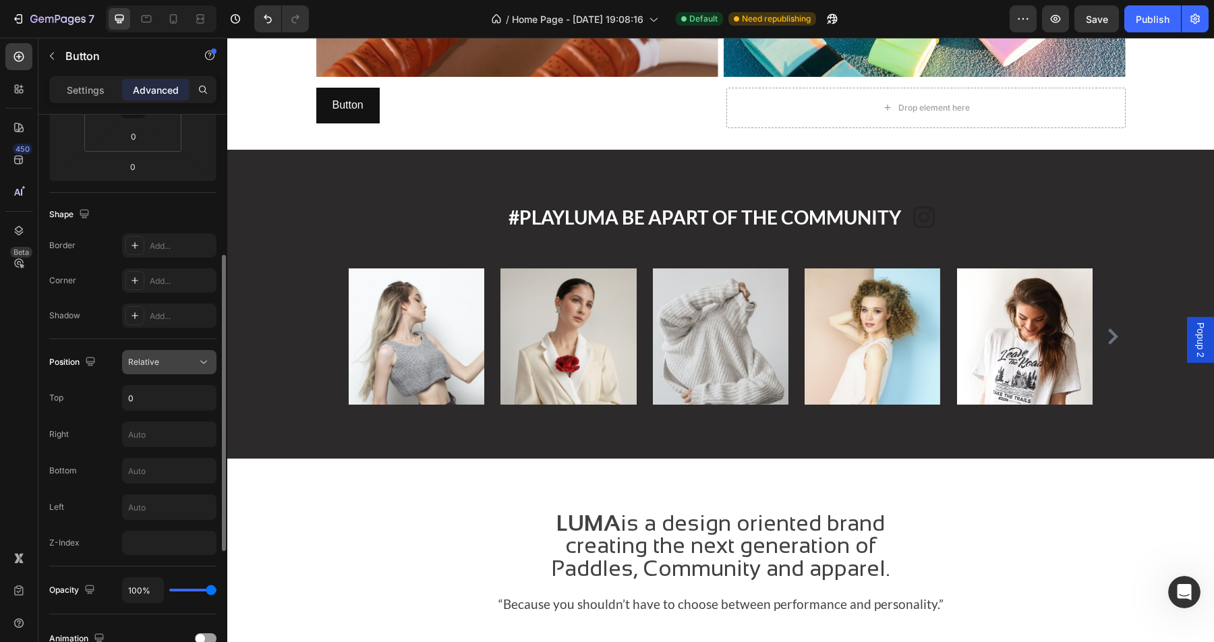
click at [179, 372] on button "Relative" at bounding box center [169, 362] width 94 height 24
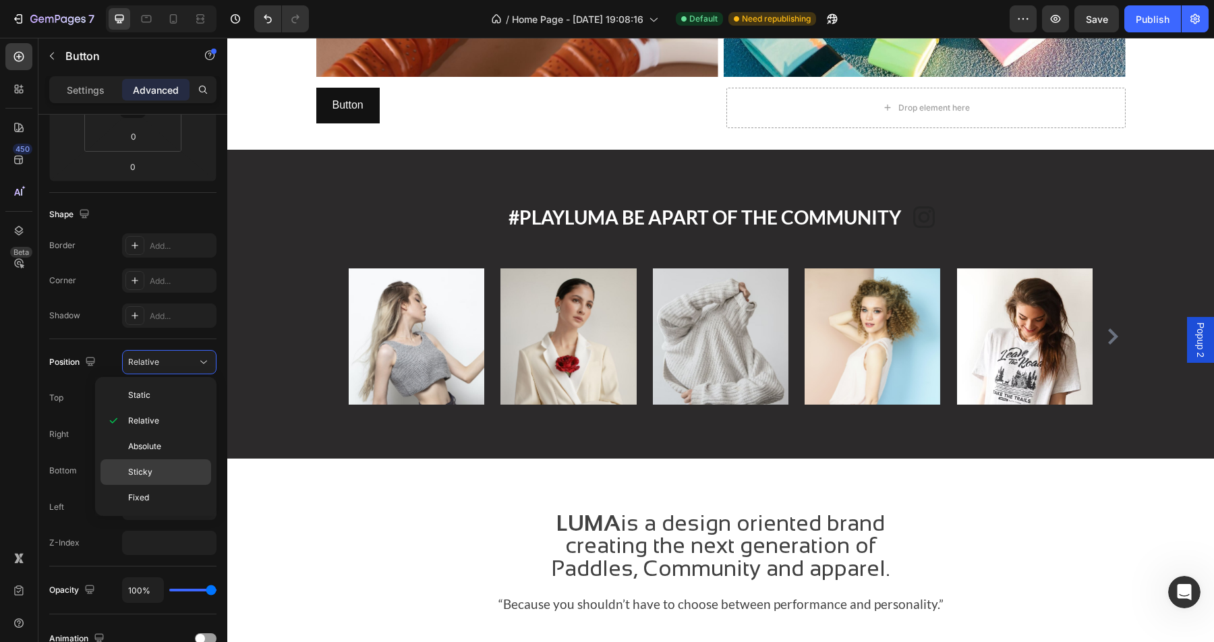
click at [169, 485] on div "Sticky" at bounding box center [155, 498] width 111 height 26
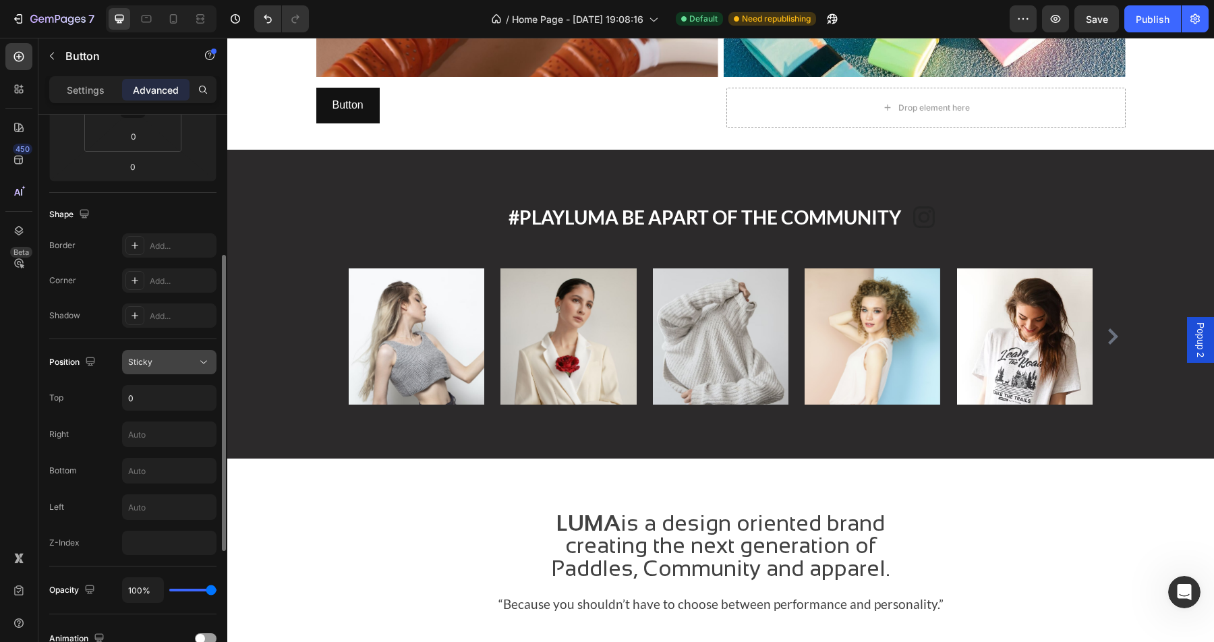
click at [187, 360] on div "Sticky" at bounding box center [162, 362] width 69 height 12
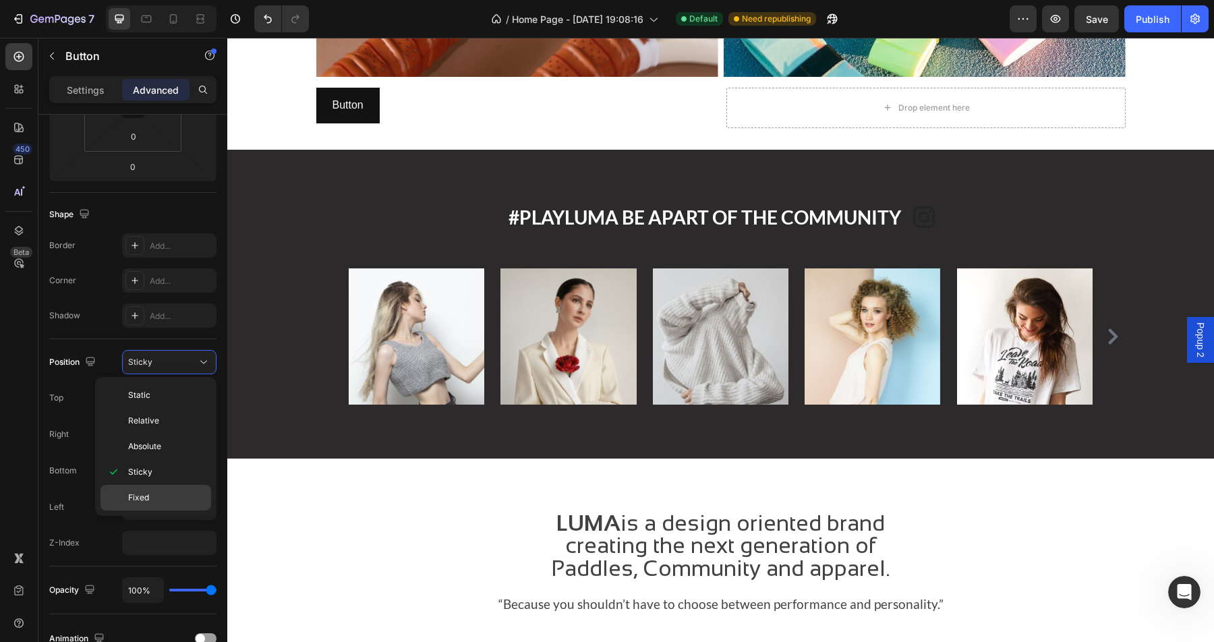
click at [169, 505] on div "Fixed" at bounding box center [155, 498] width 111 height 26
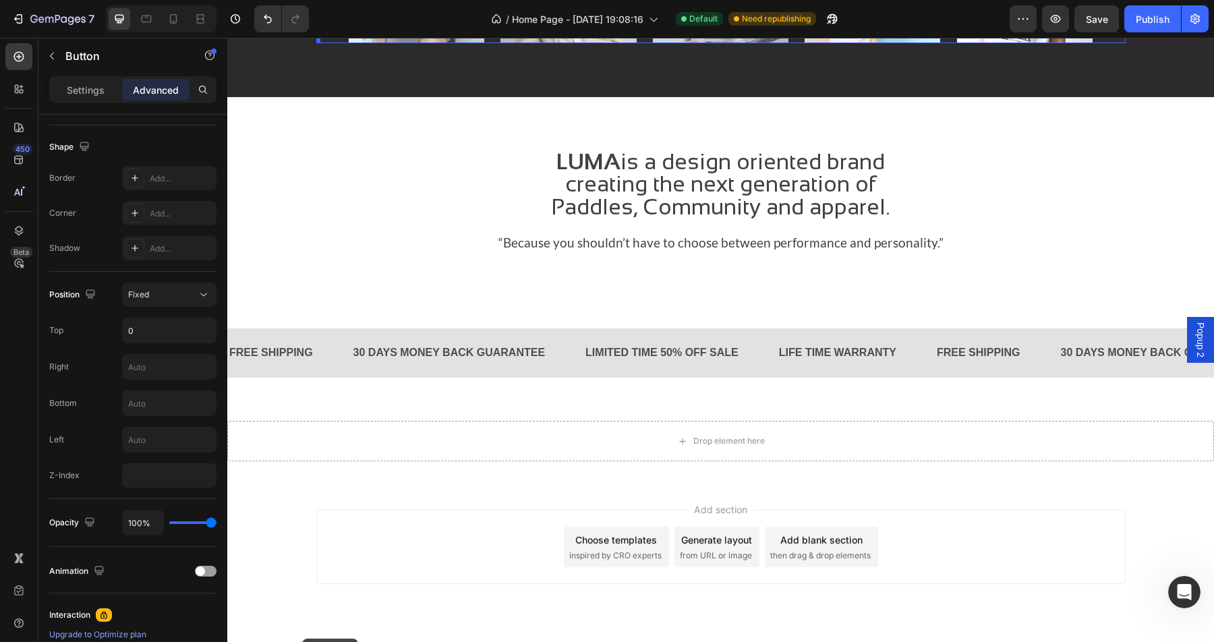
scroll to position [1794, 0]
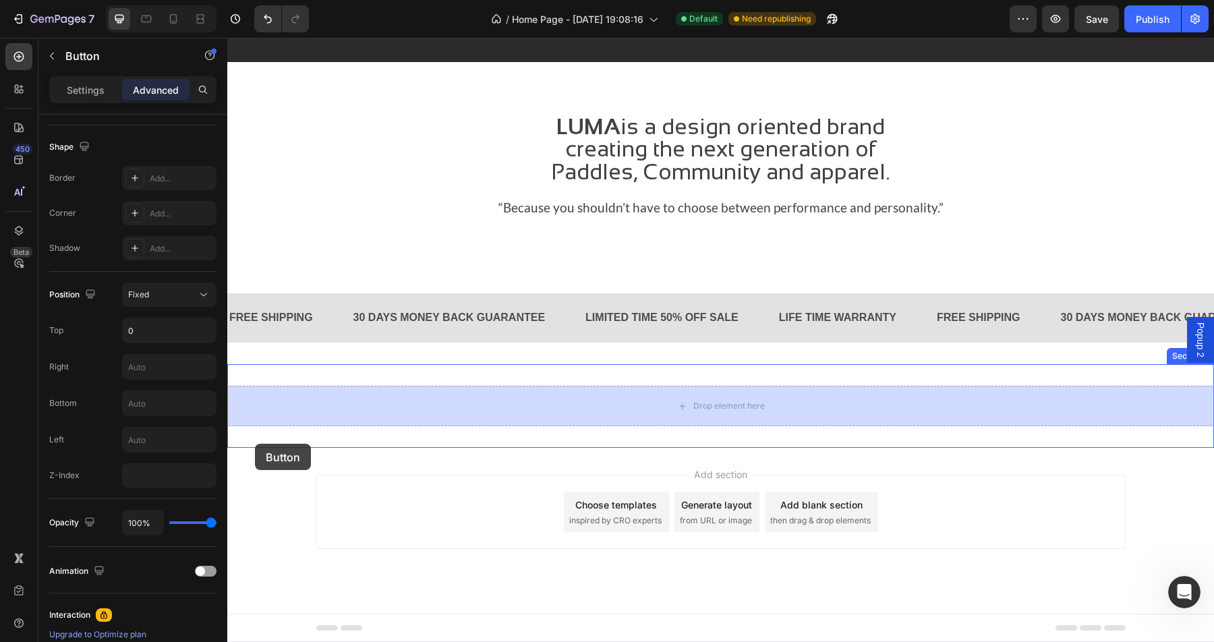
drag, startPoint x: 332, startPoint y: 68, endPoint x: 254, endPoint y: 444, distance: 383.7
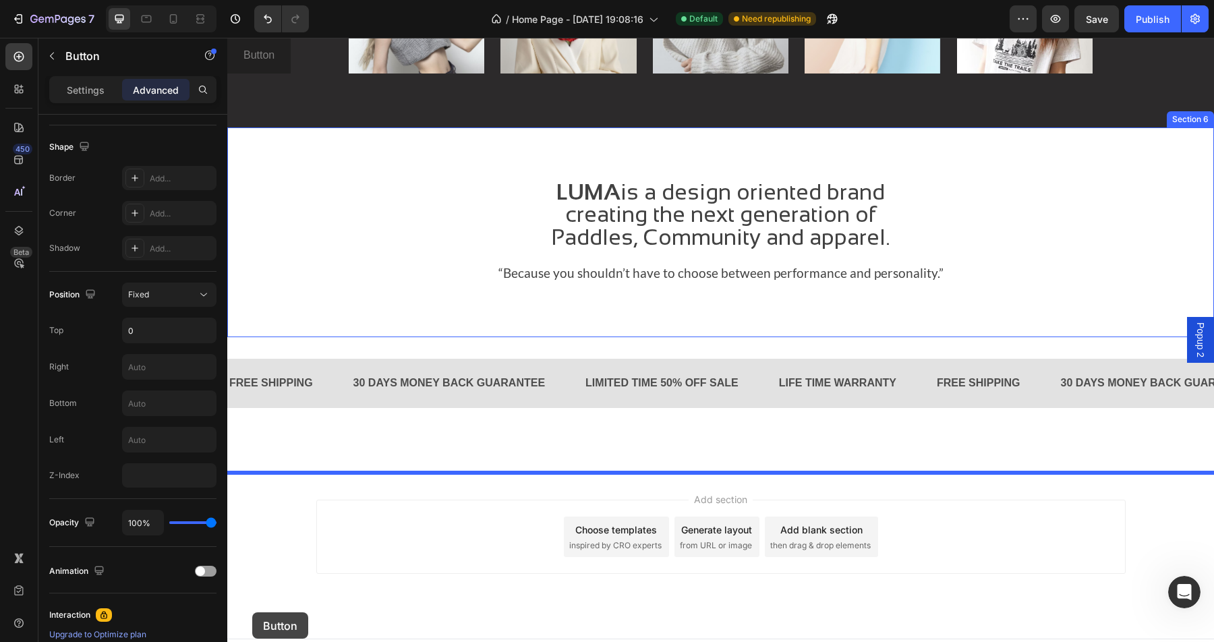
scroll to position [1702, 0]
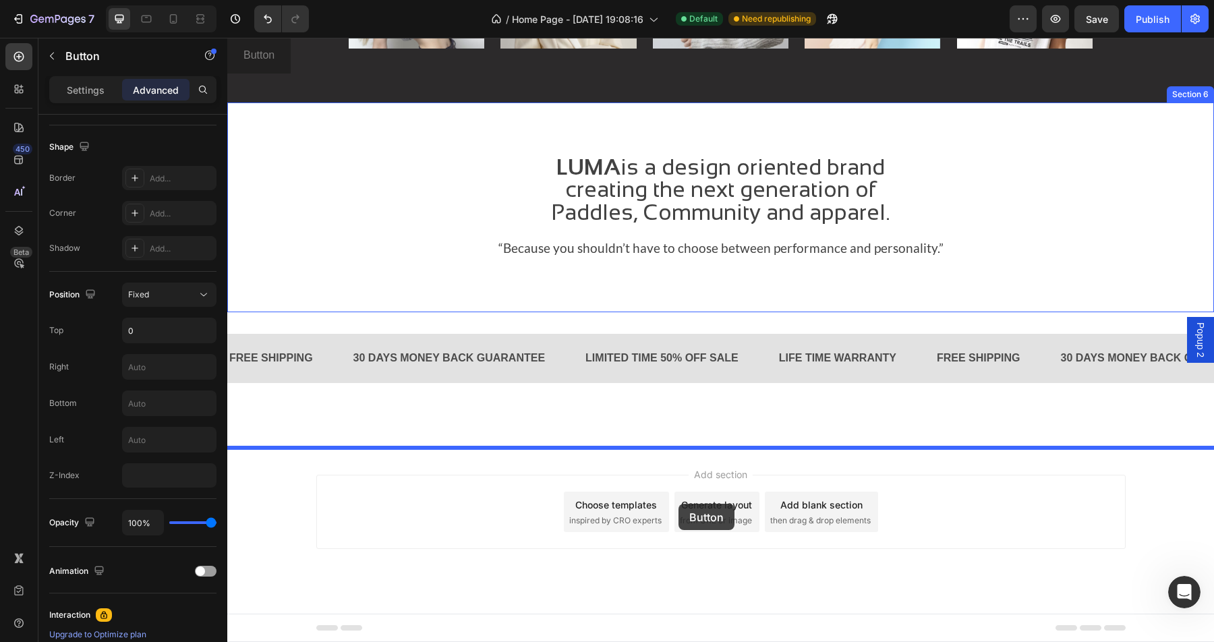
drag, startPoint x: 281, startPoint y: 53, endPoint x: 678, endPoint y: 504, distance: 601.0
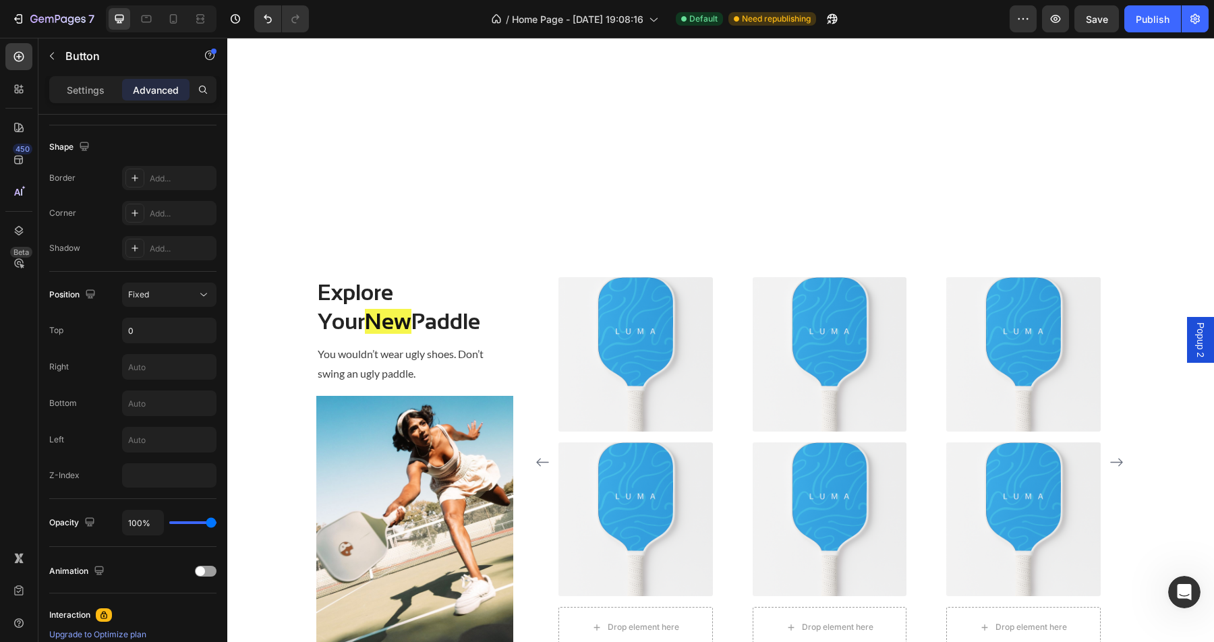
scroll to position [0, 0]
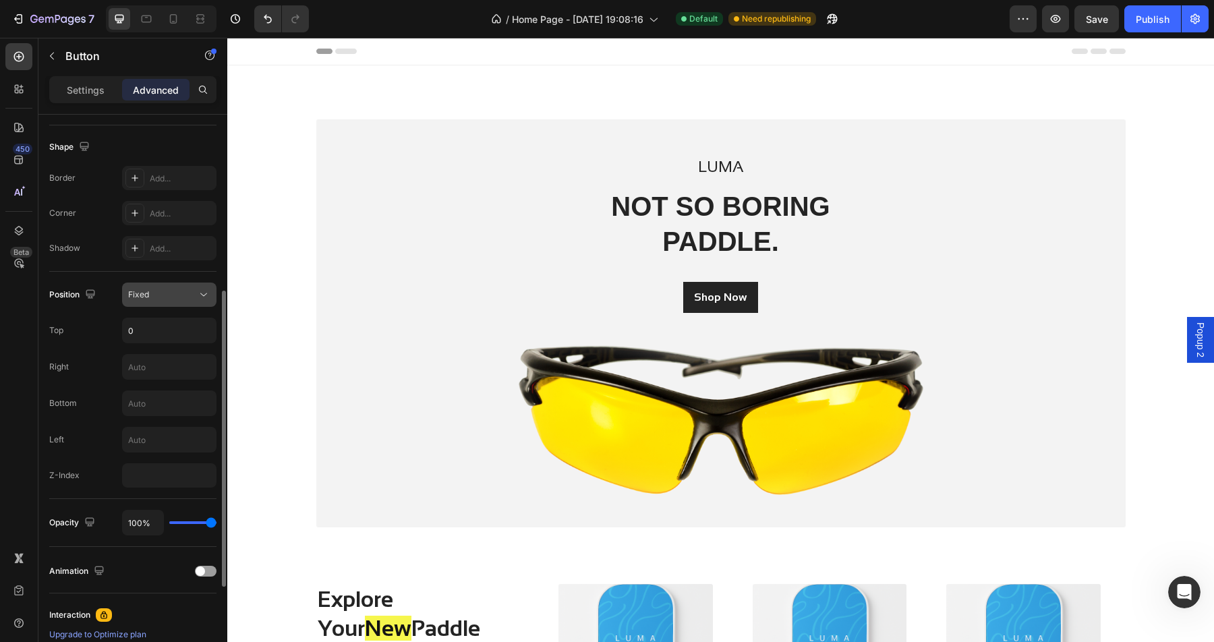
click at [192, 295] on div "Fixed" at bounding box center [162, 295] width 69 height 12
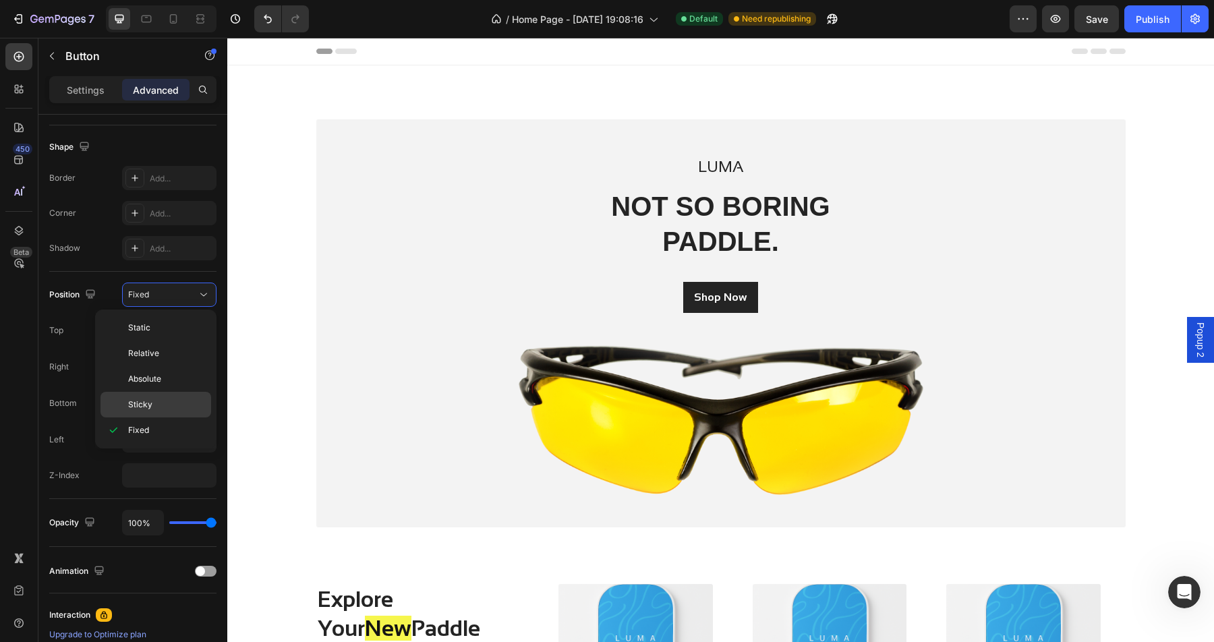
click at [156, 400] on p "Sticky" at bounding box center [166, 405] width 77 height 12
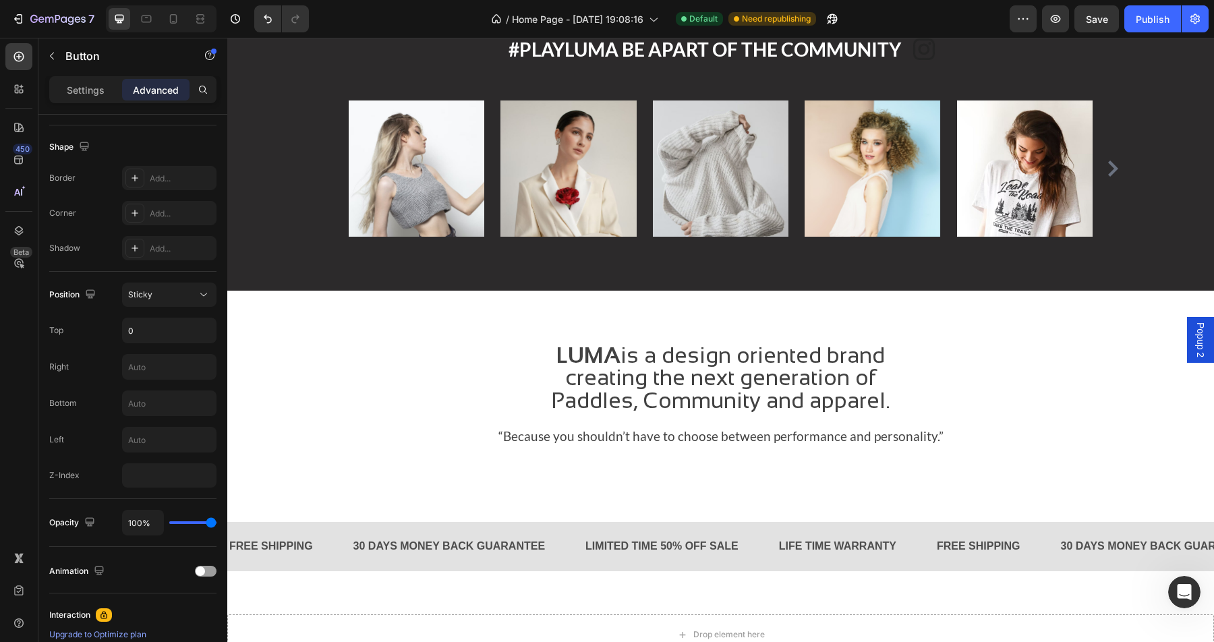
scroll to position [1821, 0]
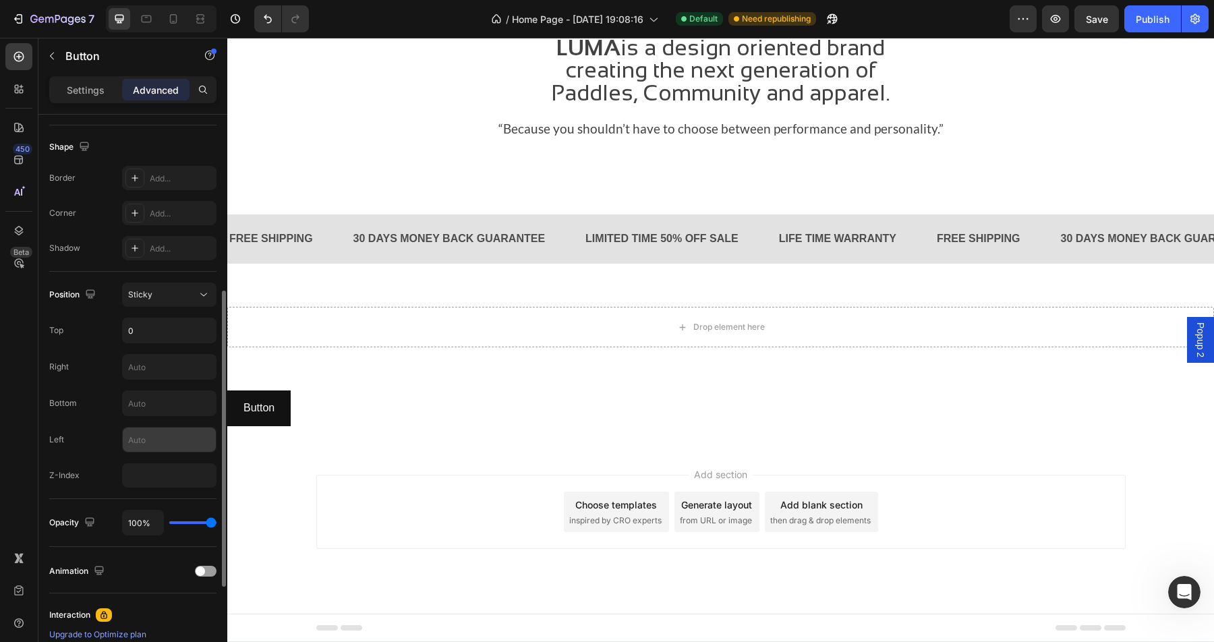
click at [159, 442] on input "text" at bounding box center [169, 440] width 93 height 24
type input "1"
click at [198, 284] on button "Sticky" at bounding box center [169, 295] width 94 height 24
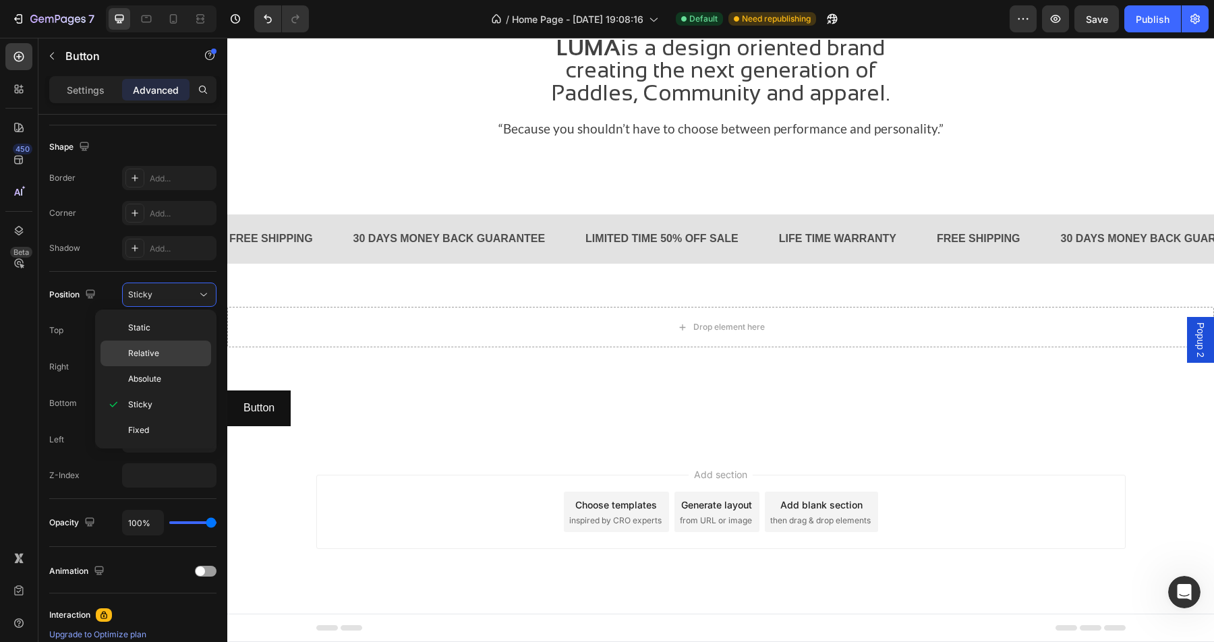
click at [166, 347] on p "Relative" at bounding box center [166, 353] width 77 height 12
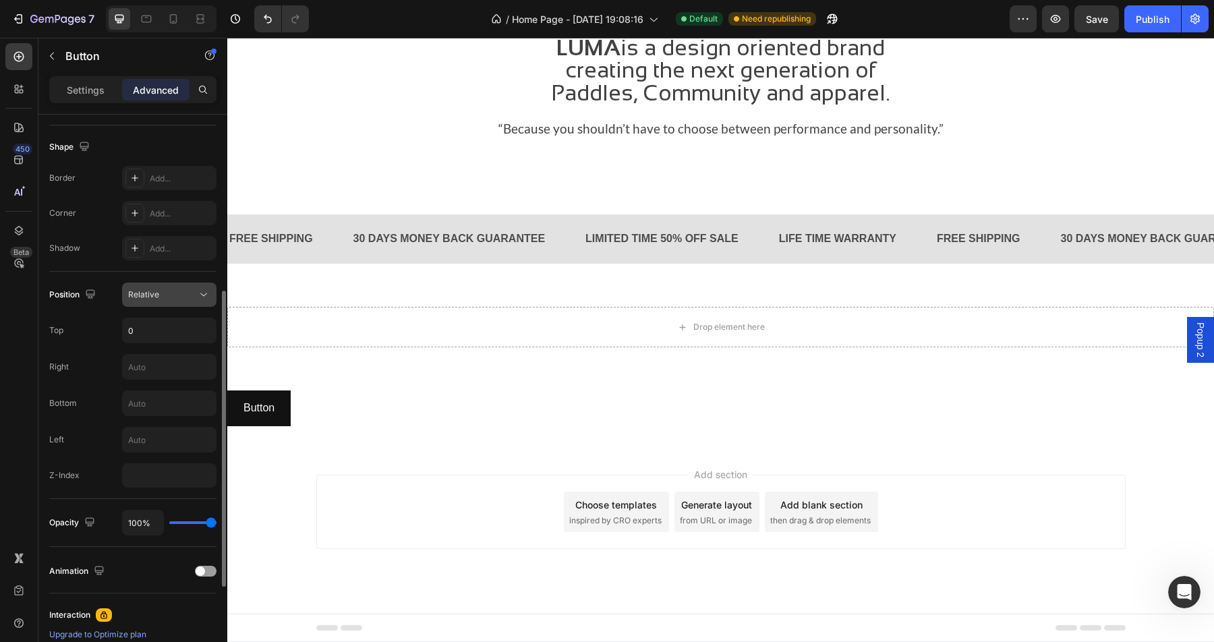
click at [146, 292] on span "Relative" at bounding box center [143, 294] width 31 height 10
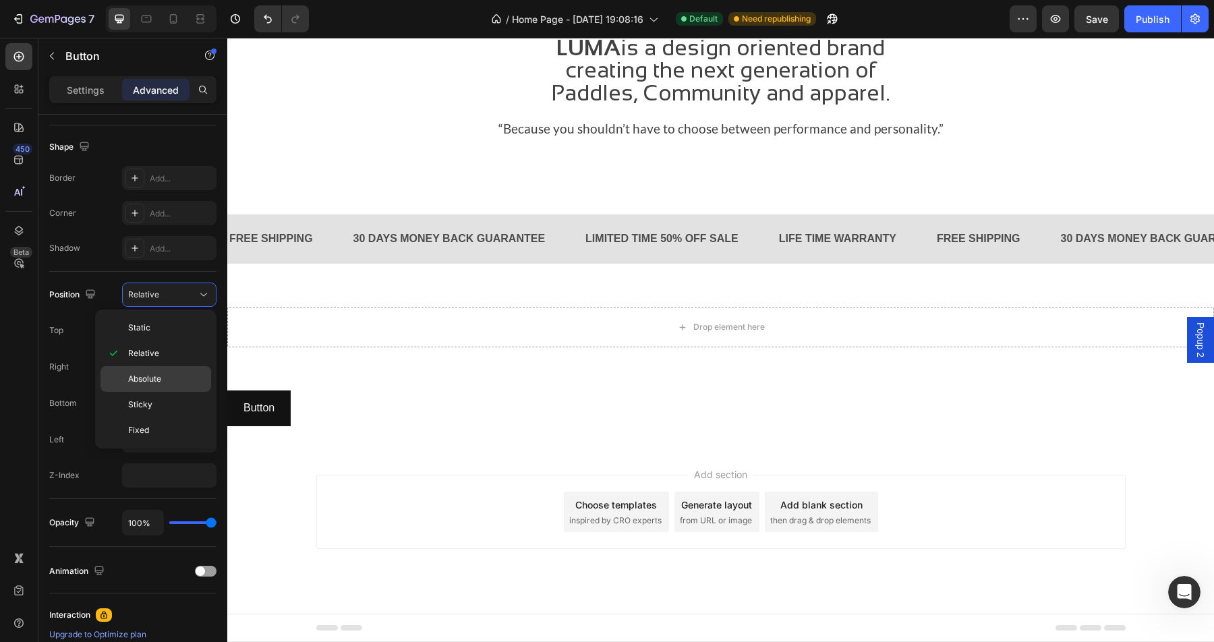
click at [166, 380] on p "Absolute" at bounding box center [166, 379] width 77 height 12
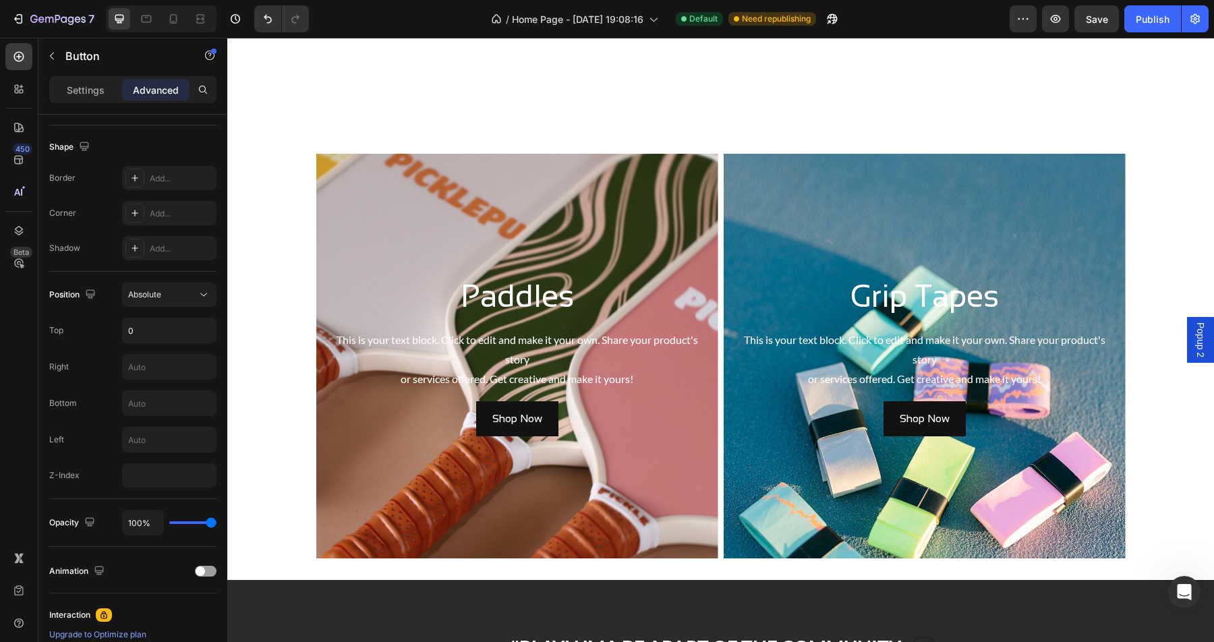
scroll to position [1502, 0]
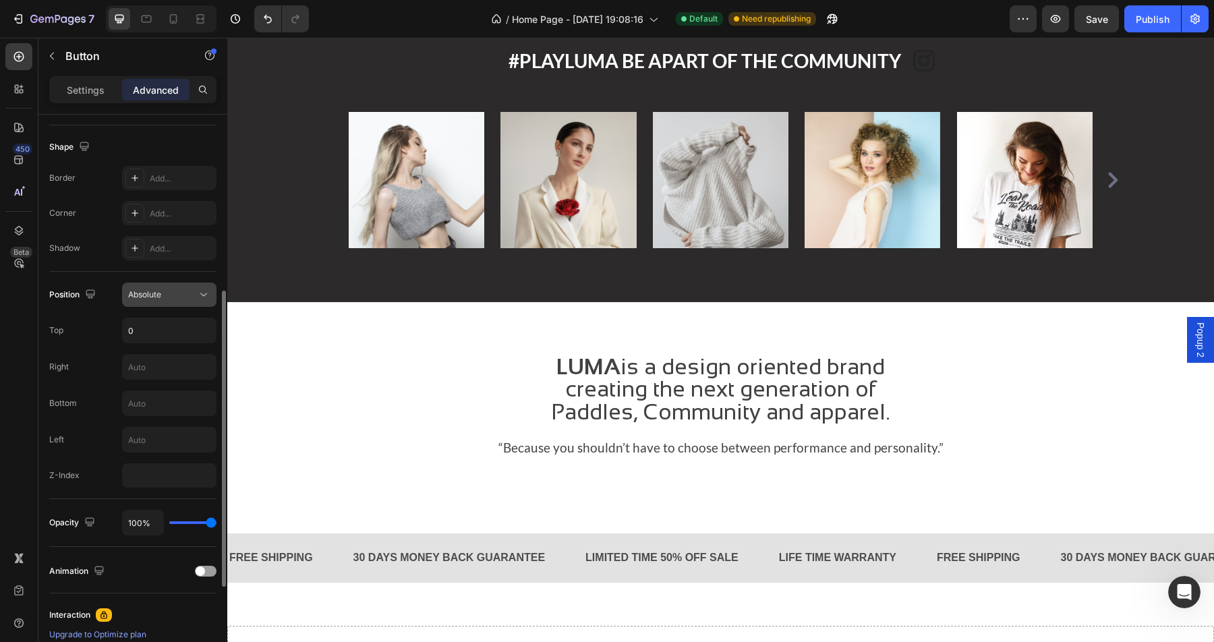
click at [156, 297] on span "Absolute" at bounding box center [144, 294] width 33 height 10
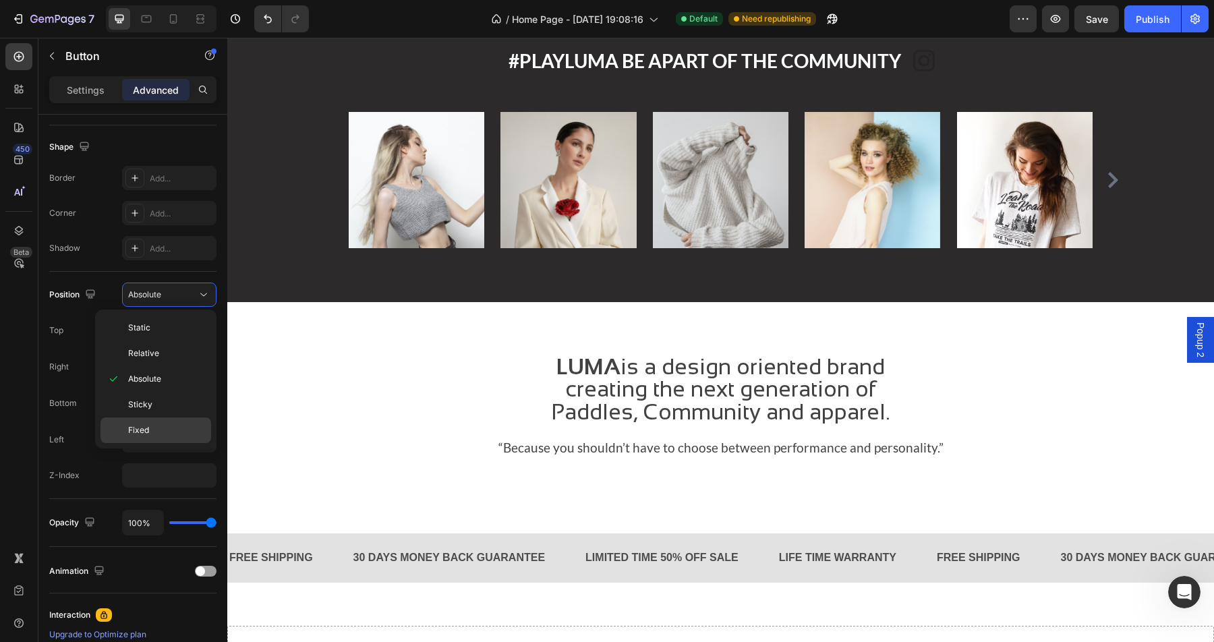
click at [152, 441] on div "Fixed" at bounding box center [155, 430] width 111 height 26
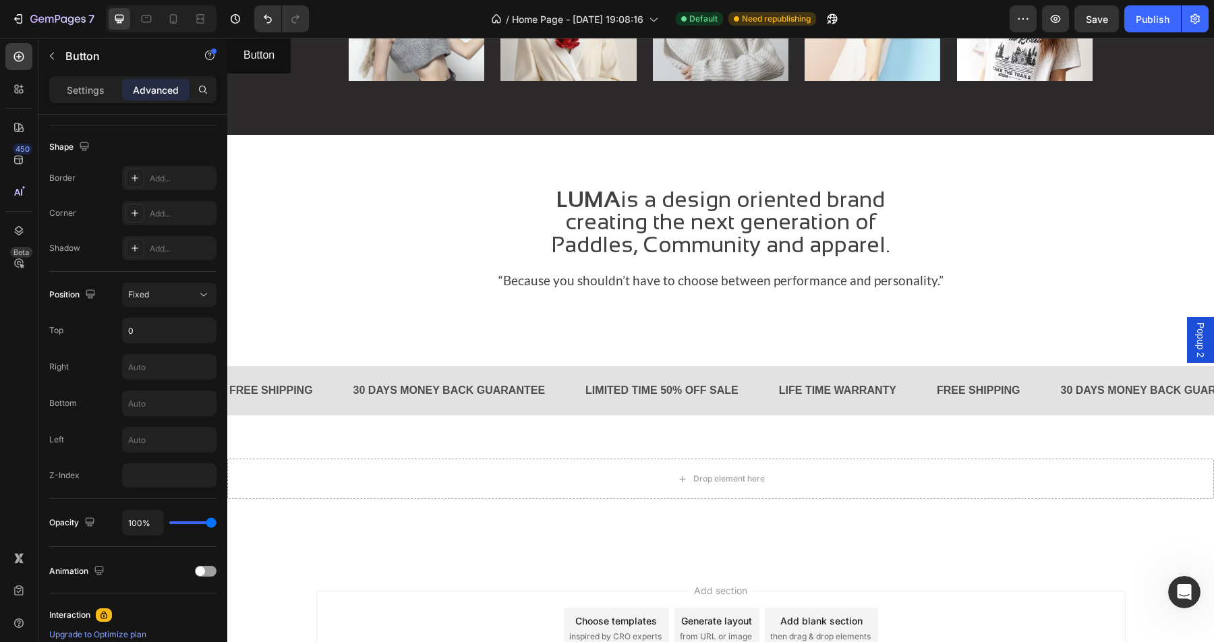
scroll to position [1786, 0]
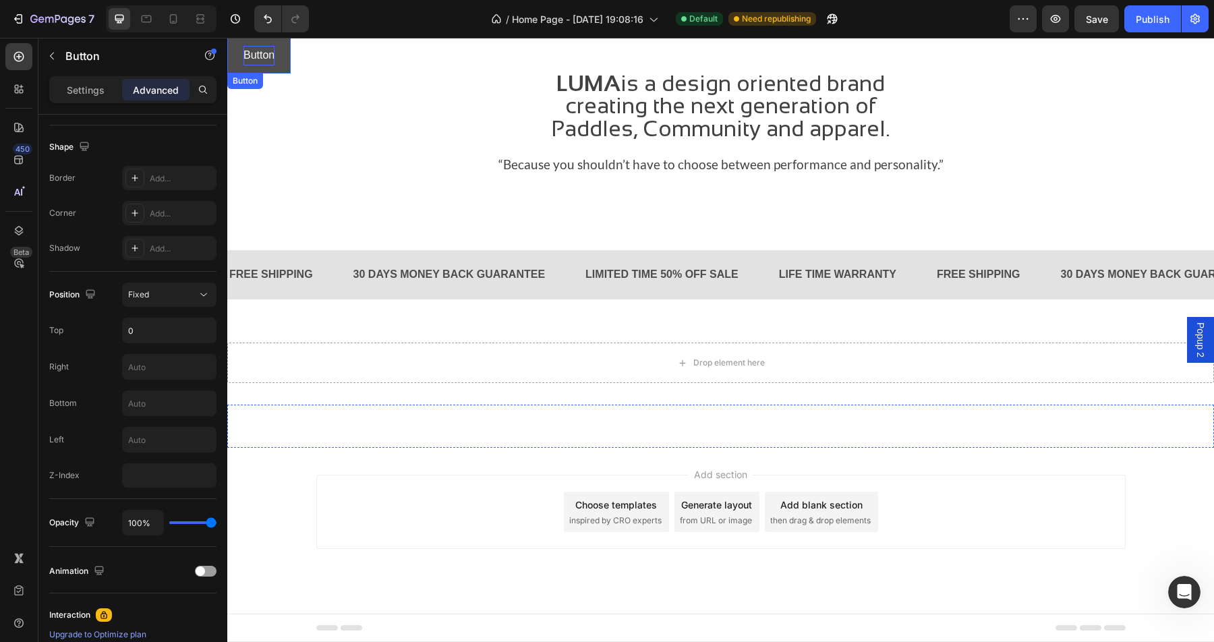
click at [268, 53] on p "Button" at bounding box center [258, 56] width 31 height 20
click at [284, 59] on button "Button" at bounding box center [258, 56] width 63 height 36
click at [282, 90] on icon at bounding box center [279, 86] width 11 height 11
click at [316, 85] on icon at bounding box center [318, 86] width 9 height 9
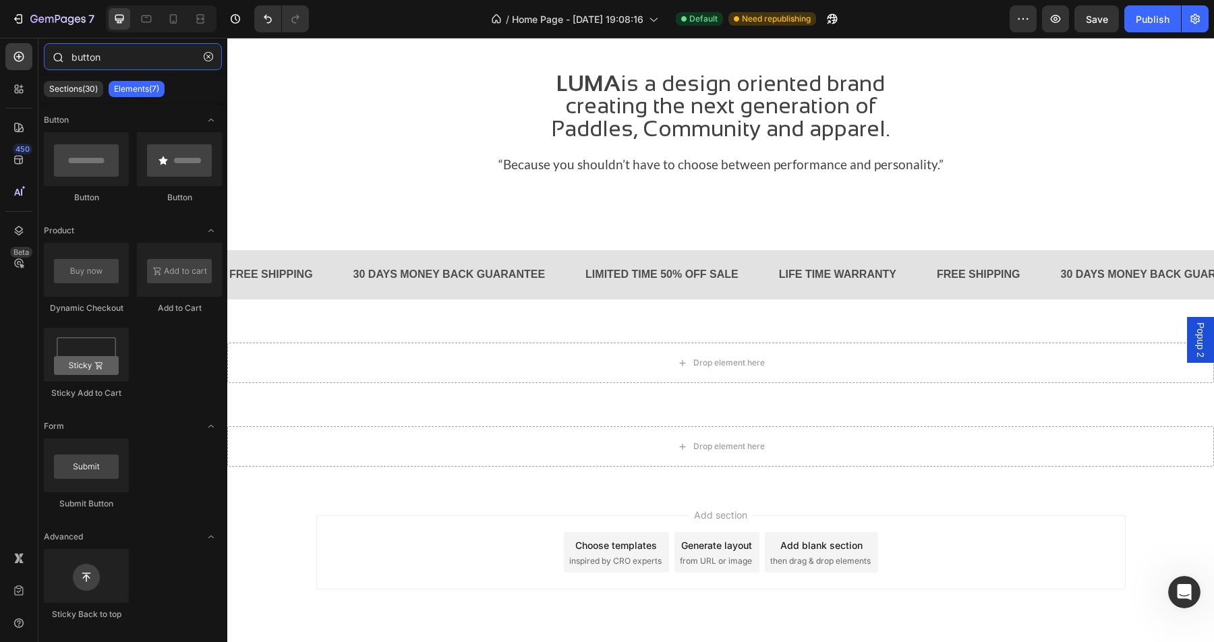
click at [121, 51] on input "button" at bounding box center [133, 56] width 178 height 27
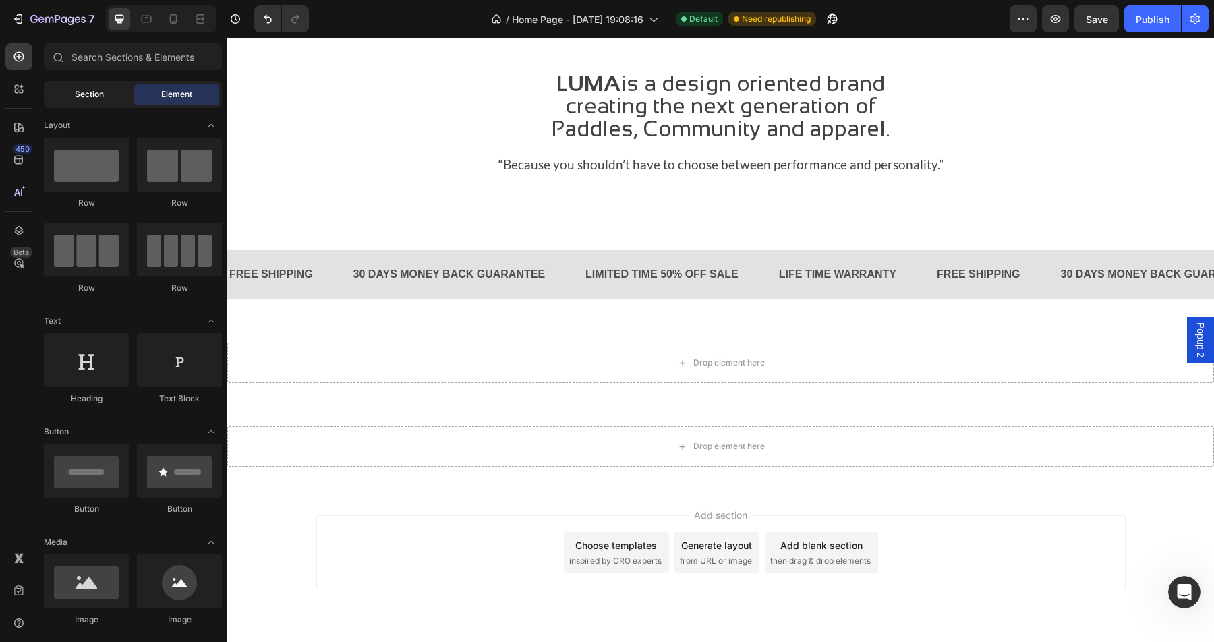
click at [98, 90] on span "Section" at bounding box center [89, 94] width 29 height 12
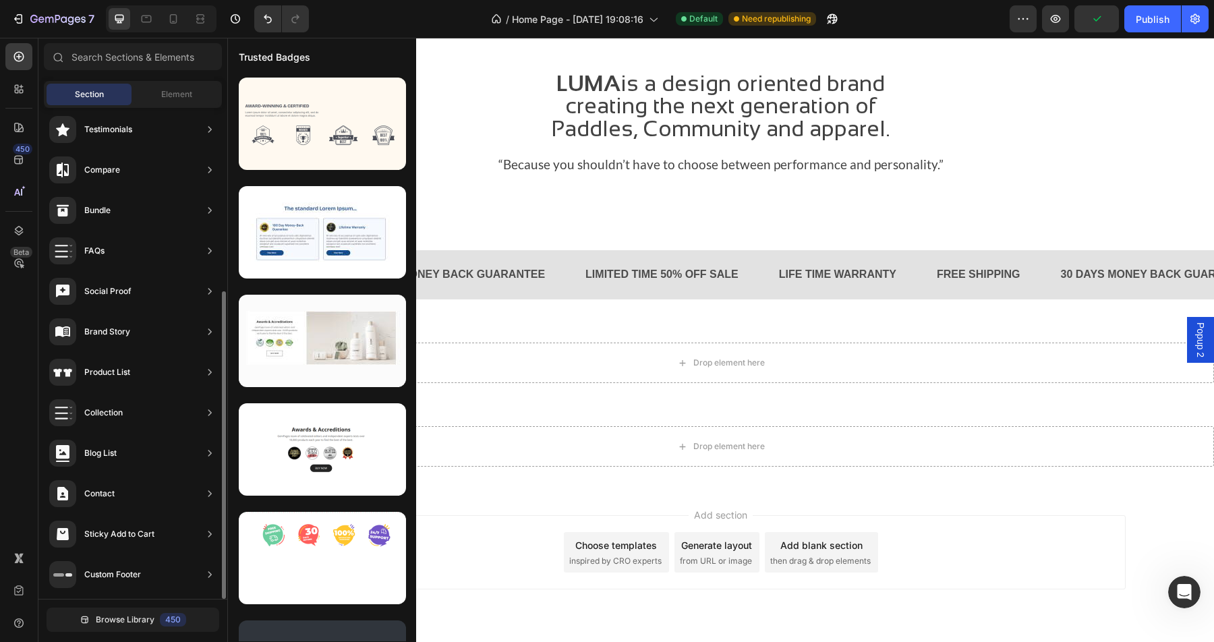
scroll to position [290, 0]
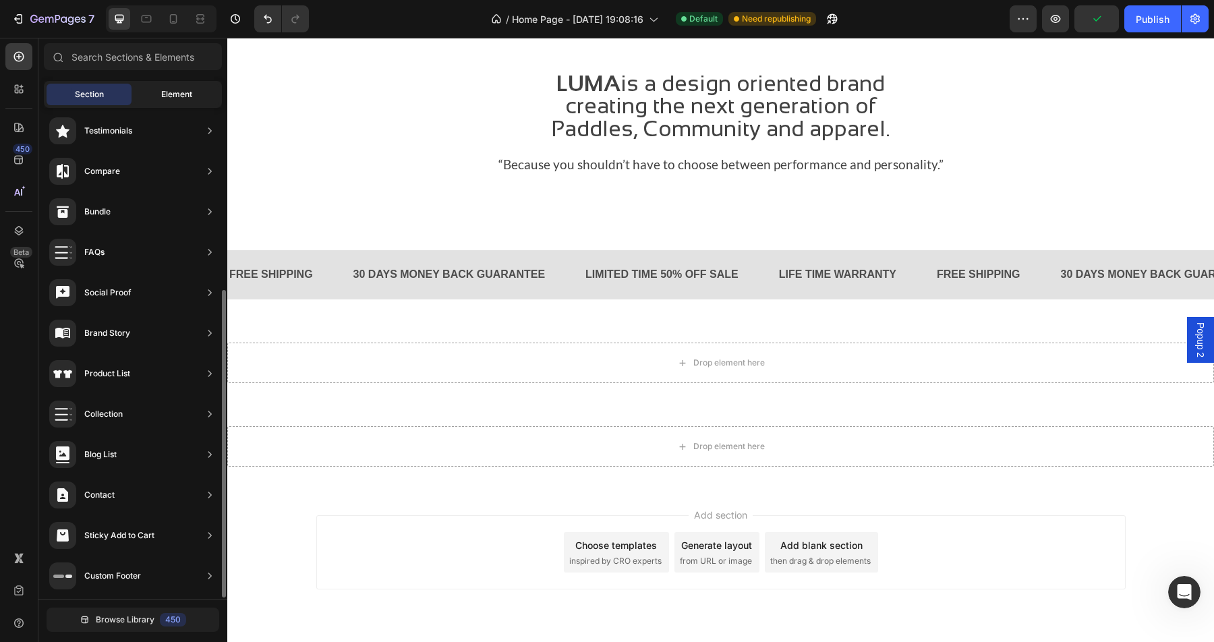
click at [165, 91] on span "Element" at bounding box center [176, 94] width 31 height 12
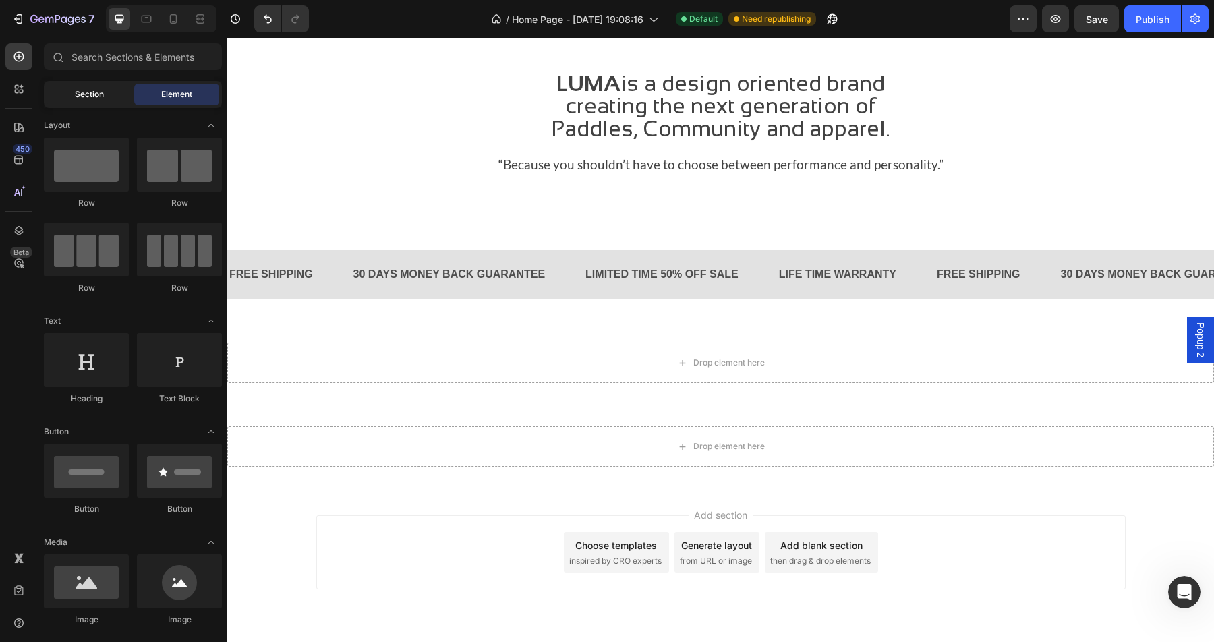
click at [110, 94] on div "Section" at bounding box center [89, 95] width 85 height 22
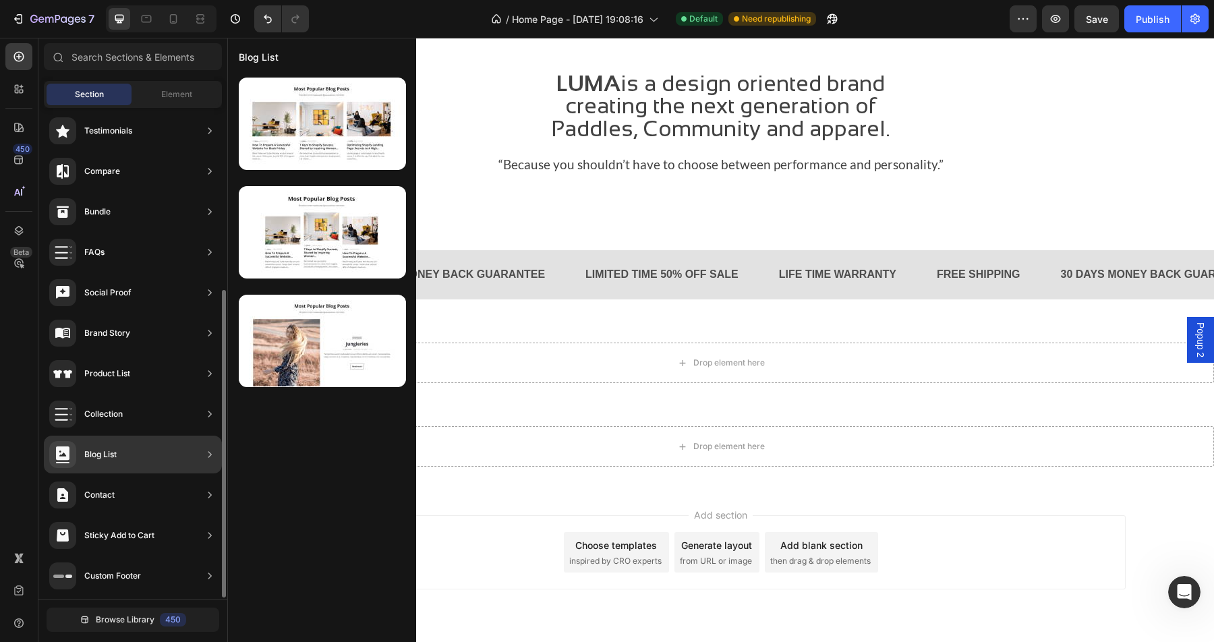
scroll to position [291, 0]
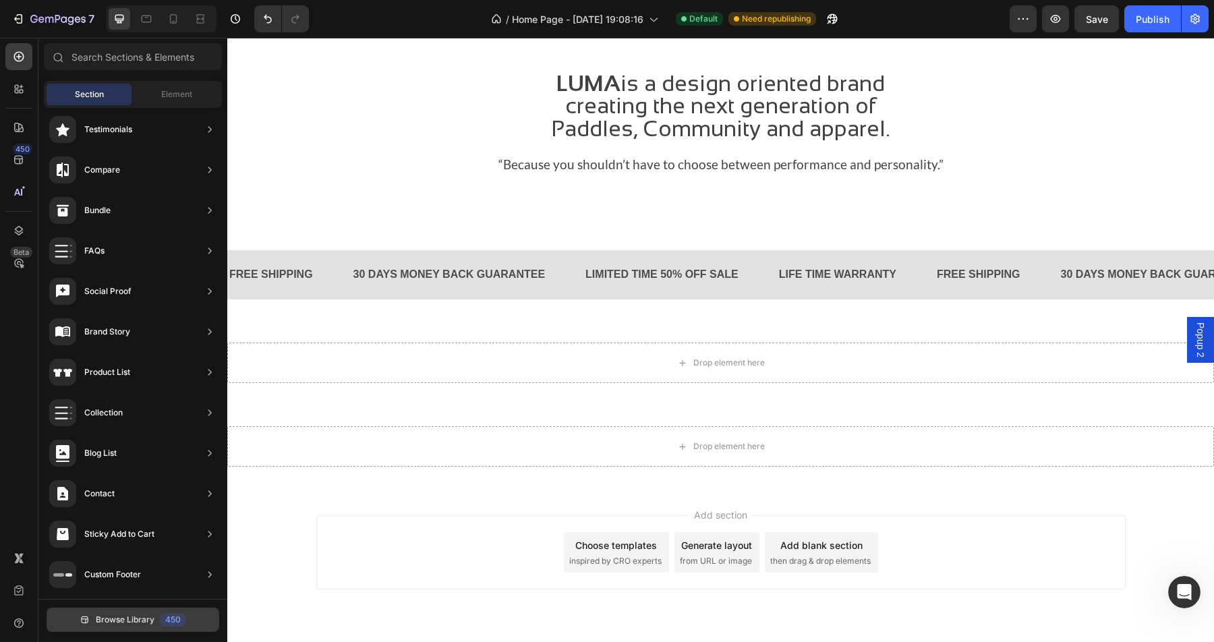
click at [125, 622] on span "Browse Library" at bounding box center [125, 620] width 59 height 12
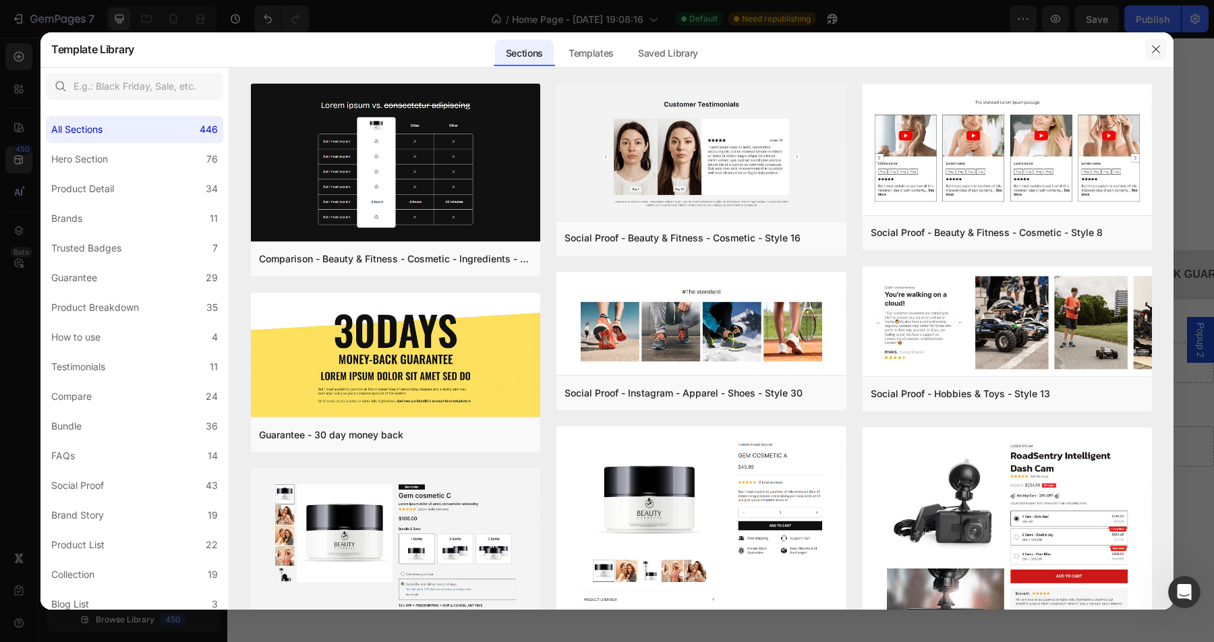
click at [1161, 52] on button "button" at bounding box center [1156, 49] width 22 height 22
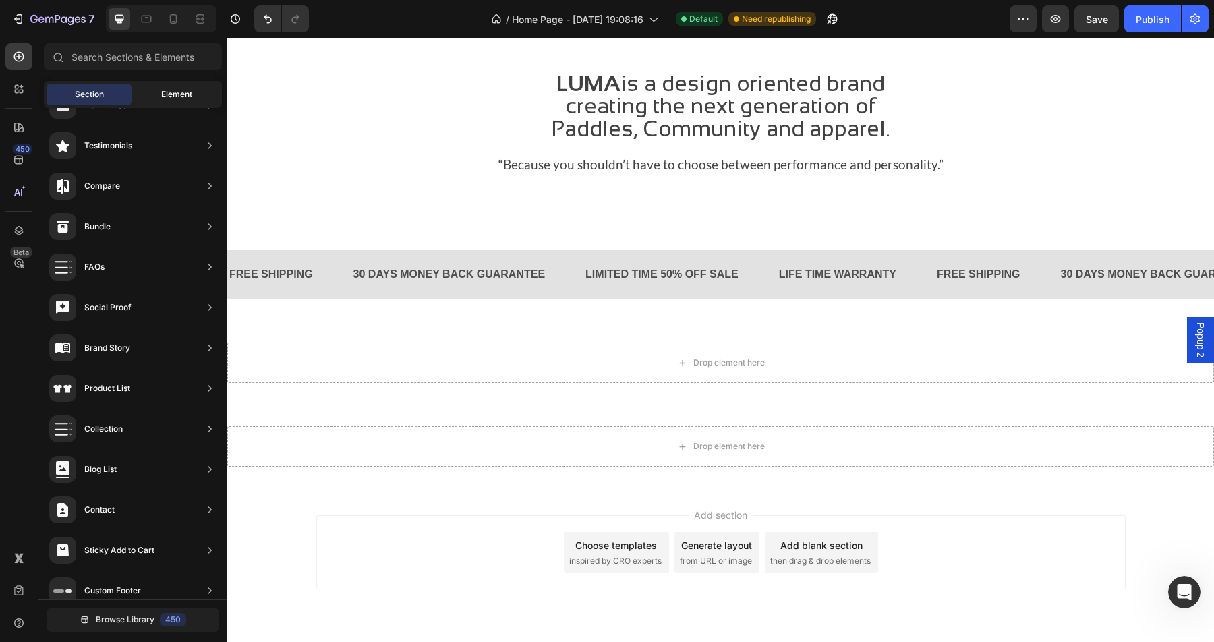
click at [160, 92] on div "Element" at bounding box center [176, 95] width 85 height 22
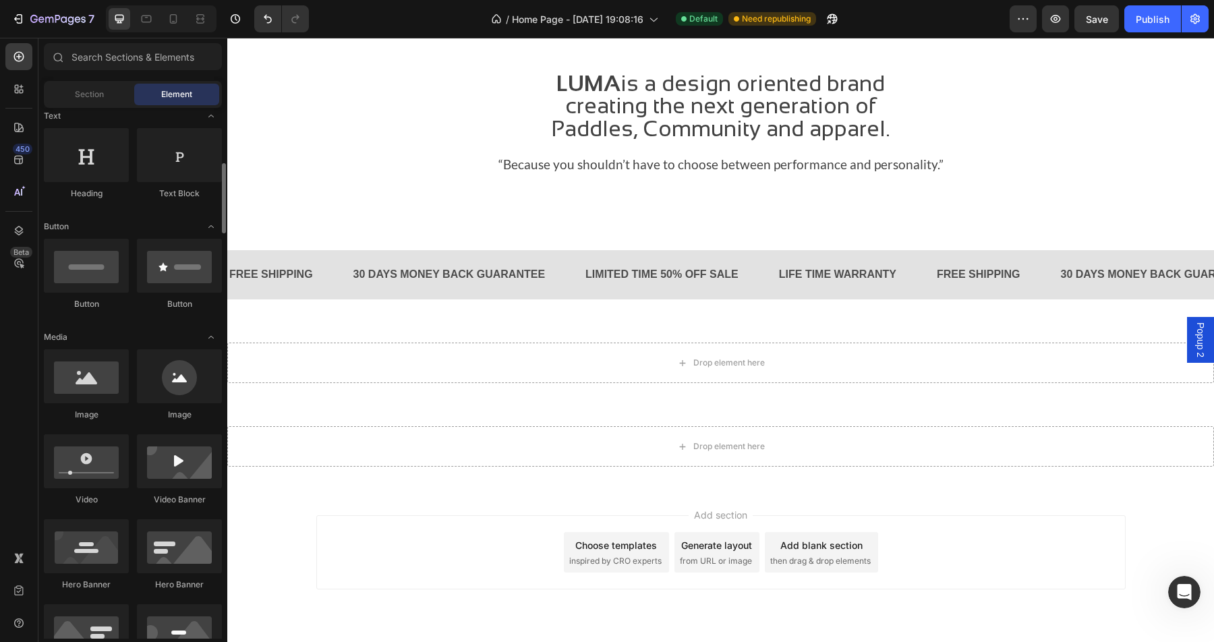
scroll to position [192, 0]
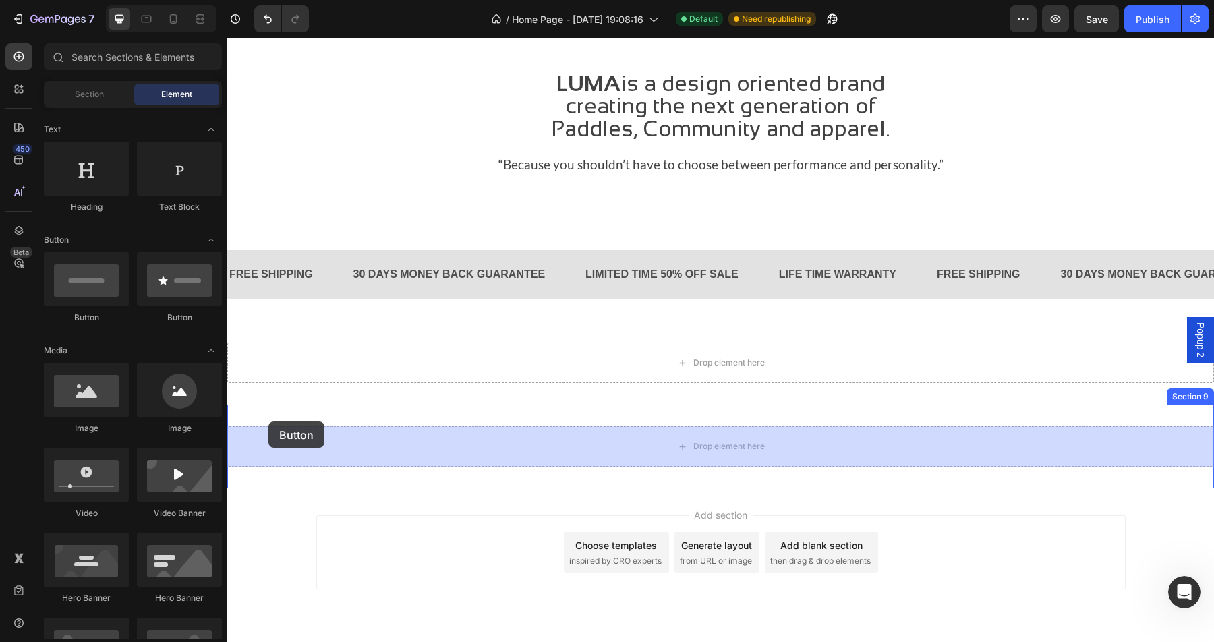
drag, startPoint x: 313, startPoint y: 320, endPoint x: 268, endPoint y: 421, distance: 111.1
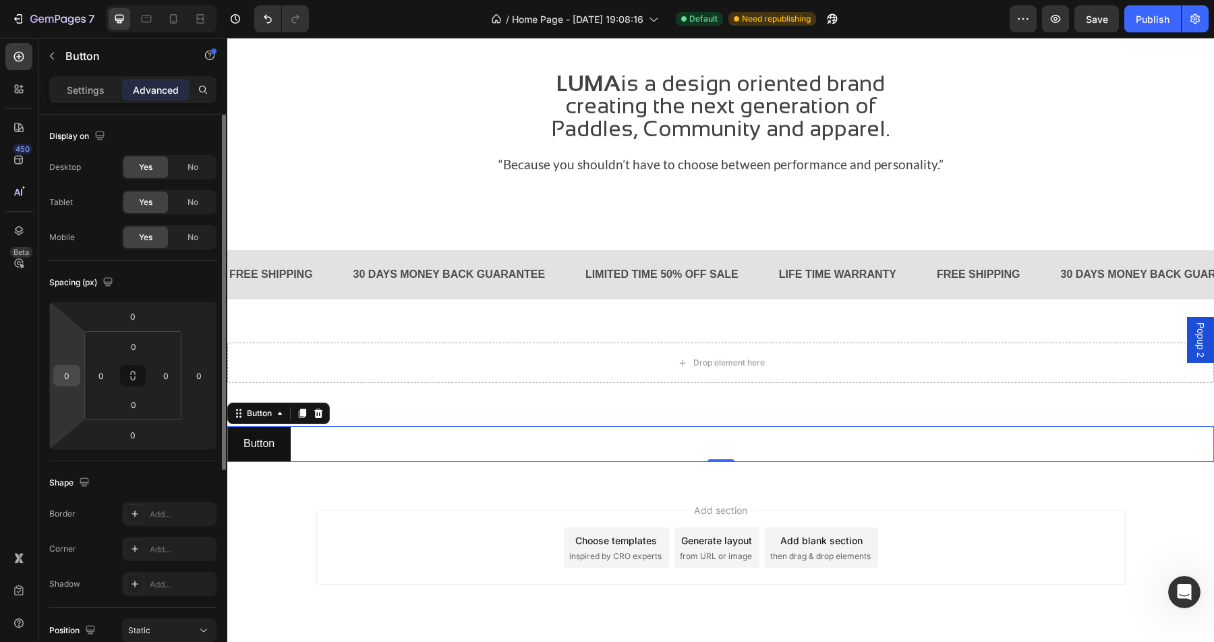
click at [67, 384] on input "0" at bounding box center [67, 375] width 20 height 20
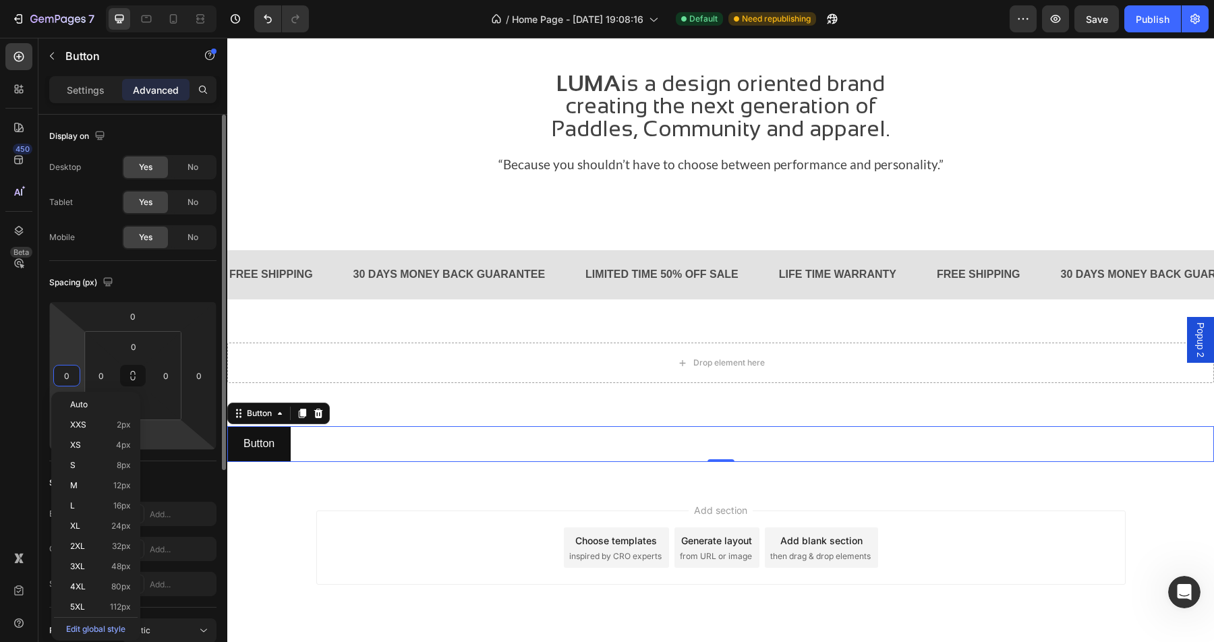
click at [171, 0] on html "7 Version history / Home Page - [DATE] 19:08:16 Default Need republishing Previ…" at bounding box center [607, 0] width 1214 height 0
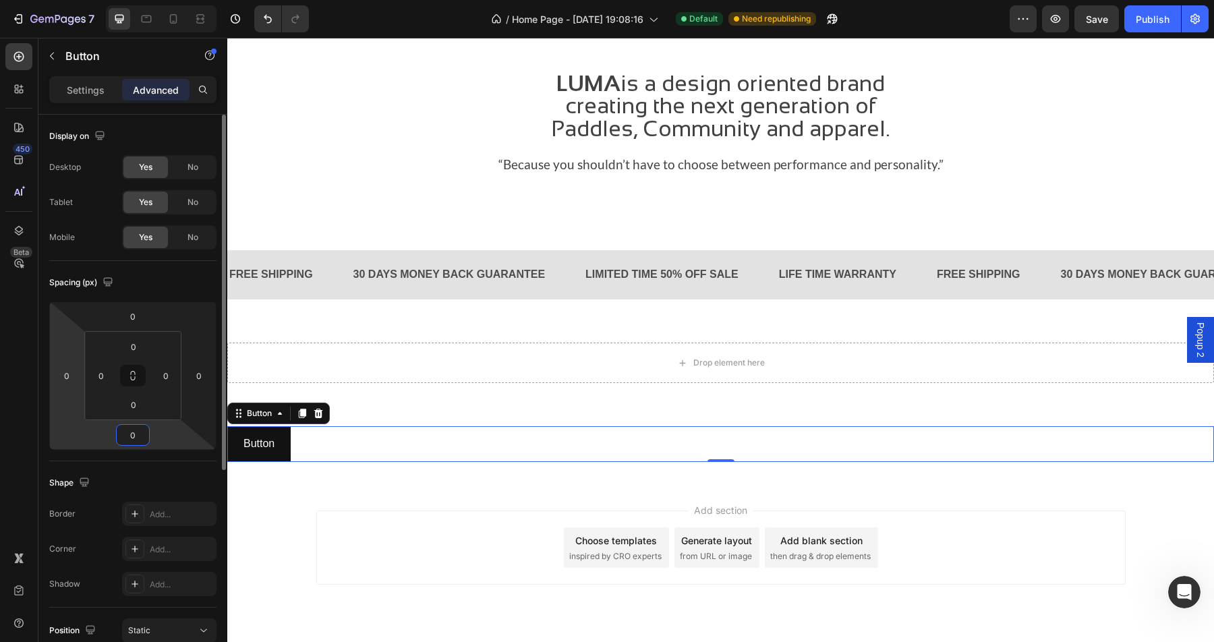
click at [74, 0] on html "7 Version history / Home Page - [DATE] 19:08:16 Default Need republishing Previ…" at bounding box center [607, 0] width 1214 height 0
click at [69, 384] on input "0" at bounding box center [67, 375] width 20 height 20
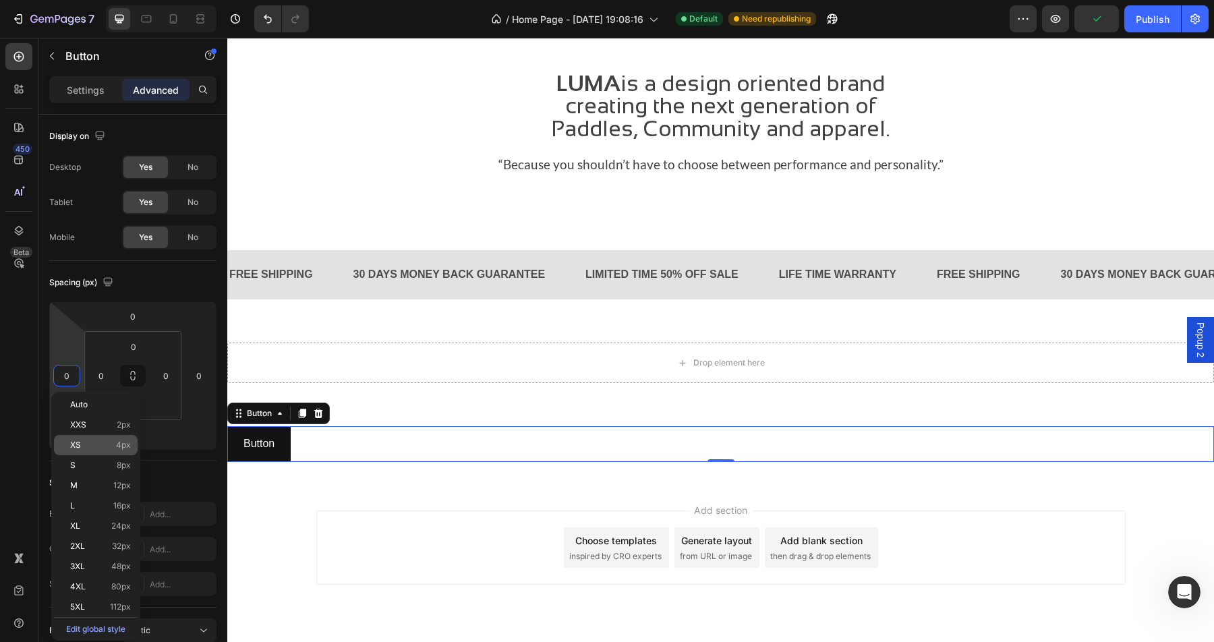
click at [81, 447] on p "XS 4px" at bounding box center [100, 444] width 61 height 9
type input "4"
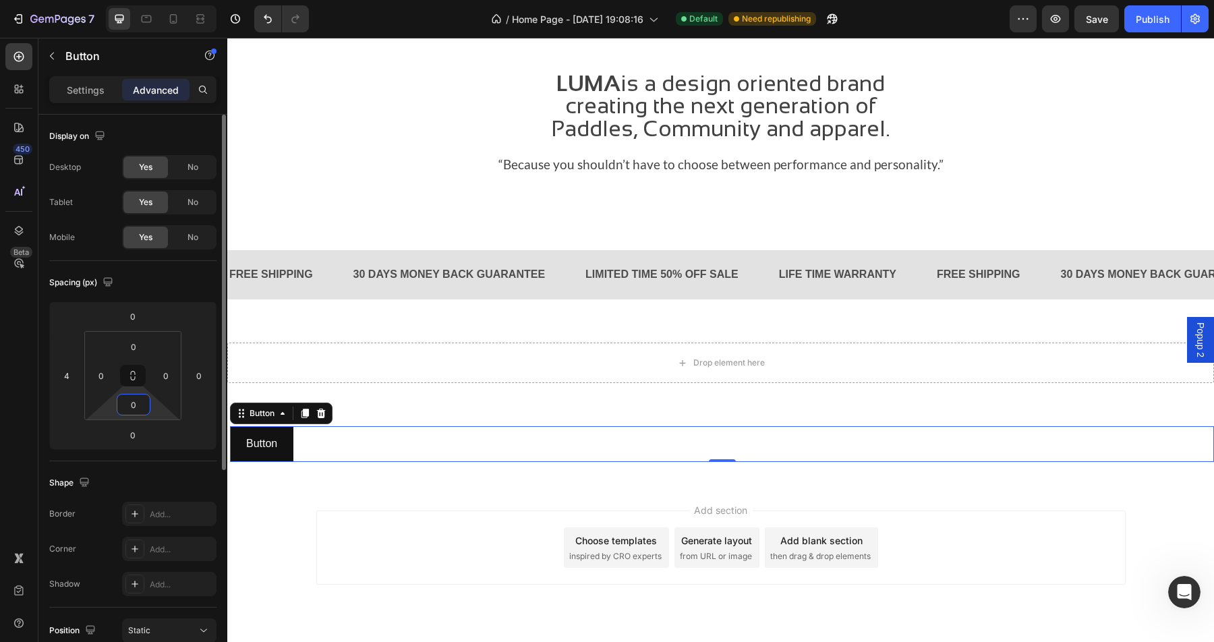
click at [105, 0] on html "7 Version history / Home Page - [DATE] 19:08:16 Default Need republishing Previ…" at bounding box center [607, 0] width 1214 height 0
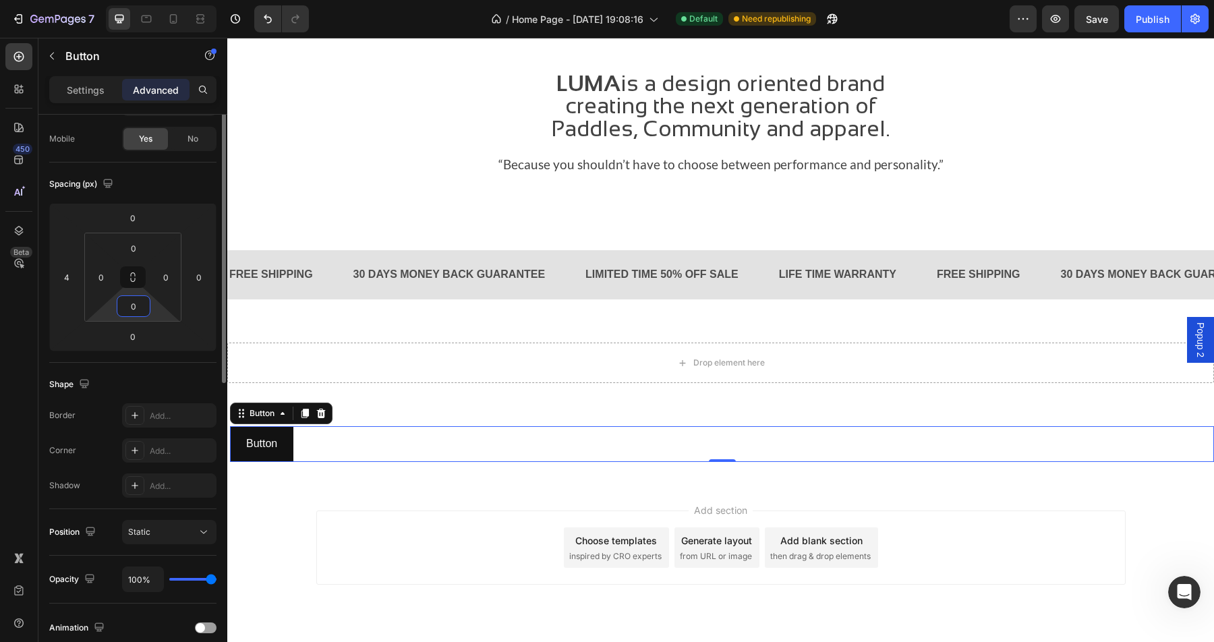
scroll to position [111, 0]
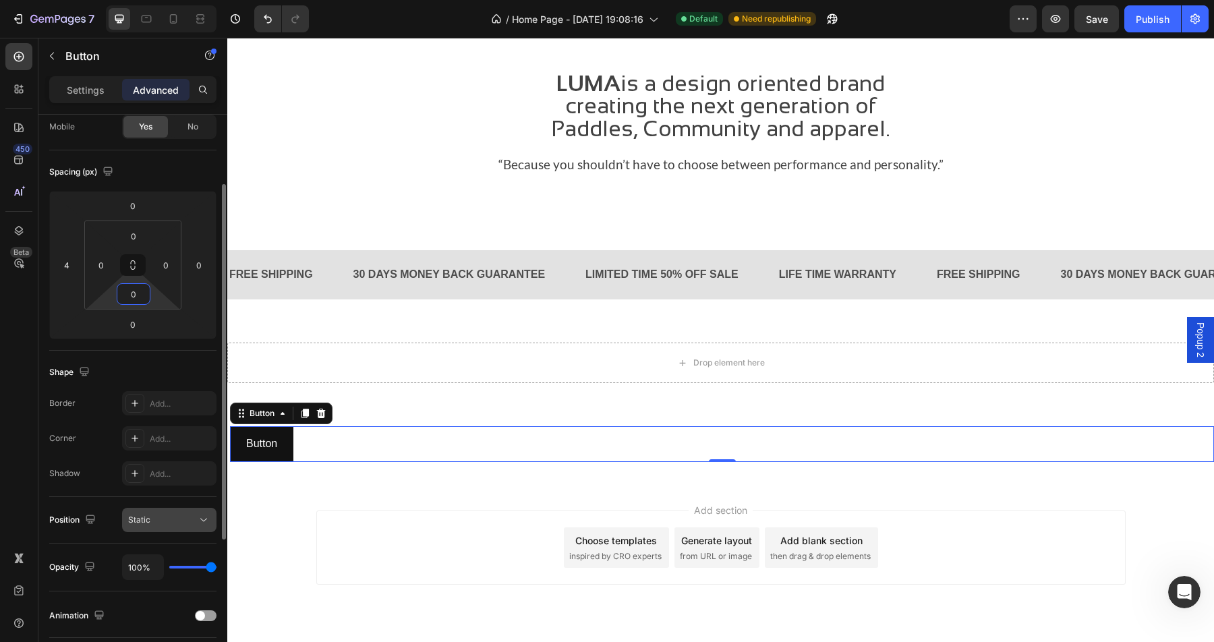
click at [154, 519] on div "Static" at bounding box center [162, 520] width 69 height 12
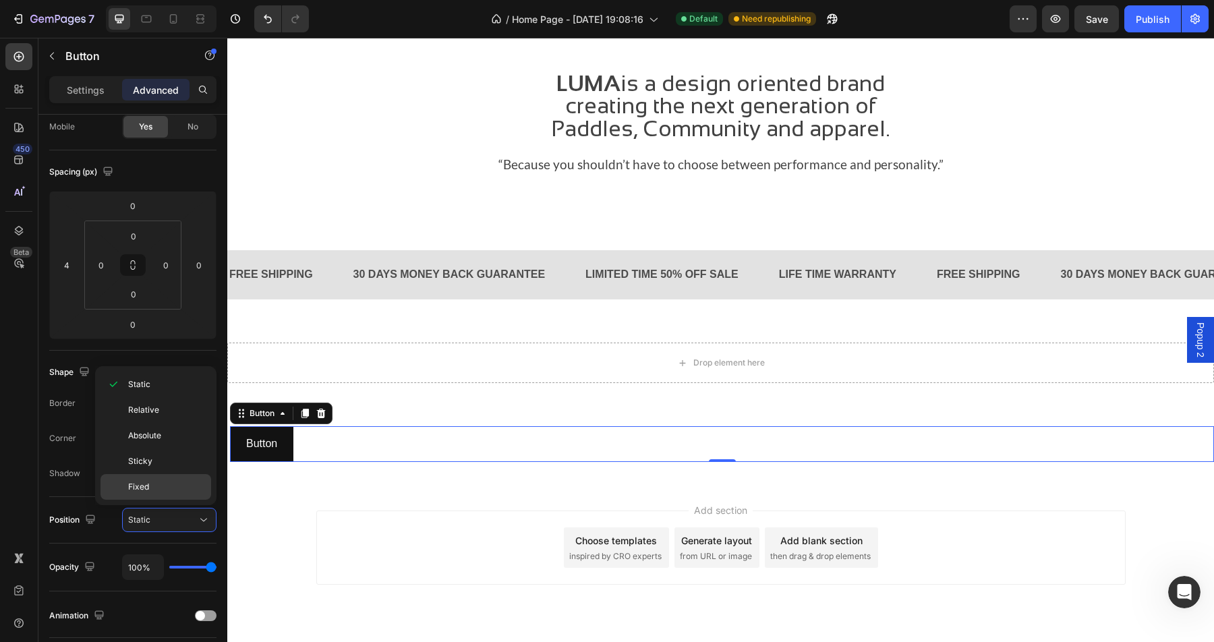
click at [157, 488] on p "Fixed" at bounding box center [166, 487] width 77 height 12
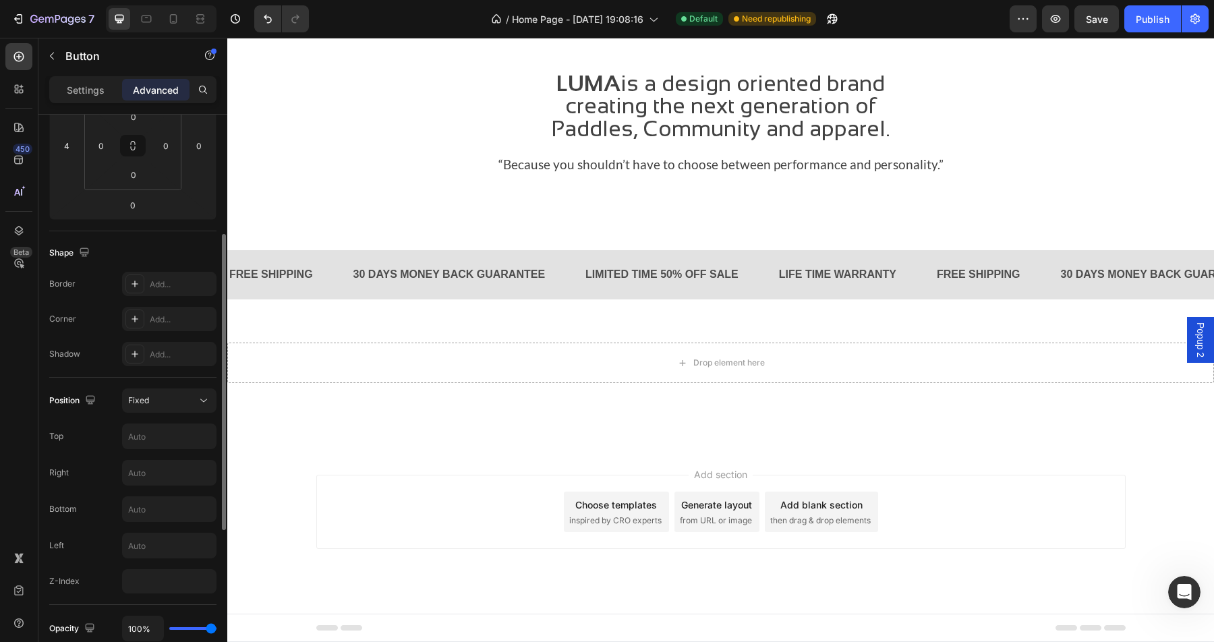
scroll to position [228, 0]
click at [150, 586] on input "number" at bounding box center [169, 583] width 94 height 24
type input "9999"
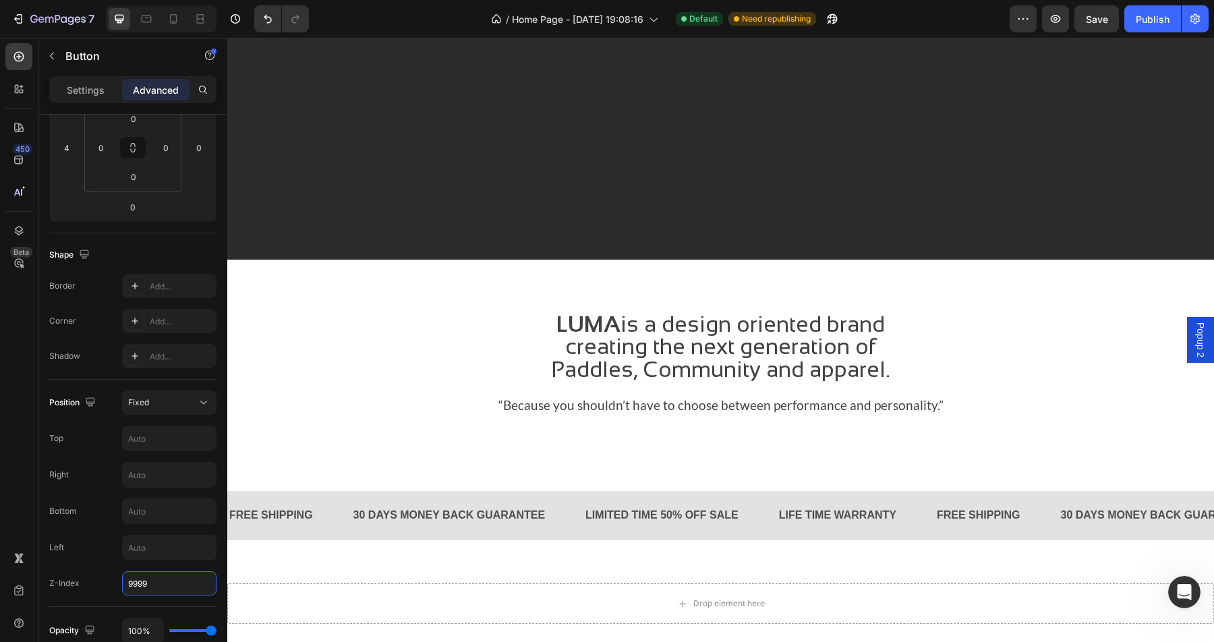
scroll to position [1786, 0]
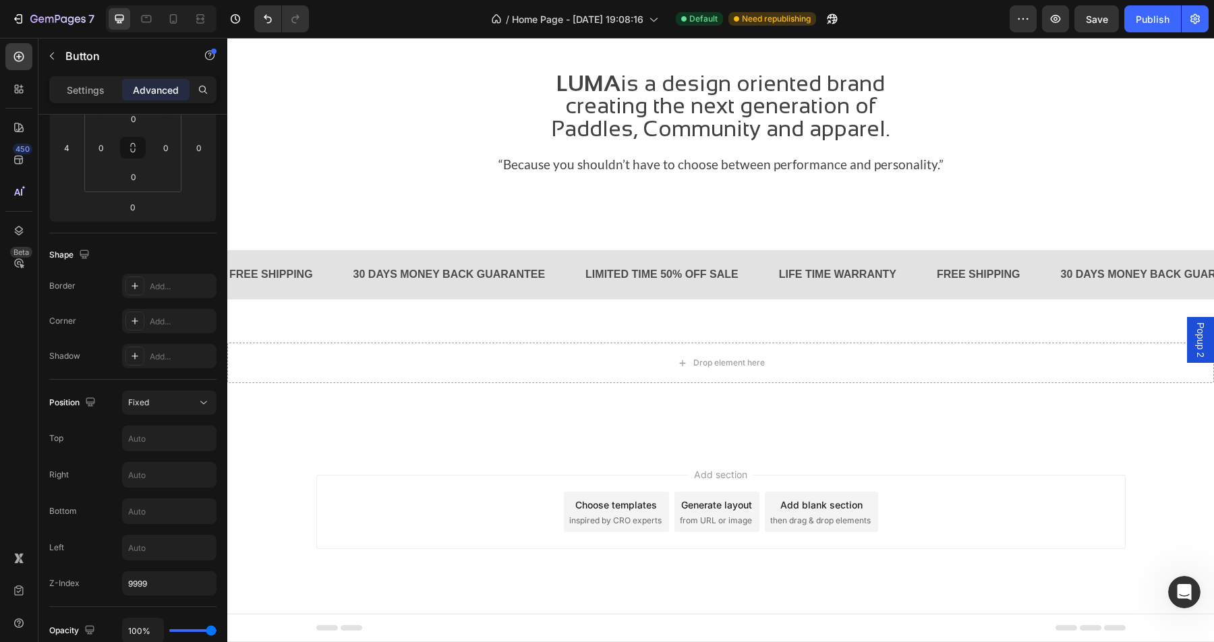
click at [410, 493] on div "Add section Choose templates inspired by CRO experts Generate layout from URL o…" at bounding box center [720, 512] width 809 height 74
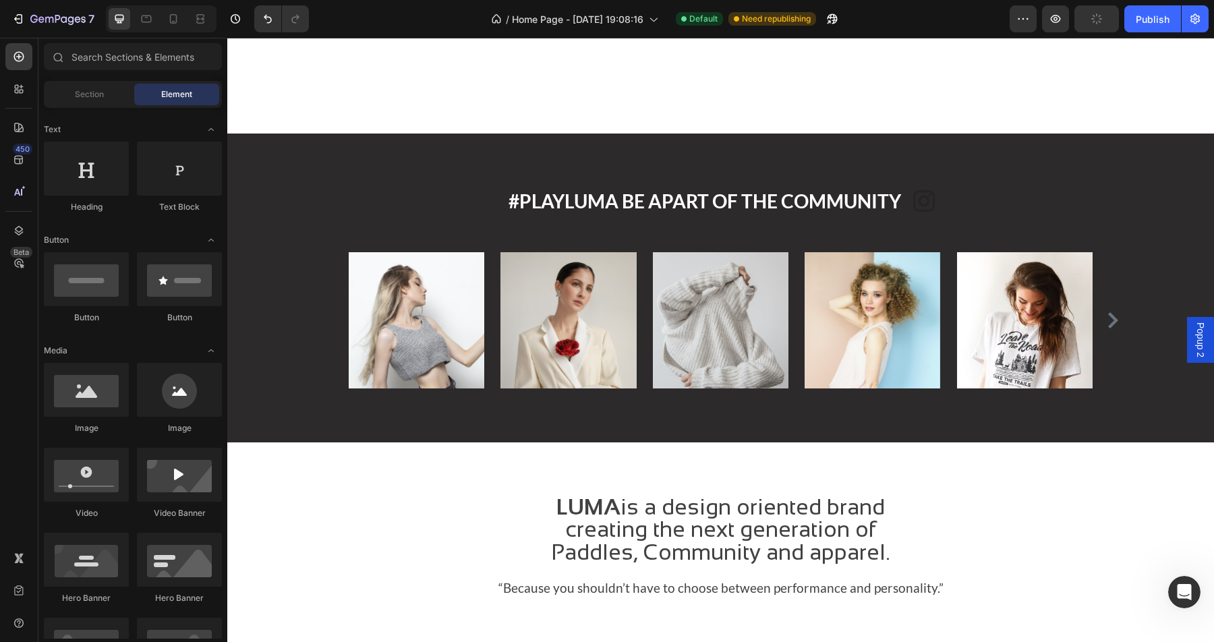
scroll to position [1780, 0]
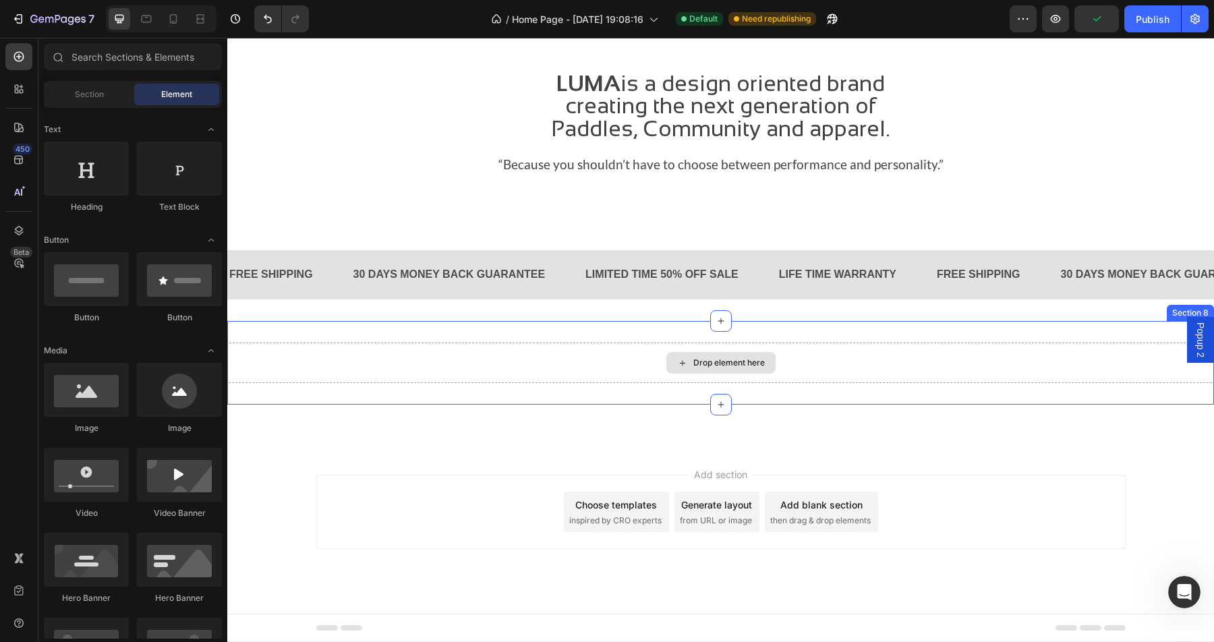
click at [691, 360] on div "Drop element here" at bounding box center [720, 363] width 109 height 22
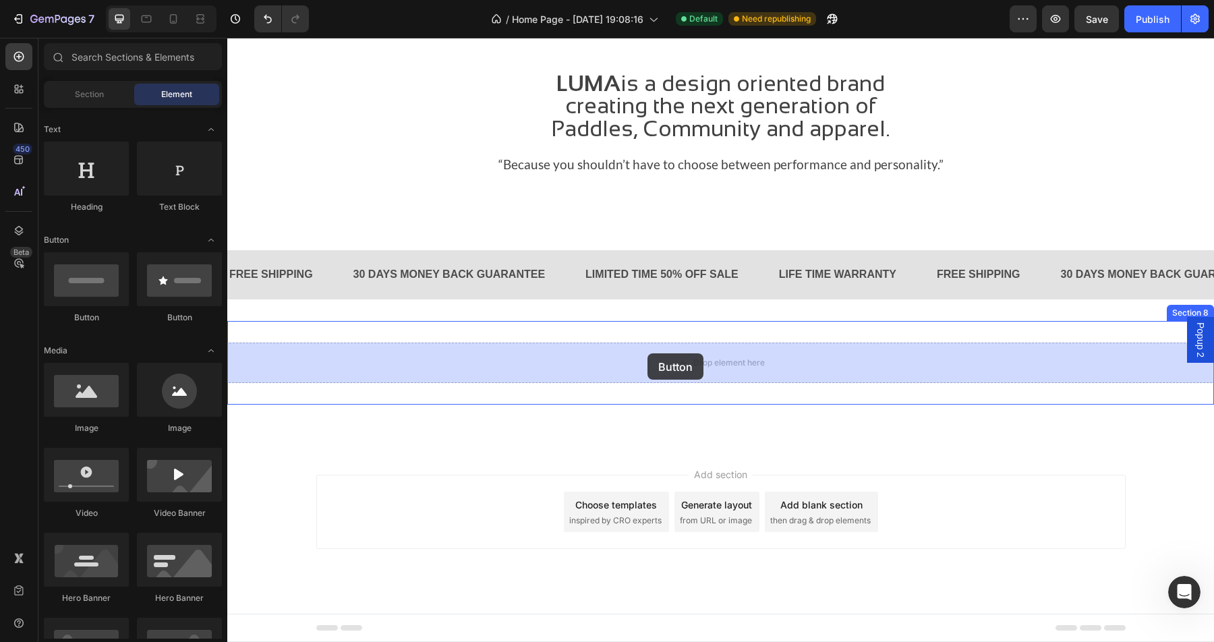
drag, startPoint x: 319, startPoint y: 330, endPoint x: 647, endPoint y: 354, distance: 329.3
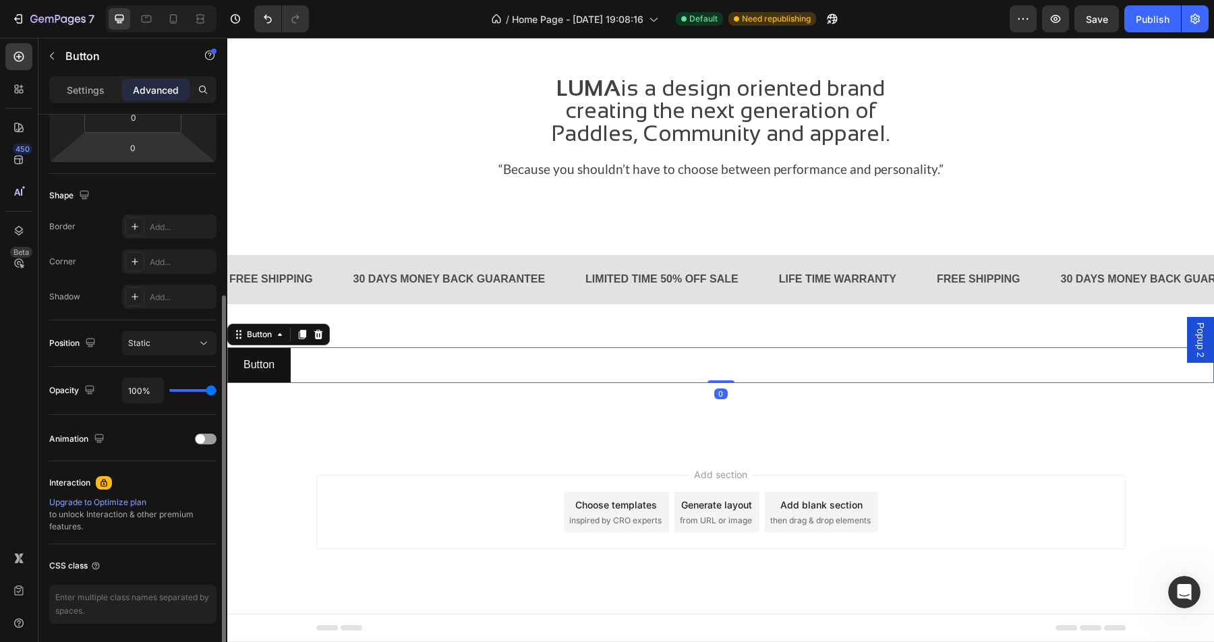
scroll to position [318, 0]
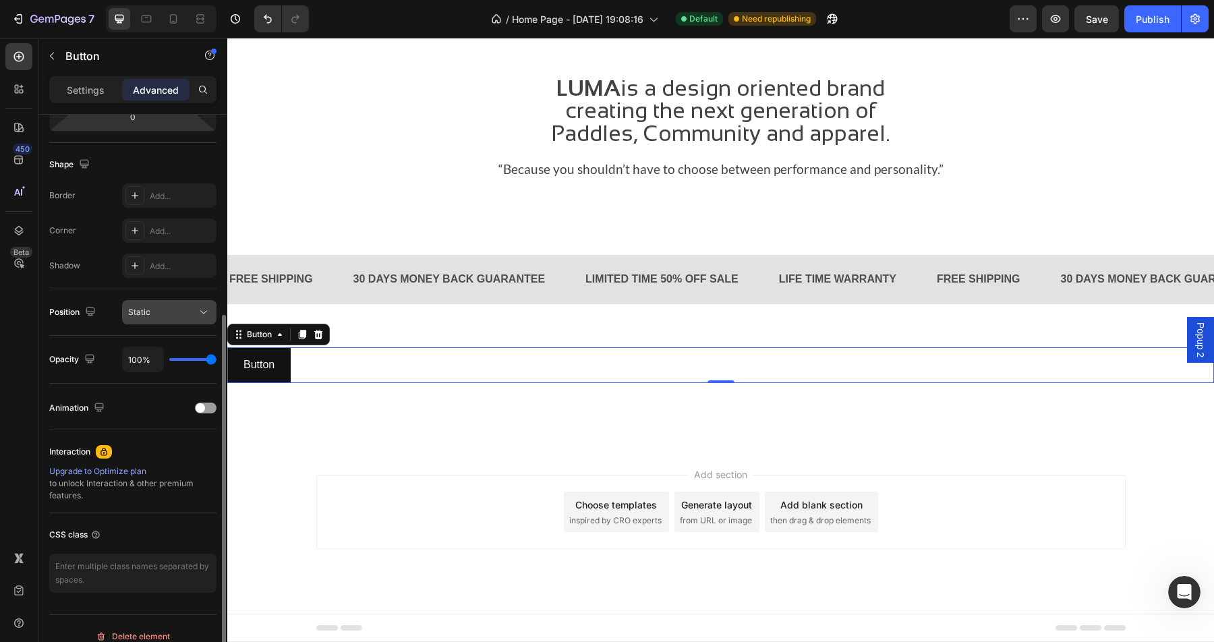
click at [183, 310] on div "Static" at bounding box center [162, 312] width 69 height 12
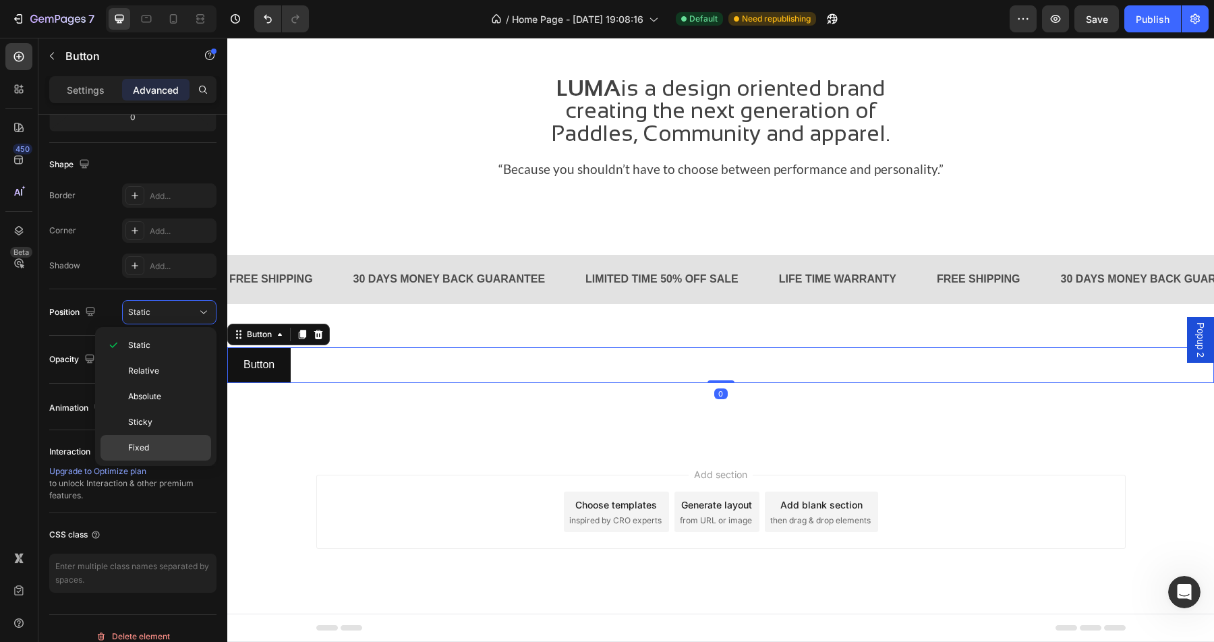
click at [164, 448] on p "Fixed" at bounding box center [166, 448] width 77 height 12
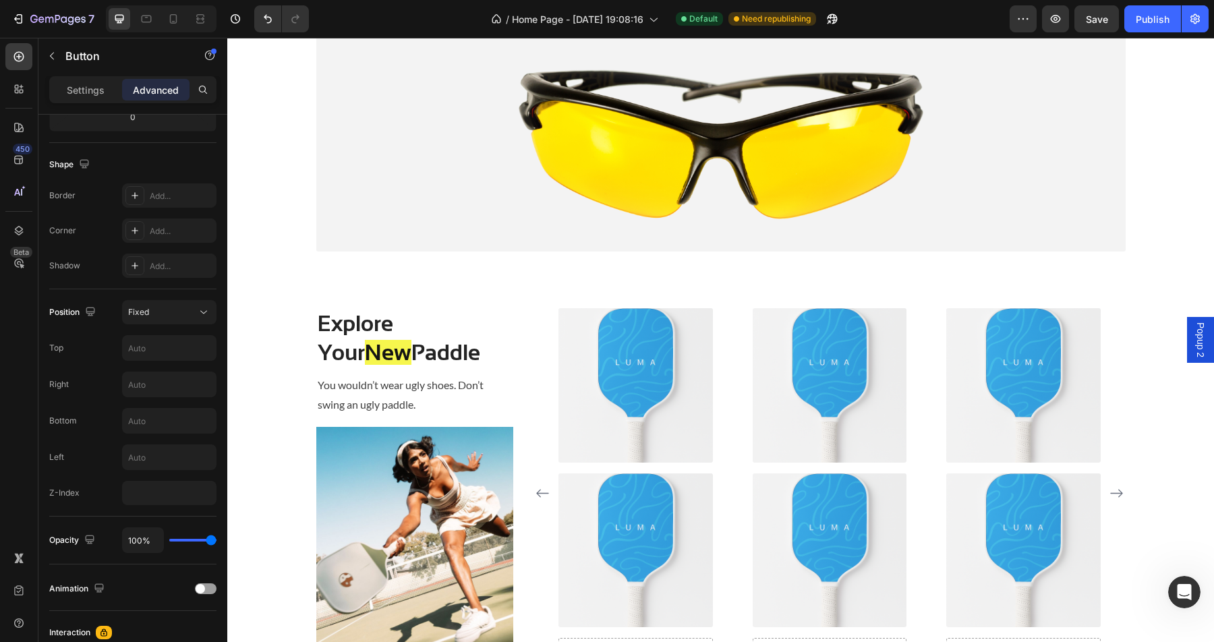
scroll to position [0, 0]
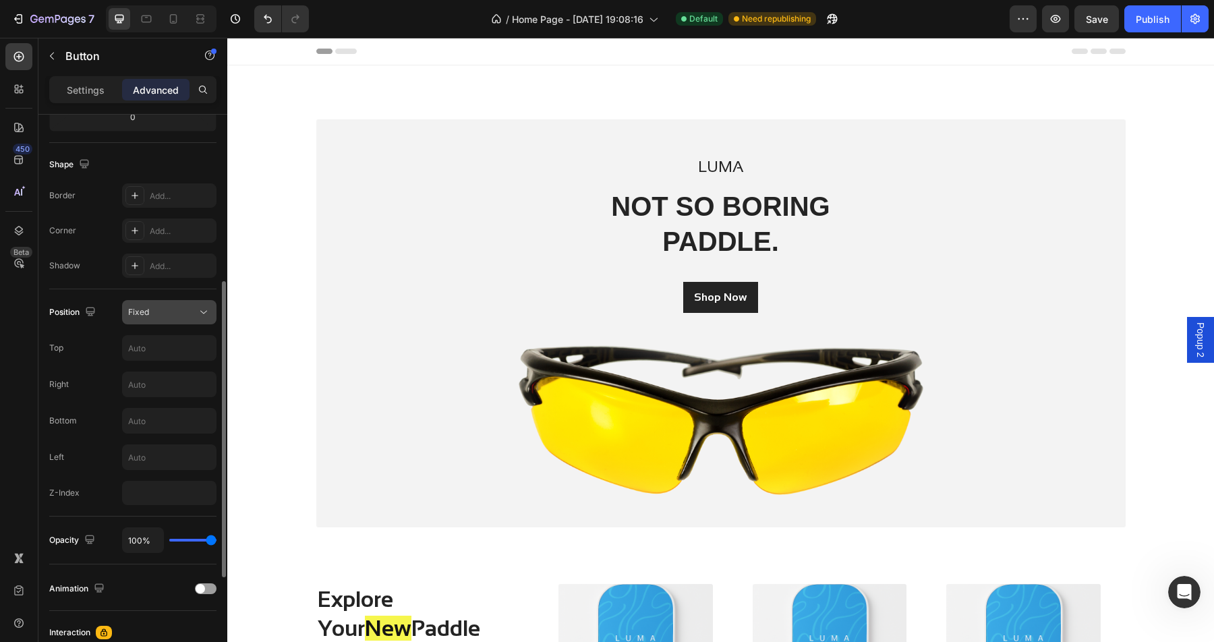
click at [173, 318] on div "Fixed" at bounding box center [162, 312] width 69 height 12
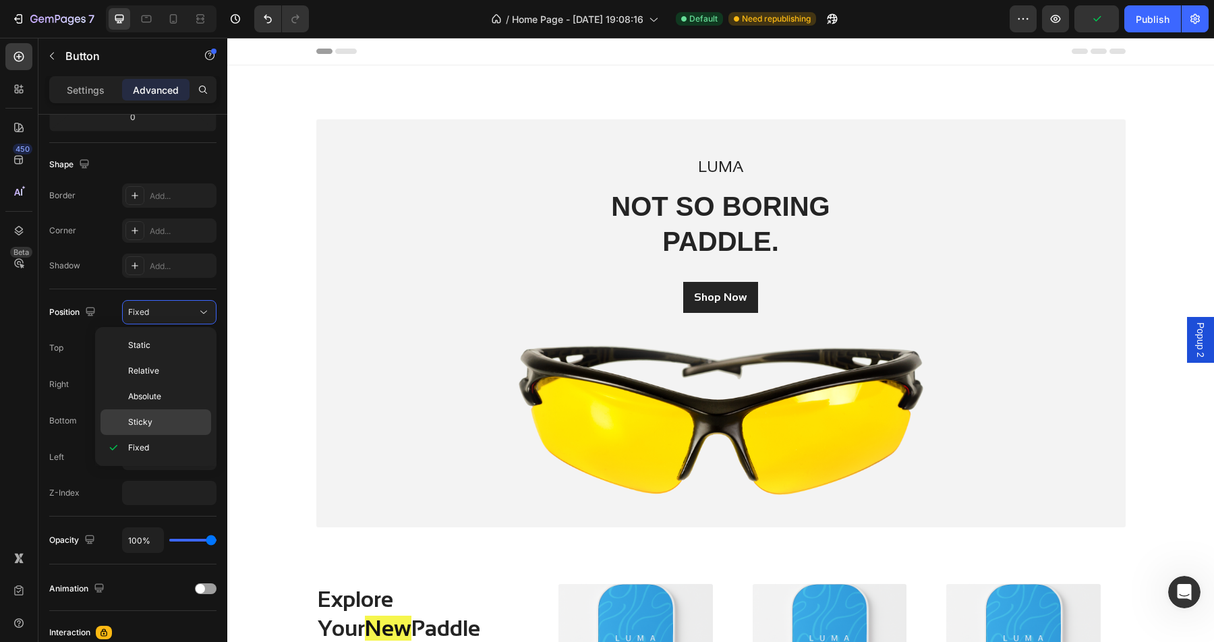
click at [150, 433] on div "Sticky" at bounding box center [155, 422] width 111 height 26
type input "0"
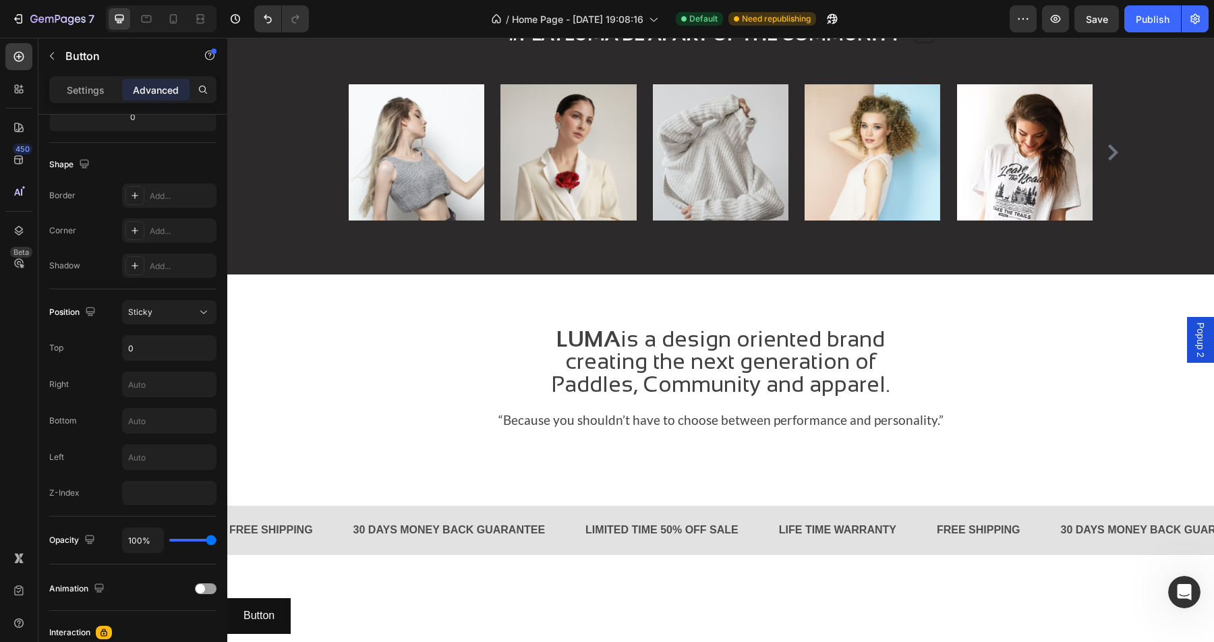
scroll to position [1781, 0]
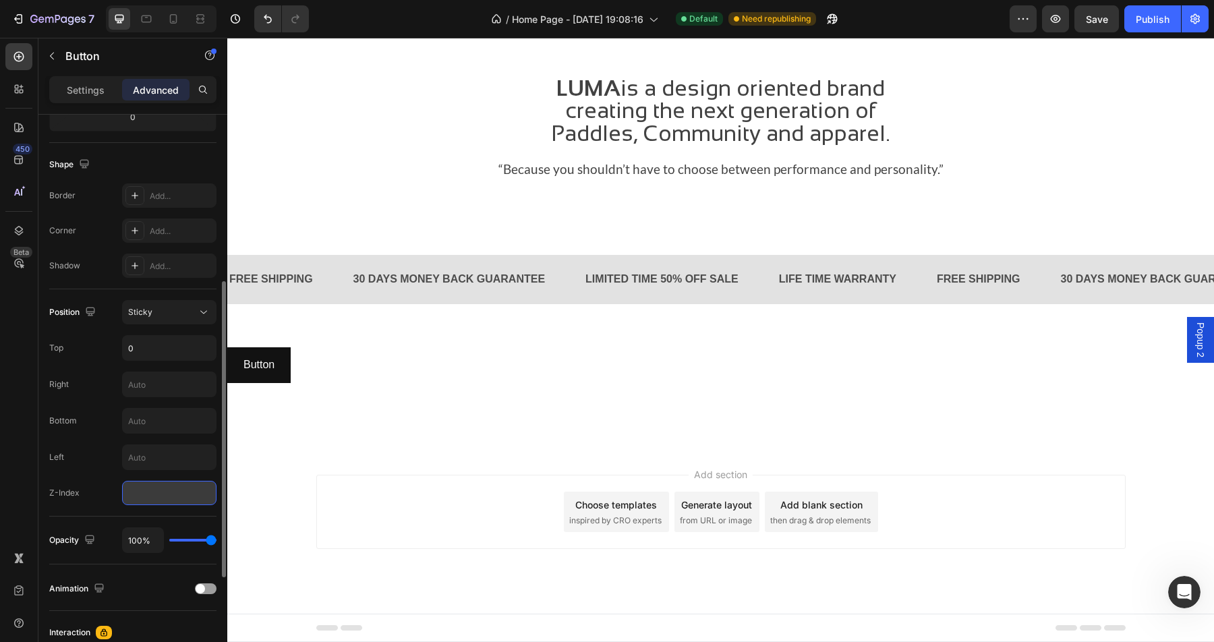
click at [165, 499] on input "number" at bounding box center [169, 493] width 94 height 24
type input "9999"
click at [105, 473] on div "Position Sticky Top 0 Right Bottom Left Z-Index 9999" at bounding box center [132, 402] width 167 height 205
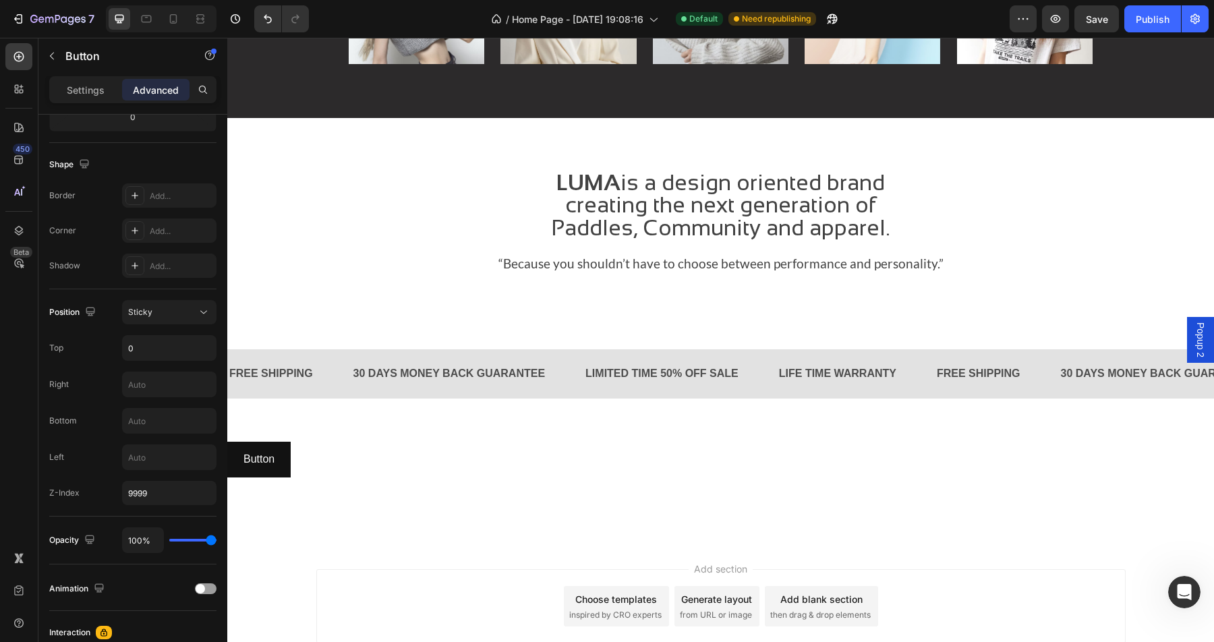
scroll to position [1687, 0]
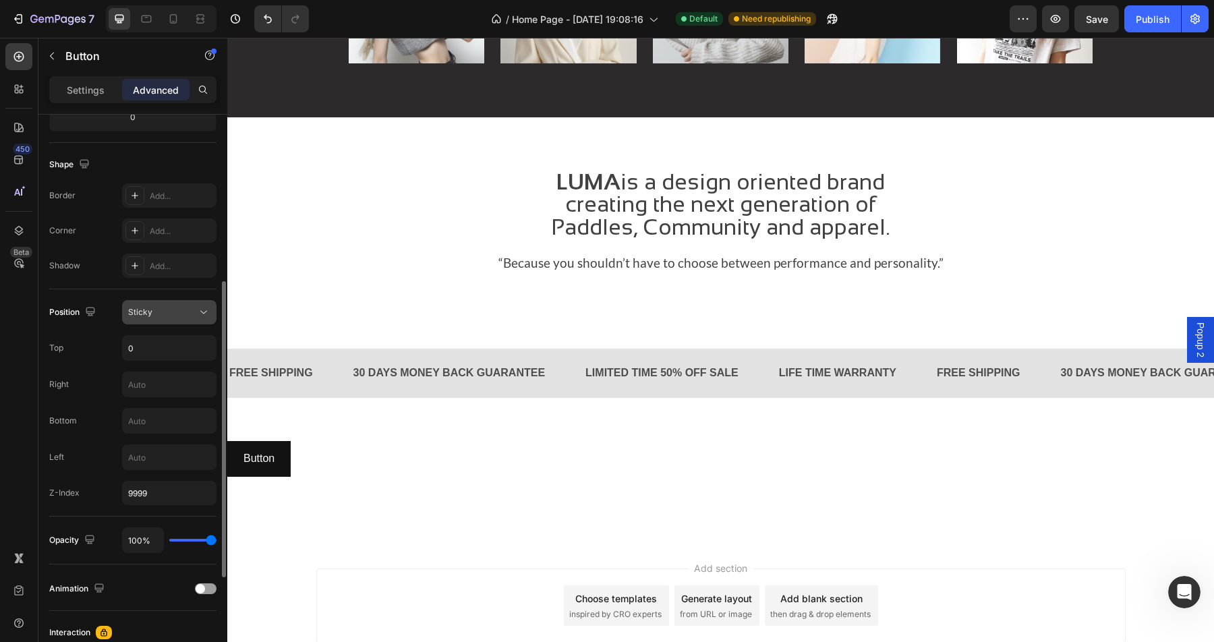
click at [169, 304] on button "Sticky" at bounding box center [169, 312] width 94 height 24
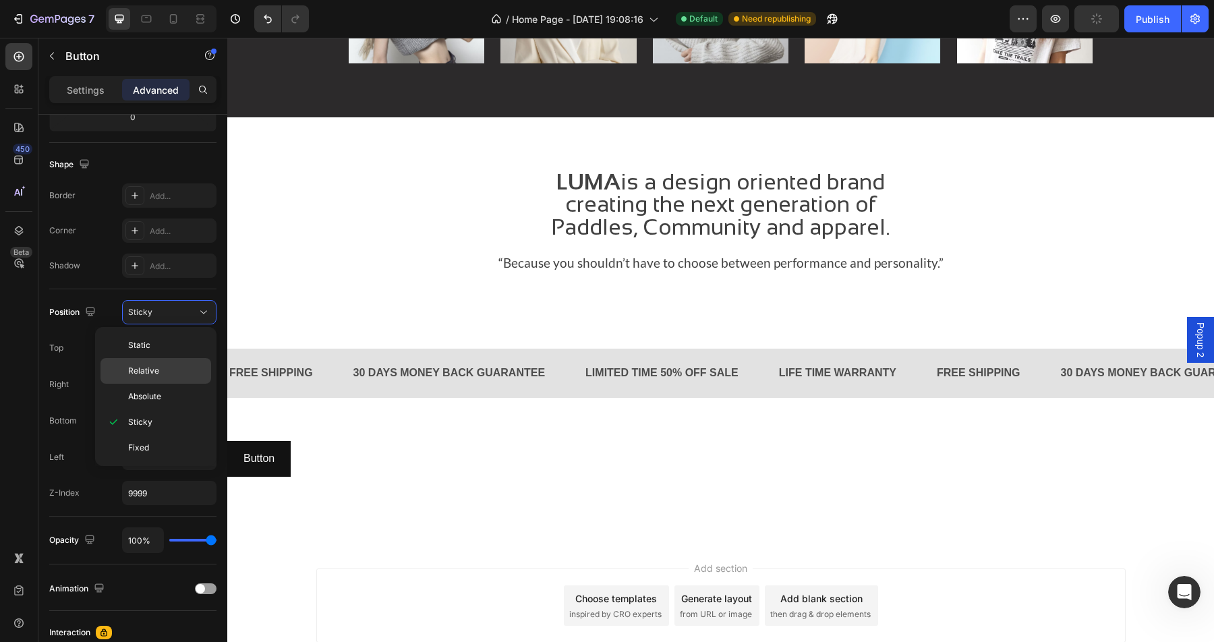
click at [157, 374] on span "Relative" at bounding box center [143, 371] width 31 height 12
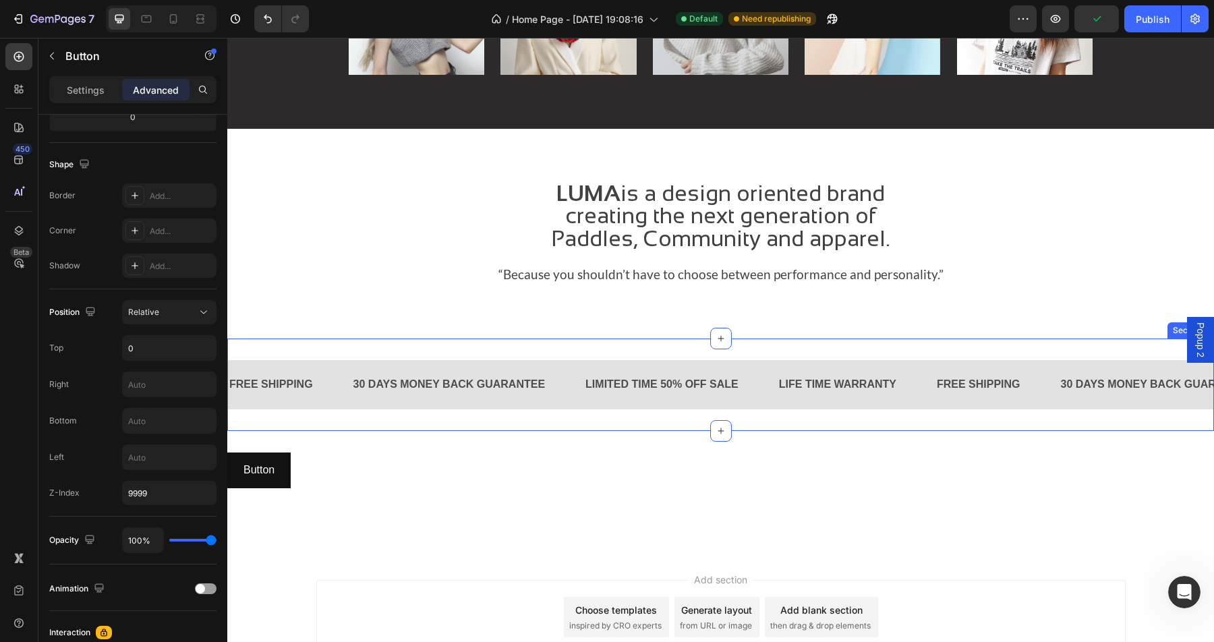
scroll to position [1781, 0]
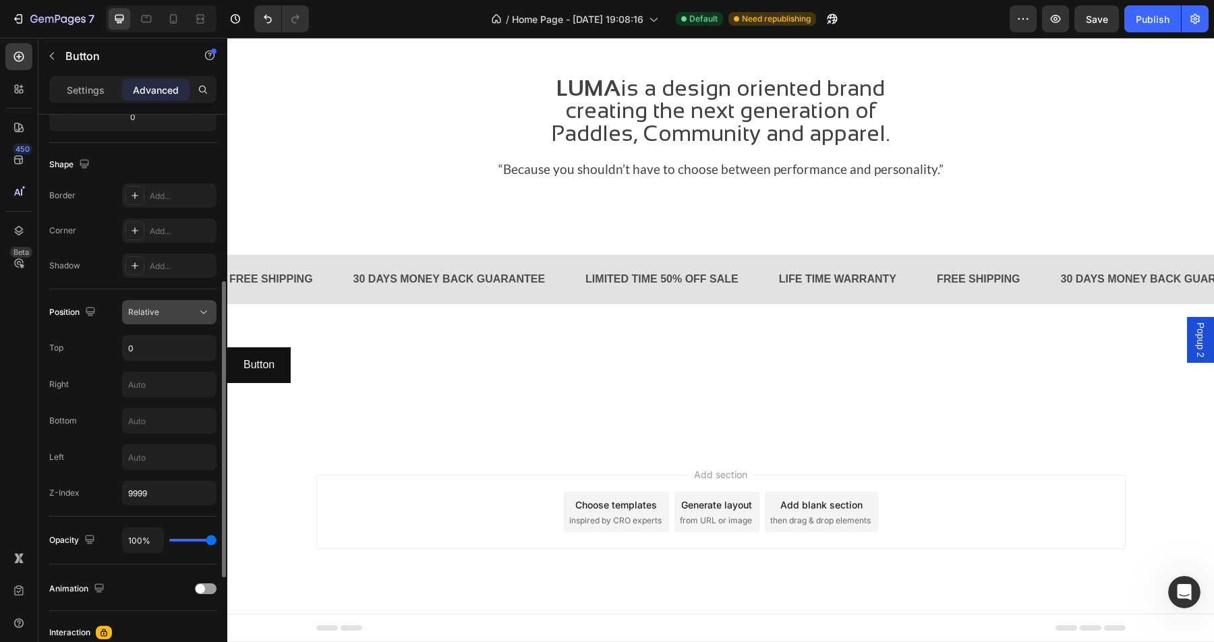
click at [182, 315] on div "Relative" at bounding box center [162, 312] width 69 height 12
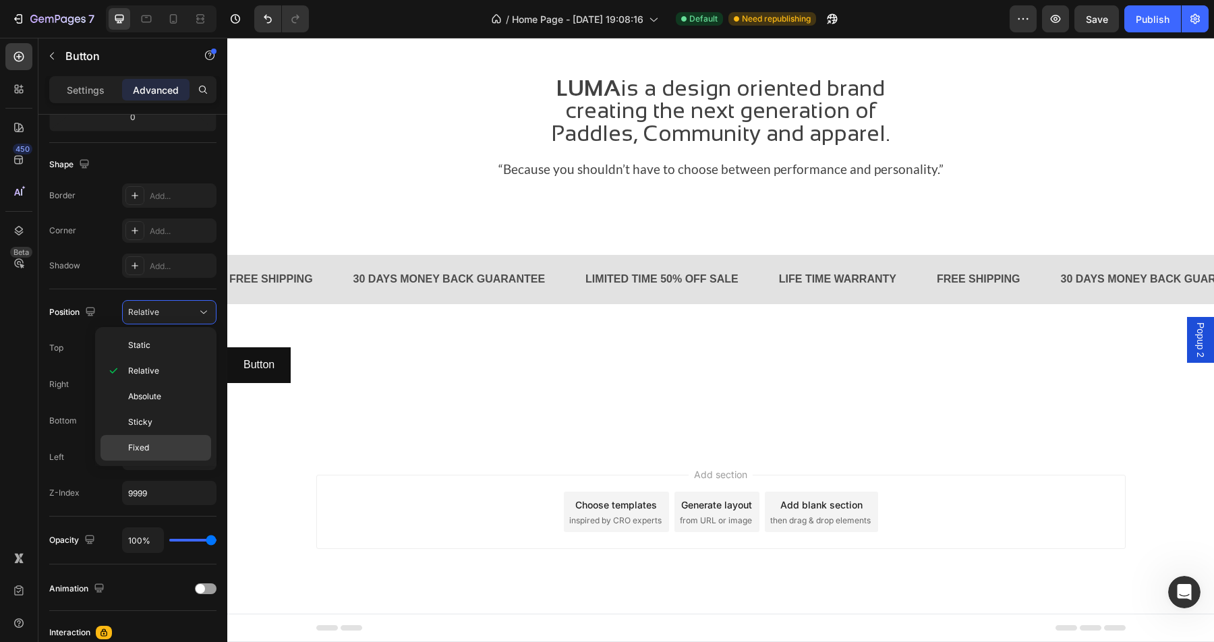
click at [158, 444] on p "Fixed" at bounding box center [166, 448] width 77 height 12
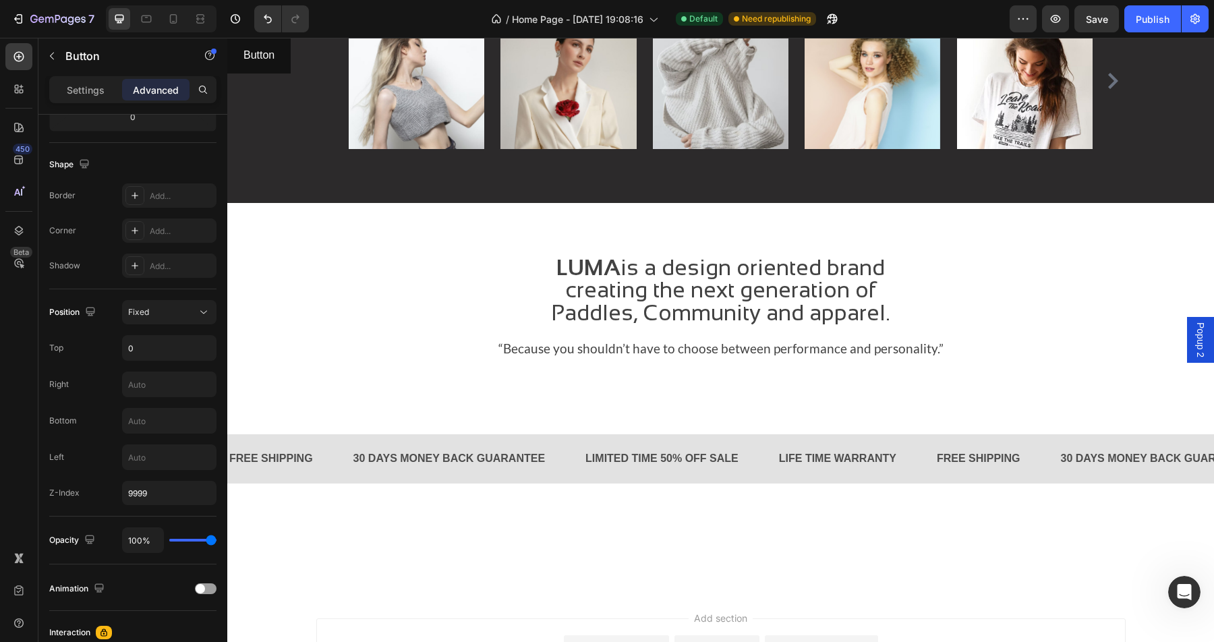
scroll to position [1745, 0]
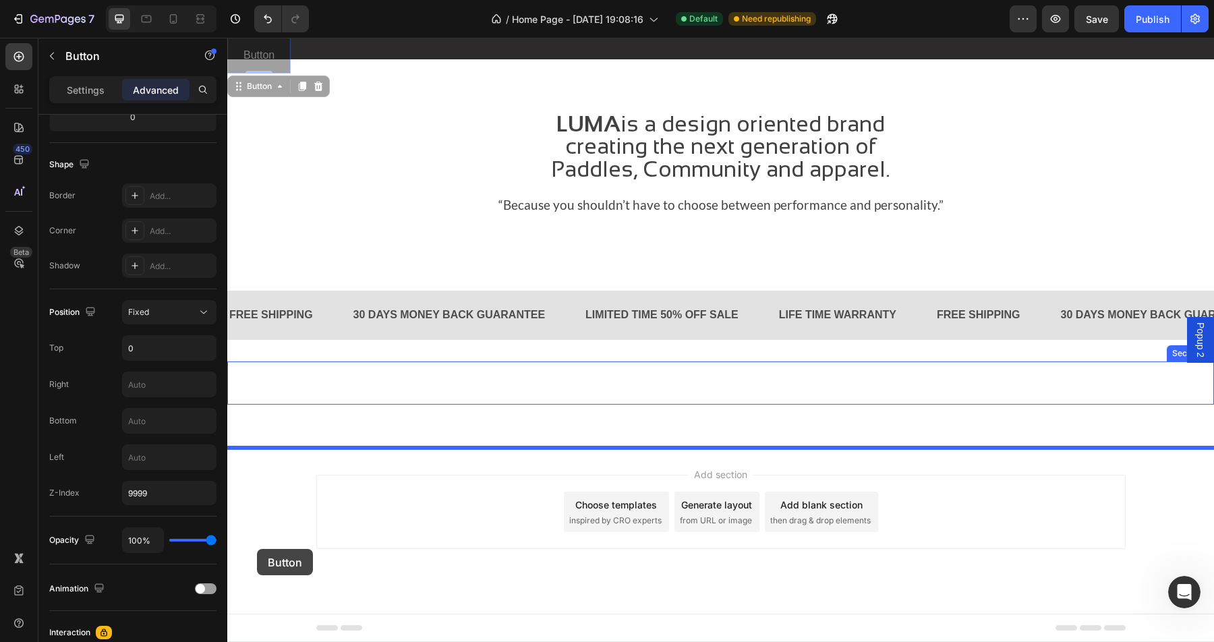
drag, startPoint x: 287, startPoint y: 53, endPoint x: 257, endPoint y: 548, distance: 495.2
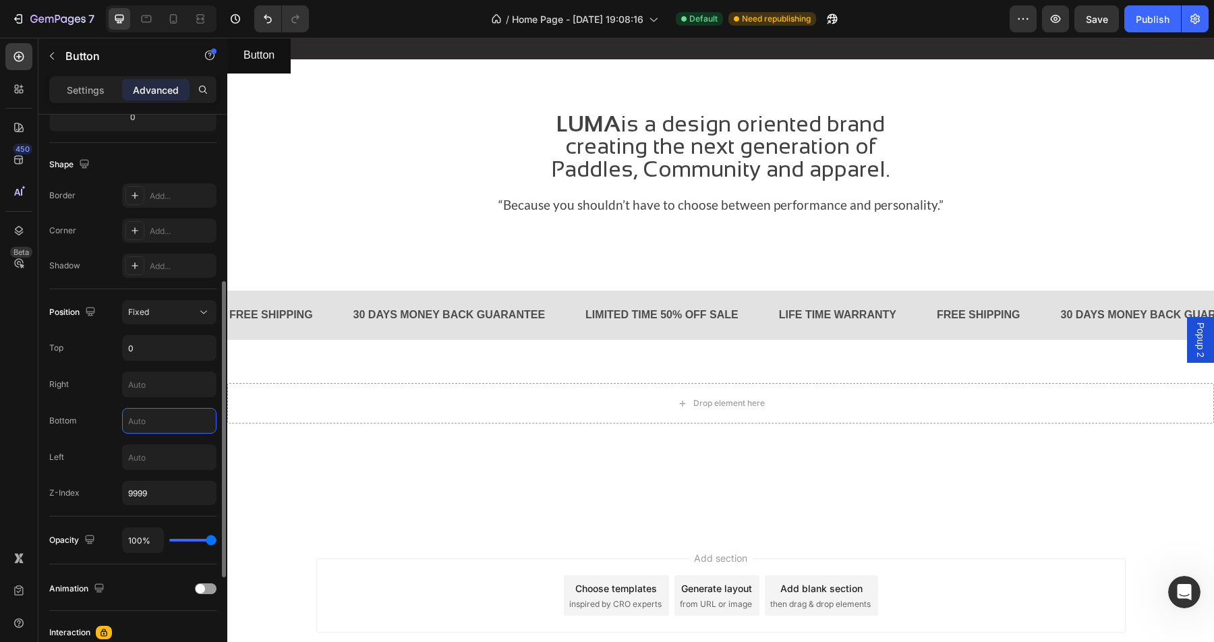
click at [153, 427] on input "text" at bounding box center [169, 421] width 93 height 24
type input "0"
click at [151, 356] on input "0" at bounding box center [169, 348] width 93 height 24
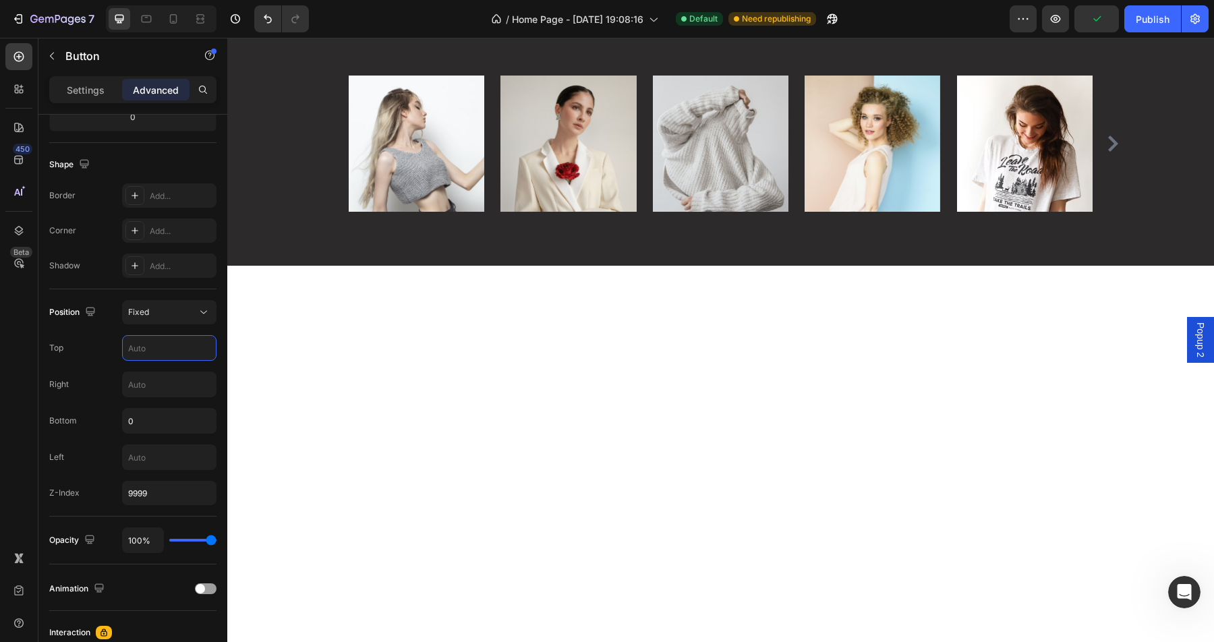
scroll to position [1829, 0]
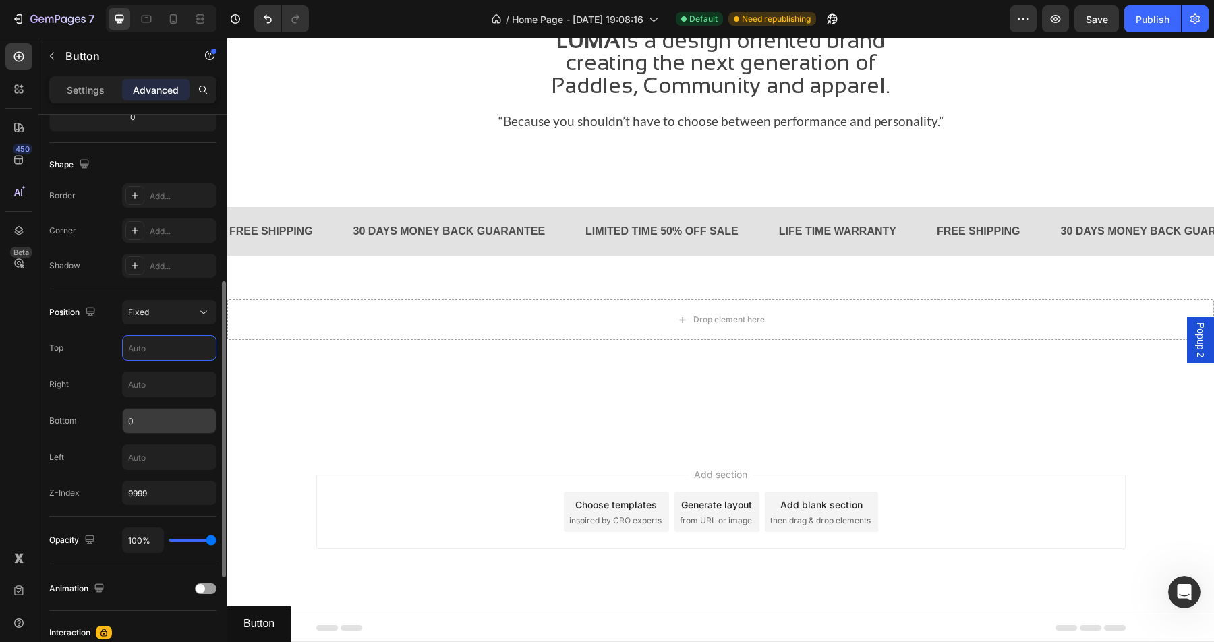
click at [161, 428] on input "0" at bounding box center [169, 421] width 93 height 24
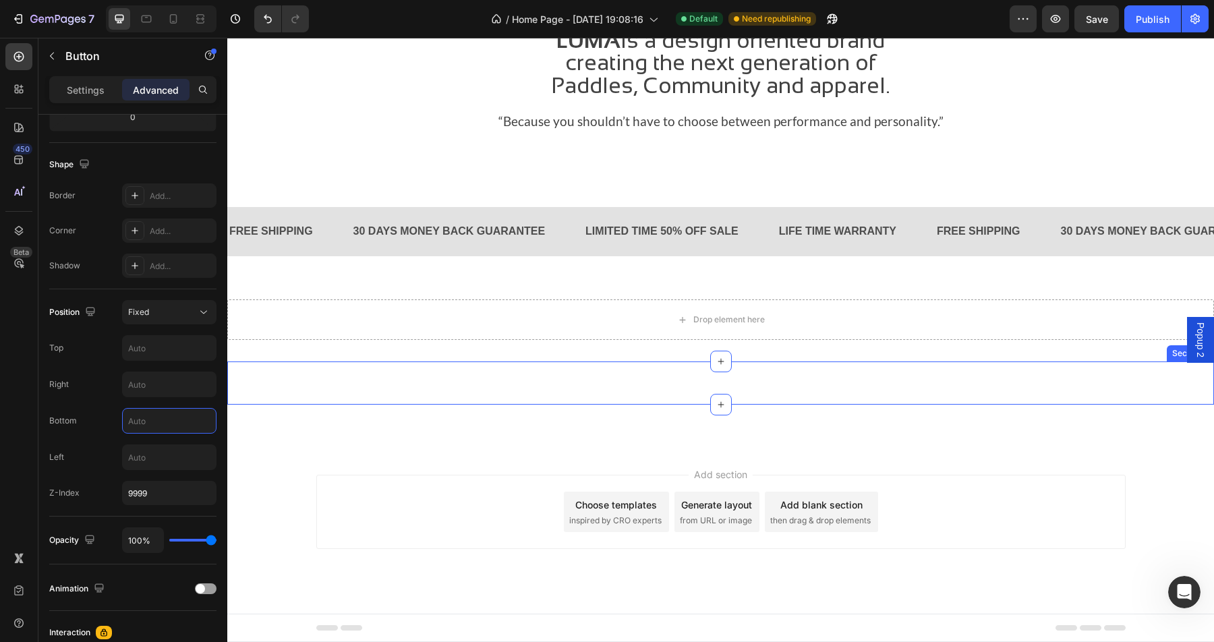
type input "0"
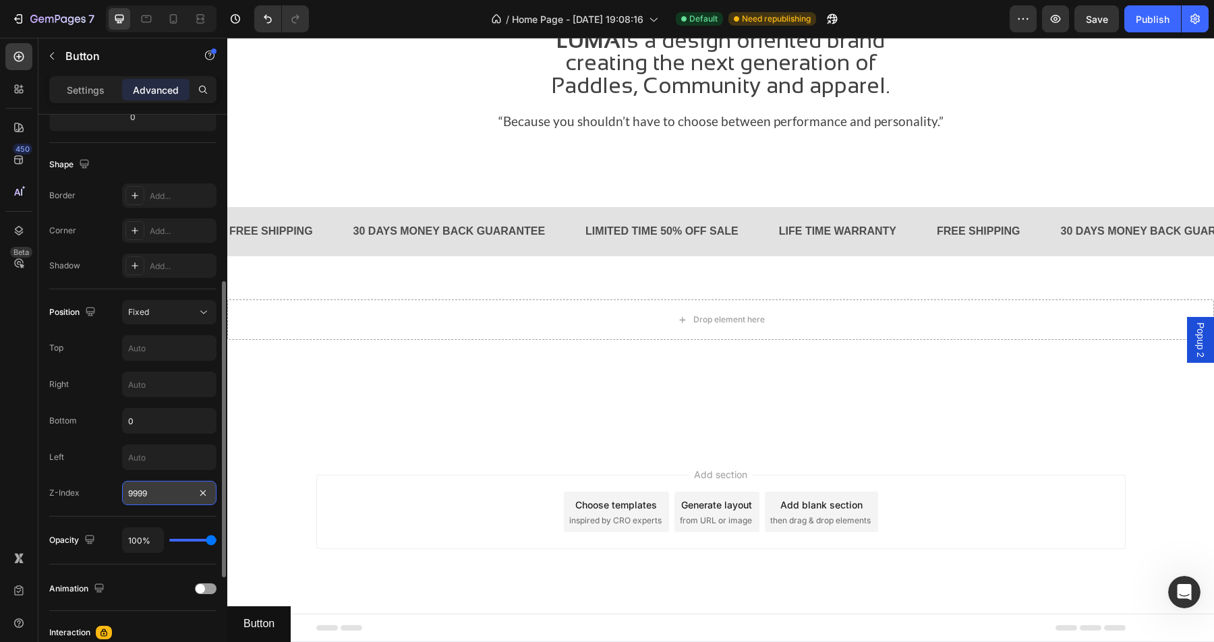
click at [171, 493] on input "9999" at bounding box center [169, 493] width 94 height 24
type input "0"
click at [171, 318] on div "Fixed" at bounding box center [162, 312] width 69 height 12
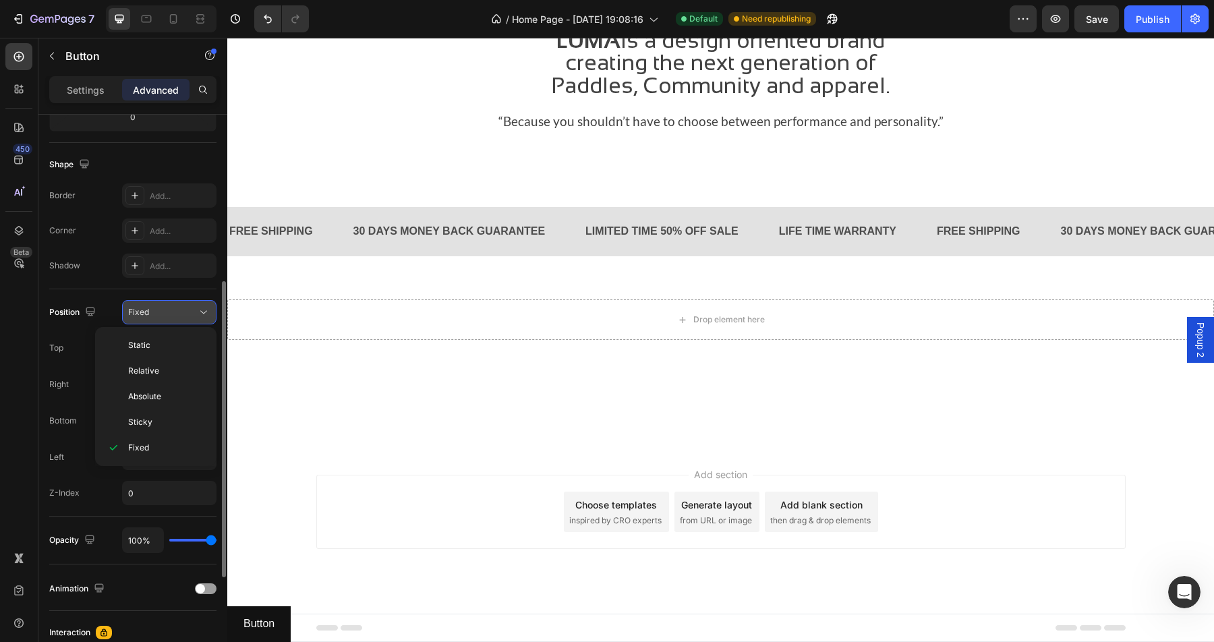
click at [171, 318] on div "Fixed" at bounding box center [162, 312] width 69 height 12
click at [189, 317] on div "Fixed" at bounding box center [162, 312] width 69 height 12
click at [179, 370] on p "Relative" at bounding box center [166, 371] width 77 height 12
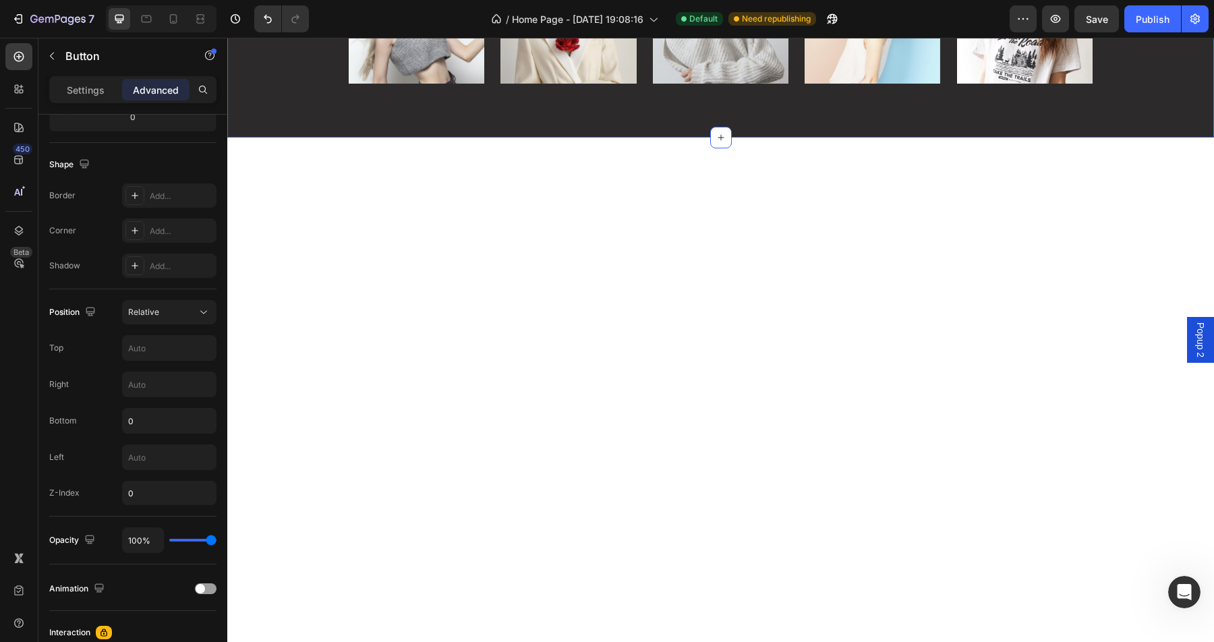
scroll to position [1865, 0]
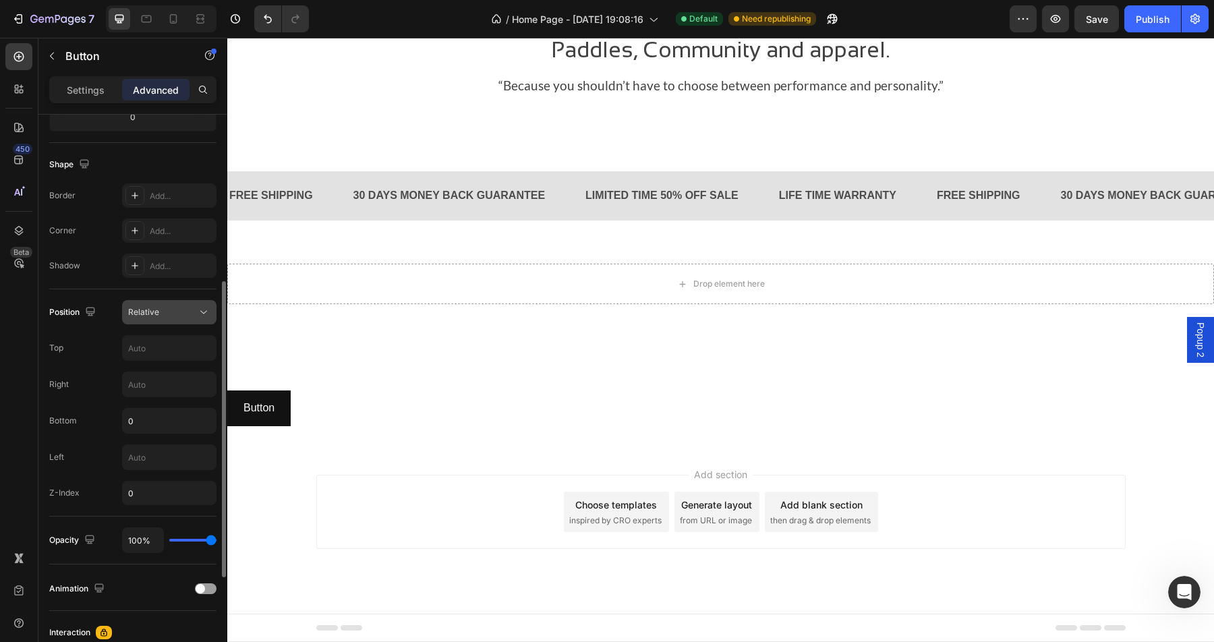
click at [202, 312] on icon at bounding box center [203, 312] width 7 height 3
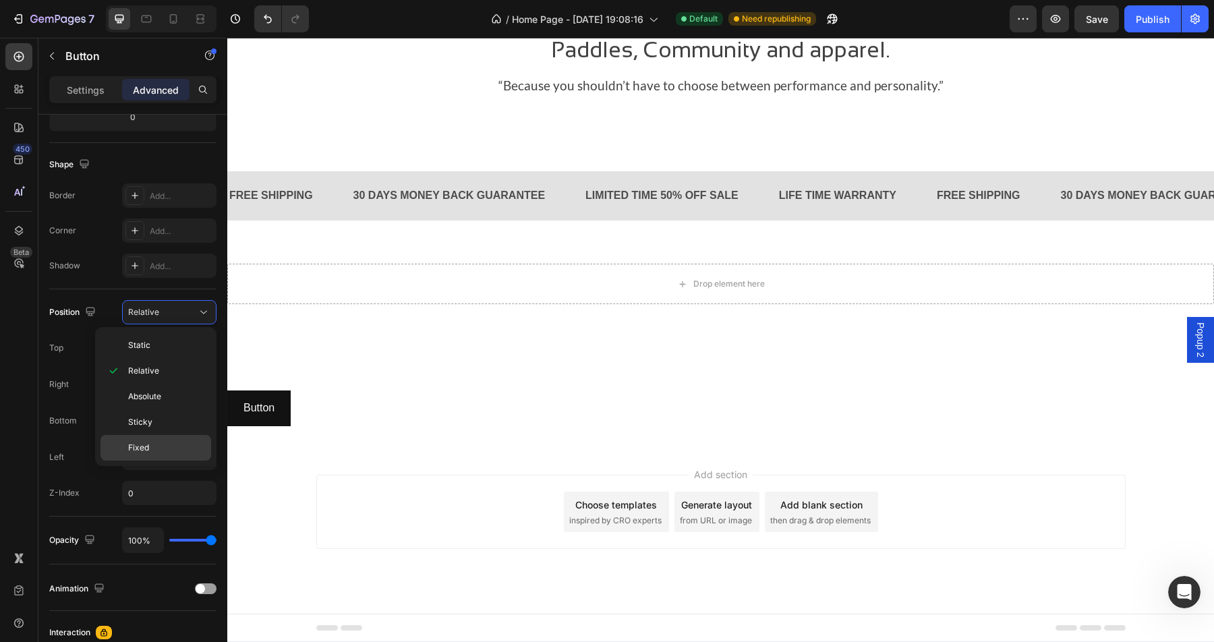
click at [169, 455] on div "Fixed" at bounding box center [155, 448] width 111 height 26
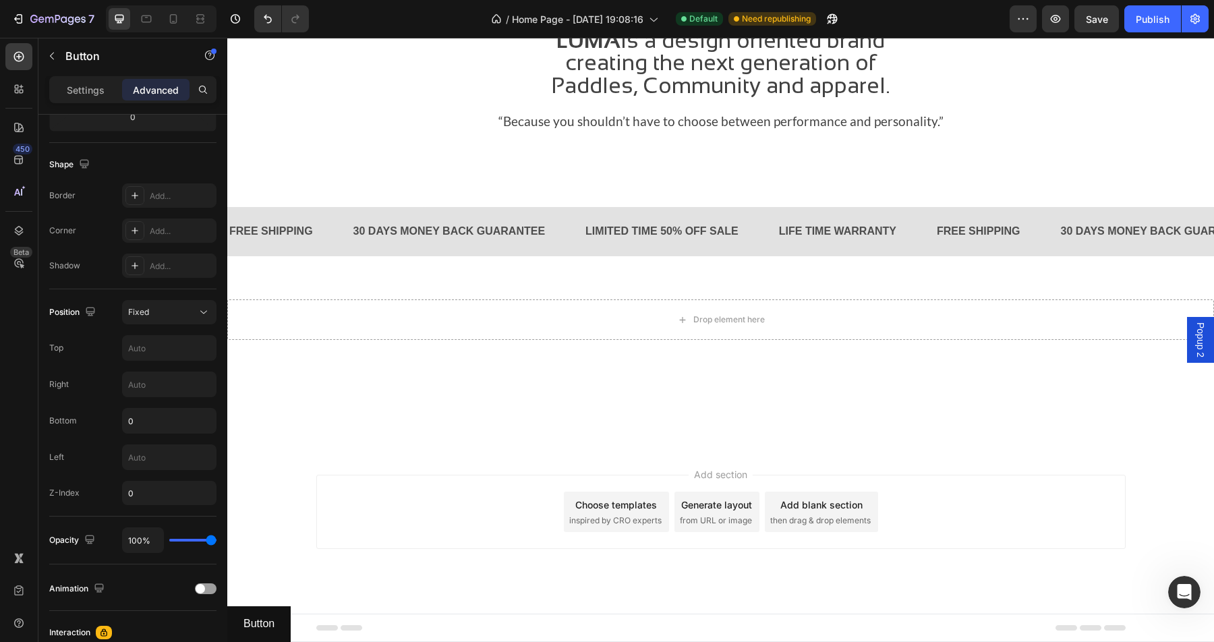
scroll to position [1829, 0]
click at [179, 489] on input "0" at bounding box center [169, 493] width 94 height 24
type input "0"
click at [175, 413] on input "0" at bounding box center [169, 421] width 93 height 24
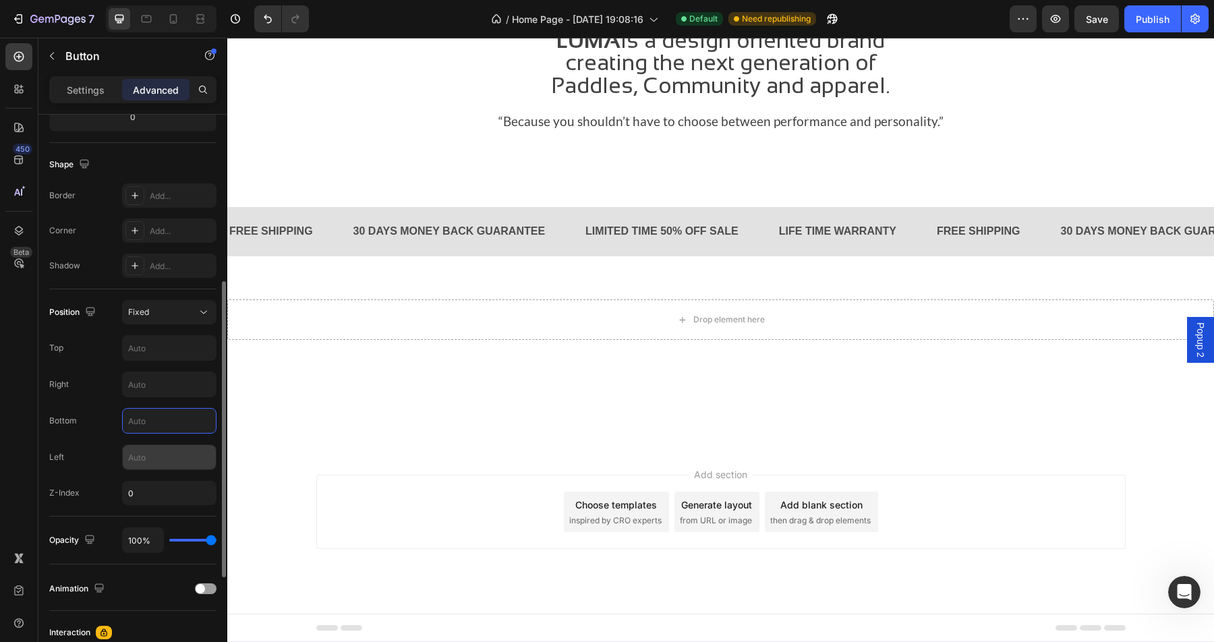
click at [162, 457] on input "text" at bounding box center [169, 457] width 93 height 24
type input "0"
click at [178, 432] on input "text" at bounding box center [169, 421] width 93 height 24
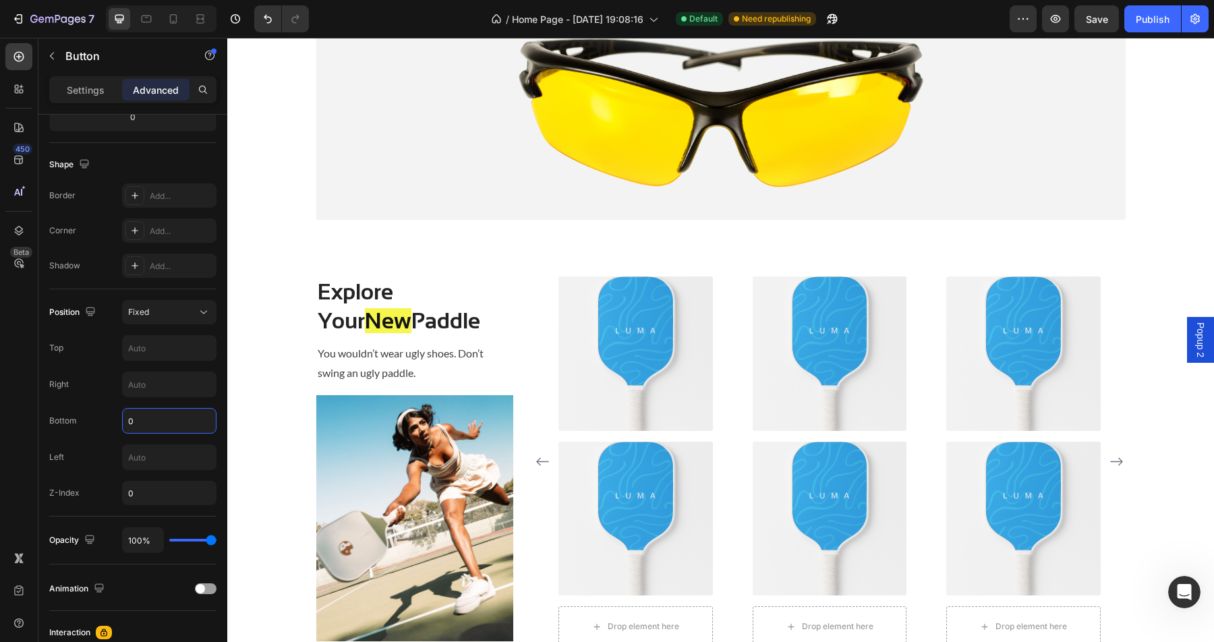
scroll to position [305, 0]
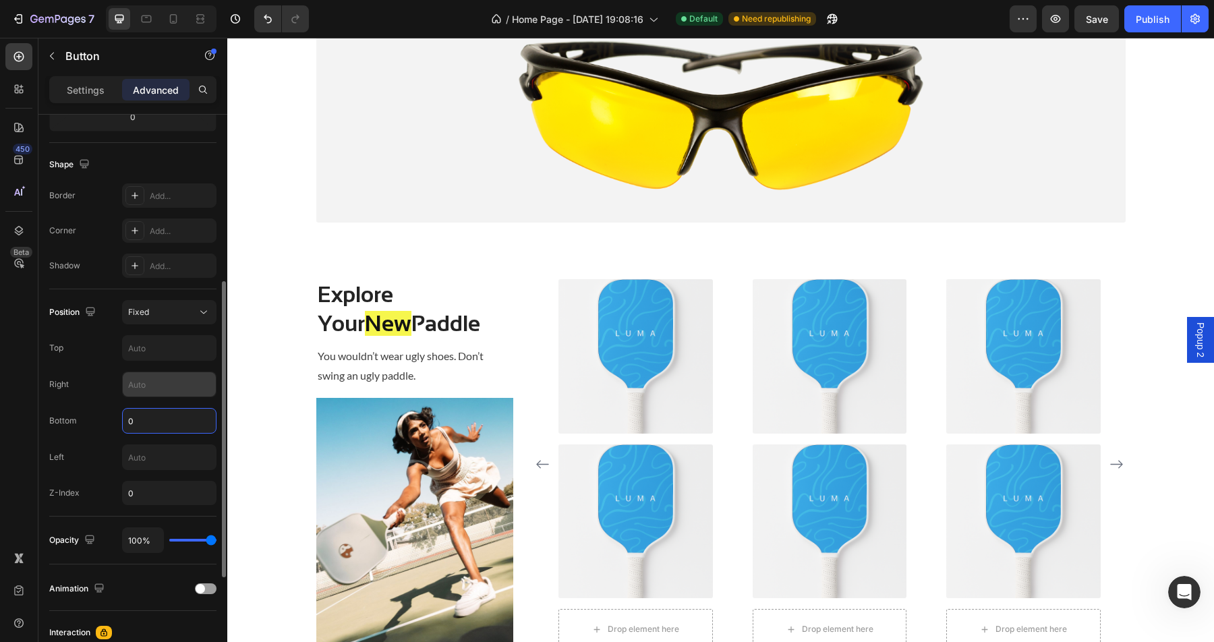
type input "0"
click at [152, 384] on input "text" at bounding box center [169, 384] width 93 height 24
type input "0"
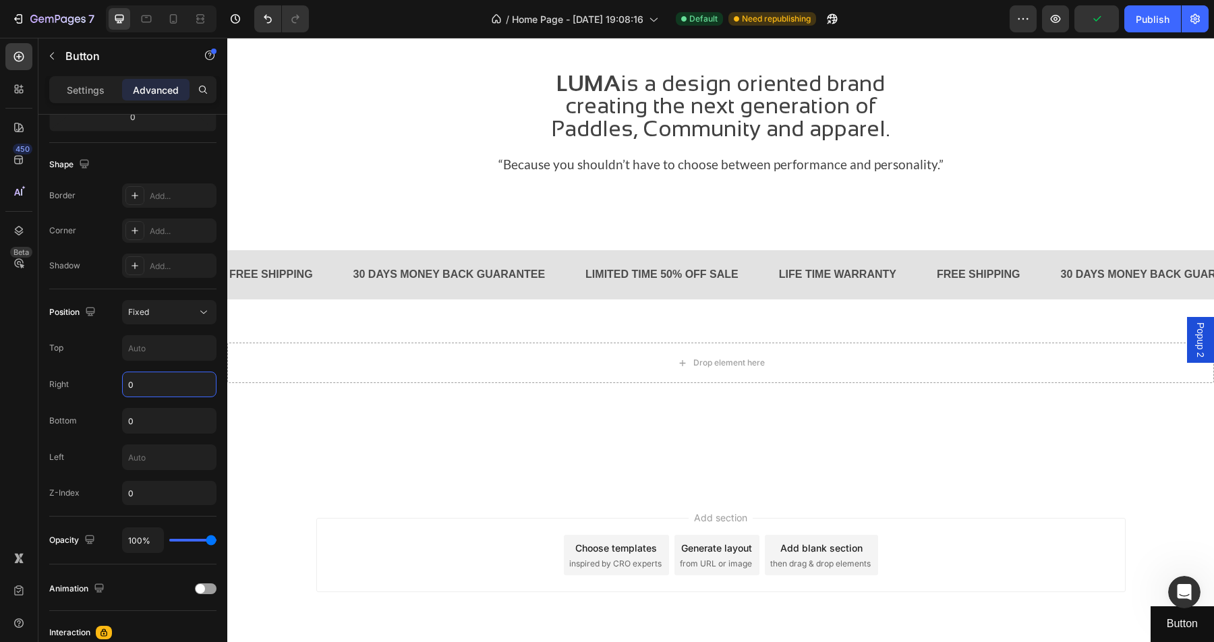
scroll to position [1829, 0]
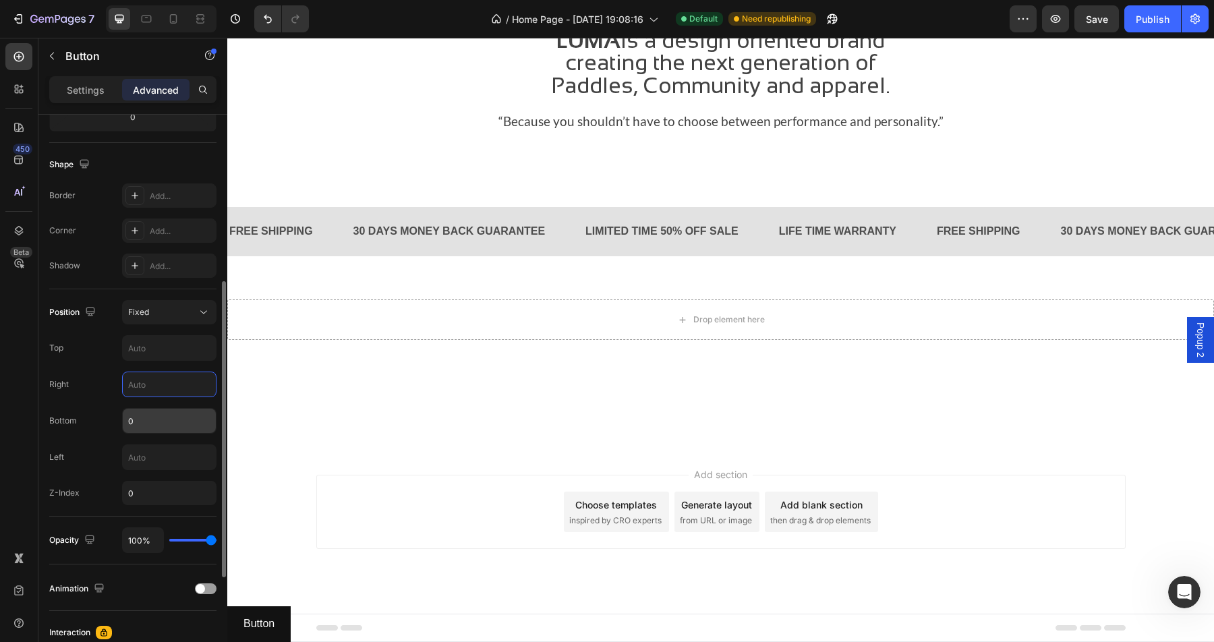
click at [163, 418] on input "0" at bounding box center [169, 421] width 93 height 24
click at [147, 455] on input "text" at bounding box center [169, 457] width 93 height 24
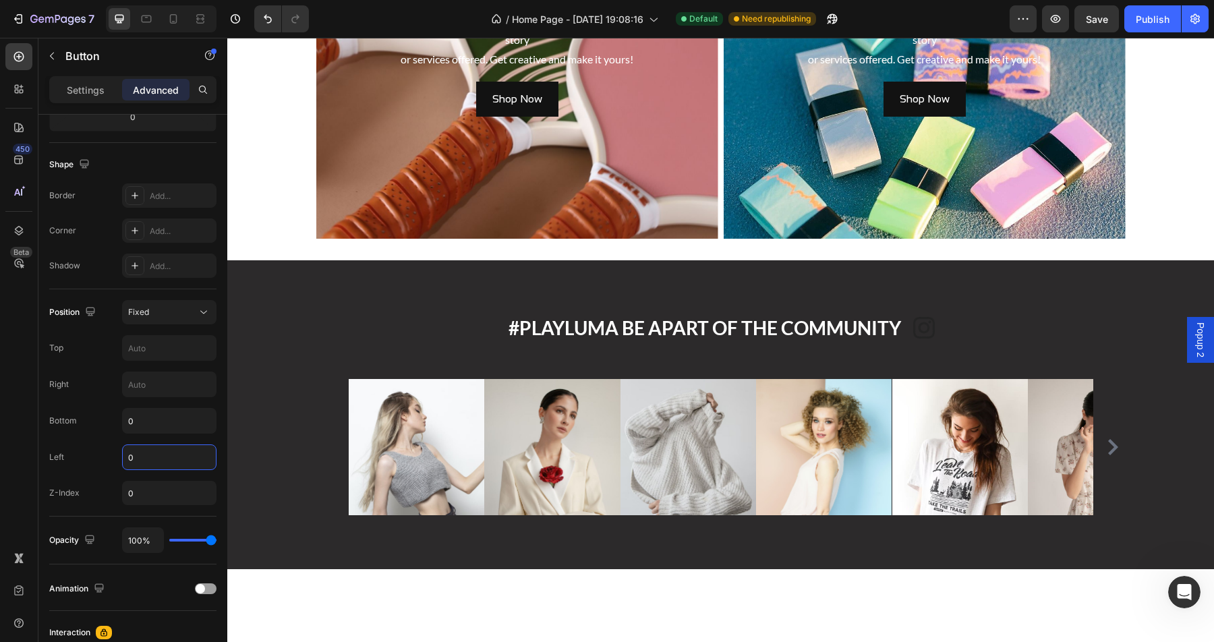
scroll to position [1809, 0]
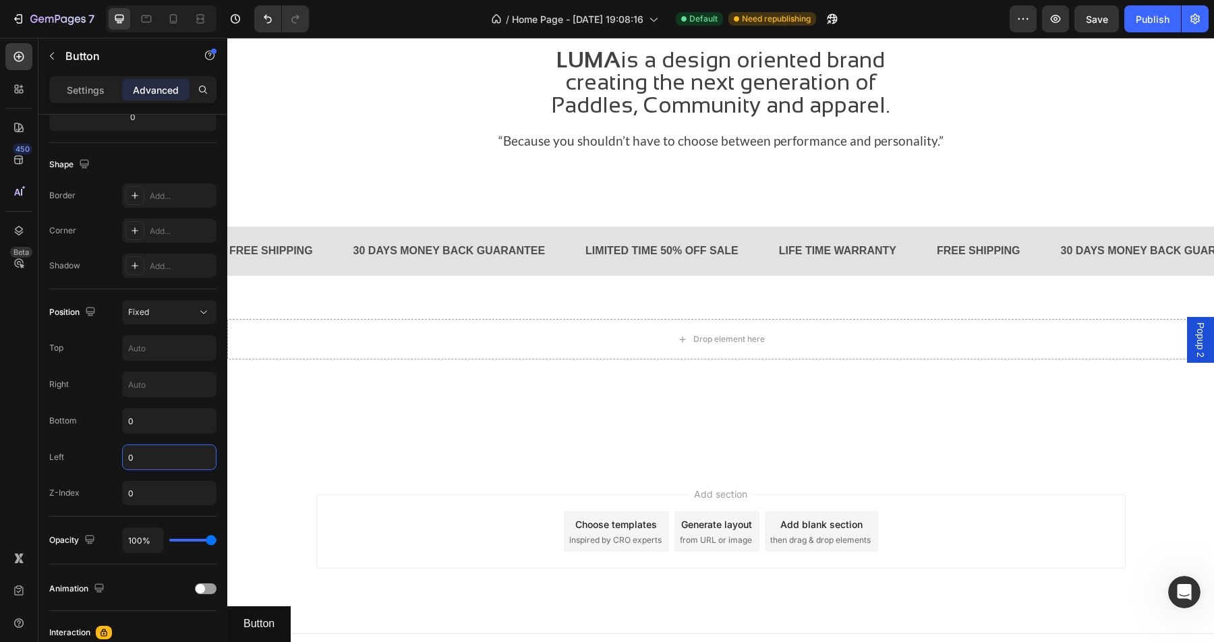
type input "0"
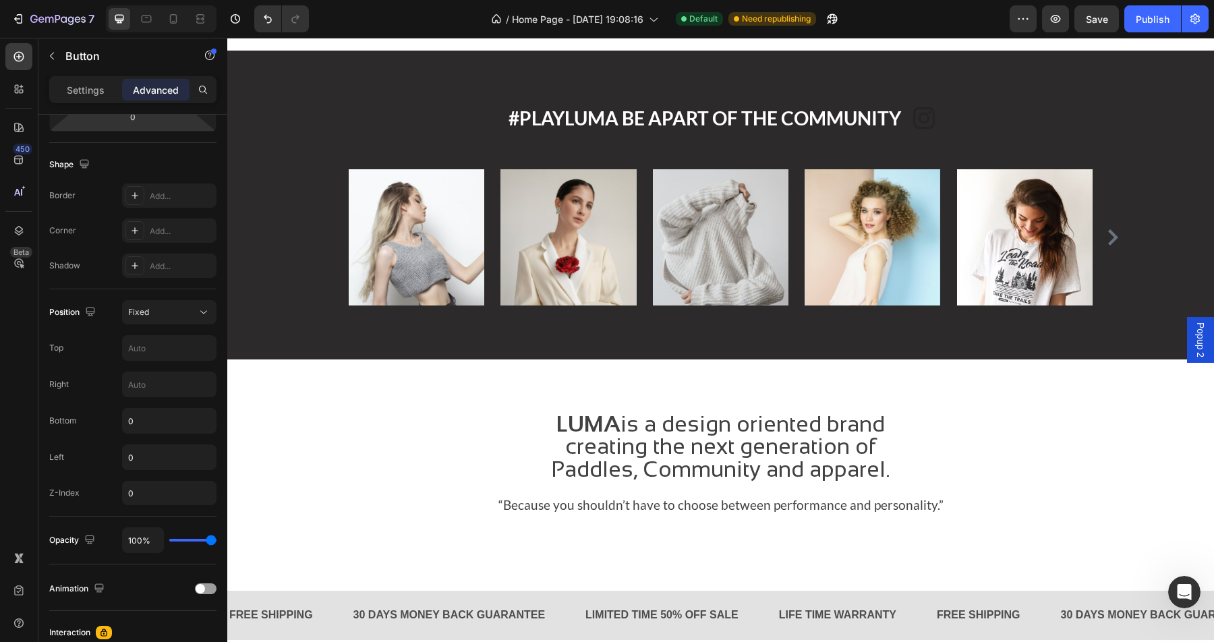
scroll to position [1829, 0]
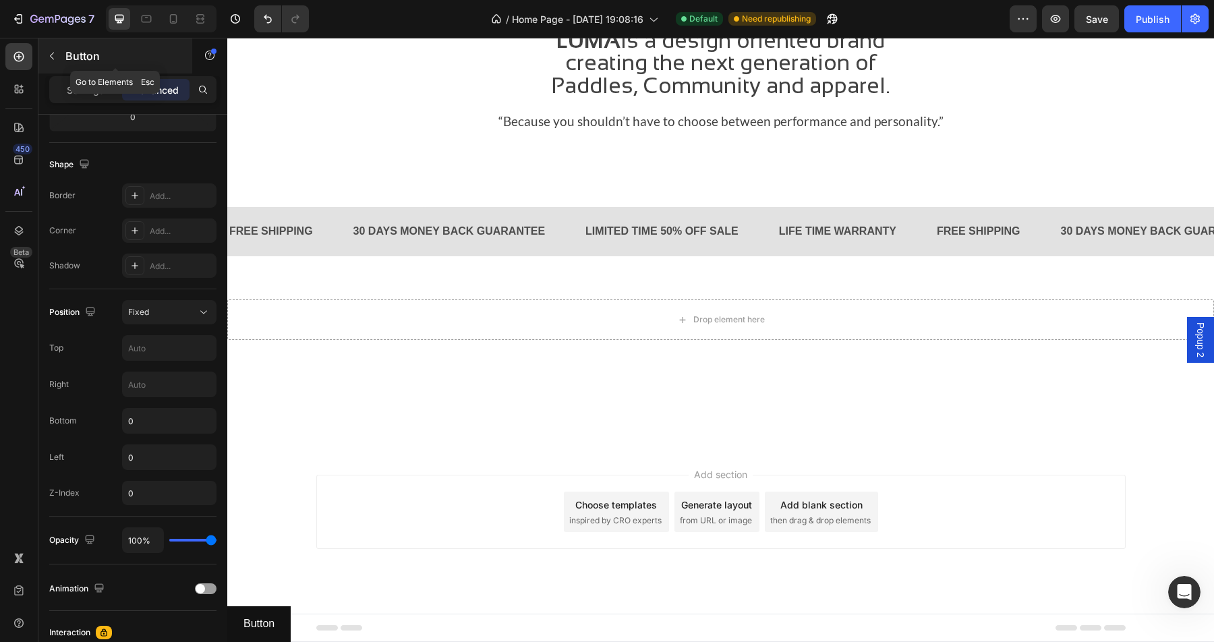
click at [61, 61] on button "button" at bounding box center [52, 56] width 22 height 22
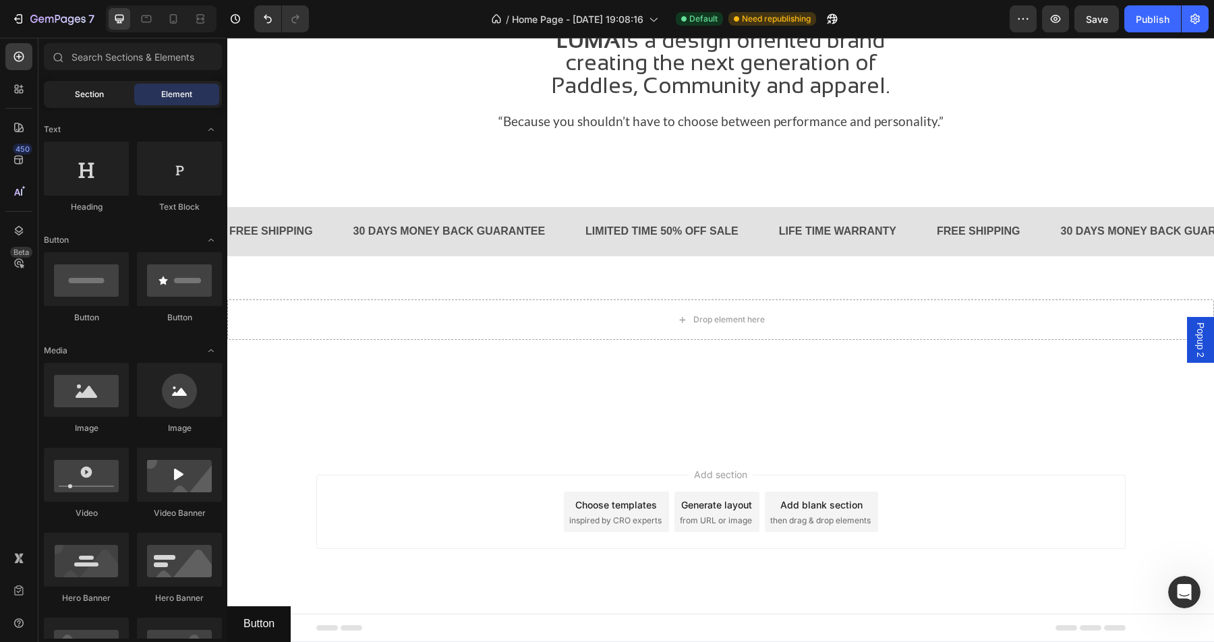
click at [103, 85] on div "Section" at bounding box center [89, 95] width 85 height 22
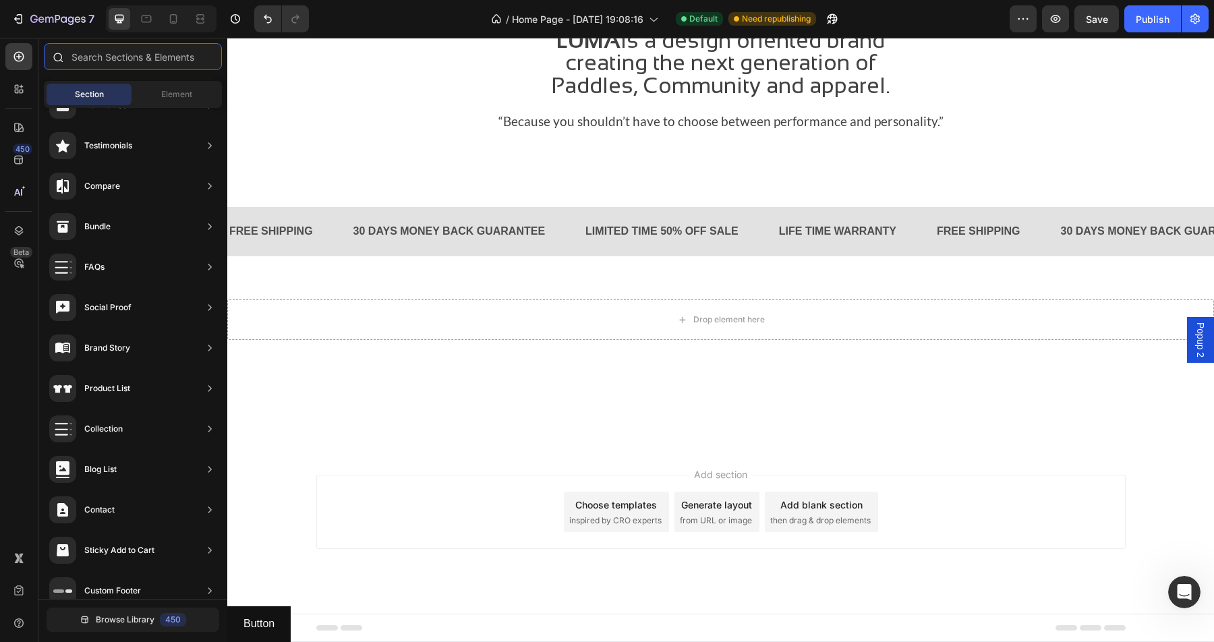
click at [137, 59] on input "text" at bounding box center [133, 56] width 178 height 27
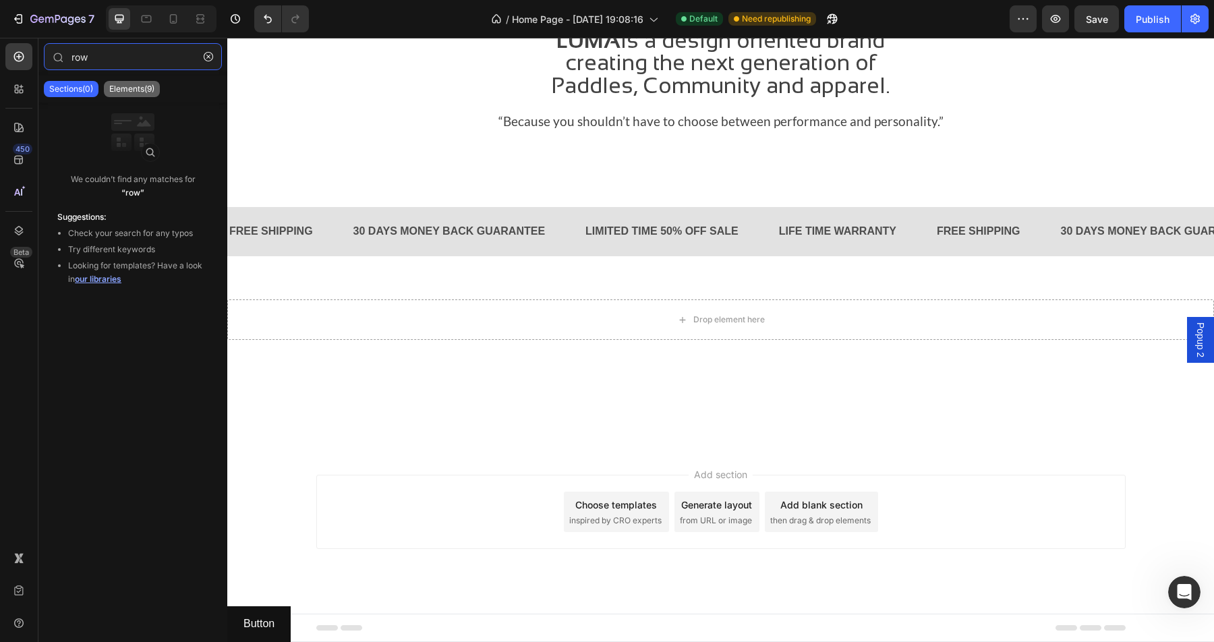
type input "row"
click at [143, 94] on p "Elements(9)" at bounding box center [131, 89] width 45 height 11
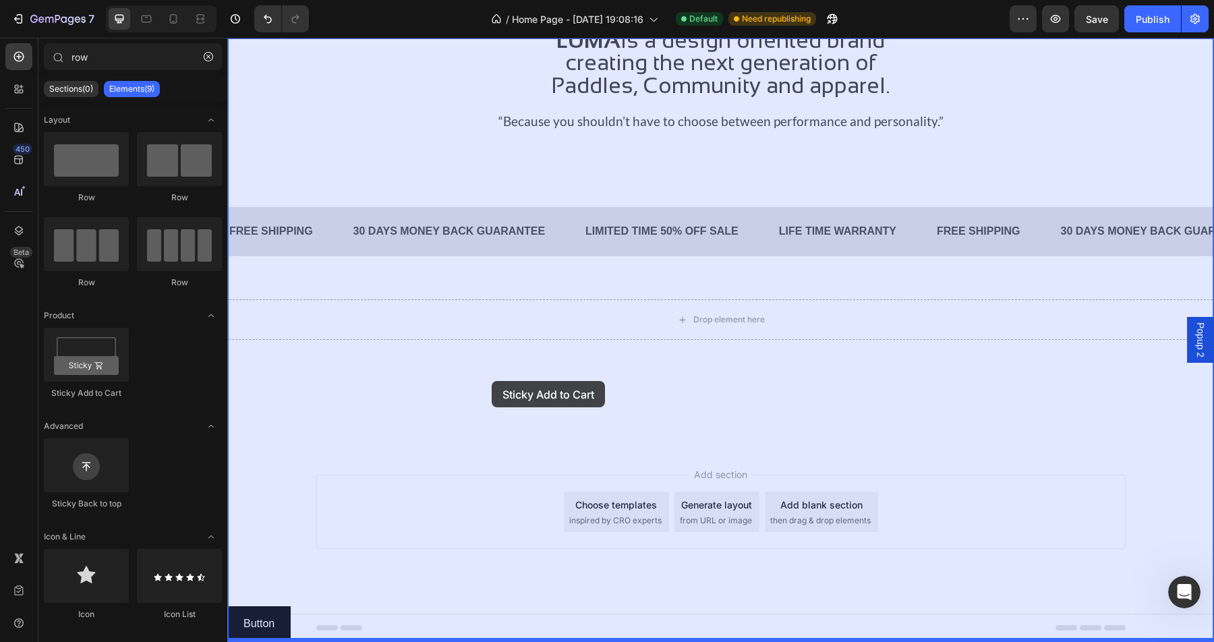
drag, startPoint x: 330, startPoint y: 389, endPoint x: 492, endPoint y: 381, distance: 161.4
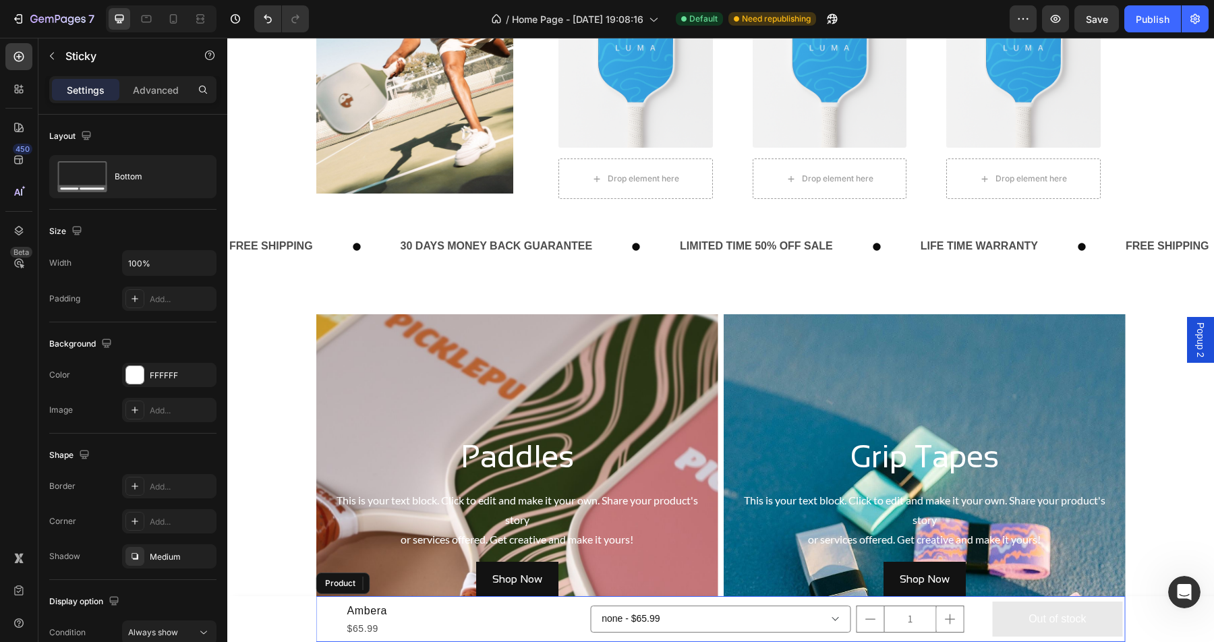
scroll to position [1407, 0]
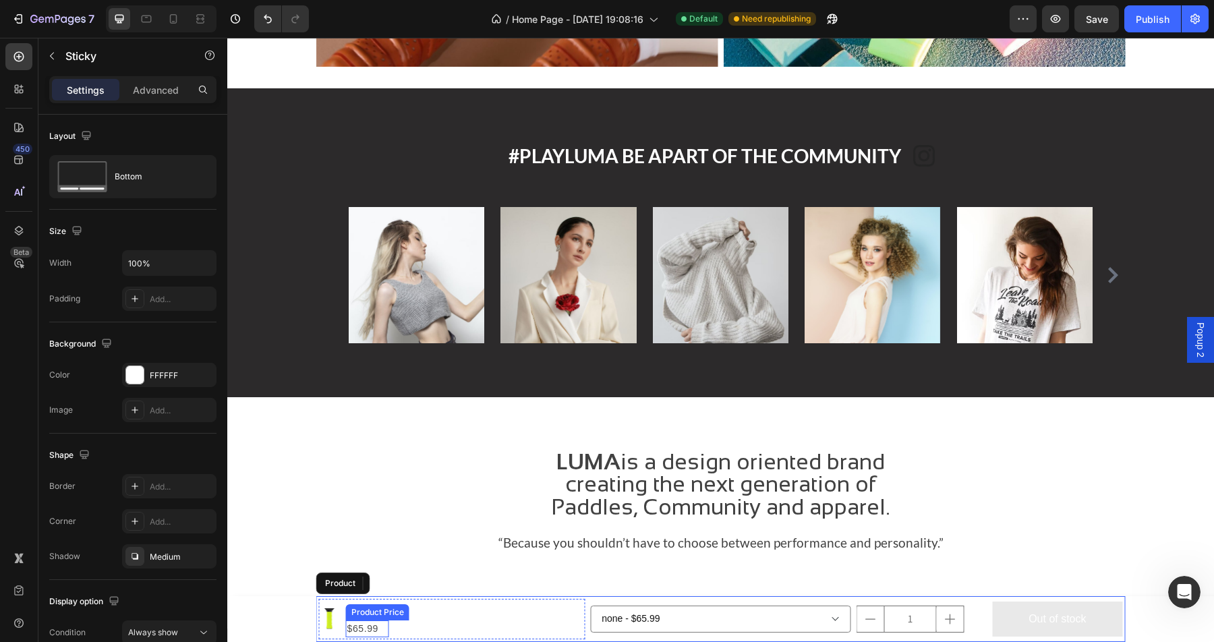
click at [359, 610] on div "Product Price" at bounding box center [378, 612] width 58 height 12
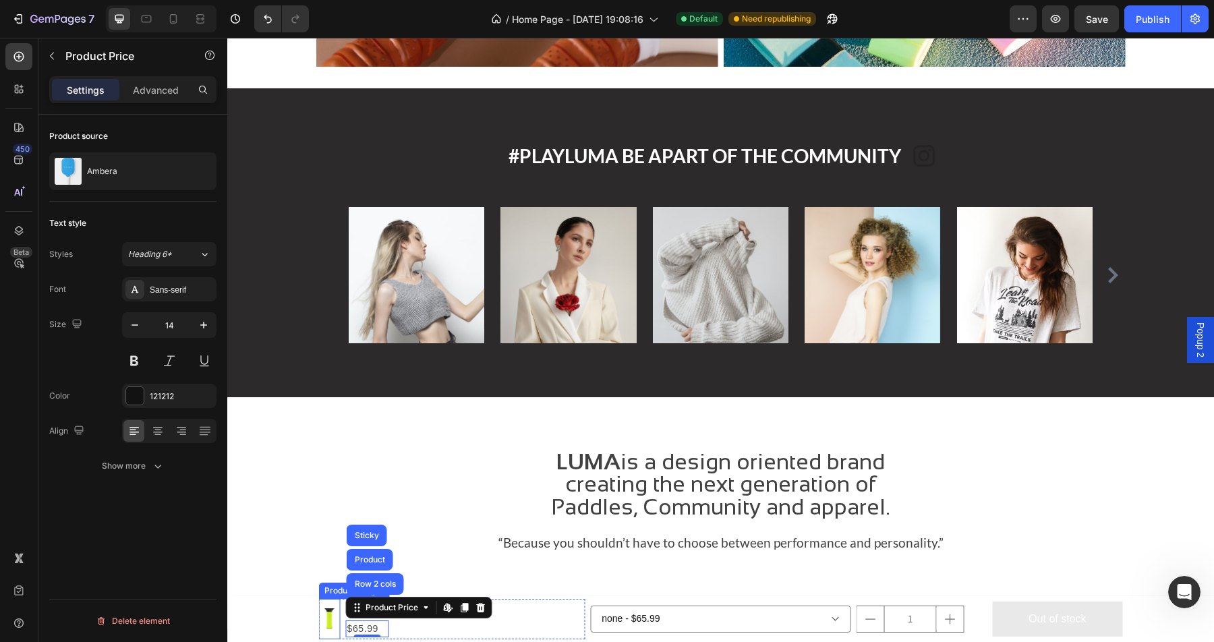
click at [329, 618] on img at bounding box center [330, 619] width 22 height 22
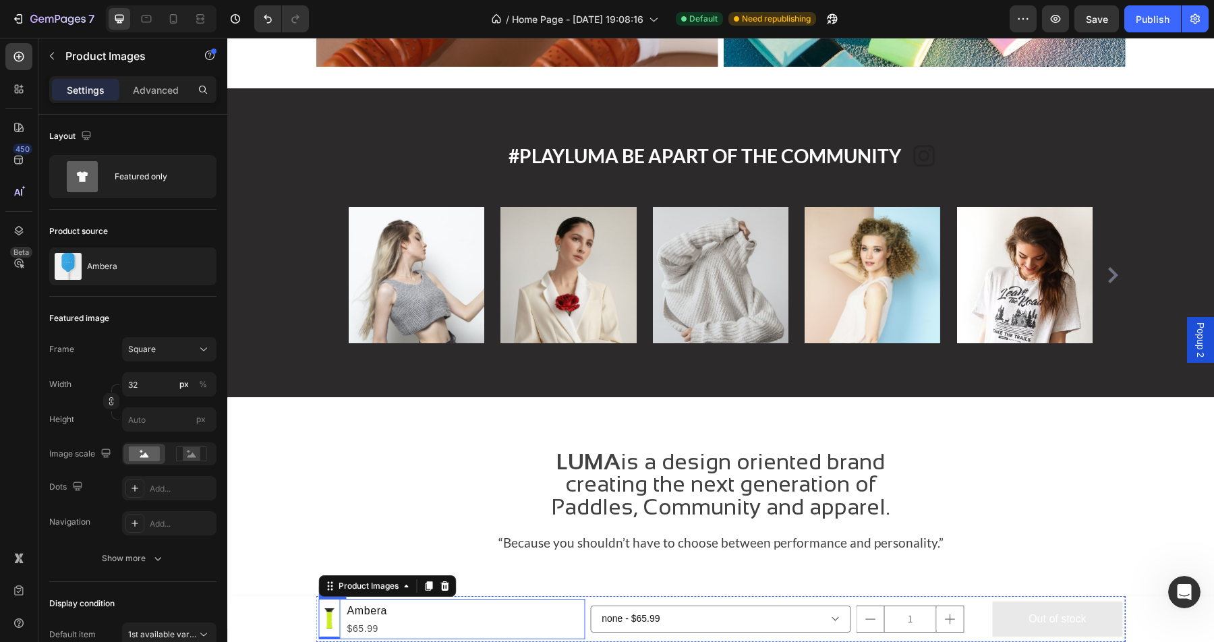
click at [465, 618] on div "Product Images 0 Ambera Product Title $65.99 Product Price Product Price Row" at bounding box center [452, 619] width 266 height 40
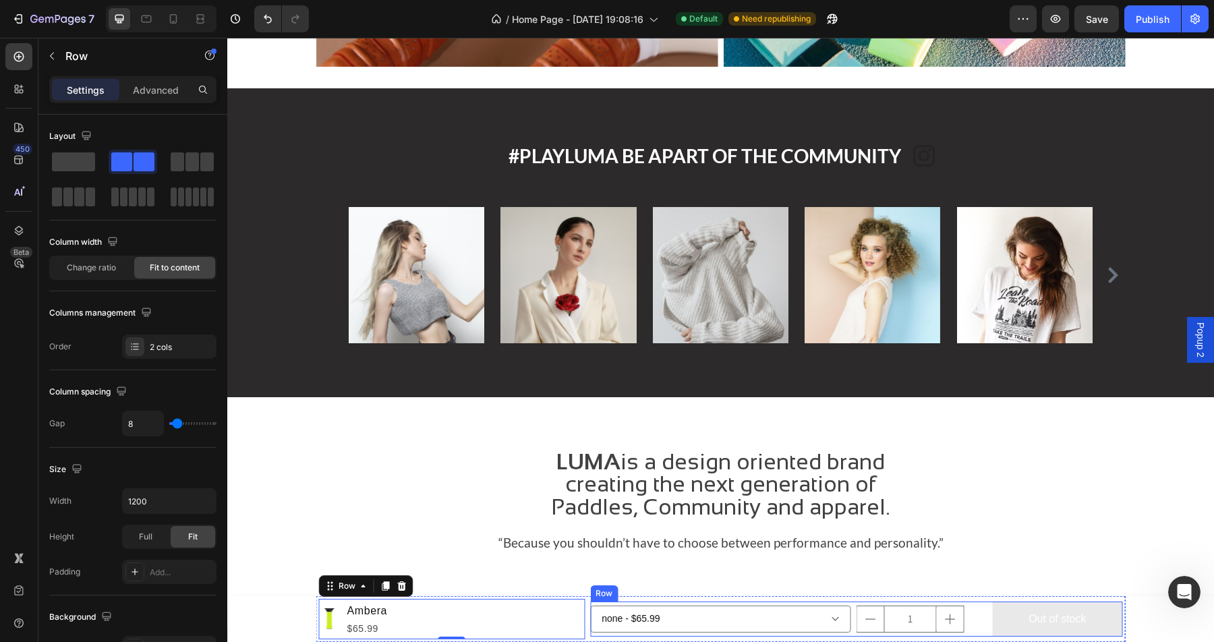
click at [989, 602] on div "none - $65.99 Green - $75.99 Black - $75.99 Product Variants & Swatches 1 Produ…" at bounding box center [856, 620] width 532 height 36
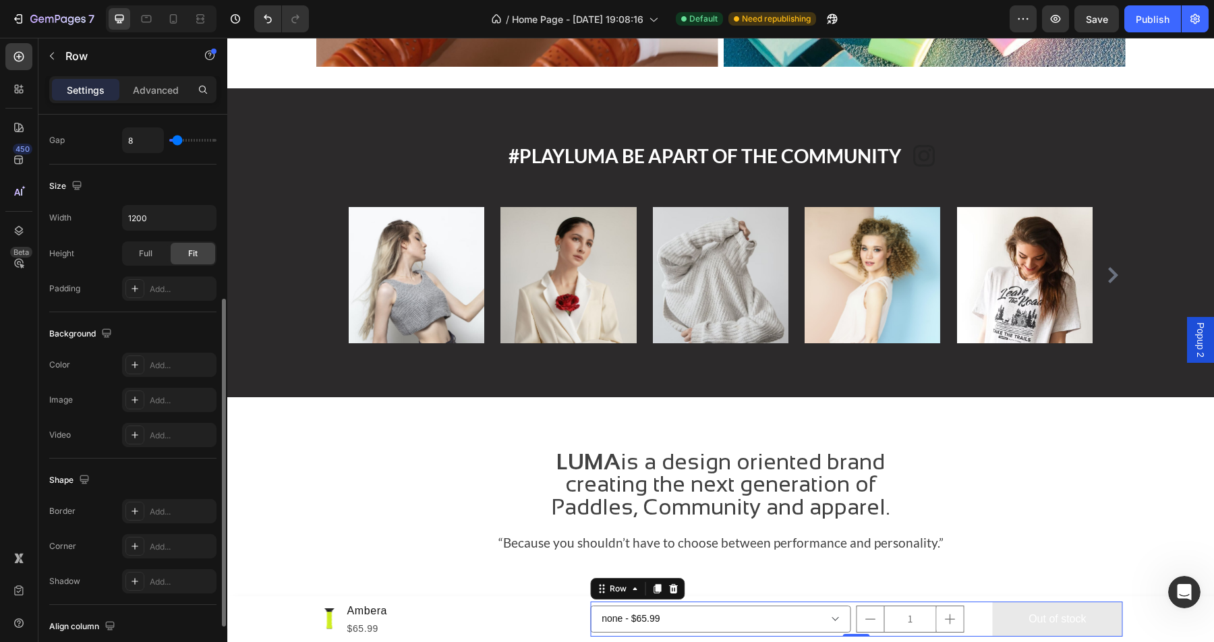
scroll to position [411, 0]
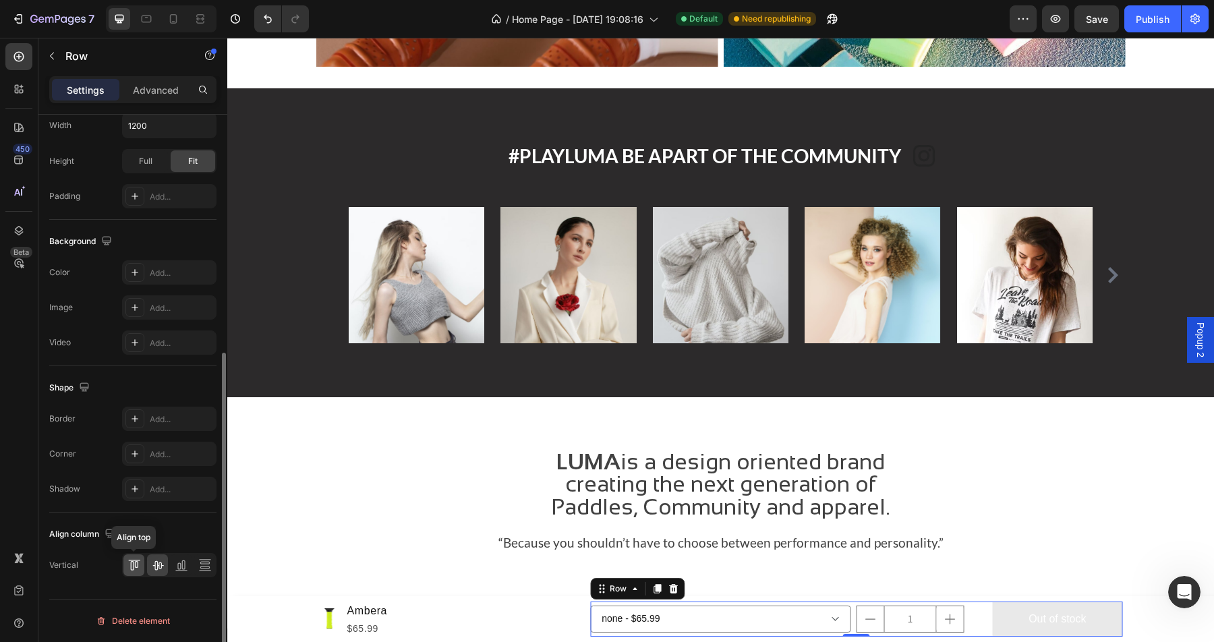
click at [134, 573] on div at bounding box center [133, 565] width 21 height 22
click at [158, 566] on icon at bounding box center [157, 565] width 11 height 9
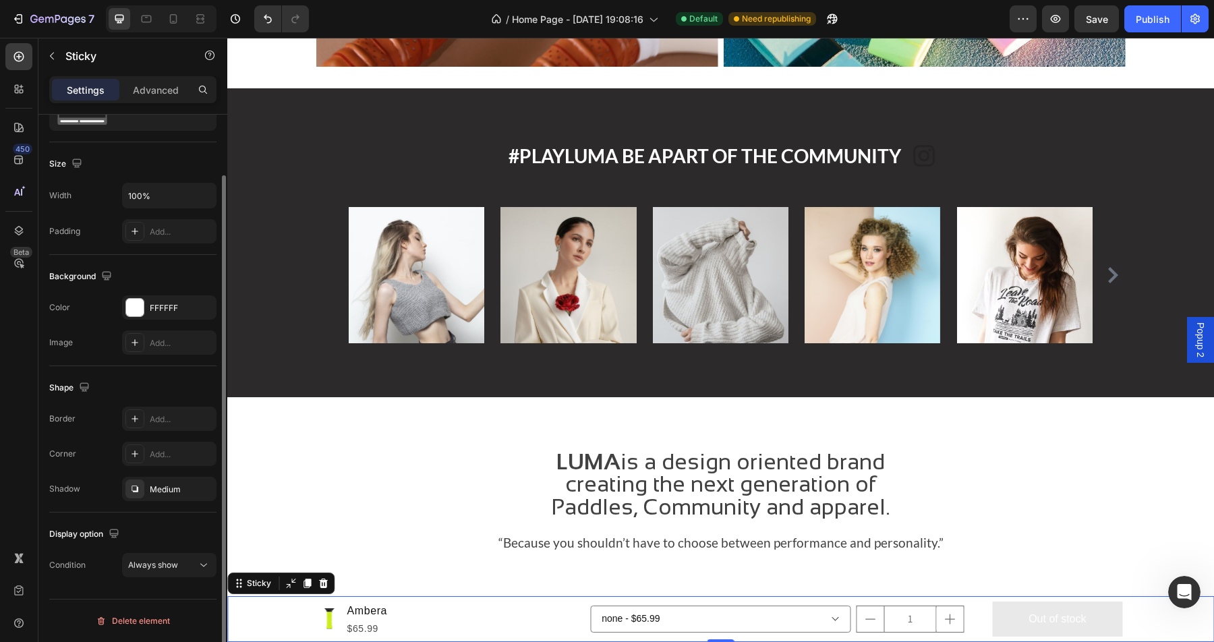
scroll to position [0, 0]
click at [1139, 609] on div "Product Images Ambera Product Title $65.99 Product Price Product Price Row none…" at bounding box center [720, 619] width 987 height 46
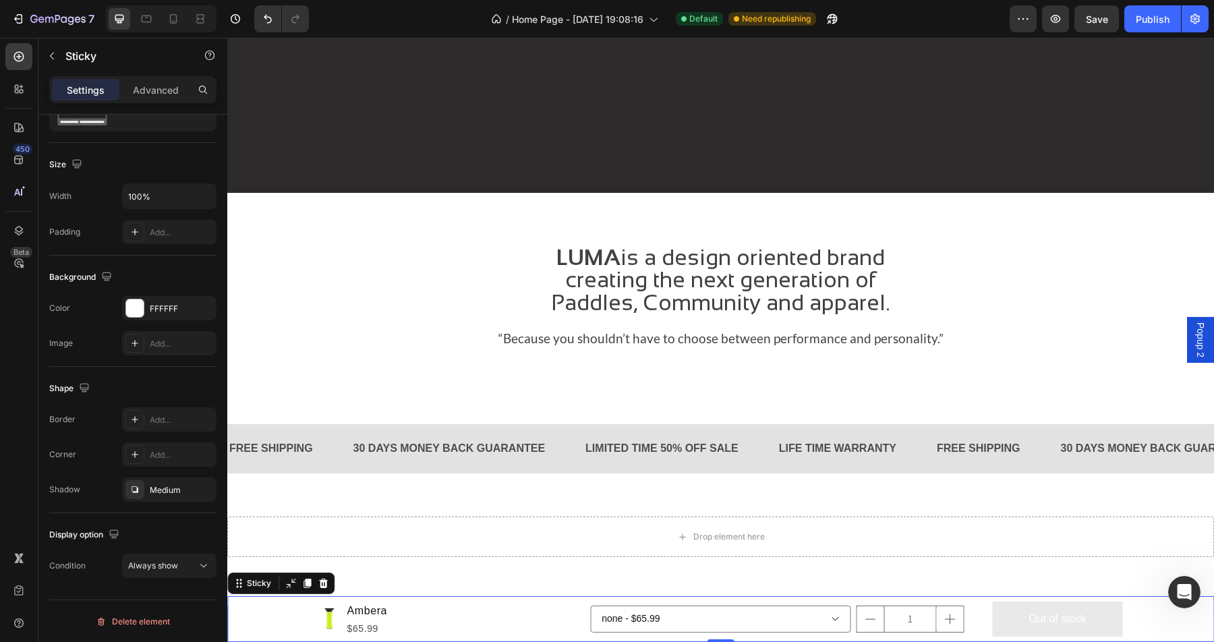
scroll to position [1829, 0]
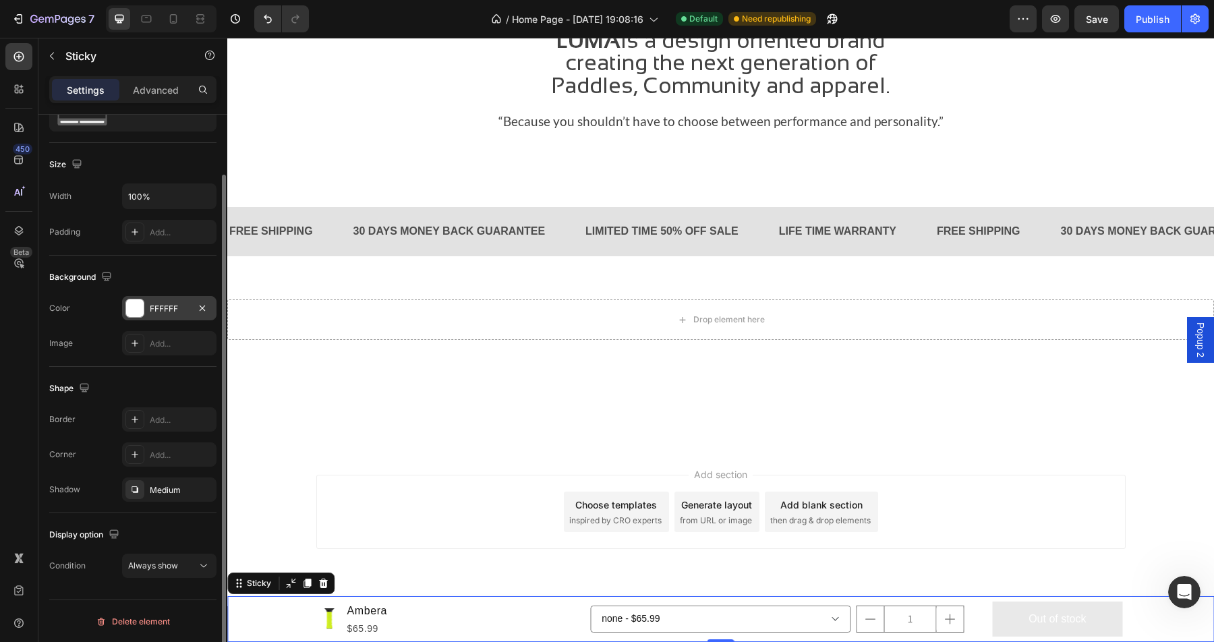
click at [136, 309] on div at bounding box center [135, 308] width 18 height 18
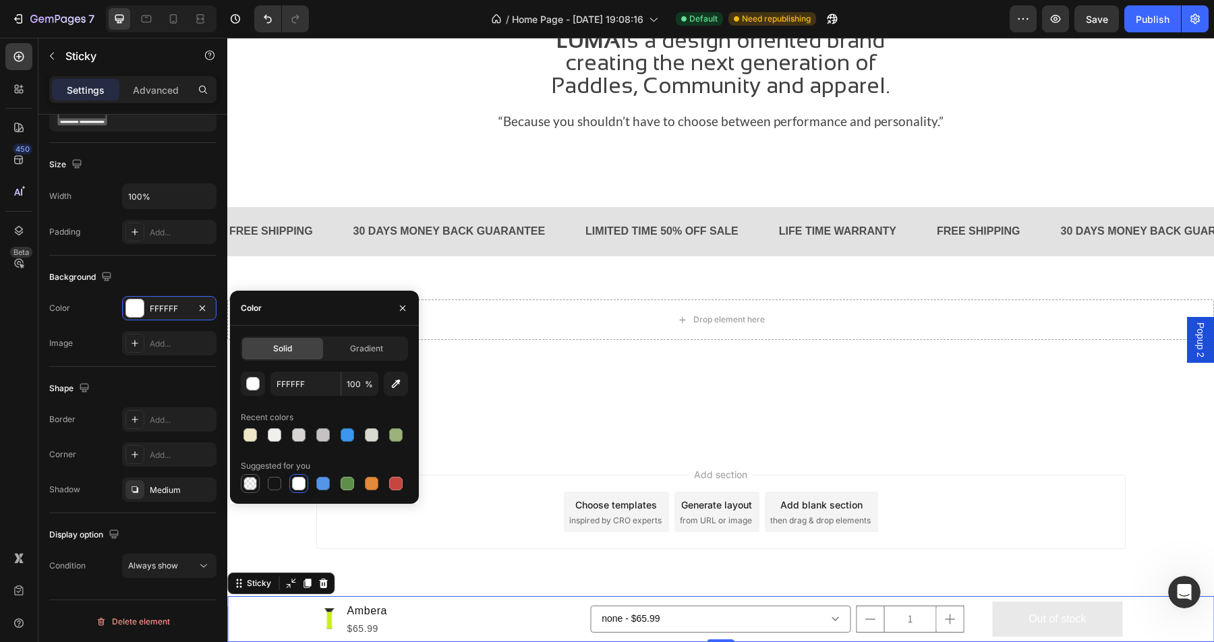
click at [251, 481] on div at bounding box center [249, 483] width 13 height 13
type input "000000"
type input "0"
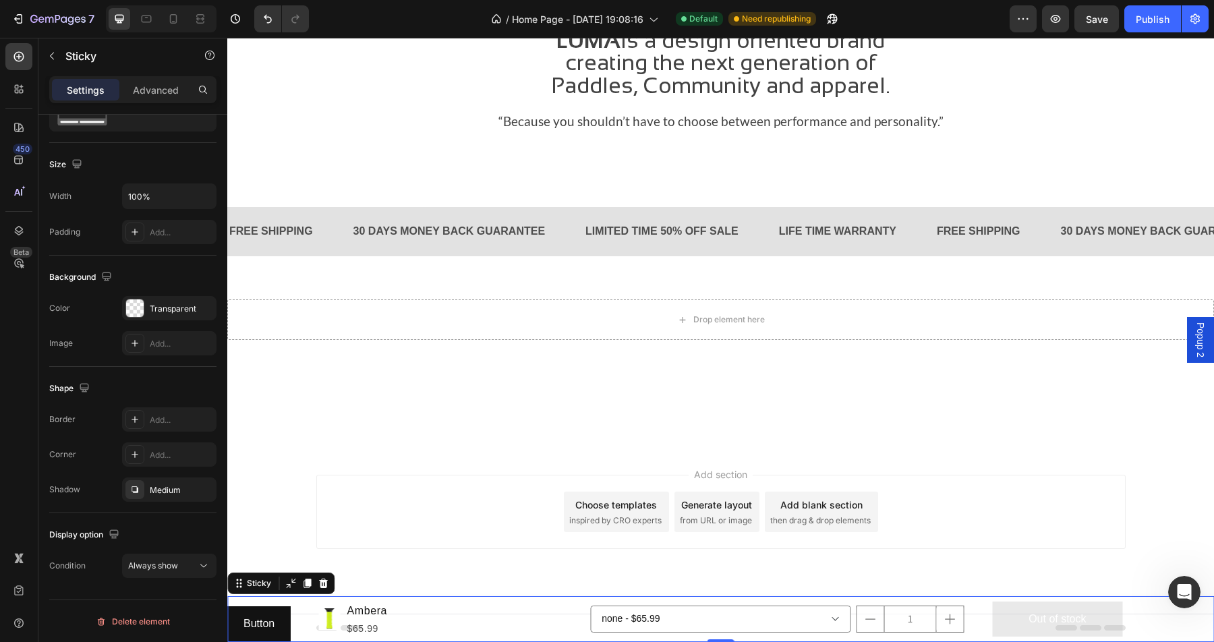
click at [281, 620] on div "Product Images Ambera Product Title $65.99 Product Price Product Price Row none…" at bounding box center [720, 619] width 987 height 46
click at [260, 615] on div "Product Images Ambera Product Title $65.99 Product Price Product Price Row none…" at bounding box center [720, 619] width 987 height 46
click at [269, 611] on div "Product Images Ambera Product Title $65.99 Product Price Product Price Row none…" at bounding box center [720, 619] width 987 height 46
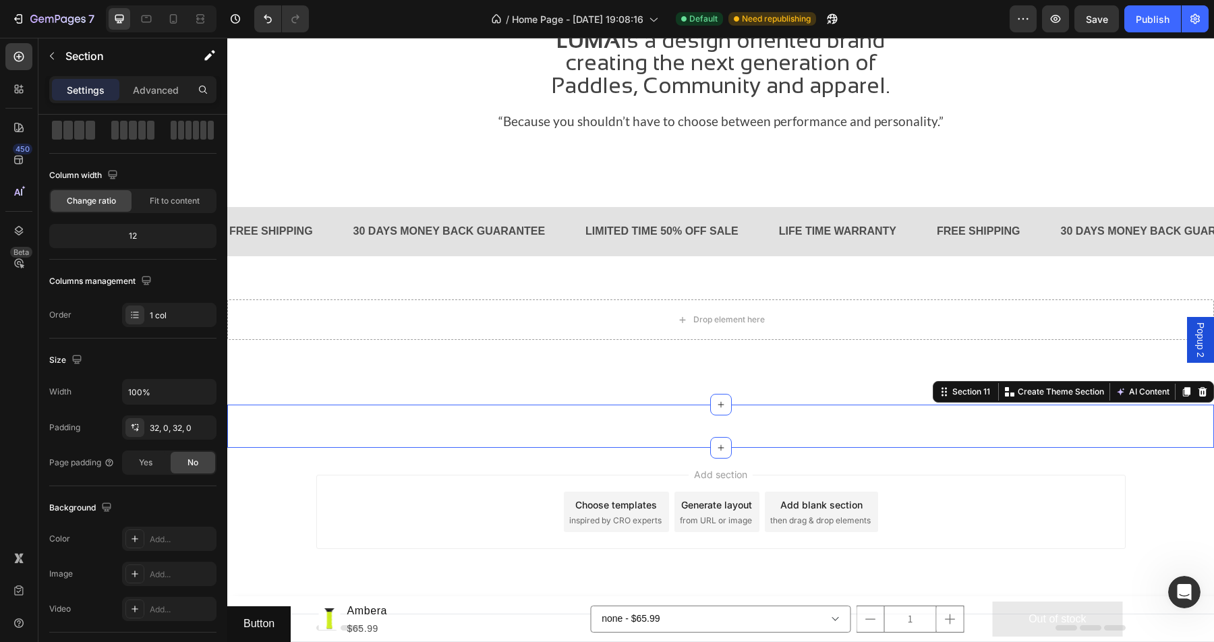
click at [378, 415] on div "Button Button Section 11 You can create reusable sections Create Theme Section …" at bounding box center [720, 426] width 987 height 43
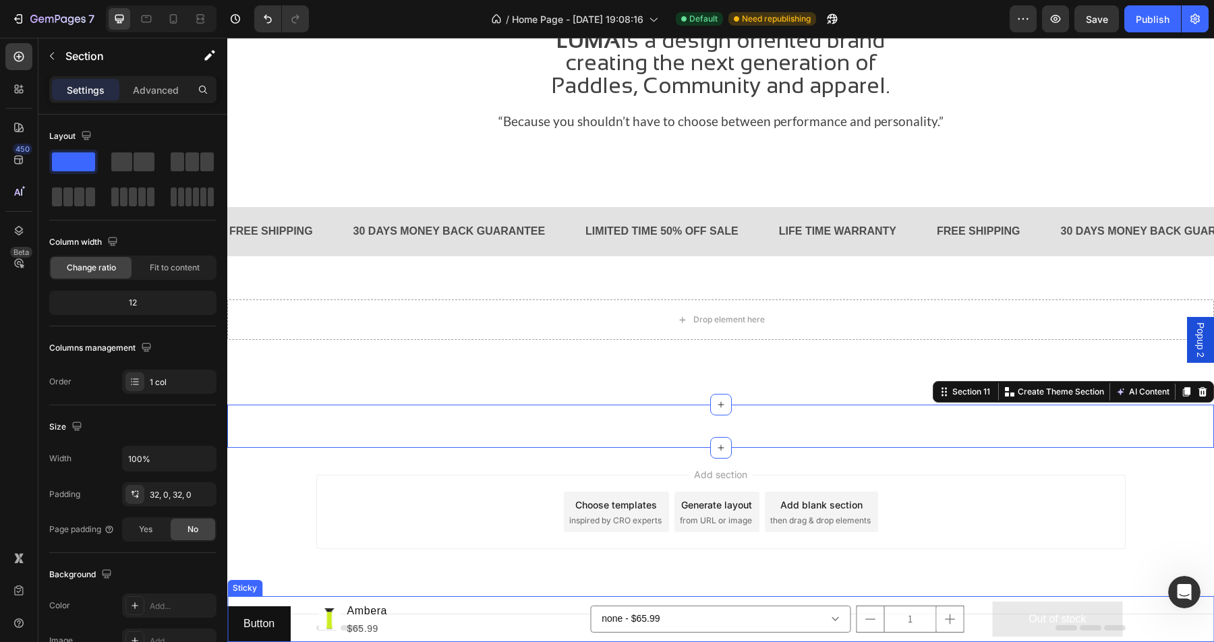
click at [273, 609] on div "Product Images Ambera Product Title $65.99 Product Price Product Price Row none…" at bounding box center [720, 619] width 987 height 46
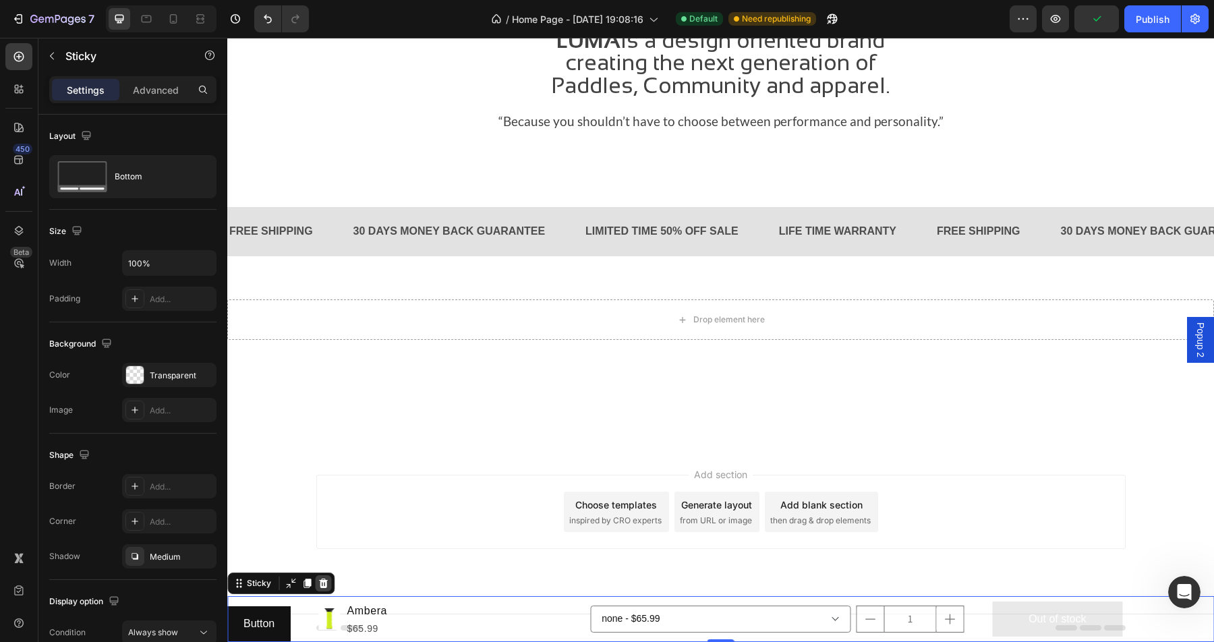
click at [324, 584] on icon at bounding box center [323, 583] width 9 height 9
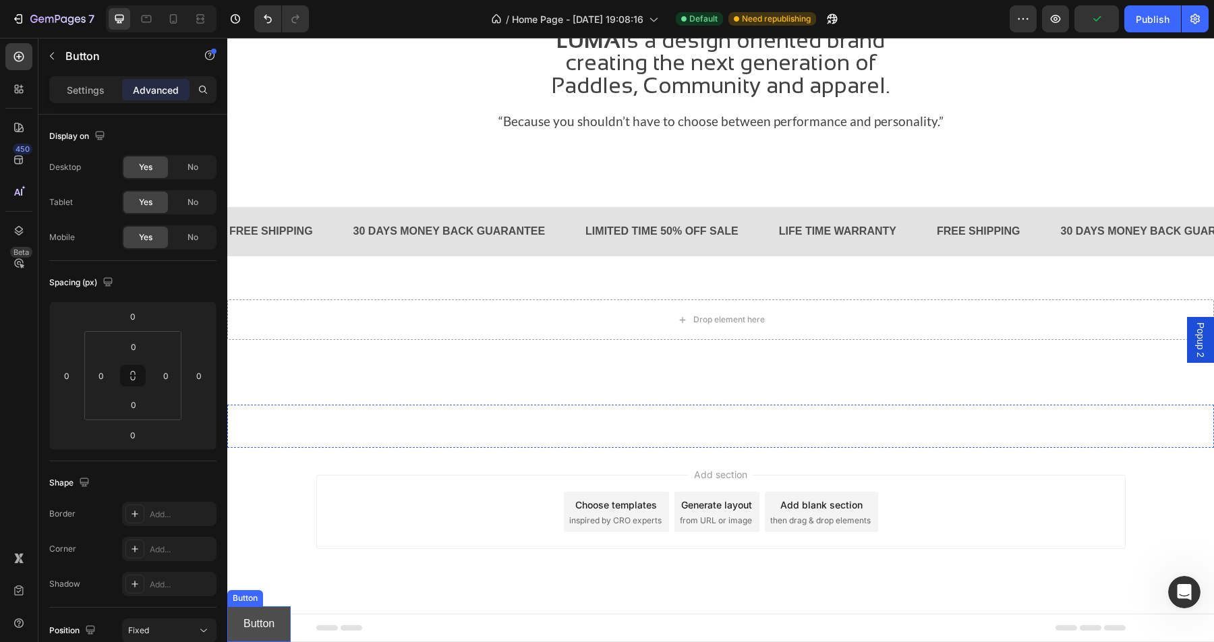
click at [276, 608] on button "Button" at bounding box center [258, 624] width 63 height 36
click at [320, 594] on icon at bounding box center [318, 593] width 11 height 11
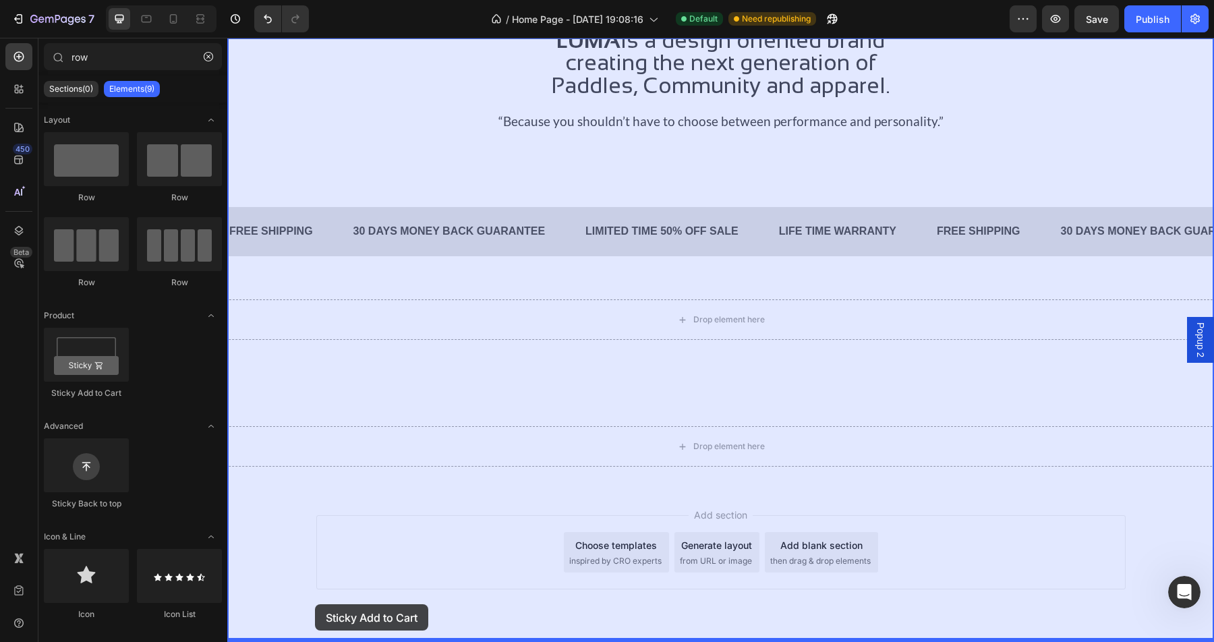
scroll to position [1869, 0]
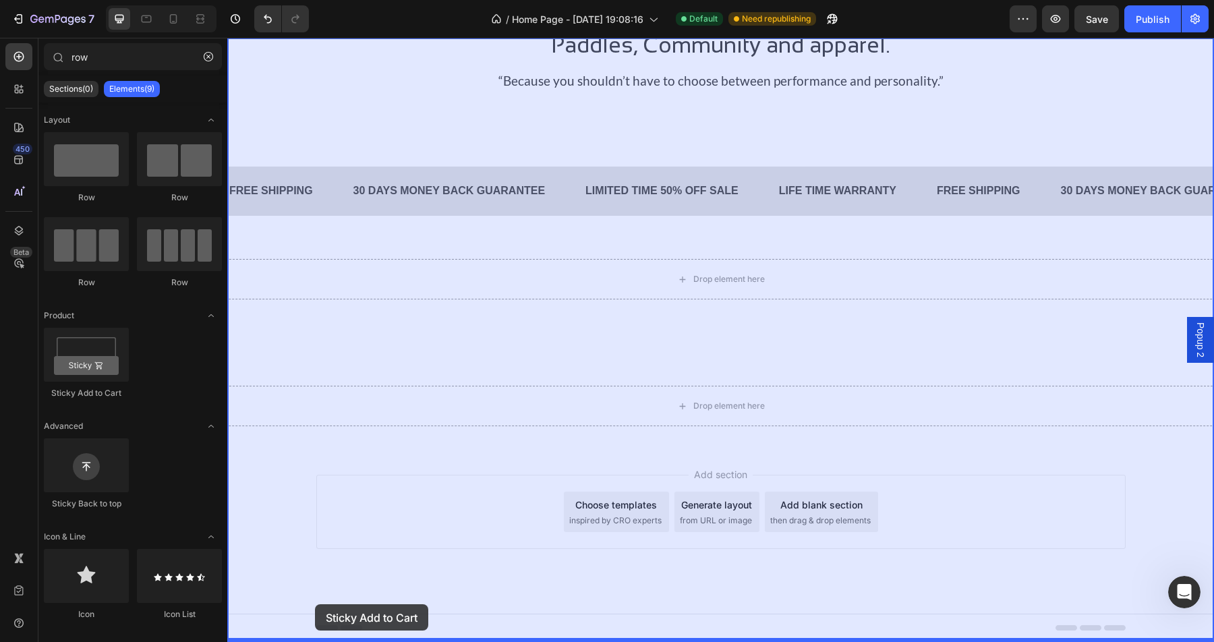
drag, startPoint x: 308, startPoint y: 378, endPoint x: 315, endPoint y: 604, distance: 226.0
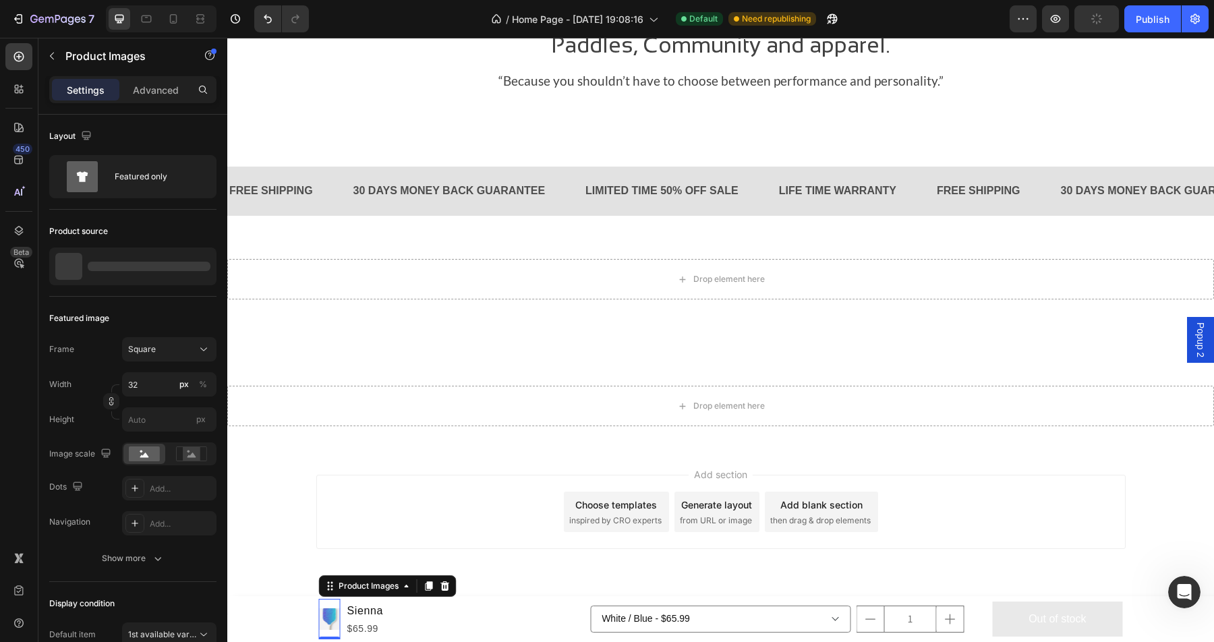
click at [330, 619] on img at bounding box center [330, 619] width 22 height 22
click at [450, 583] on div at bounding box center [445, 586] width 16 height 16
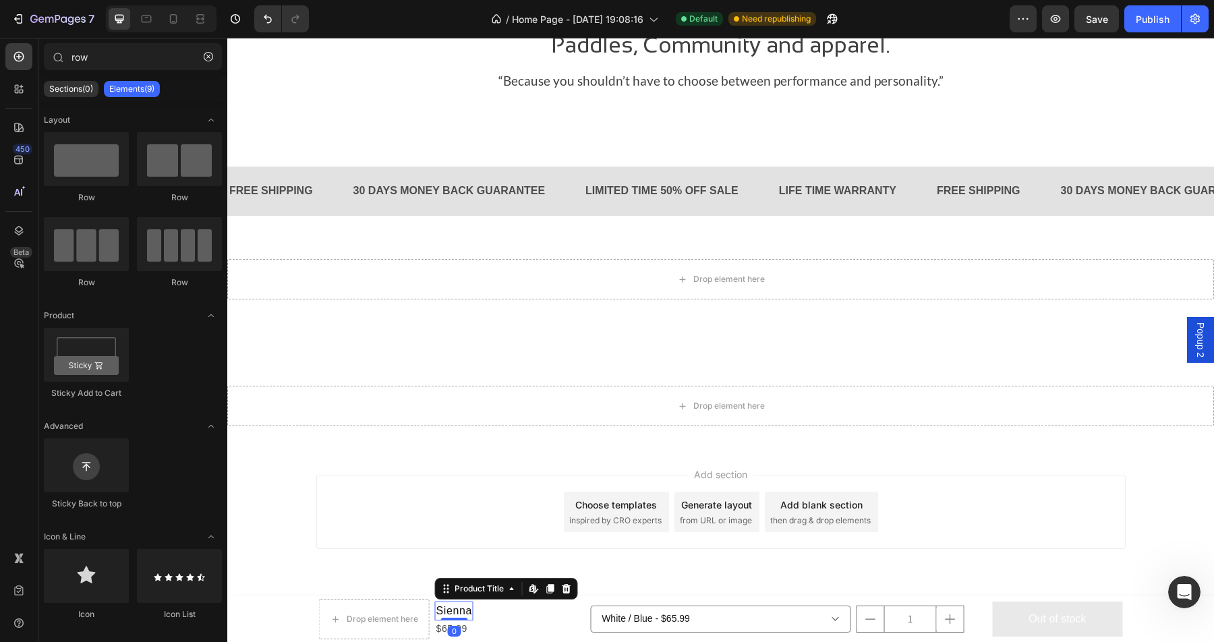
click at [452, 608] on h1 "Sienna" at bounding box center [454, 611] width 38 height 19
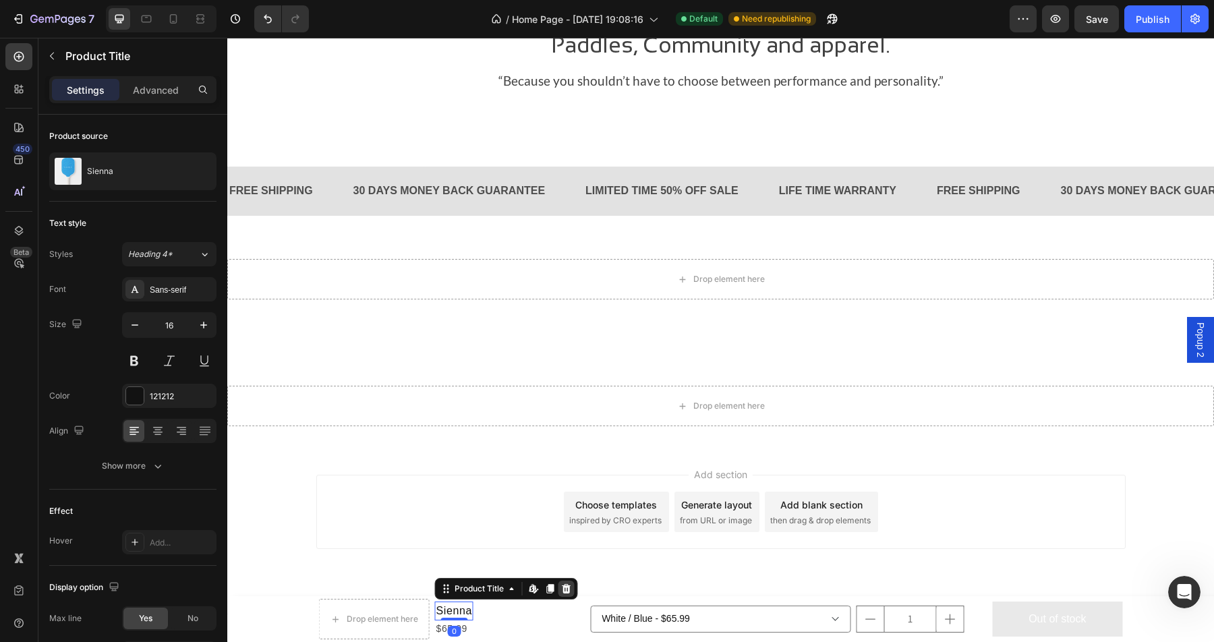
click at [570, 584] on icon at bounding box center [566, 588] width 11 height 11
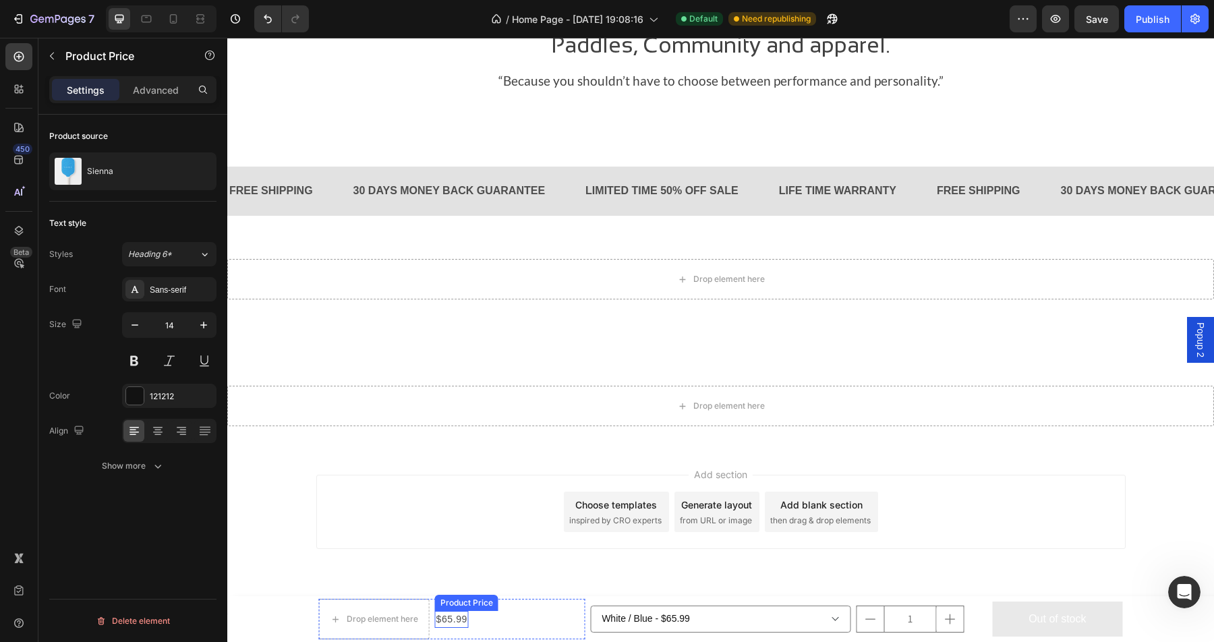
click at [455, 620] on div "$65.99" at bounding box center [452, 619] width 34 height 17
click at [572, 599] on icon at bounding box center [569, 597] width 9 height 9
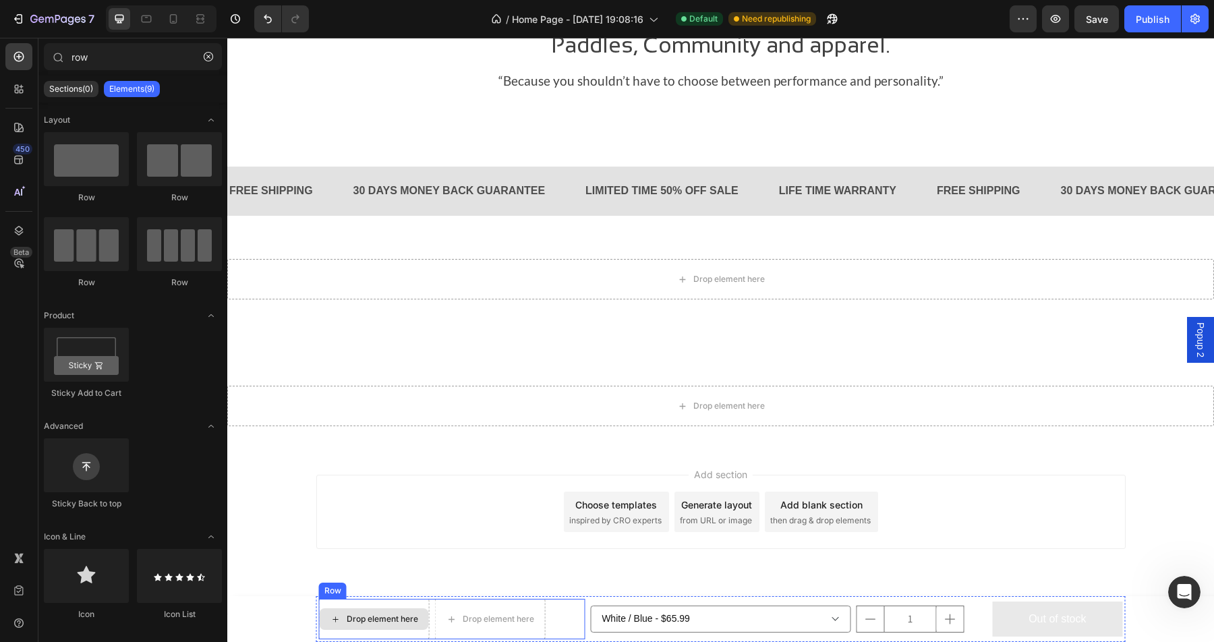
click at [370, 625] on div "Drop element here" at bounding box center [374, 619] width 109 height 22
click at [333, 618] on icon at bounding box center [335, 619] width 11 height 11
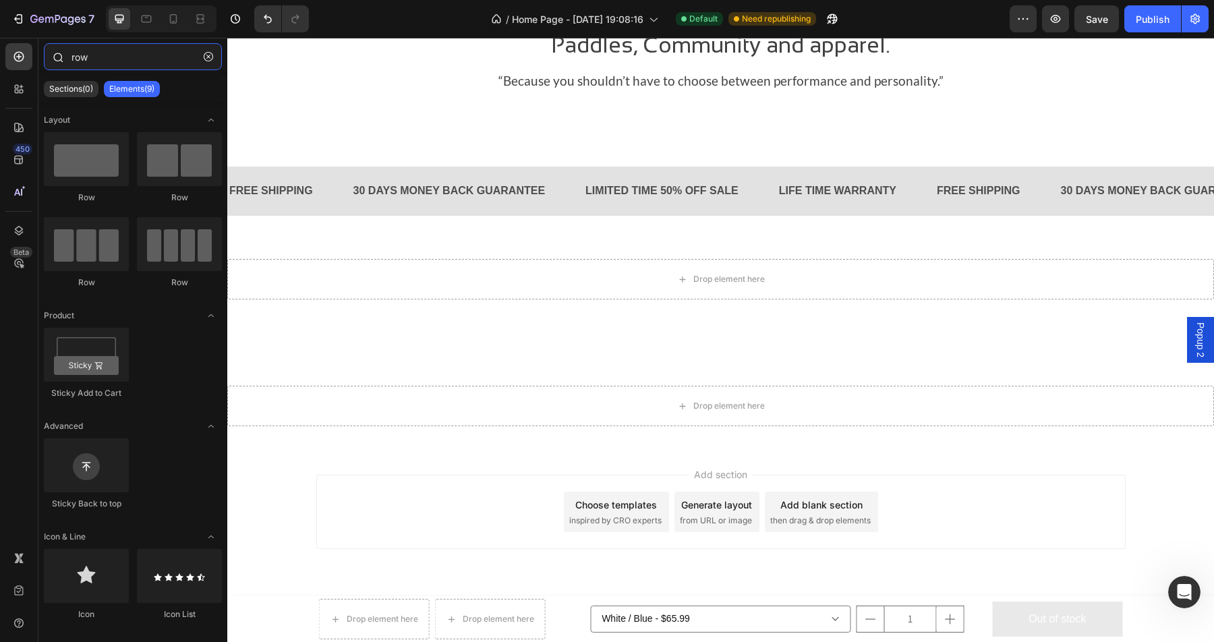
click at [148, 63] on input "row" at bounding box center [133, 56] width 178 height 27
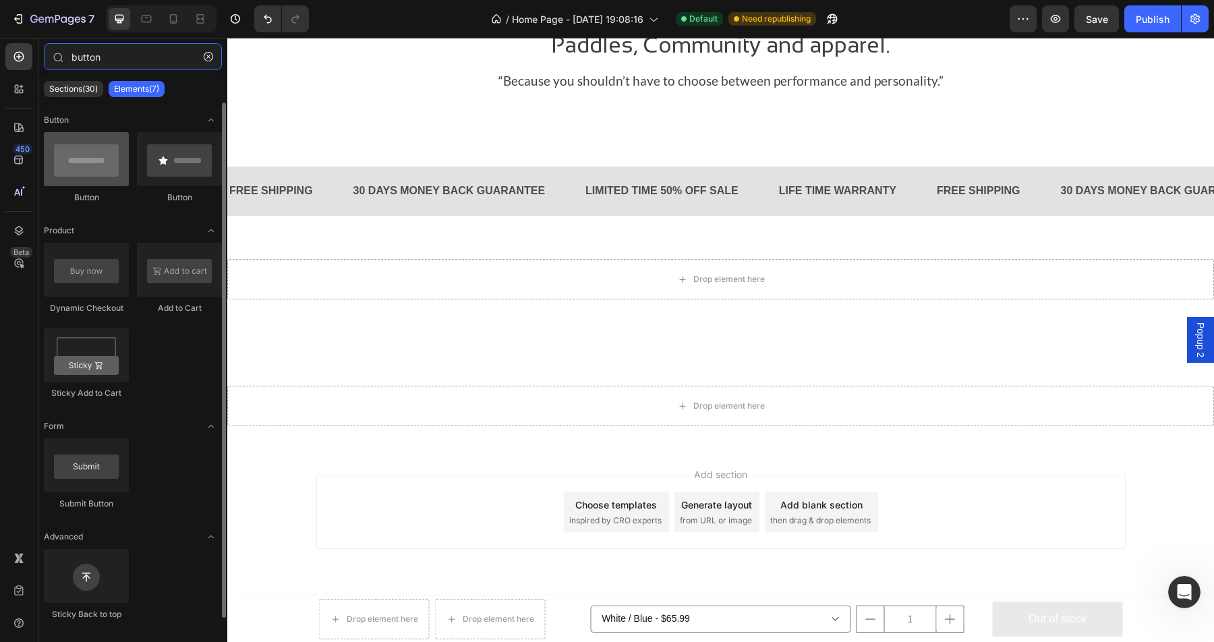
type input "button"
click at [87, 158] on div at bounding box center [86, 159] width 85 height 54
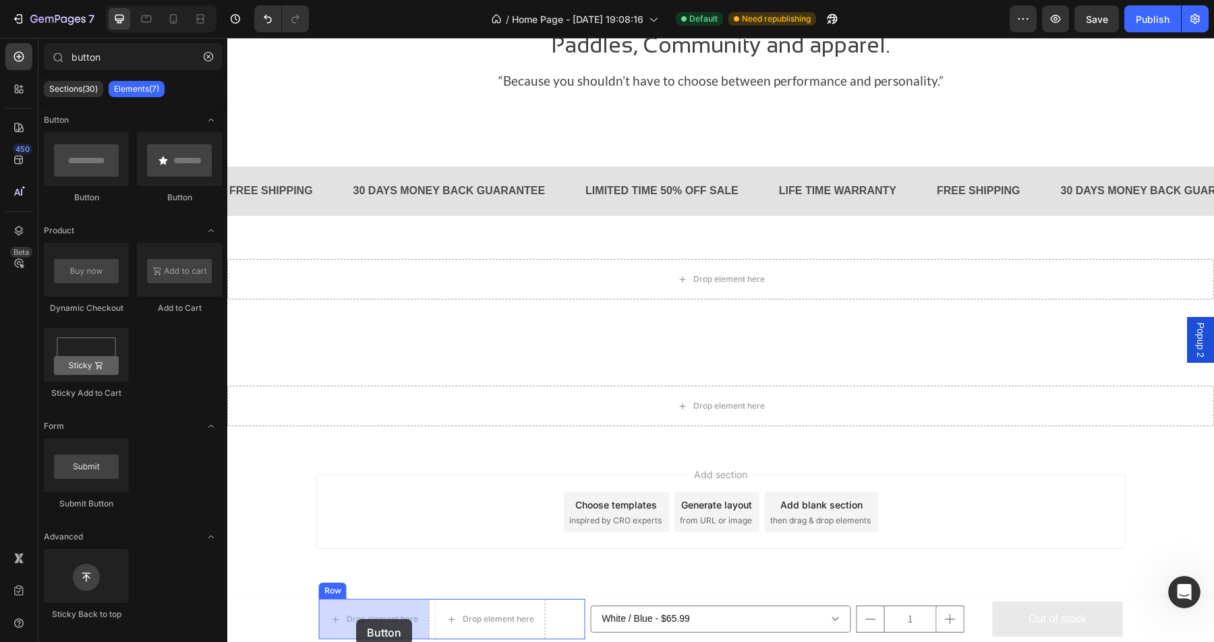
drag, startPoint x: 307, startPoint y: 200, endPoint x: 352, endPoint y: 633, distance: 434.6
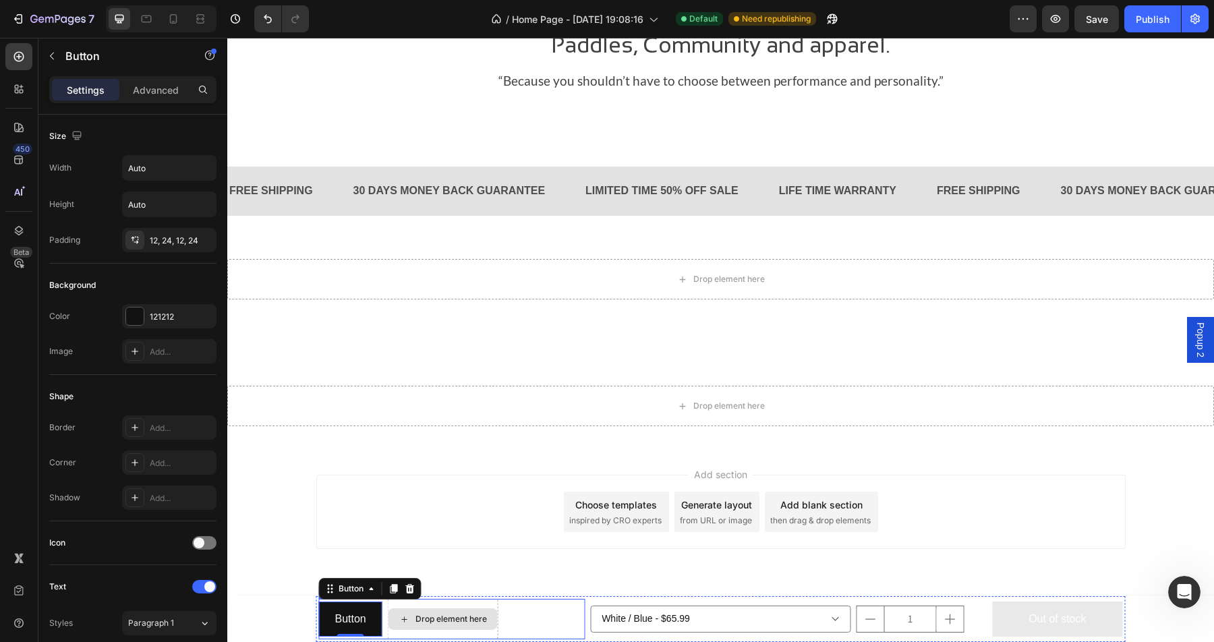
click at [471, 619] on div "Drop element here" at bounding box center [450, 619] width 71 height 11
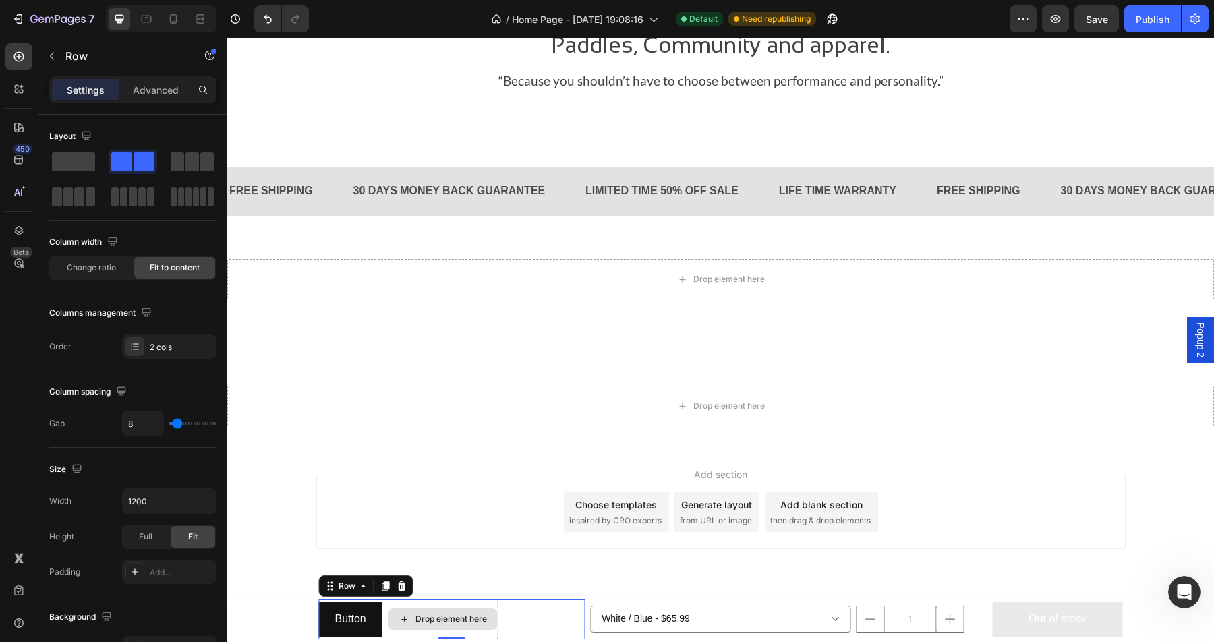
click at [491, 605] on div "Drop element here" at bounding box center [443, 619] width 111 height 40
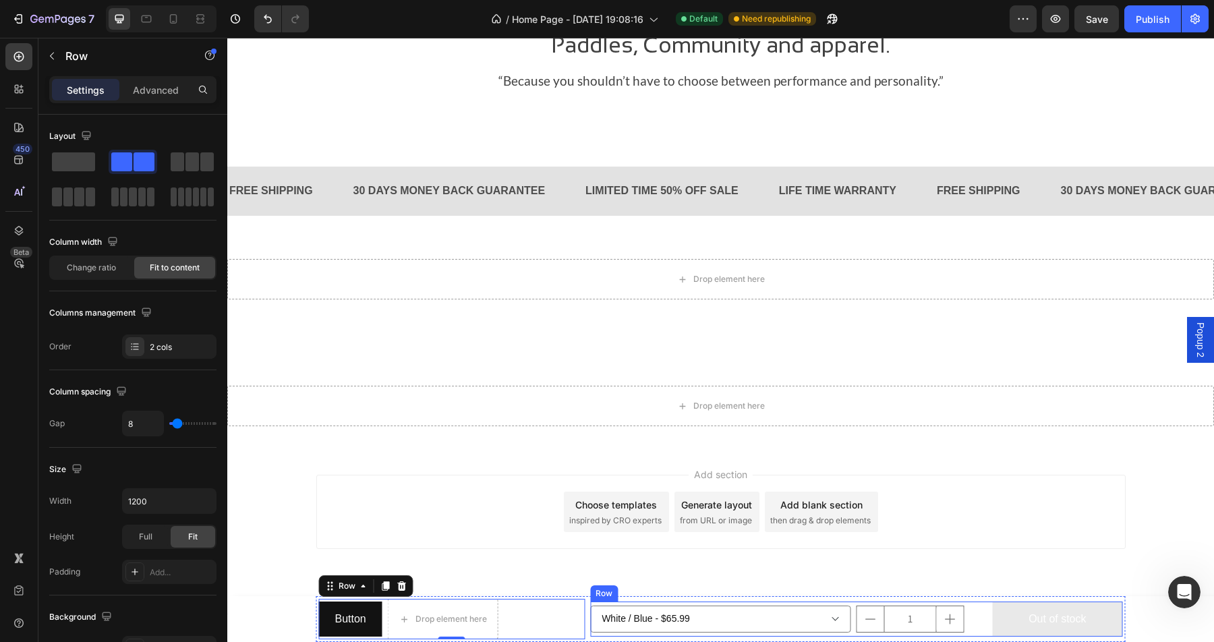
click at [985, 604] on div "1 Product Quantity" at bounding box center [921, 620] width 130 height 36
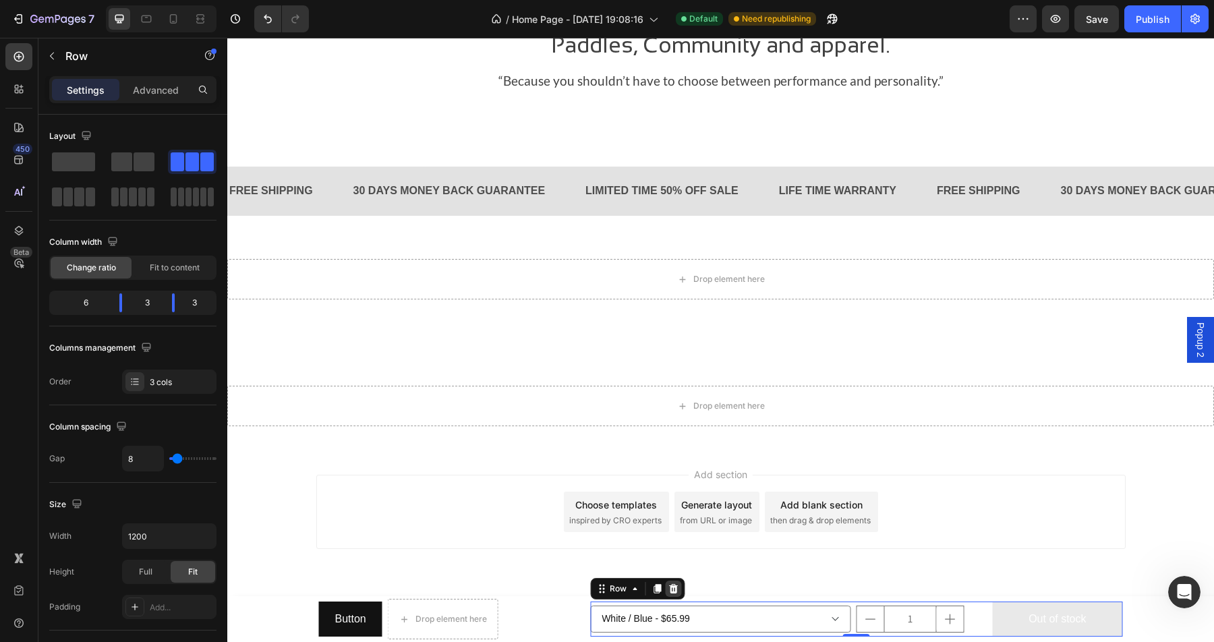
click at [672, 589] on icon at bounding box center [673, 588] width 11 height 11
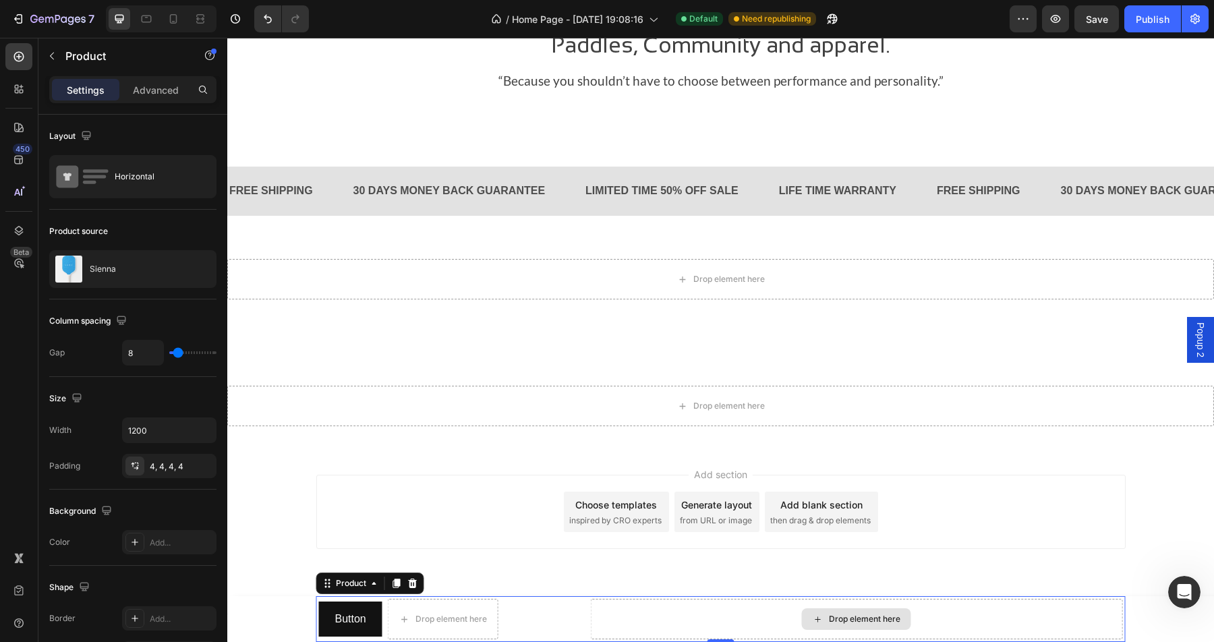
click at [604, 607] on div "Drop element here" at bounding box center [856, 619] width 532 height 40
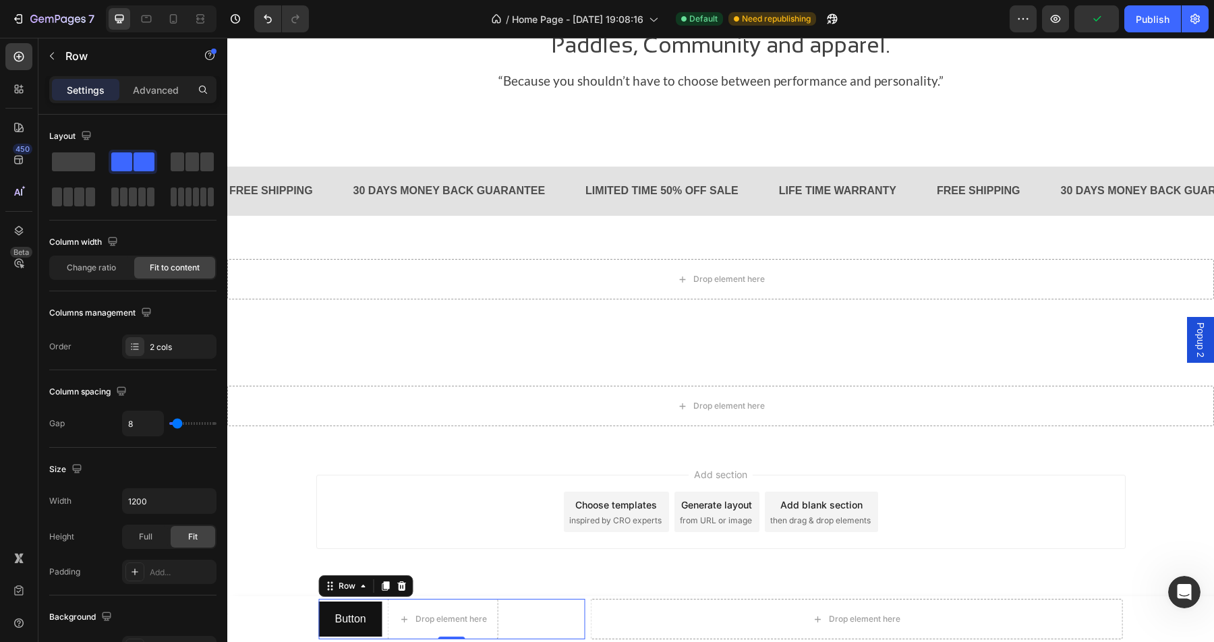
click at [527, 602] on div "Button Button Drop element here Row 0" at bounding box center [452, 619] width 266 height 40
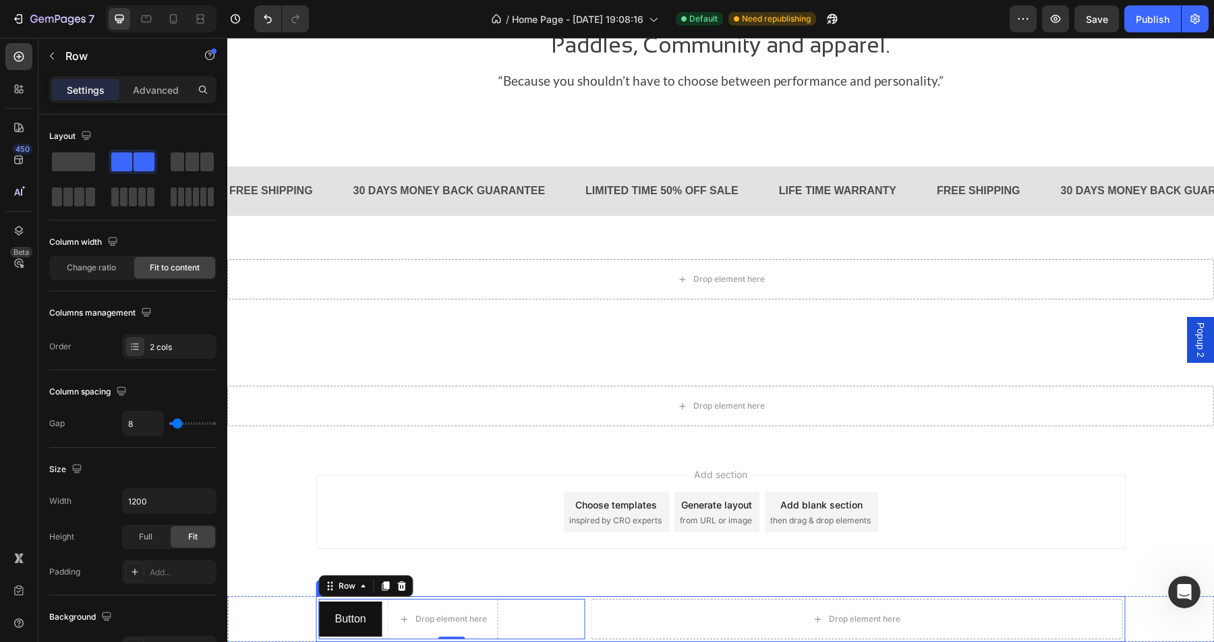
click at [587, 602] on div "Button Button Drop element here Row 0 Drop element here Product" at bounding box center [720, 619] width 809 height 46
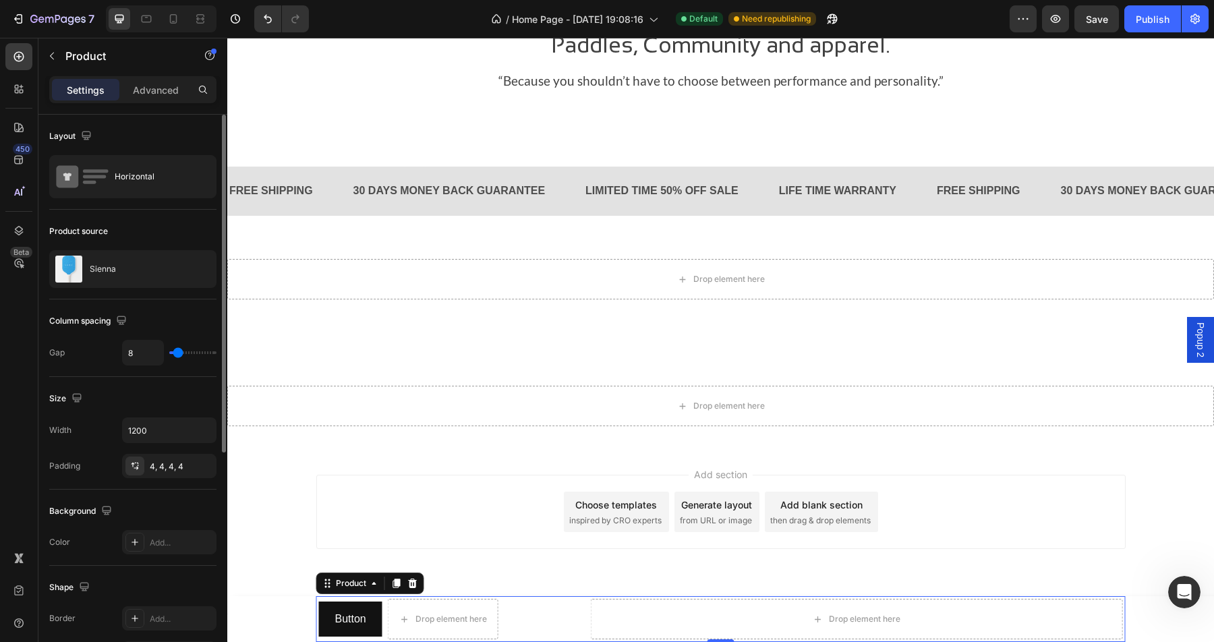
type input "12"
type input "10"
type input "9"
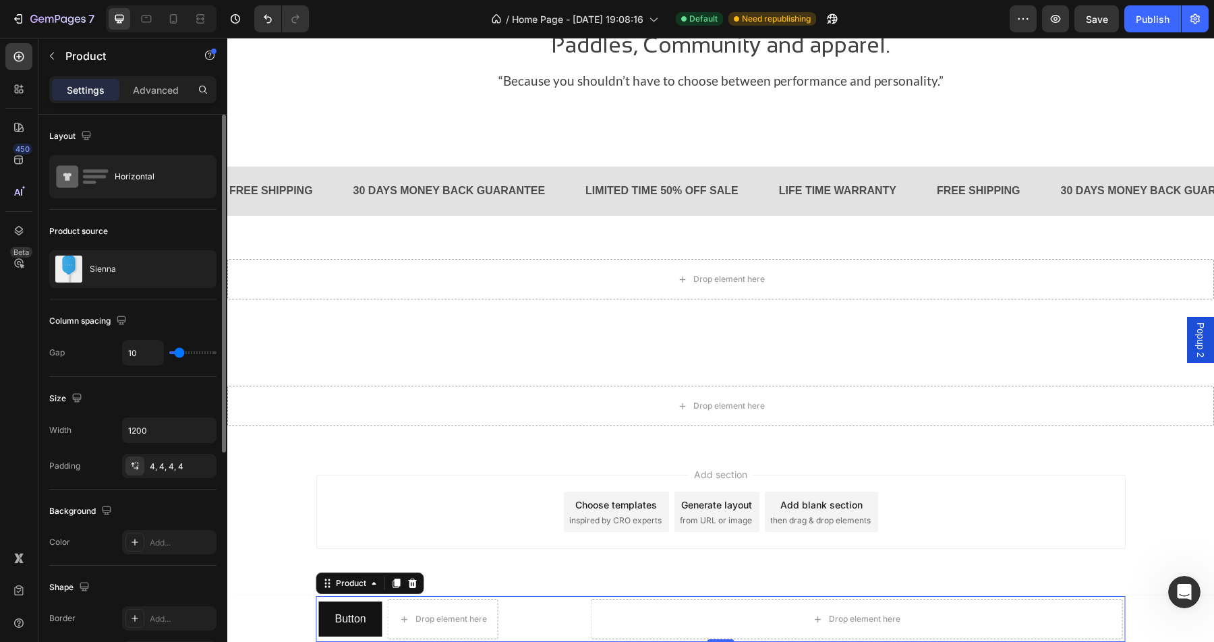
type input "9"
type input "8"
type input "7"
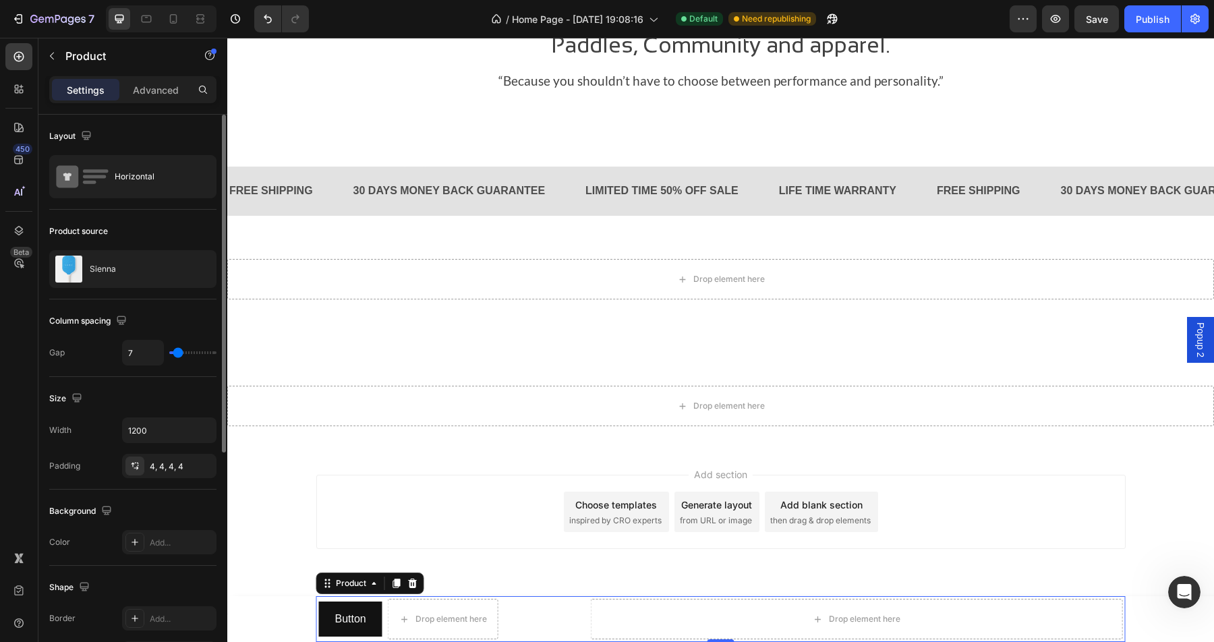
type input "6"
type input "5"
type input "4"
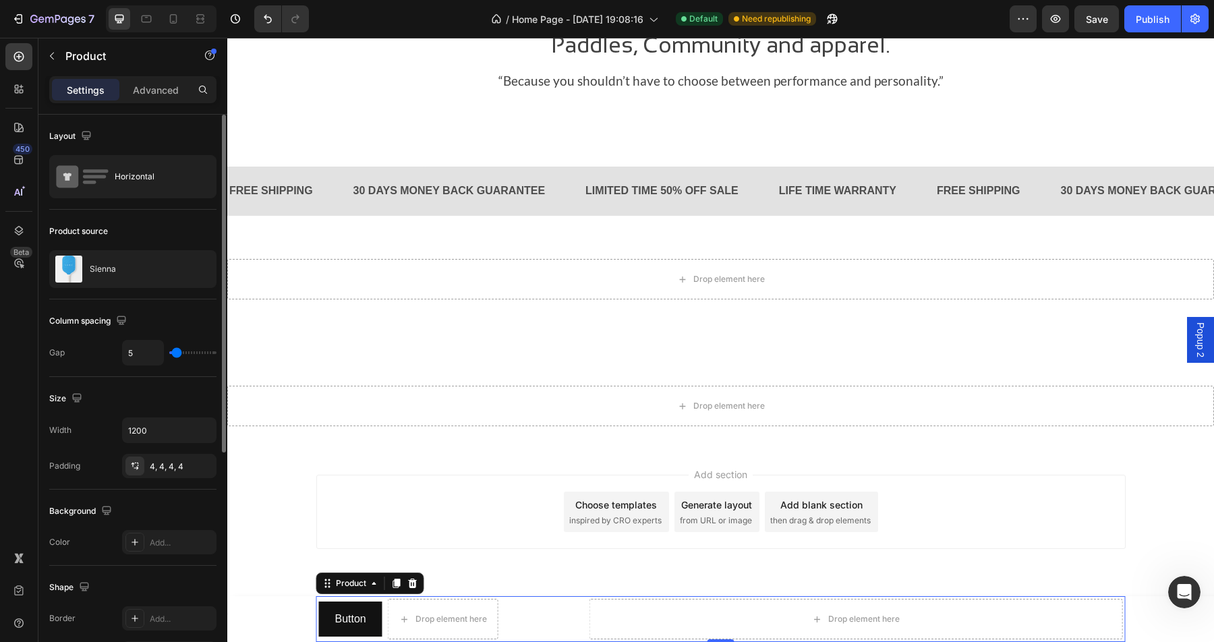
type input "4"
type input "3"
type input "2"
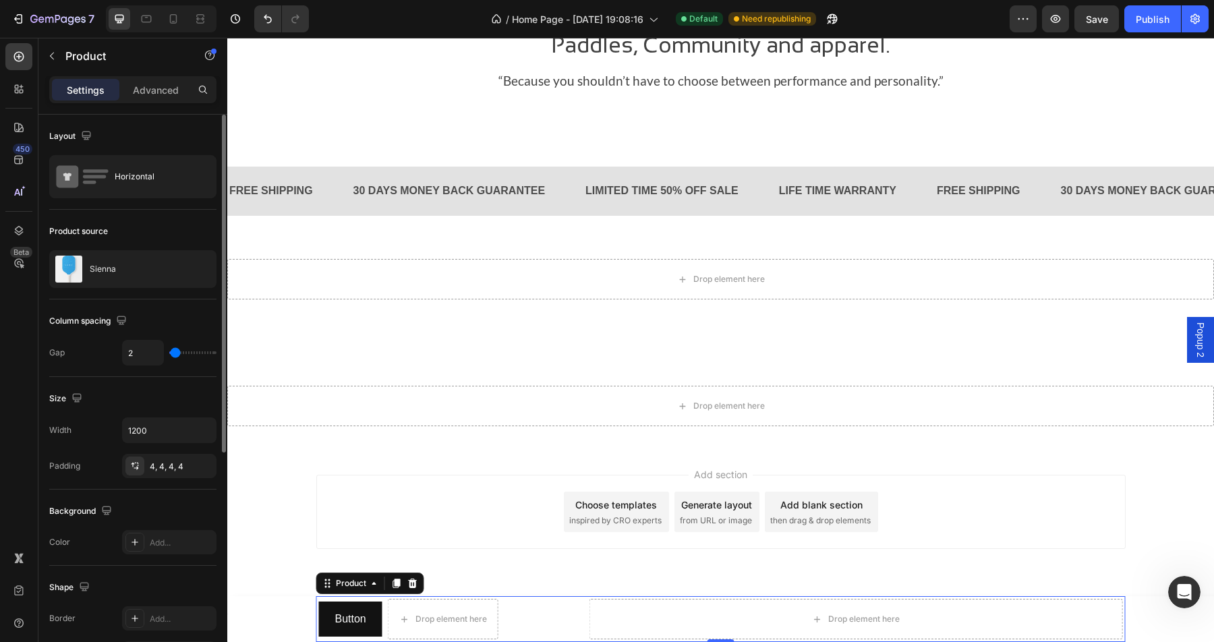
type input "1"
type input "0"
drag, startPoint x: 181, startPoint y: 352, endPoint x: 161, endPoint y: 352, distance: 19.6
type input "0"
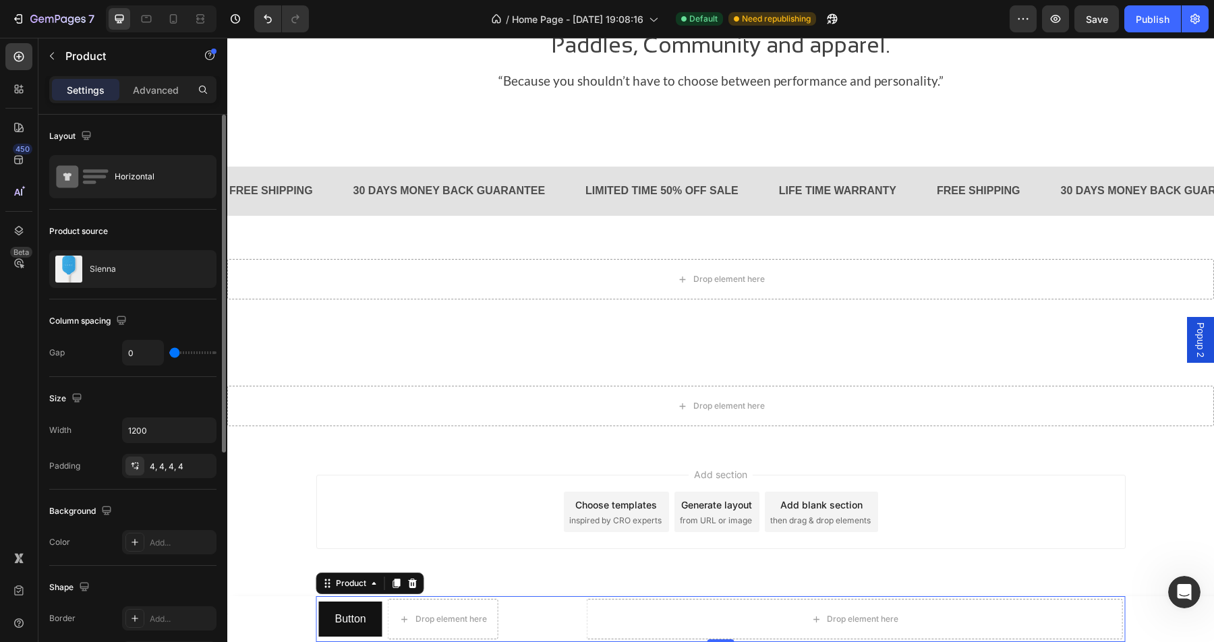
click at [169, 352] on input "range" at bounding box center [192, 352] width 47 height 3
click at [188, 179] on div "Horizontal" at bounding box center [156, 176] width 82 height 31
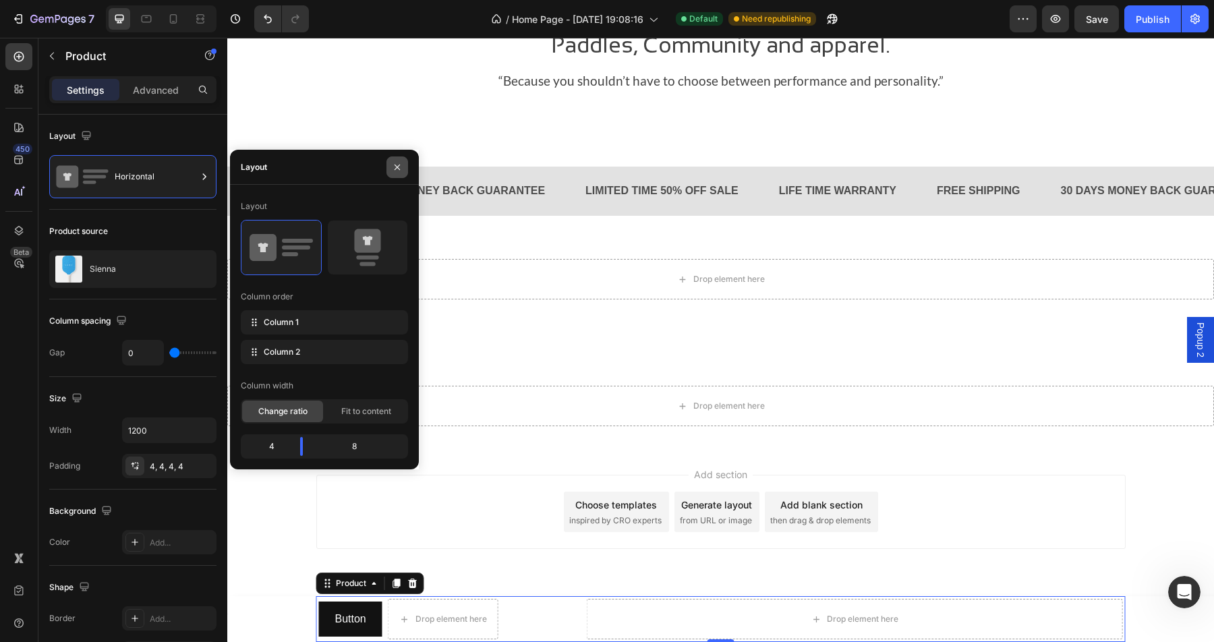
click at [399, 165] on icon "button" at bounding box center [396, 166] width 5 height 5
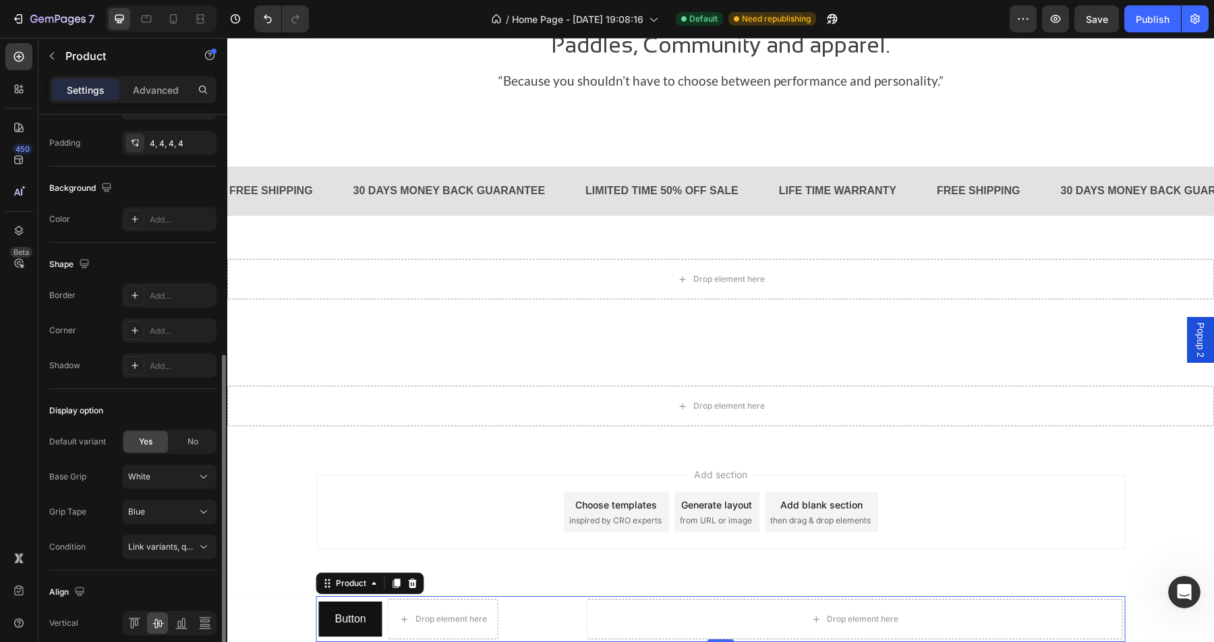
scroll to position [381, 0]
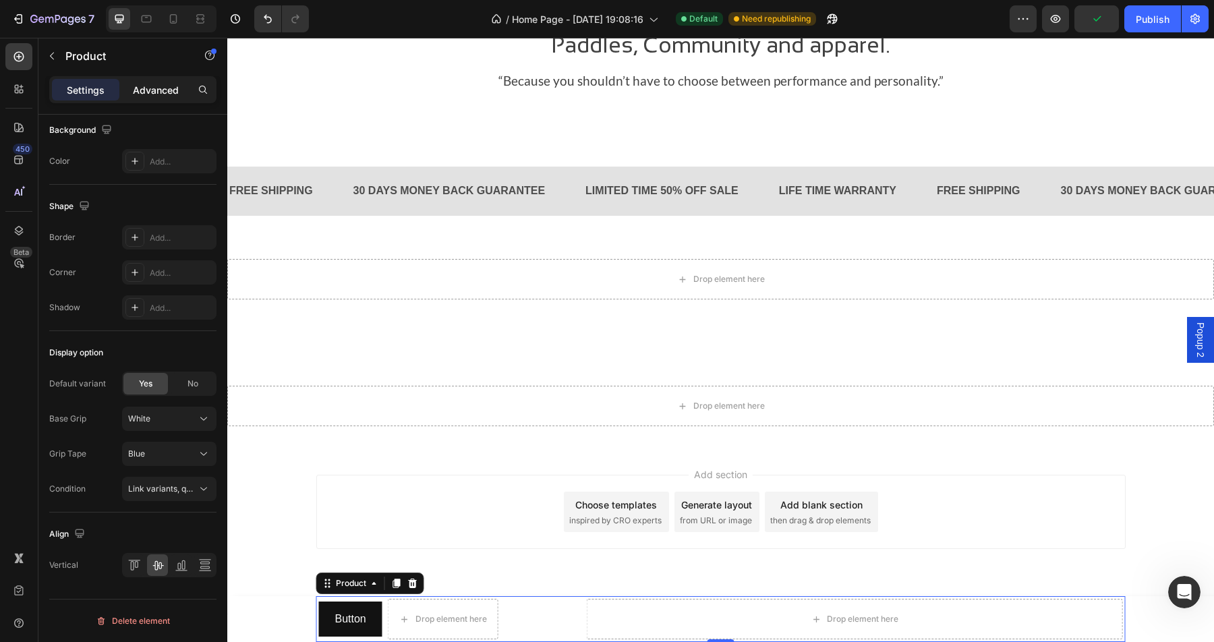
click at [173, 94] on p "Advanced" at bounding box center [156, 90] width 46 height 14
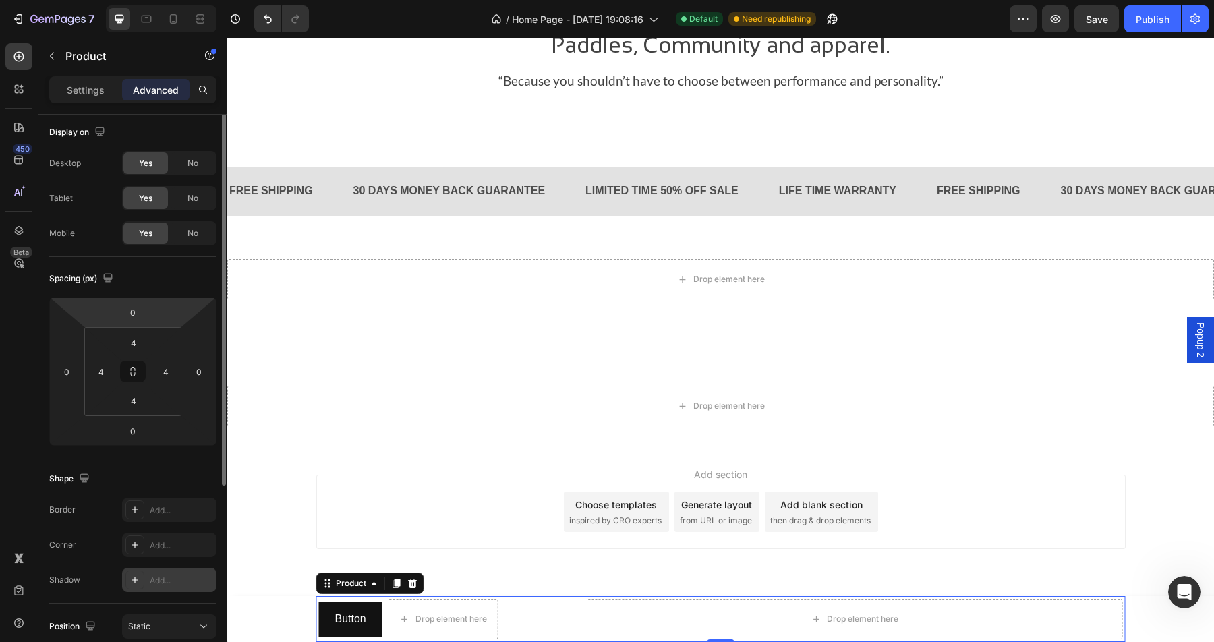
scroll to position [0, 0]
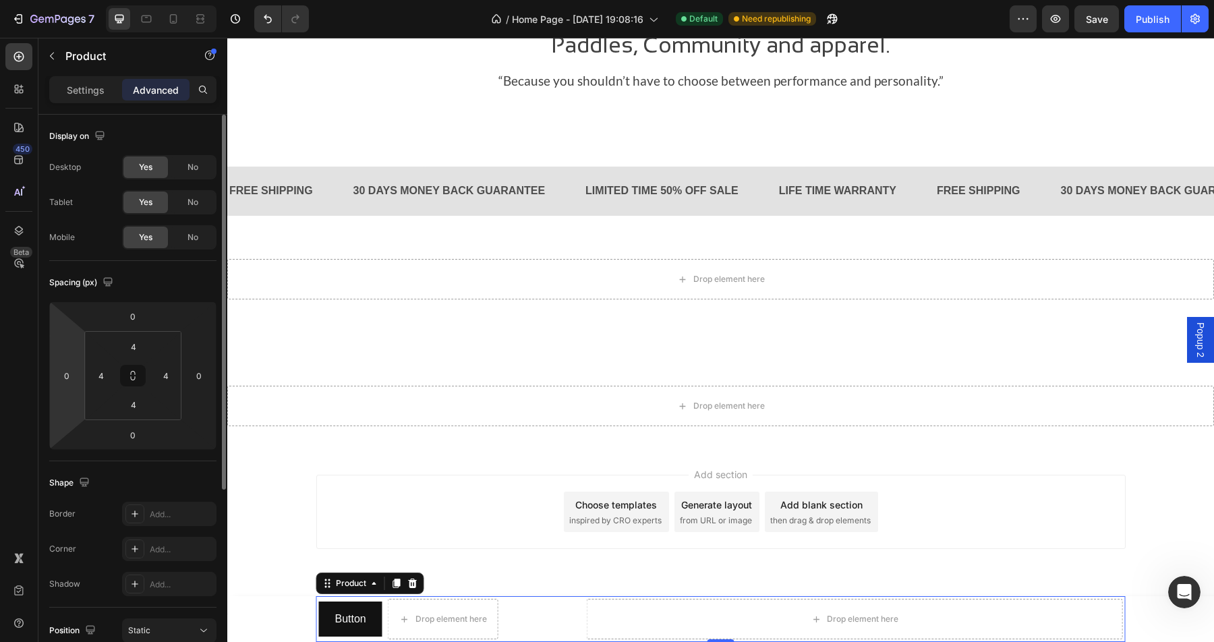
click at [72, 0] on html "7 Version history / Home Page - [DATE] 19:08:16 Default Need republishing Previ…" at bounding box center [607, 0] width 1214 height 0
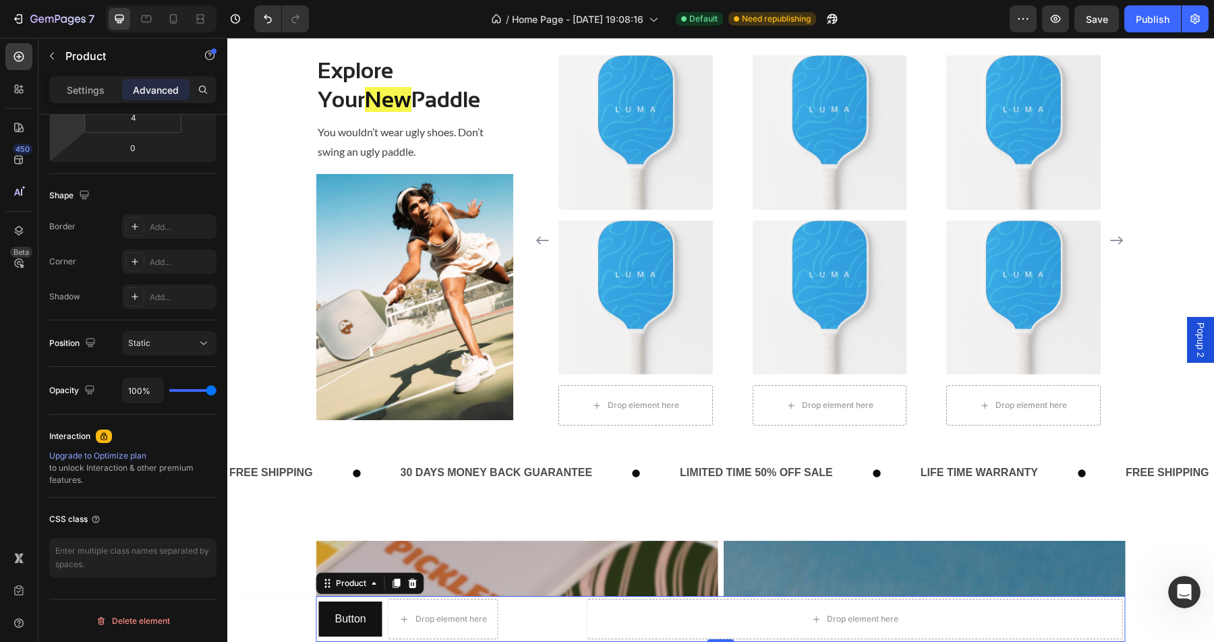
scroll to position [1488, 0]
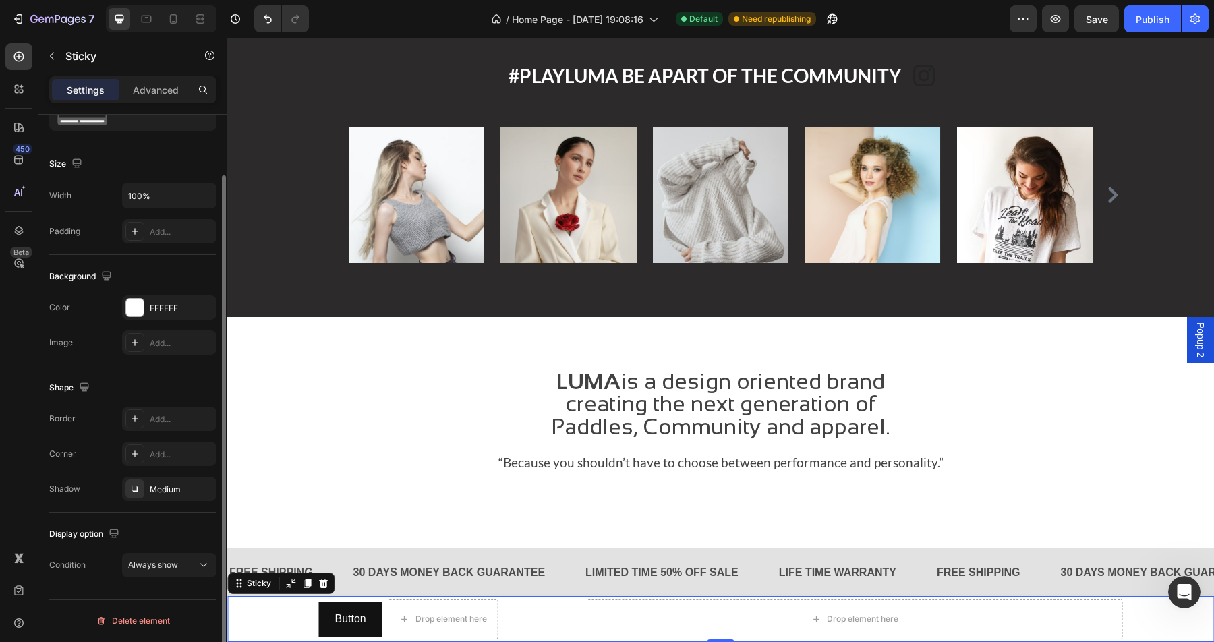
click at [293, 605] on div "Button Button Drop element here Row Drop element here Product" at bounding box center [720, 619] width 987 height 46
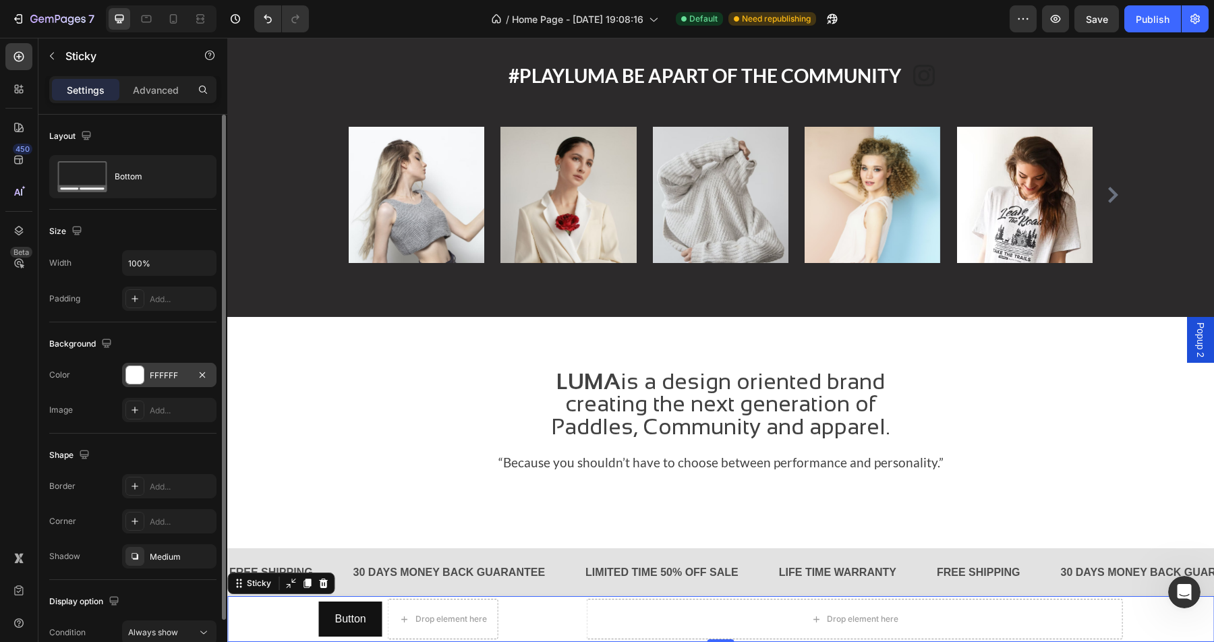
click at [142, 374] on div at bounding box center [135, 375] width 18 height 18
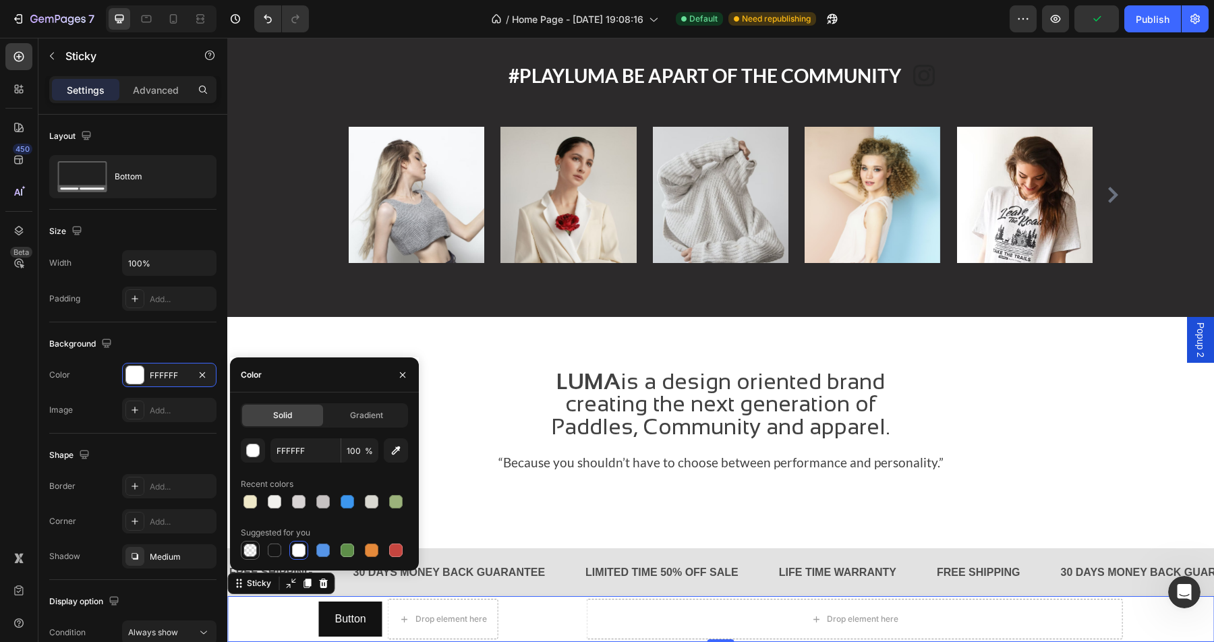
click at [247, 551] on div at bounding box center [249, 550] width 13 height 13
type input "000000"
type input "0"
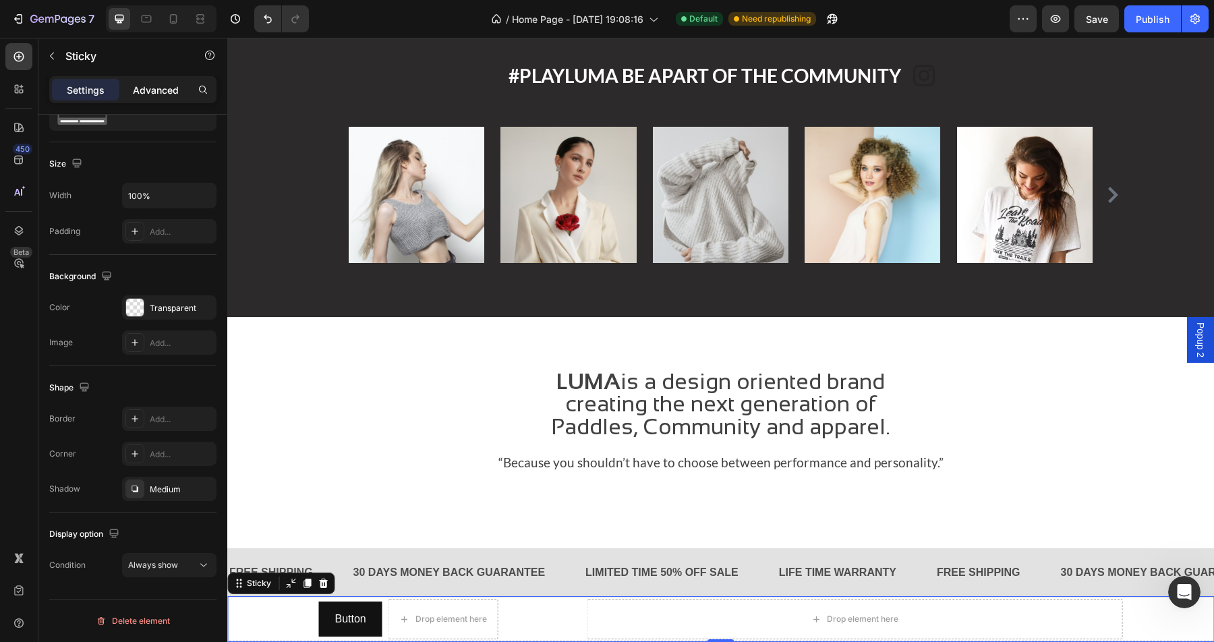
click at [168, 90] on p "Advanced" at bounding box center [156, 90] width 46 height 14
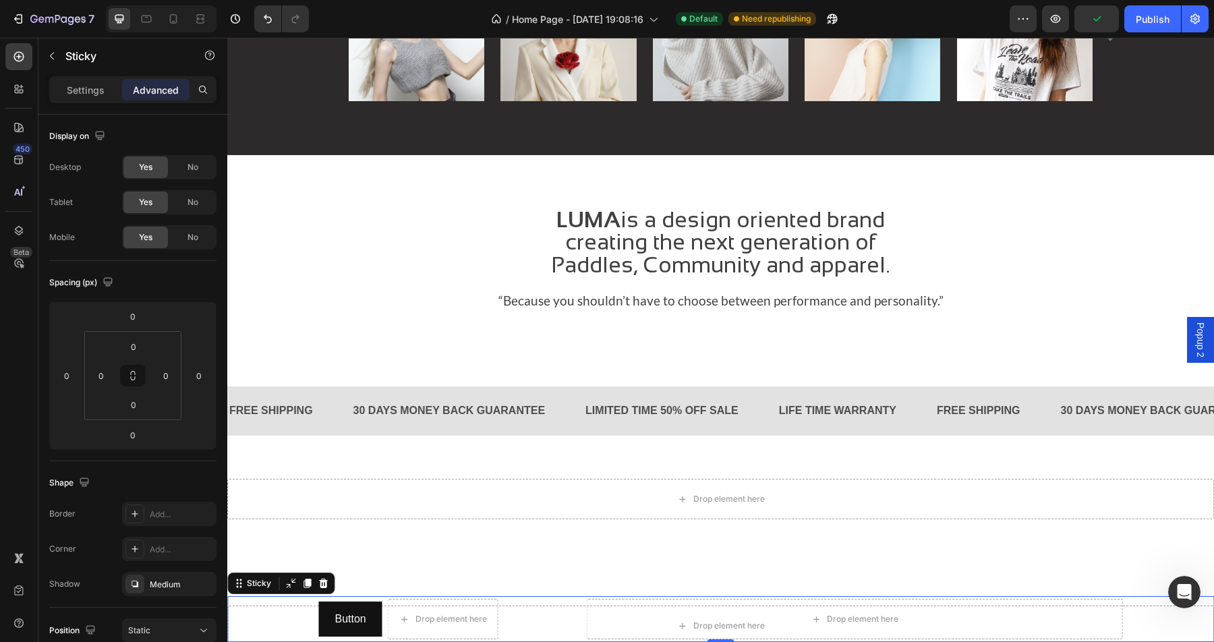
scroll to position [1624, 0]
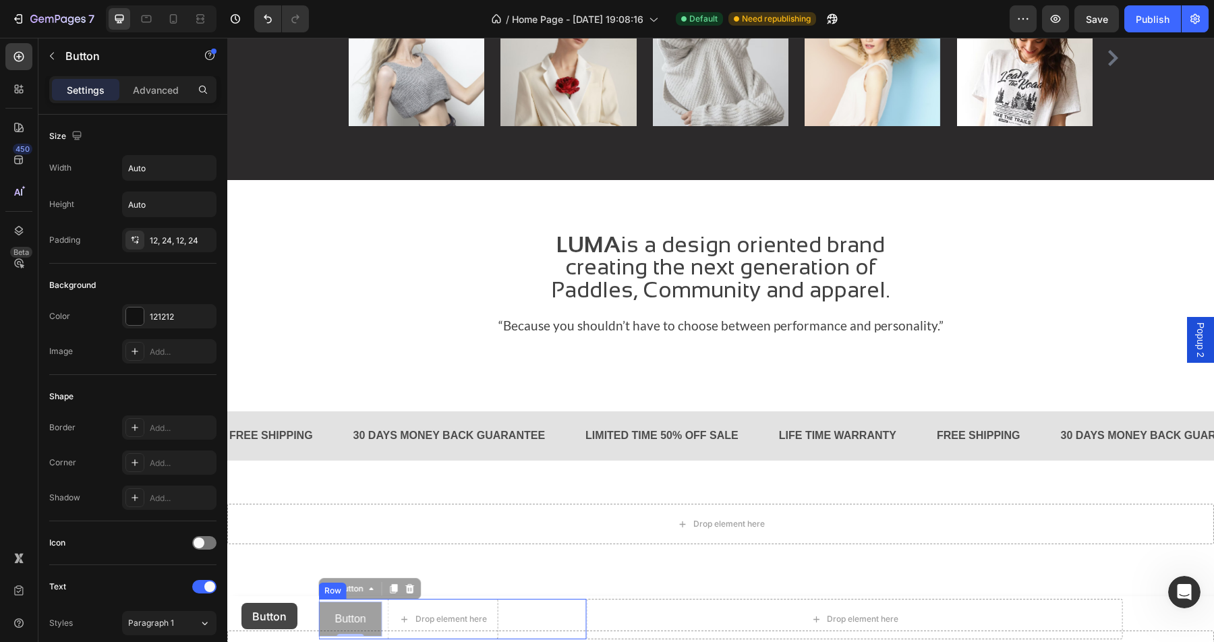
drag, startPoint x: 375, startPoint y: 606, endPoint x: 241, endPoint y: 603, distance: 133.6
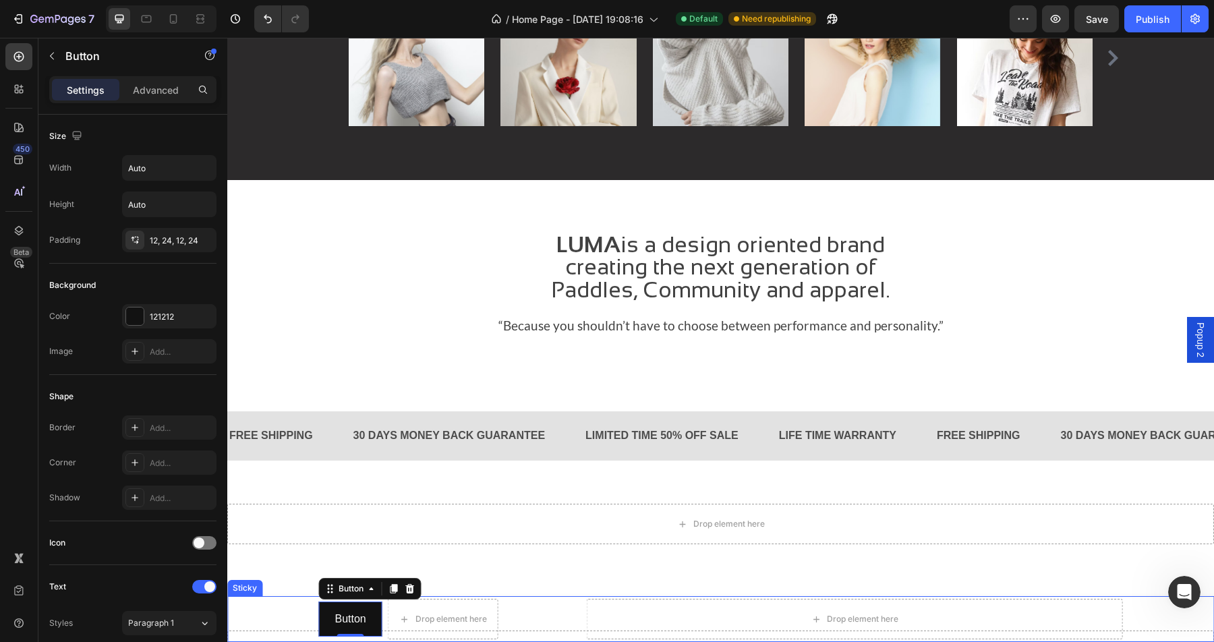
click at [289, 613] on div "Button Button 0 Drop element here Row Drop element here Product" at bounding box center [720, 619] width 987 height 46
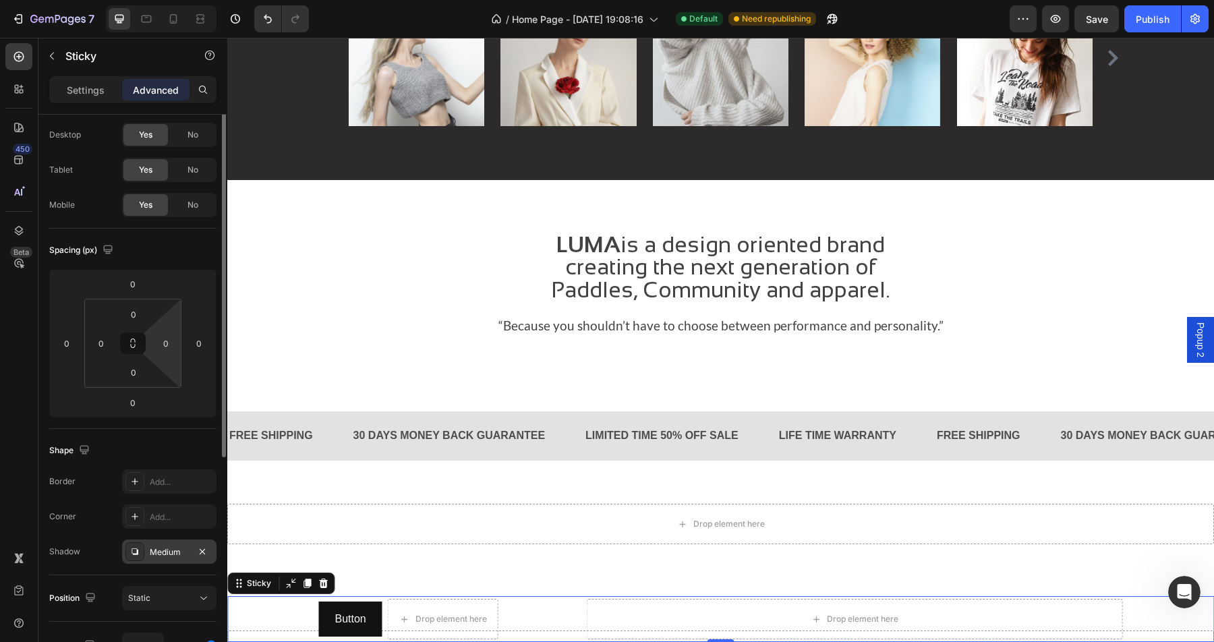
scroll to position [0, 0]
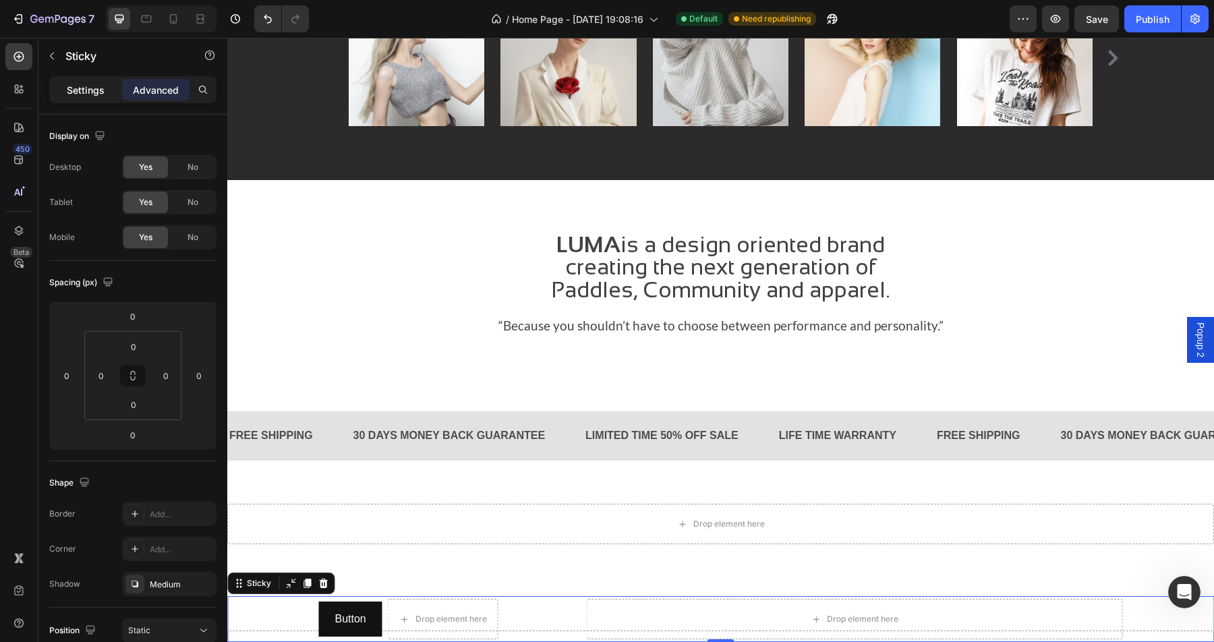
click at [111, 80] on div "Settings" at bounding box center [85, 90] width 67 height 22
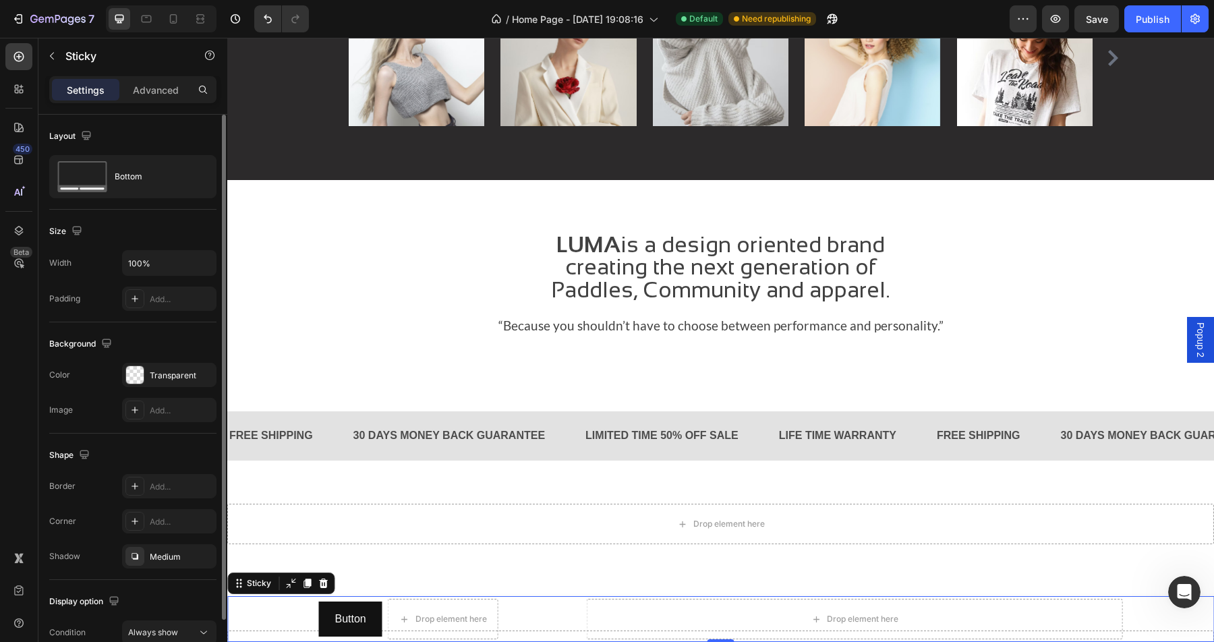
scroll to position [67, 0]
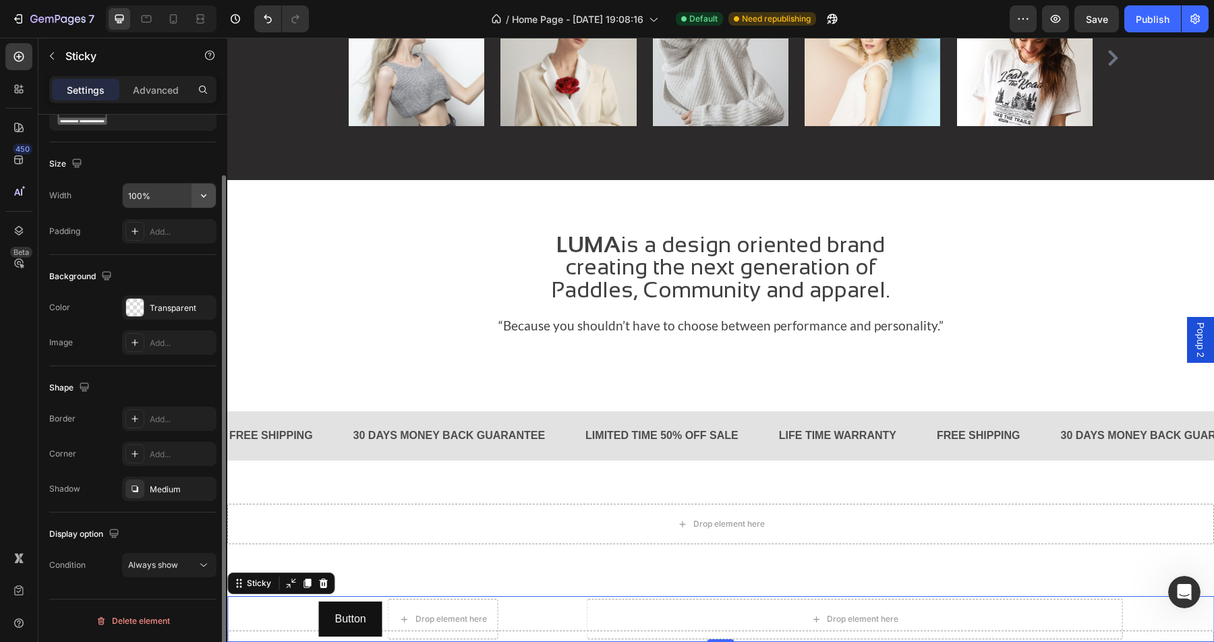
click at [200, 197] on icon "button" at bounding box center [203, 195] width 13 height 13
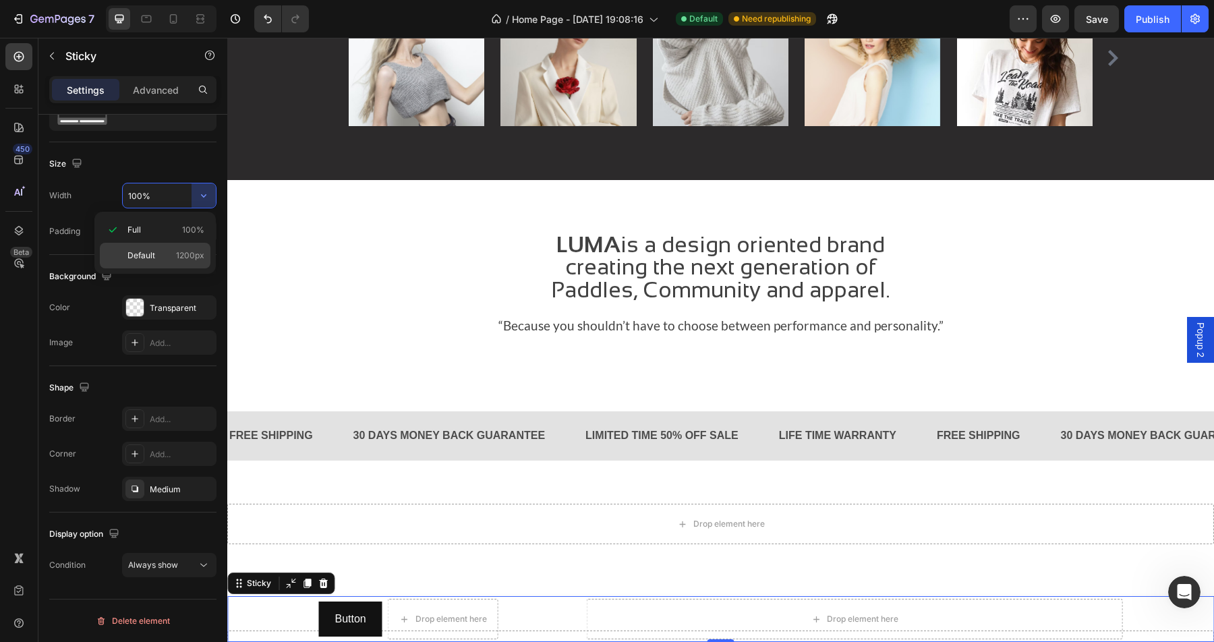
click at [182, 254] on span "1200px" at bounding box center [190, 256] width 28 height 12
type input "1200"
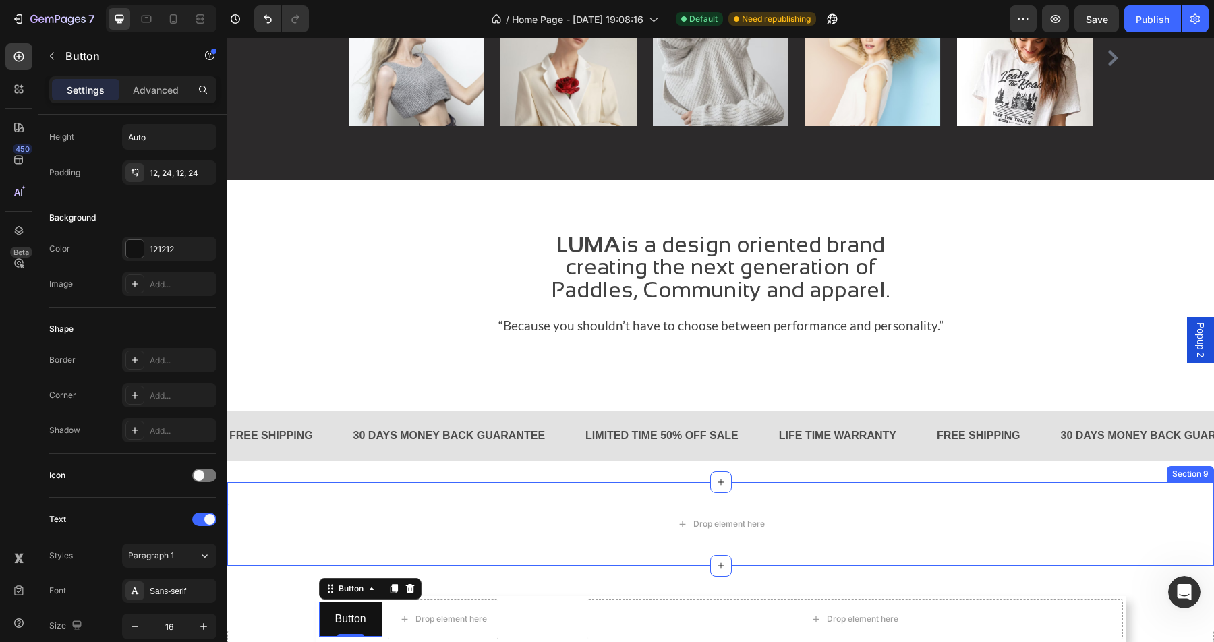
drag, startPoint x: 341, startPoint y: 589, endPoint x: 314, endPoint y: 550, distance: 47.7
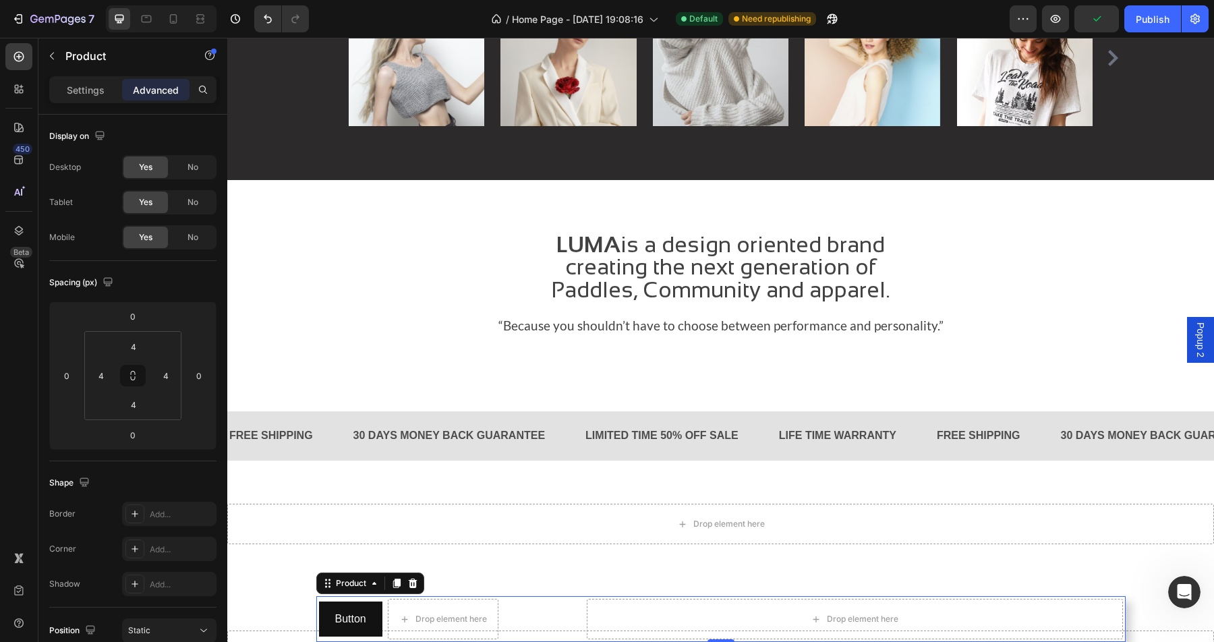
click at [588, 598] on div "Button Button Drop element here Row Drop element here Product 0" at bounding box center [720, 619] width 809 height 46
click at [109, 90] on div "Settings" at bounding box center [85, 90] width 67 height 22
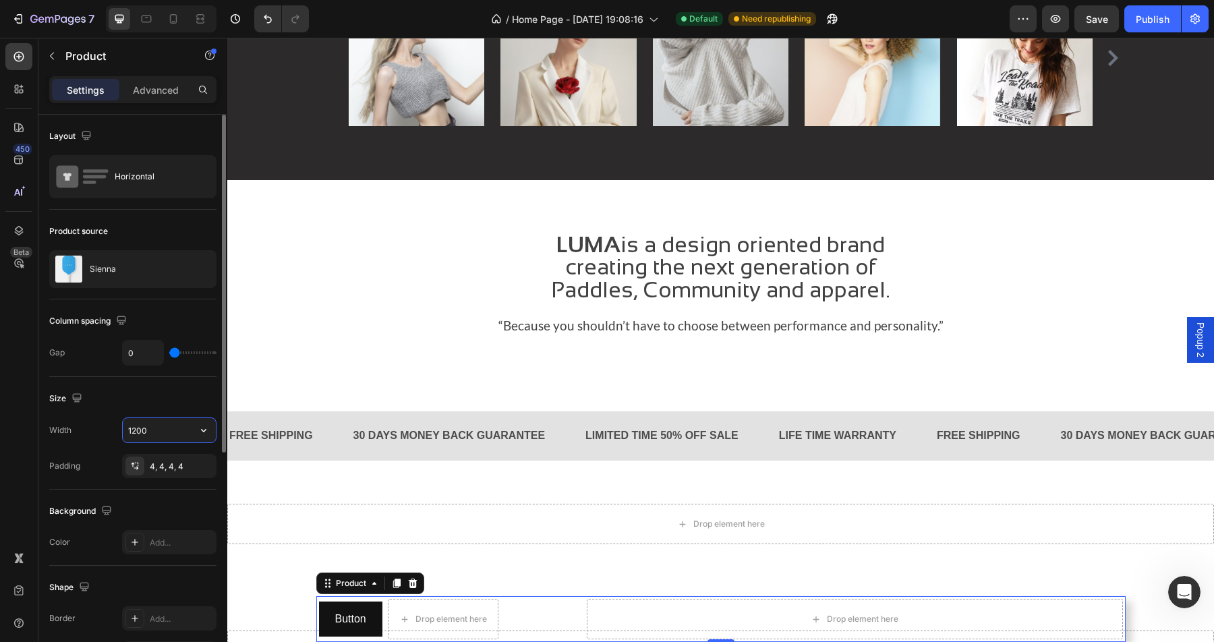
click at [164, 432] on input "1200" at bounding box center [169, 430] width 93 height 24
click at [192, 405] on div "Size" at bounding box center [132, 399] width 167 height 22
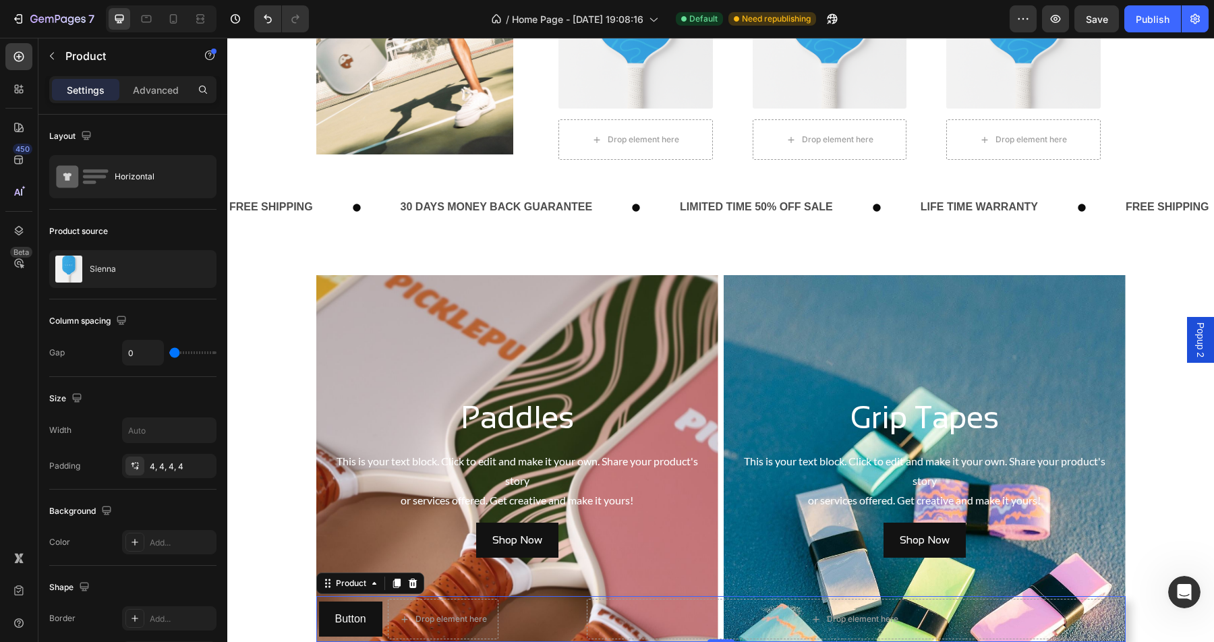
scroll to position [802, 0]
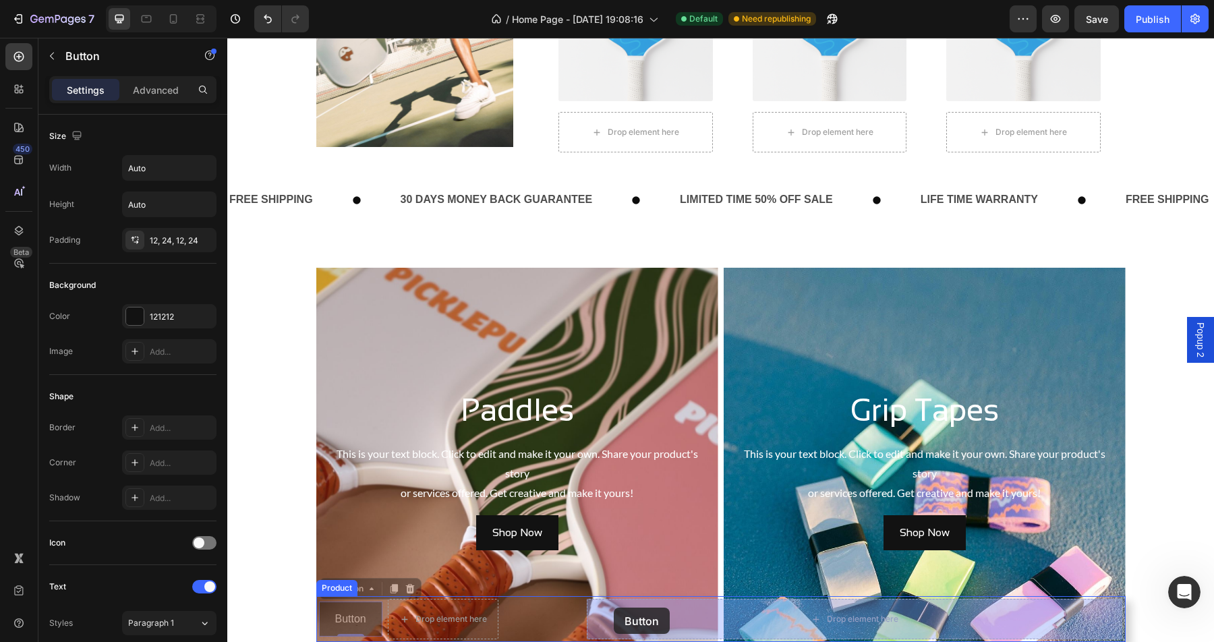
drag, startPoint x: 326, startPoint y: 617, endPoint x: 614, endPoint y: 608, distance: 288.1
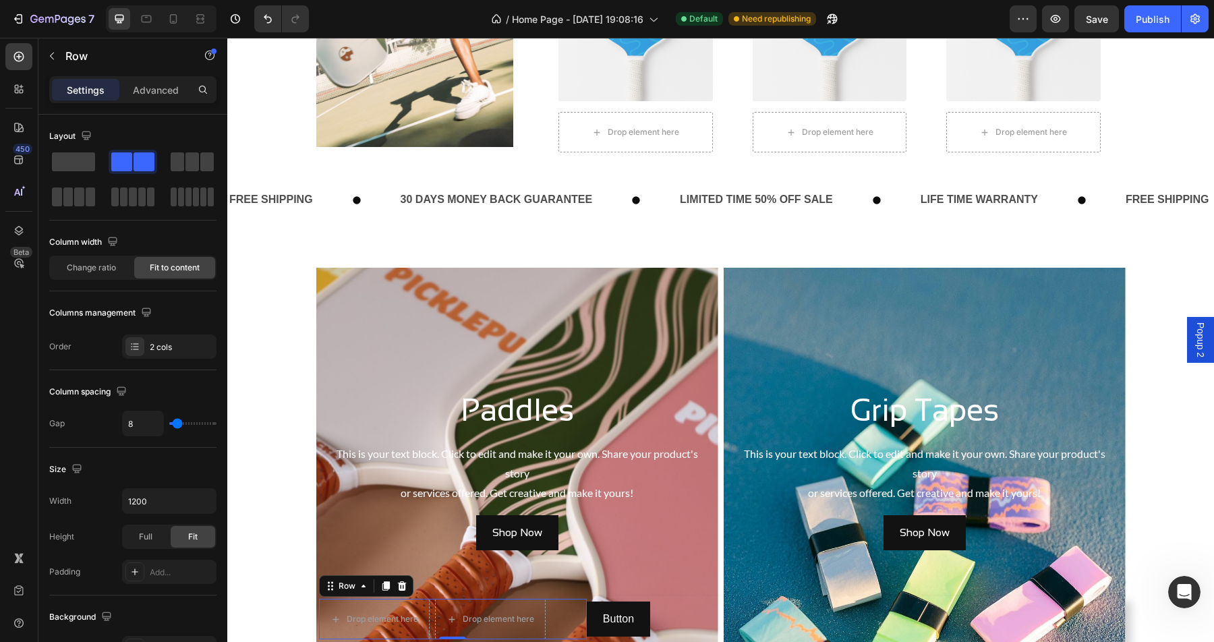
click at [558, 608] on div "Drop element here Drop element here Row 0" at bounding box center [453, 619] width 268 height 40
click at [401, 579] on div at bounding box center [402, 586] width 16 height 16
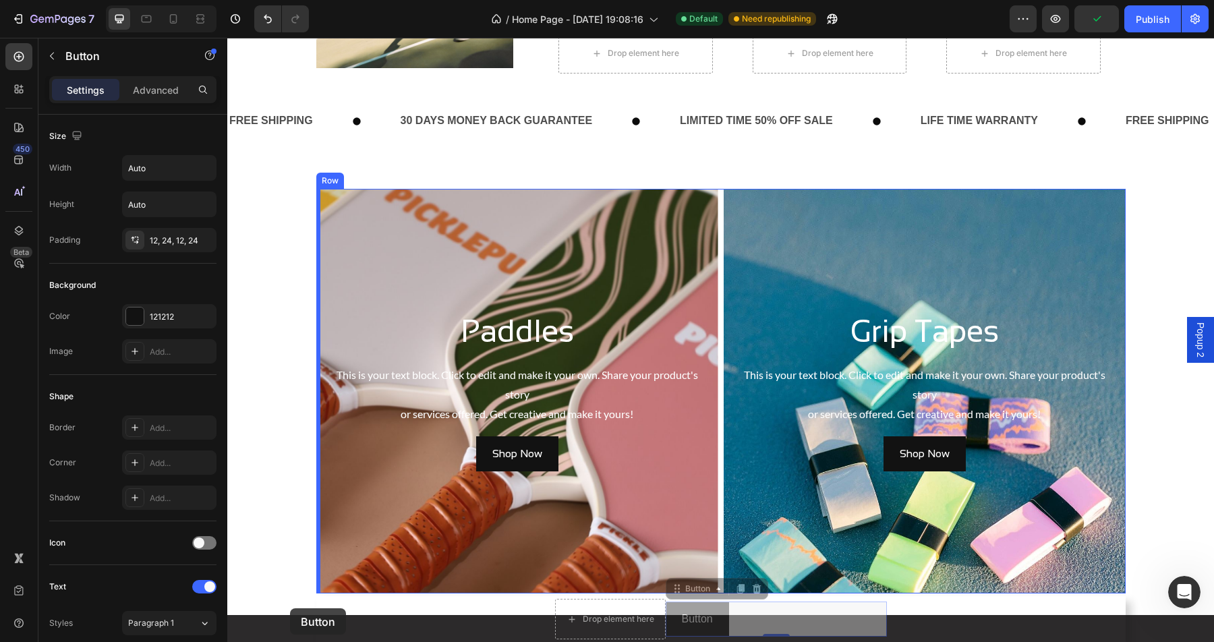
scroll to position [887, 0]
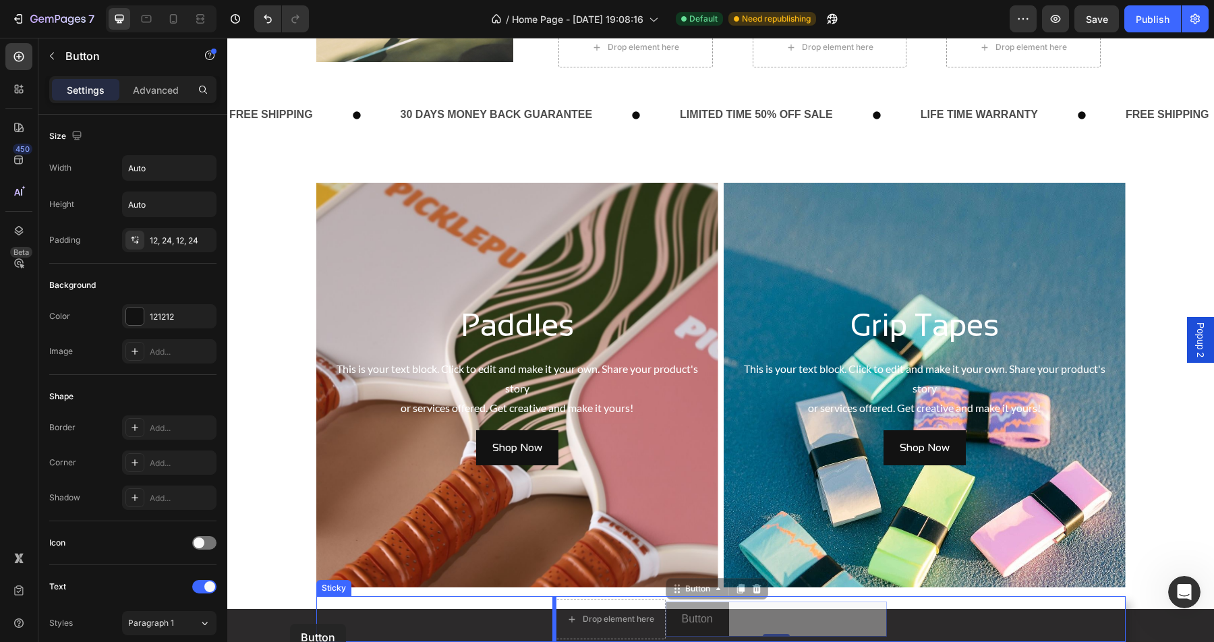
drag, startPoint x: 682, startPoint y: 608, endPoint x: 290, endPoint y: 624, distance: 392.1
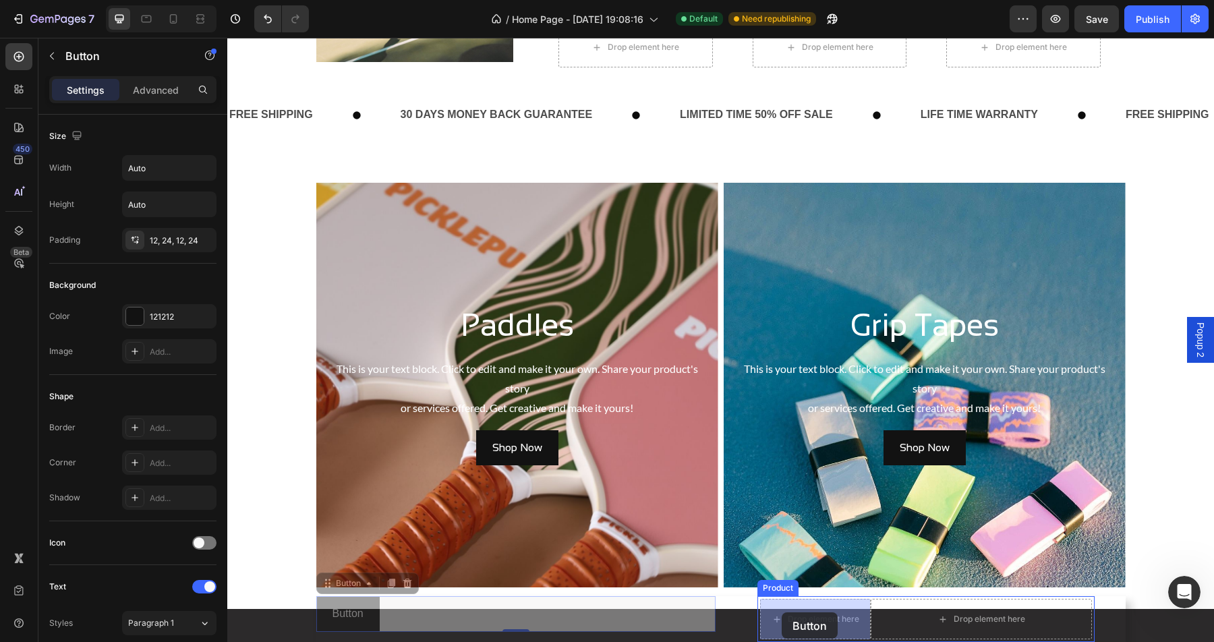
drag, startPoint x: 363, startPoint y: 602, endPoint x: 782, endPoint y: 612, distance: 418.2
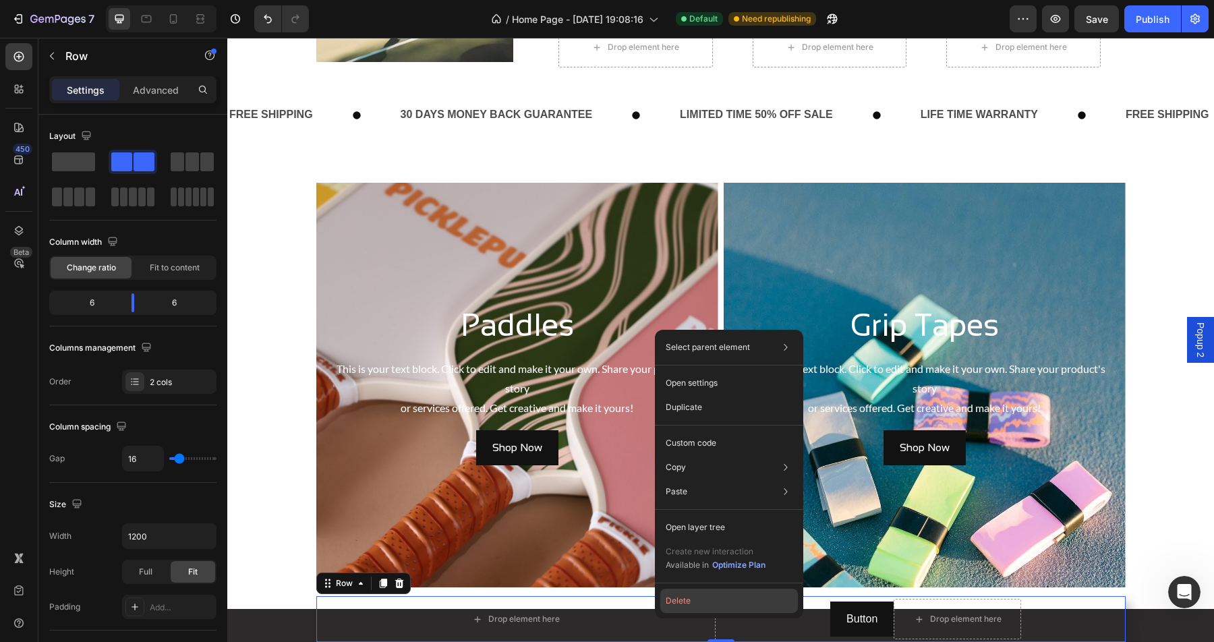
click at [689, 604] on button "Delete" at bounding box center [729, 601] width 138 height 24
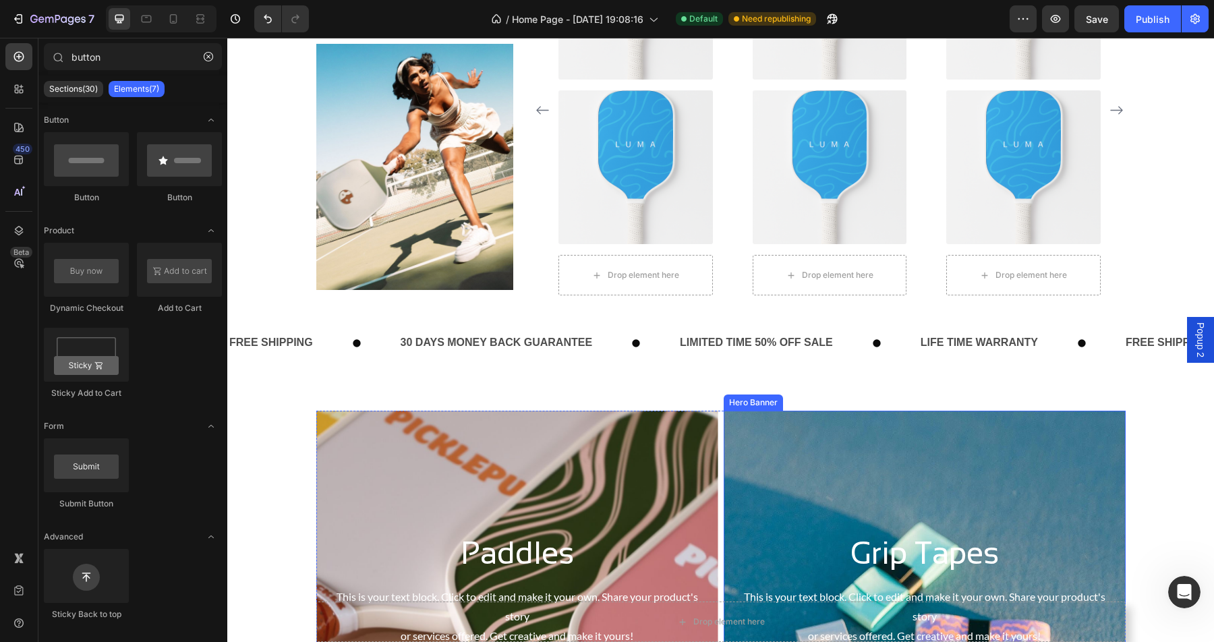
scroll to position [1010, 0]
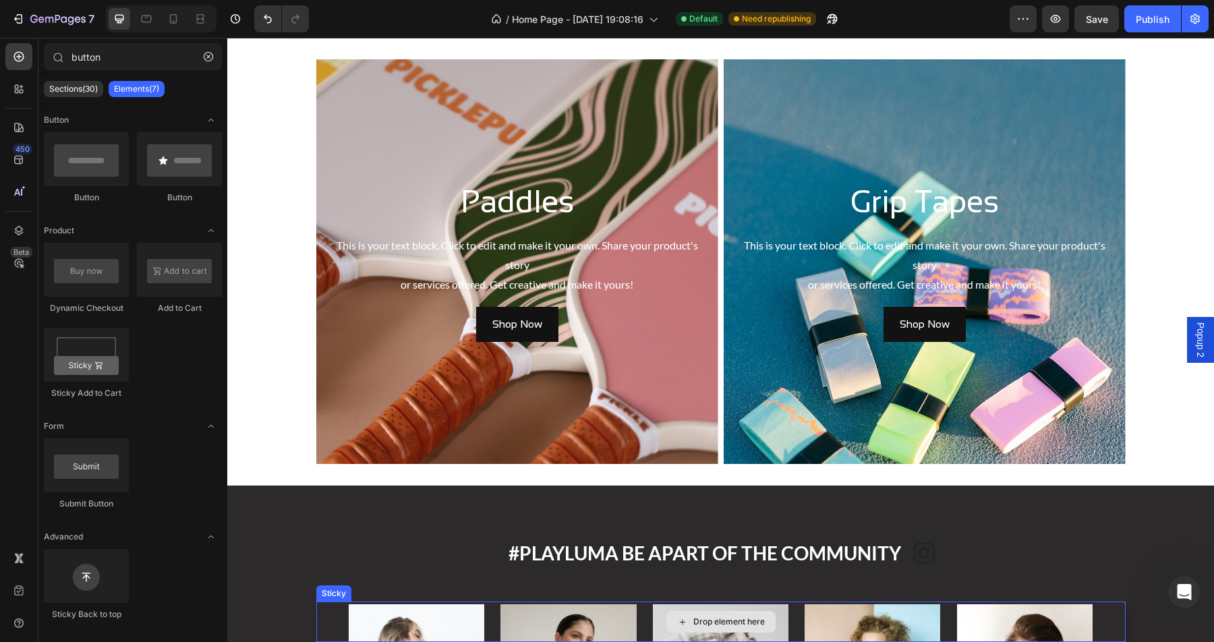
click at [728, 629] on div "Drop element here" at bounding box center [720, 622] width 109 height 22
click at [79, 92] on p "Sections(30)" at bounding box center [73, 89] width 49 height 11
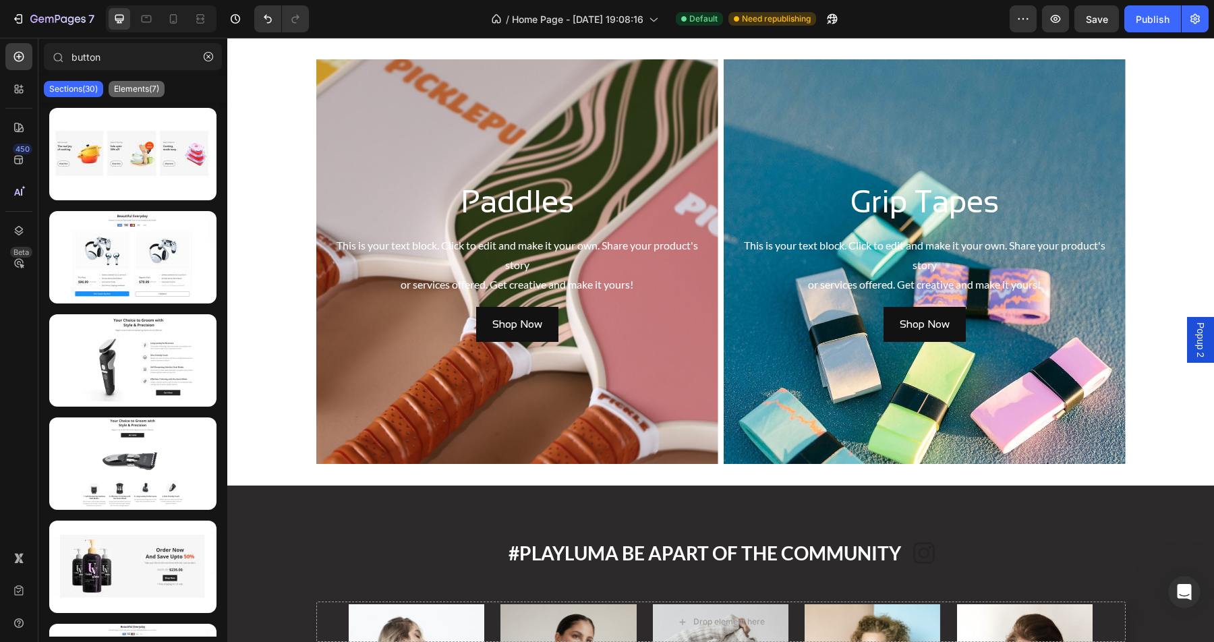
click at [120, 91] on p "Elements(7)" at bounding box center [136, 89] width 45 height 11
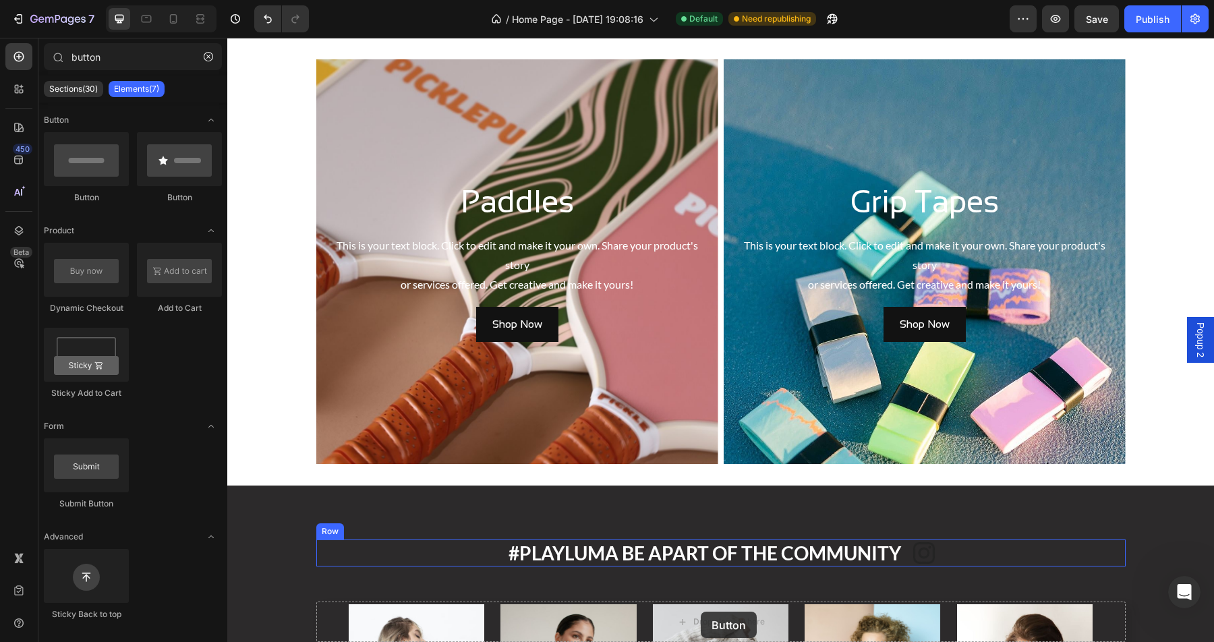
drag, startPoint x: 305, startPoint y: 214, endPoint x: 701, endPoint y: 612, distance: 560.8
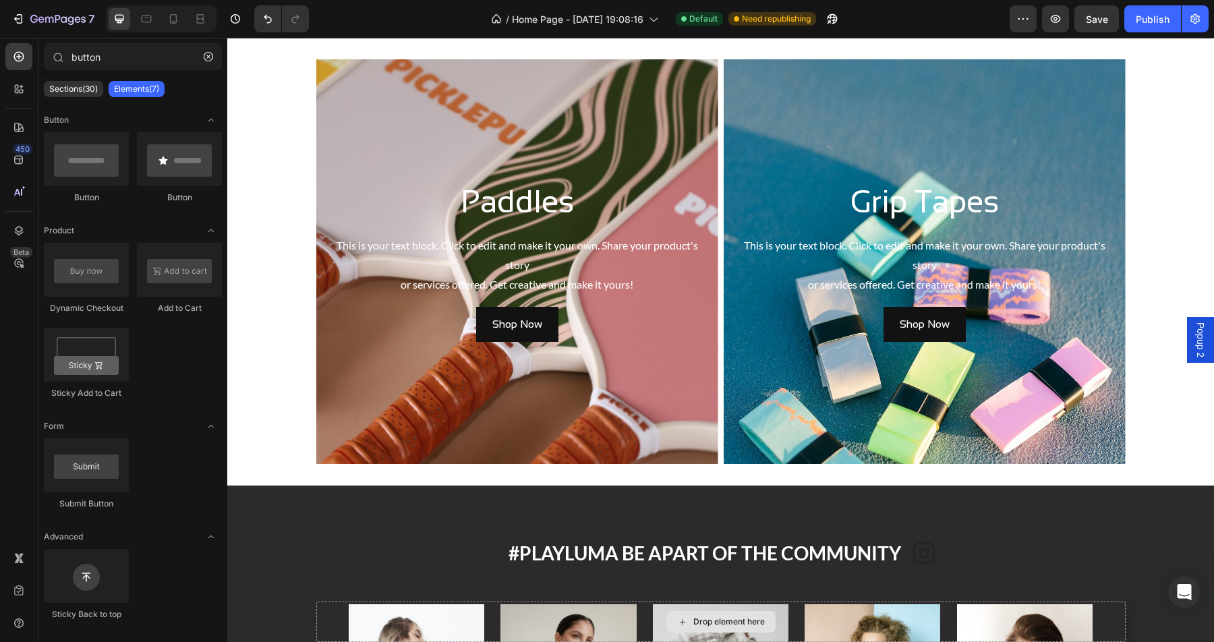
scroll to position [1113, 0]
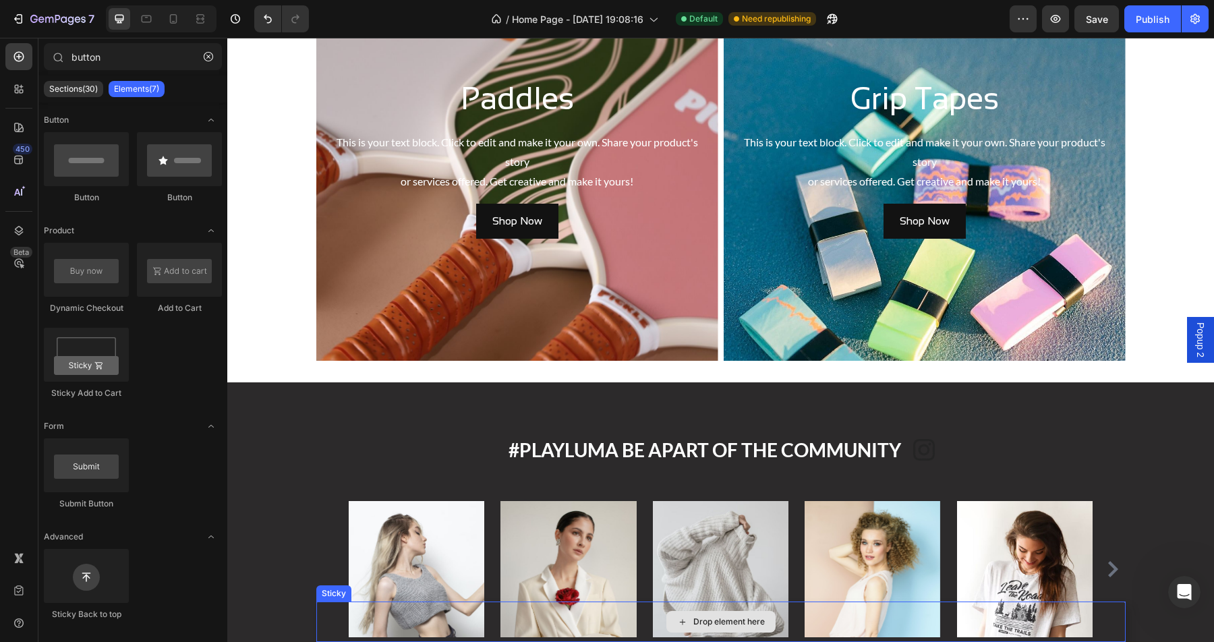
click at [704, 620] on div "Drop element here" at bounding box center [728, 621] width 71 height 11
drag, startPoint x: 312, startPoint y: 196, endPoint x: 708, endPoint y: 615, distance: 576.7
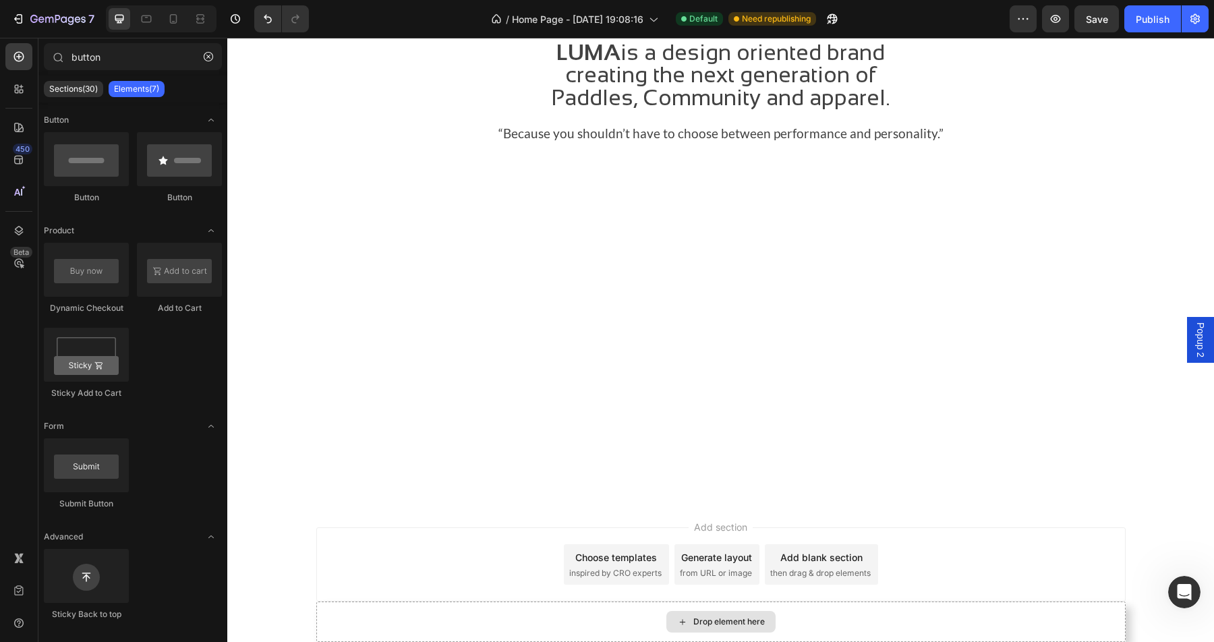
scroll to position [1869, 0]
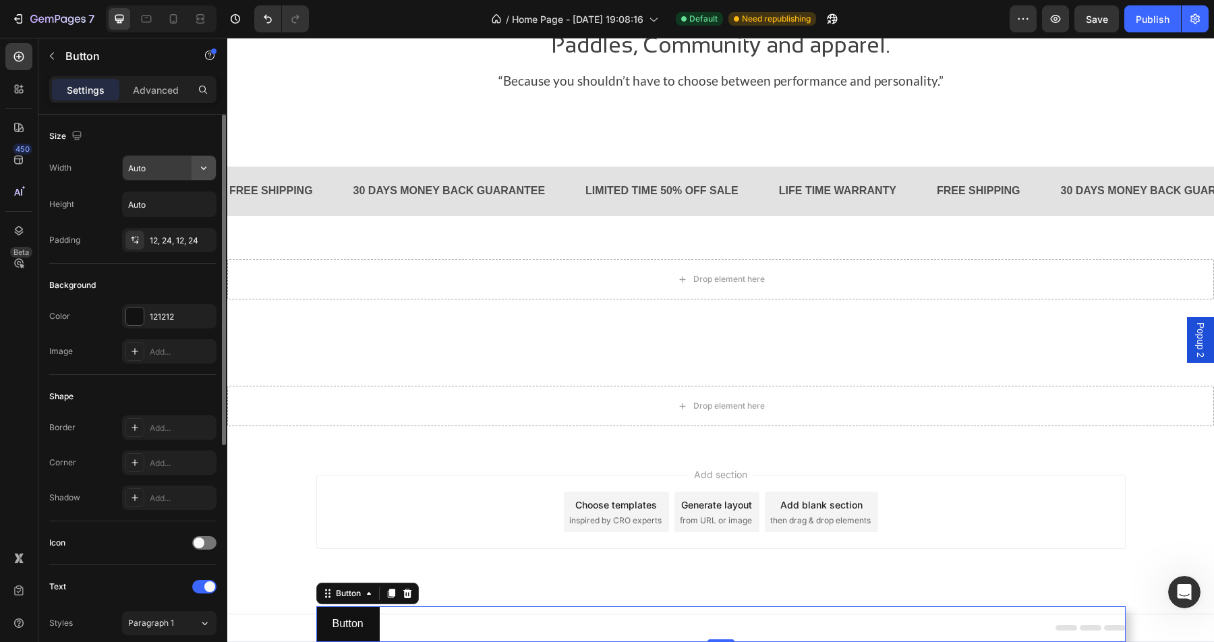
click at [205, 169] on icon "button" at bounding box center [203, 167] width 13 height 13
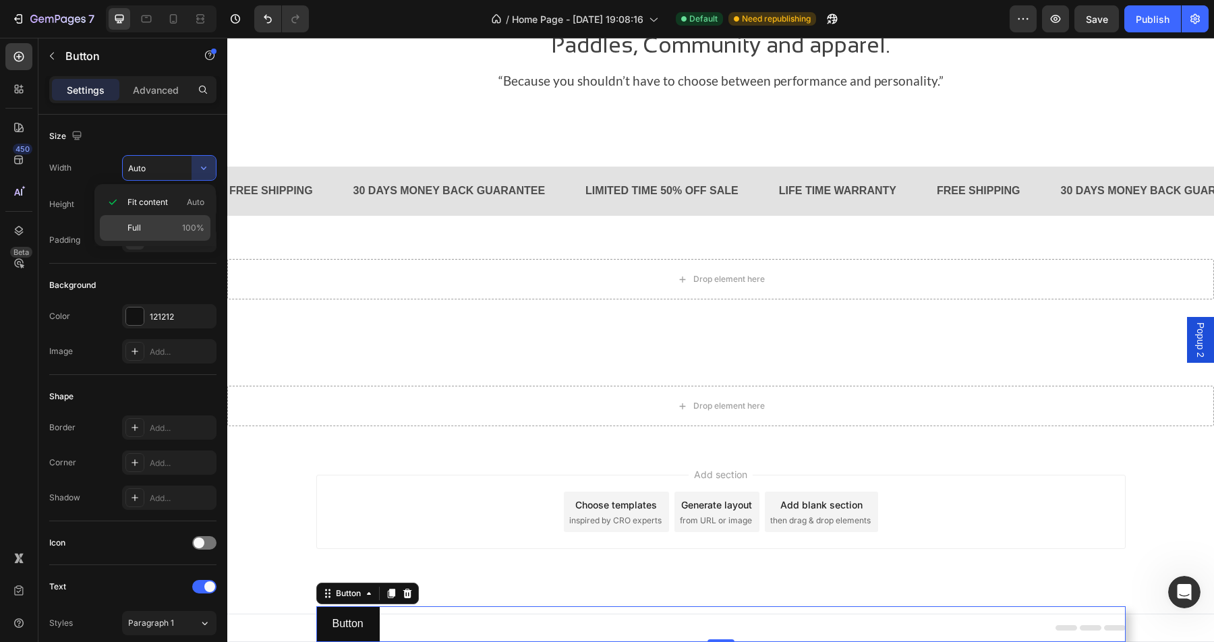
click at [190, 223] on span "100%" at bounding box center [193, 228] width 22 height 12
type input "100%"
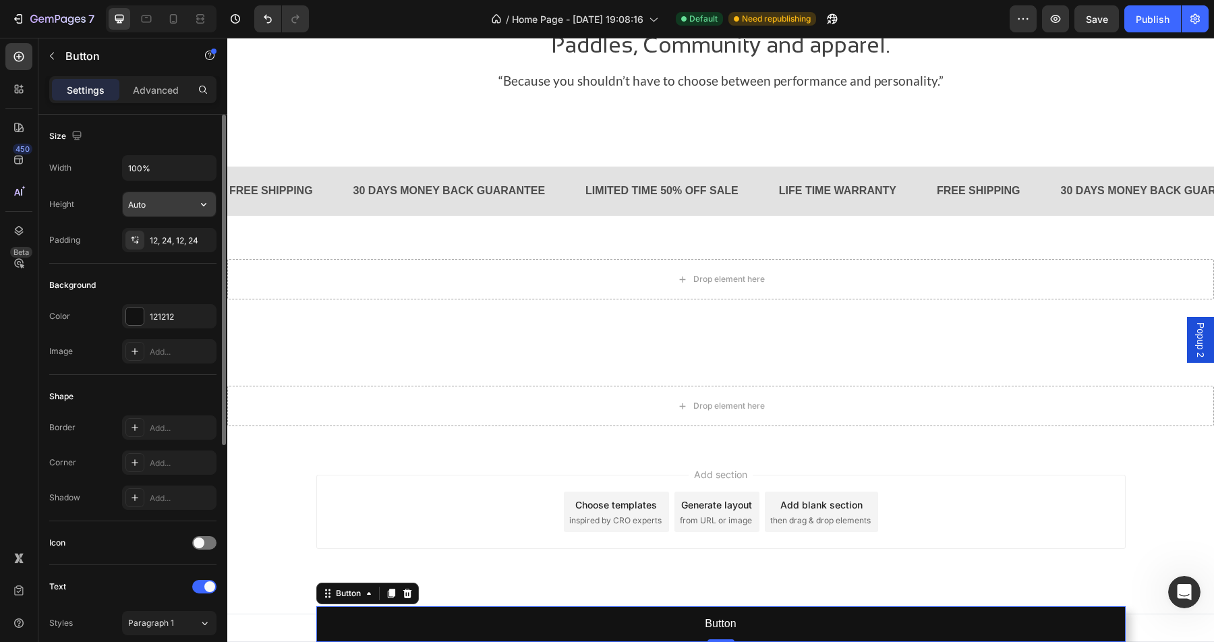
click at [158, 208] on input "Auto" at bounding box center [169, 204] width 93 height 24
click at [203, 207] on icon "button" at bounding box center [203, 204] width 13 height 13
click at [189, 237] on span "Auto" at bounding box center [196, 239] width 18 height 12
click at [165, 168] on input "100%" at bounding box center [169, 168] width 93 height 24
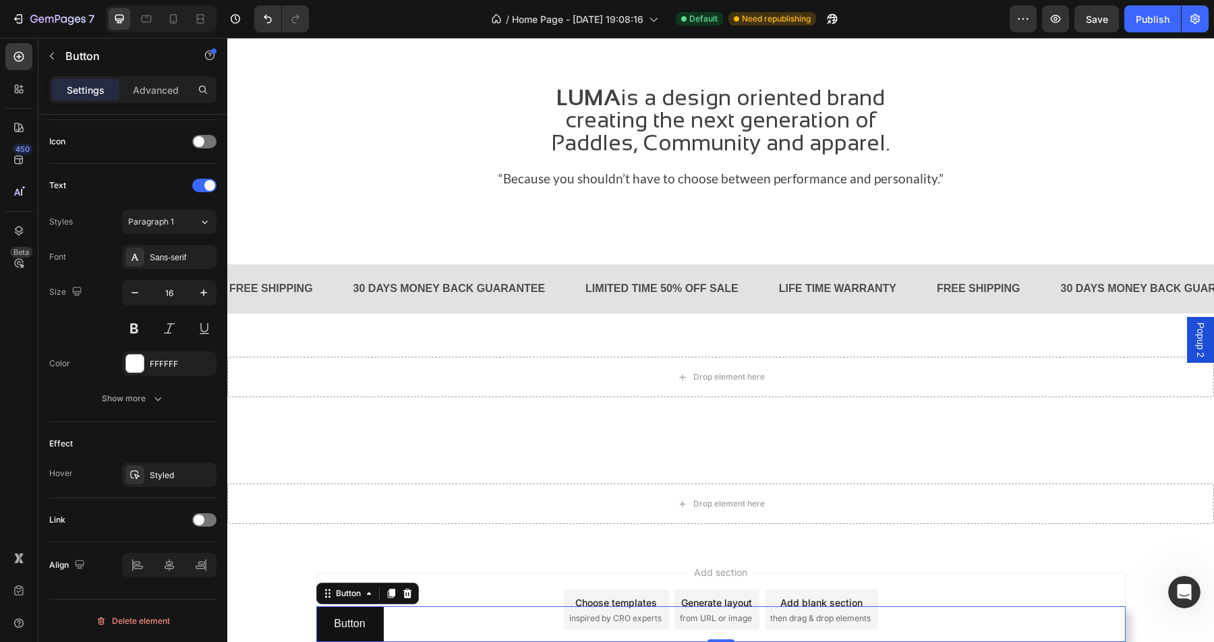
scroll to position [1759, 0]
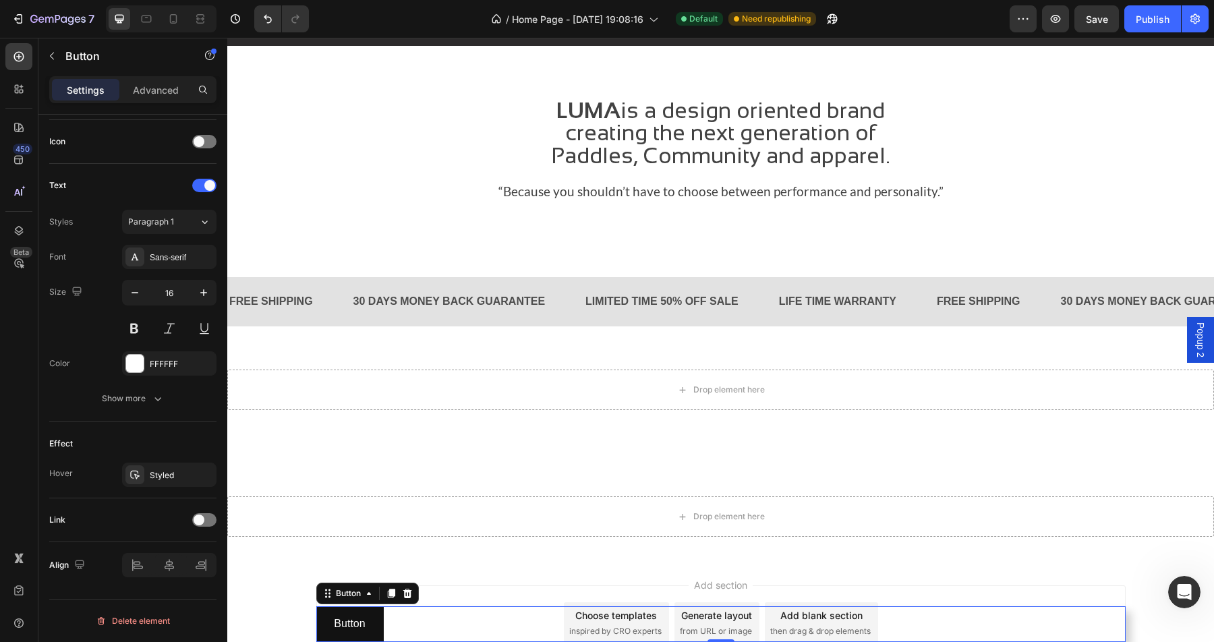
type input "Auto100%"
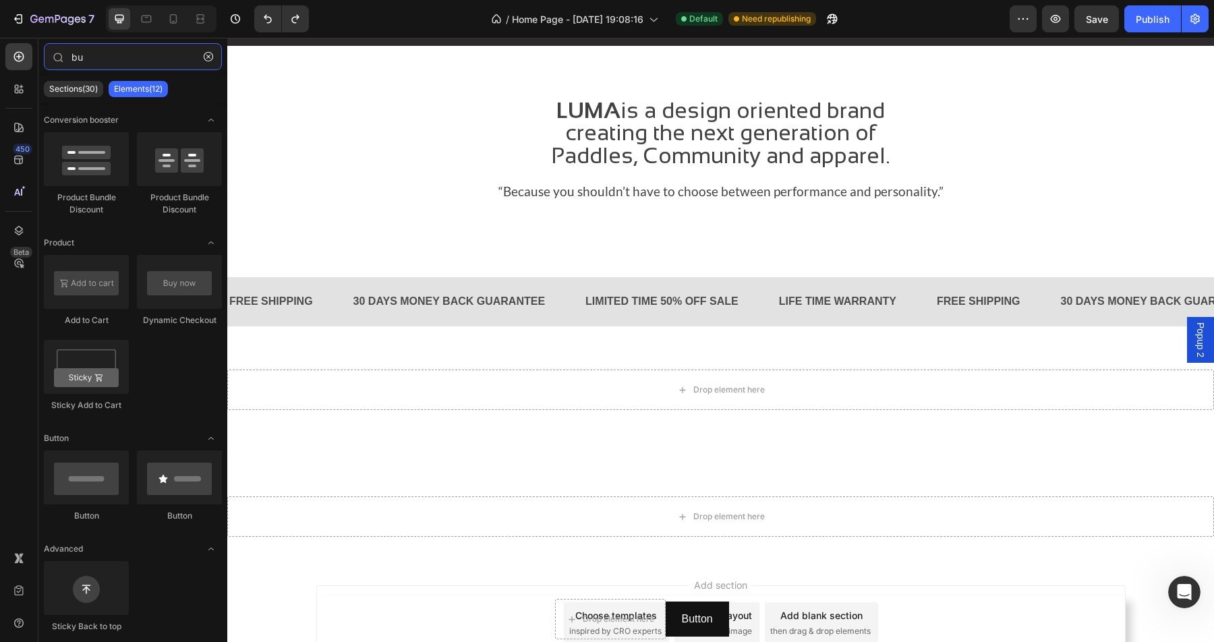
type input "b"
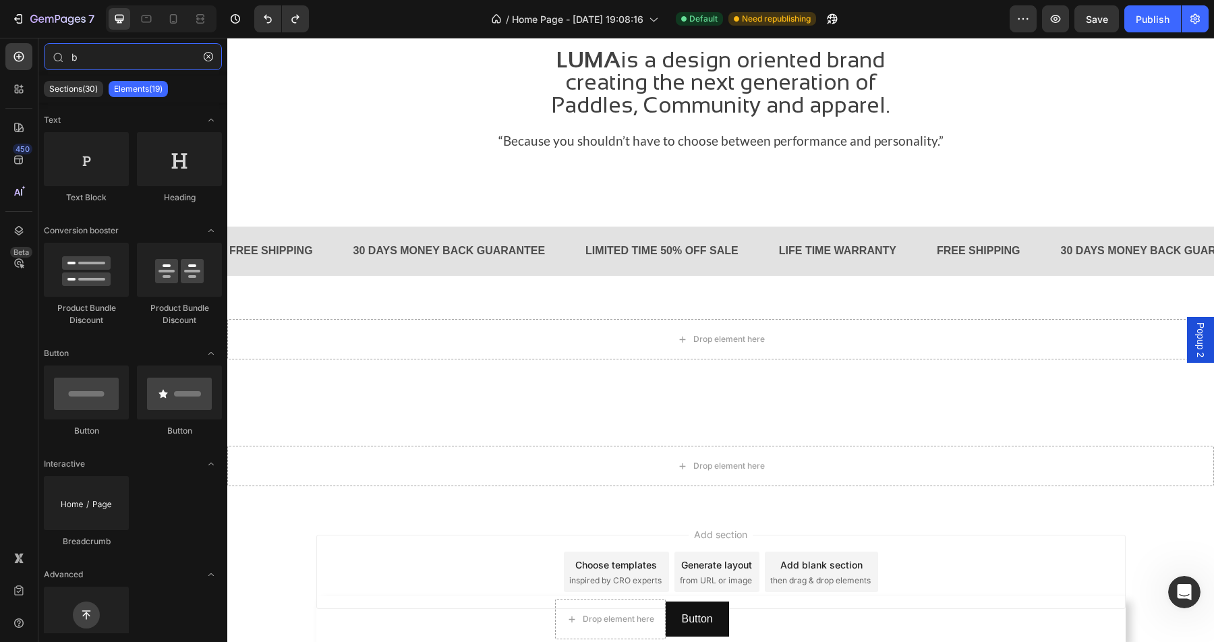
scroll to position [1869, 0]
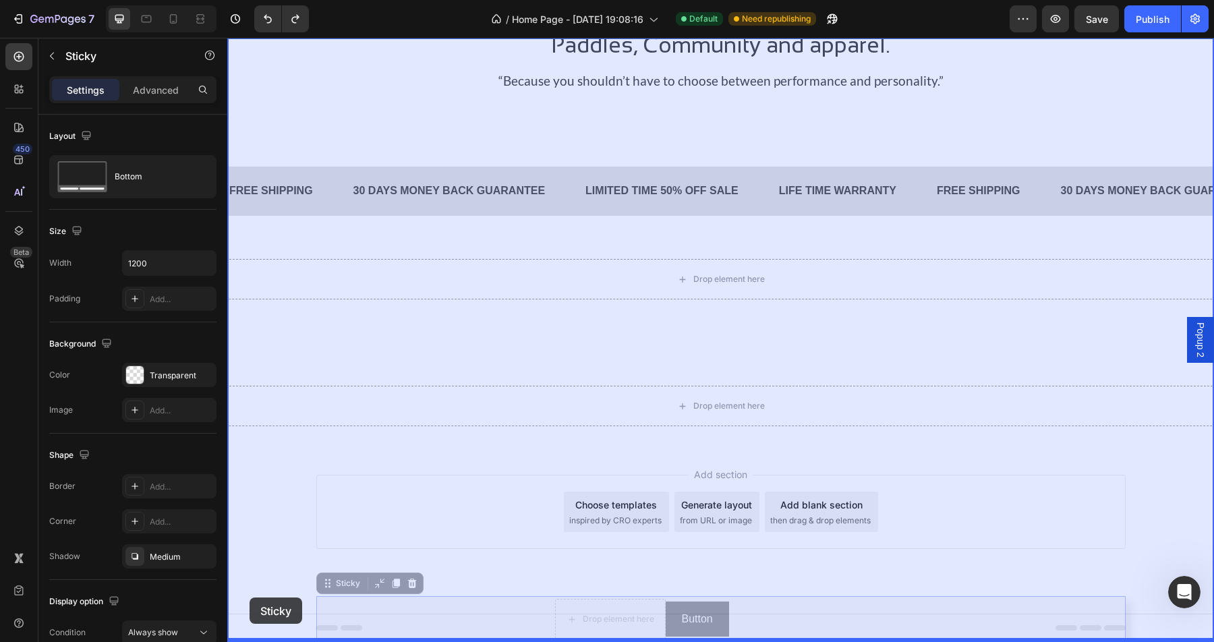
drag, startPoint x: 351, startPoint y: 604, endPoint x: 250, endPoint y: 597, distance: 102.0
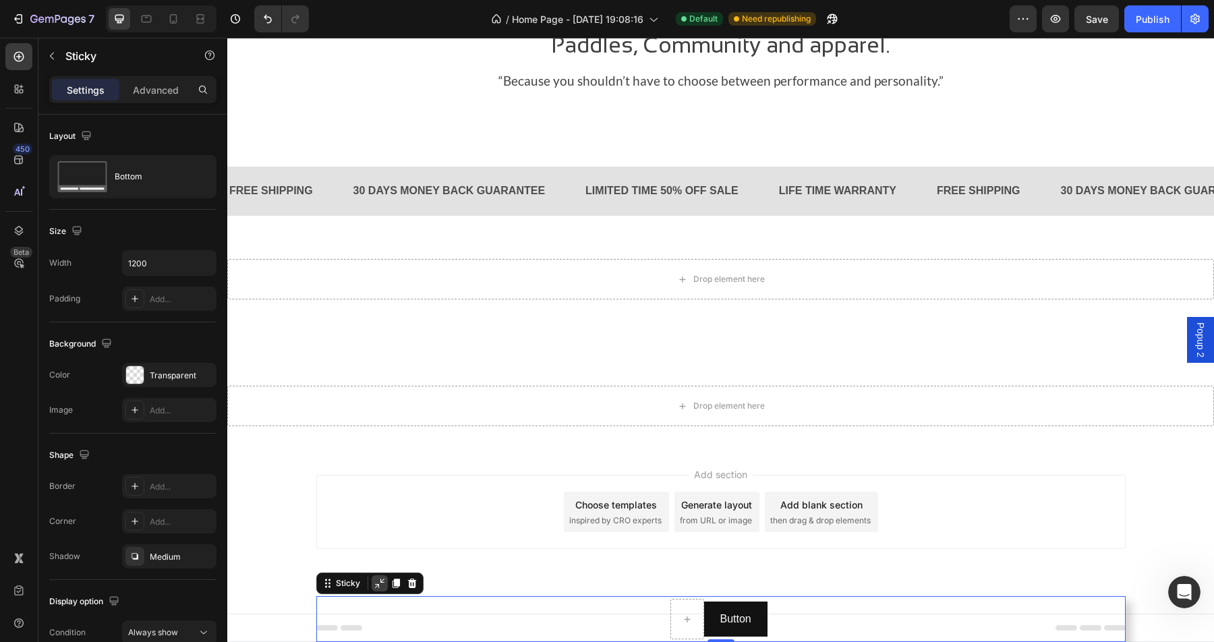
click at [380, 584] on icon at bounding box center [379, 583] width 11 height 11
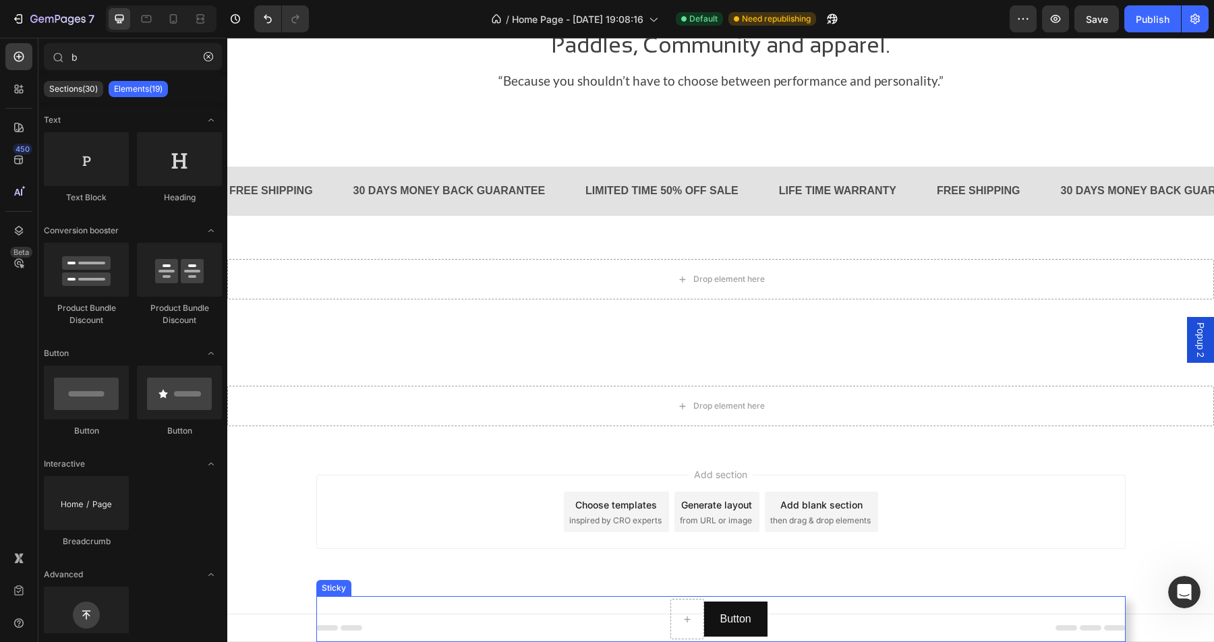
click at [386, 621] on div "Button Button Product" at bounding box center [720, 619] width 809 height 46
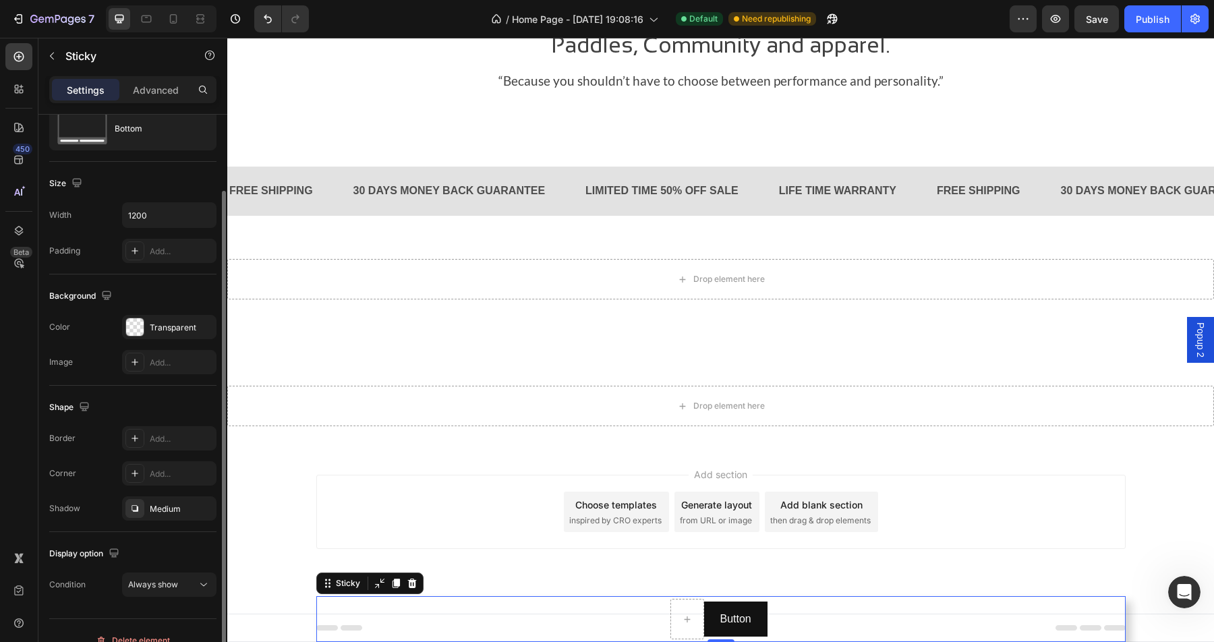
scroll to position [67, 0]
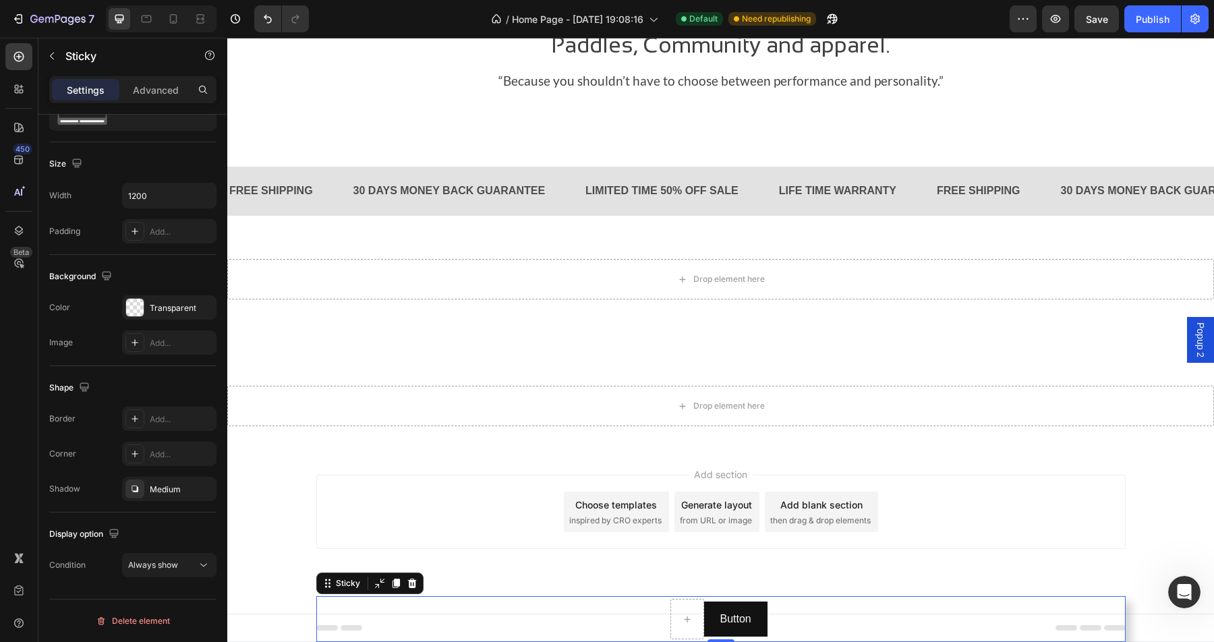
click at [265, 626] on span "Footer" at bounding box center [266, 627] width 26 height 13
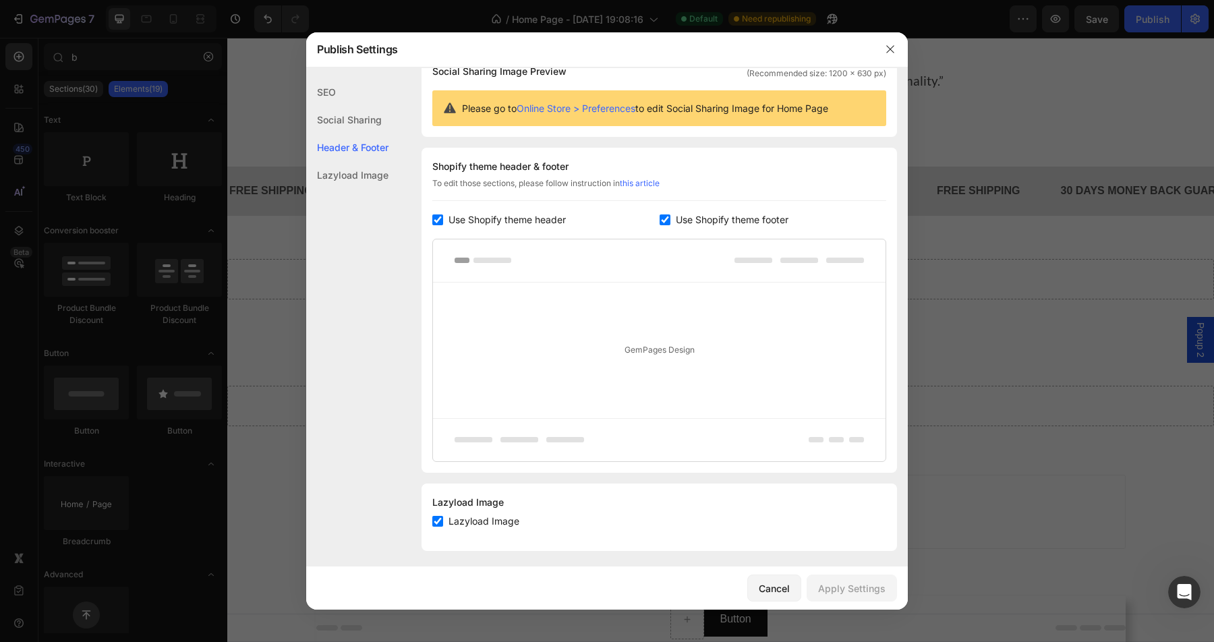
scroll to position [121, 0]
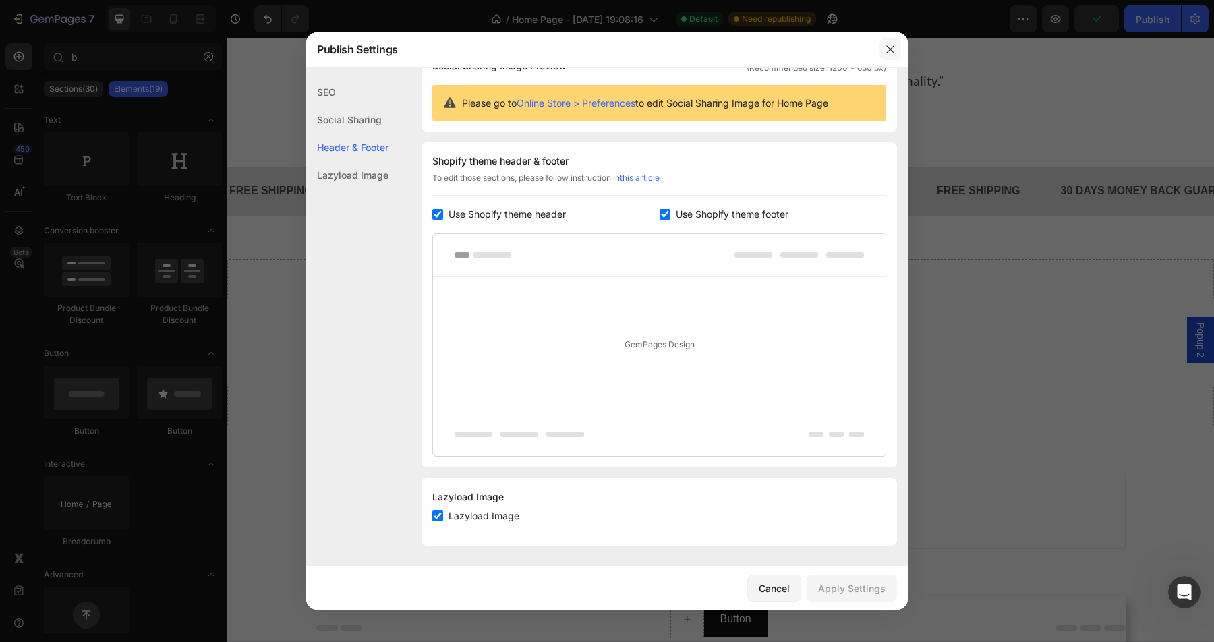
click at [891, 52] on icon "button" at bounding box center [890, 49] width 11 height 11
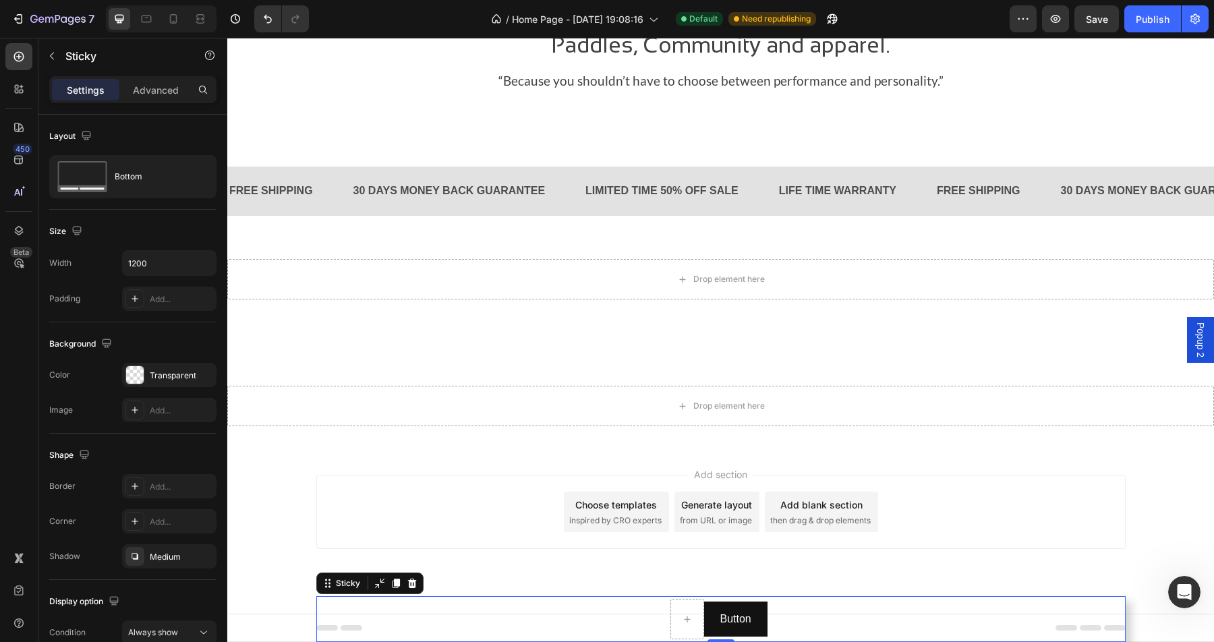
click at [460, 608] on div "Button Button Product" at bounding box center [720, 619] width 809 height 46
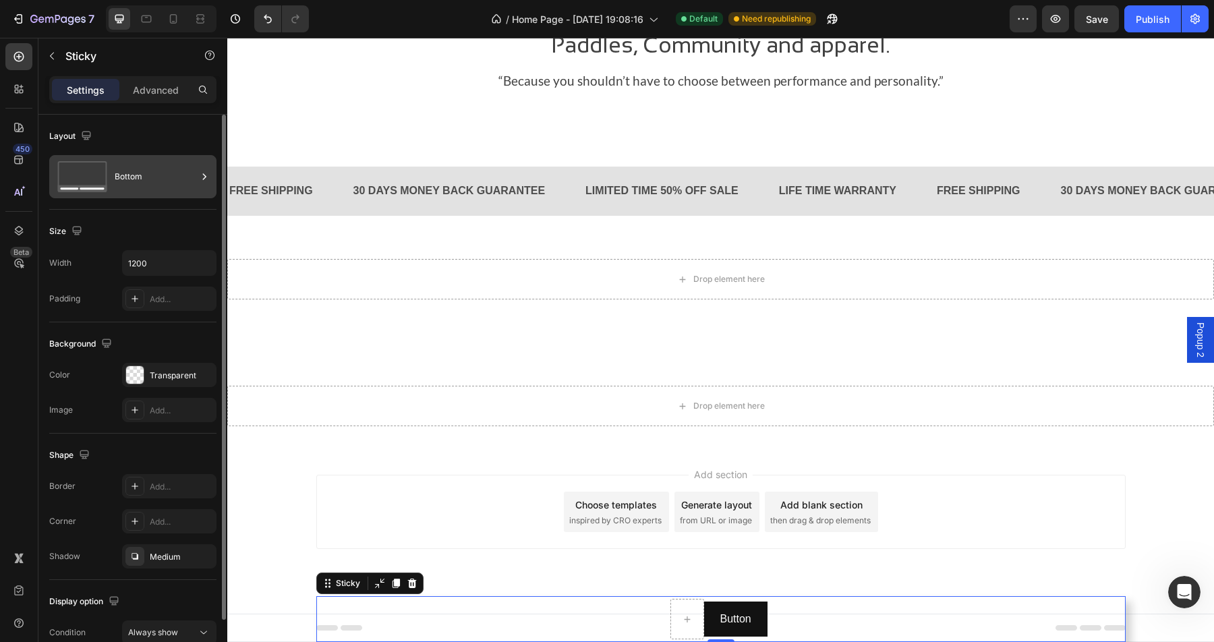
click at [129, 189] on div "Bottom" at bounding box center [156, 176] width 82 height 31
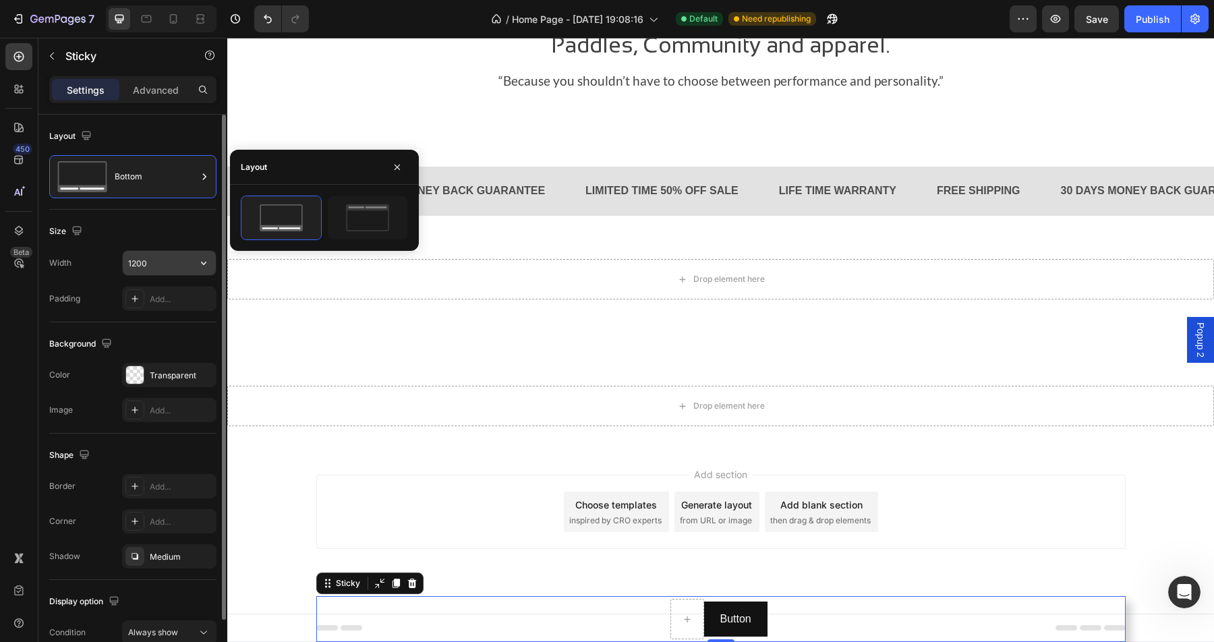
click at [162, 266] on input "1200" at bounding box center [169, 263] width 93 height 24
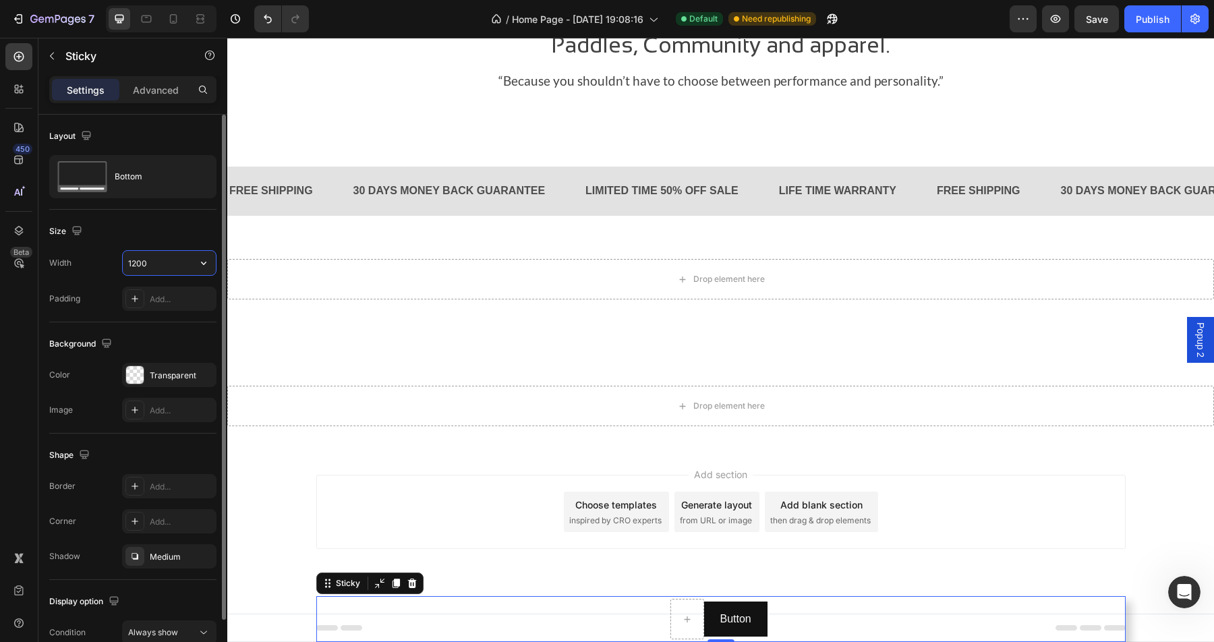
click at [179, 270] on input "1200" at bounding box center [169, 263] width 93 height 24
click at [203, 264] on icon "button" at bounding box center [203, 262] width 13 height 13
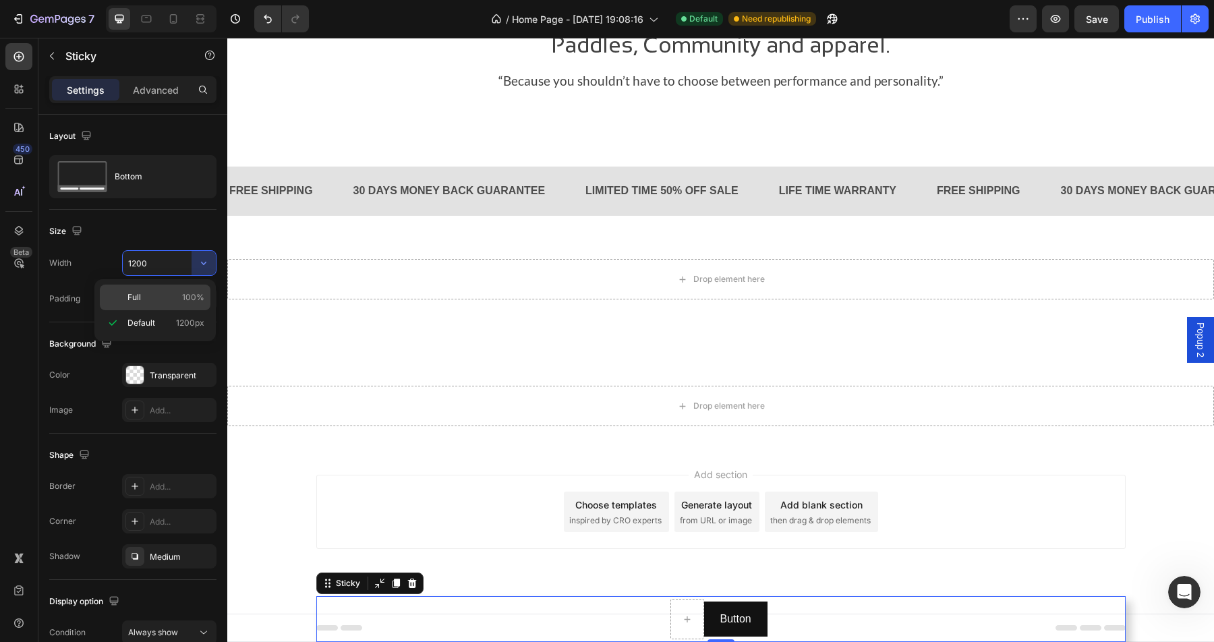
click at [161, 301] on p "Full 100%" at bounding box center [165, 297] width 77 height 12
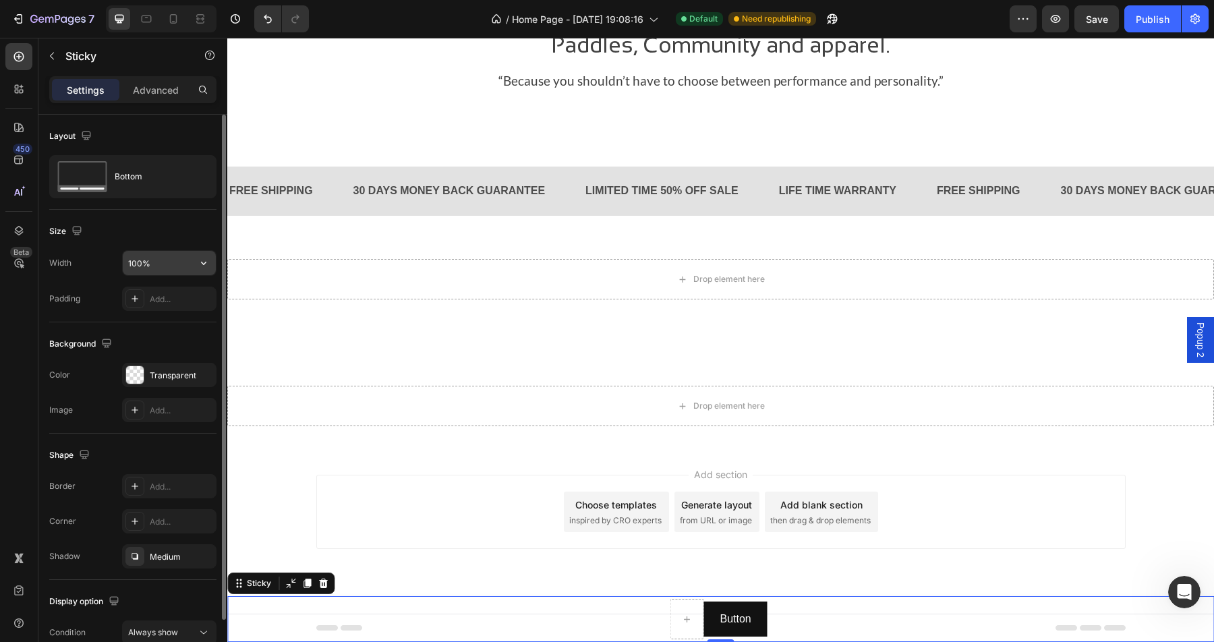
click at [187, 261] on input "100%" at bounding box center [169, 263] width 93 height 24
click at [202, 271] on button "button" at bounding box center [204, 263] width 24 height 24
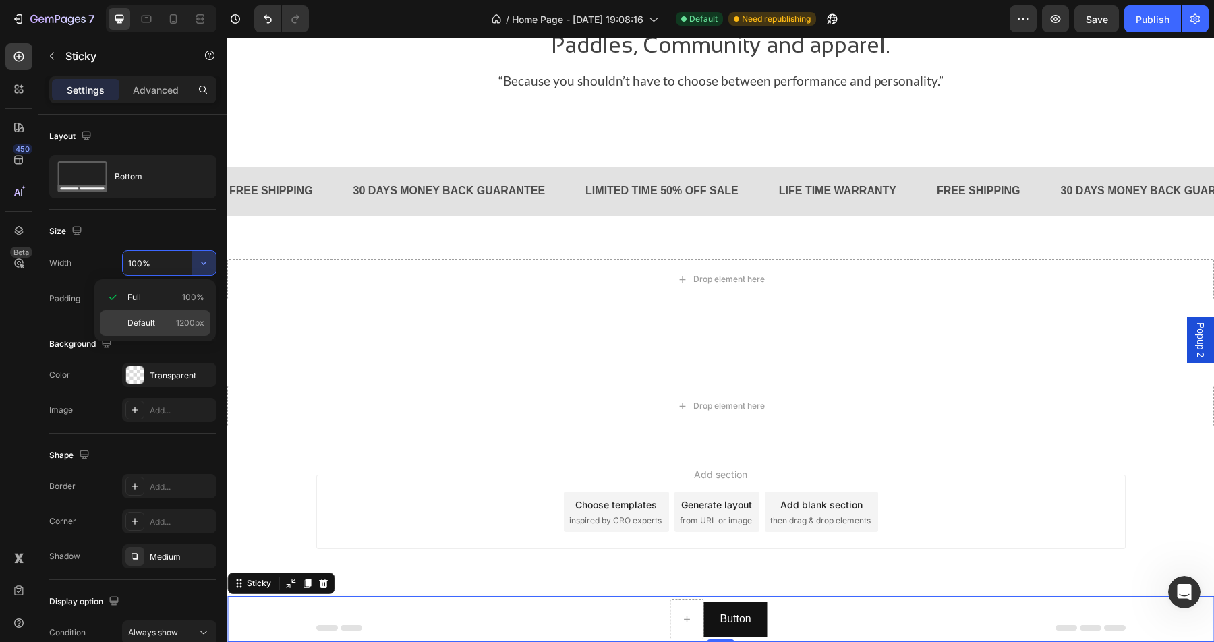
click at [171, 322] on p "Default 1200px" at bounding box center [165, 323] width 77 height 12
type input "1200"
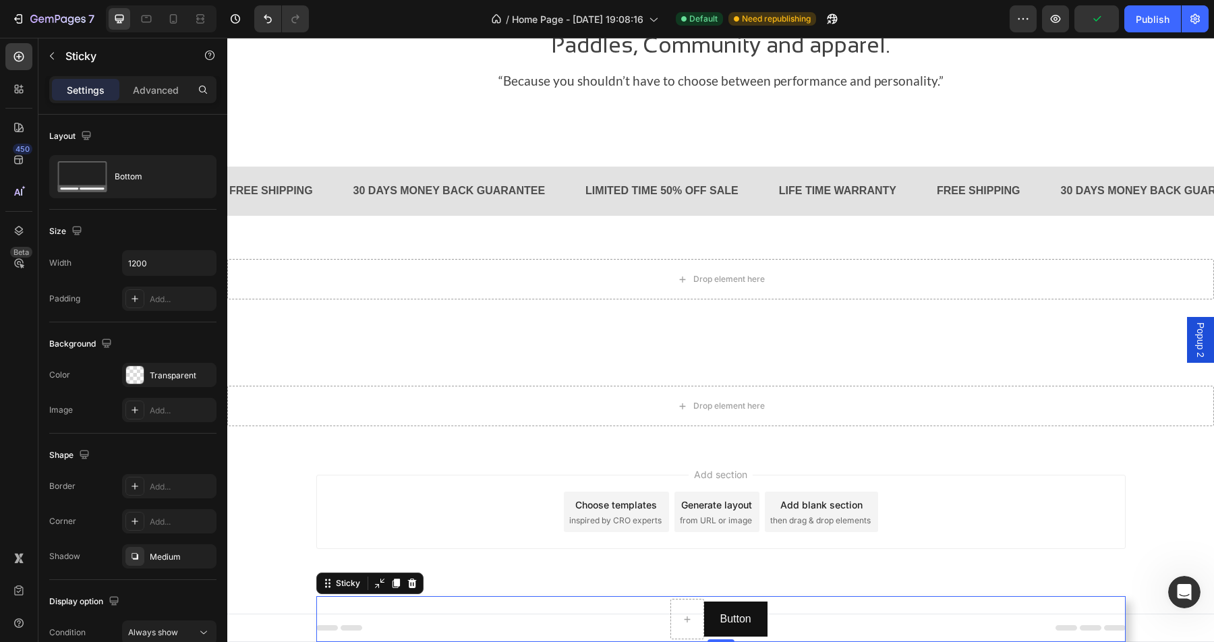
click at [808, 614] on div "Button Button Product" at bounding box center [720, 619] width 809 height 46
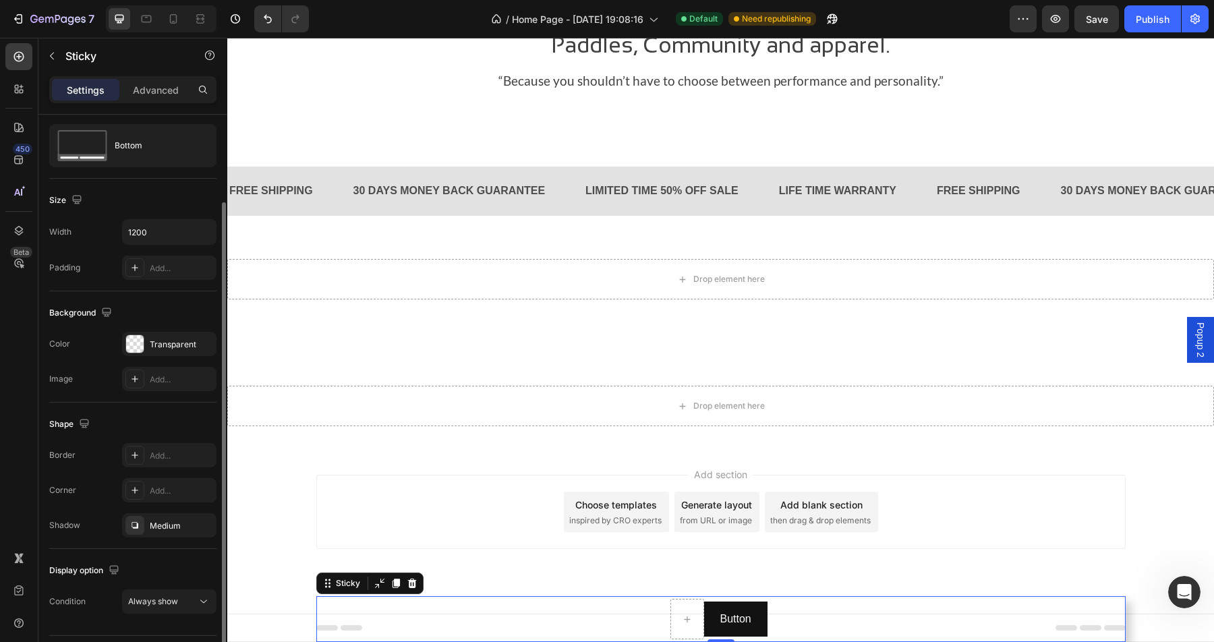
scroll to position [67, 0]
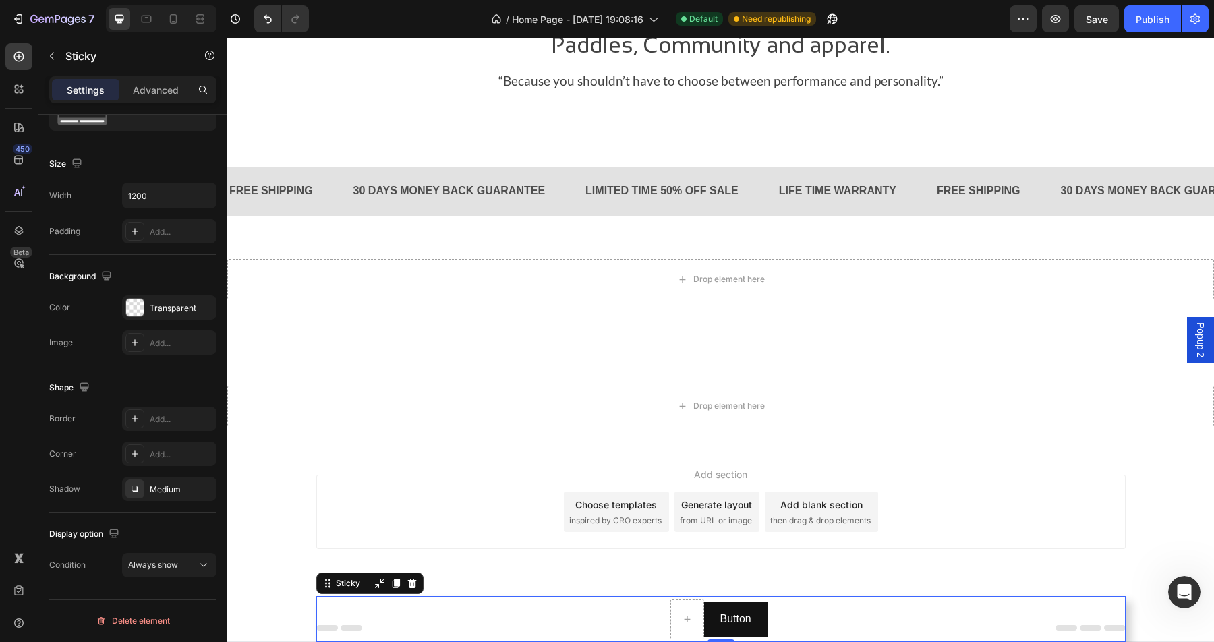
click at [235, 607] on div "Add section Choose templates inspired by CRO experts Generate layout from URL o…" at bounding box center [720, 531] width 987 height 166
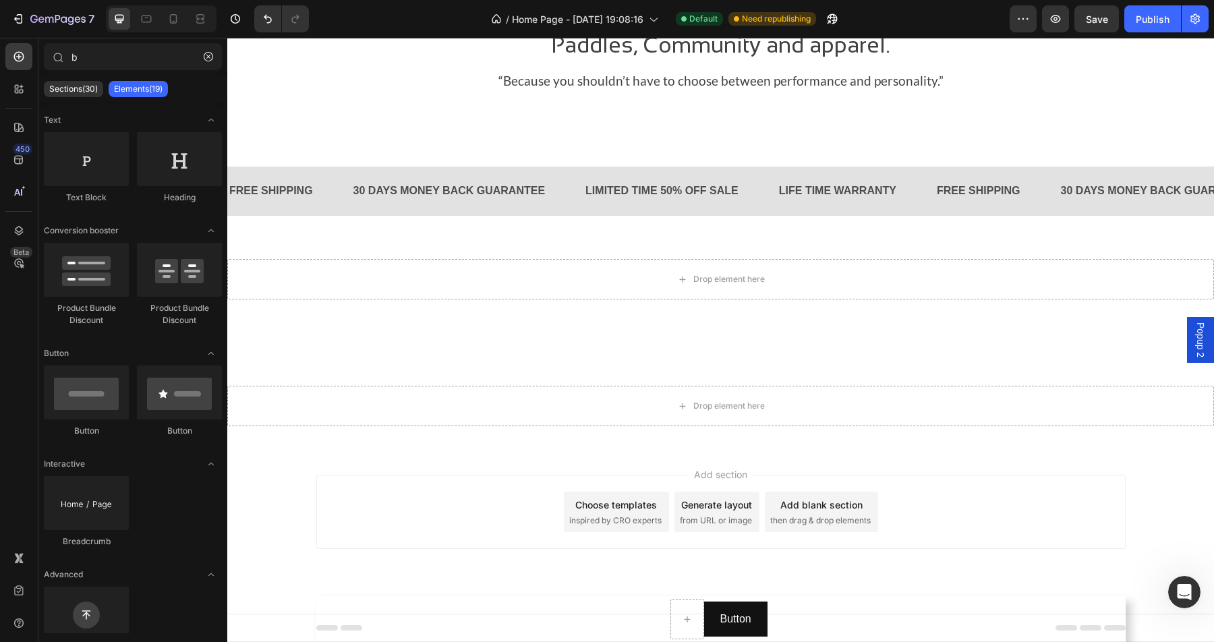
click at [287, 611] on div "Add section Choose templates inspired by CRO experts Generate layout from URL o…" at bounding box center [720, 531] width 987 height 166
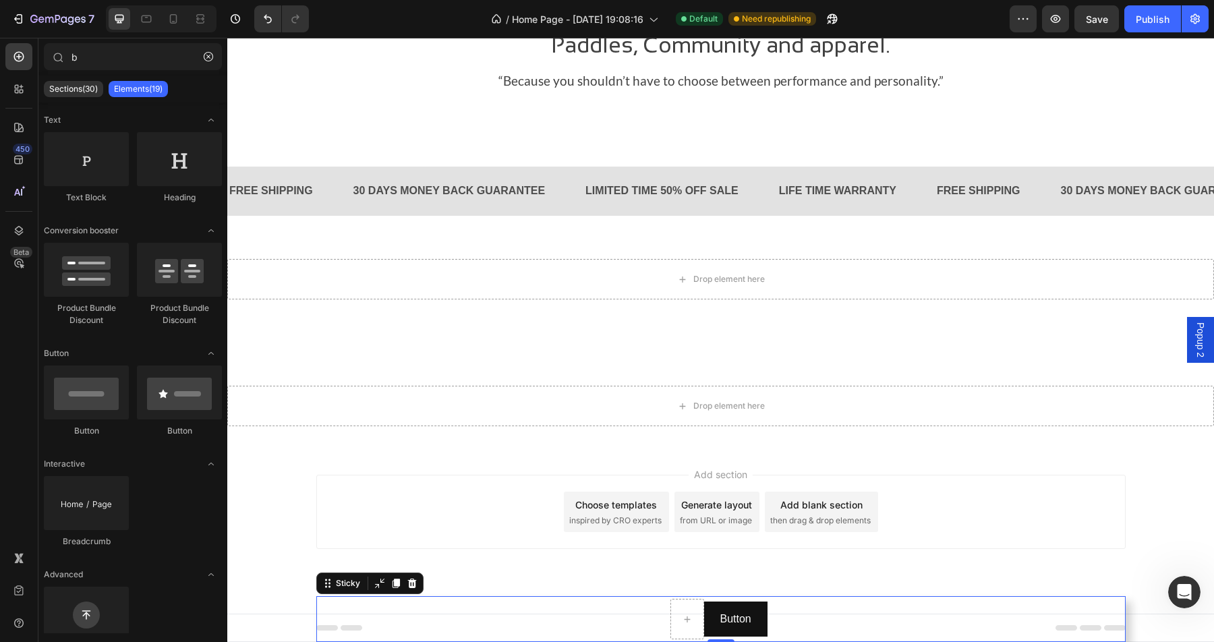
click at [419, 613] on div "Button Button Product" at bounding box center [720, 619] width 809 height 46
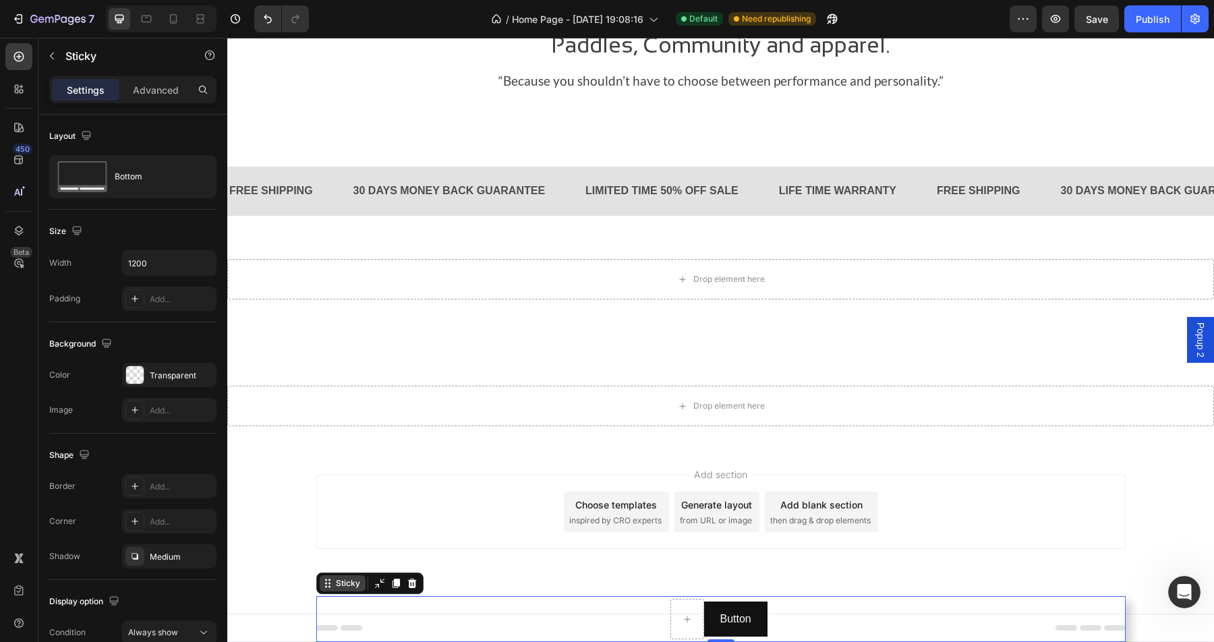
click at [361, 586] on div "Sticky" at bounding box center [348, 583] width 30 height 12
click at [336, 585] on div "Sticky" at bounding box center [348, 583] width 30 height 12
click at [330, 586] on icon at bounding box center [327, 583] width 11 height 11
click at [329, 582] on icon at bounding box center [327, 583] width 11 height 11
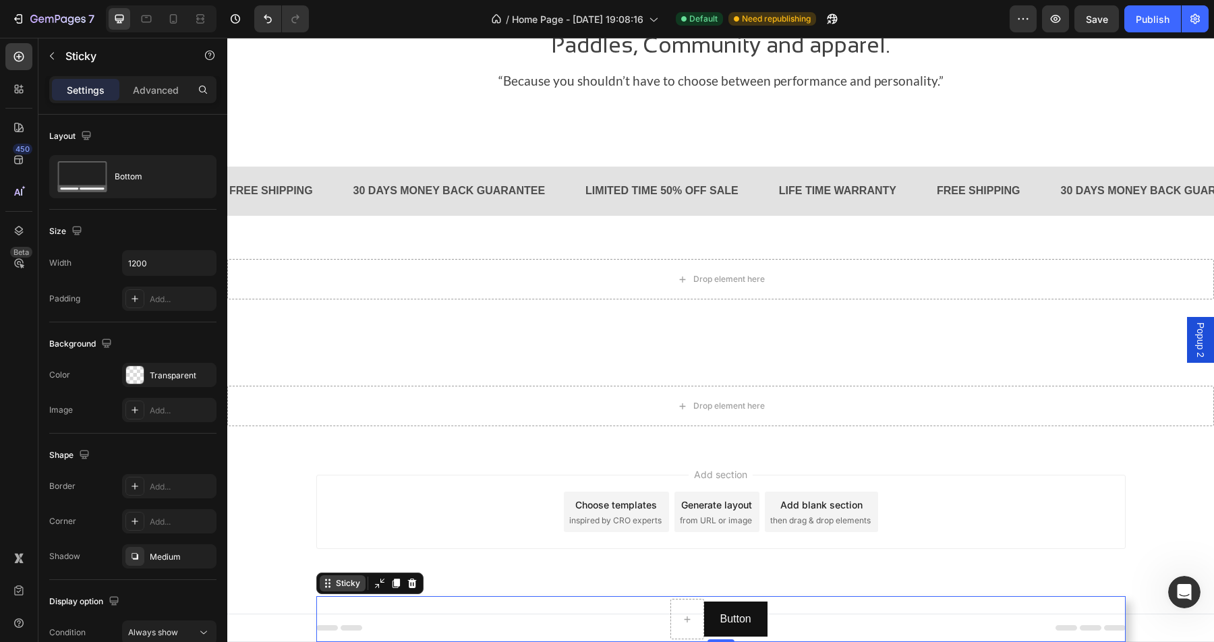
click at [329, 582] on icon at bounding box center [327, 583] width 11 height 11
click at [378, 583] on icon at bounding box center [379, 583] width 11 height 11
click at [833, 611] on div "Button Button Product" at bounding box center [720, 619] width 809 height 46
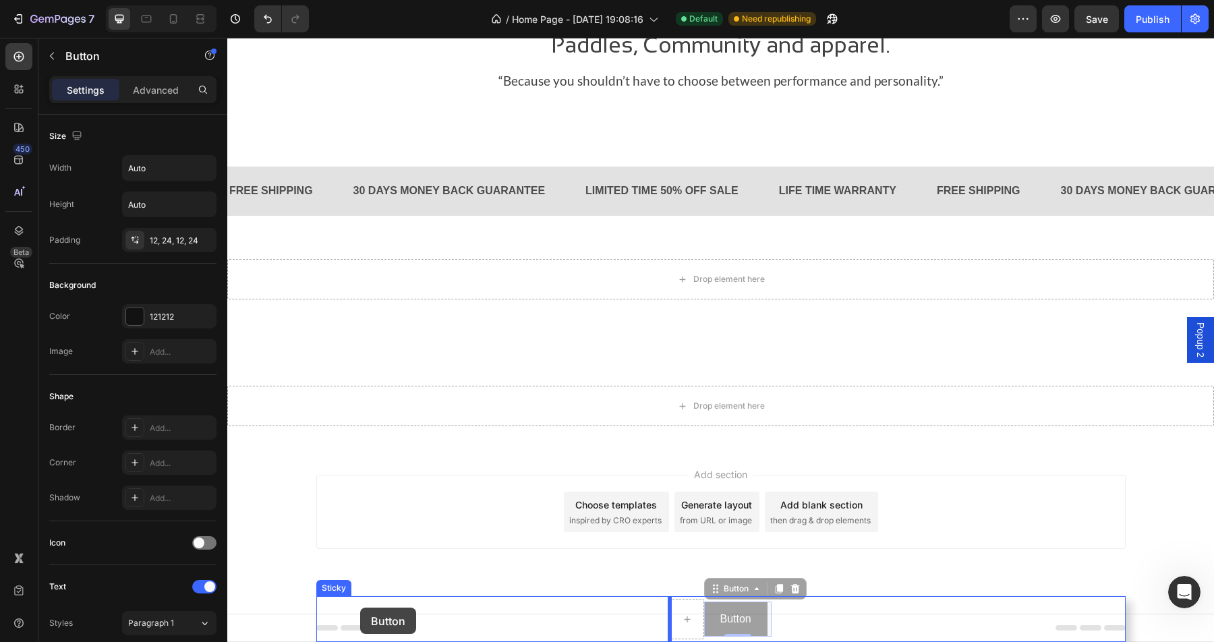
drag, startPoint x: 757, startPoint y: 616, endPoint x: 355, endPoint y: 607, distance: 402.7
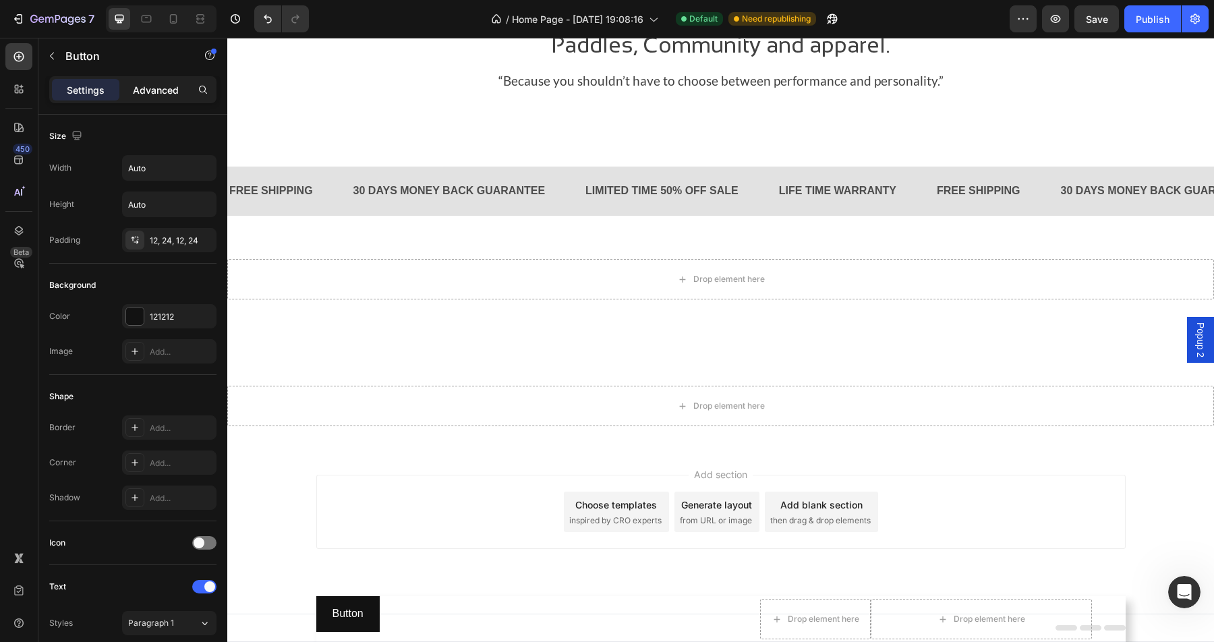
click at [152, 90] on p "Advanced" at bounding box center [156, 90] width 46 height 14
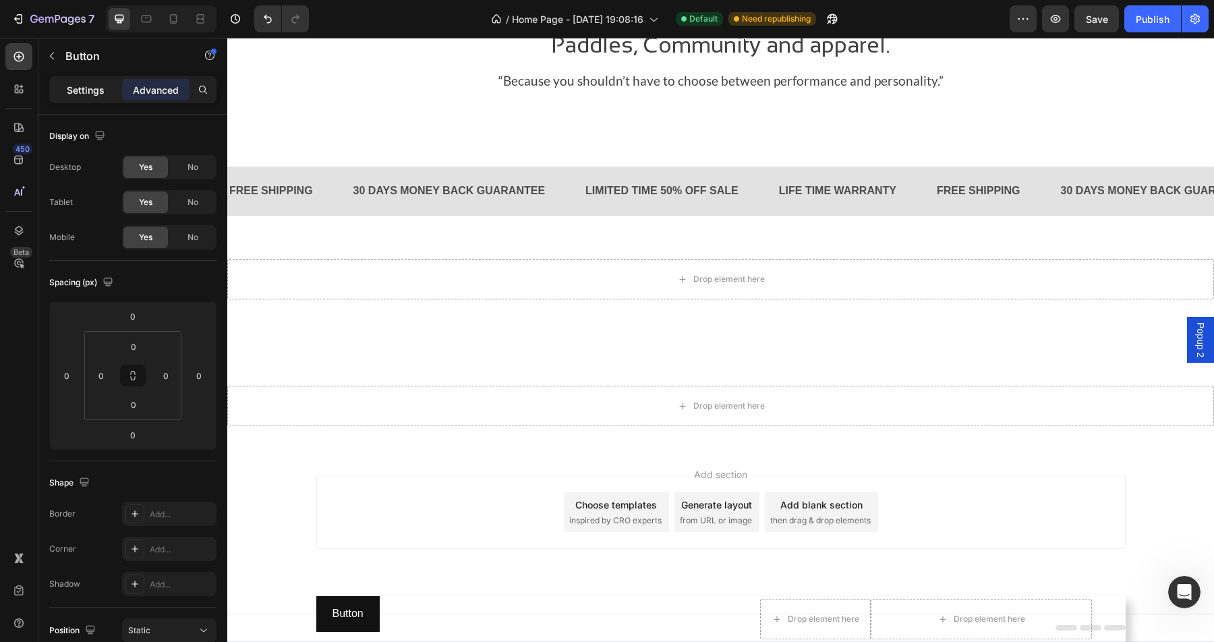
click at [94, 94] on p "Settings" at bounding box center [86, 90] width 38 height 14
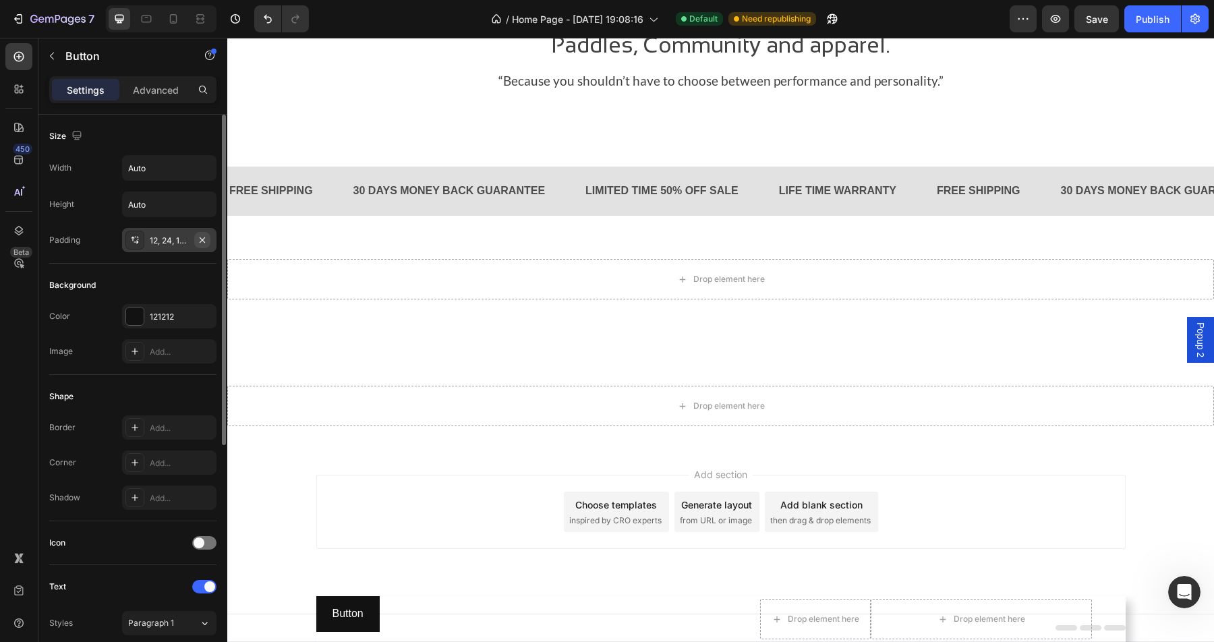
click at [202, 242] on icon "button" at bounding box center [202, 240] width 11 height 11
click at [160, 166] on input "Auto" at bounding box center [169, 168] width 93 height 24
click at [171, 171] on input "Auto" at bounding box center [169, 168] width 93 height 24
click at [202, 167] on icon "button" at bounding box center [203, 168] width 5 height 3
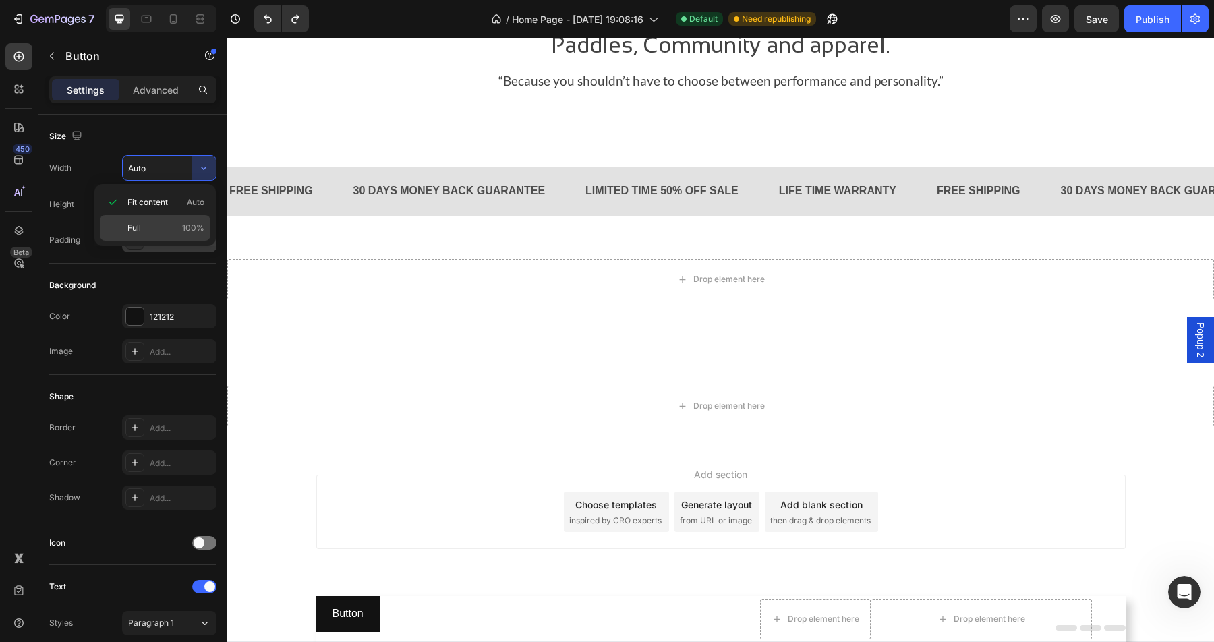
click at [160, 221] on div "Full 100%" at bounding box center [155, 228] width 111 height 26
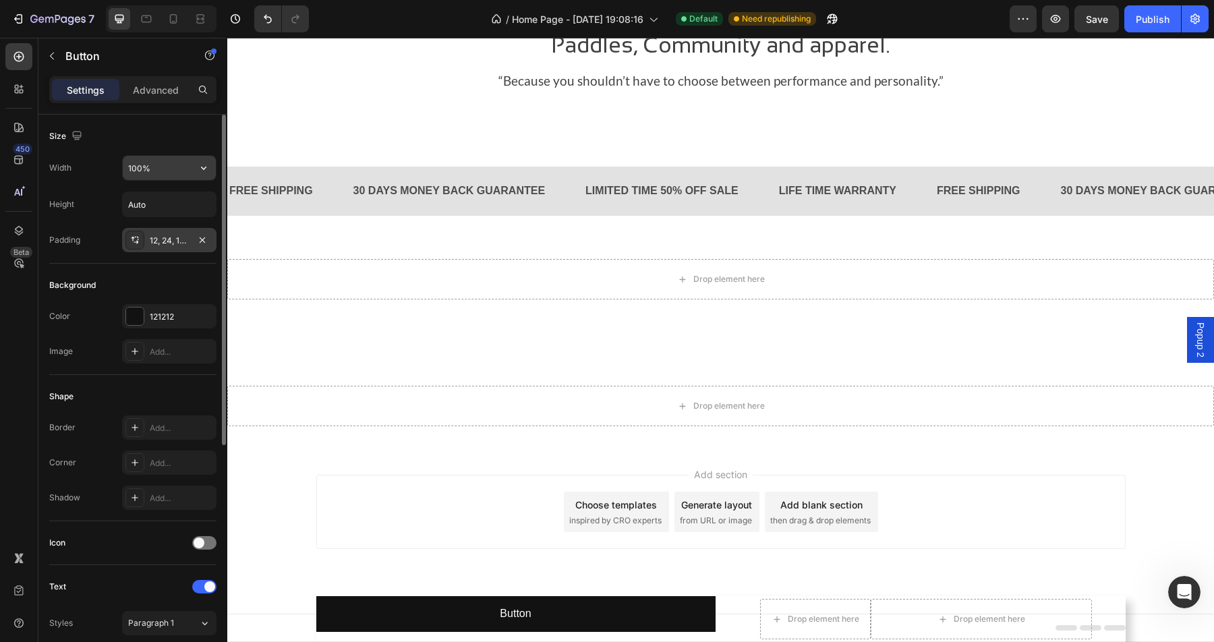
click at [196, 169] on button "button" at bounding box center [204, 168] width 24 height 24
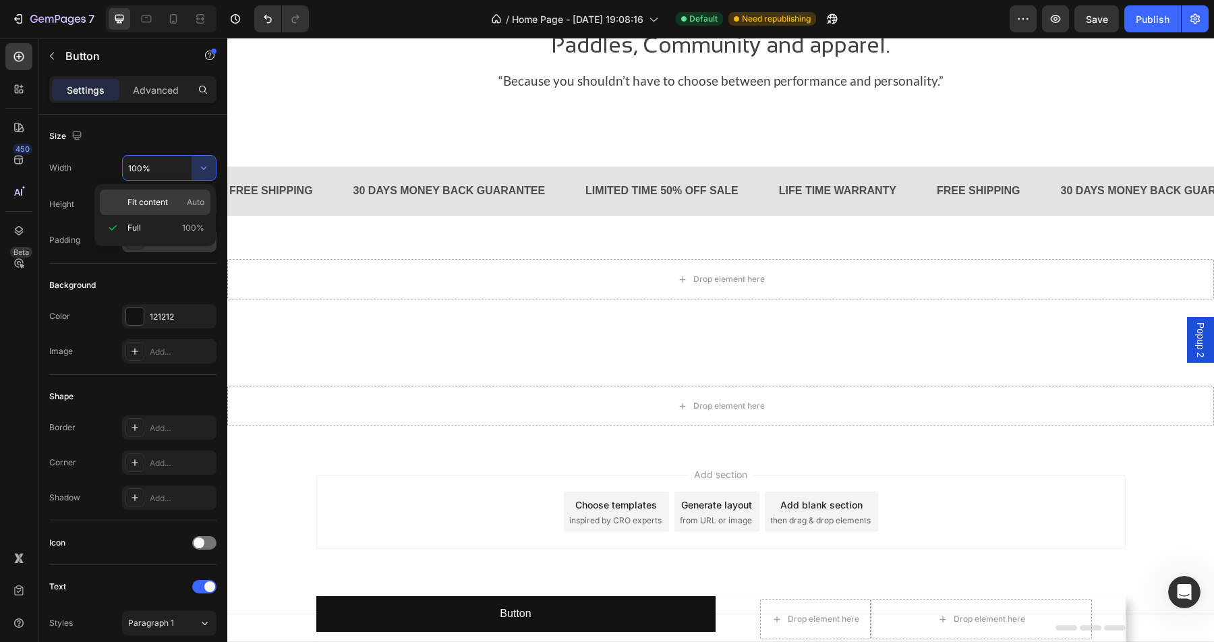
click at [183, 196] on div "Fit content Auto" at bounding box center [155, 202] width 111 height 26
type input "Auto"
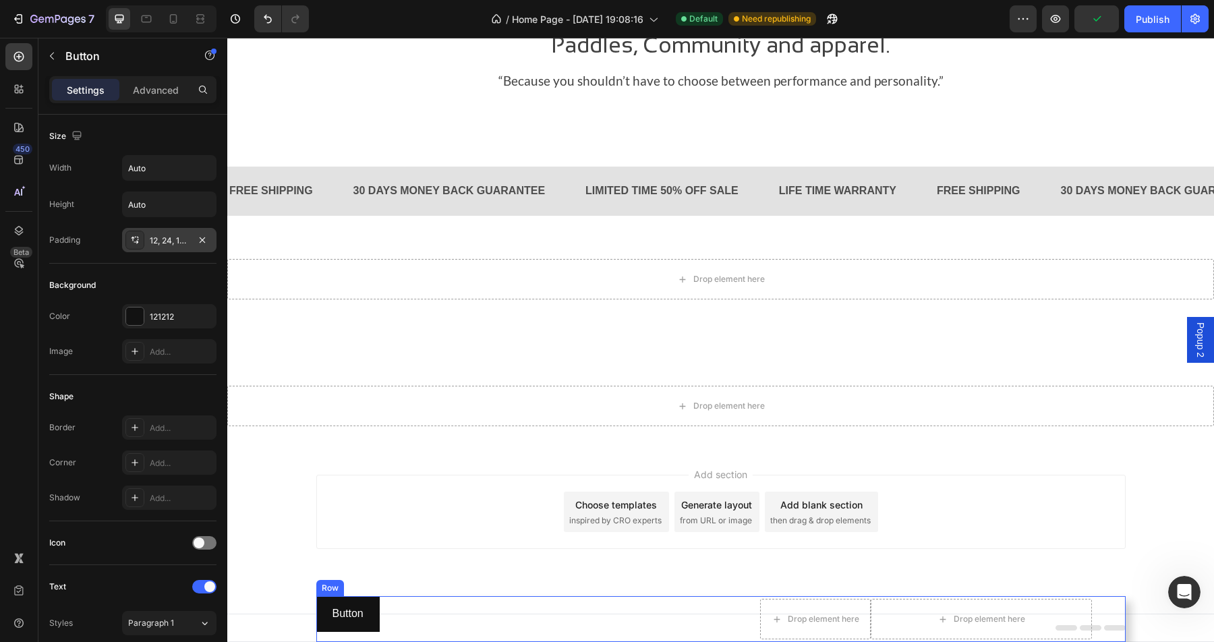
click at [754, 602] on div "Drop element here Drop element here Product" at bounding box center [925, 619] width 399 height 46
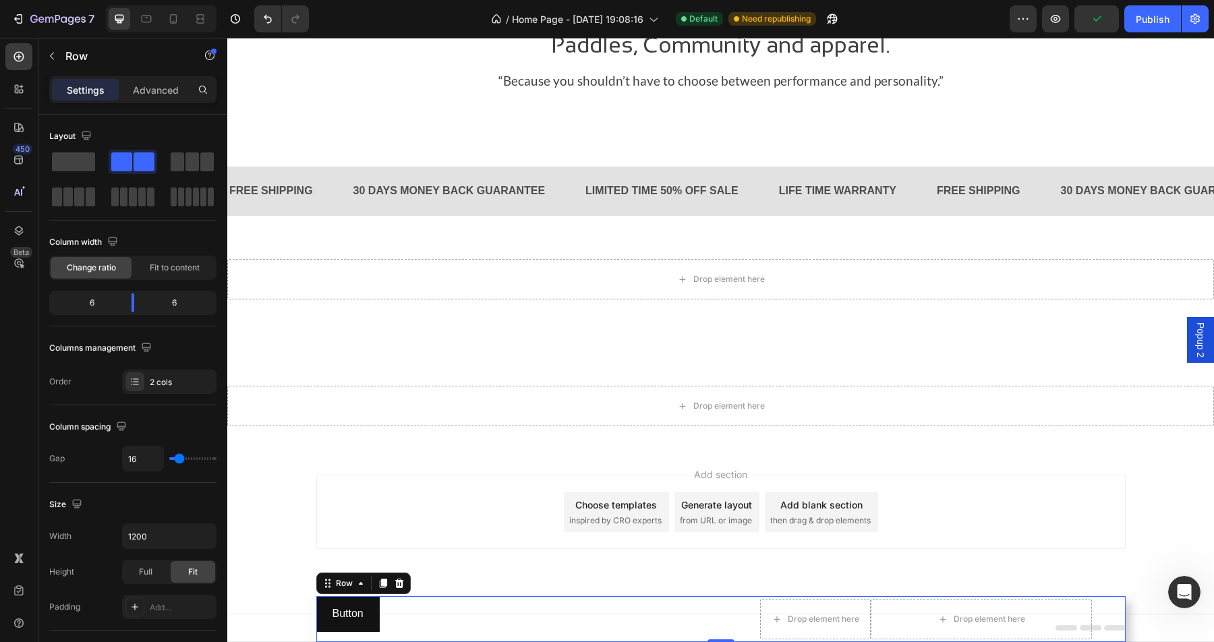
click at [749, 595] on div "Add section Choose templates inspired by CRO experts Generate layout from URL o…" at bounding box center [720, 531] width 987 height 166
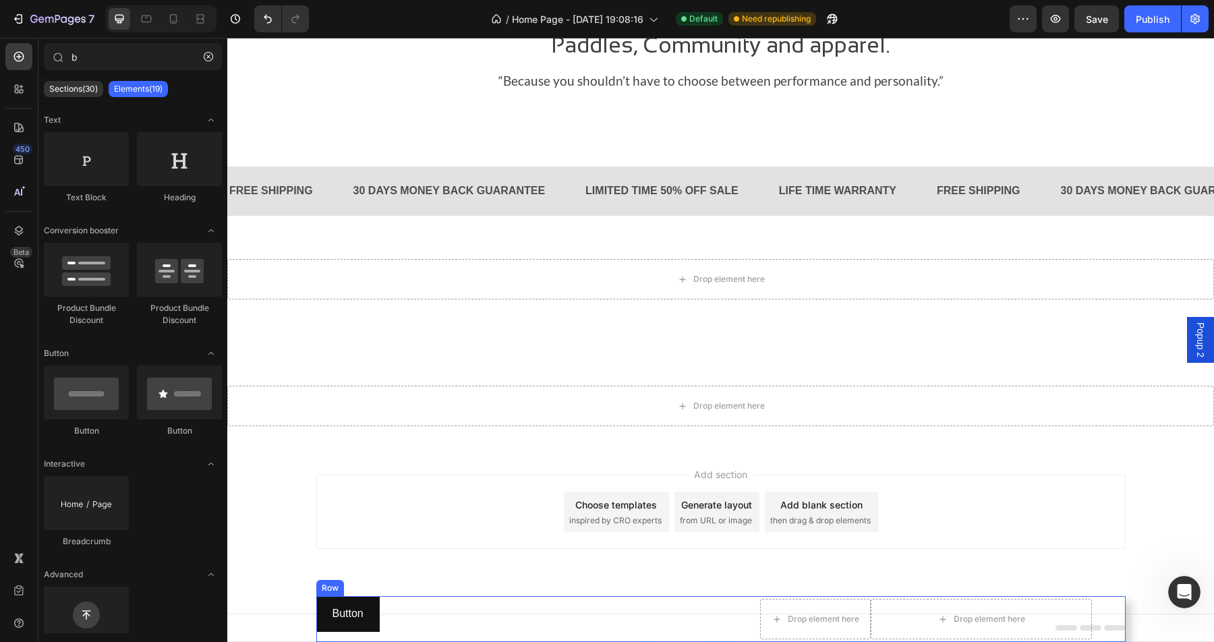
click at [749, 605] on div "Drop element here Drop element here Product" at bounding box center [925, 619] width 399 height 46
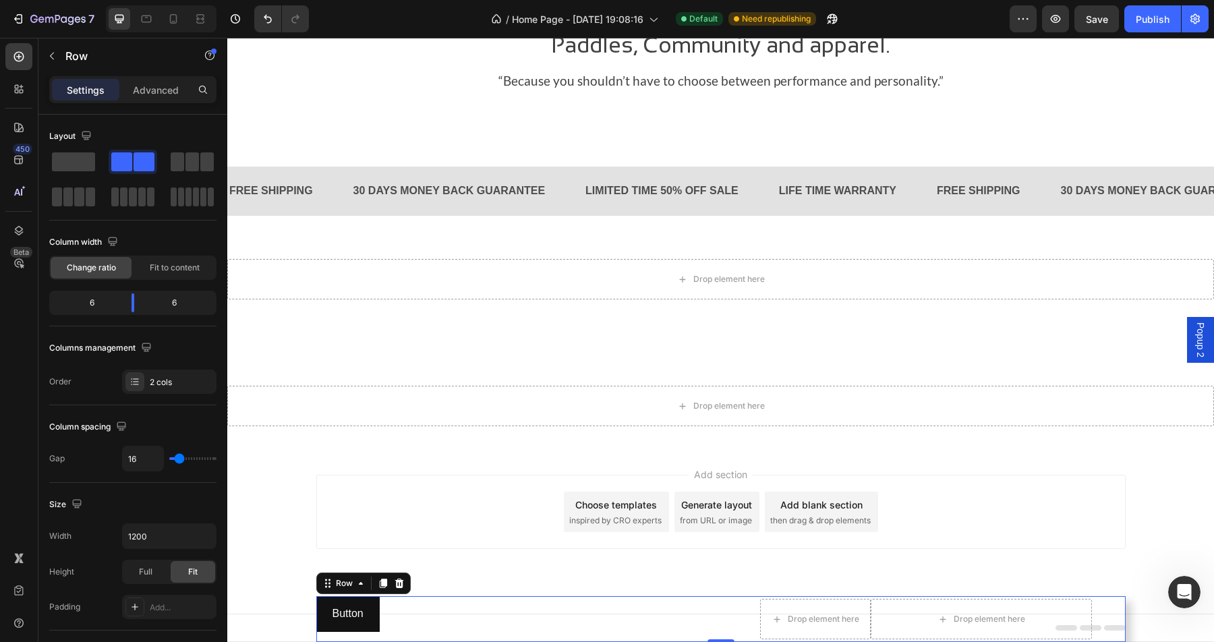
click at [747, 598] on div "Drop element here Drop element here Product" at bounding box center [925, 619] width 399 height 46
drag, startPoint x: 747, startPoint y: 598, endPoint x: 565, endPoint y: 573, distance: 183.9
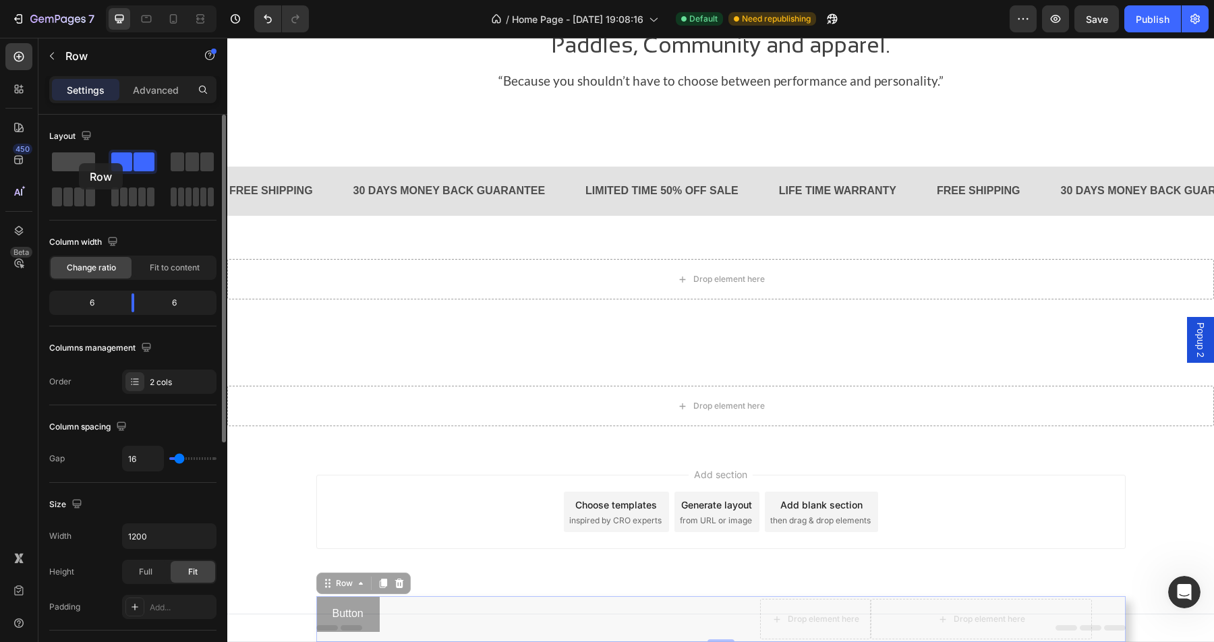
click at [79, 163] on span at bounding box center [73, 161] width 43 height 19
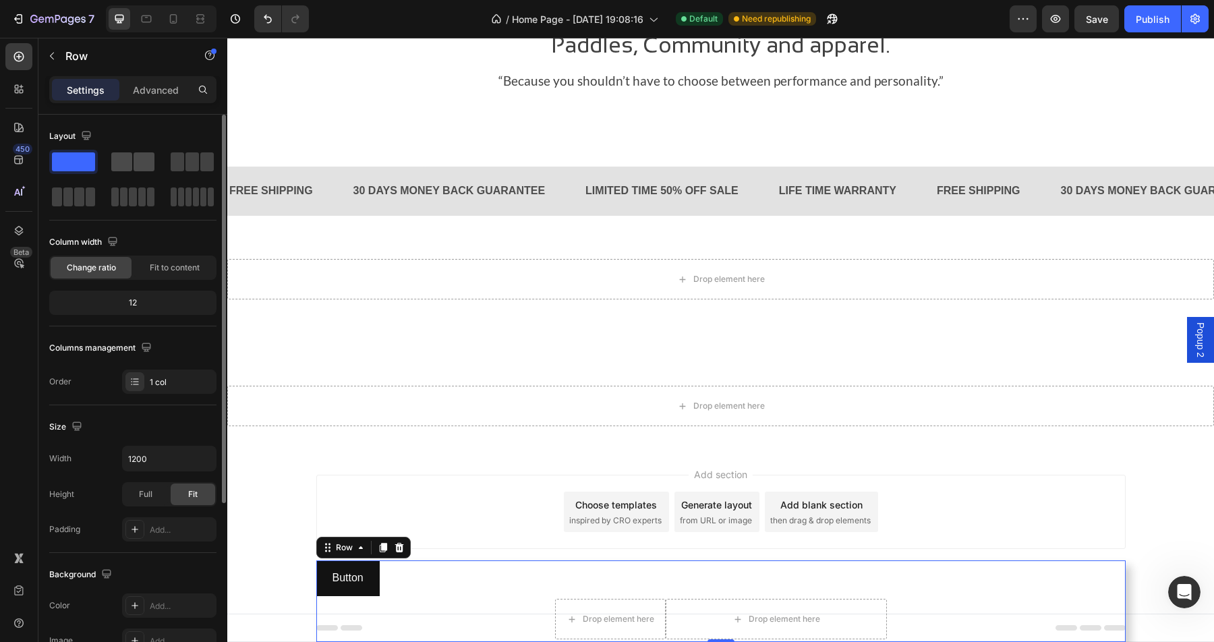
click at [135, 167] on span at bounding box center [144, 161] width 21 height 19
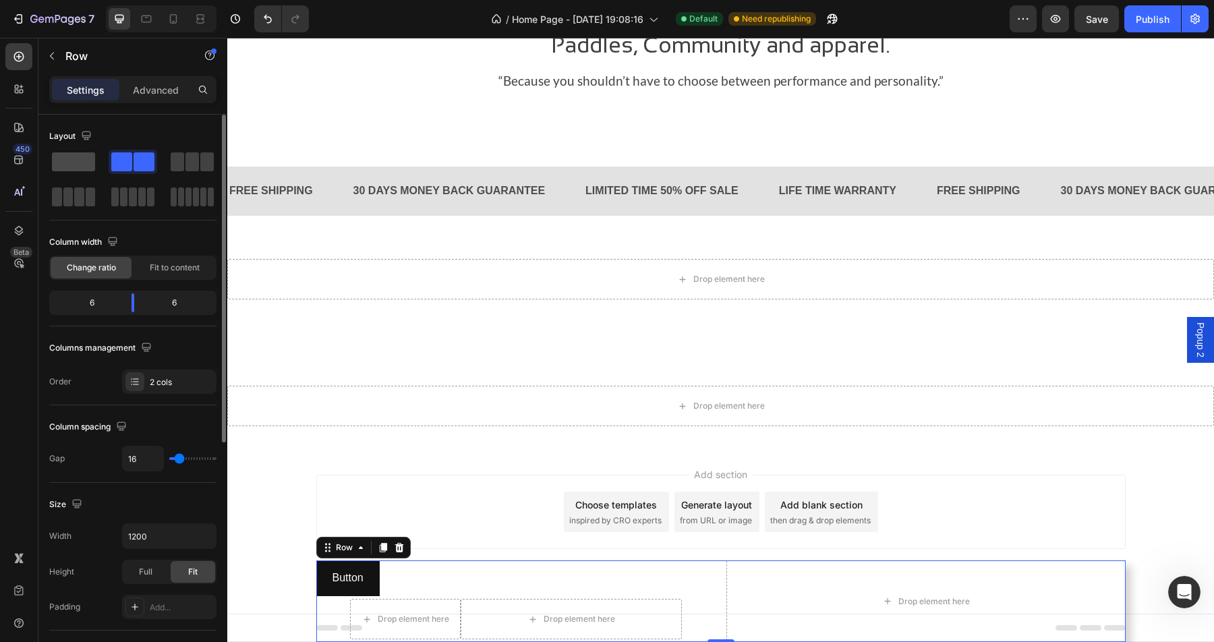
click at [87, 168] on span at bounding box center [73, 161] width 43 height 19
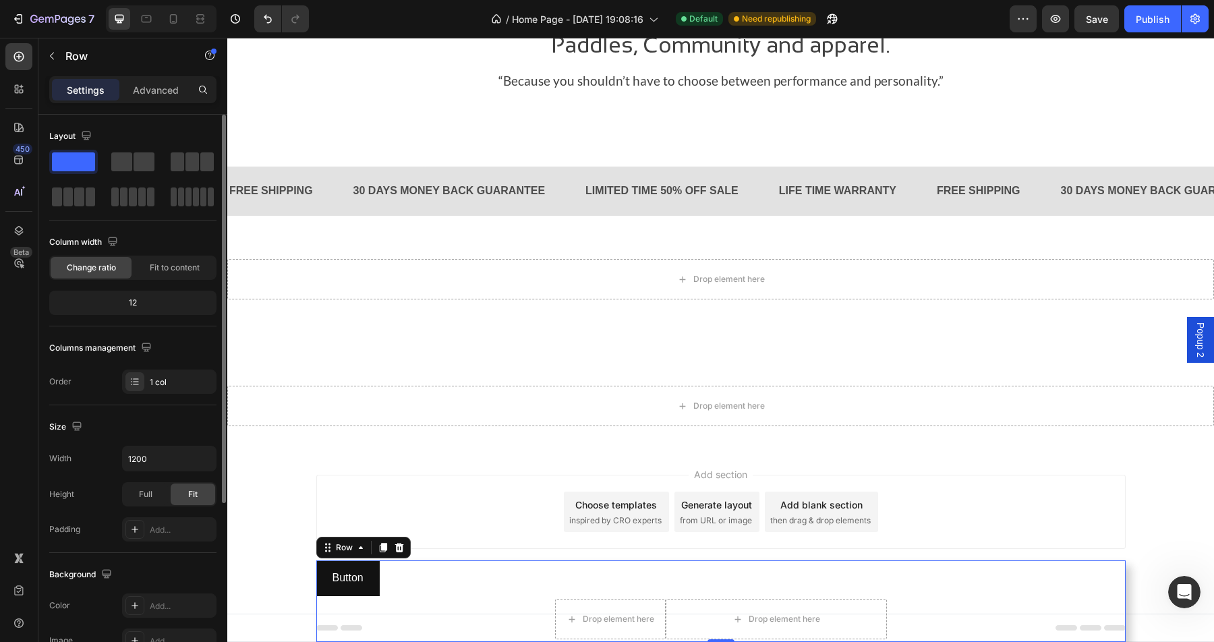
click at [69, 165] on span at bounding box center [73, 161] width 43 height 19
drag, startPoint x: 282, startPoint y: 551, endPoint x: 235, endPoint y: 504, distance: 66.3
click at [252, 540] on div "Add section Choose templates inspired by CRO experts Generate layout from URL o…" at bounding box center [720, 531] width 987 height 166
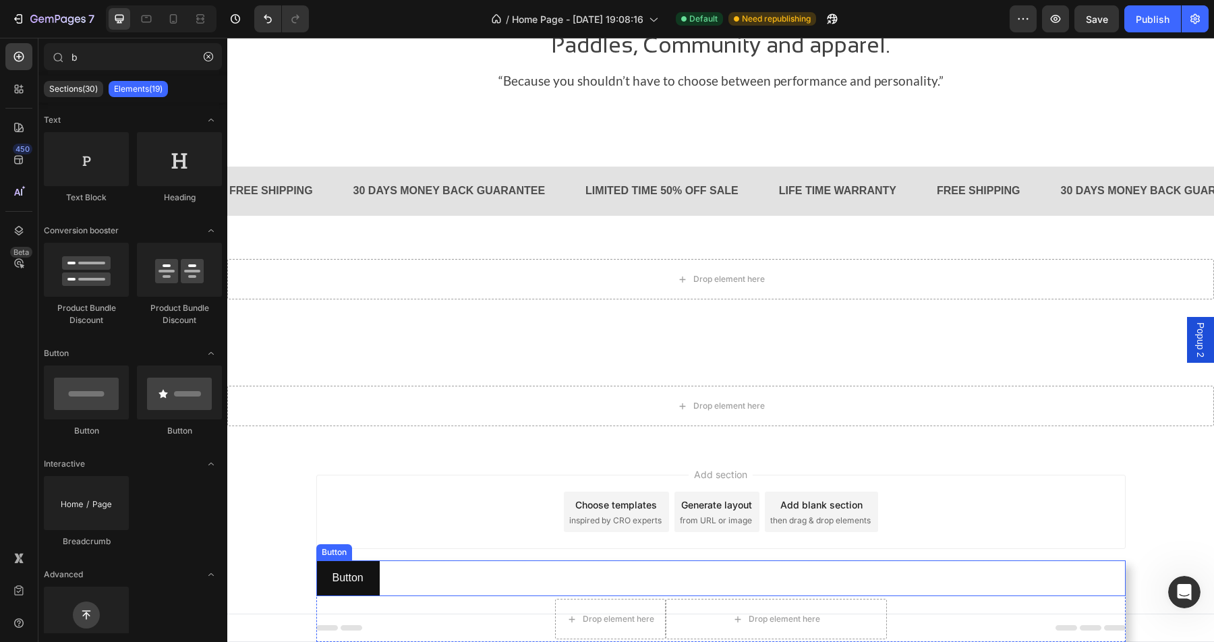
click at [405, 570] on div "Button Button" at bounding box center [720, 578] width 809 height 36
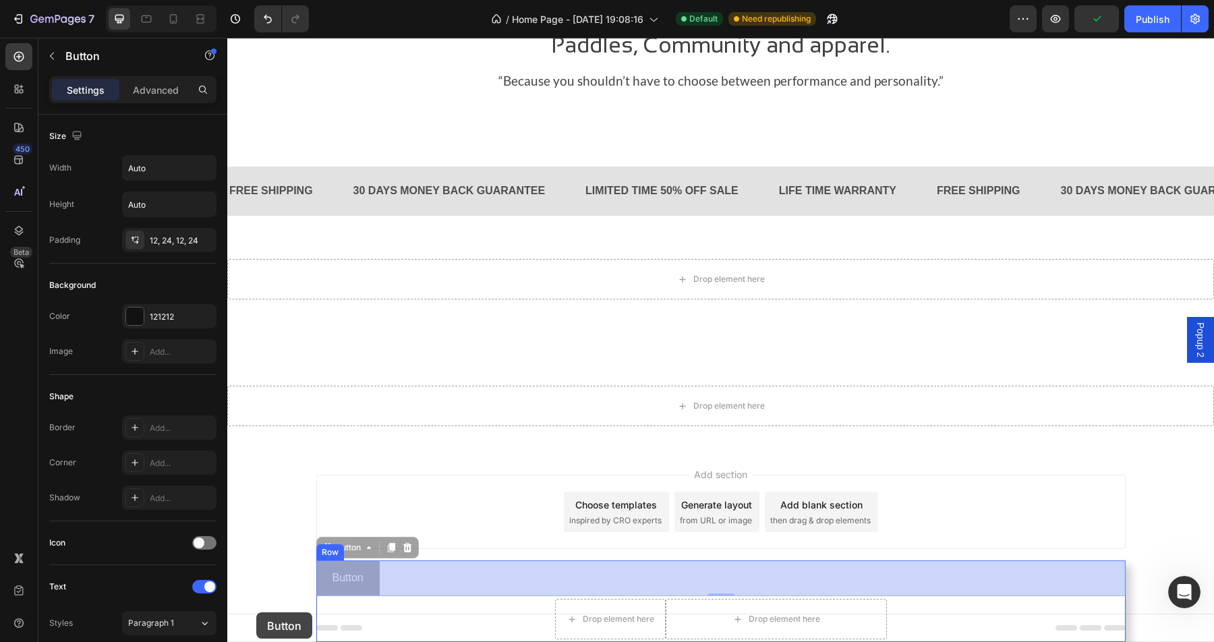
drag, startPoint x: 408, startPoint y: 579, endPoint x: 256, endPoint y: 612, distance: 155.3
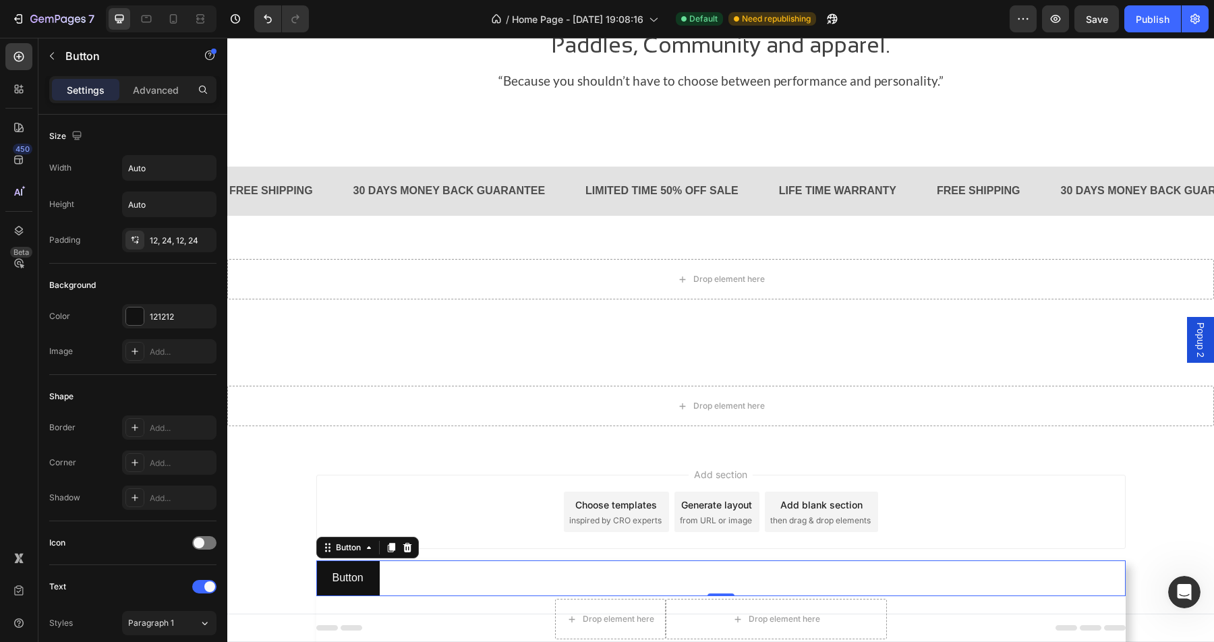
click at [428, 561] on div "Button Button 0" at bounding box center [720, 578] width 809 height 36
click at [426, 548] on div "Add section Choose templates inspired by CRO experts Generate layout from URL o…" at bounding box center [720, 512] width 809 height 74
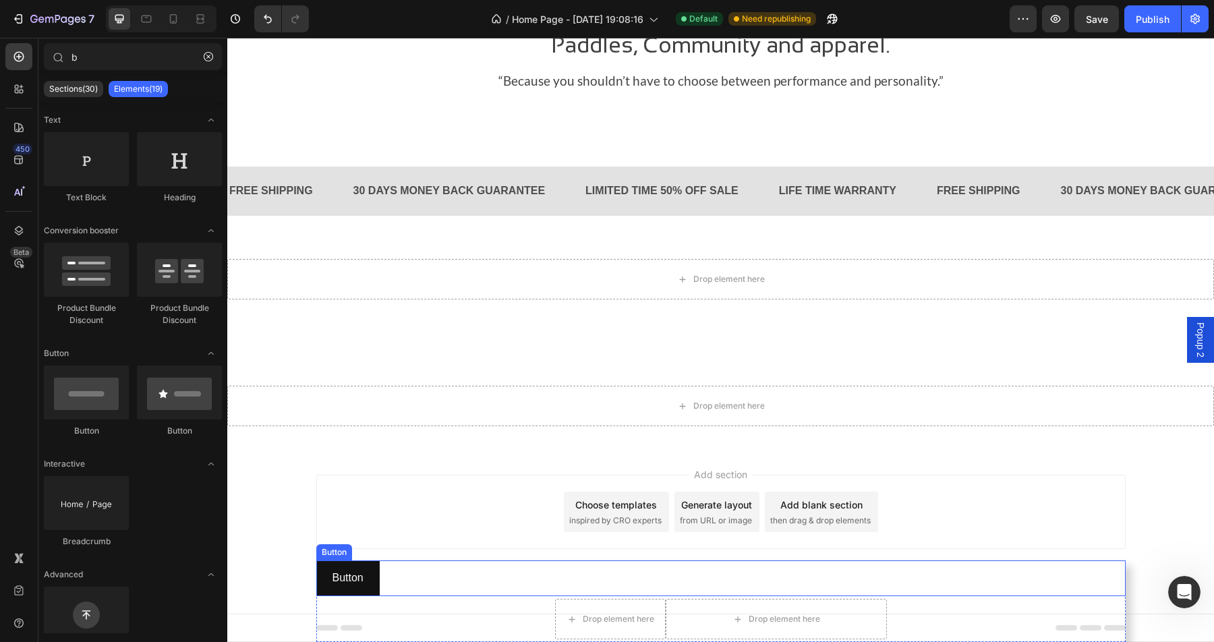
click at [419, 567] on div "Button Button" at bounding box center [720, 578] width 809 height 36
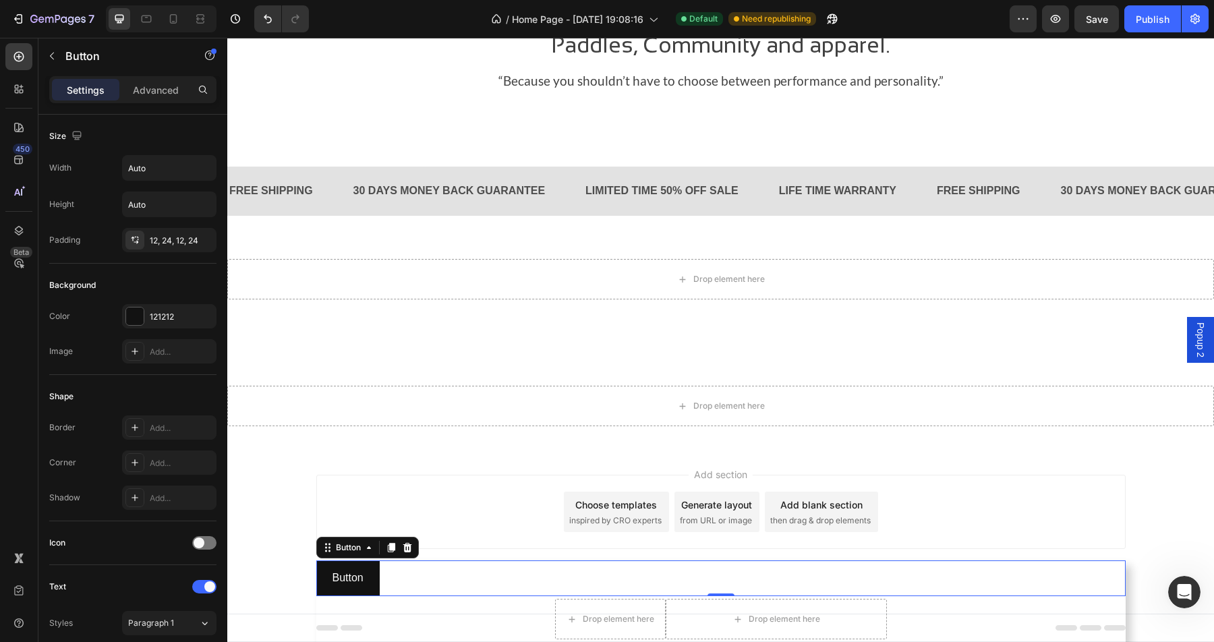
click at [423, 556] on div "Add section Choose templates inspired by CRO experts Generate layout from URL o…" at bounding box center [720, 531] width 987 height 166
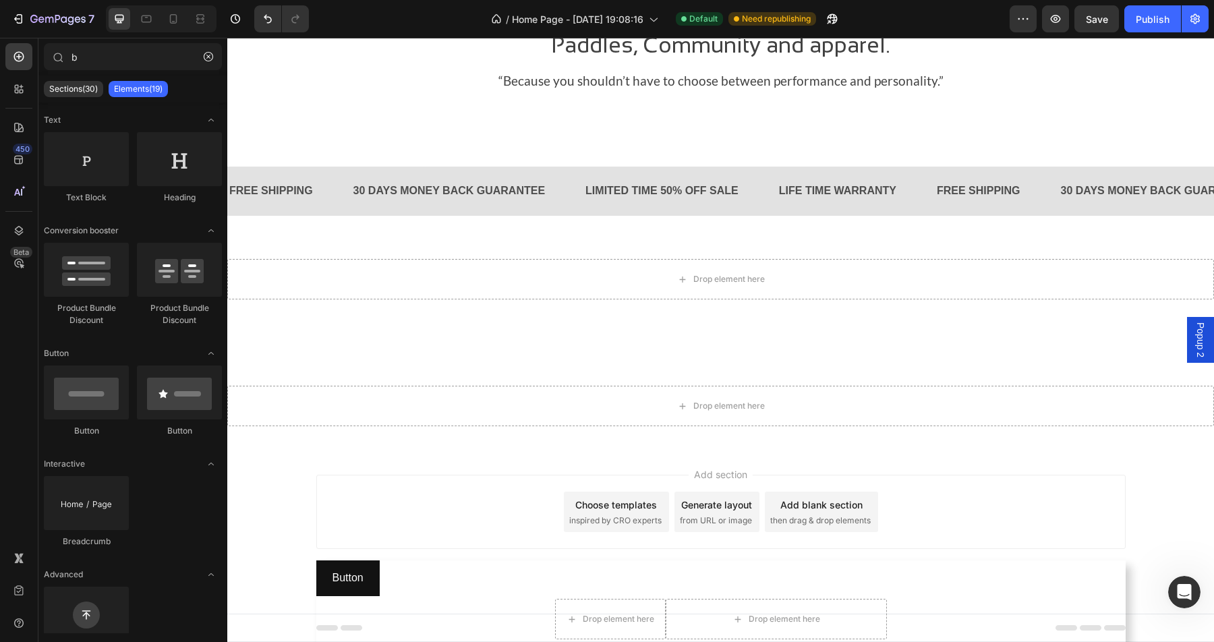
click at [424, 558] on div "Add section Choose templates inspired by CRO experts Generate layout from URL o…" at bounding box center [720, 531] width 987 height 166
click at [369, 624] on div "Button Button Drop element here Drop element here Product" at bounding box center [720, 601] width 809 height 82
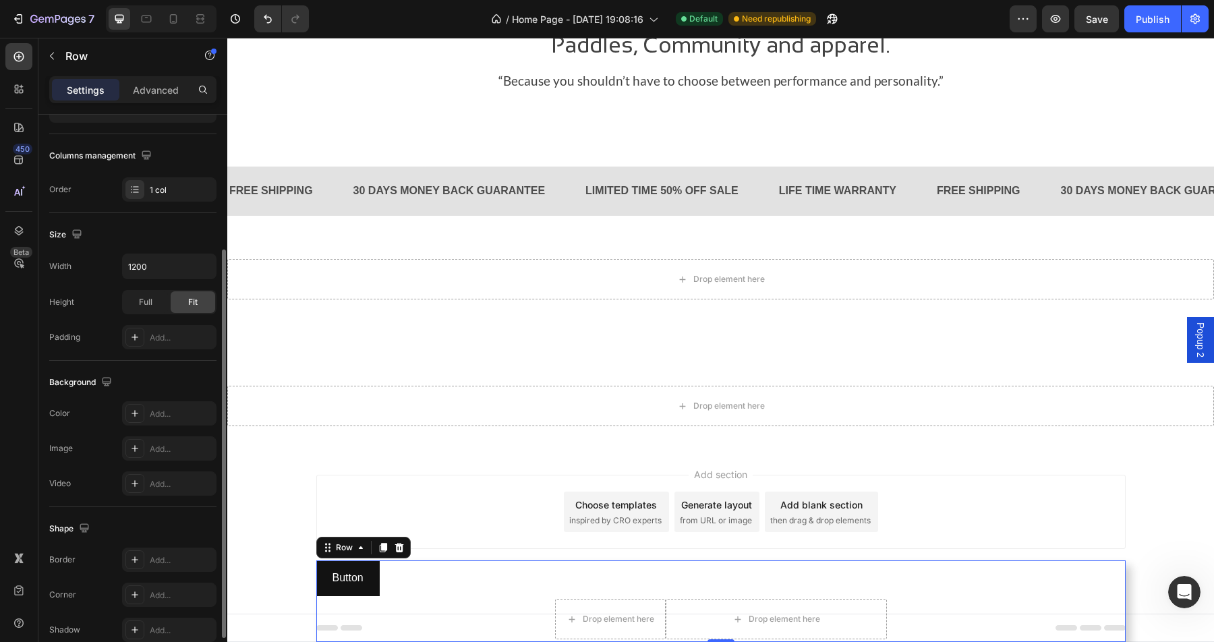
scroll to position [202, 0]
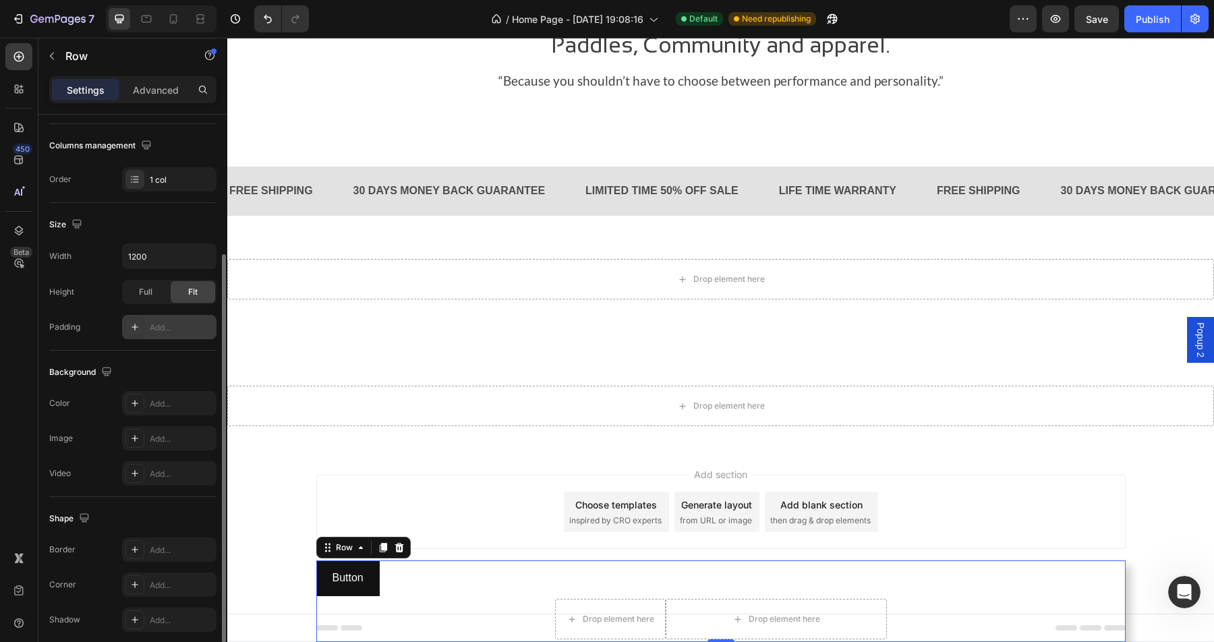
click at [148, 328] on div "Add..." at bounding box center [169, 327] width 94 height 24
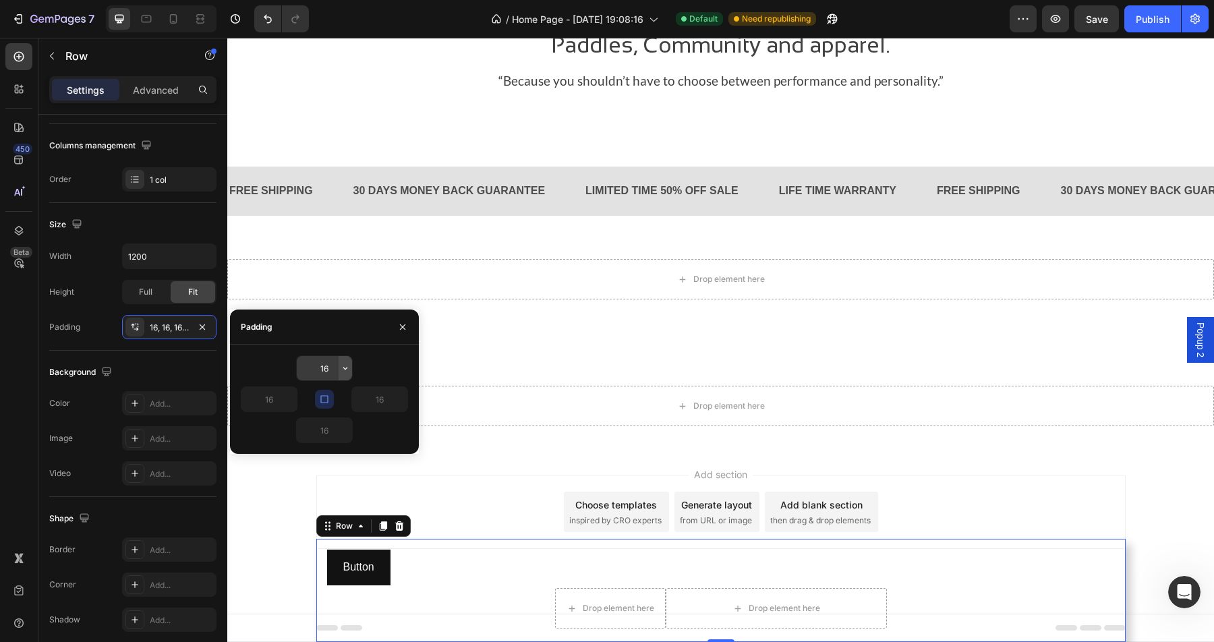
click at [341, 376] on button "button" at bounding box center [345, 368] width 13 height 24
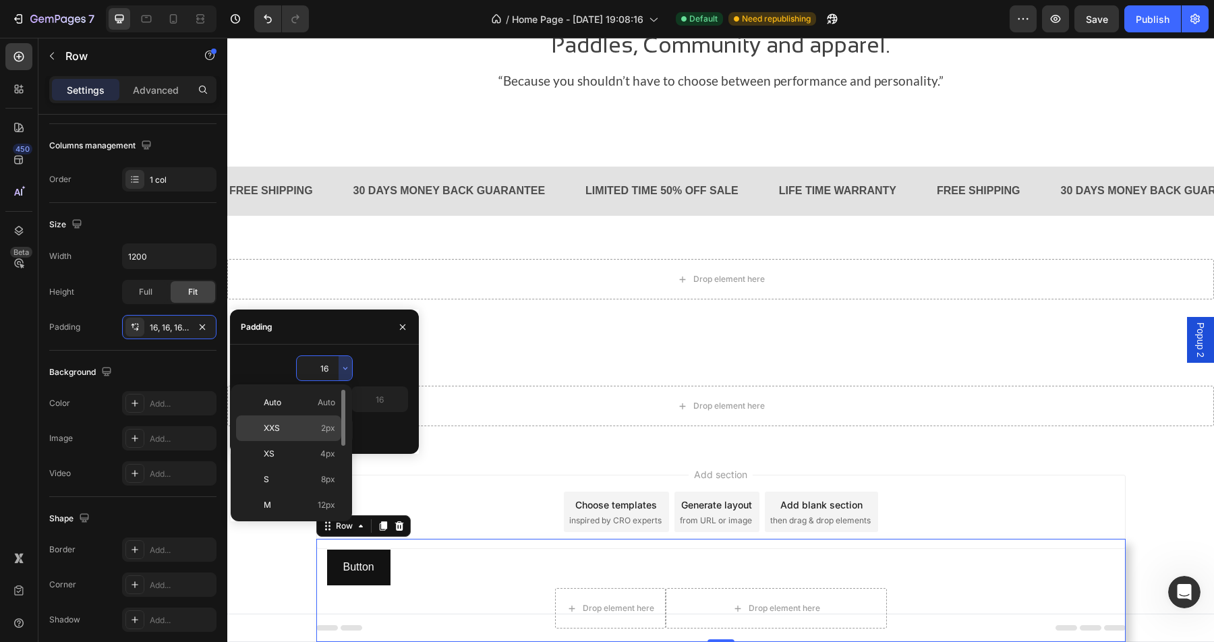
click at [319, 441] on div "XXS 2px" at bounding box center [288, 454] width 105 height 26
type input "2"
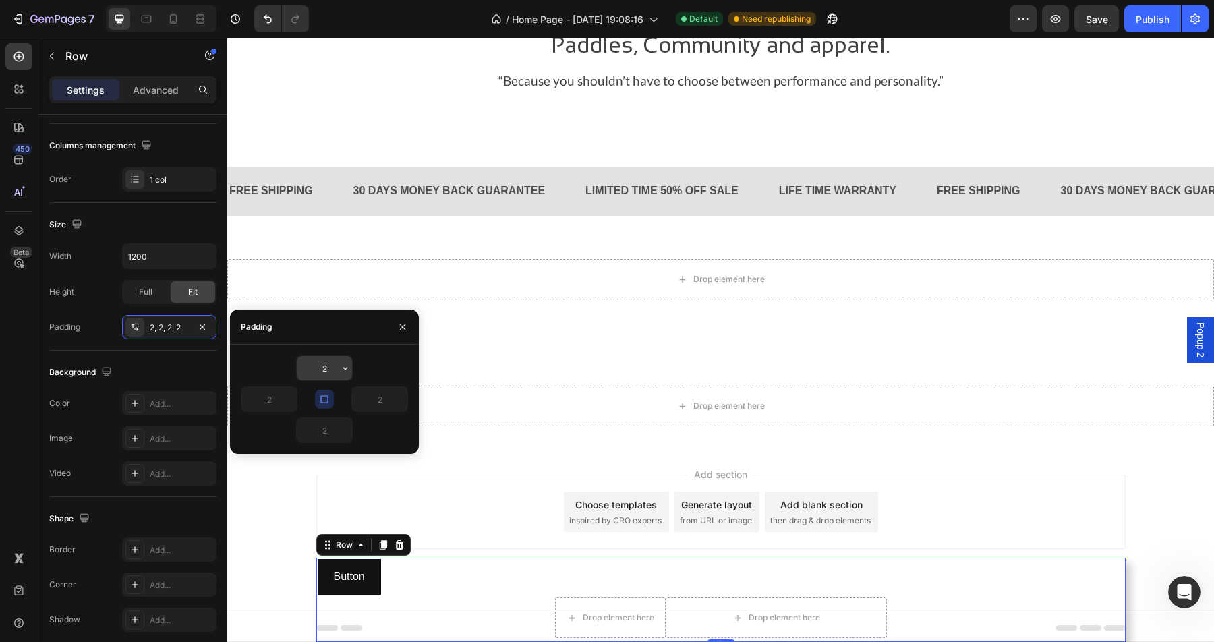
click at [334, 370] on input "2" at bounding box center [324, 368] width 55 height 24
click at [345, 372] on icon "button" at bounding box center [345, 368] width 11 height 11
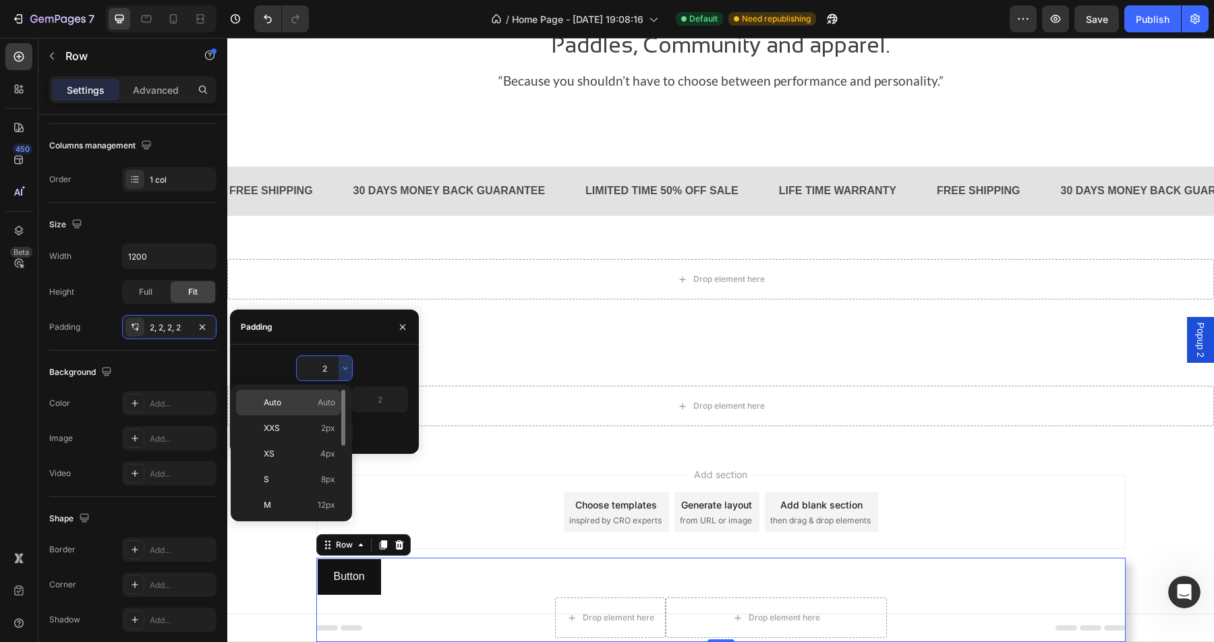
click at [310, 405] on p "Auto Auto" at bounding box center [299, 403] width 71 height 12
type input "Auto"
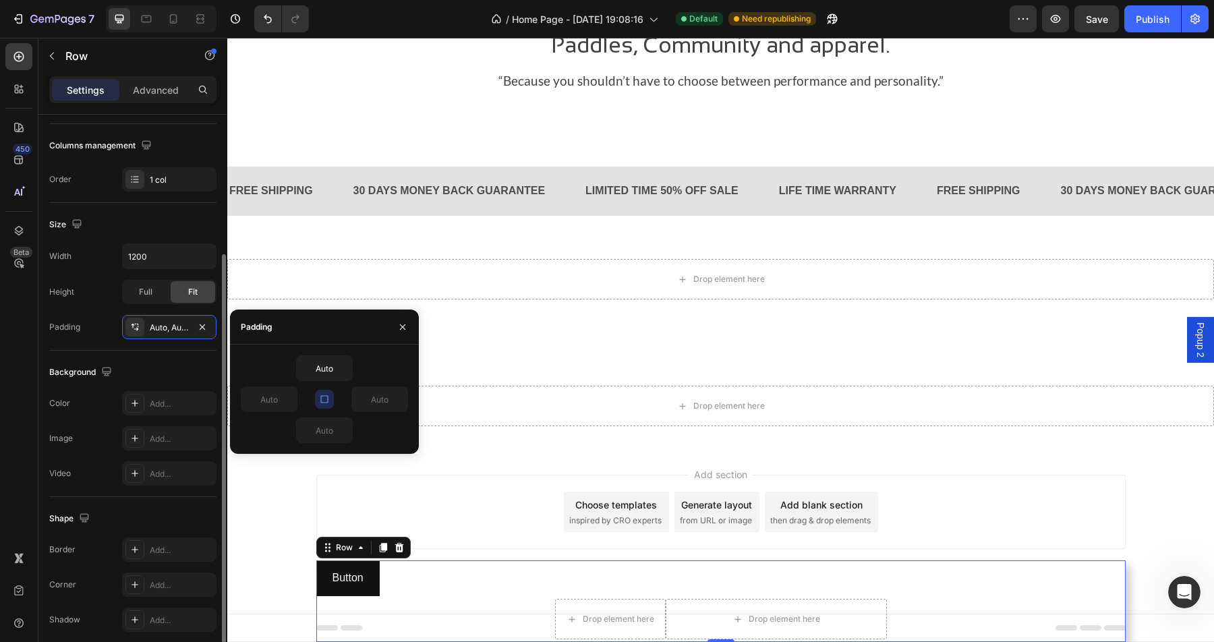
scroll to position [222, 0]
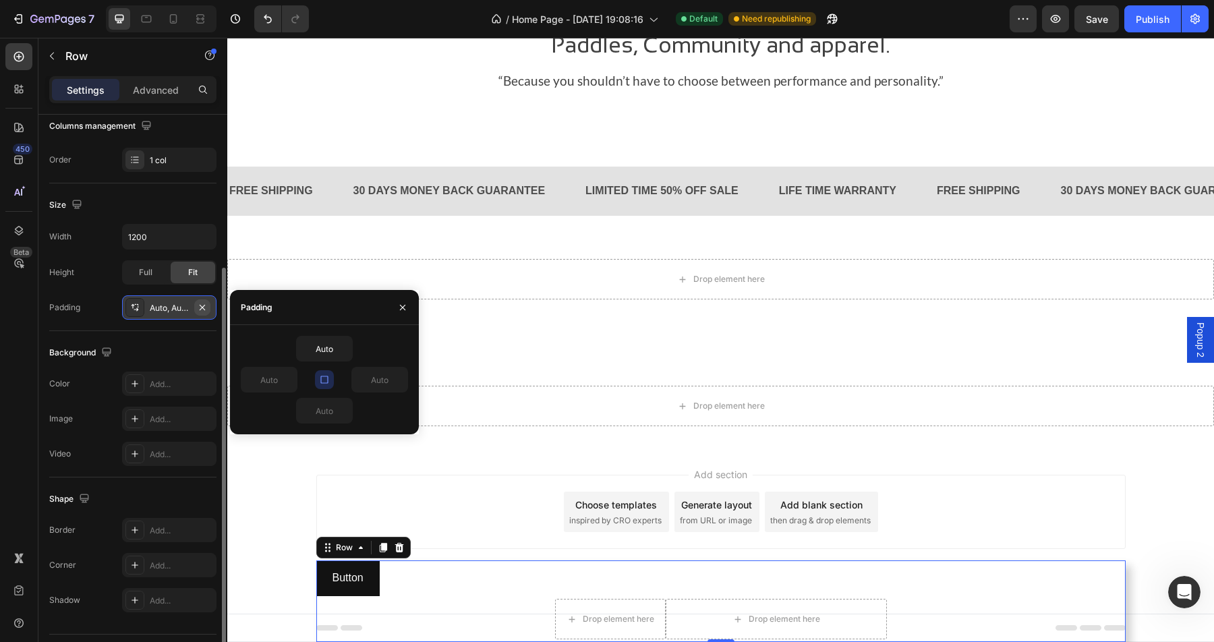
click at [198, 310] on icon "button" at bounding box center [202, 307] width 11 height 11
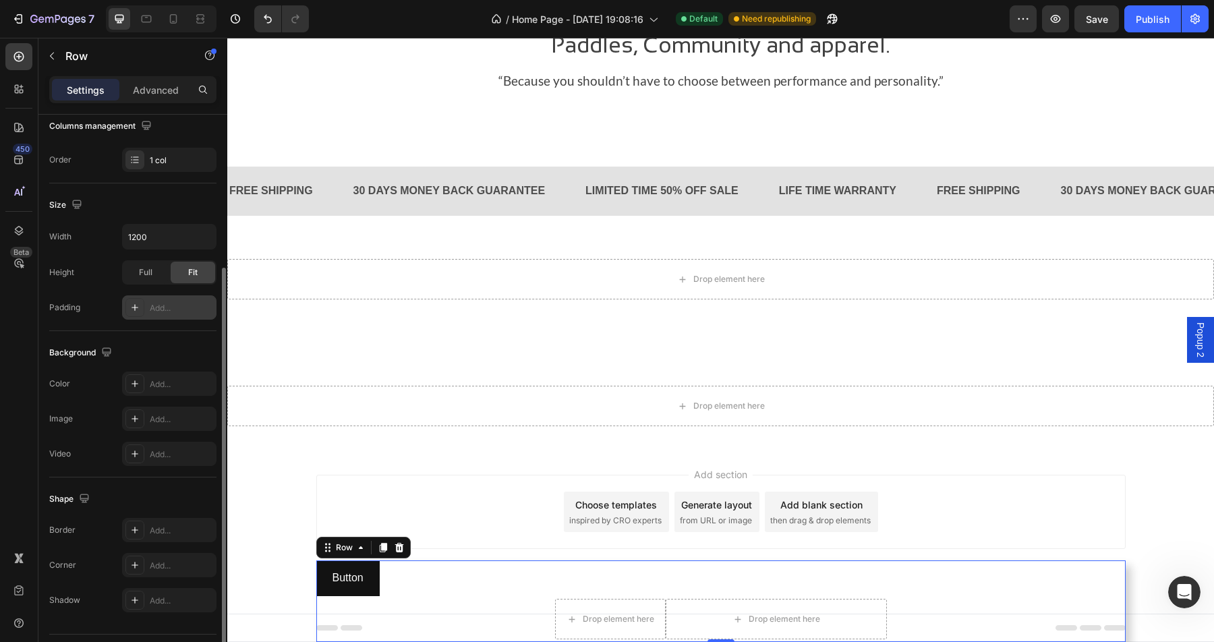
click at [183, 340] on div "Background The changes might be hidden by the video. Color Add... Image Add... …" at bounding box center [132, 404] width 167 height 146
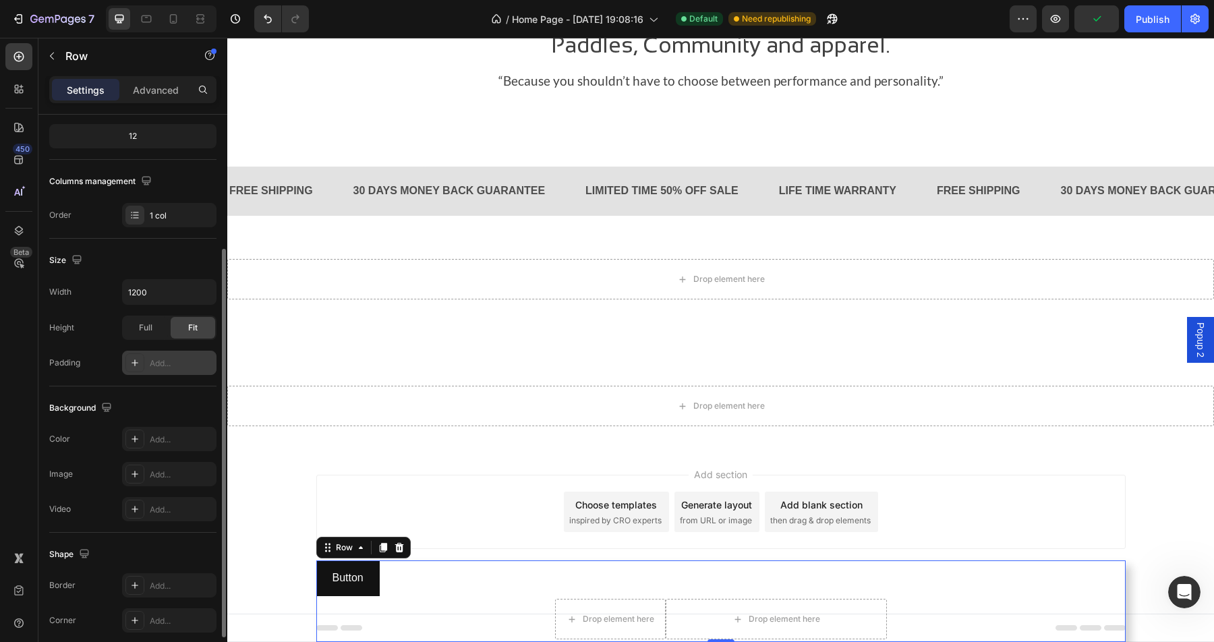
scroll to position [0, 0]
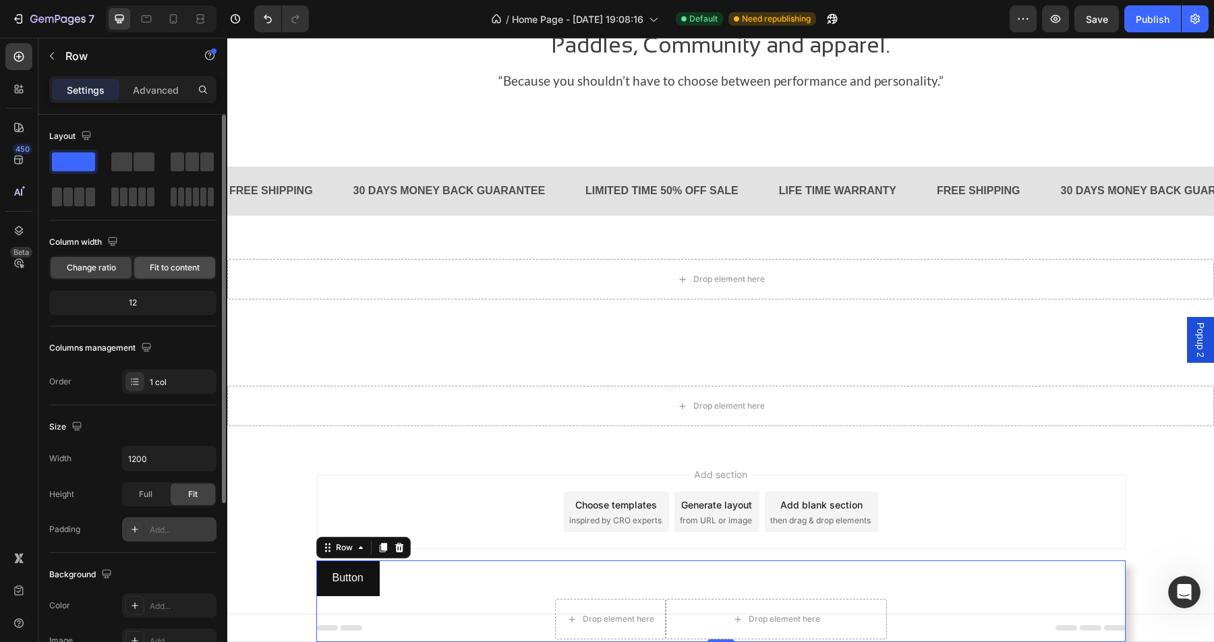
click at [166, 272] on span "Fit to content" at bounding box center [175, 268] width 50 height 12
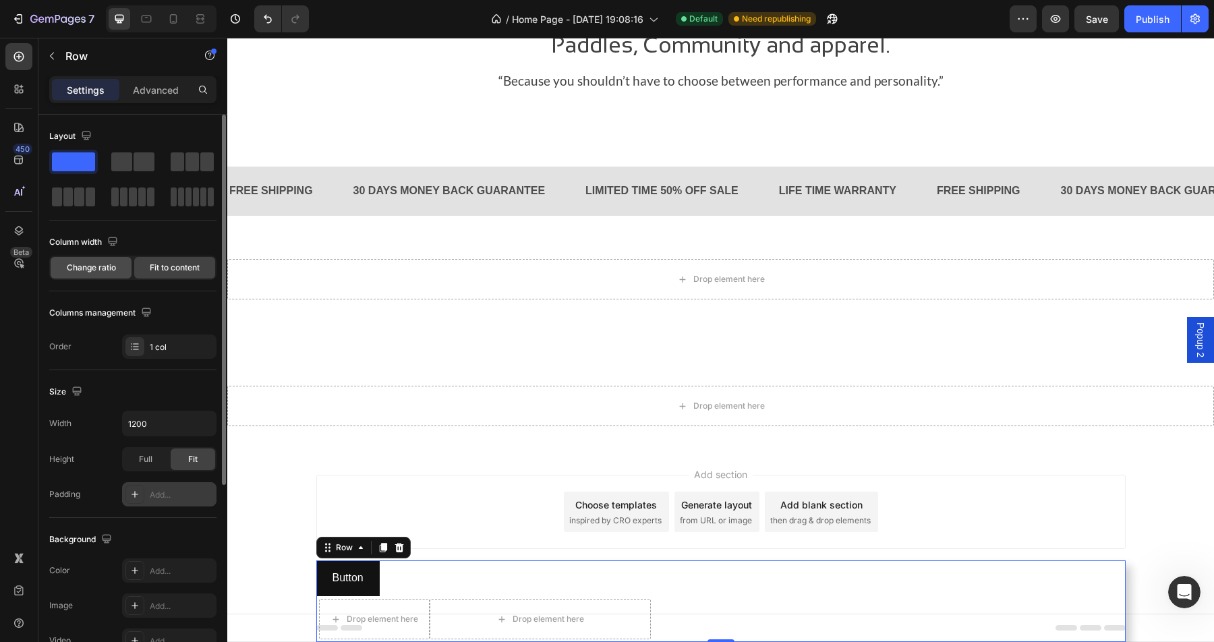
click at [94, 267] on span "Change ratio" at bounding box center [91, 268] width 49 height 12
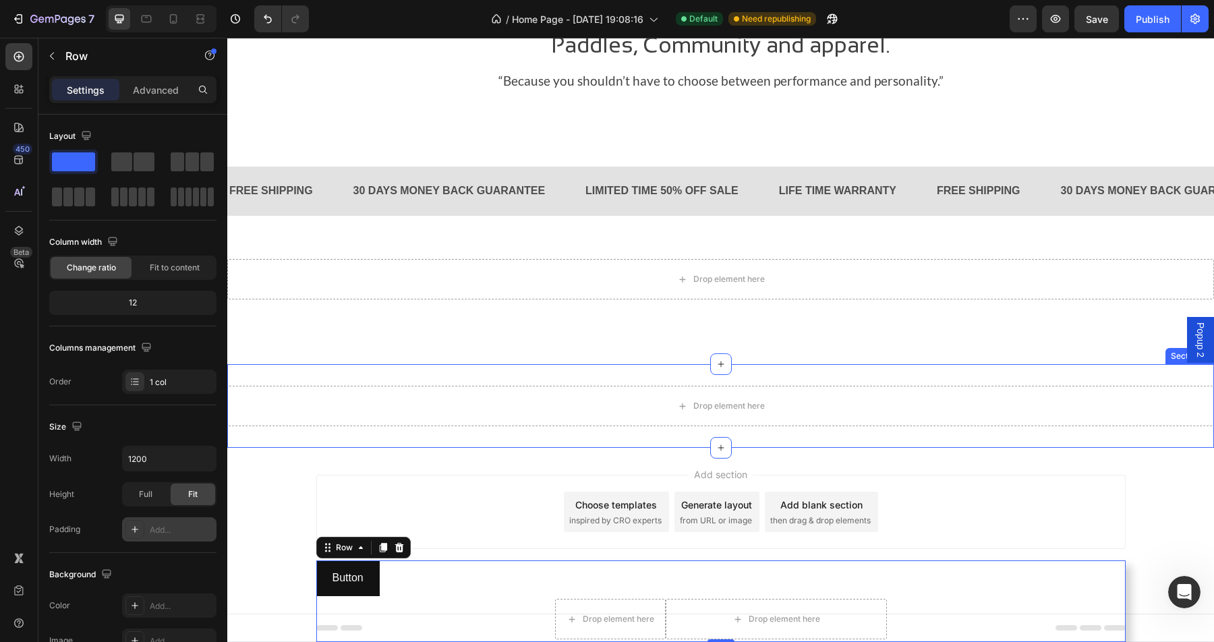
drag, startPoint x: 256, startPoint y: 367, endPoint x: 243, endPoint y: 322, distance: 46.3
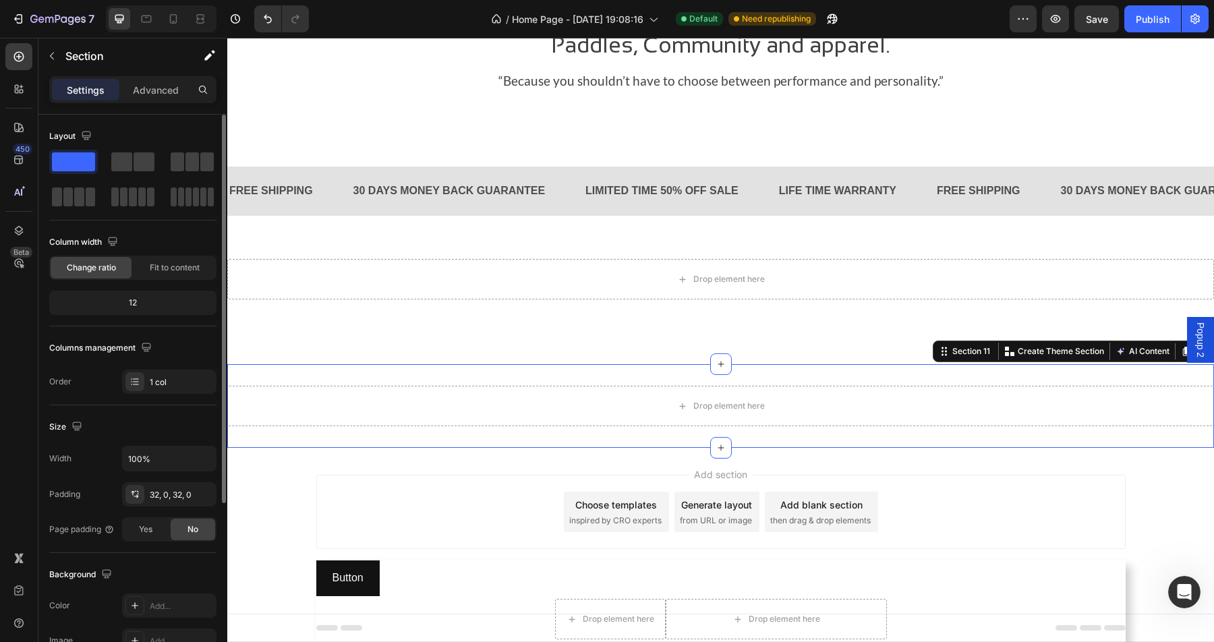
drag, startPoint x: 169, startPoint y: 156, endPoint x: 166, endPoint y: 136, distance: 20.5
click at [98, 185] on div at bounding box center [73, 197] width 49 height 24
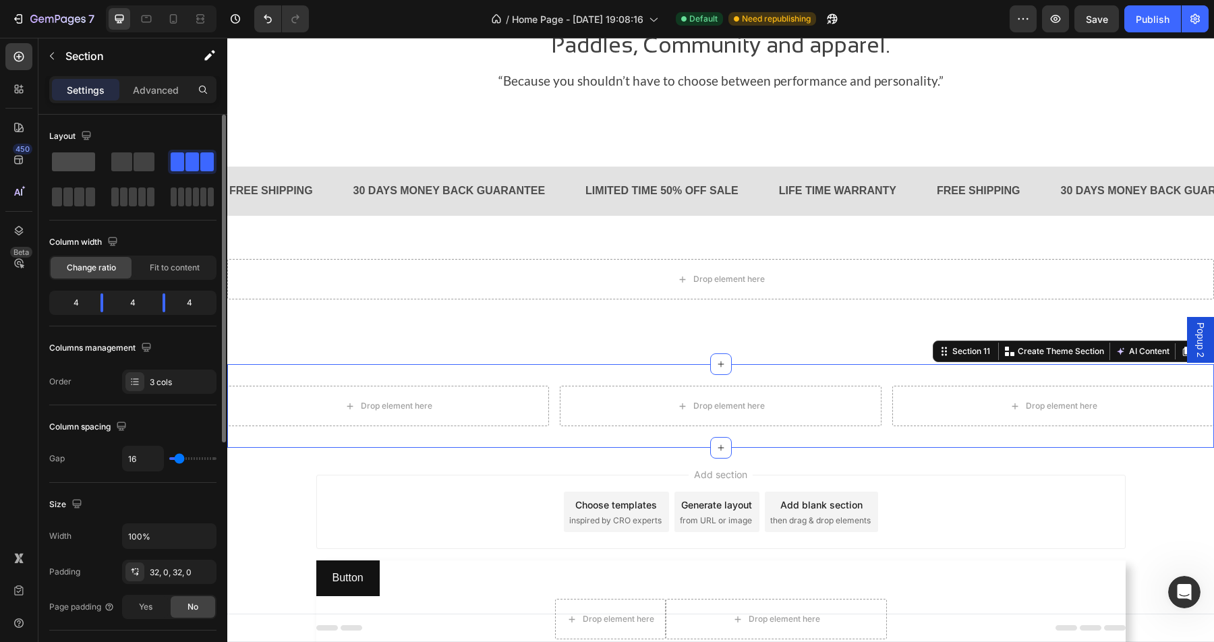
click at [82, 166] on span at bounding box center [73, 161] width 43 height 19
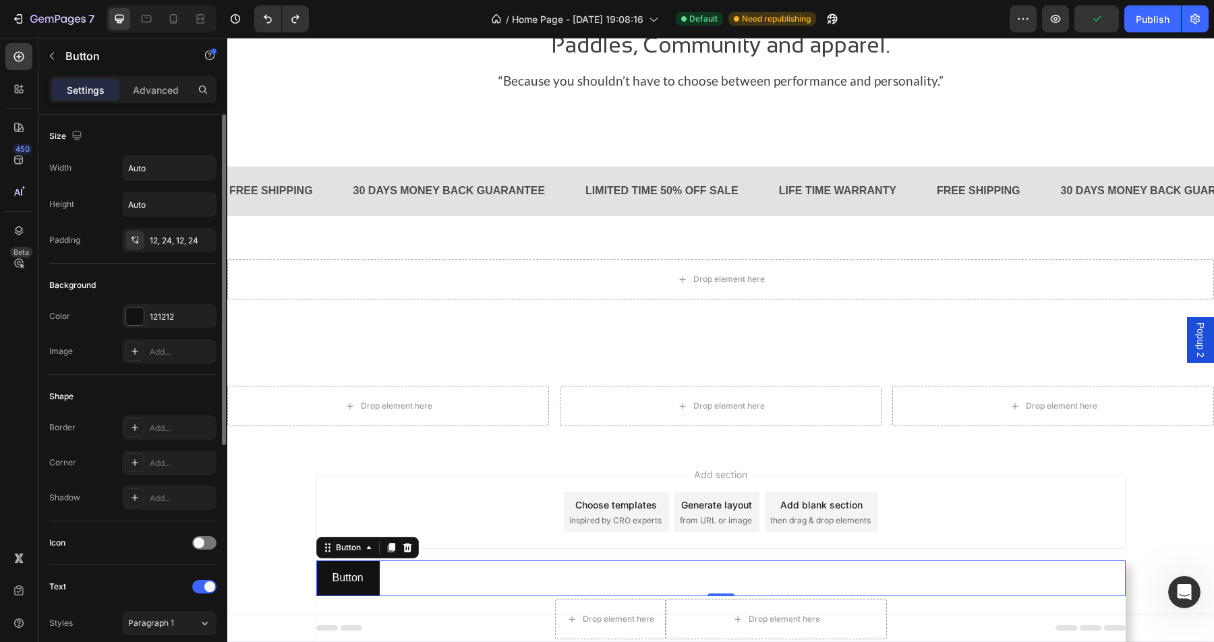
click at [409, 574] on div "Button Button 0" at bounding box center [720, 578] width 809 height 36
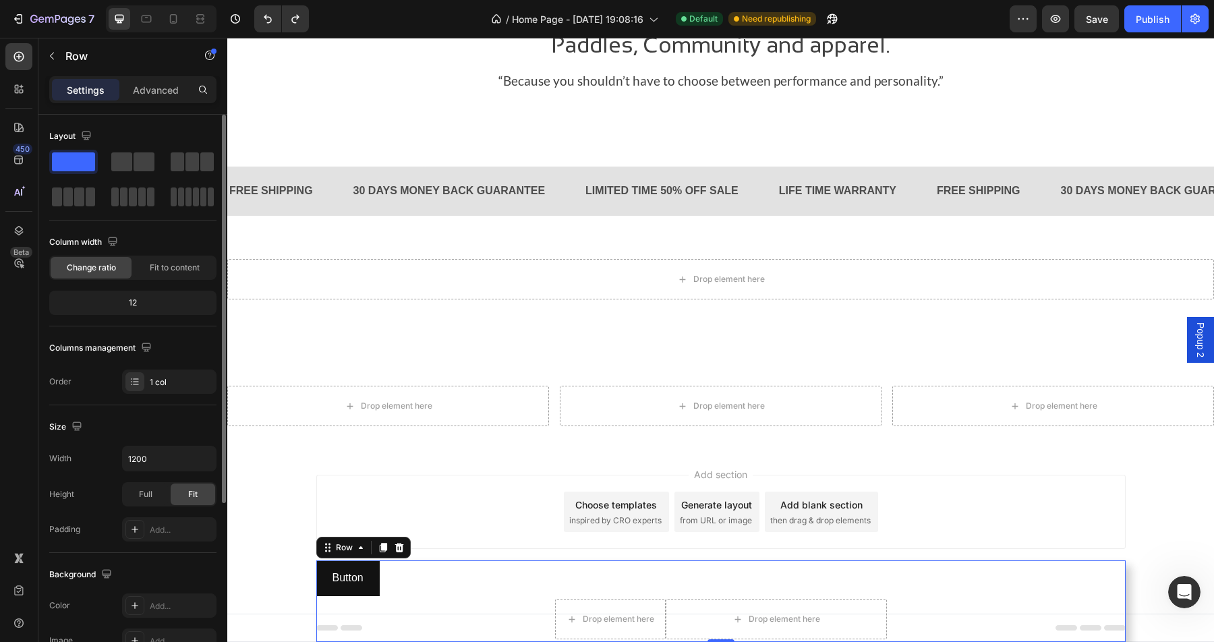
click at [436, 621] on div "Button Button Drop element here Drop element here Product" at bounding box center [720, 601] width 809 height 82
click at [169, 461] on input "1200" at bounding box center [169, 458] width 93 height 24
click at [206, 463] on icon "button" at bounding box center [203, 458] width 13 height 13
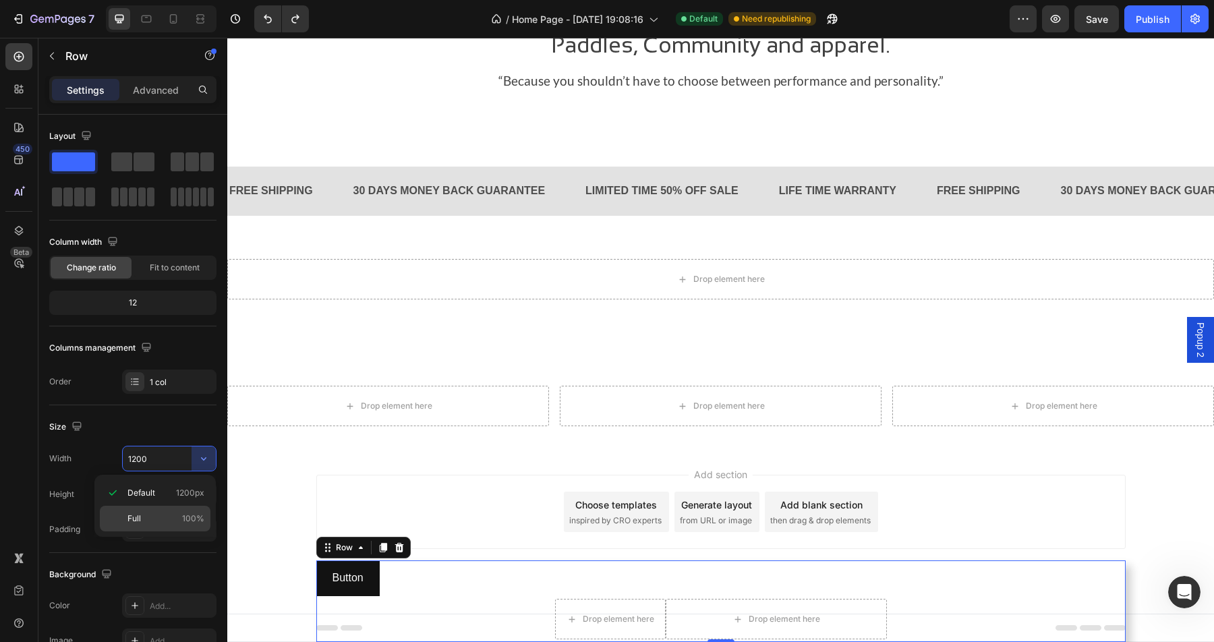
click at [186, 513] on span "100%" at bounding box center [193, 519] width 22 height 12
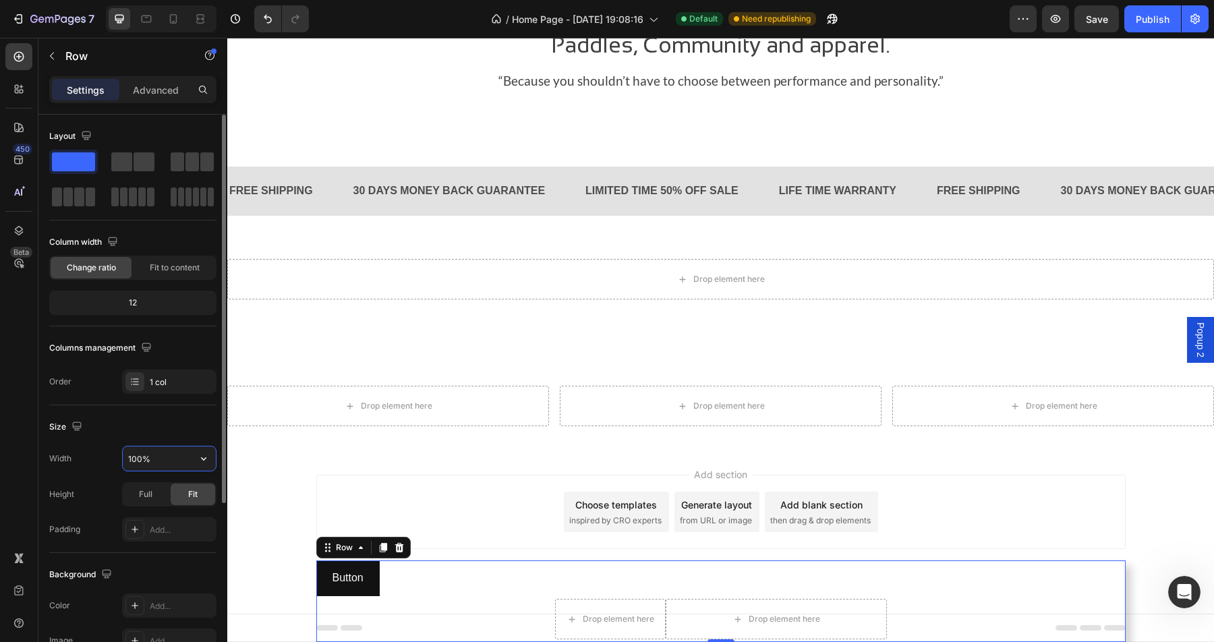
click at [156, 460] on input "100%" at bounding box center [169, 458] width 93 height 24
type input "="
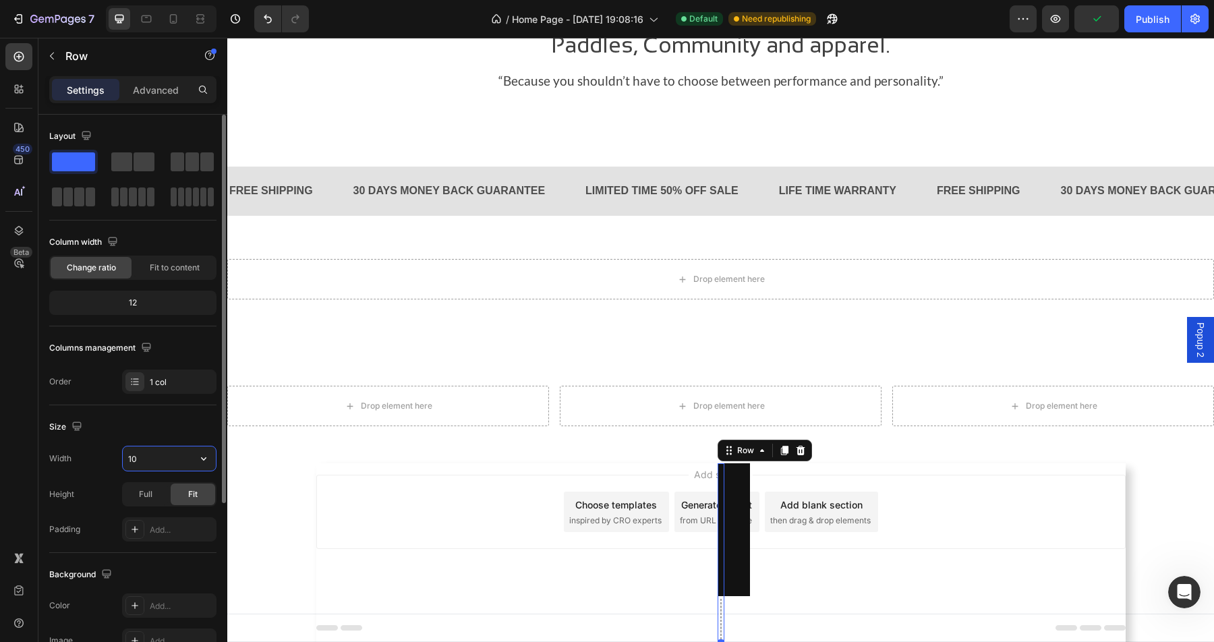
type input "1"
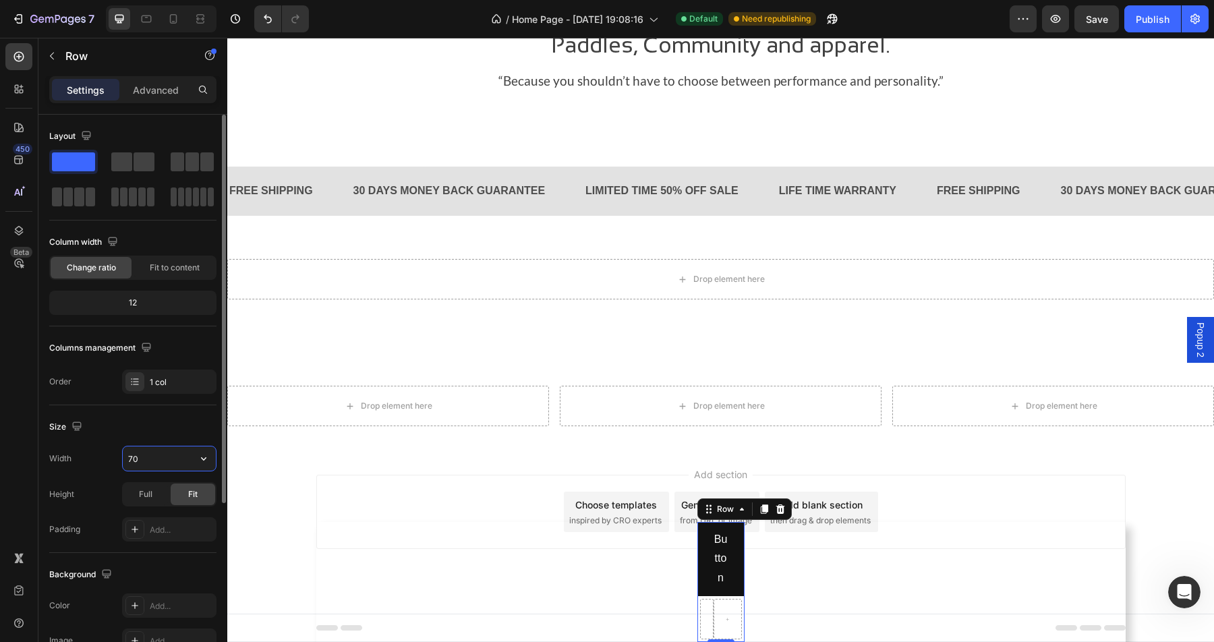
type input "7"
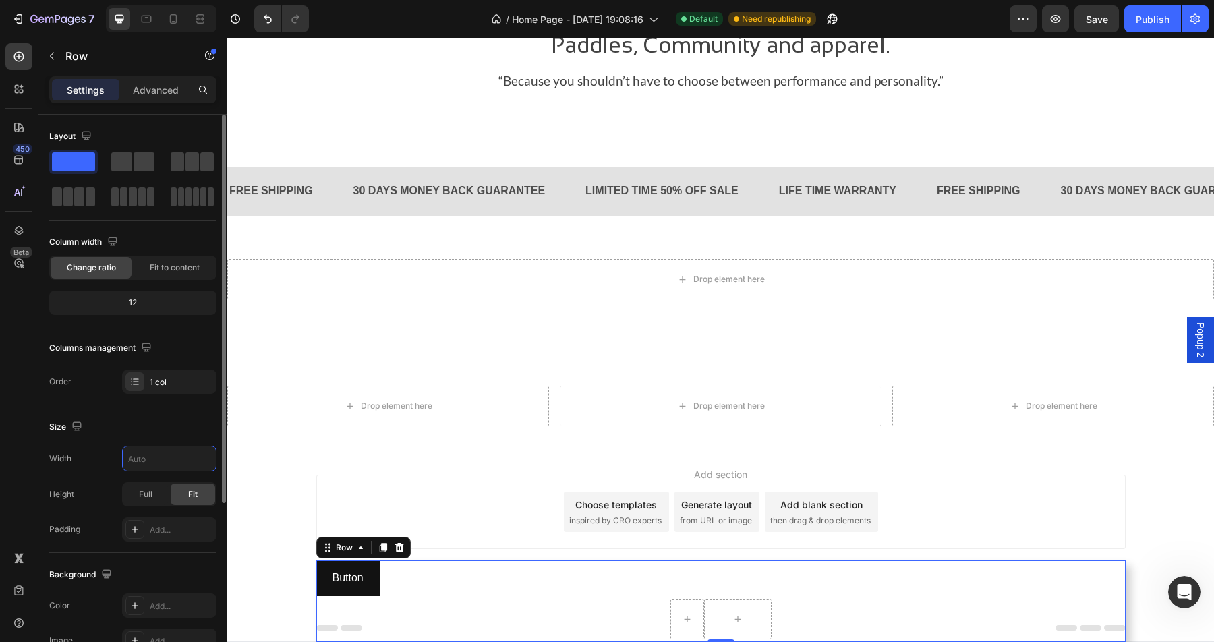
type input "1200"
click at [160, 430] on div "Size" at bounding box center [132, 427] width 167 height 22
click at [149, 96] on p "Advanced" at bounding box center [156, 90] width 46 height 14
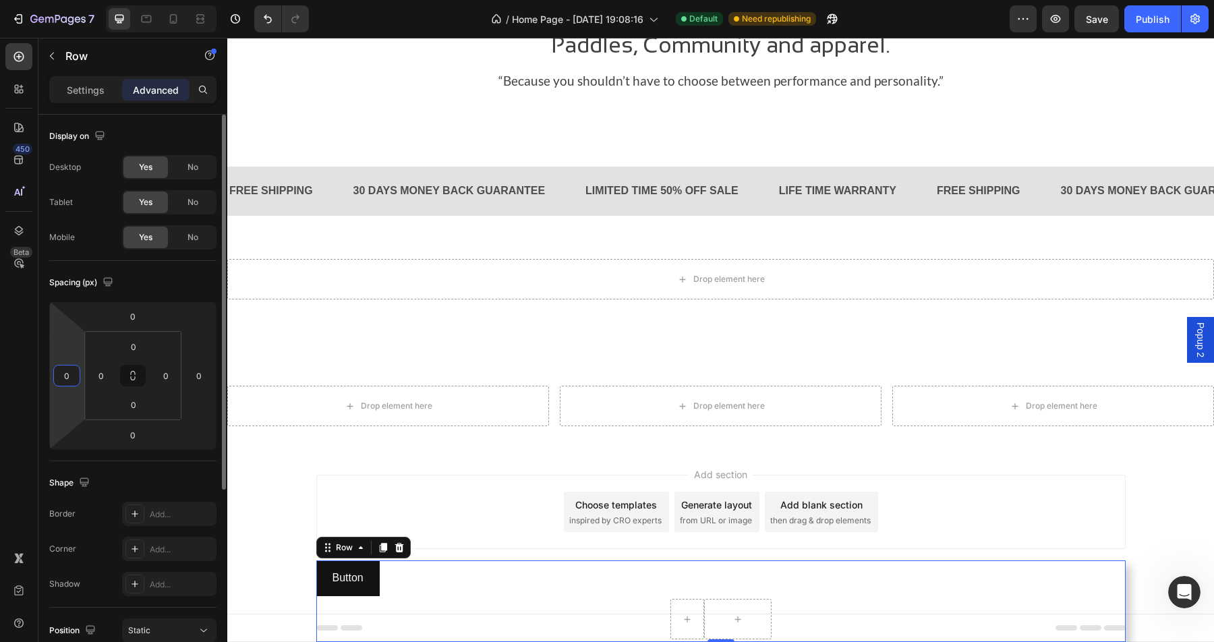
click at [67, 375] on input "0" at bounding box center [67, 375] width 20 height 20
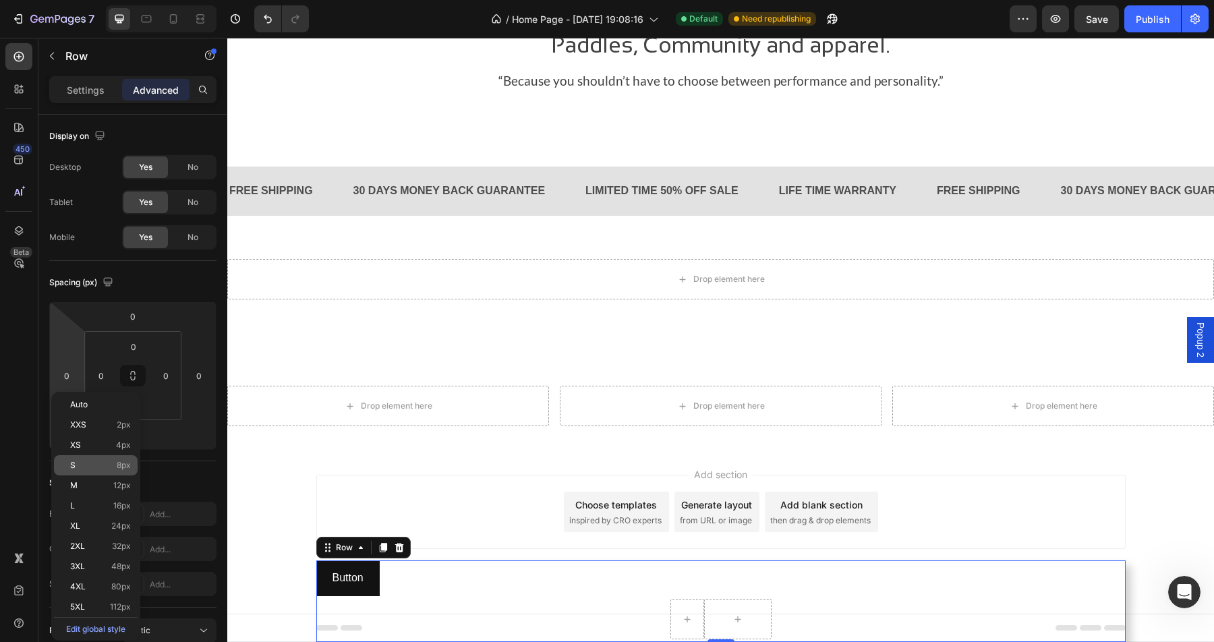
click at [80, 465] on p "S 8px" at bounding box center [100, 465] width 61 height 9
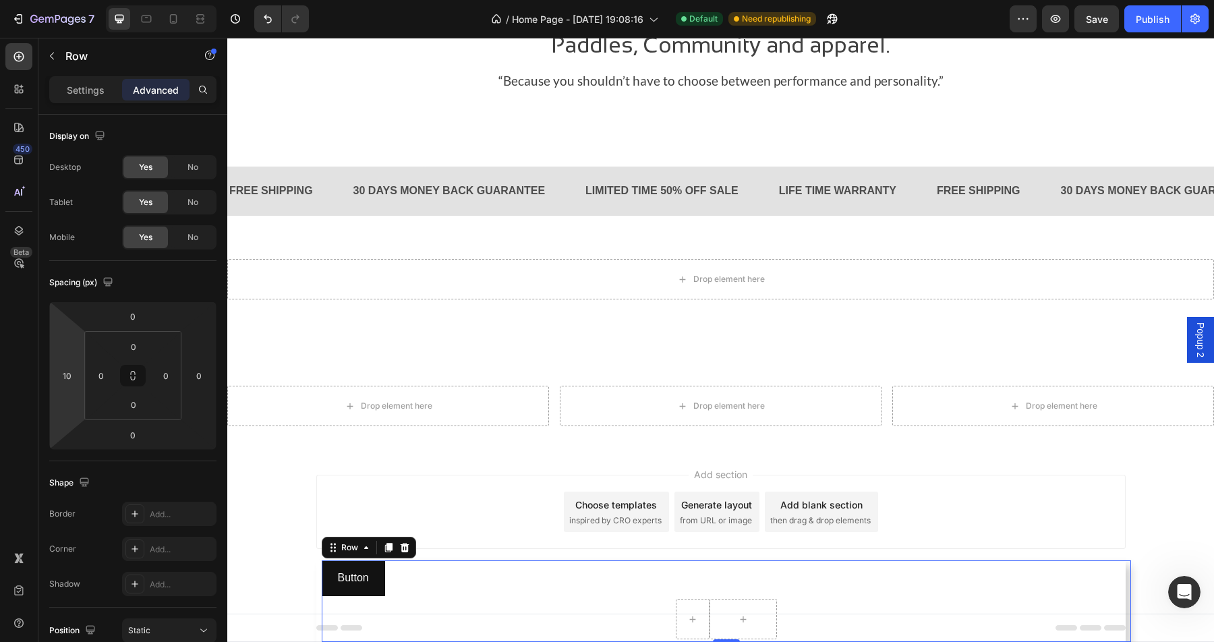
click at [67, 0] on html "7 Version history / Home Page - [DATE] 19:08:16 Default Need republishing Previ…" at bounding box center [607, 0] width 1214 height 0
click at [71, 372] on input "10" at bounding box center [67, 375] width 20 height 20
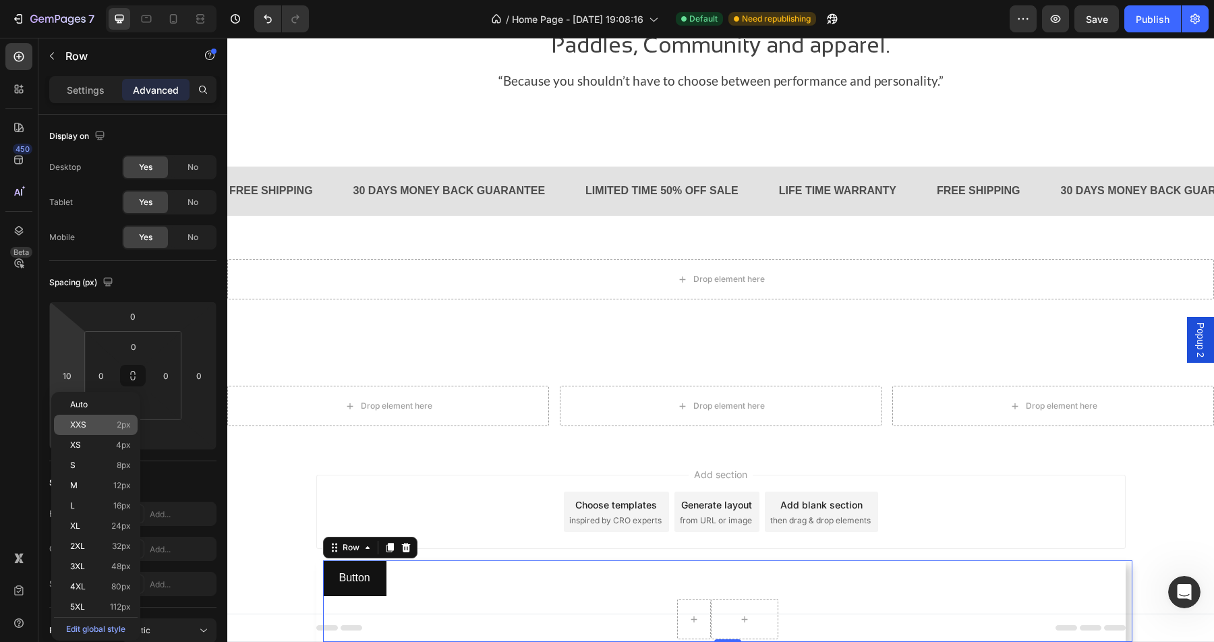
click at [76, 423] on span "XXS" at bounding box center [78, 424] width 16 height 9
type input "2"
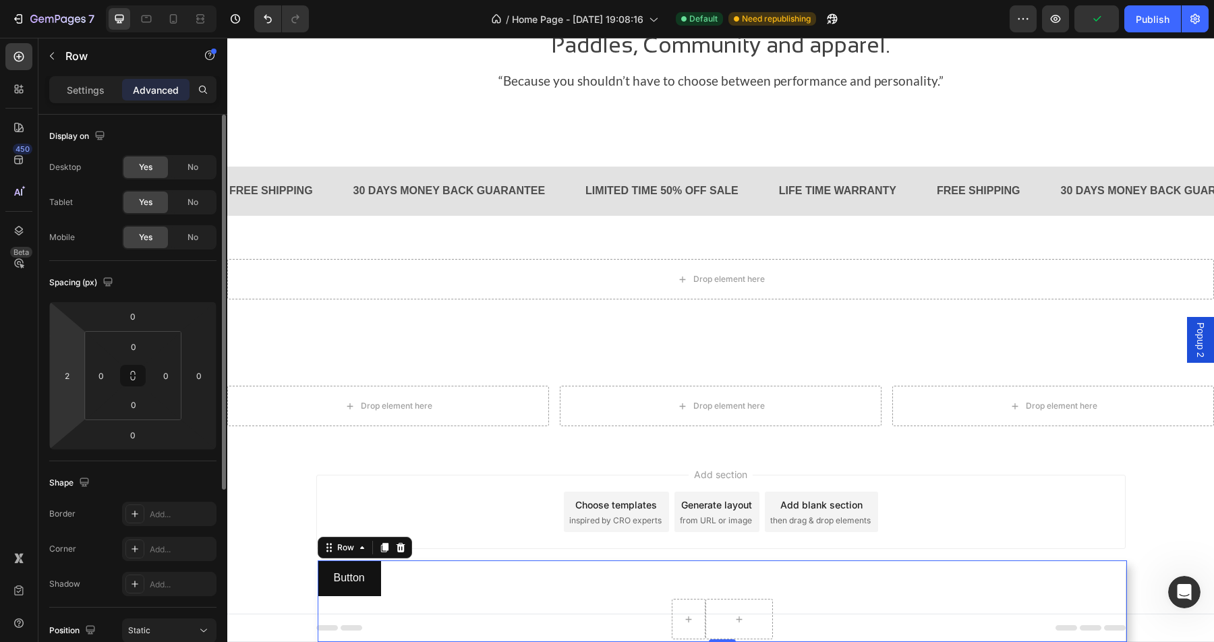
click at [76, 0] on html "7 Version history / Home Page - [DATE] 19:08:16 Default Need republishing Previ…" at bounding box center [607, 0] width 1214 height 0
click at [197, 378] on input "0" at bounding box center [199, 375] width 20 height 20
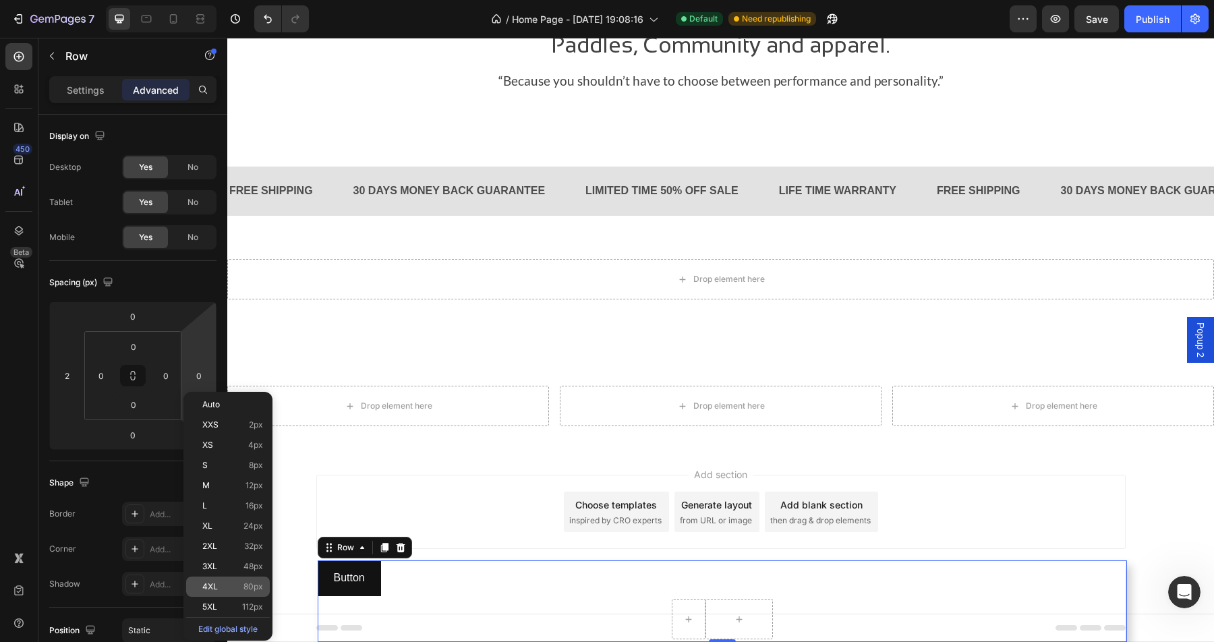
click at [234, 586] on p "4XL 80px" at bounding box center [232, 586] width 61 height 9
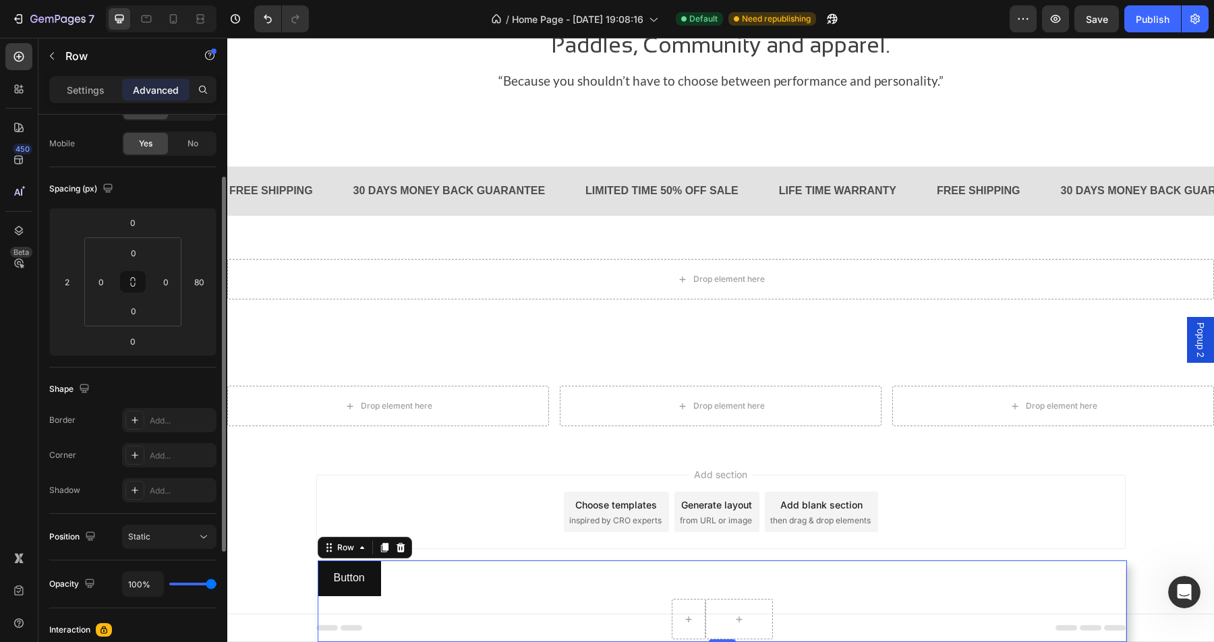
scroll to position [94, 0]
type input "0"
type input "10"
click at [193, 533] on div "Static" at bounding box center [162, 536] width 69 height 12
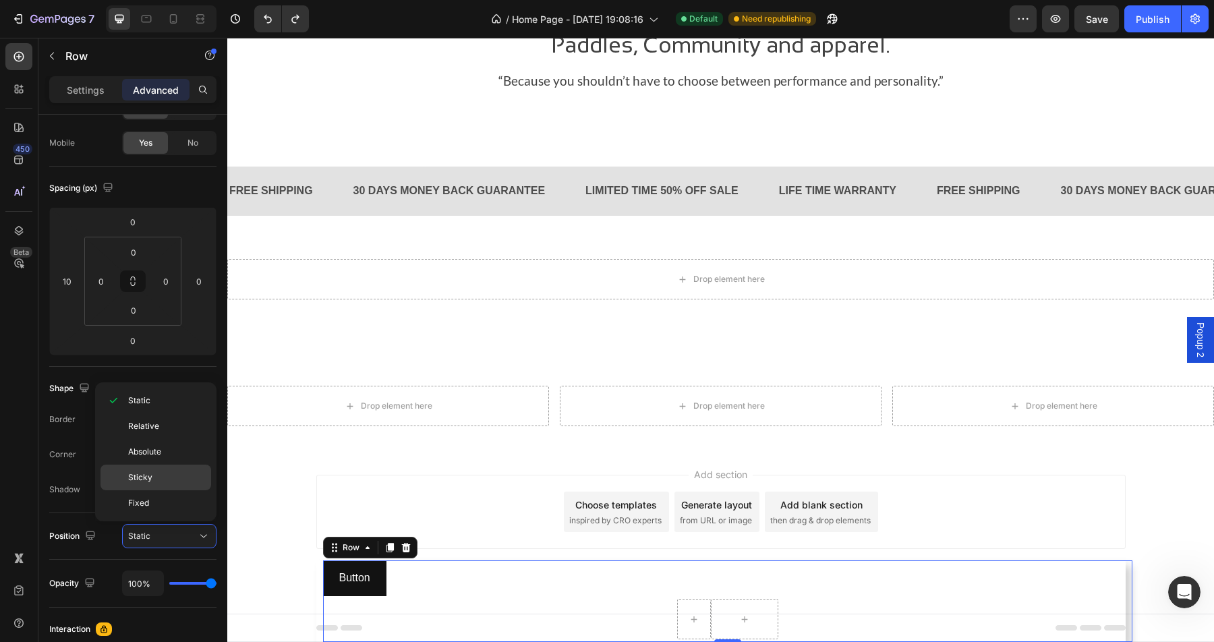
click at [158, 475] on p "Sticky" at bounding box center [166, 477] width 77 height 12
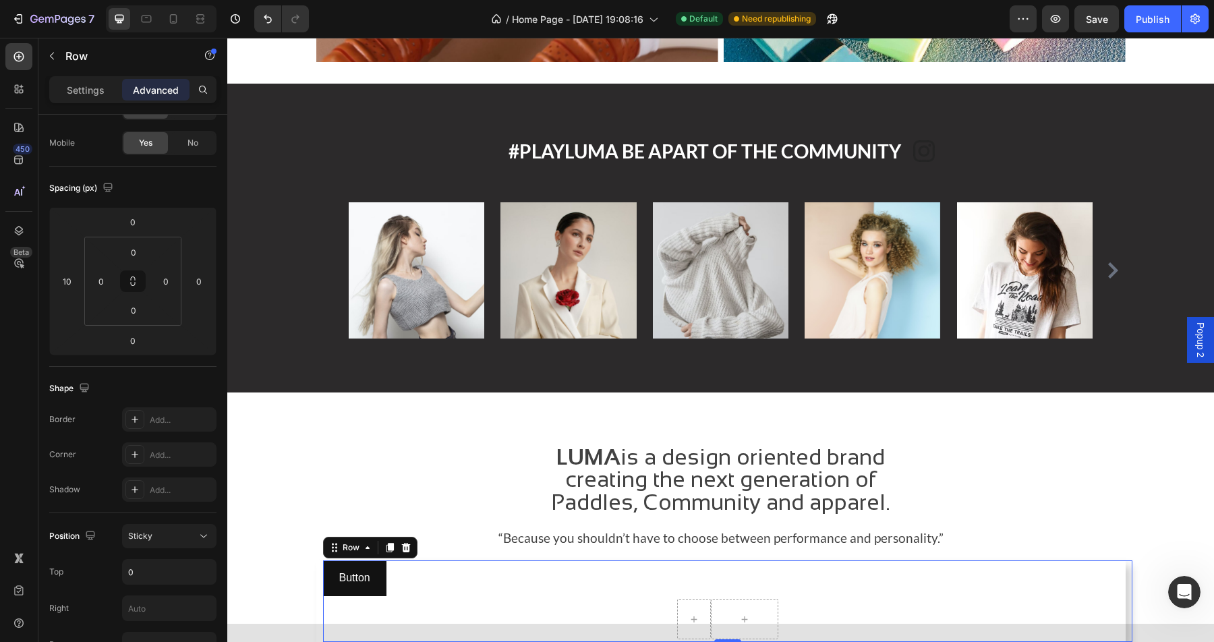
scroll to position [1310, 0]
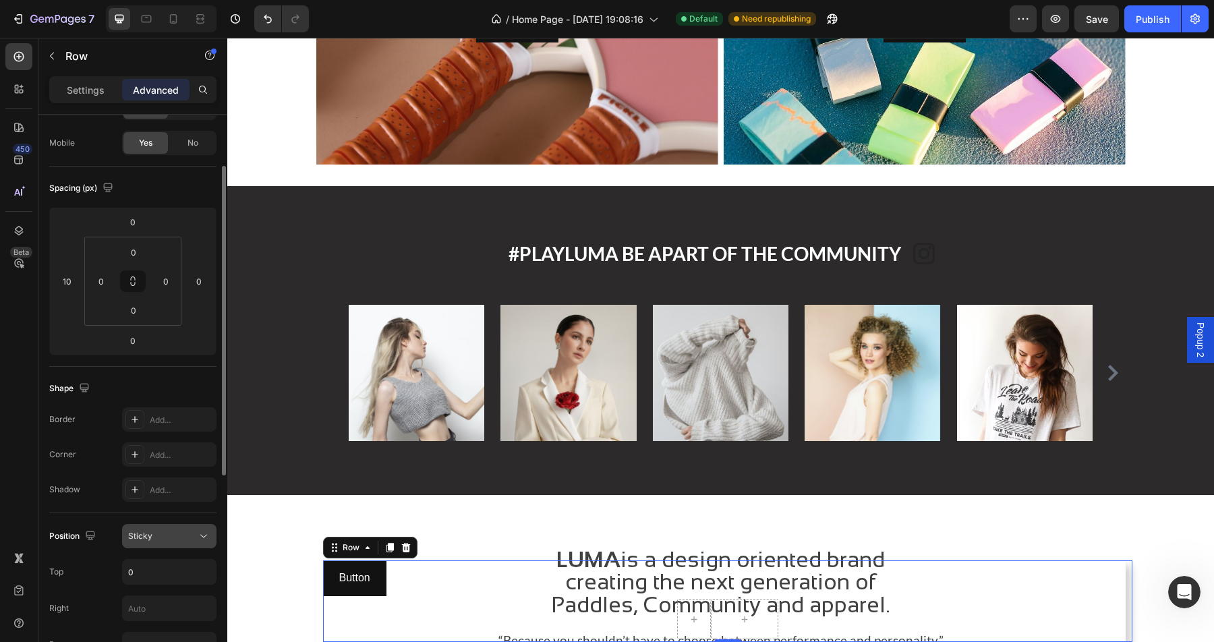
click at [199, 537] on icon at bounding box center [203, 535] width 13 height 13
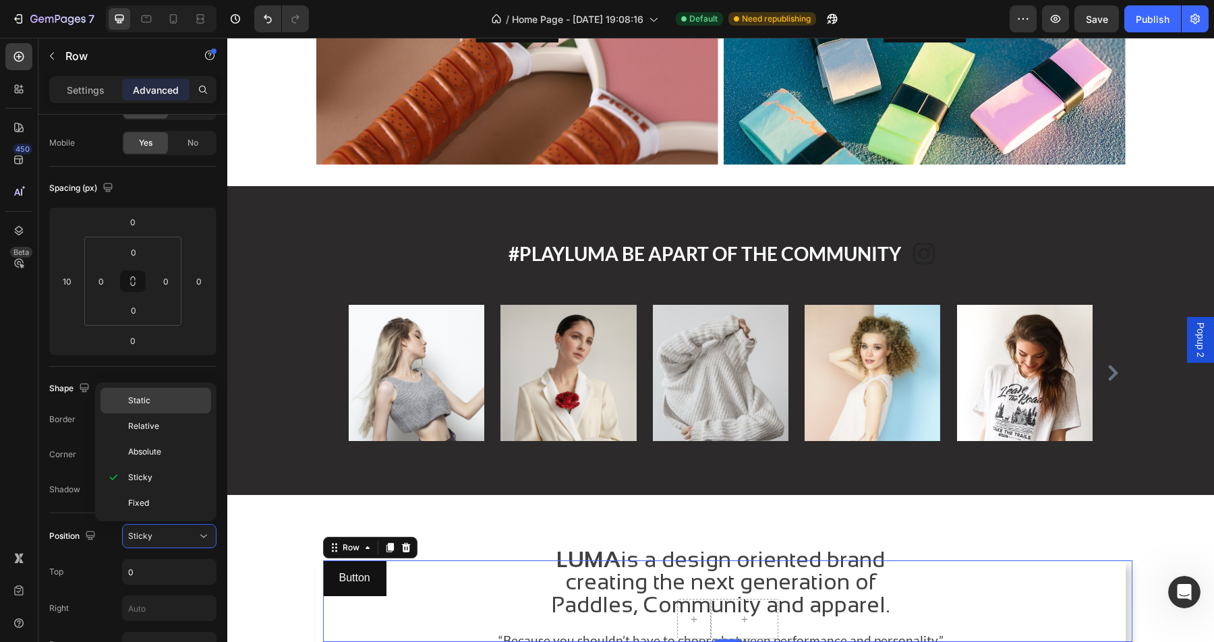
click at [166, 403] on p "Static" at bounding box center [166, 400] width 77 height 12
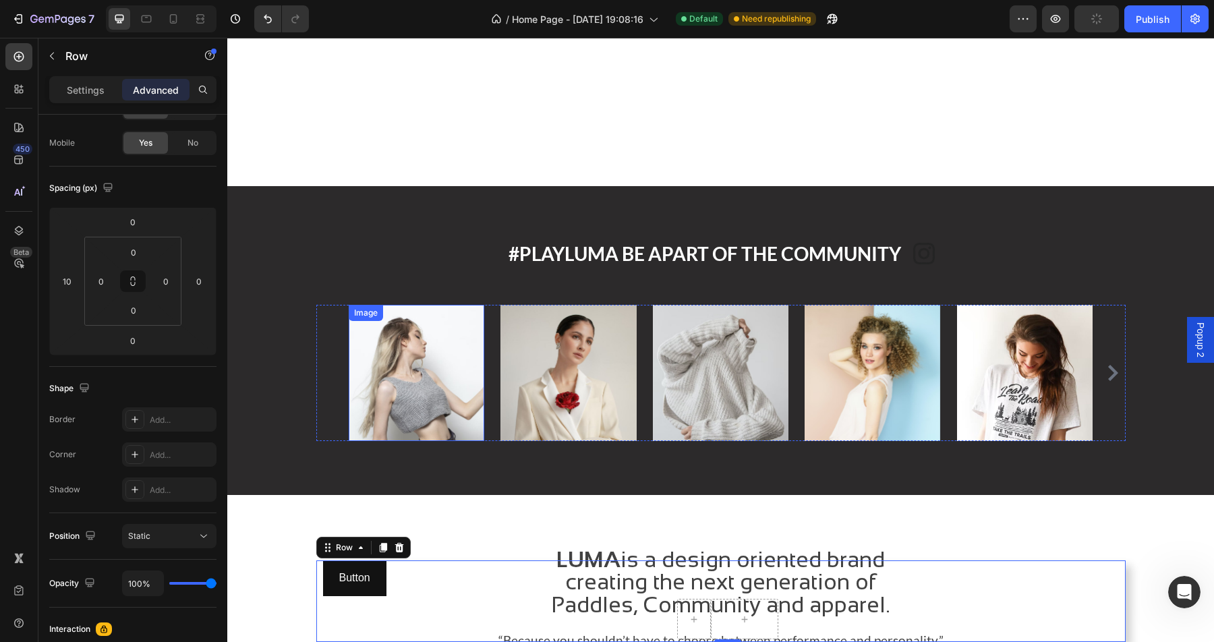
scroll to position [1869, 0]
